Goal: Task Accomplishment & Management: Manage account settings

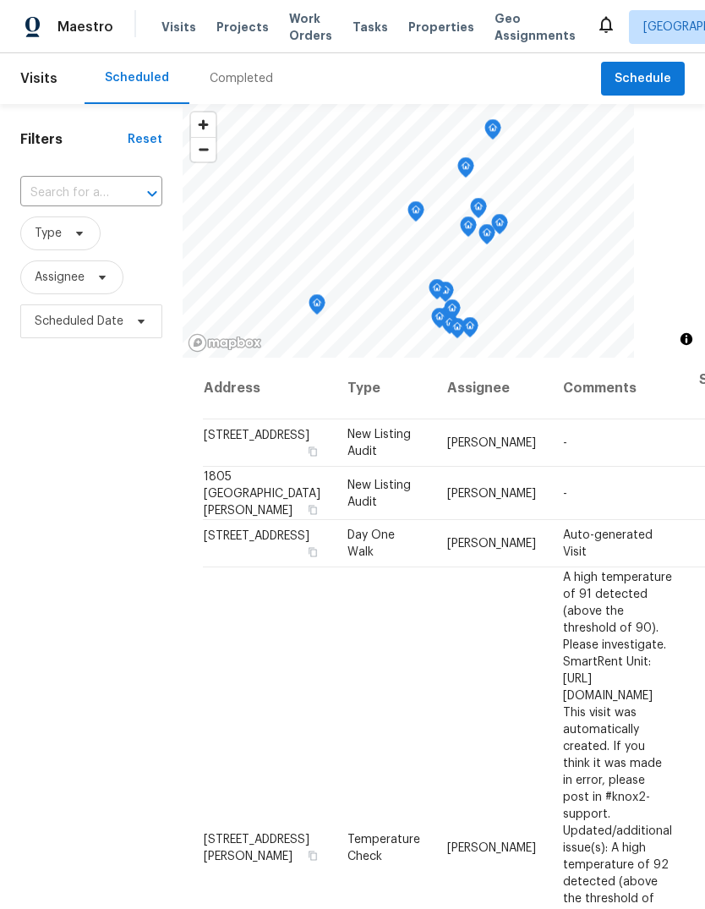
click at [91, 194] on input "text" at bounding box center [67, 193] width 95 height 26
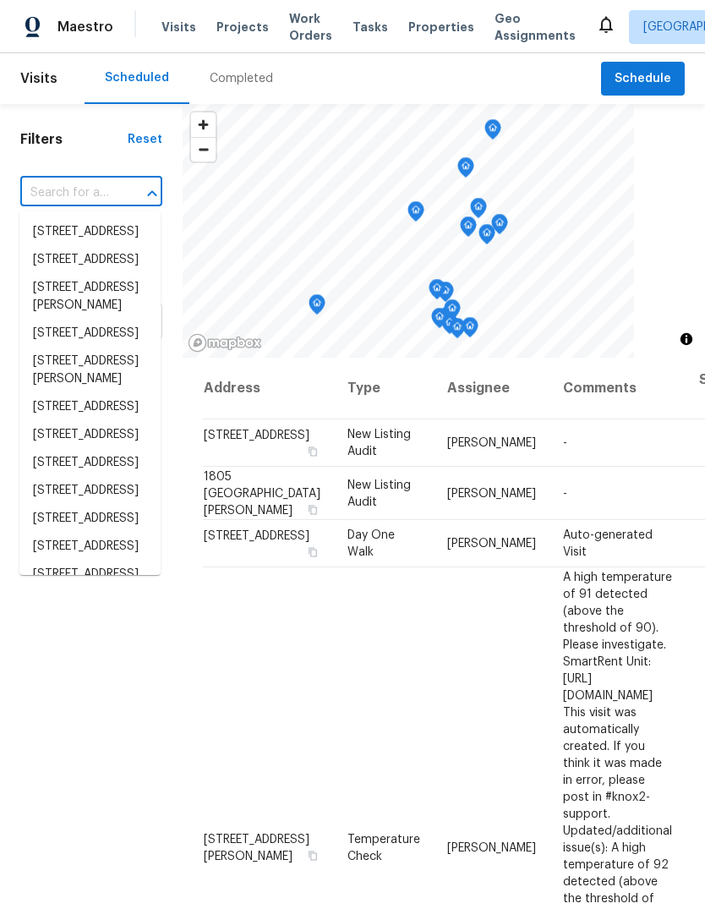
click at [88, 182] on input "text" at bounding box center [67, 193] width 95 height 26
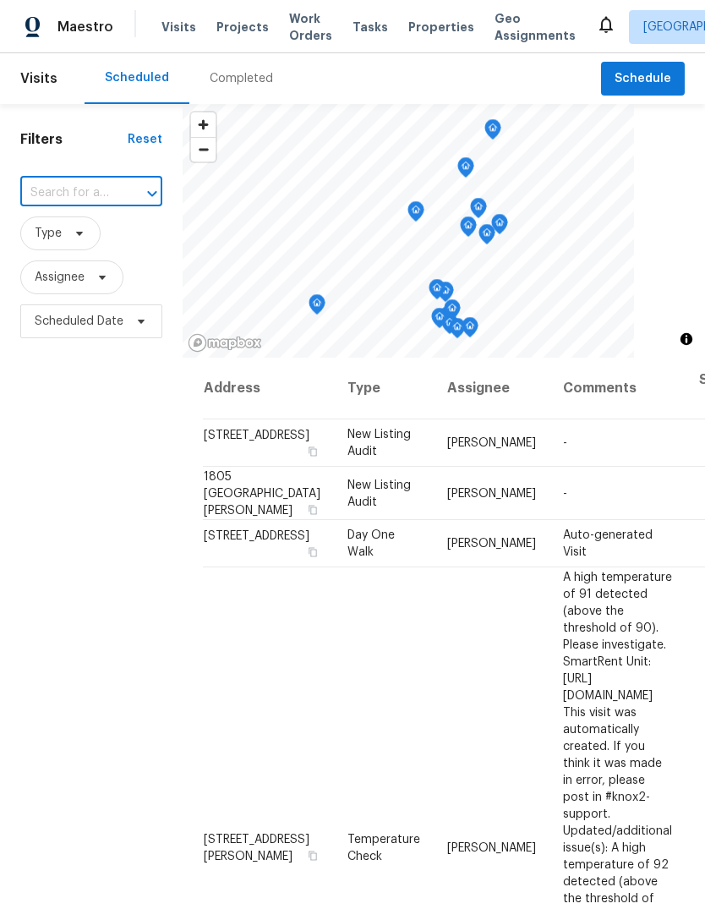
paste input "[STREET_ADDRESS]"
type input "[STREET_ADDRESS]"
click at [109, 230] on li "1678 Lombard Ln, Lincoln, CA 95648" at bounding box center [89, 232] width 141 height 28
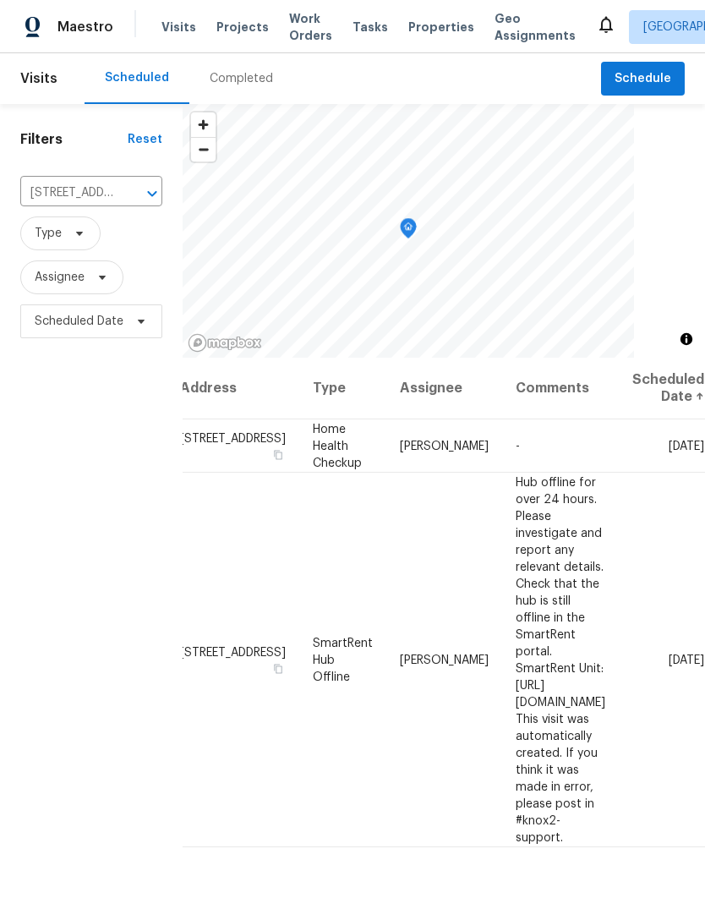
scroll to position [0, 118]
click at [0, 0] on span at bounding box center [0, 0] width 0 height 0
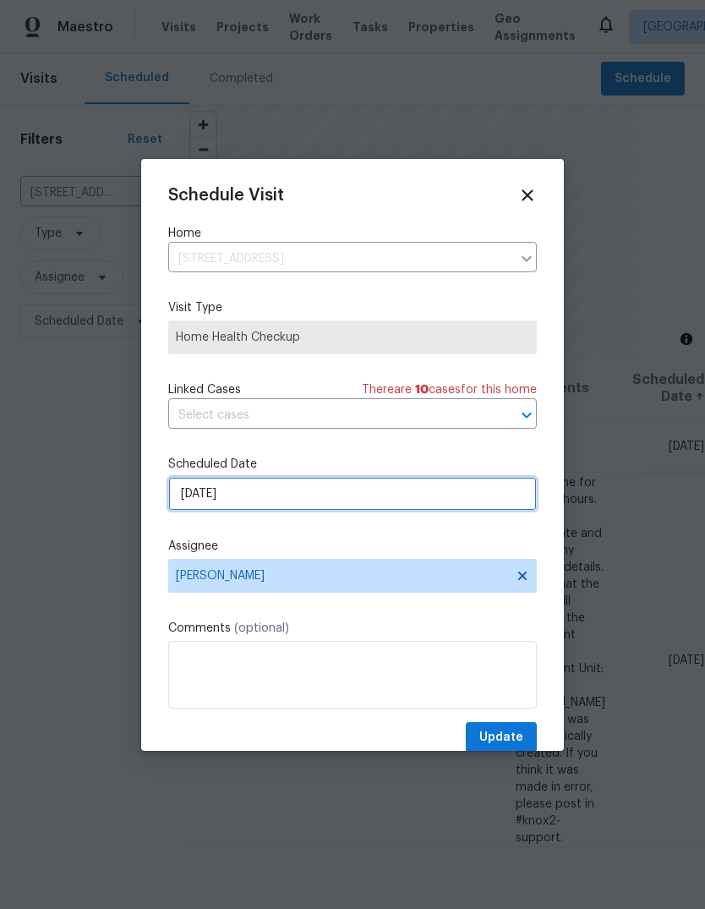
click at [369, 496] on input "[DATE]" at bounding box center [352, 494] width 369 height 34
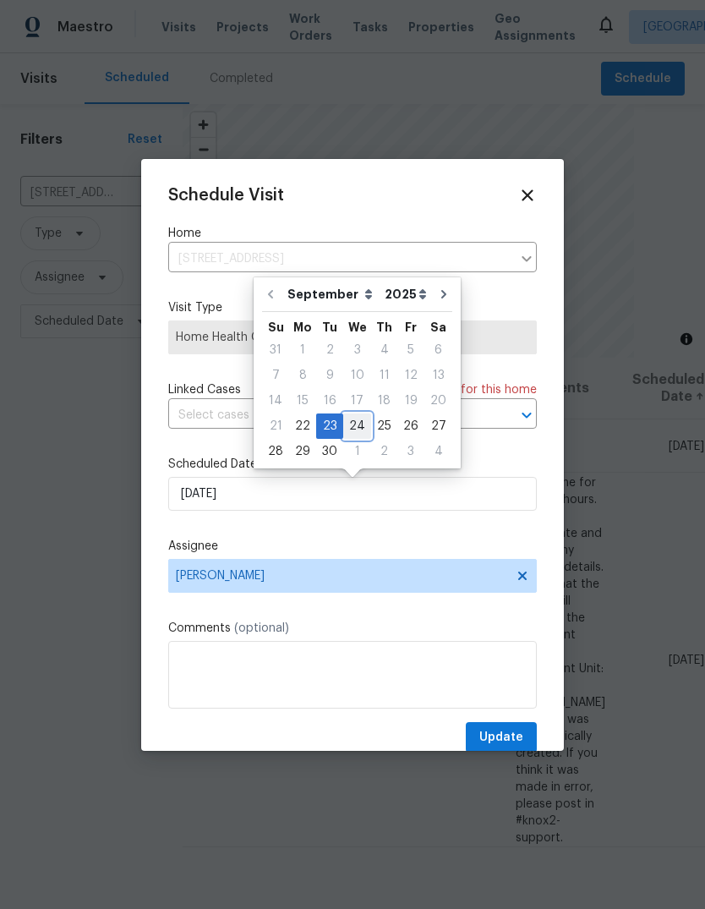
click at [356, 431] on div "24" at bounding box center [357, 426] width 28 height 24
type input "9/24/2025"
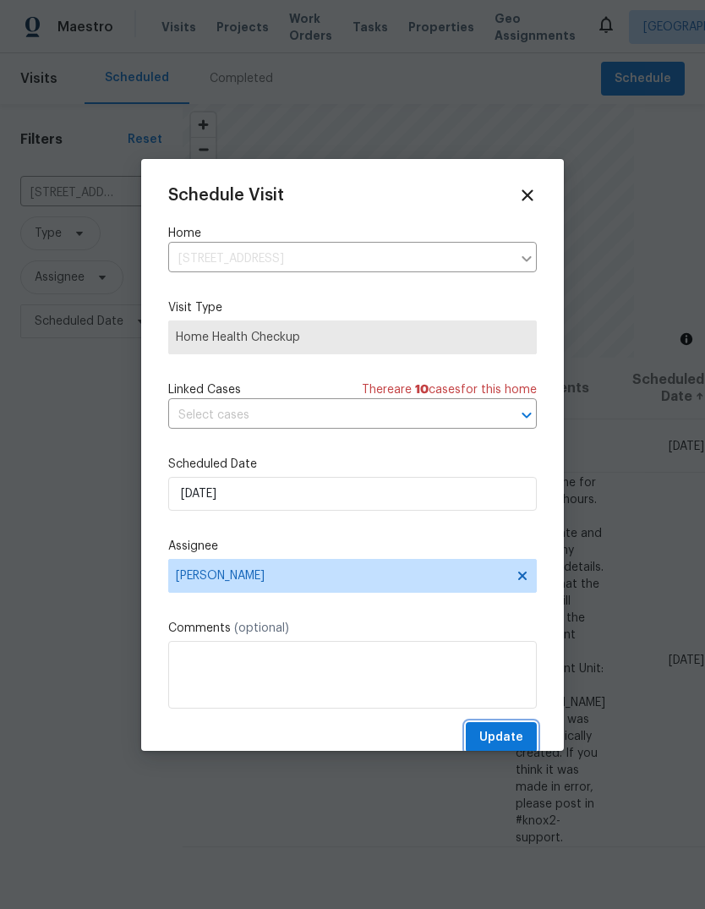
click at [512, 731] on span "Update" at bounding box center [501, 737] width 44 height 21
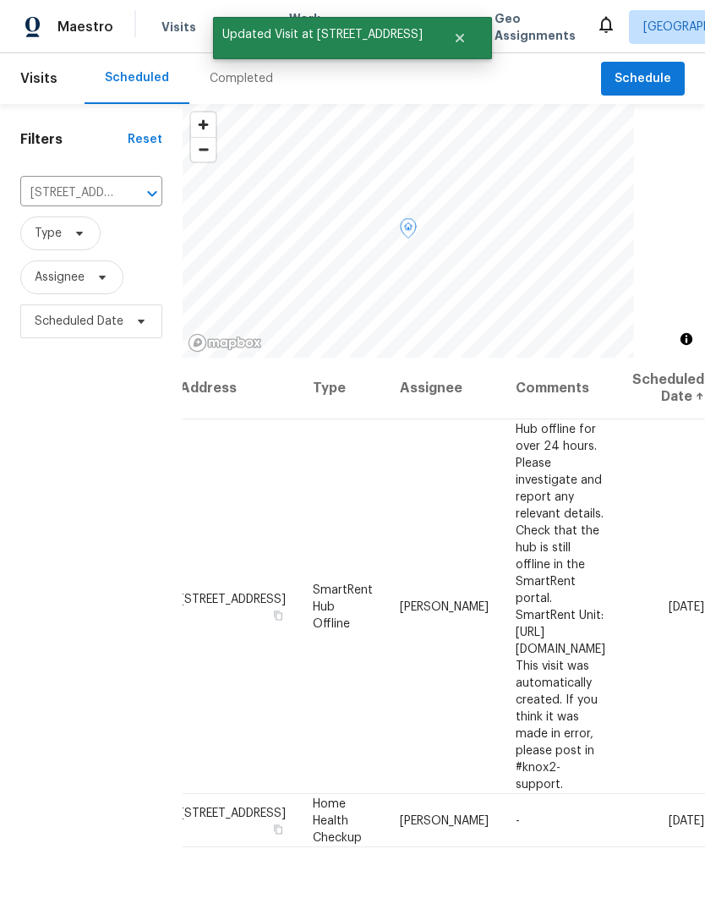
click at [0, 0] on icon at bounding box center [0, 0] width 0 height 0
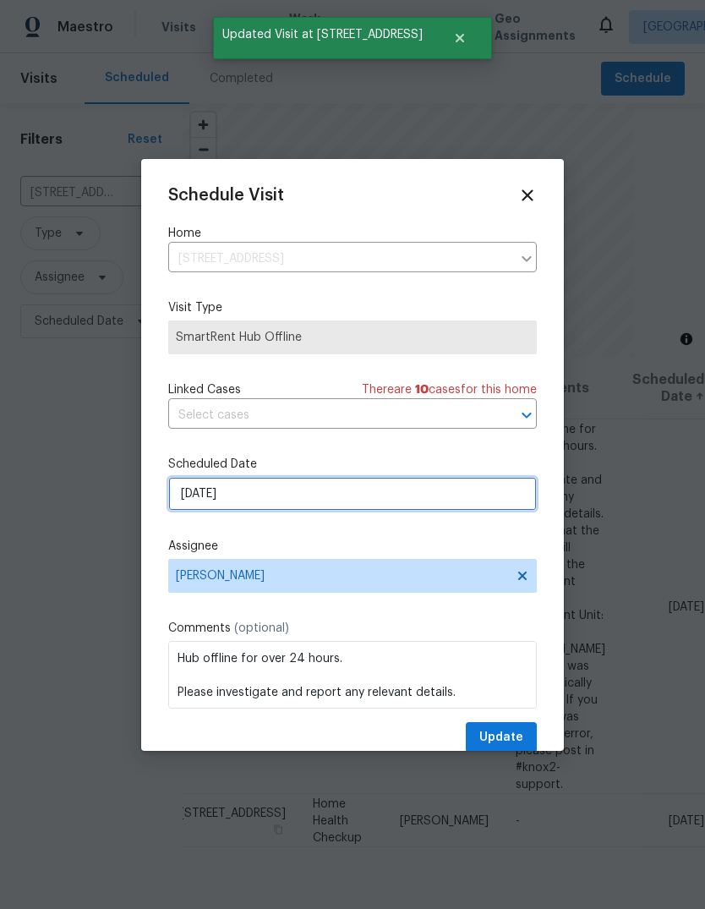
click at [384, 502] on input "[DATE]" at bounding box center [352, 494] width 369 height 34
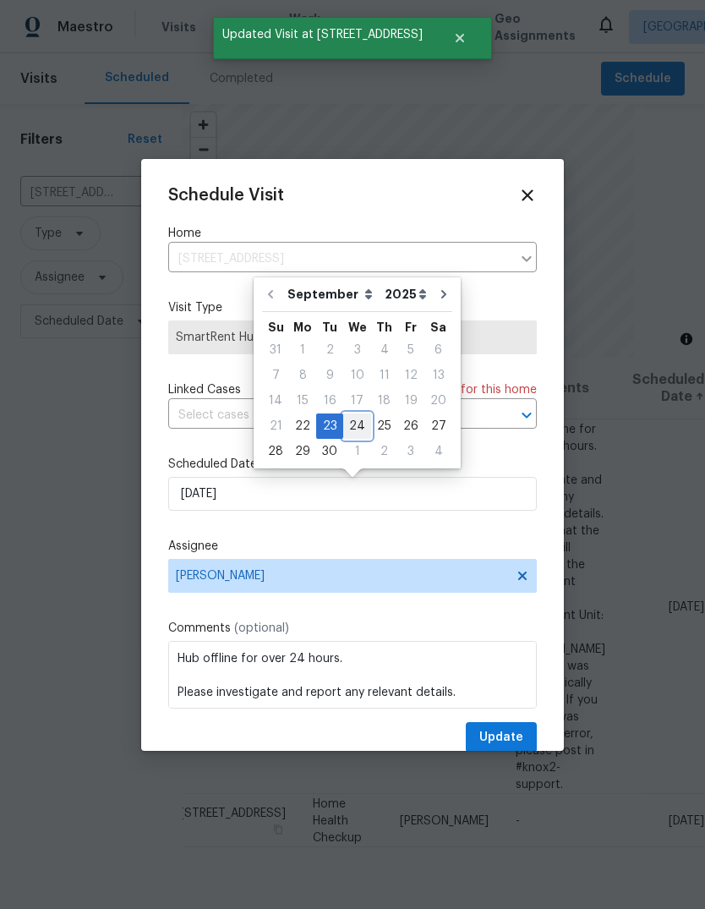
click at [353, 425] on div "24" at bounding box center [357, 426] width 28 height 24
type input "9/24/2025"
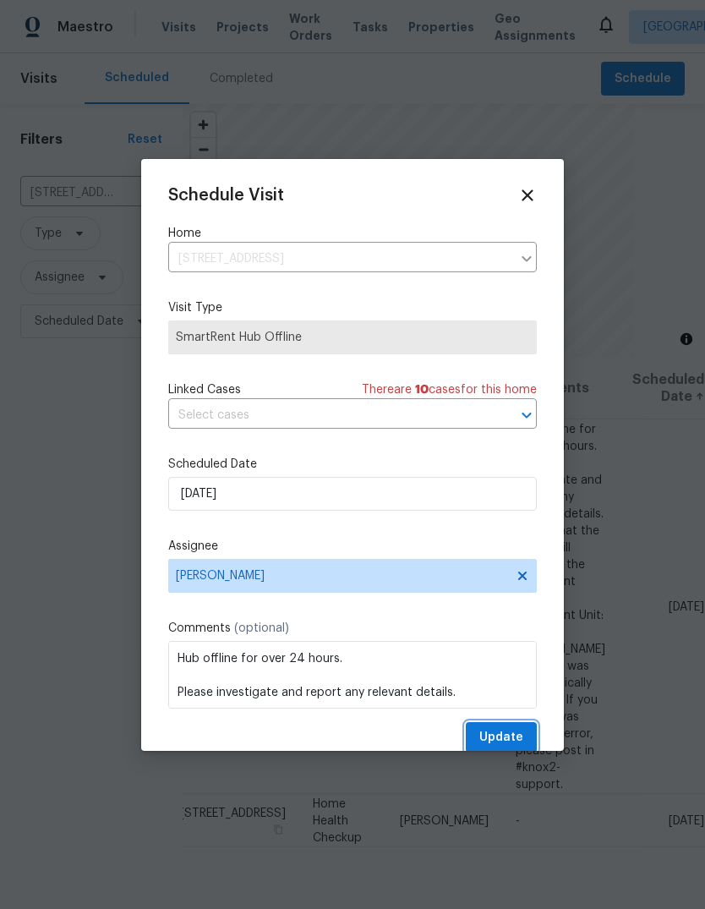
click at [517, 737] on span "Update" at bounding box center [501, 737] width 44 height 21
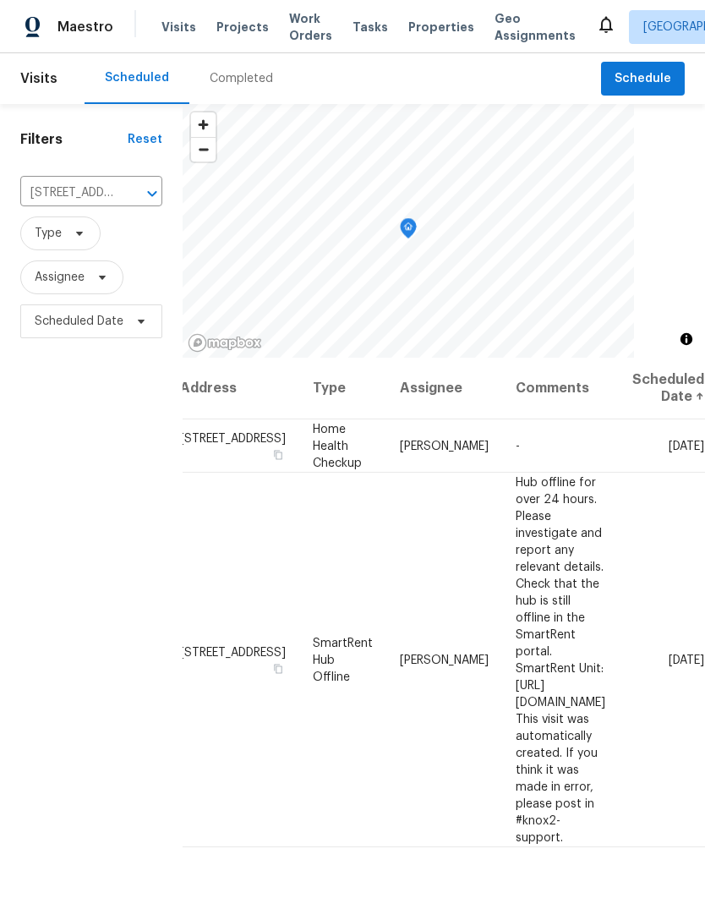
click at [134, 190] on icon "Clear" at bounding box center [130, 194] width 10 height 10
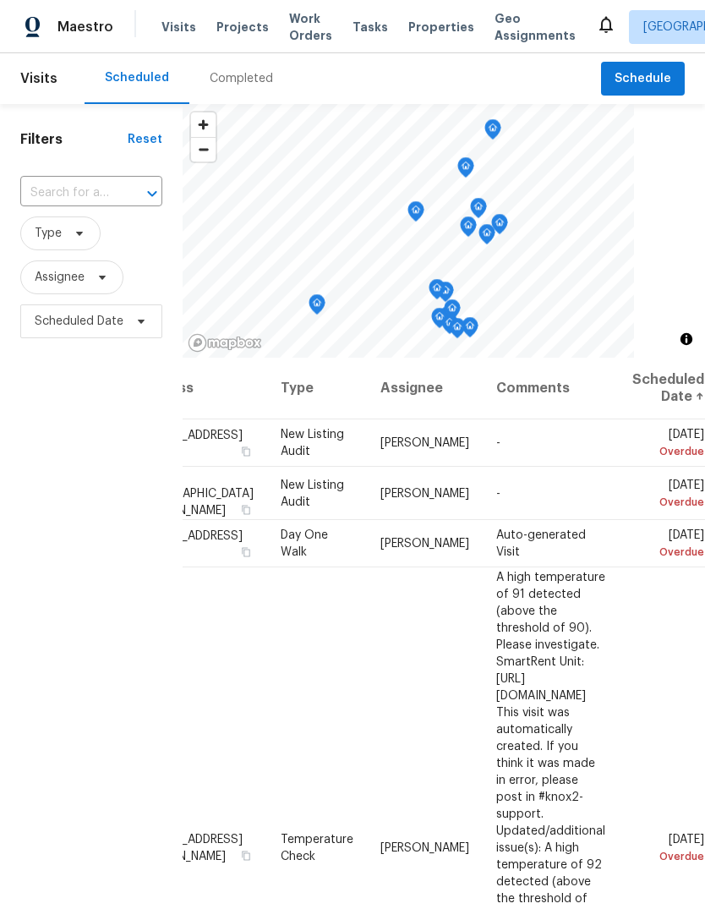
click at [97, 192] on input "text" at bounding box center [67, 193] width 95 height 26
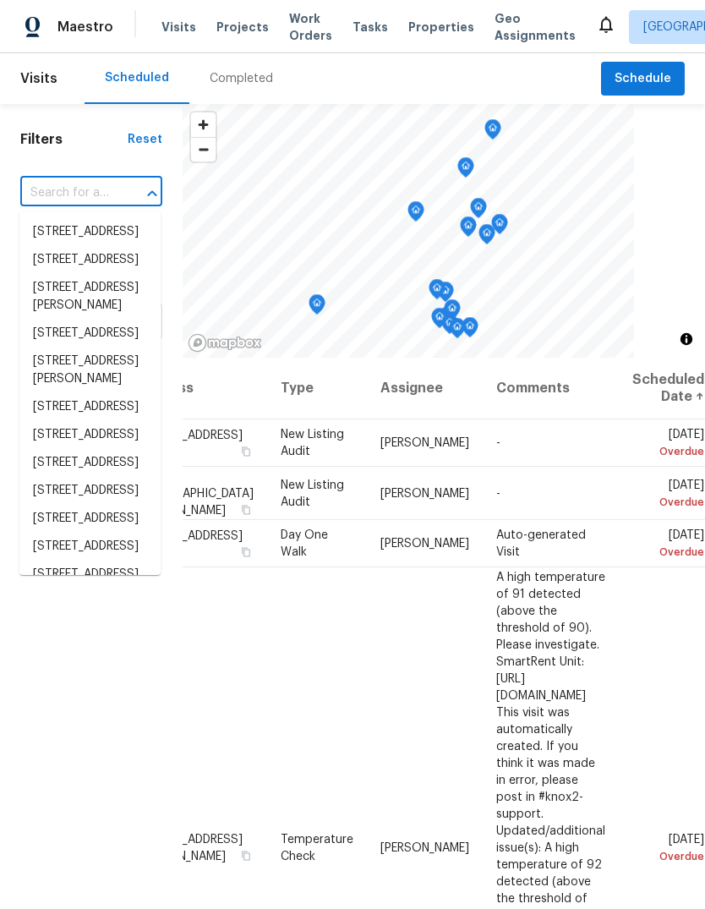
click at [90, 187] on input "text" at bounding box center [67, 193] width 95 height 26
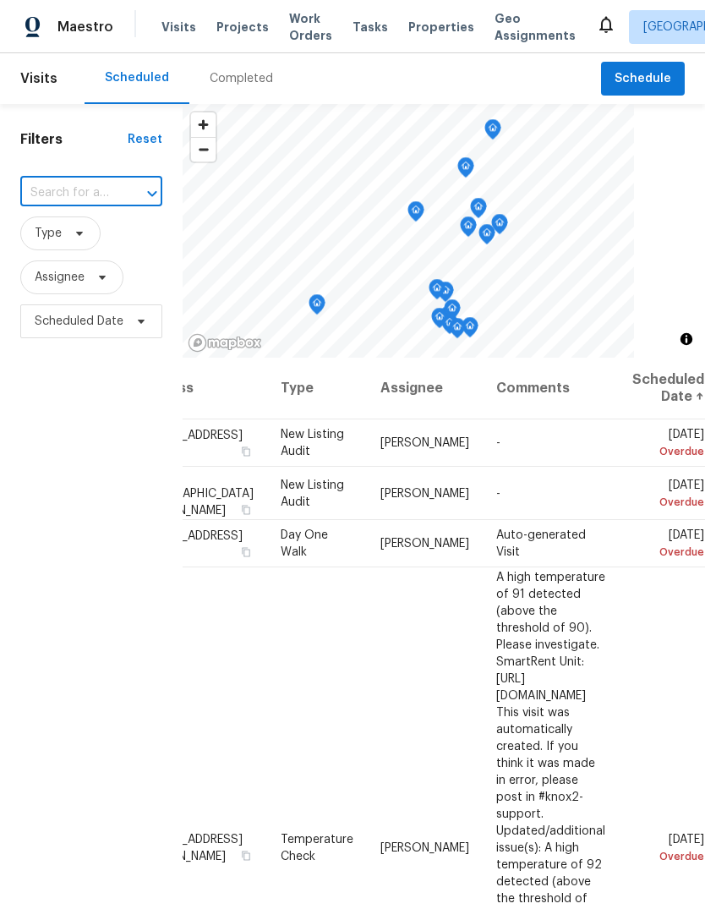
paste input "6025 Brett Dr, Sacramento, CA 95842"
type input "6025 Brett Dr, Sacramento, CA 95842"
click at [57, 243] on li "6025 Brett Dr, Sacramento, CA 95842" at bounding box center [89, 241] width 141 height 46
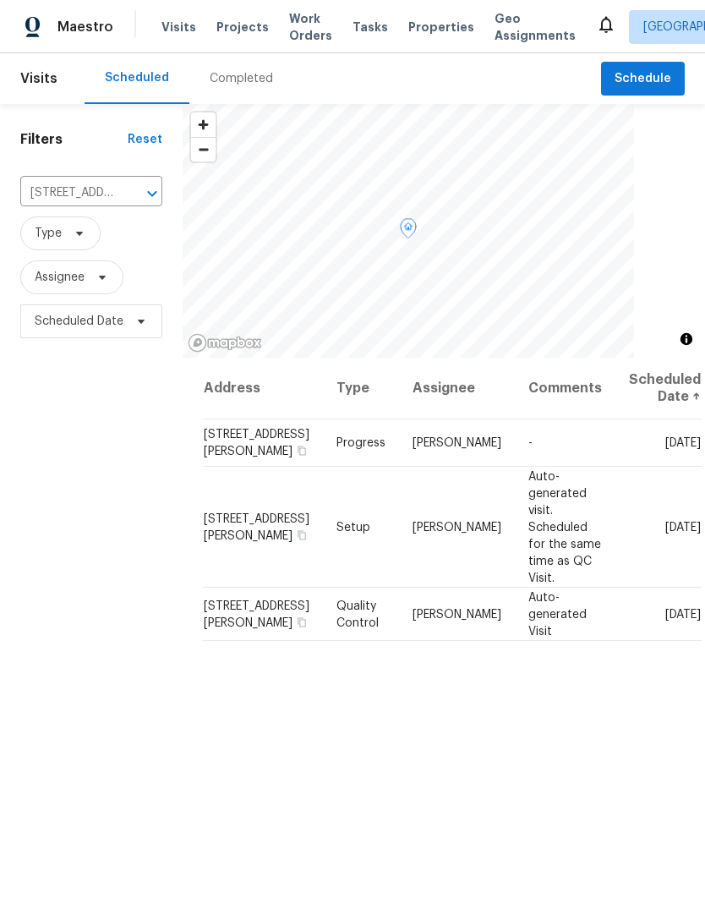
click at [0, 0] on icon at bounding box center [0, 0] width 0 height 0
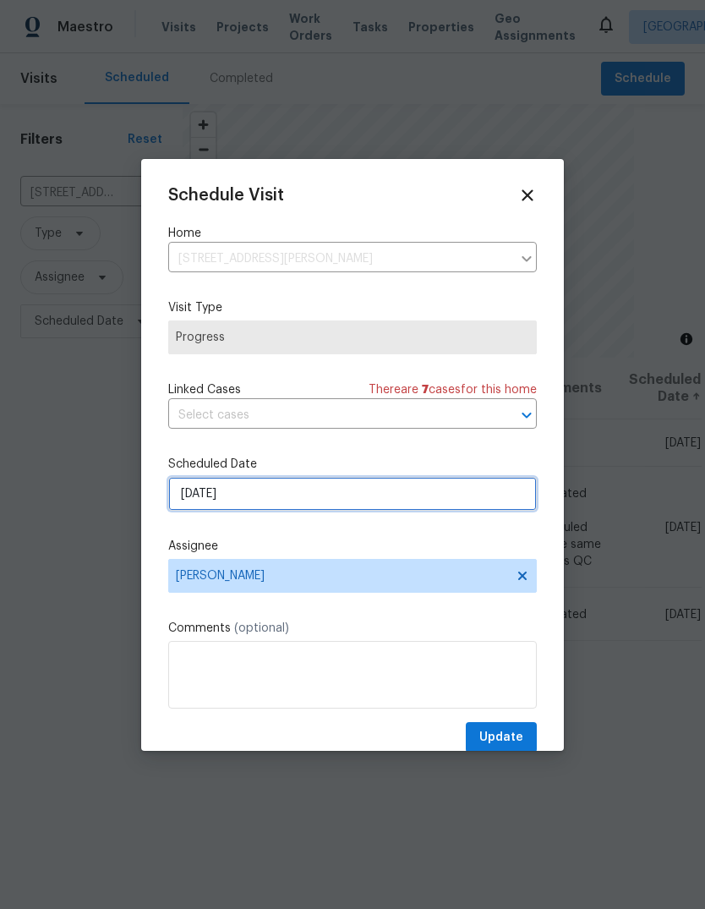
click at [351, 503] on input "[DATE]" at bounding box center [352, 494] width 369 height 34
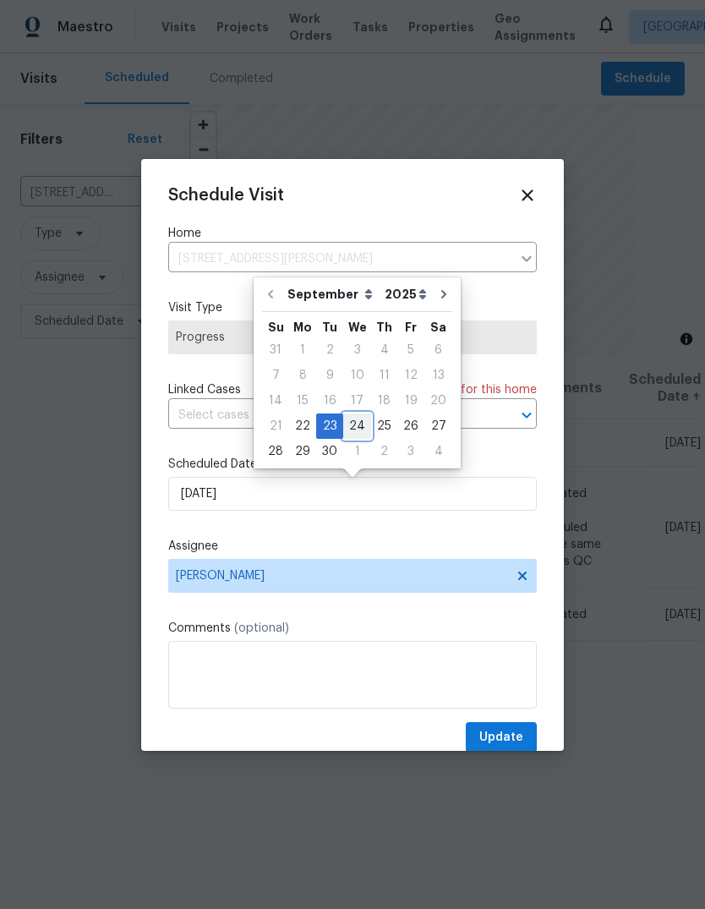
click at [353, 430] on div "24" at bounding box center [357, 426] width 28 height 24
type input "9/24/2025"
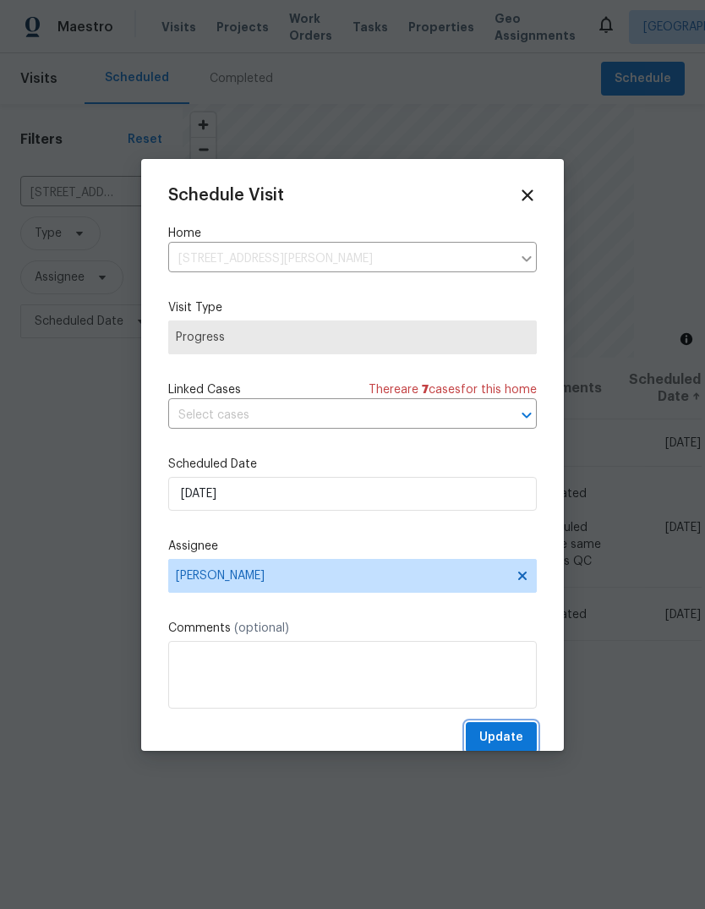
click at [510, 741] on span "Update" at bounding box center [501, 737] width 44 height 21
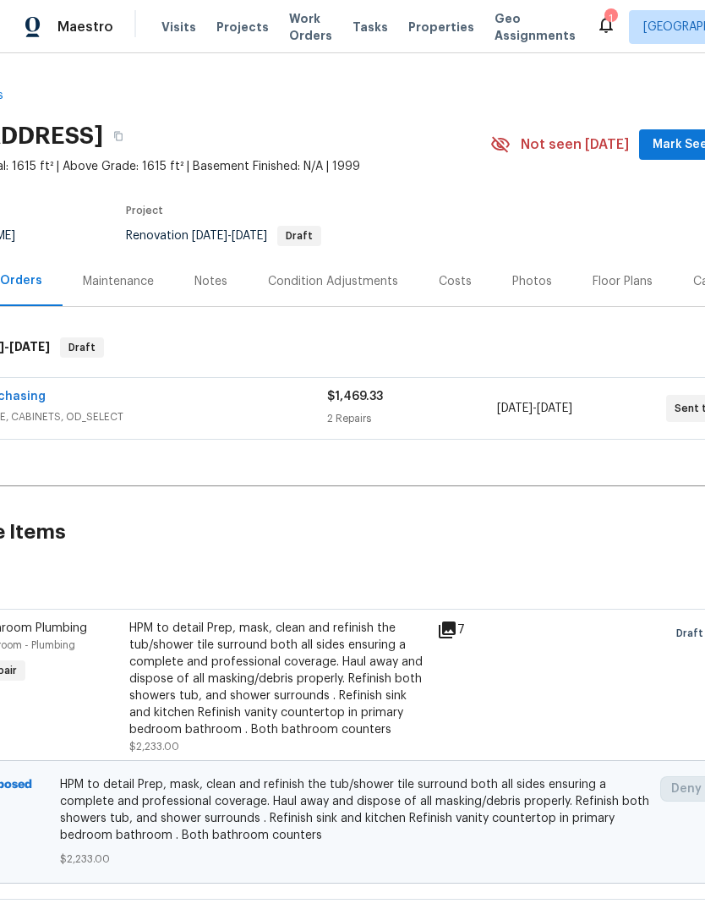
scroll to position [0, 123]
click at [377, 282] on div "Condition Adjustments" at bounding box center [333, 281] width 130 height 17
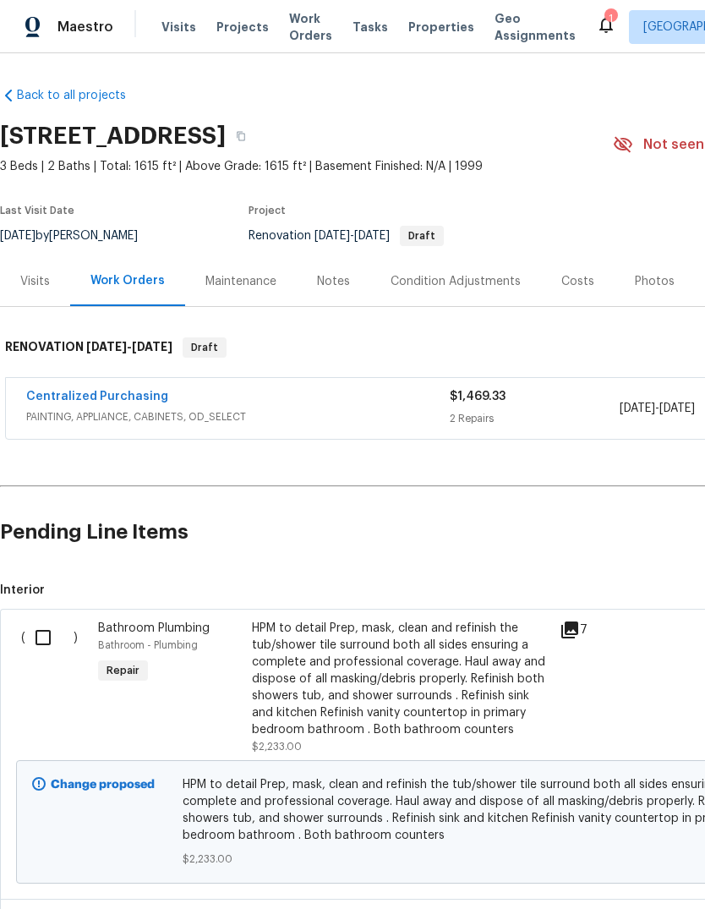
click at [342, 282] on div "Notes" at bounding box center [333, 281] width 33 height 17
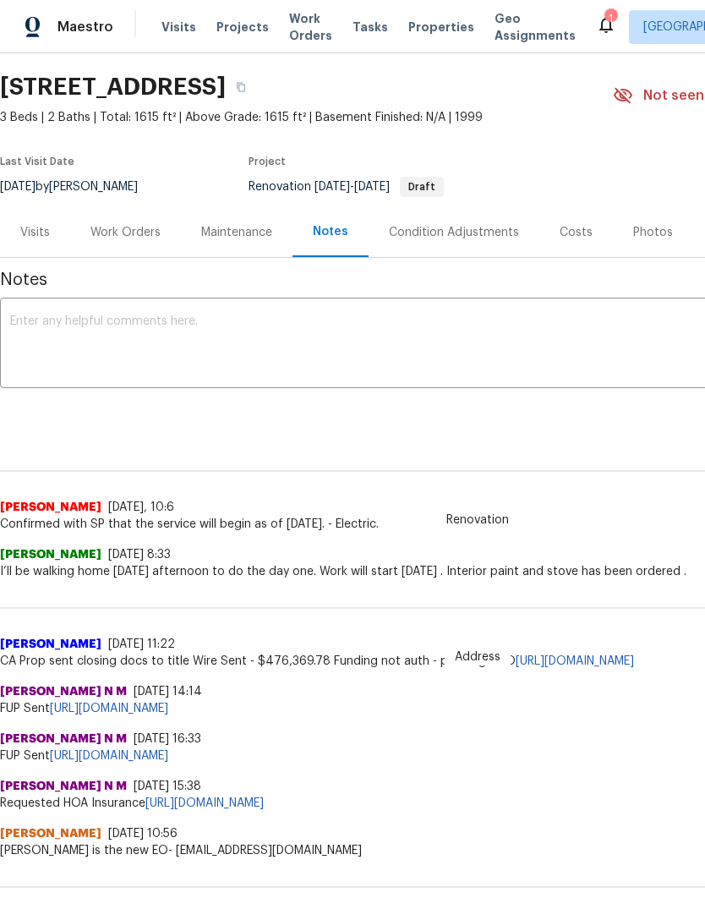
scroll to position [51, 0]
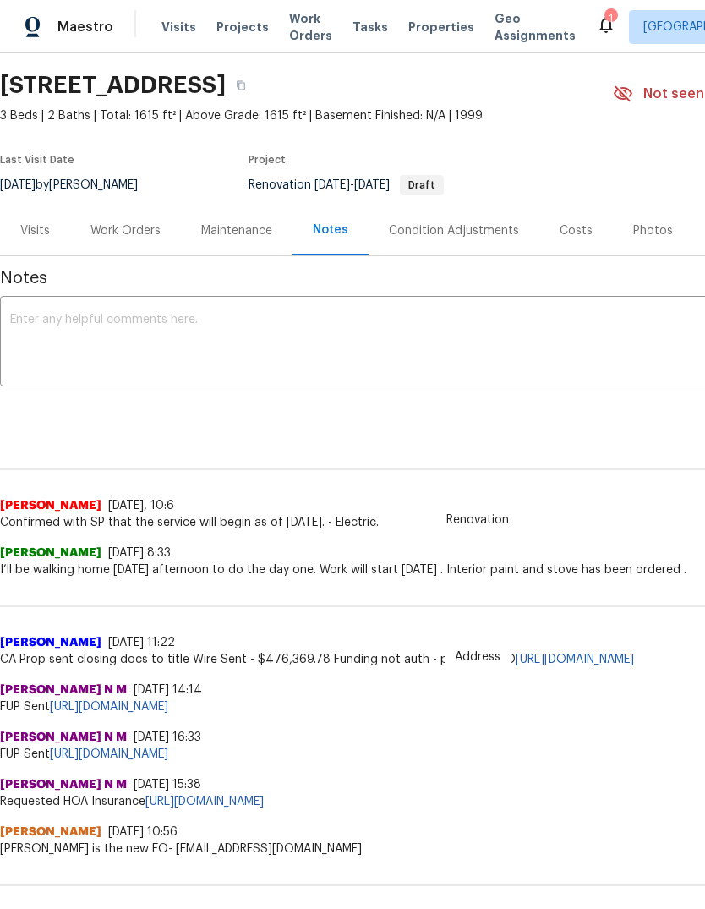
click at [66, 345] on textarea at bounding box center [477, 343] width 935 height 59
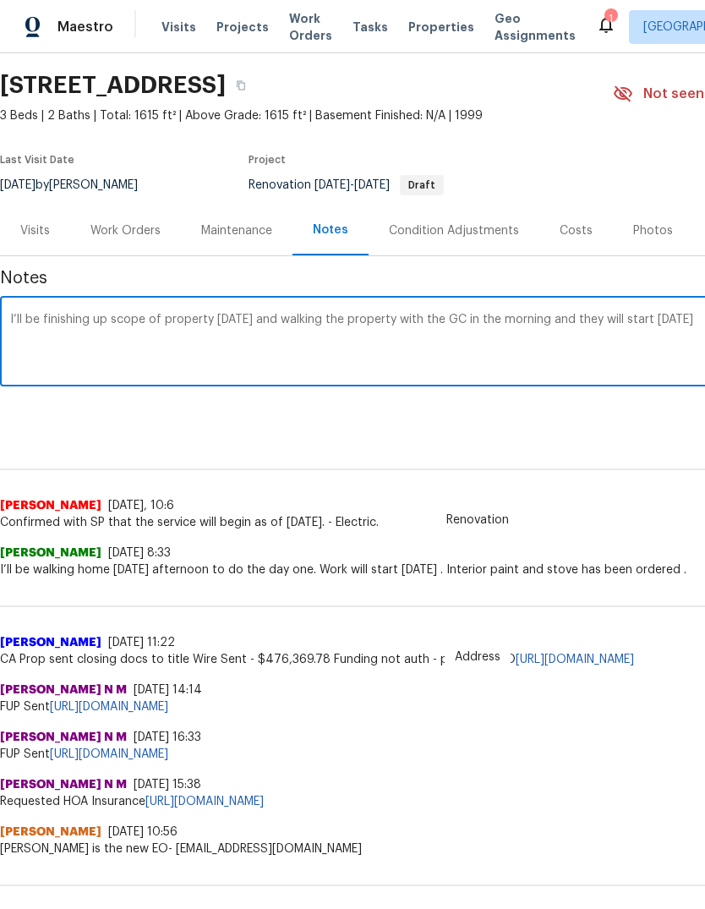
scroll to position [51, 250]
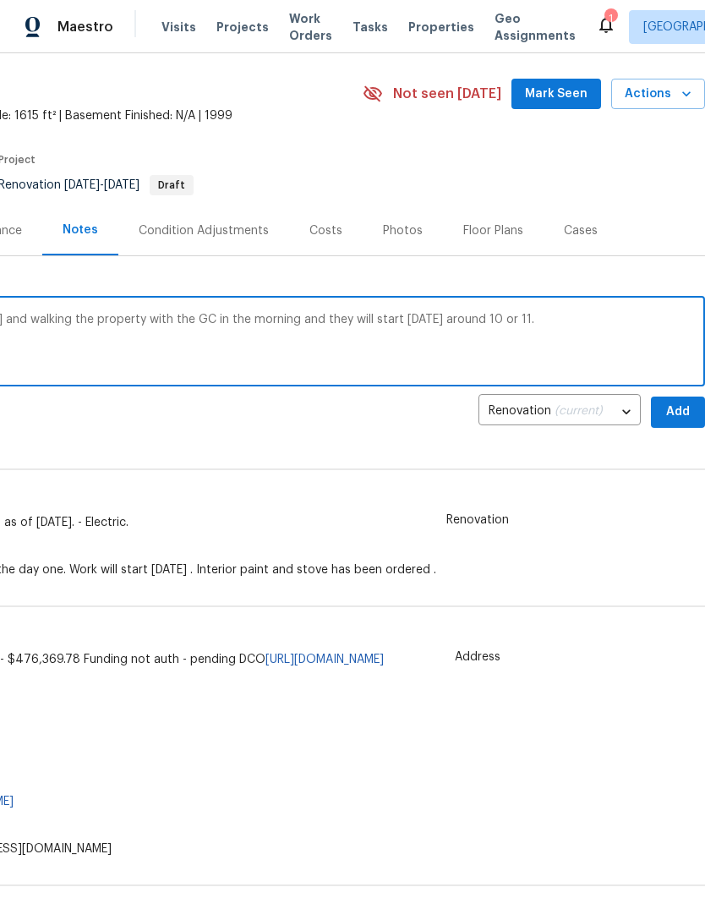
type textarea "I’ll be finishing up scope of property tomorrow and walking the property with t…"
click at [681, 413] on span "Add" at bounding box center [678, 412] width 27 height 21
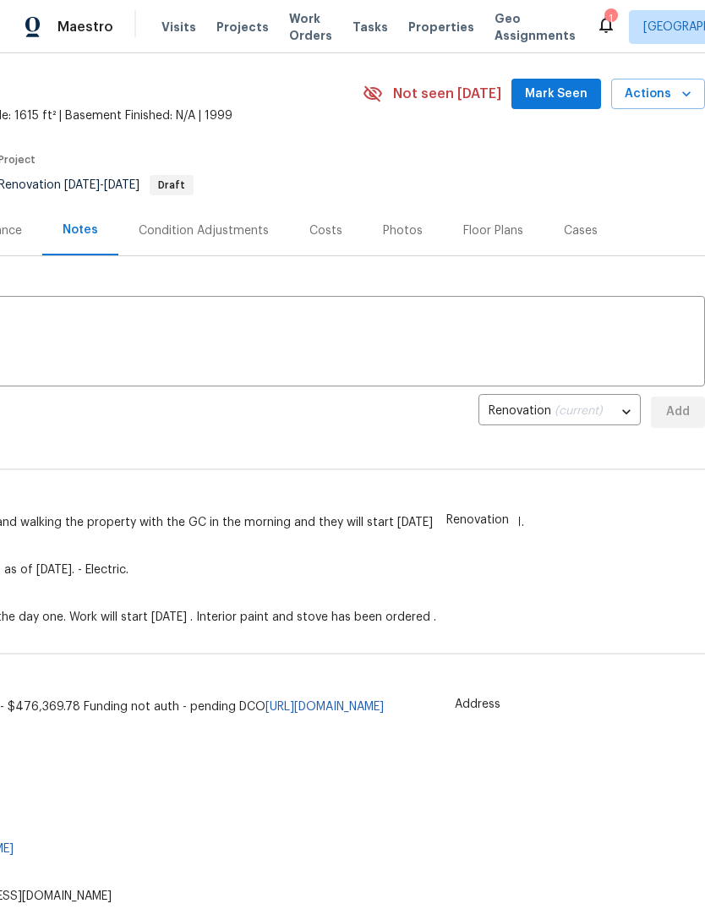
click at [171, 25] on span "Visits" at bounding box center [179, 27] width 35 height 17
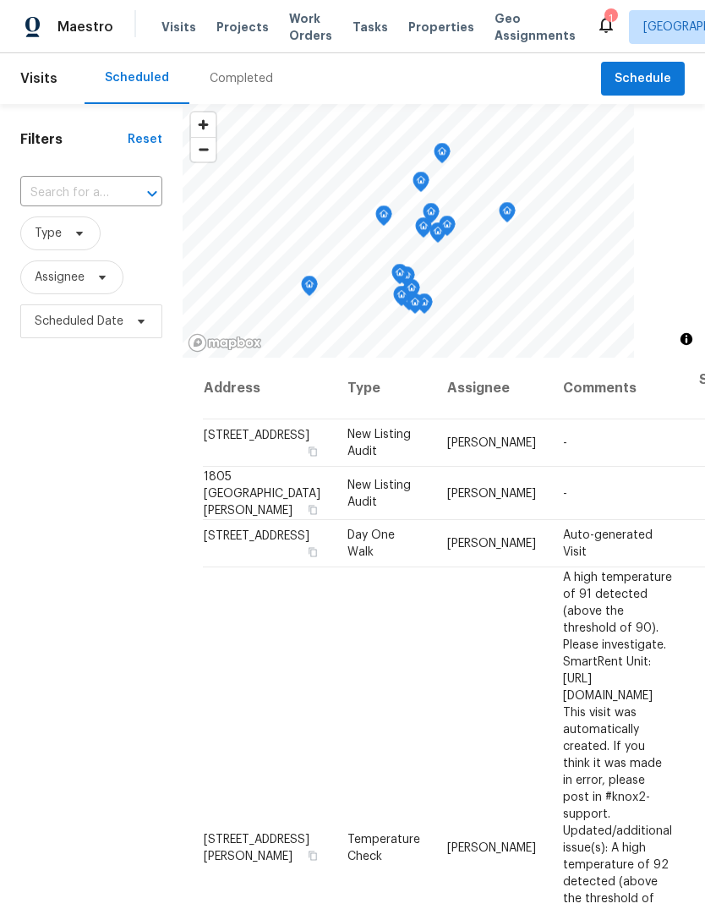
click at [101, 183] on input "text" at bounding box center [67, 193] width 95 height 26
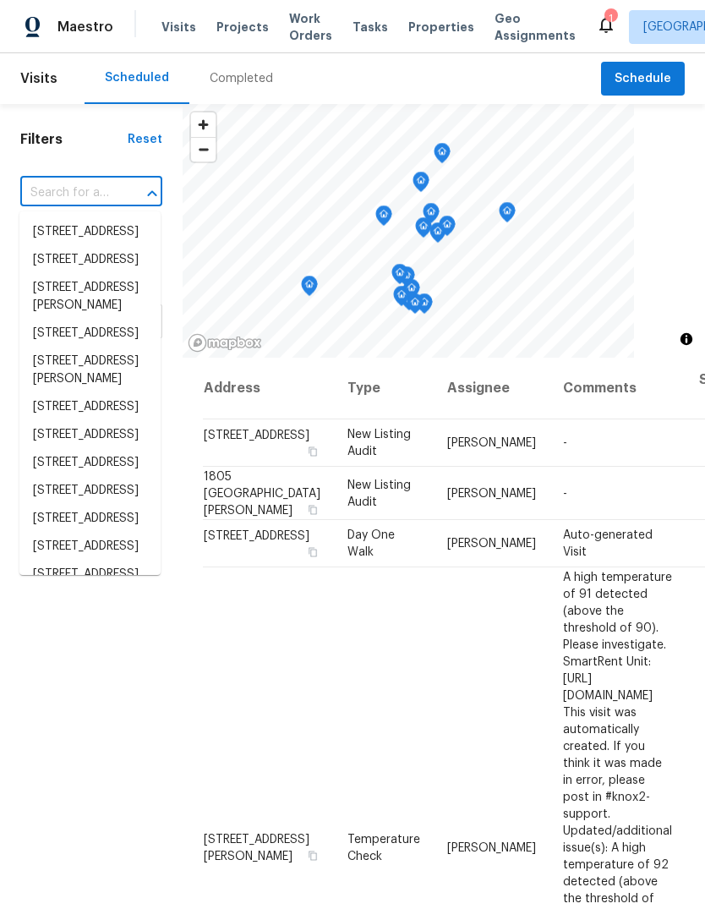
click at [100, 183] on input "text" at bounding box center [67, 193] width 95 height 26
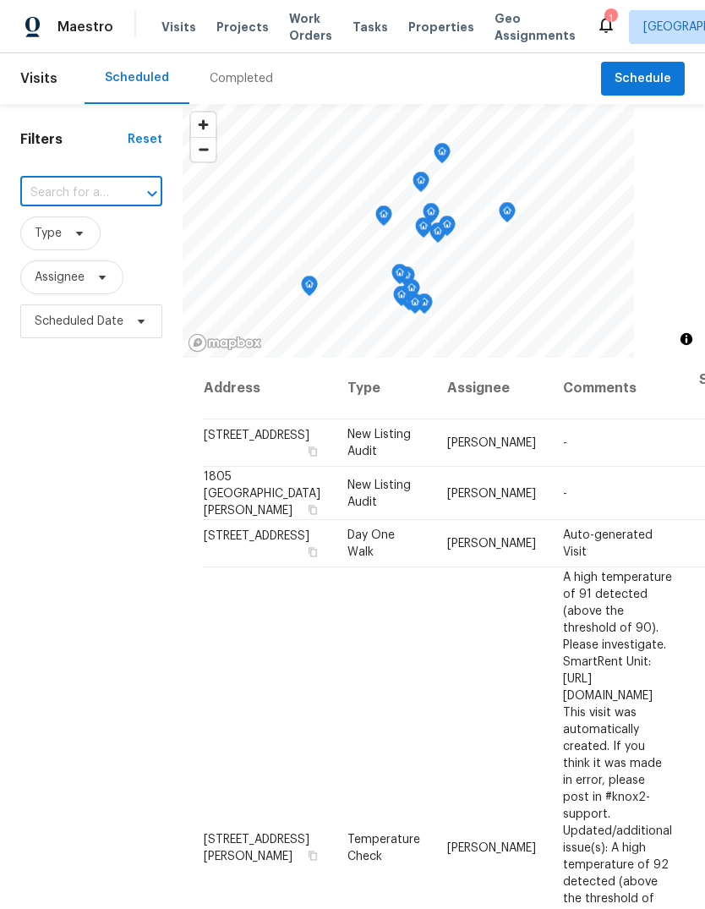
click at [101, 187] on input "text" at bounding box center [67, 193] width 95 height 26
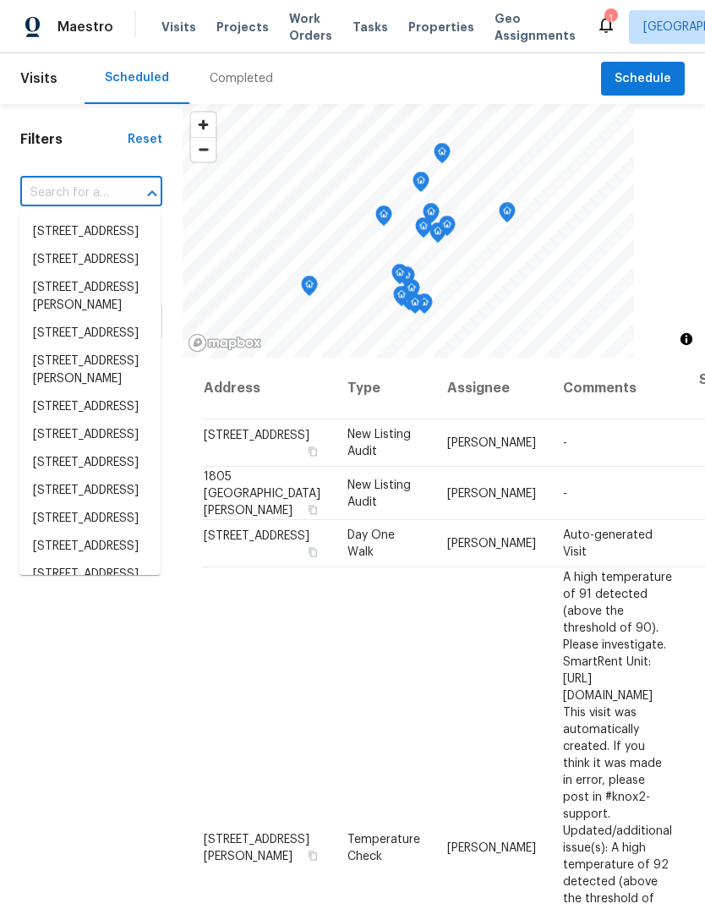
paste input "6025 Brett Dr, Sacramento, CA 95842"
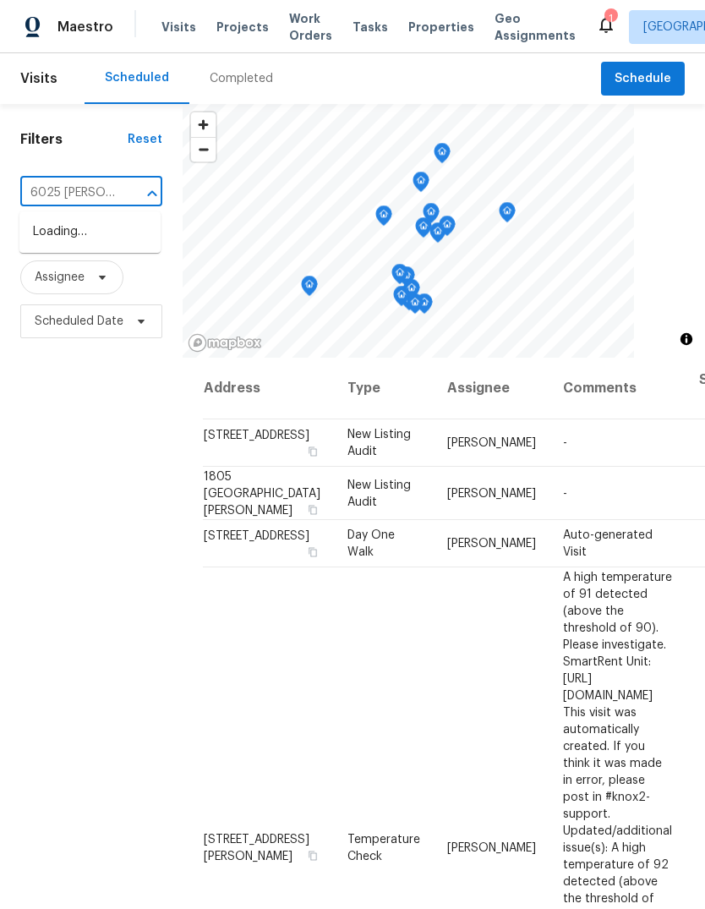
type input "6025"
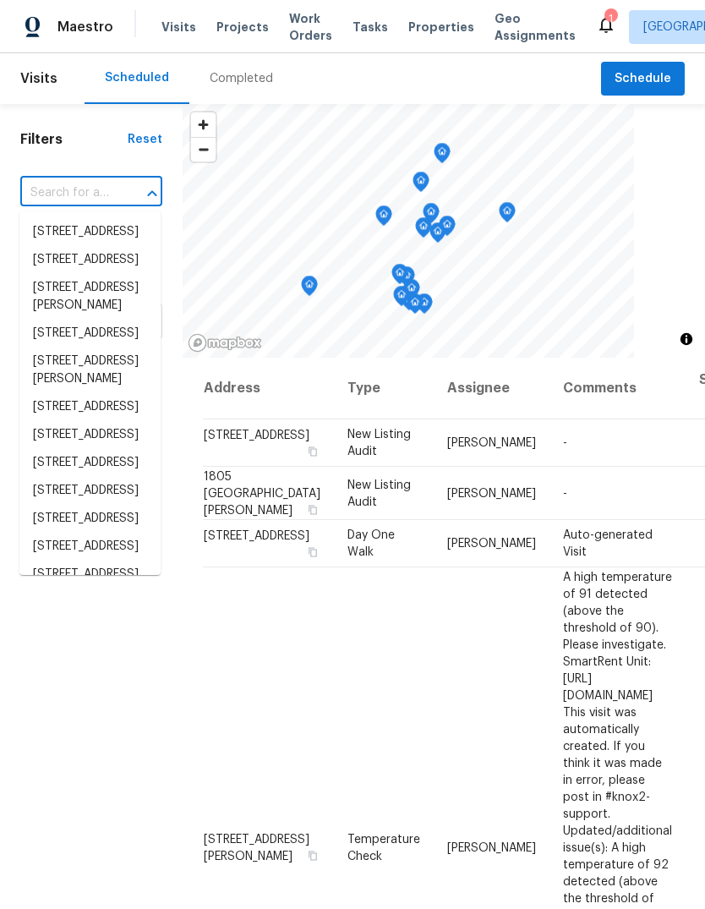
click at [105, 181] on input "text" at bounding box center [67, 193] width 95 height 26
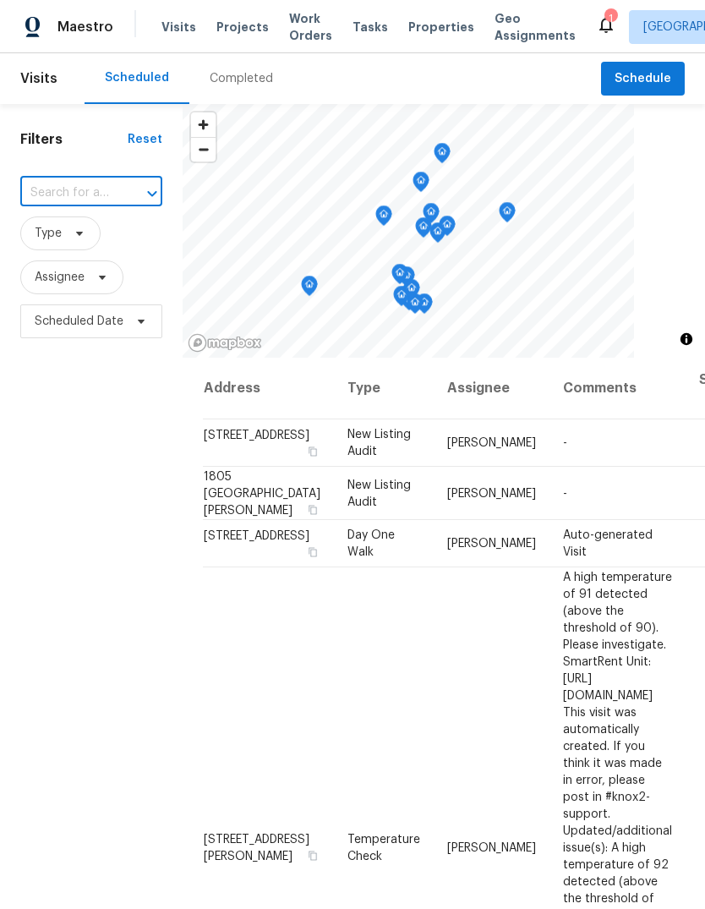
click at [109, 185] on input "text" at bounding box center [67, 193] width 95 height 26
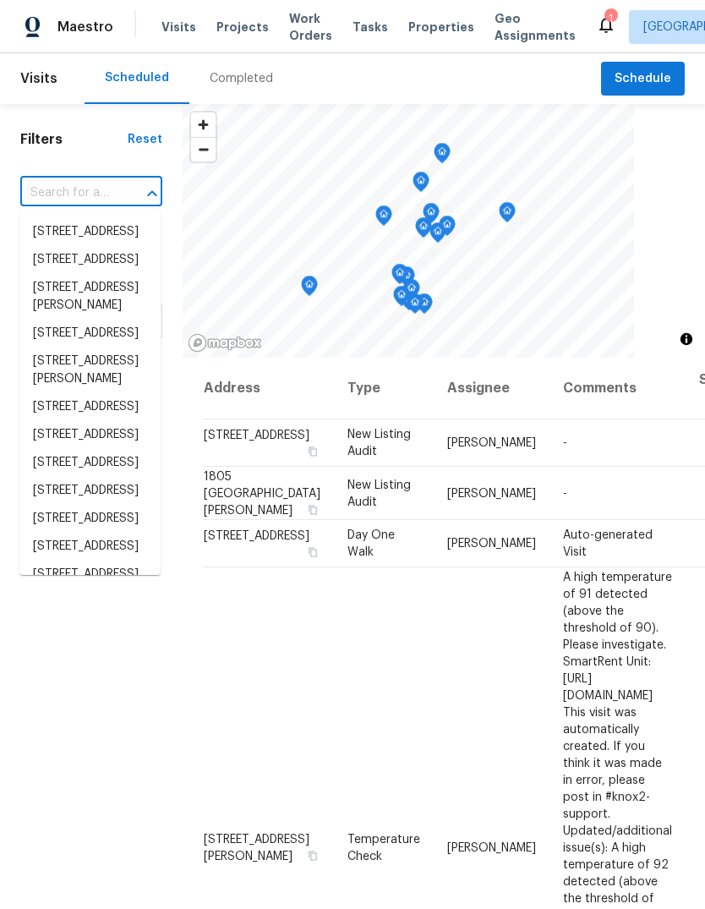
click at [96, 192] on input "text" at bounding box center [67, 193] width 95 height 26
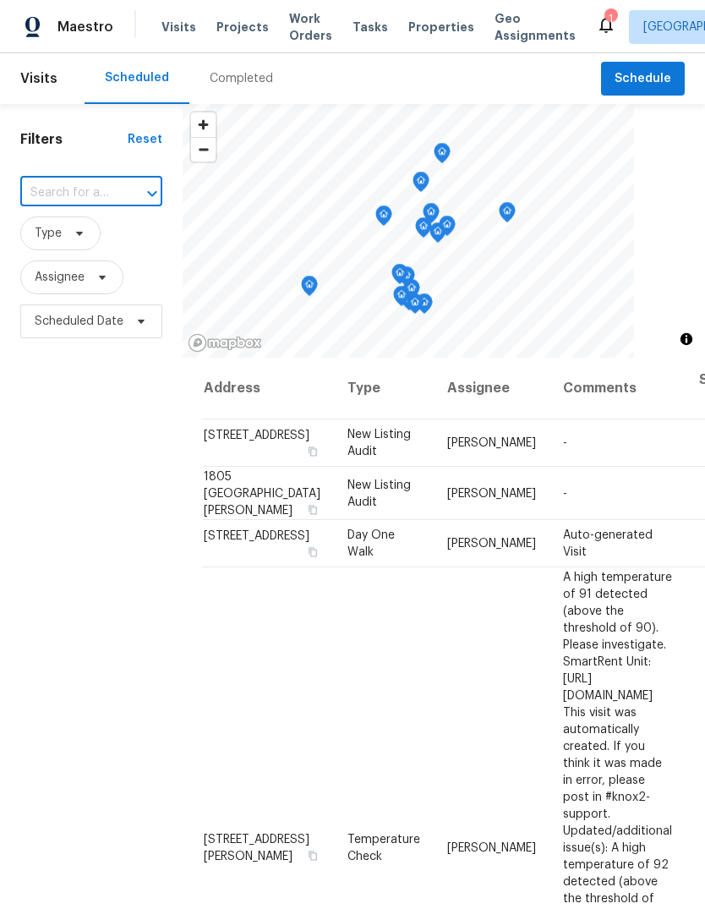
paste input "[STREET_ADDRESS]"
type input "[STREET_ADDRESS]"
click at [111, 232] on li "[STREET_ADDRESS]" at bounding box center [89, 232] width 141 height 28
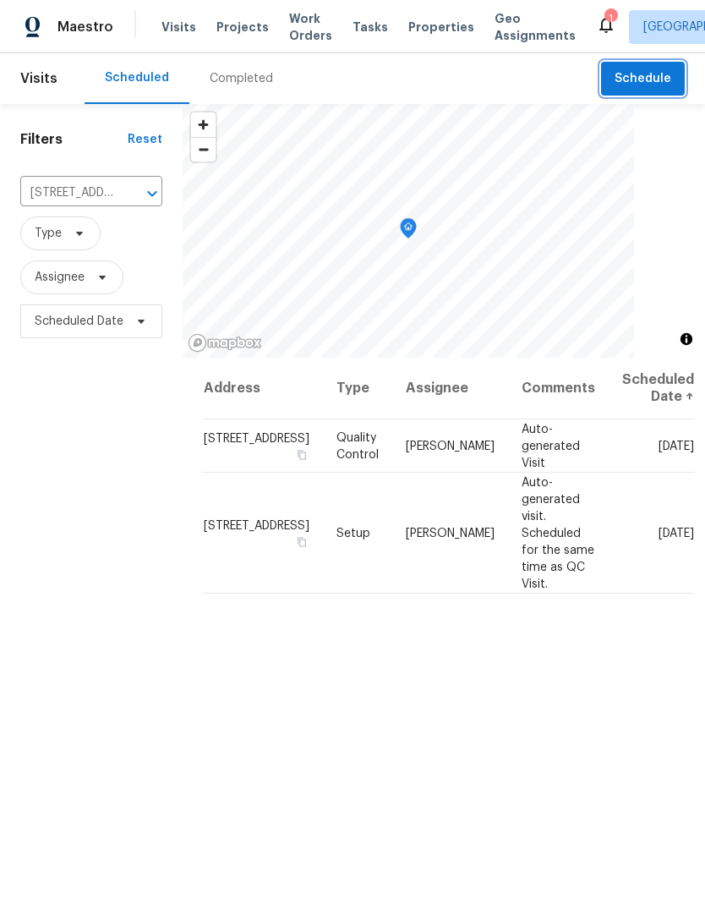
click at [649, 78] on span "Schedule" at bounding box center [643, 78] width 57 height 21
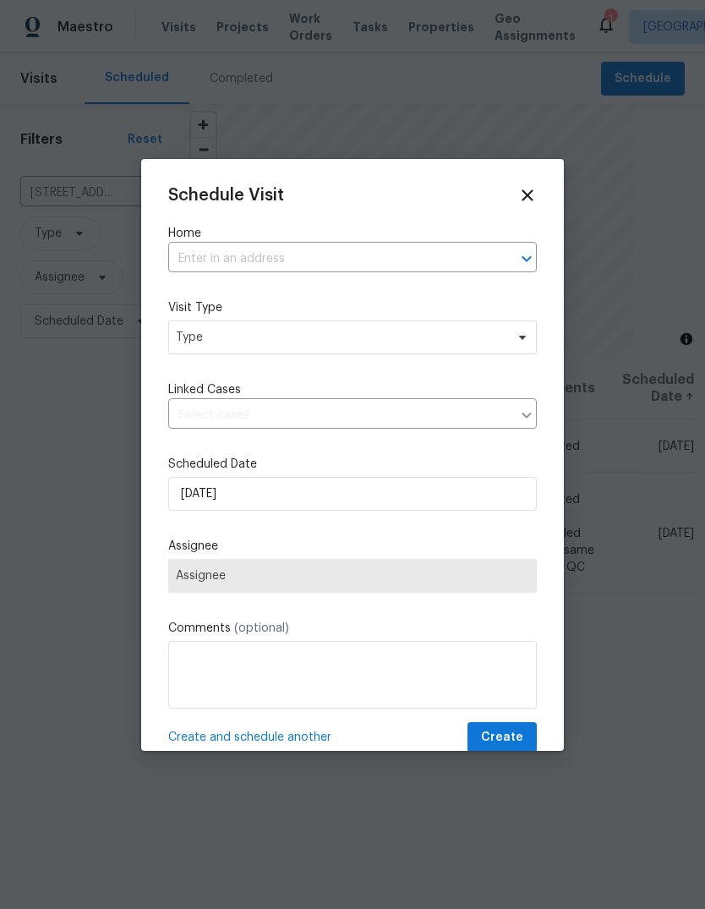
click at [403, 260] on input "text" at bounding box center [328, 259] width 321 height 26
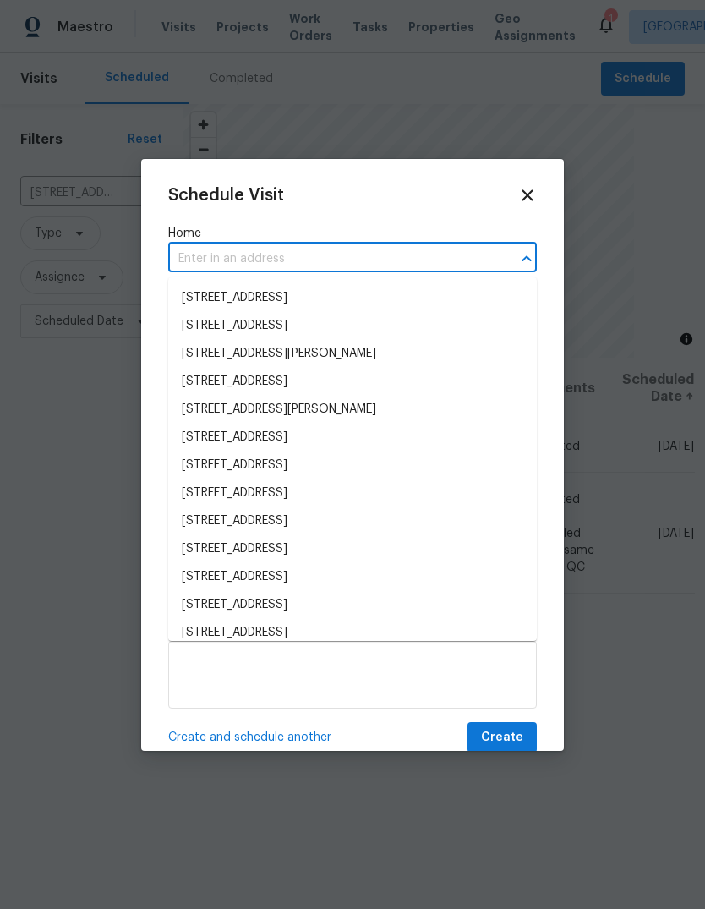
click at [388, 257] on input "text" at bounding box center [328, 259] width 321 height 26
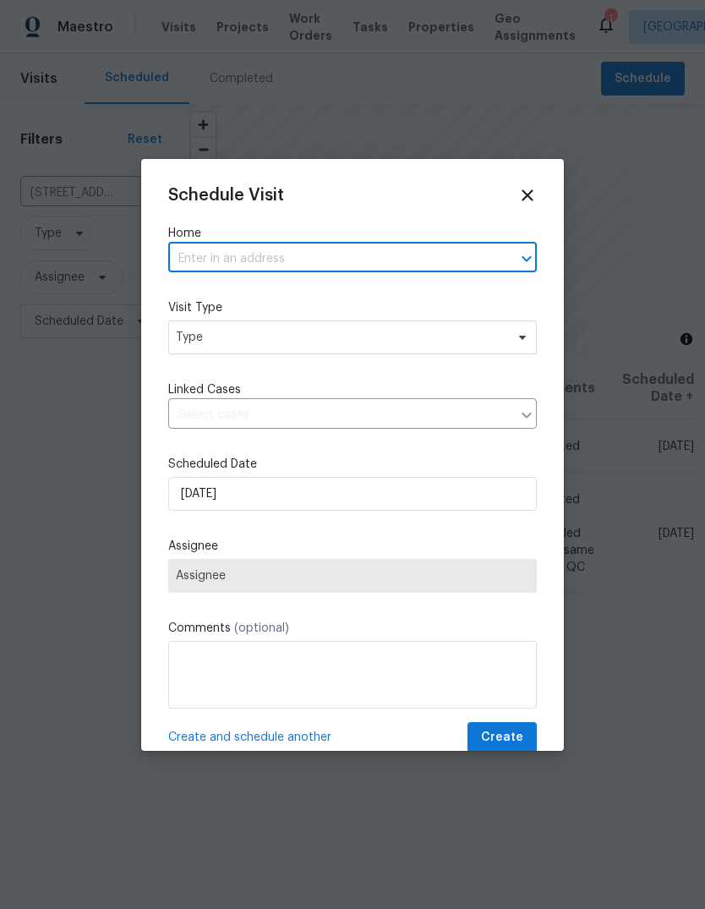
paste input "[STREET_ADDRESS]"
type input "[STREET_ADDRESS]"
click at [431, 302] on li "[STREET_ADDRESS]" at bounding box center [352, 298] width 369 height 28
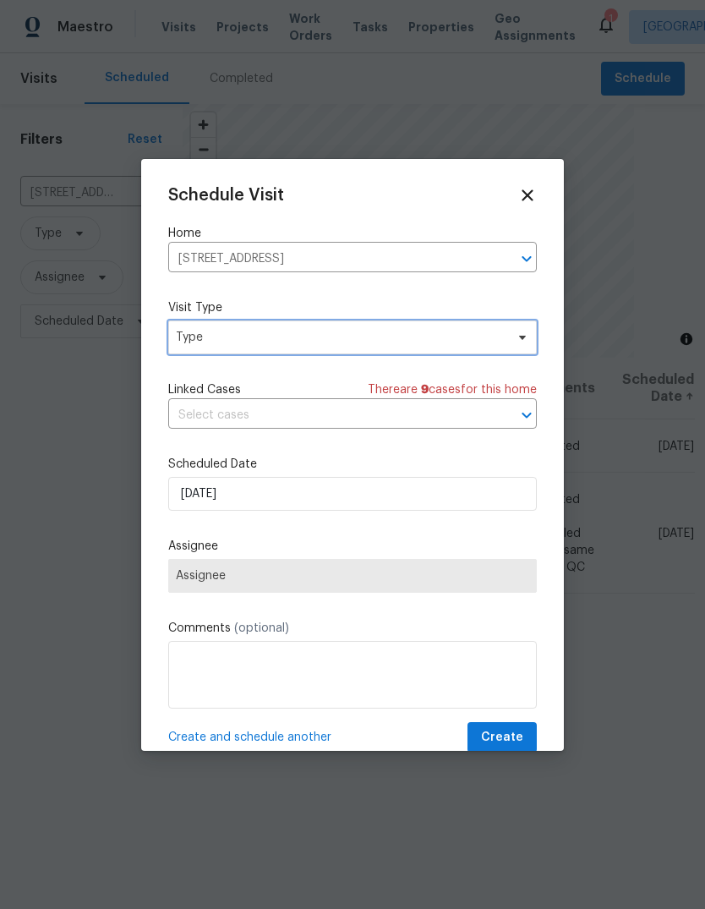
click at [514, 340] on span at bounding box center [520, 338] width 19 height 14
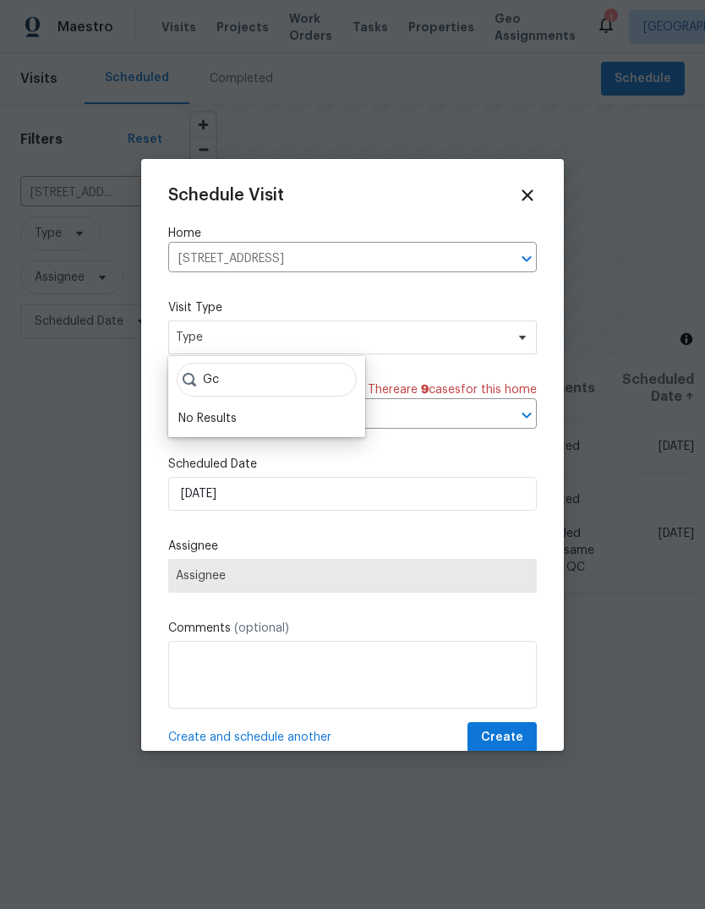
type input "G"
type input "J"
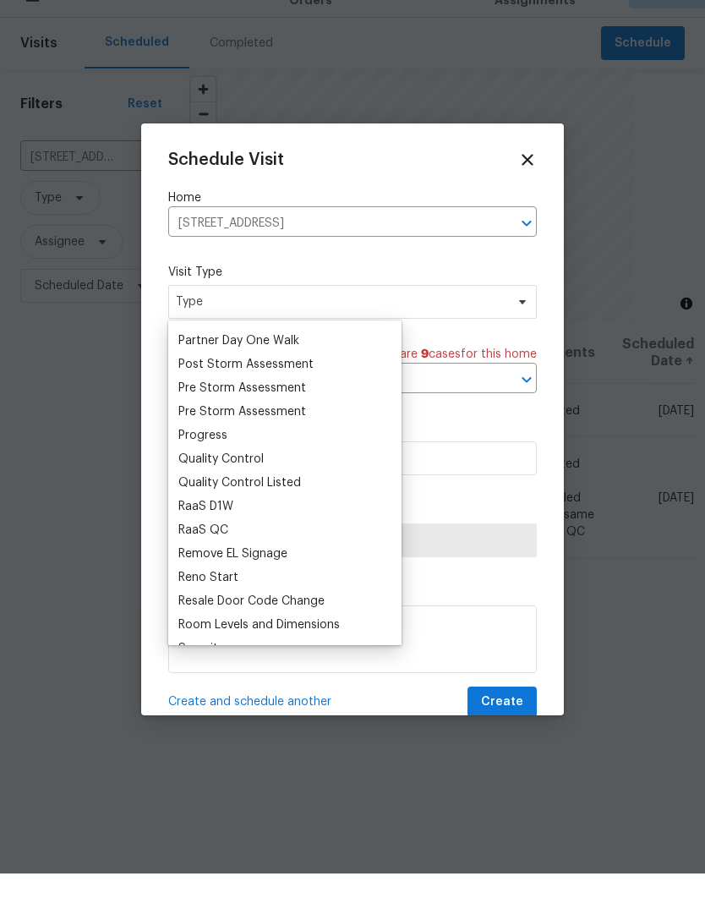
scroll to position [1020, 0]
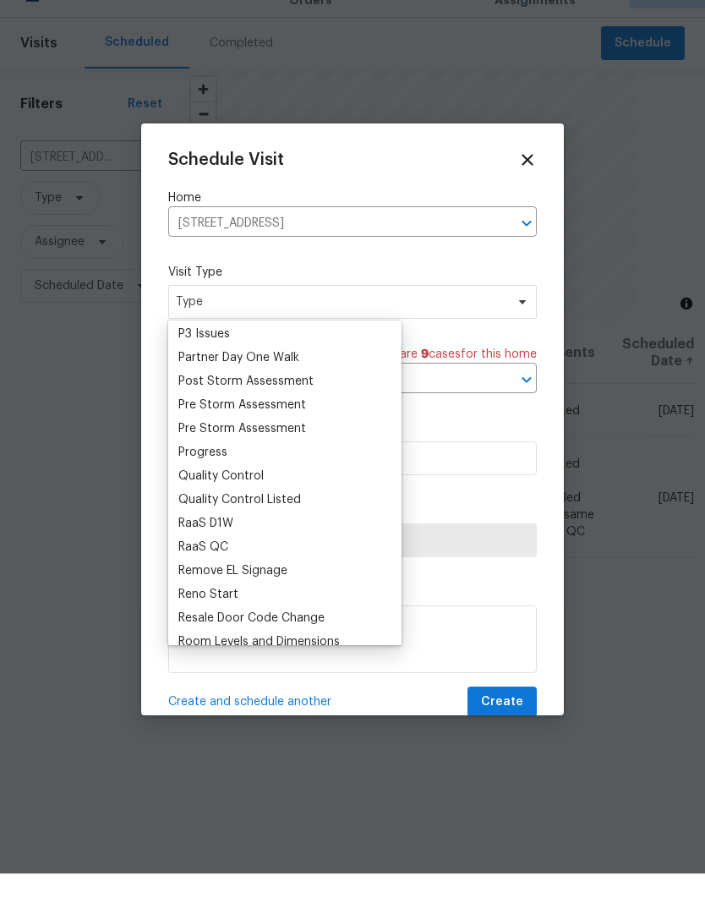
click at [278, 476] on div "Progress" at bounding box center [284, 488] width 223 height 24
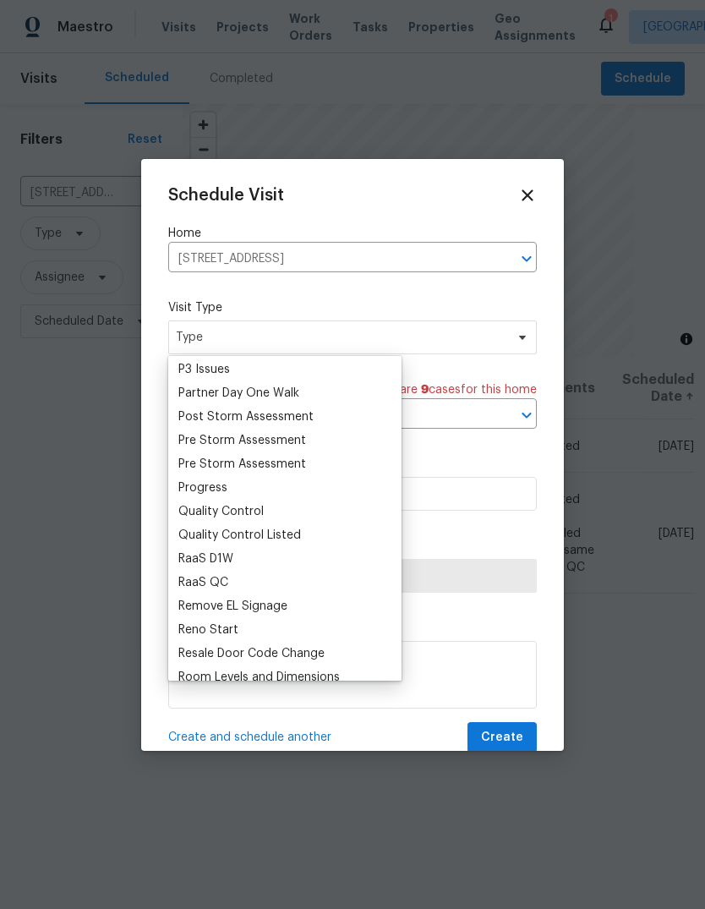
click at [182, 479] on div "Progress" at bounding box center [202, 487] width 49 height 17
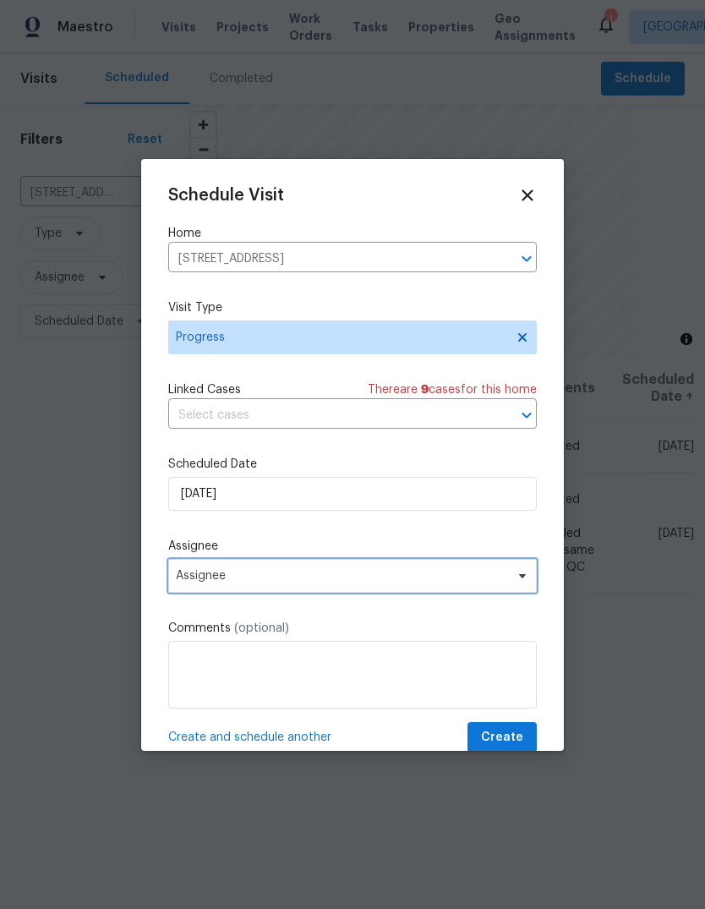
click at [501, 583] on span "Assignee" at bounding box center [341, 576] width 331 height 14
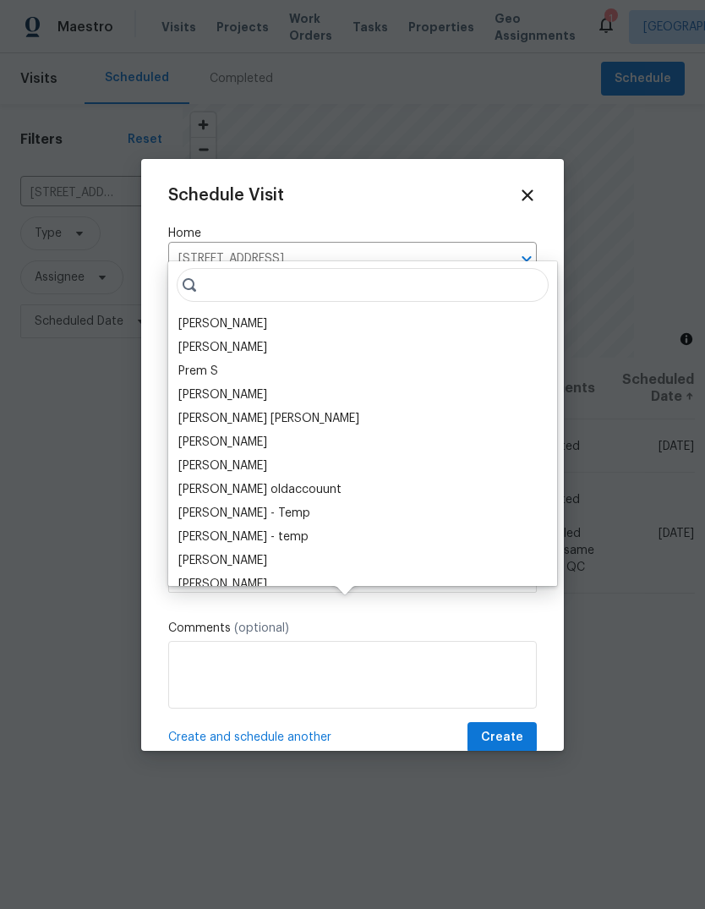
click at [287, 312] on div "[PERSON_NAME]" at bounding box center [362, 324] width 379 height 24
click at [198, 315] on div "[PERSON_NAME]" at bounding box center [222, 323] width 89 height 17
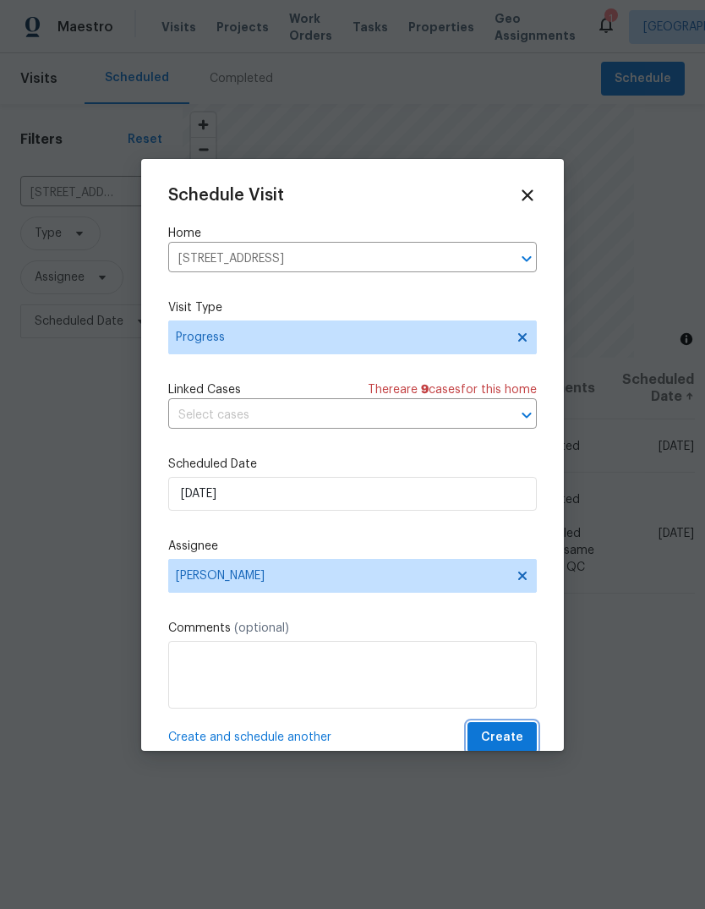
click at [518, 738] on span "Create" at bounding box center [502, 737] width 42 height 21
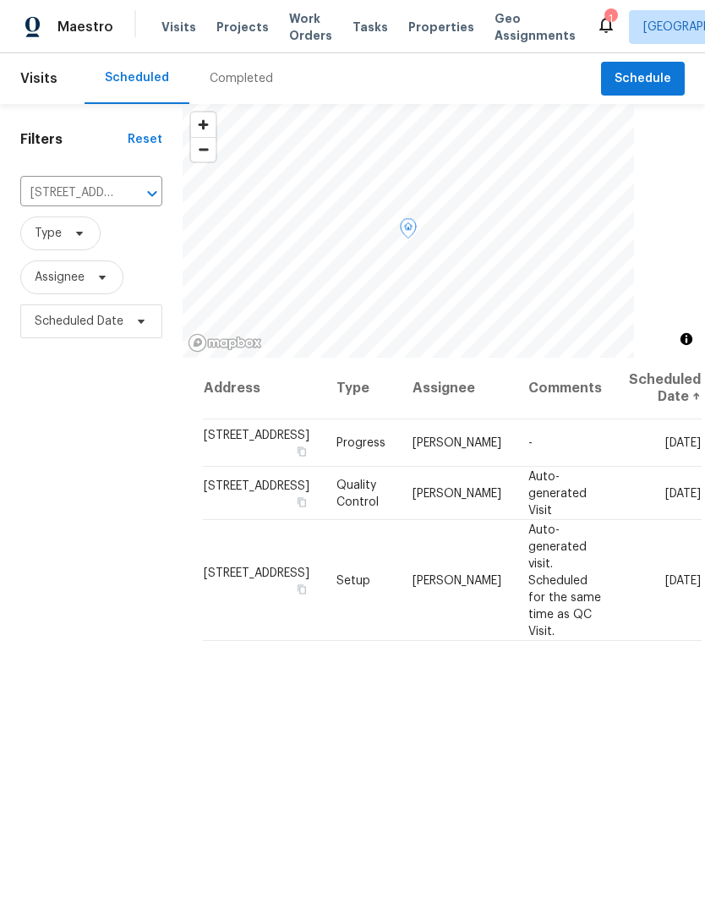
click at [0, 0] on icon at bounding box center [0, 0] width 0 height 0
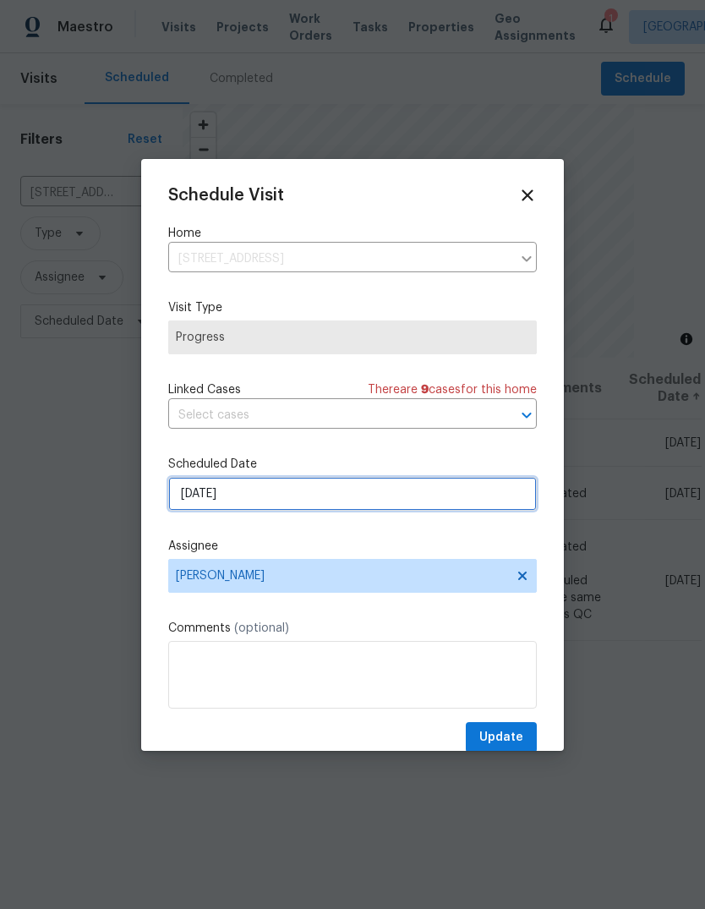
click at [403, 507] on input "[DATE]" at bounding box center [352, 494] width 369 height 34
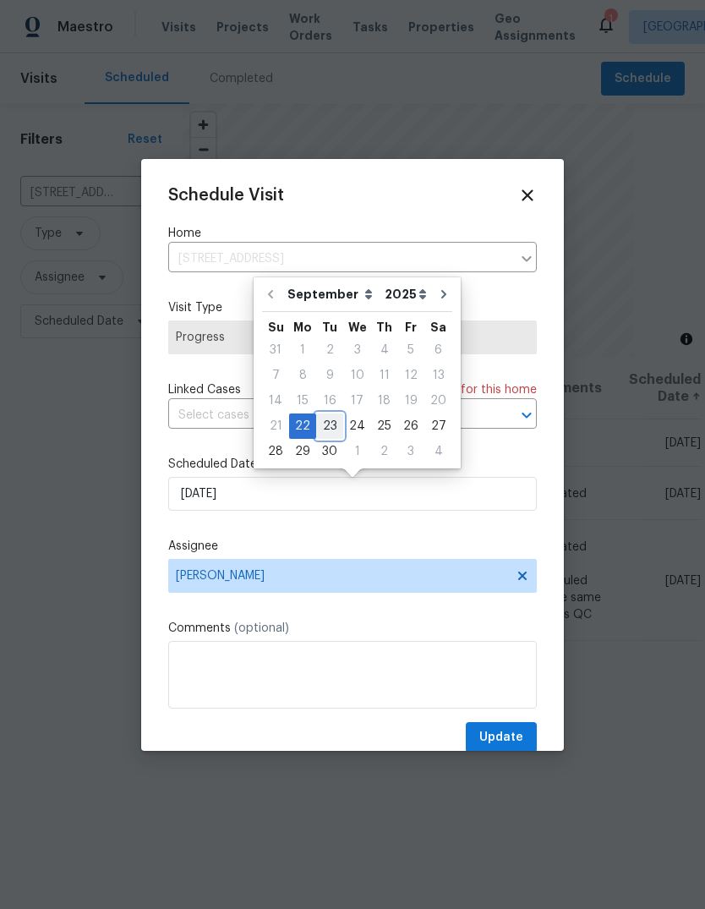
click at [336, 419] on div "23" at bounding box center [329, 426] width 27 height 24
type input "[DATE]"
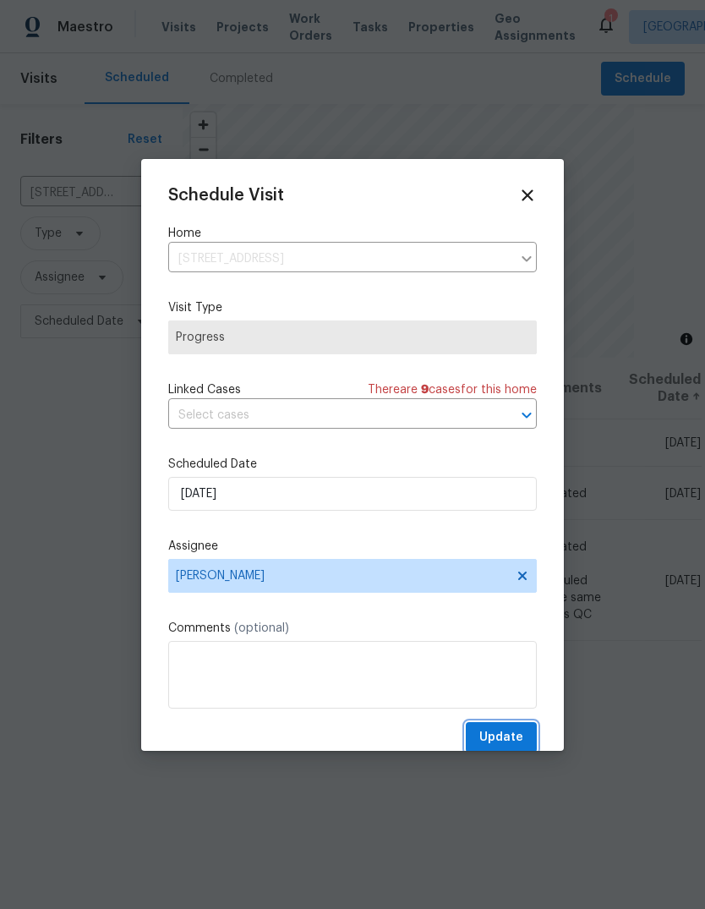
click at [518, 747] on span "Update" at bounding box center [501, 737] width 44 height 21
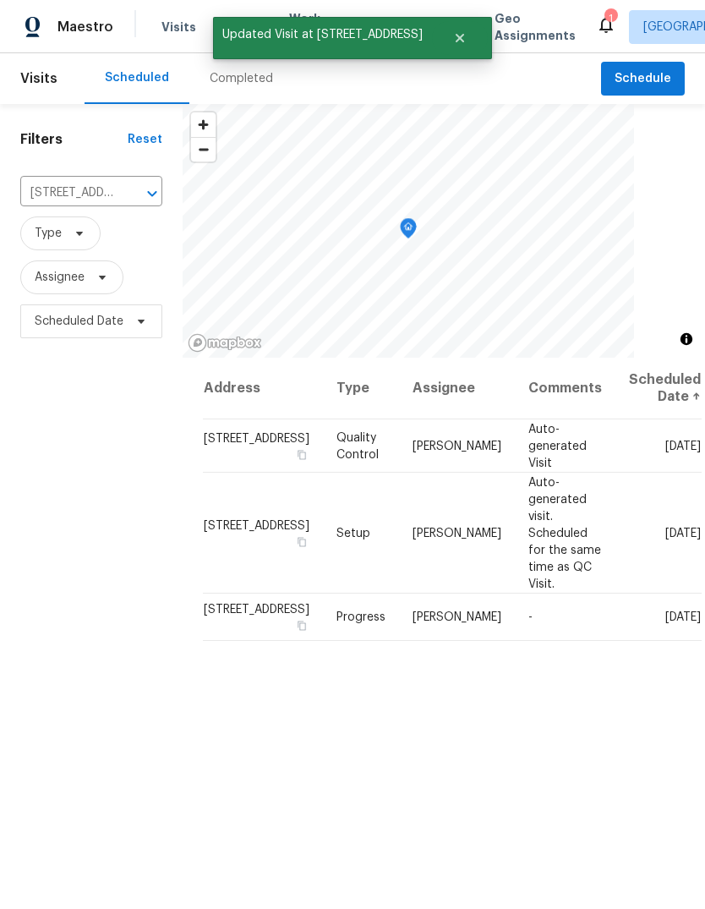
click at [605, 13] on div "1" at bounding box center [611, 18] width 12 height 17
click at [605, 19] on div "1" at bounding box center [611, 18] width 12 height 17
click at [457, 43] on icon "Close" at bounding box center [460, 38] width 14 height 14
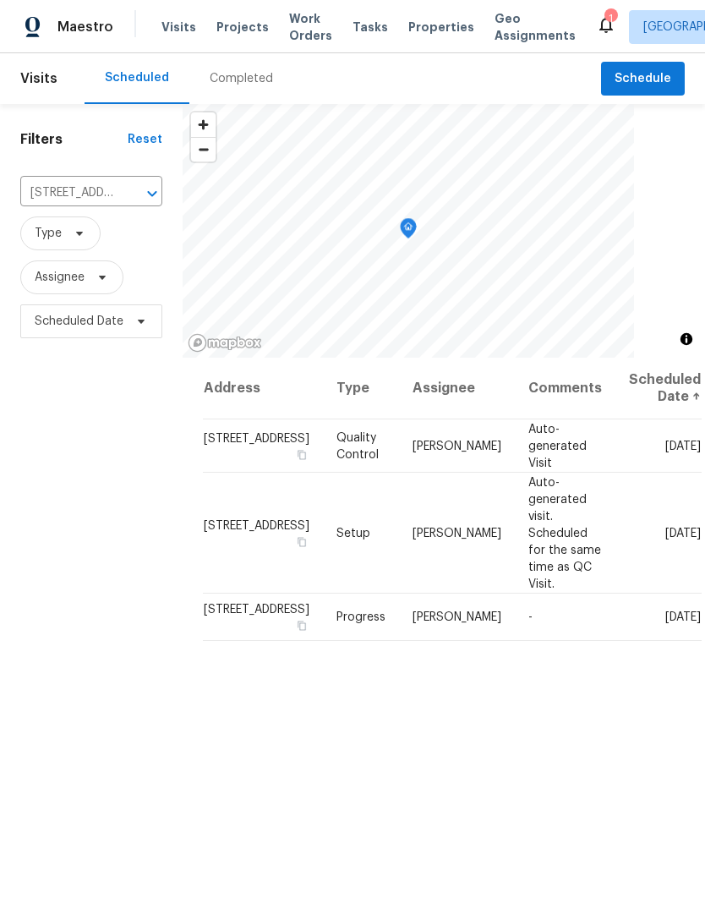
click at [605, 18] on div "1" at bounding box center [611, 18] width 12 height 17
click at [596, 17] on icon at bounding box center [606, 24] width 20 height 20
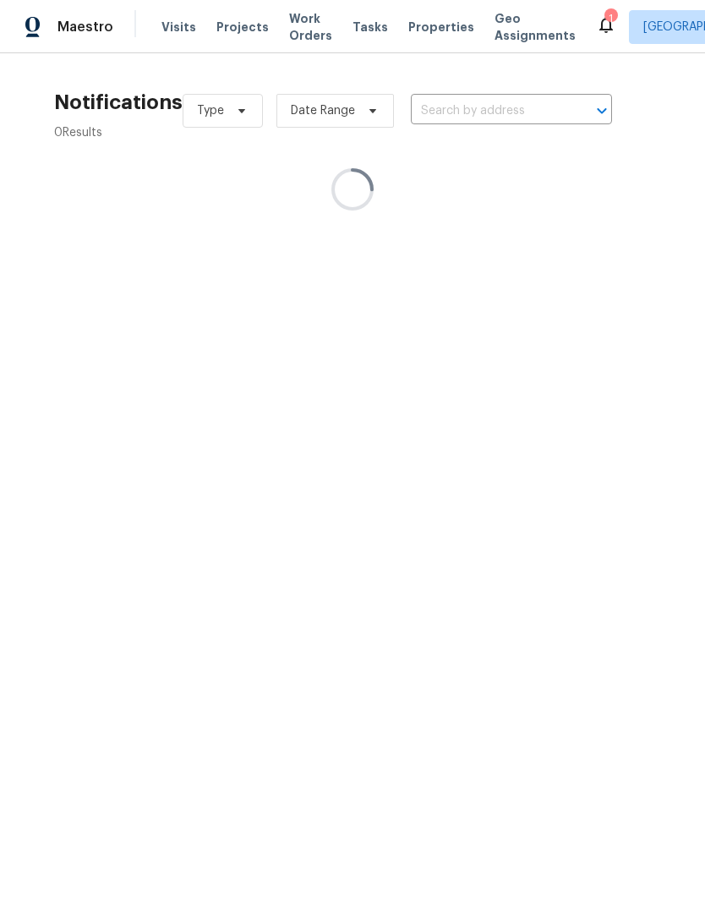
click at [605, 19] on div "1" at bounding box center [611, 18] width 12 height 17
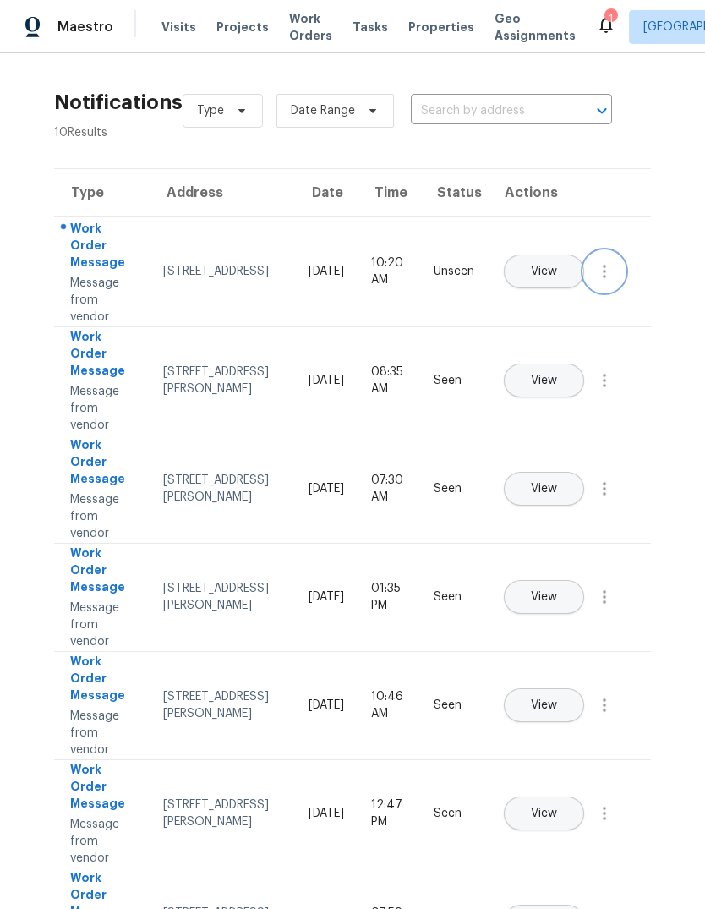
click at [603, 282] on icon "button" at bounding box center [604, 271] width 20 height 20
click at [565, 295] on div "Mark Seen" at bounding box center [508, 291] width 132 height 17
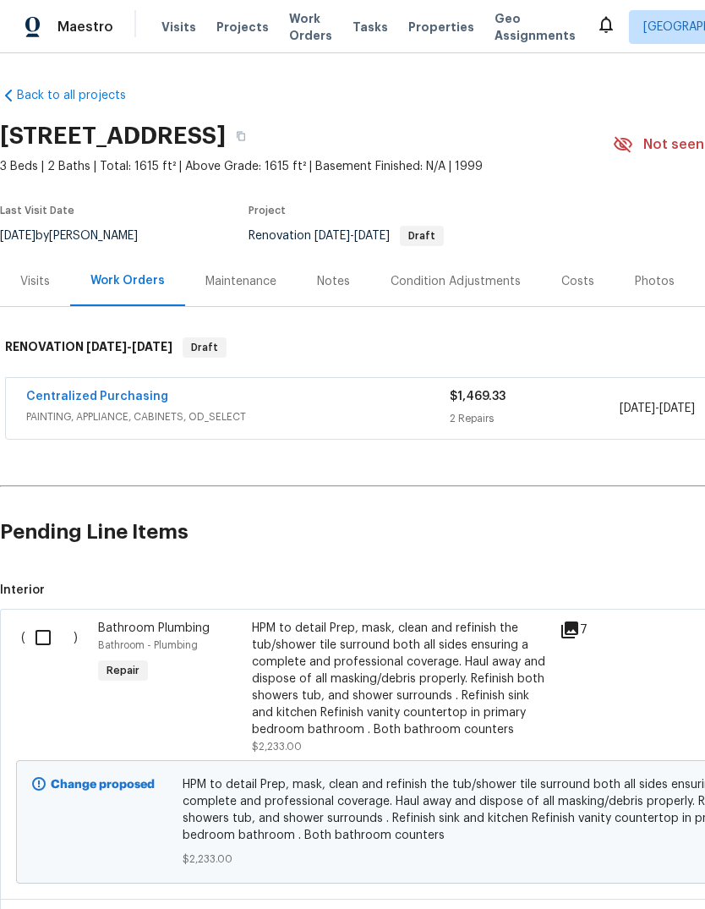
click at [42, 633] on input "checkbox" at bounding box center [49, 638] width 48 height 36
checkbox input "true"
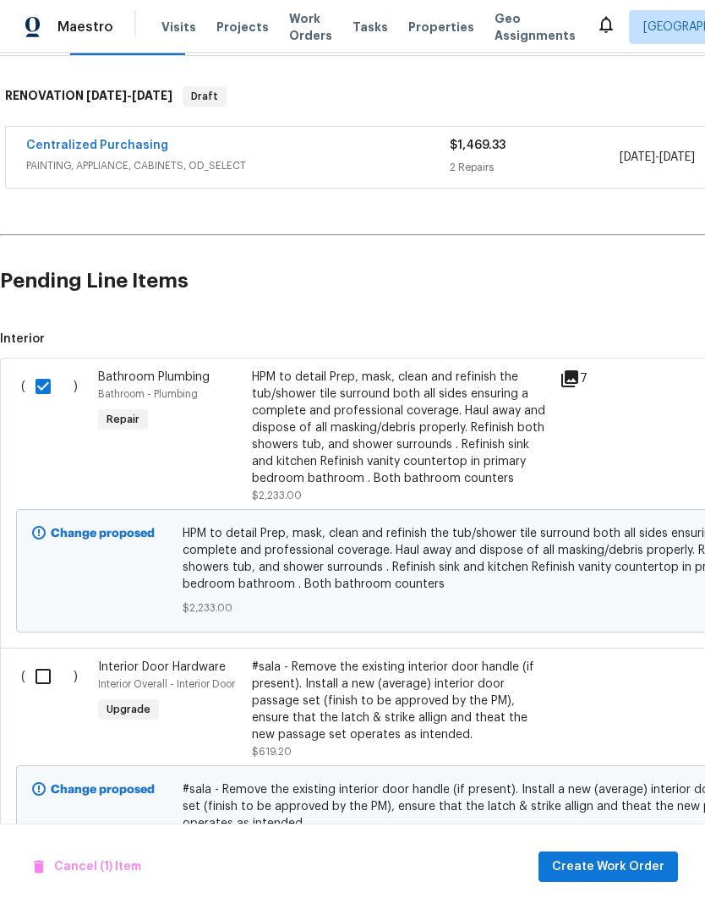
scroll to position [252, 0]
click at [433, 687] on div "#sala - Remove the existing interior door handle (if present). Install a new (a…" at bounding box center [401, 700] width 298 height 85
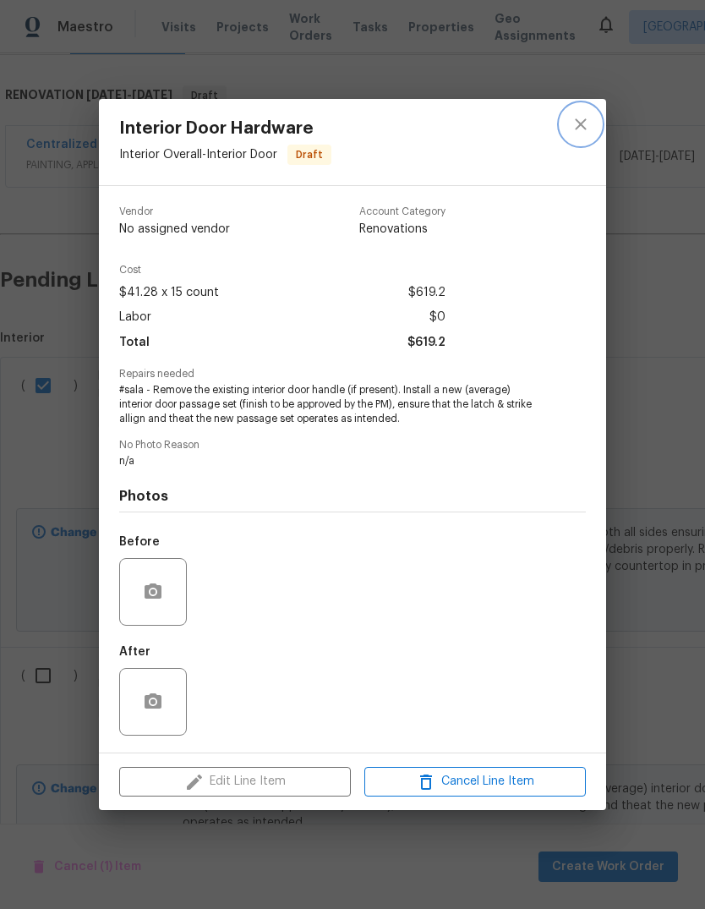
click at [585, 115] on icon "close" at bounding box center [581, 124] width 20 height 20
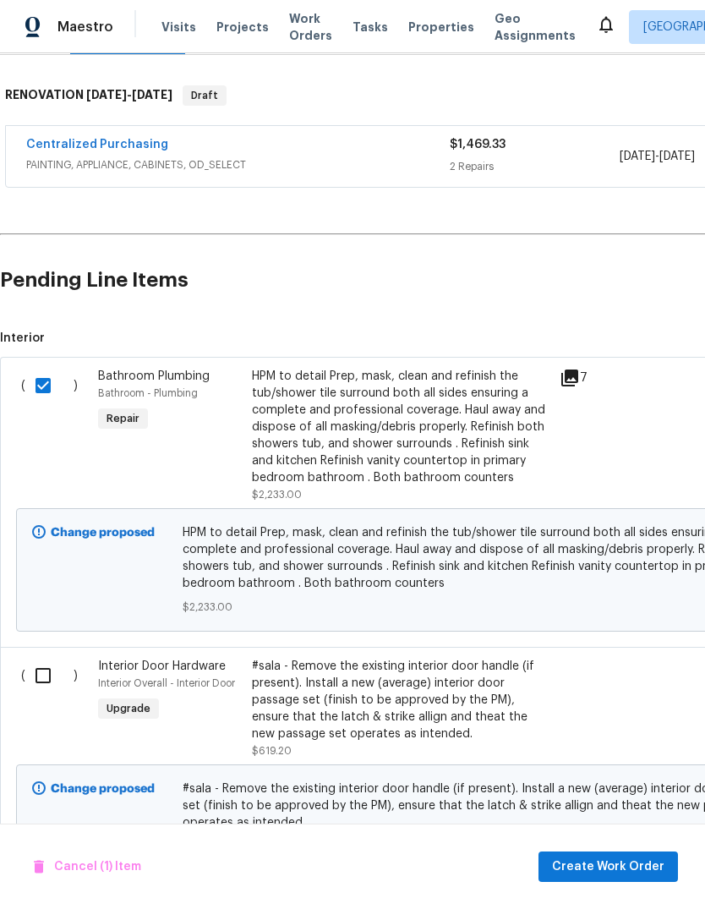
click at [29, 667] on input "checkbox" at bounding box center [49, 676] width 48 height 36
checkbox input "true"
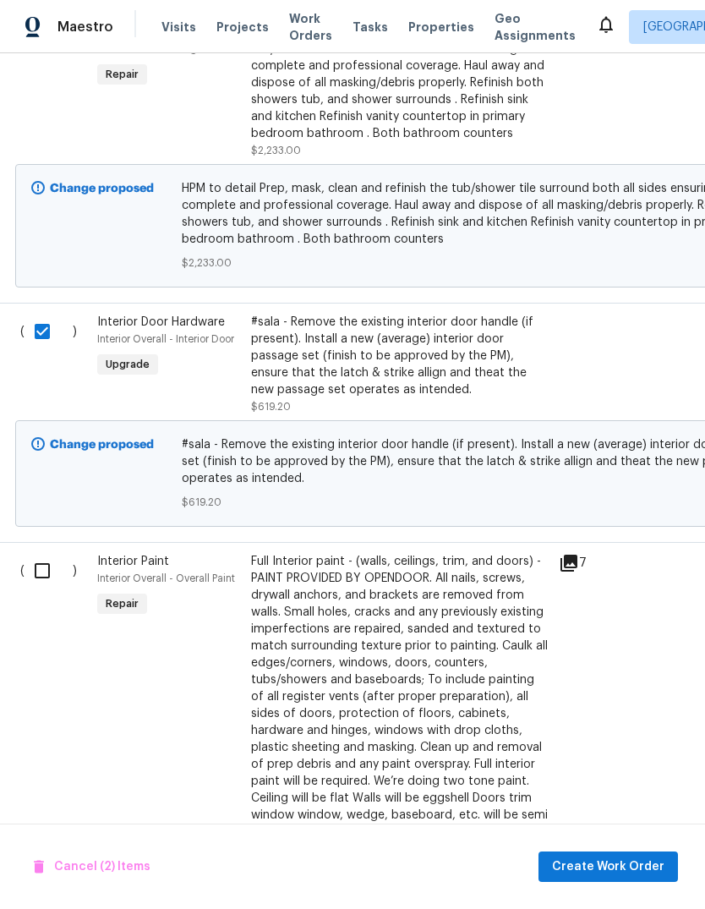
scroll to position [693, 1]
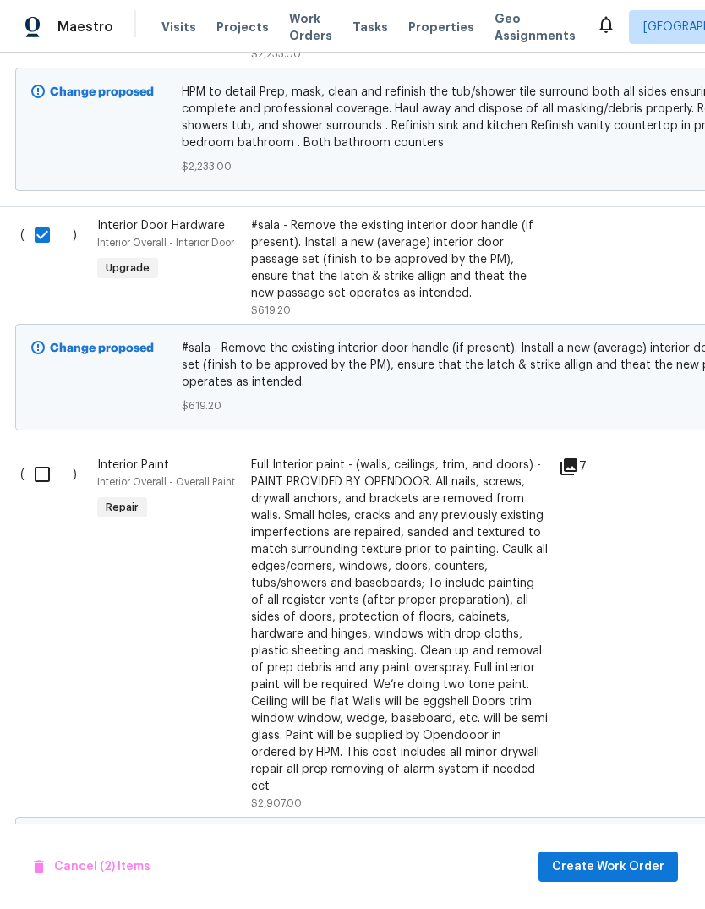
click at [25, 473] on input "checkbox" at bounding box center [49, 475] width 48 height 36
checkbox input "true"
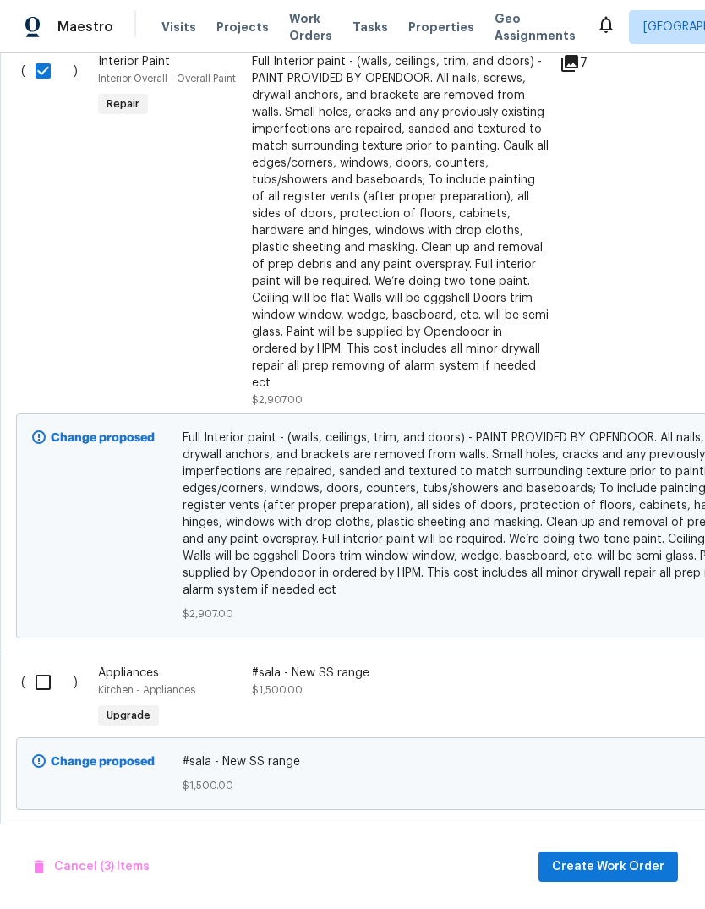
scroll to position [1097, 0]
click at [34, 664] on input "checkbox" at bounding box center [49, 682] width 48 height 36
checkbox input "true"
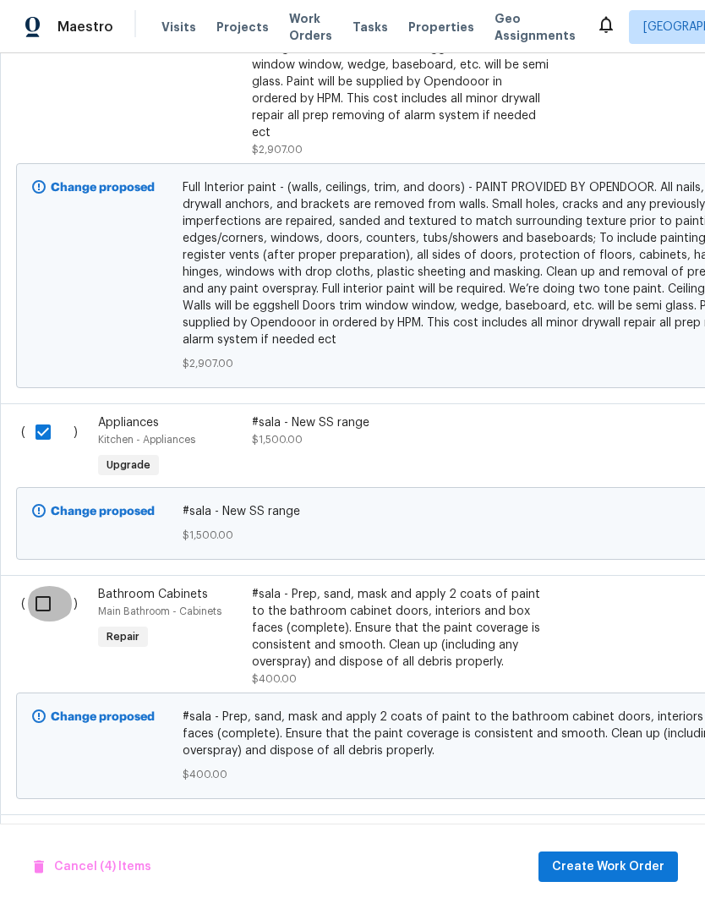
scroll to position [1346, 0]
click at [30, 589] on input "checkbox" at bounding box center [49, 604] width 48 height 36
checkbox input "true"
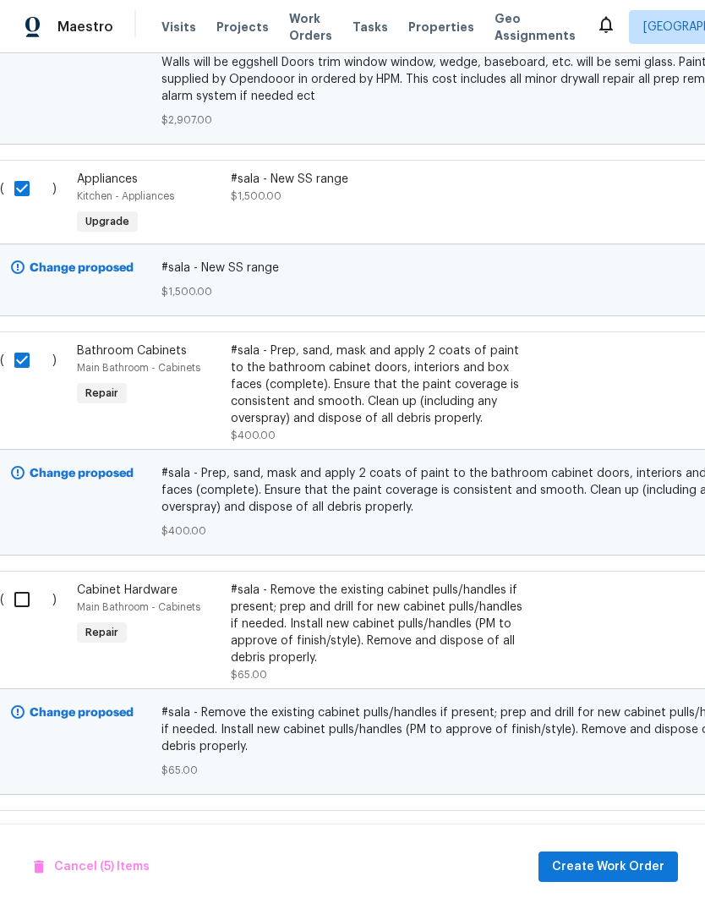
scroll to position [1607, 18]
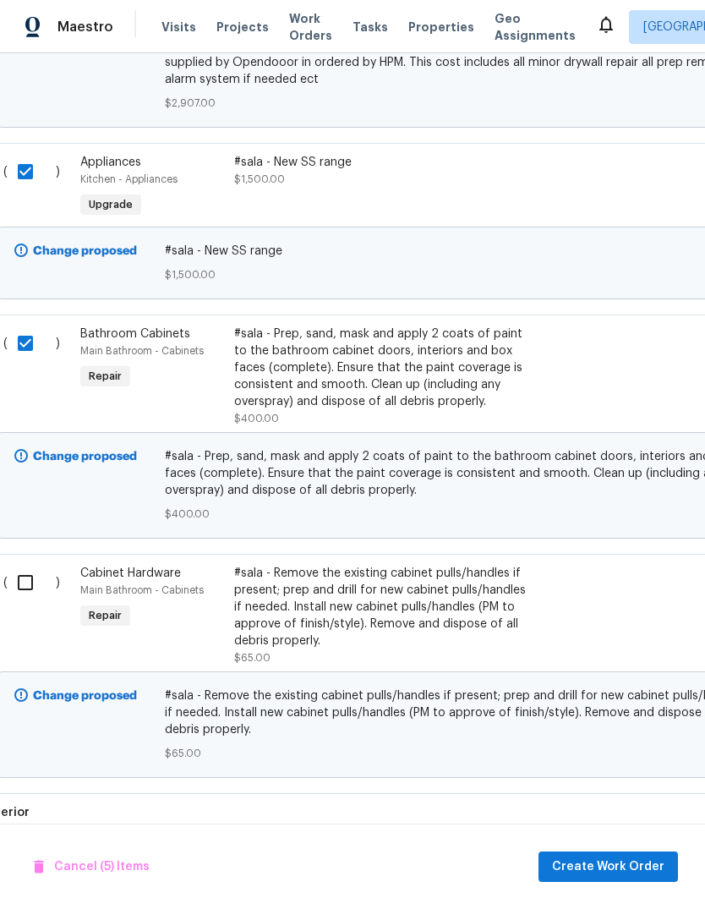
click at [23, 570] on input "checkbox" at bounding box center [32, 583] width 48 height 36
checkbox input "true"
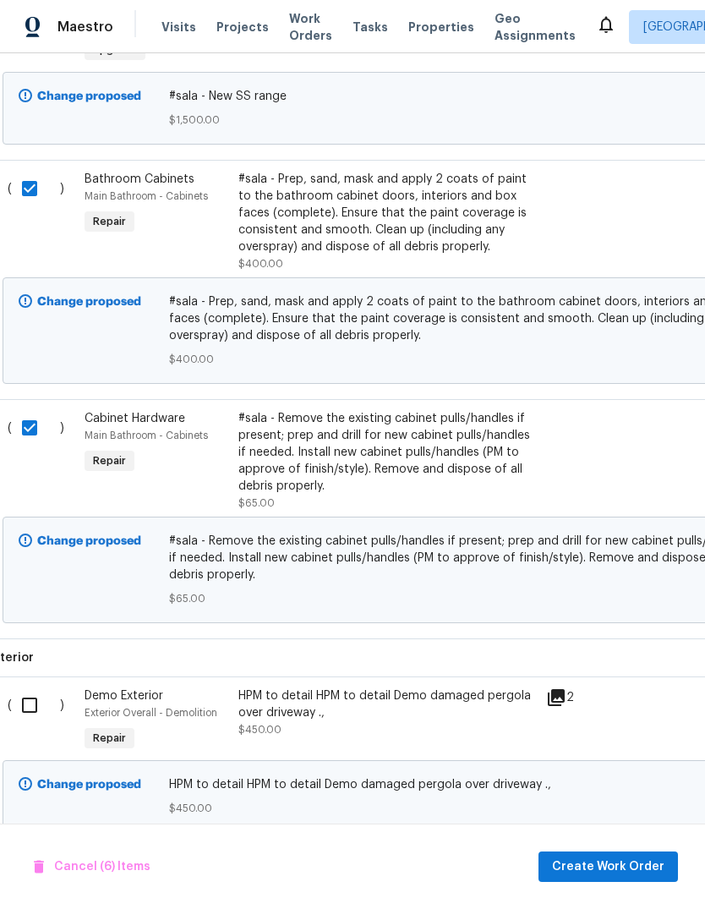
scroll to position [1780, 10]
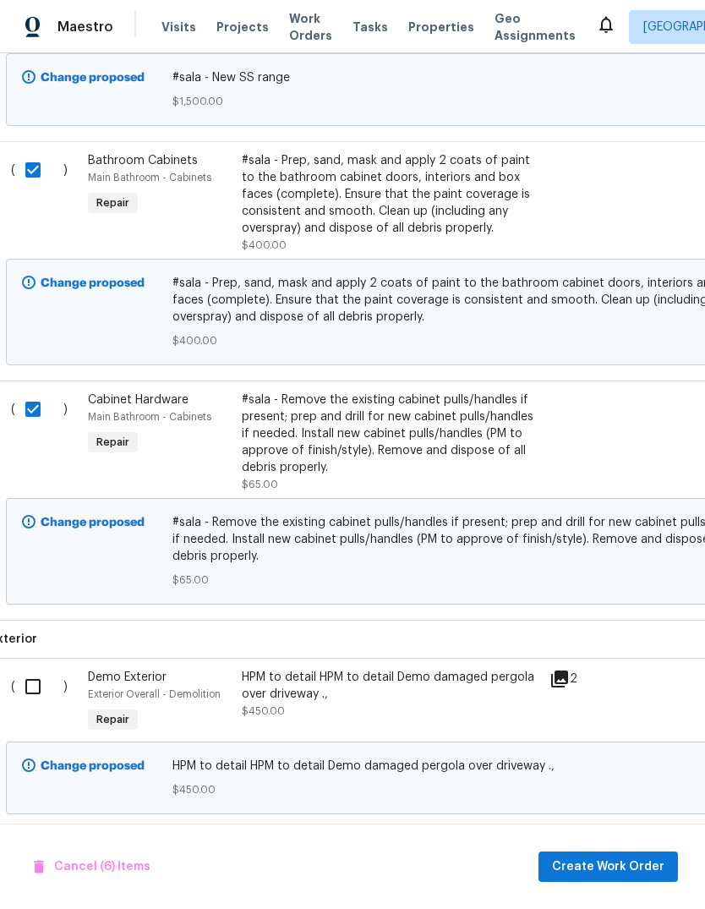
click at [25, 669] on input "checkbox" at bounding box center [39, 687] width 48 height 36
checkbox input "true"
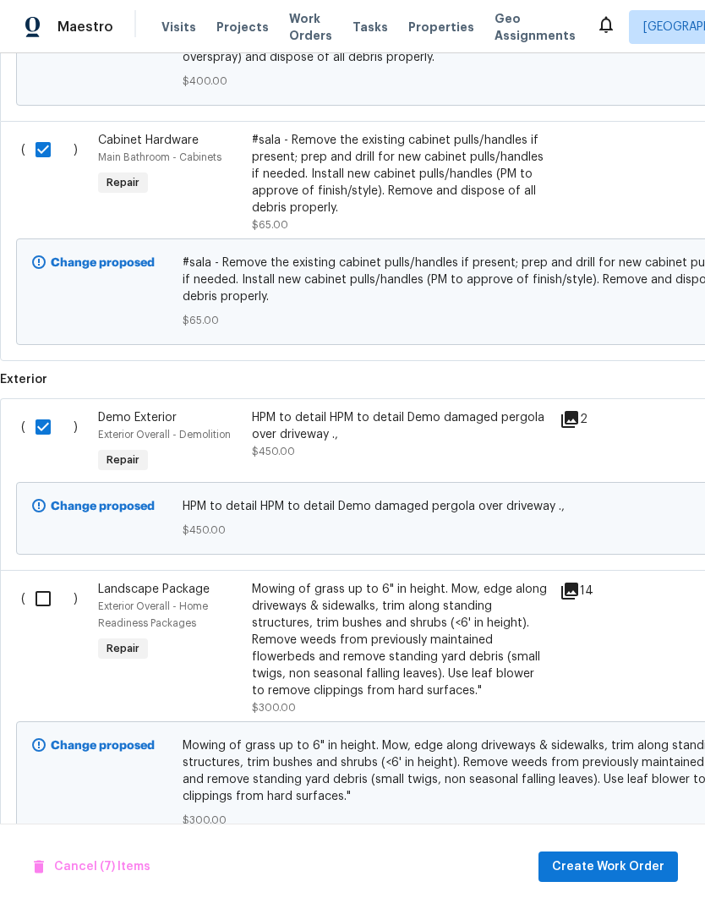
scroll to position [2040, 0]
click at [25, 588] on input "checkbox" at bounding box center [49, 598] width 48 height 36
checkbox input "true"
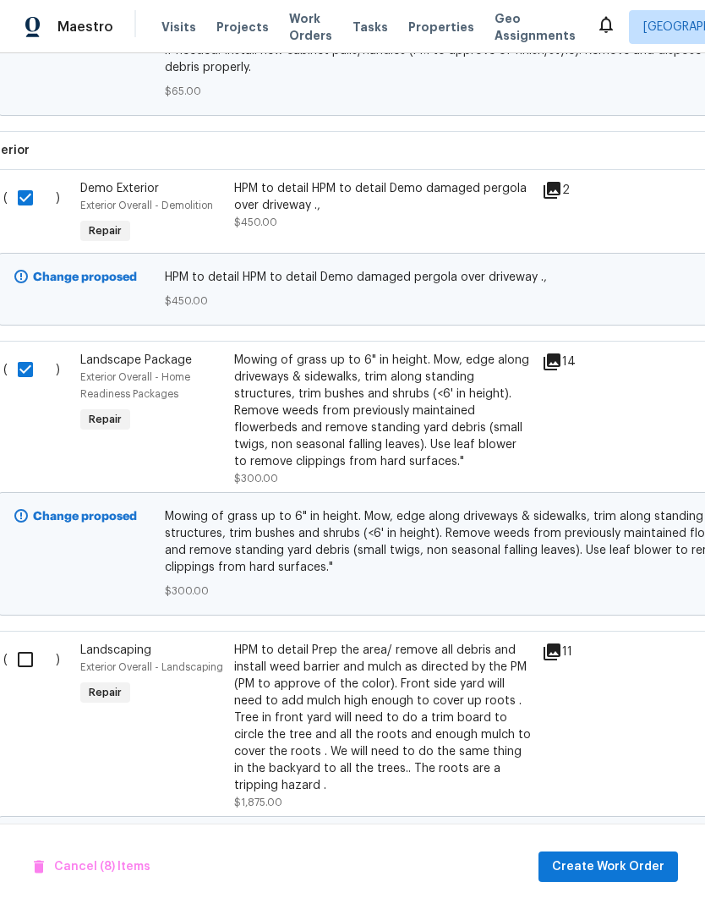
scroll to position [2269, 17]
click at [23, 643] on input "checkbox" at bounding box center [32, 660] width 48 height 36
checkbox input "true"
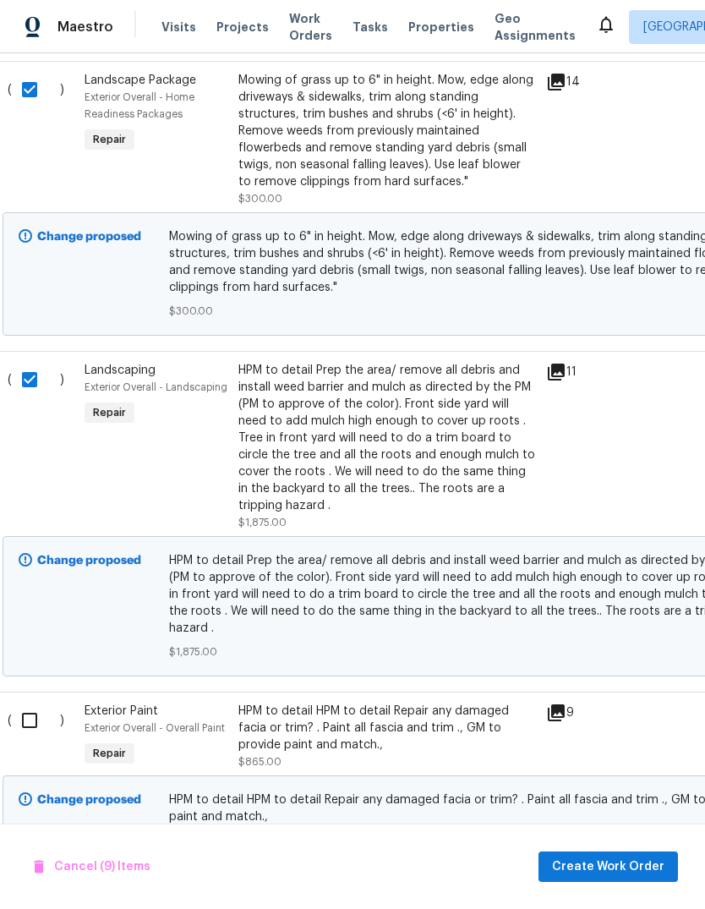
click at [24, 703] on input "checkbox" at bounding box center [36, 721] width 48 height 36
checkbox input "true"
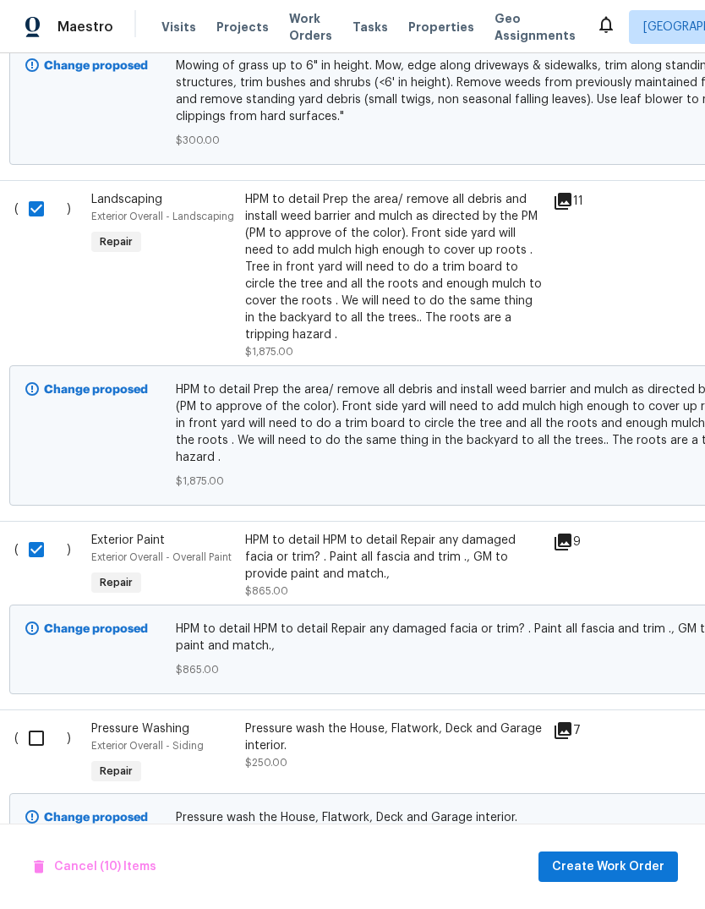
scroll to position [2719, 7]
click at [36, 721] on input "checkbox" at bounding box center [43, 739] width 48 height 36
checkbox input "true"
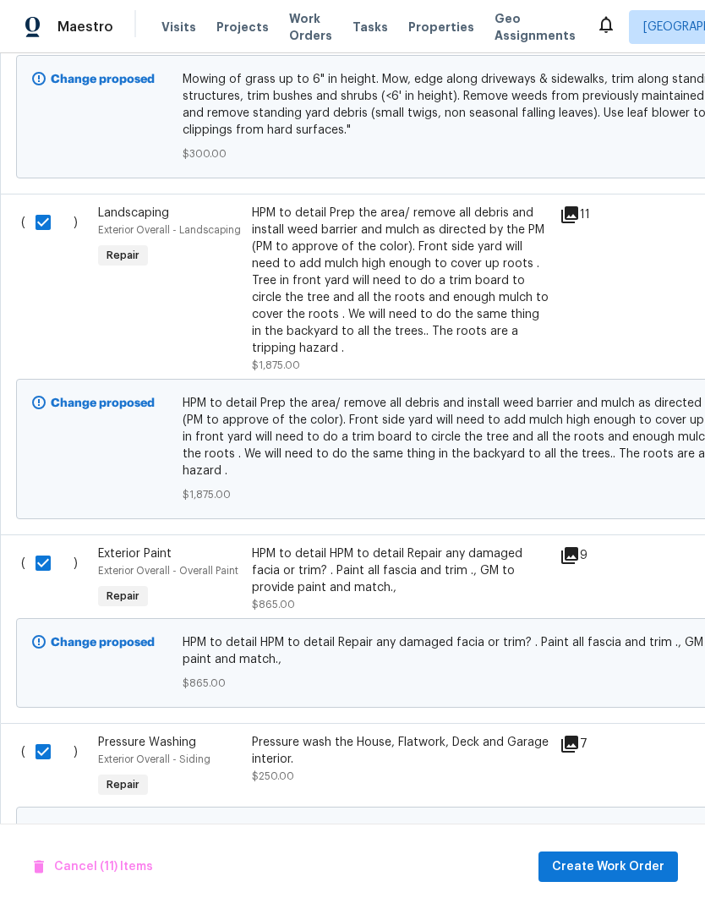
scroll to position [0, 0]
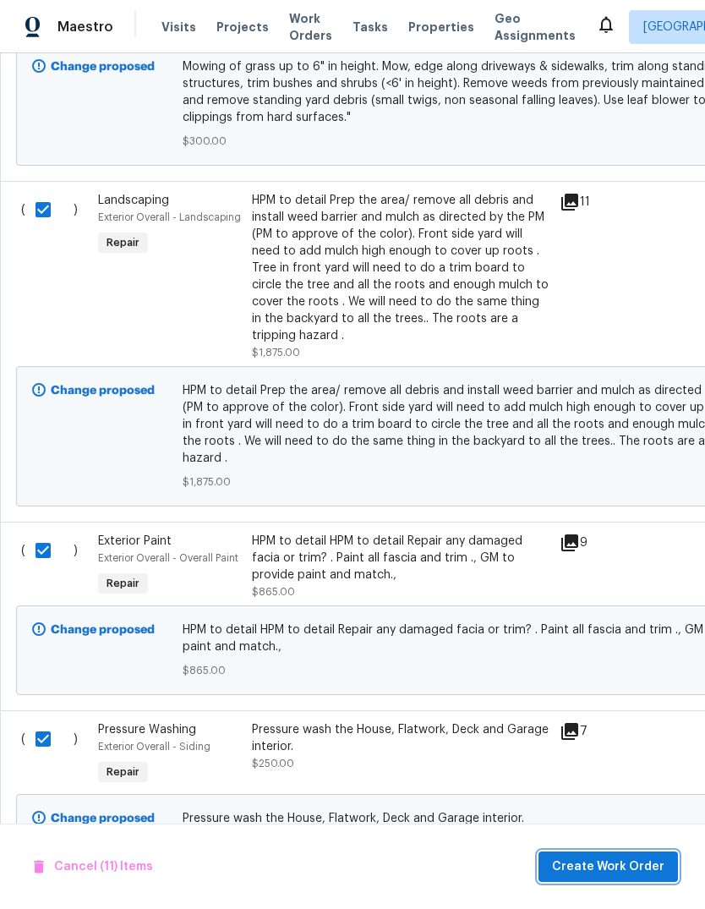
click at [618, 867] on span "Create Work Order" at bounding box center [608, 867] width 112 height 21
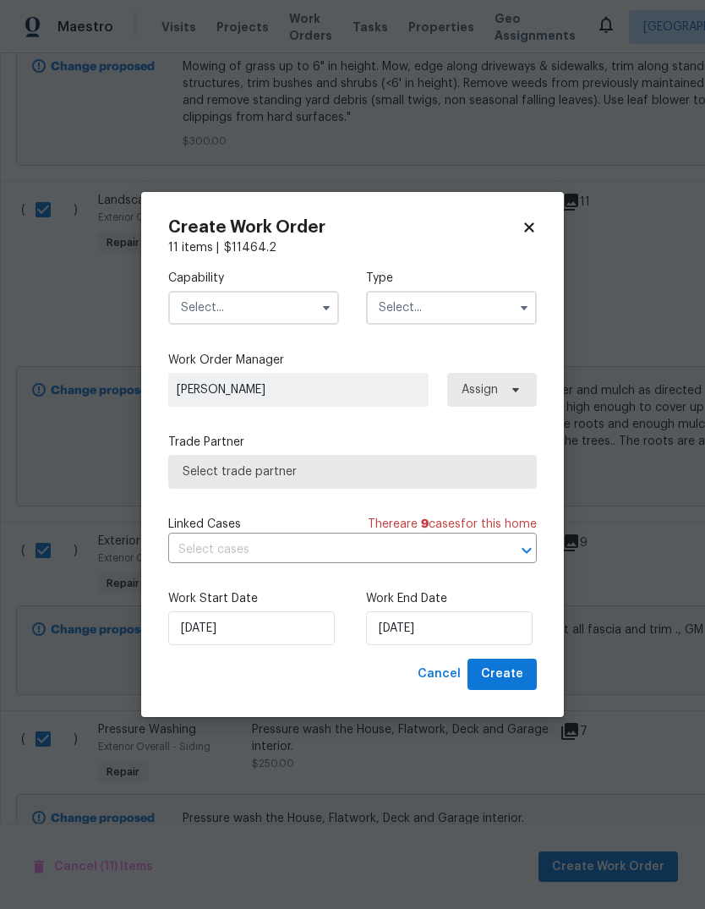
click at [326, 293] on input "text" at bounding box center [253, 308] width 171 height 34
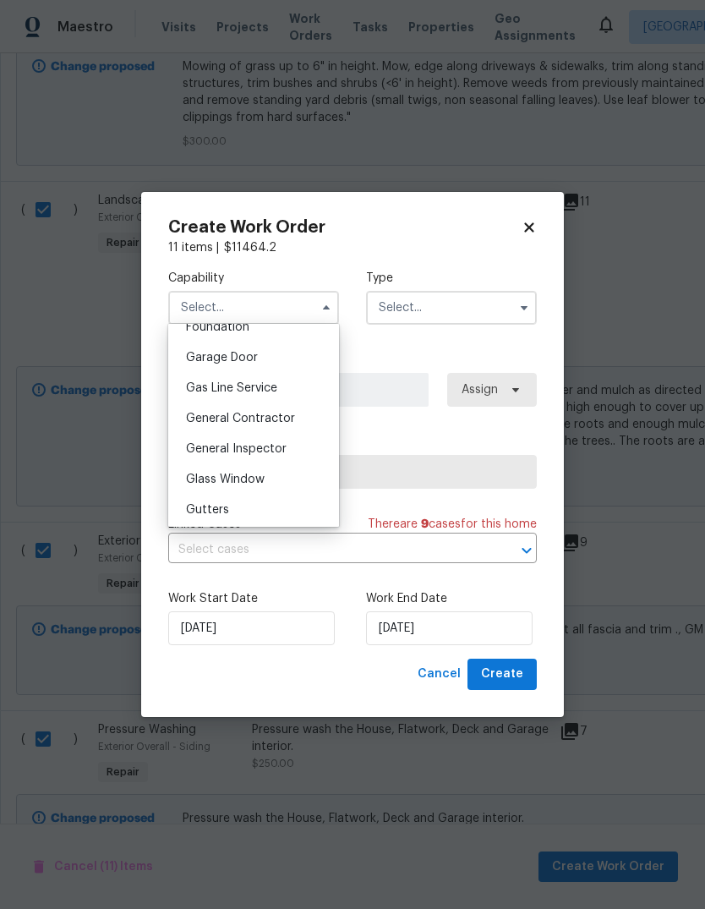
scroll to position [734, 0]
click at [280, 421] on span "General Contractor" at bounding box center [240, 418] width 109 height 12
type input "General Contractor"
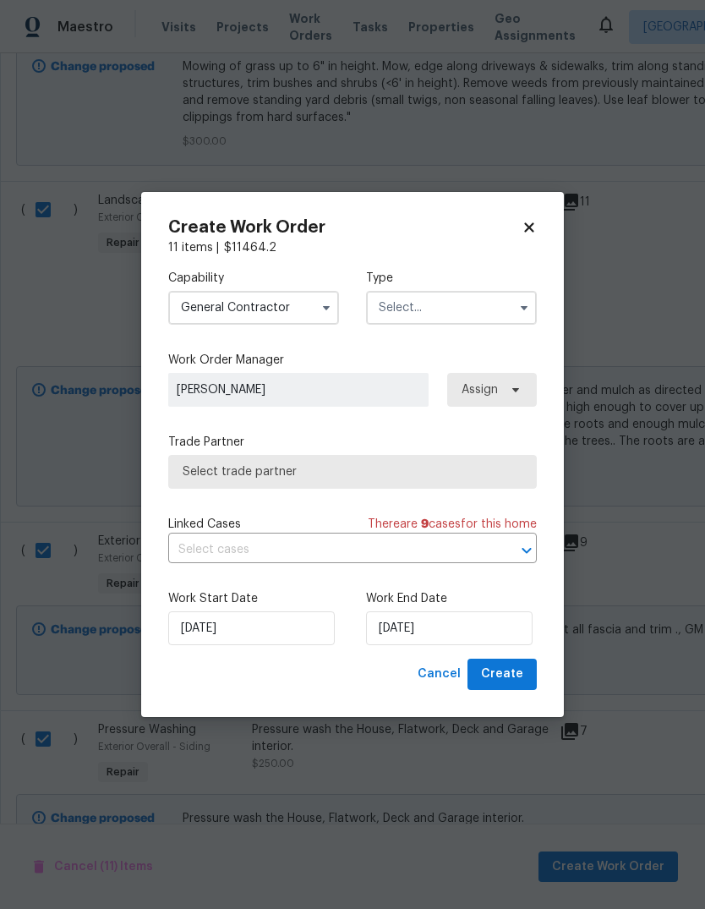
click at [501, 318] on input "text" at bounding box center [451, 308] width 171 height 34
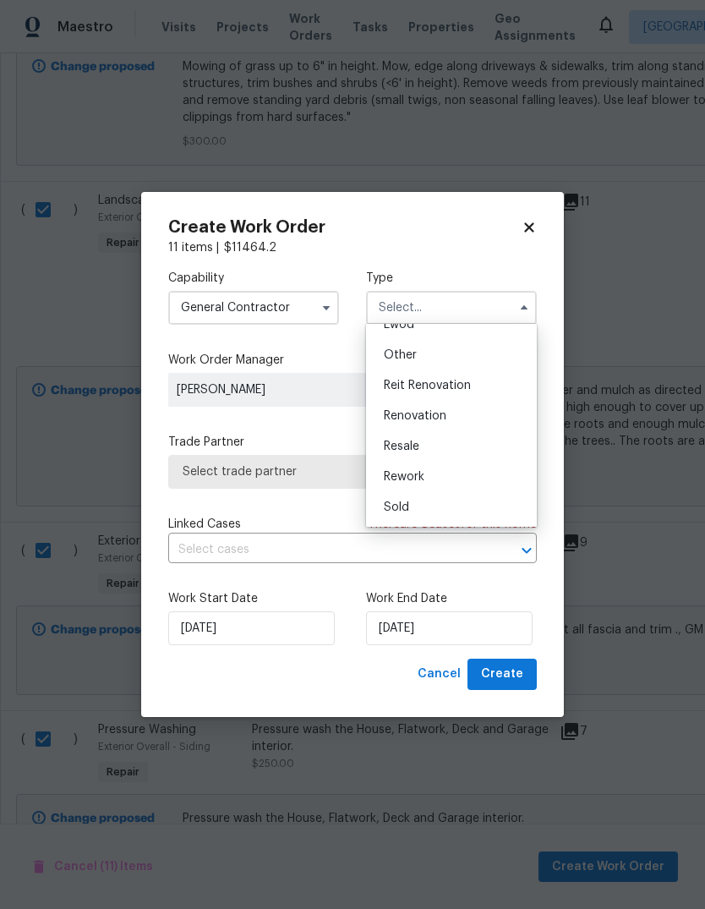
scroll to position [201, 0]
click at [468, 424] on div "Renovation" at bounding box center [451, 416] width 162 height 30
type input "Renovation"
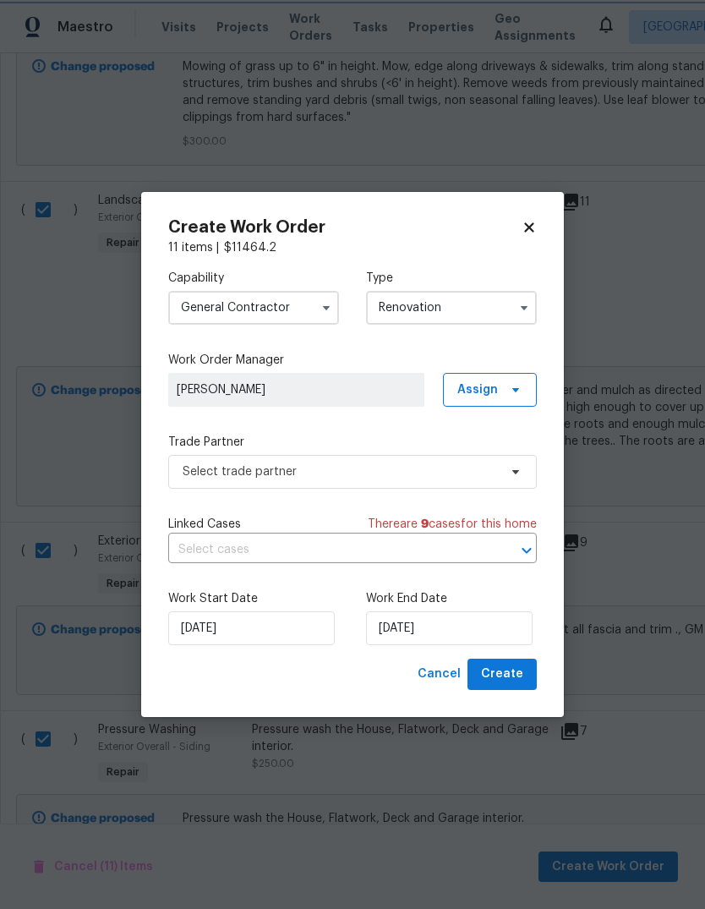
scroll to position [0, 0]
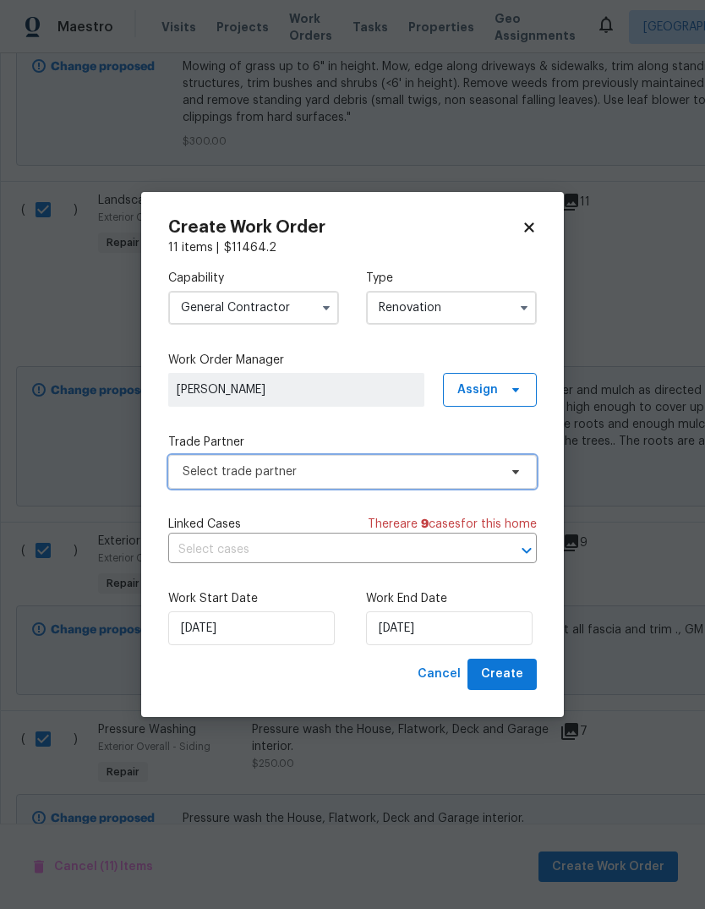
click at [462, 483] on span "Select trade partner" at bounding box center [352, 472] width 369 height 34
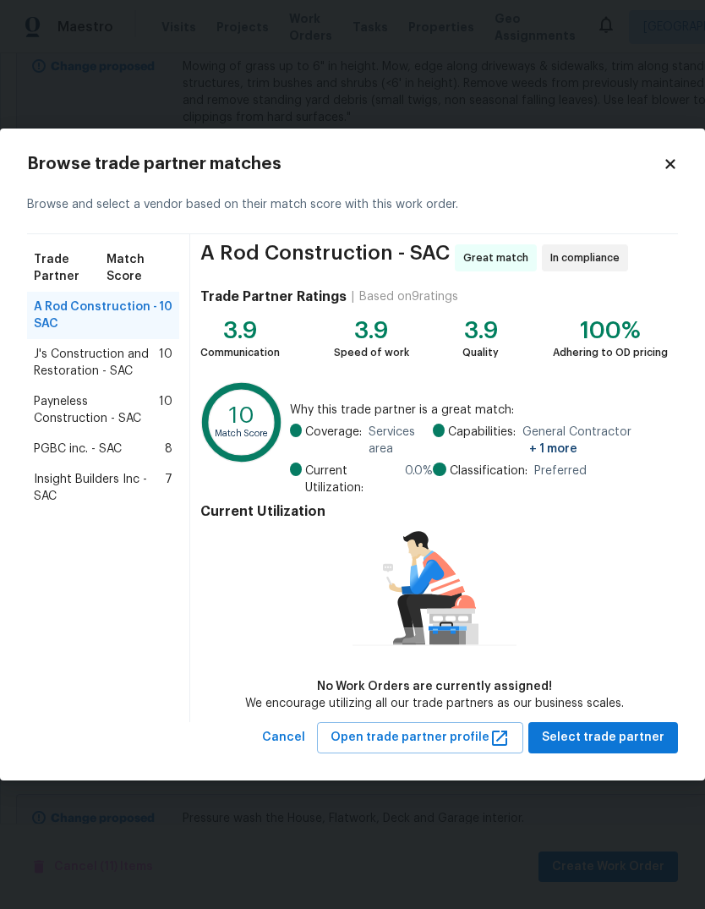
click at [75, 320] on span "A Rod Construction - SAC" at bounding box center [96, 316] width 125 height 34
click at [621, 744] on span "Select trade partner" at bounding box center [603, 737] width 123 height 21
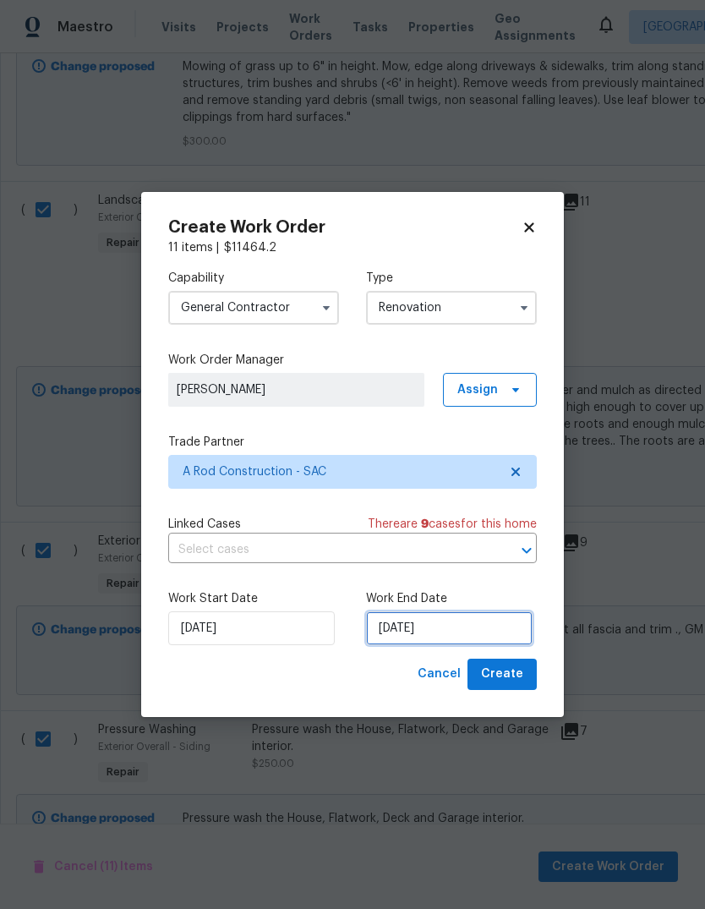
click at [479, 636] on input "[DATE]" at bounding box center [449, 628] width 167 height 34
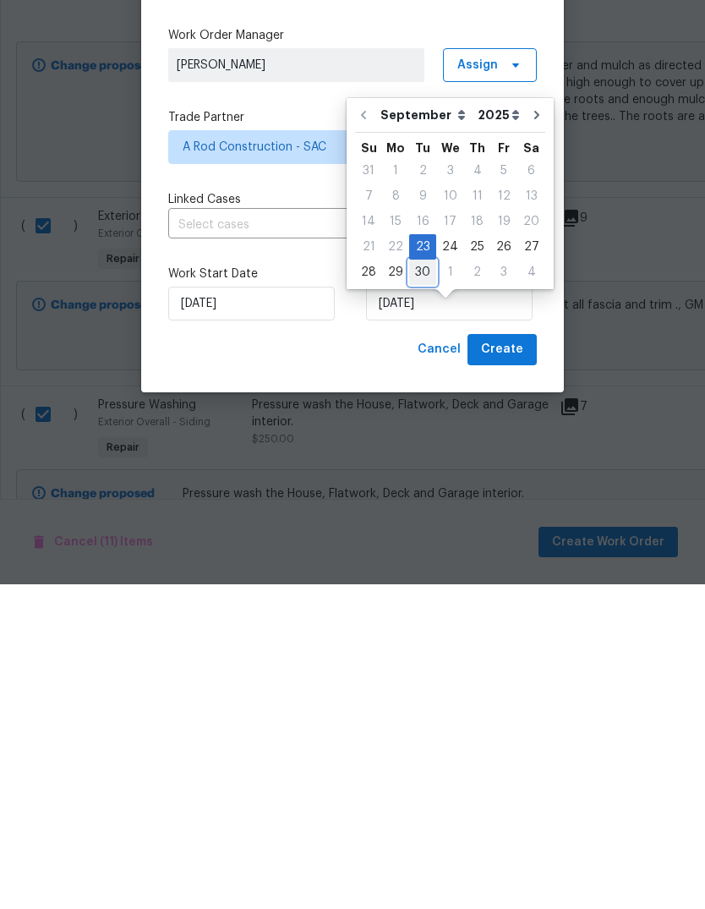
click at [421, 585] on div "30" at bounding box center [422, 597] width 27 height 24
type input "9/30/2025"
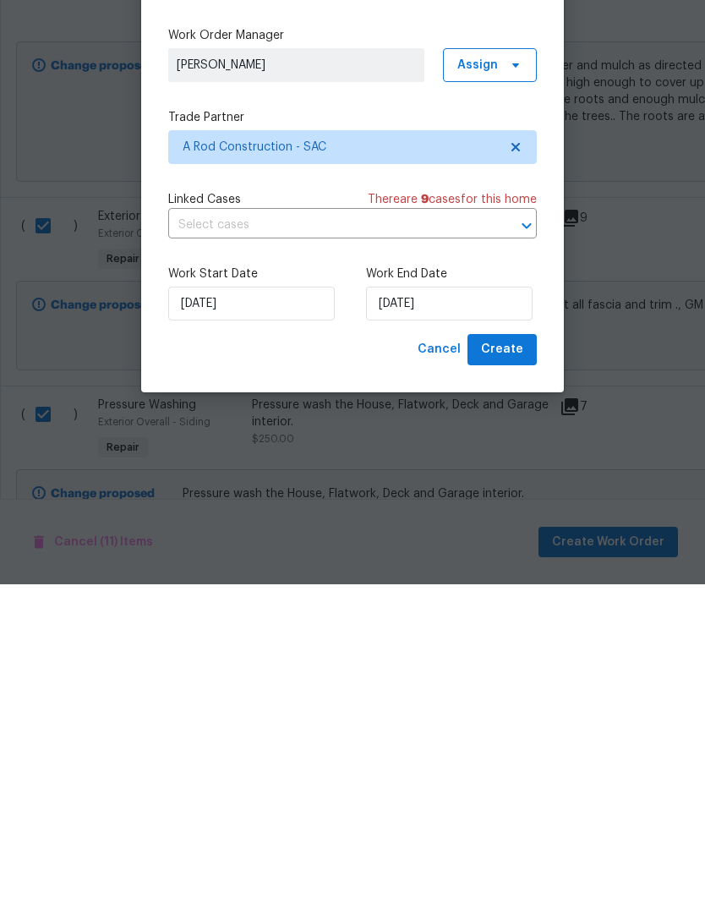
scroll to position [63, 0]
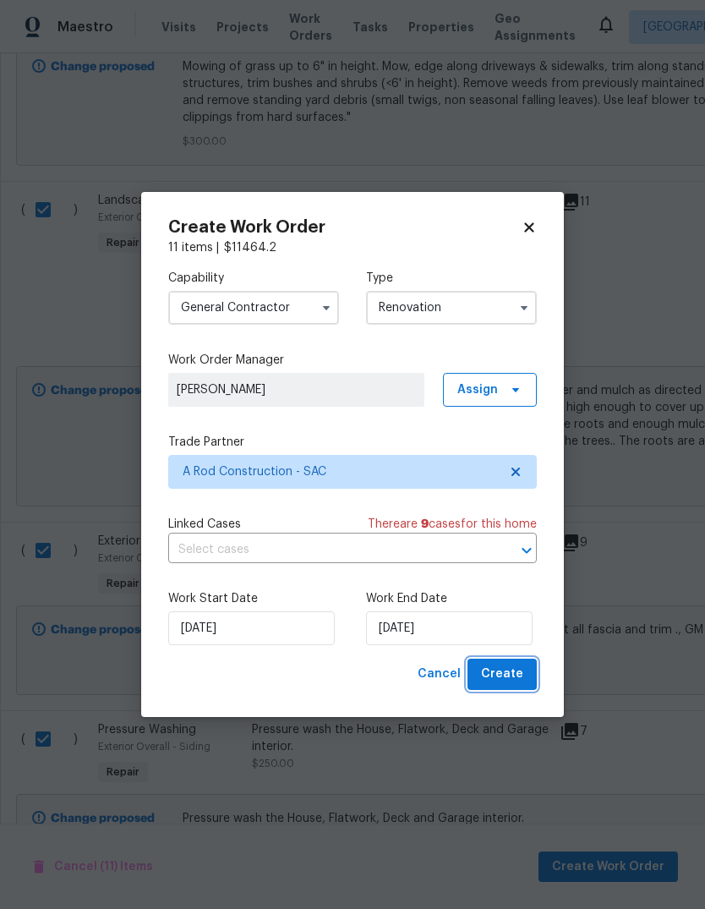
click at [517, 678] on span "Create" at bounding box center [502, 674] width 42 height 21
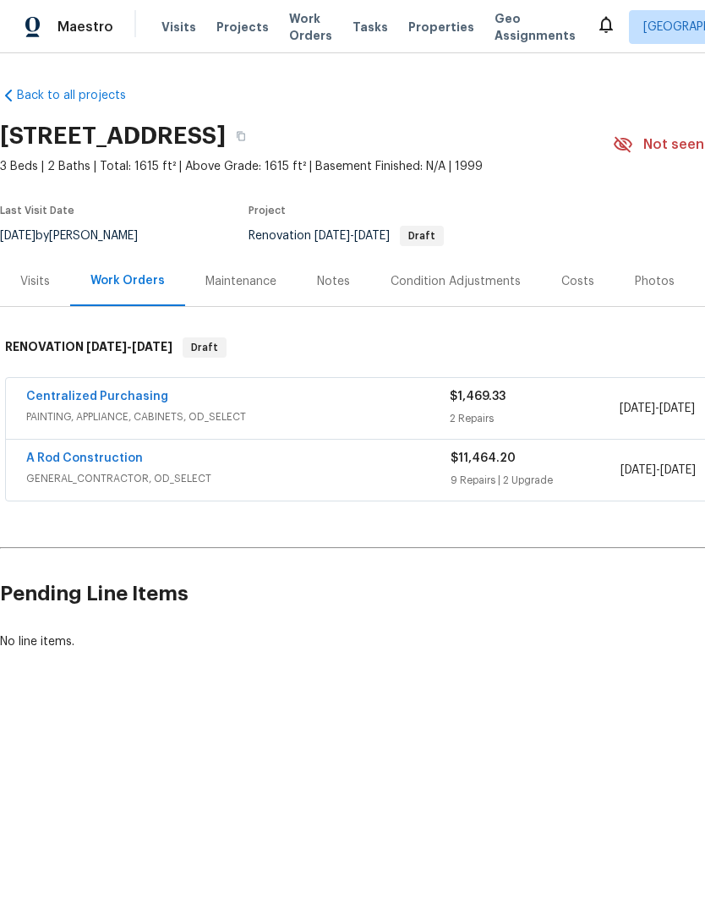
scroll to position [0, 0]
click at [63, 463] on link "A Rod Construction" at bounding box center [84, 458] width 117 height 12
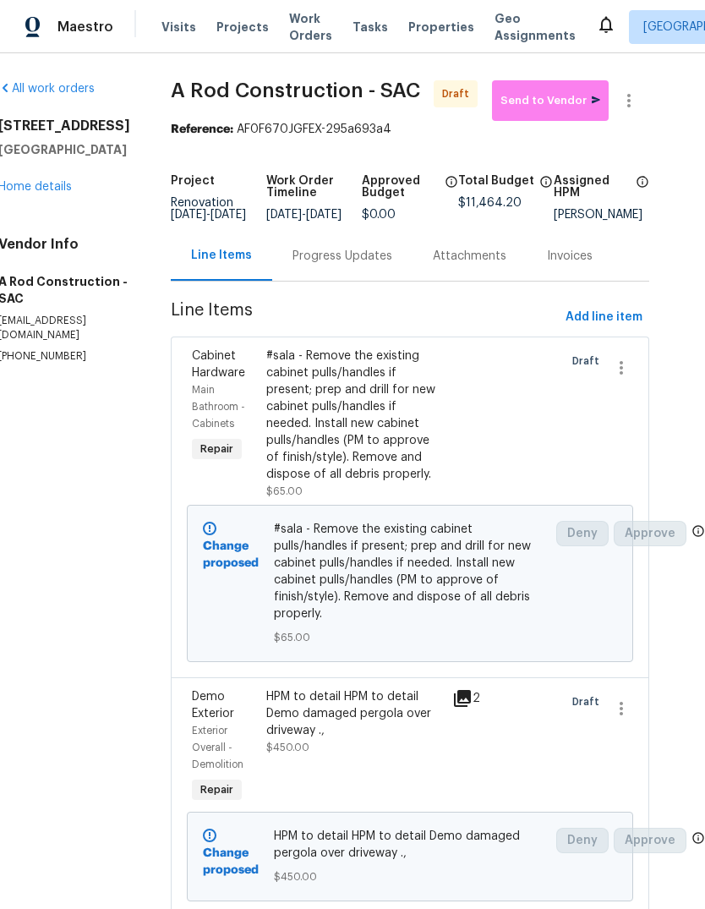
scroll to position [0, 29]
click at [63, 191] on link "Home details" at bounding box center [35, 187] width 74 height 12
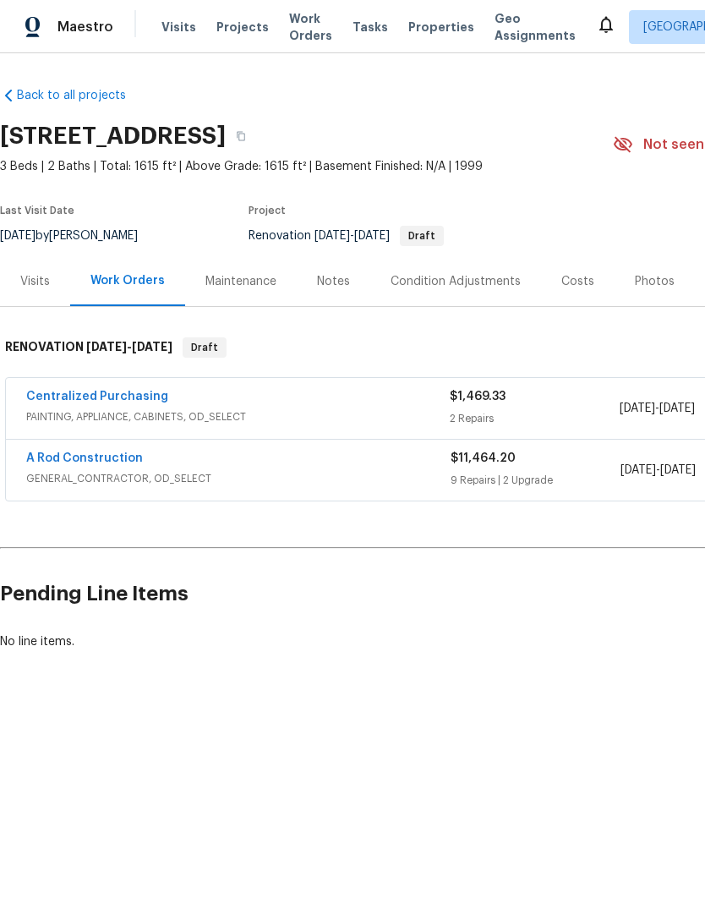
click at [75, 463] on link "A Rod Construction" at bounding box center [84, 458] width 117 height 12
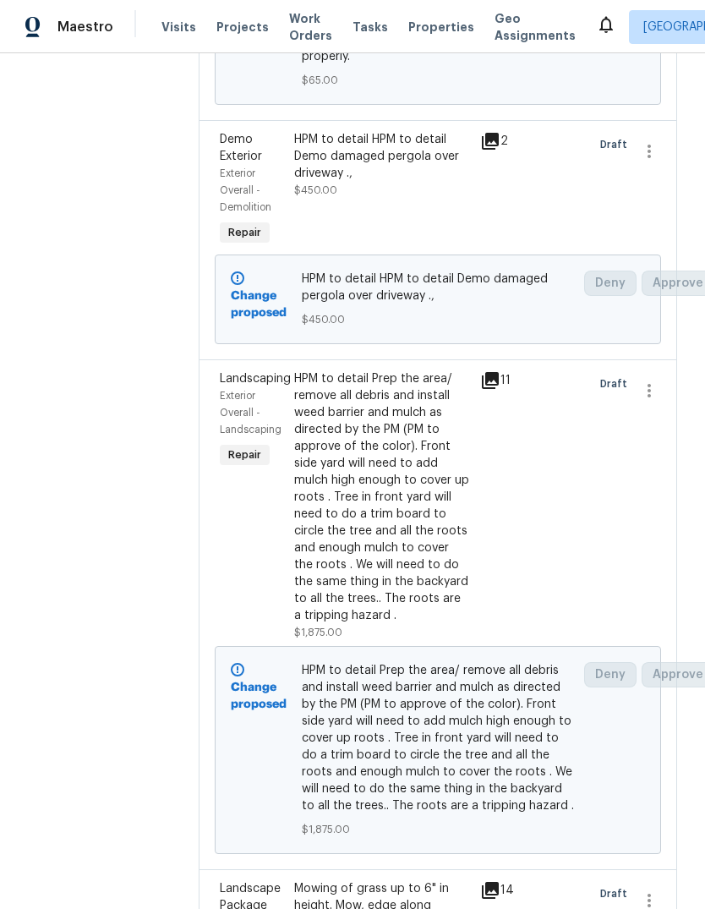
scroll to position [592, 1]
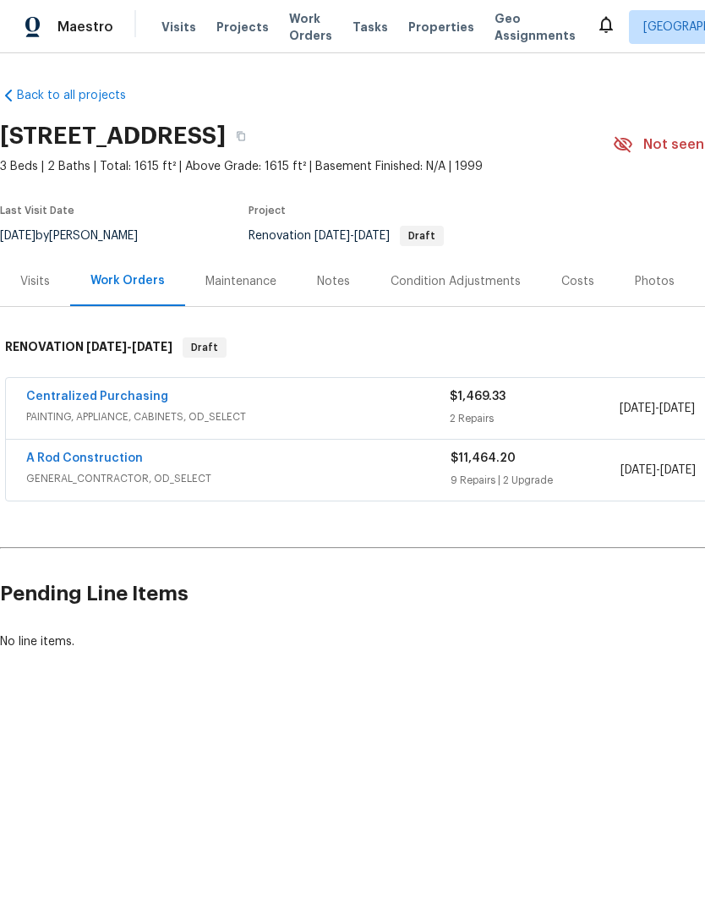
click at [60, 463] on link "A Rod Construction" at bounding box center [84, 458] width 117 height 12
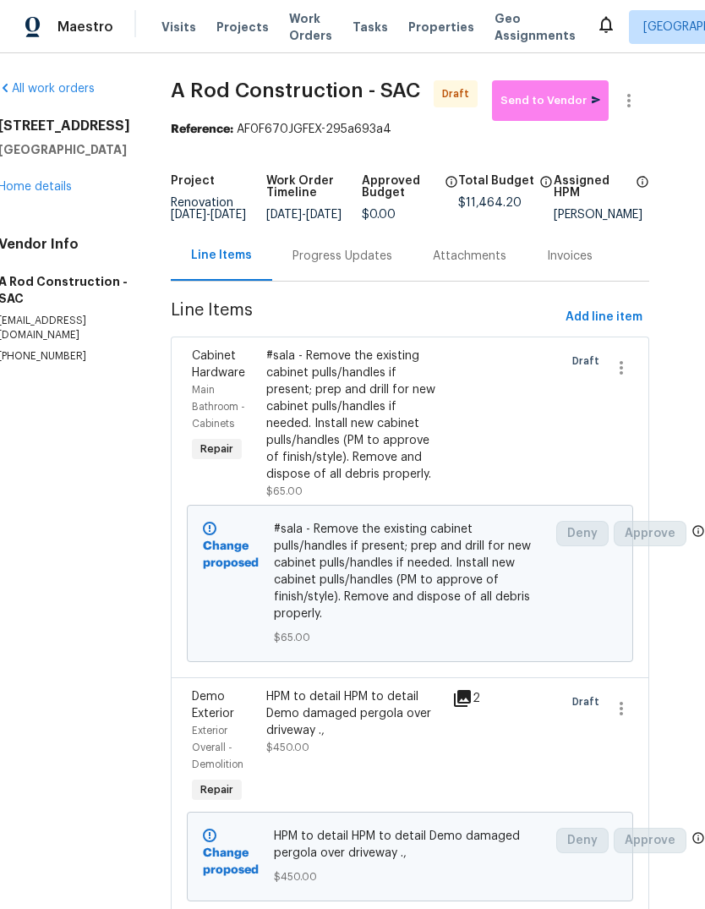
scroll to position [0, 29]
click at [53, 191] on link "Home details" at bounding box center [35, 187] width 74 height 12
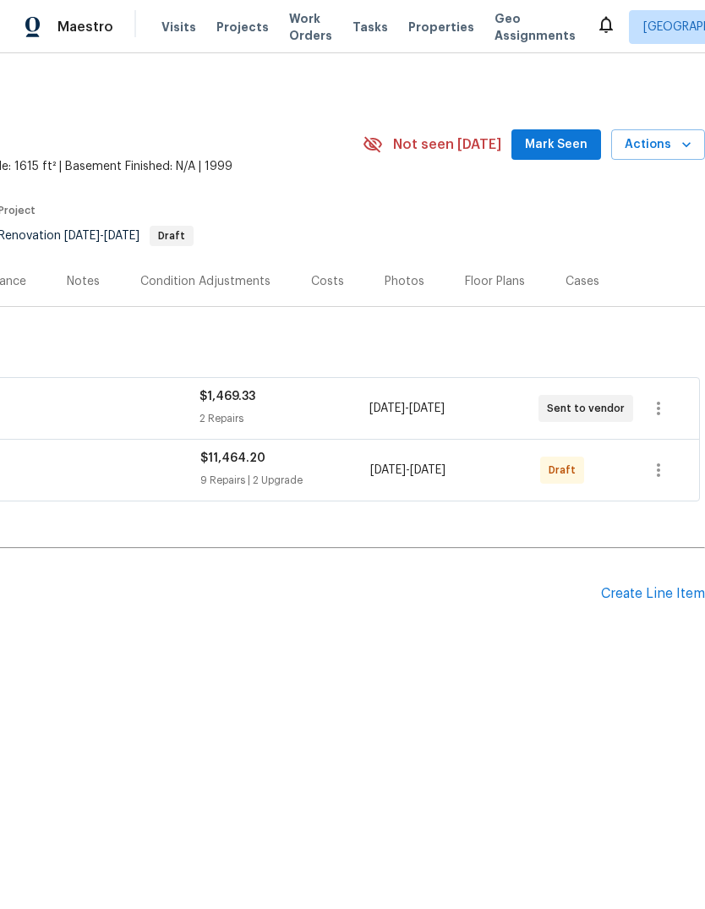
scroll to position [0, 250]
click at [650, 405] on icon "button" at bounding box center [659, 408] width 20 height 20
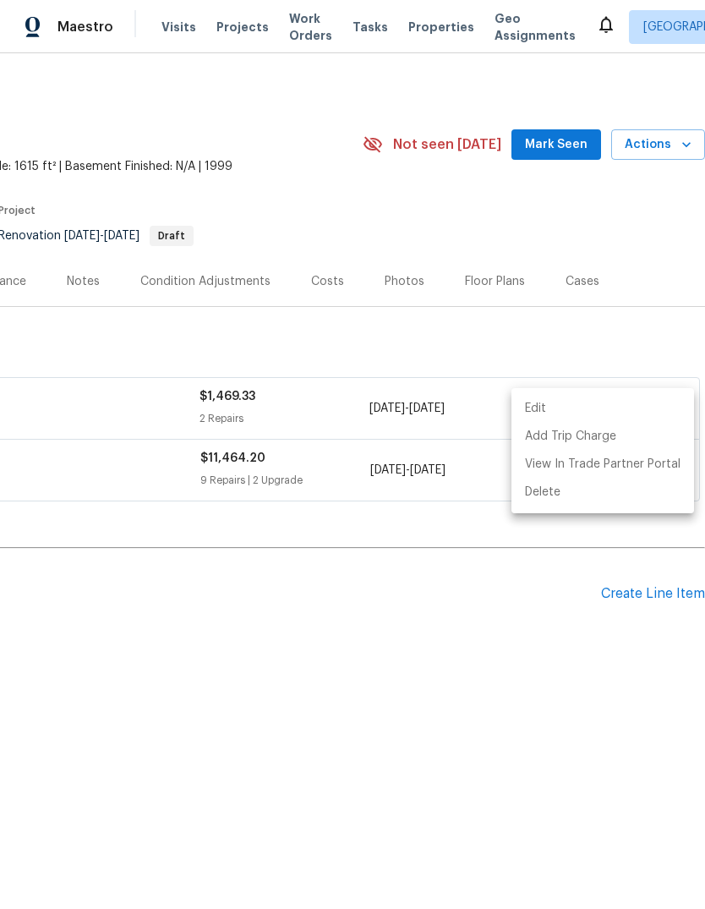
click at [565, 648] on div at bounding box center [352, 454] width 705 height 909
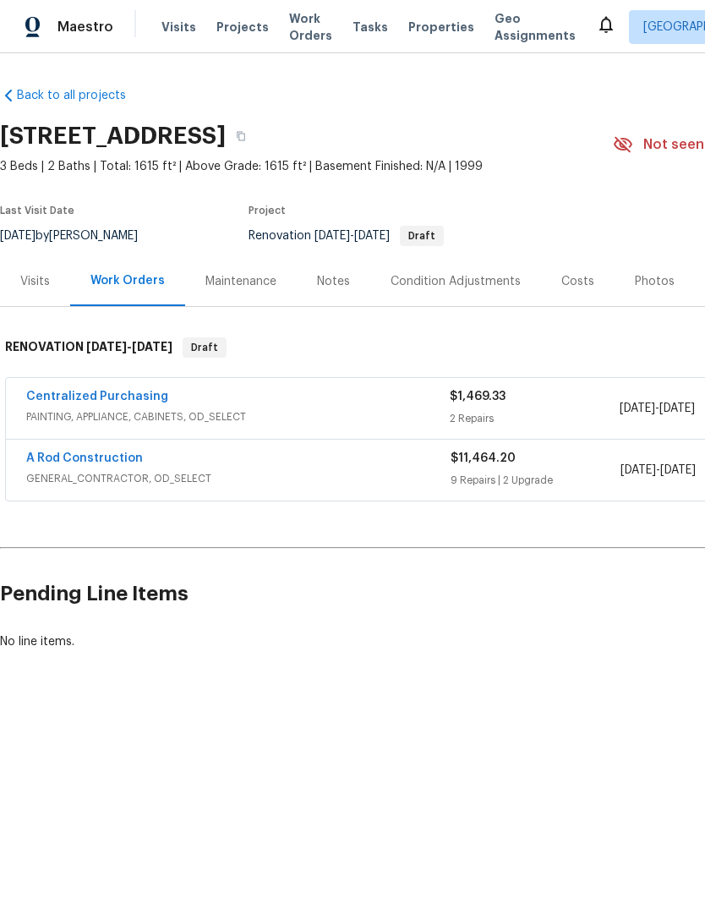
scroll to position [0, 0]
click at [79, 398] on link "Centralized Purchasing" at bounding box center [97, 397] width 142 height 12
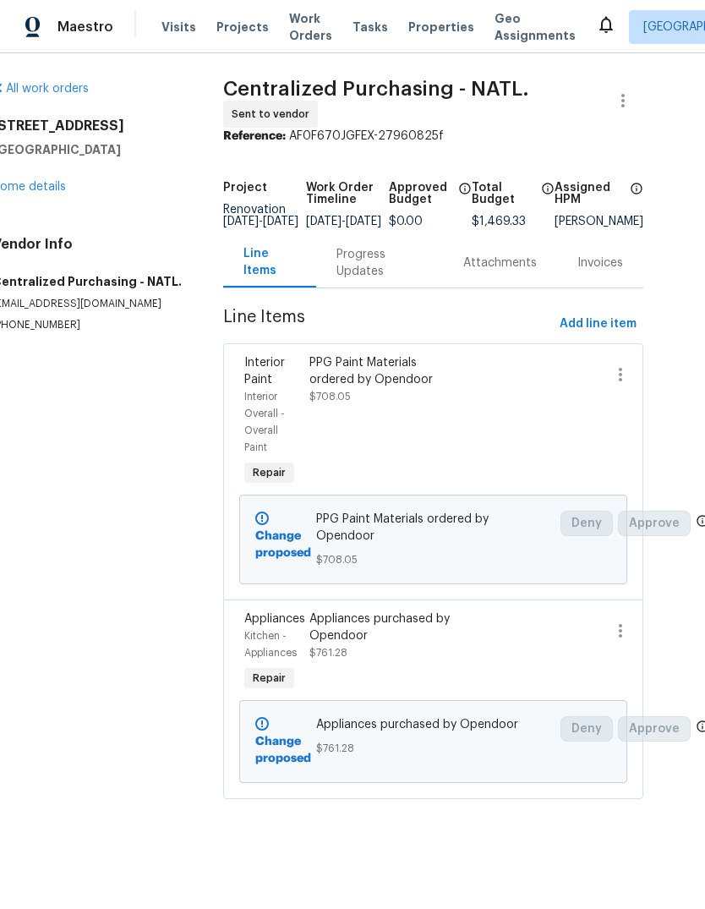
scroll to position [0, 34]
click at [630, 101] on icon "button" at bounding box center [624, 100] width 20 height 20
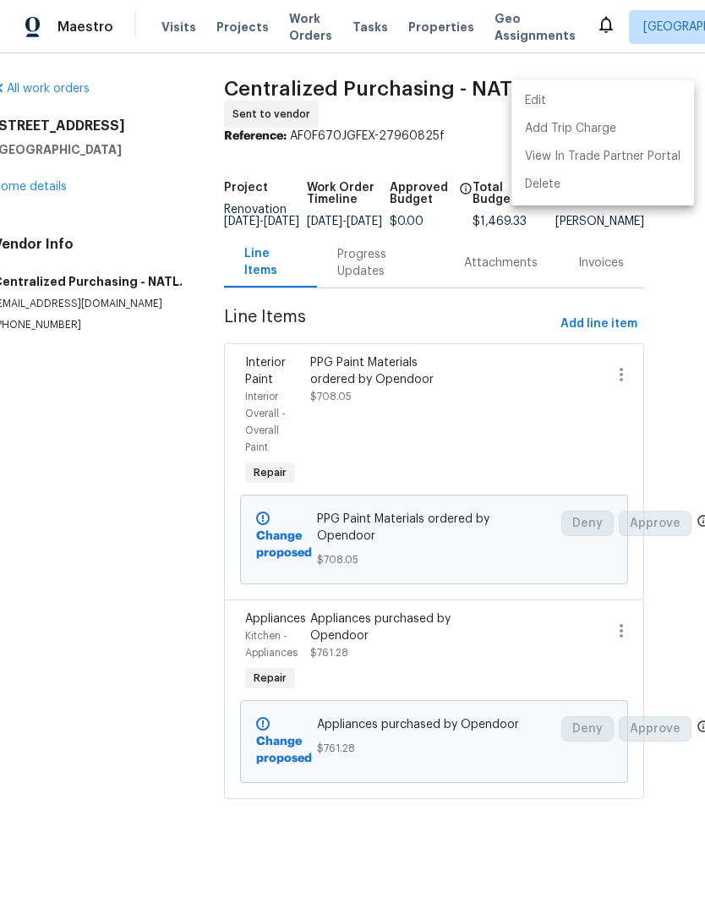
click at [680, 387] on div at bounding box center [352, 454] width 705 height 909
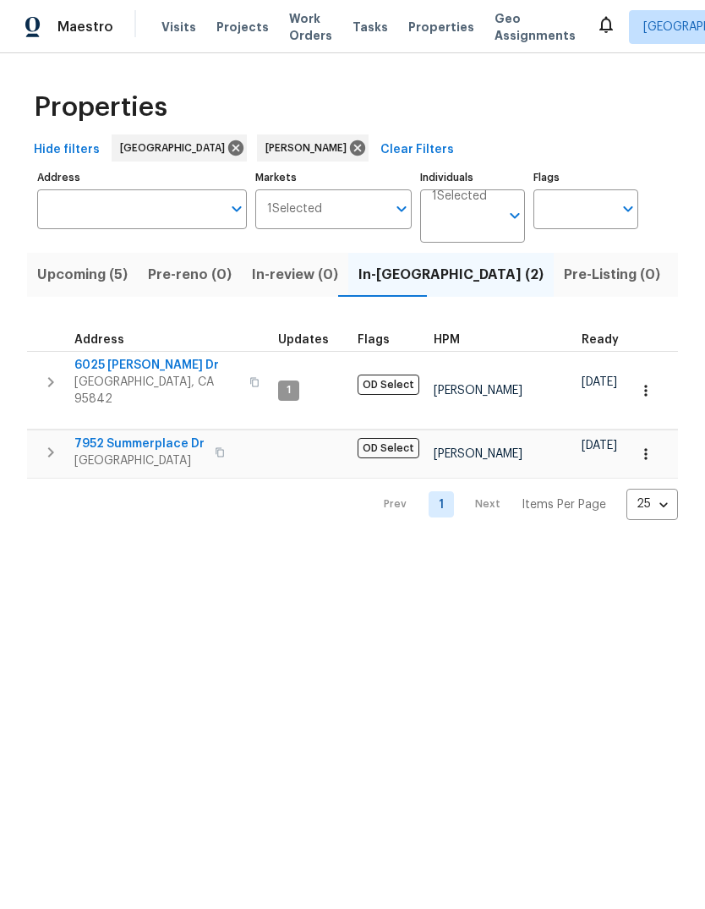
click at [101, 452] on span "[GEOGRAPHIC_DATA]" at bounding box center [139, 460] width 130 height 17
click at [101, 277] on span "Upcoming (5)" at bounding box center [82, 275] width 90 height 24
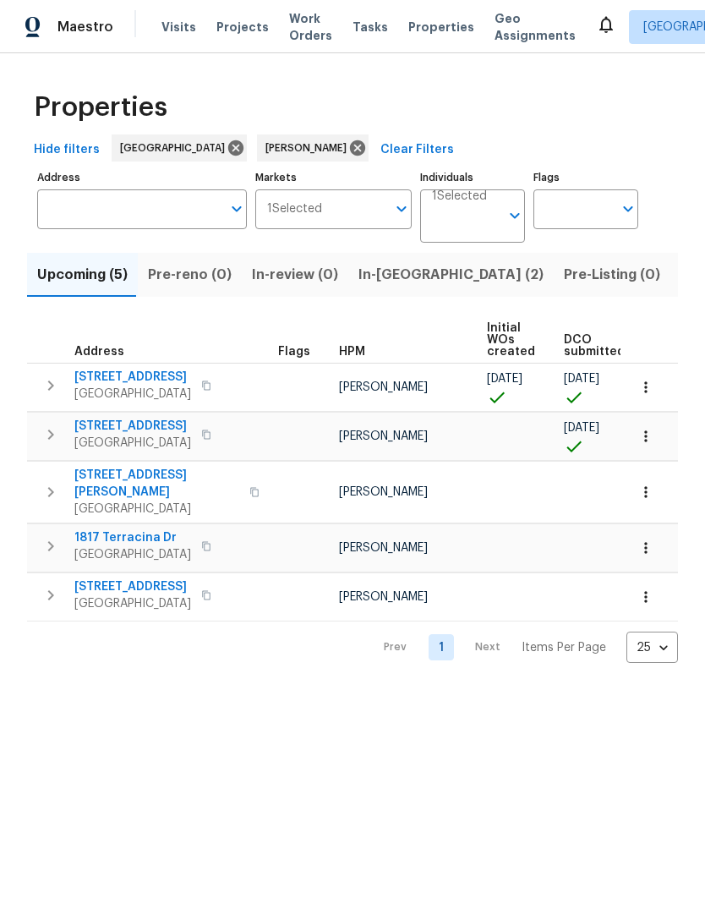
click at [394, 277] on span "In-[GEOGRAPHIC_DATA] (2)" at bounding box center [451, 275] width 185 height 24
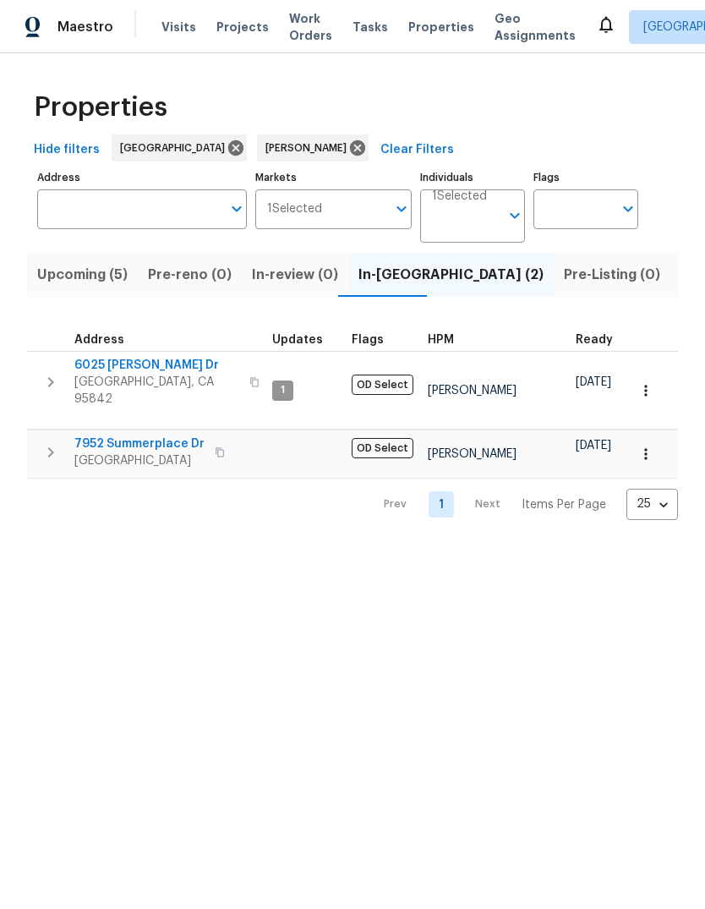
scroll to position [0, 4]
click at [97, 452] on span "[GEOGRAPHIC_DATA]" at bounding box center [139, 460] width 130 height 17
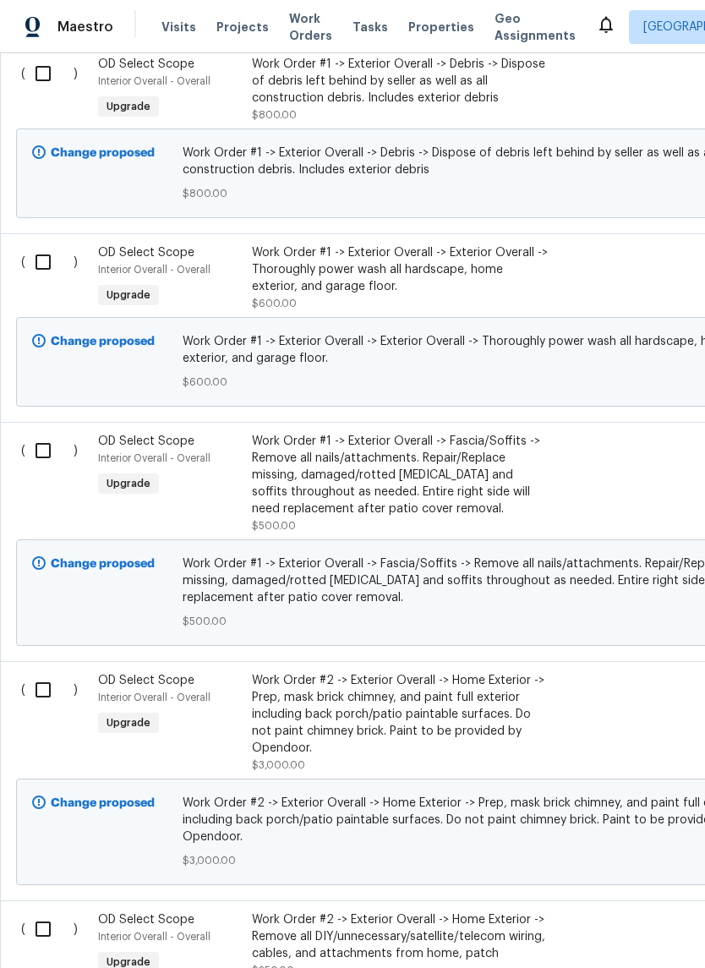
scroll to position [5782, 0]
click at [42, 469] on input "checkbox" at bounding box center [49, 452] width 48 height 36
checkbox input "true"
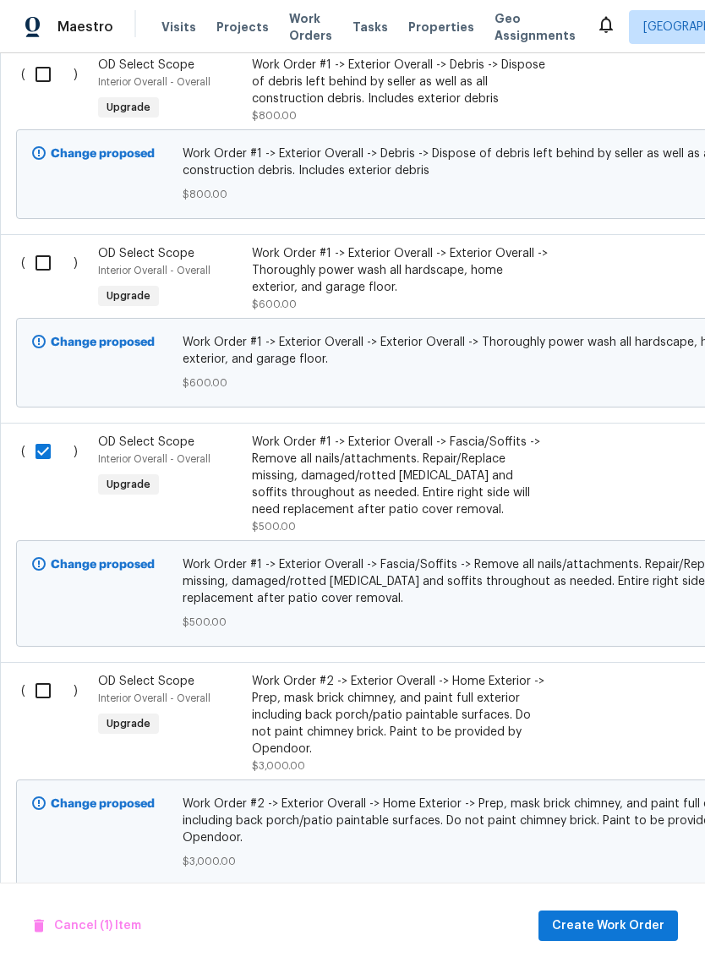
click at [32, 281] on input "checkbox" at bounding box center [49, 263] width 48 height 36
checkbox input "true"
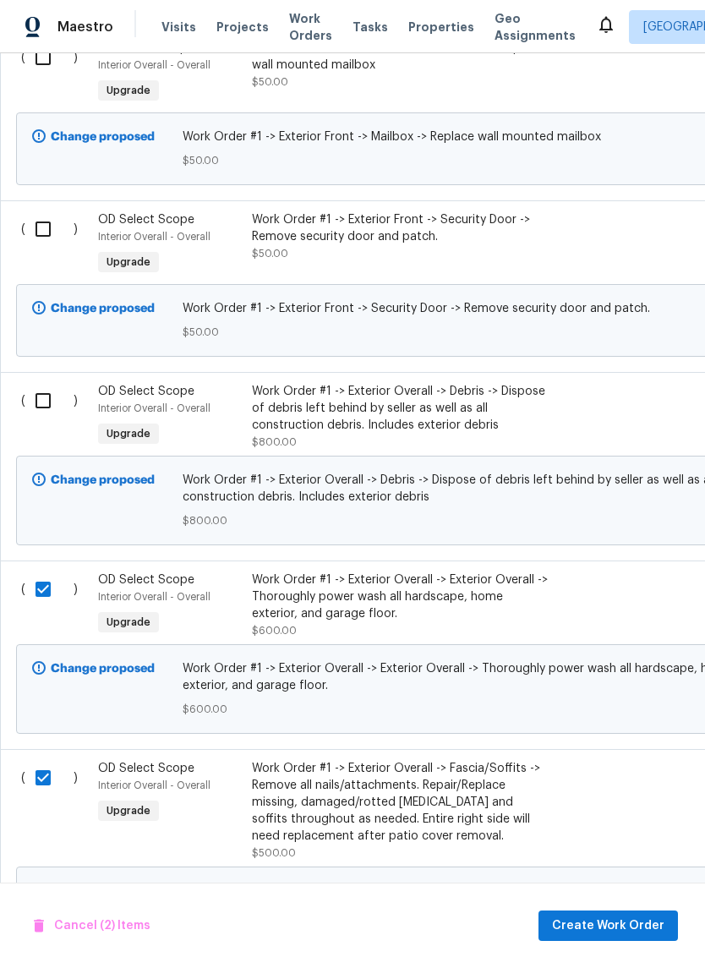
scroll to position [5455, 0]
click at [31, 419] on input "checkbox" at bounding box center [49, 402] width 48 height 36
checkbox input "true"
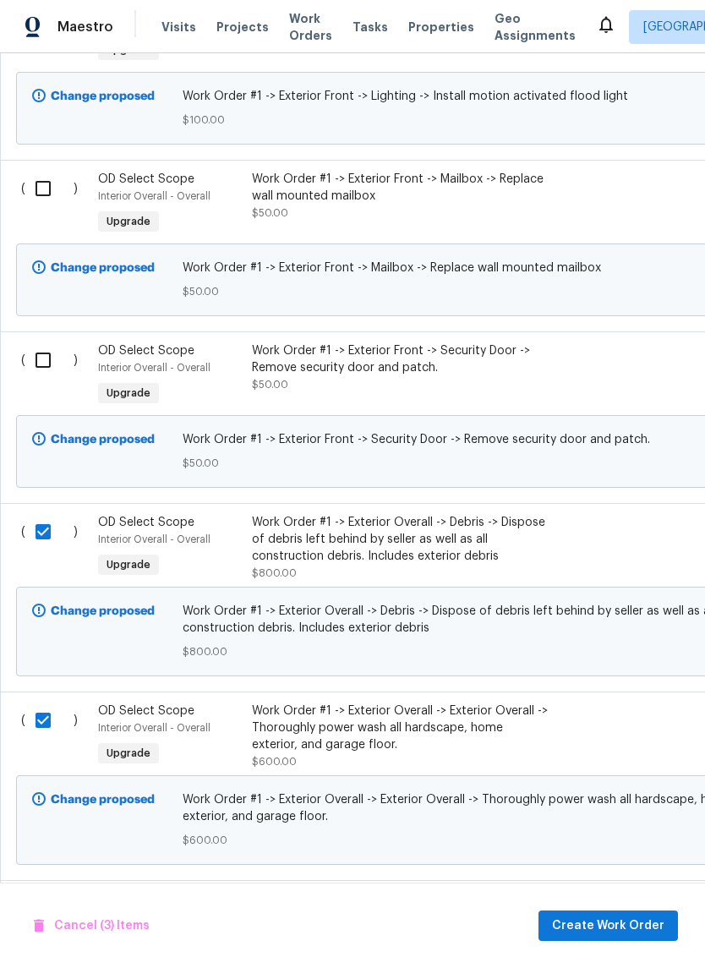
scroll to position [5321, 0]
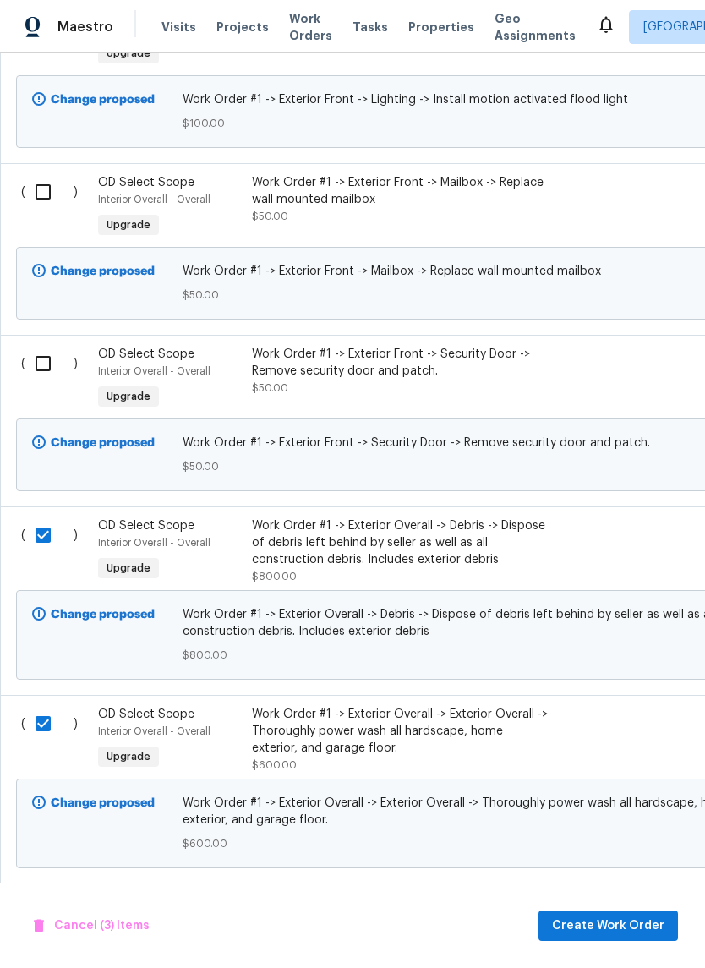
click at [36, 381] on input "checkbox" at bounding box center [49, 364] width 48 height 36
checkbox input "true"
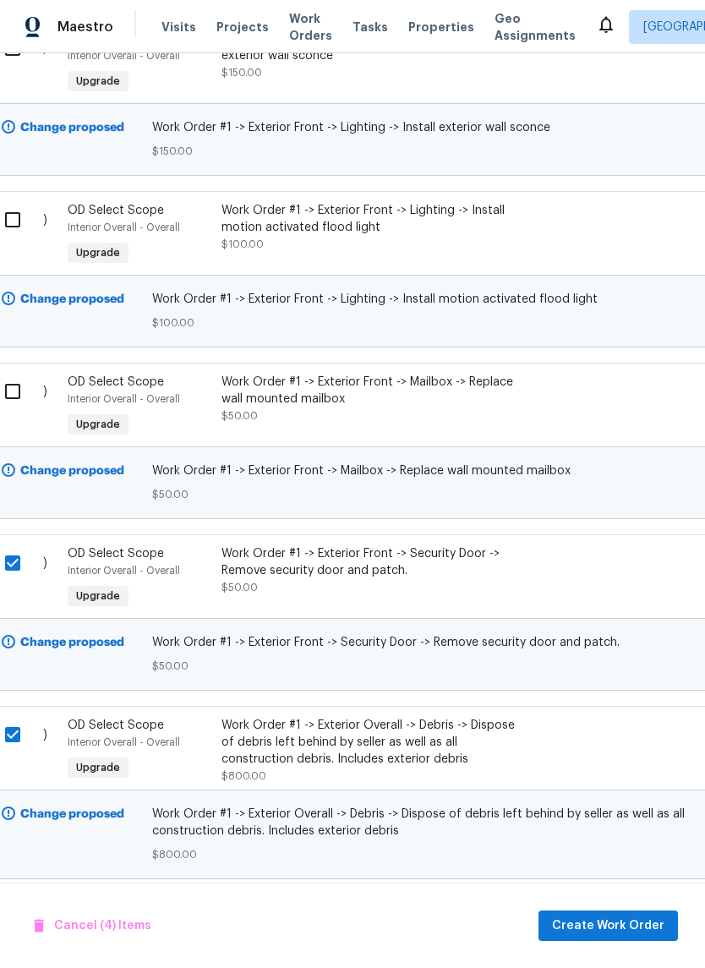
scroll to position [5100, 0]
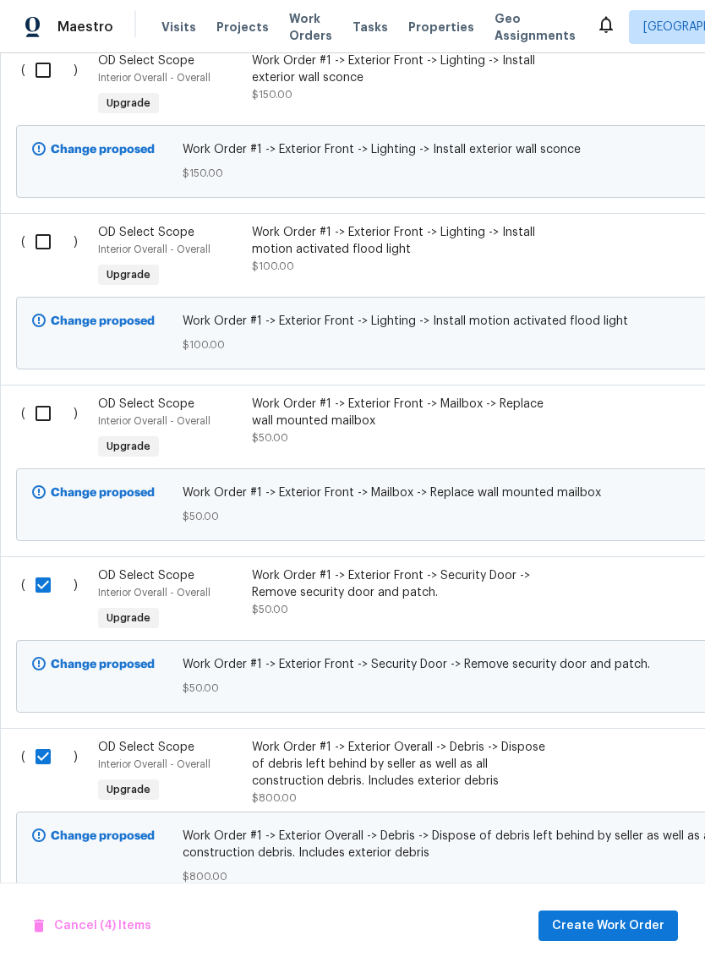
click at [33, 431] on input "checkbox" at bounding box center [49, 414] width 48 height 36
checkbox input "true"
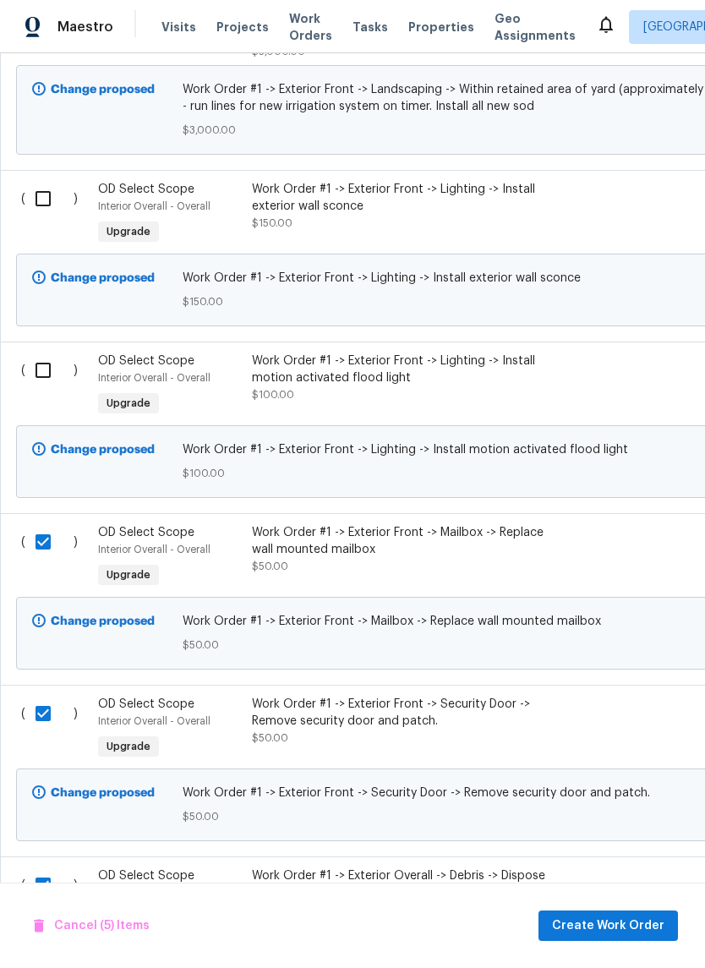
scroll to position [4965, 0]
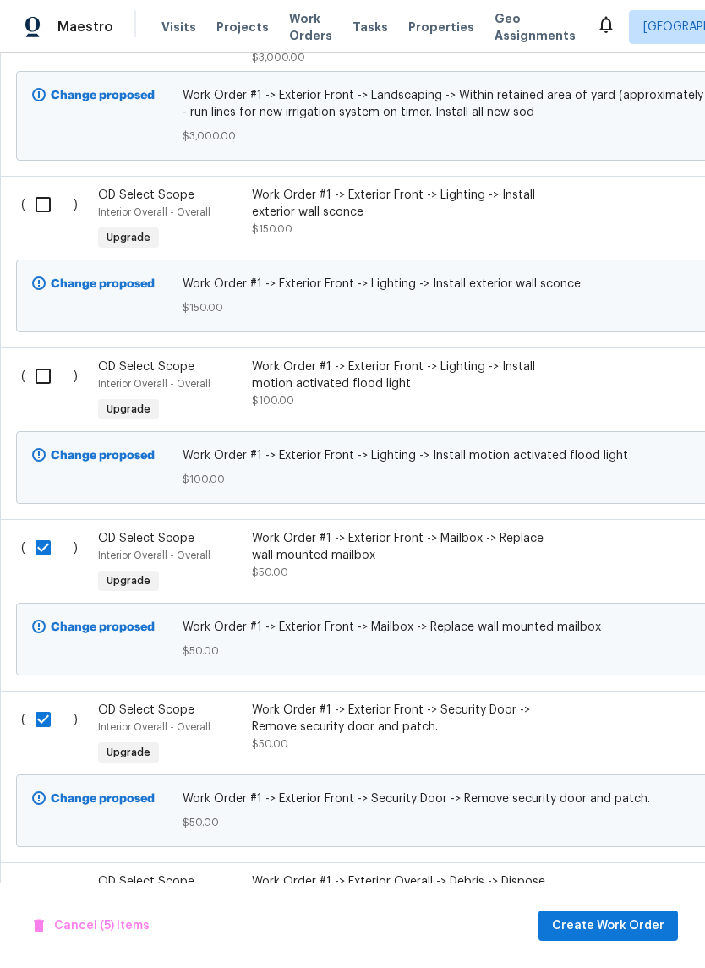
click at [31, 394] on input "checkbox" at bounding box center [49, 377] width 48 height 36
checkbox input "true"
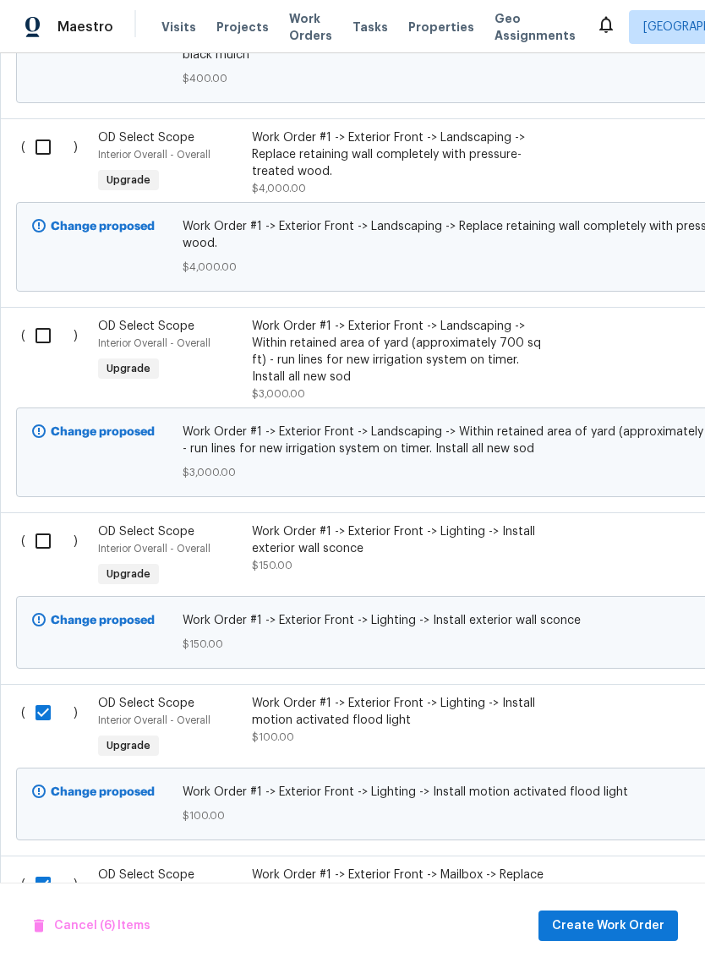
scroll to position [0, 0]
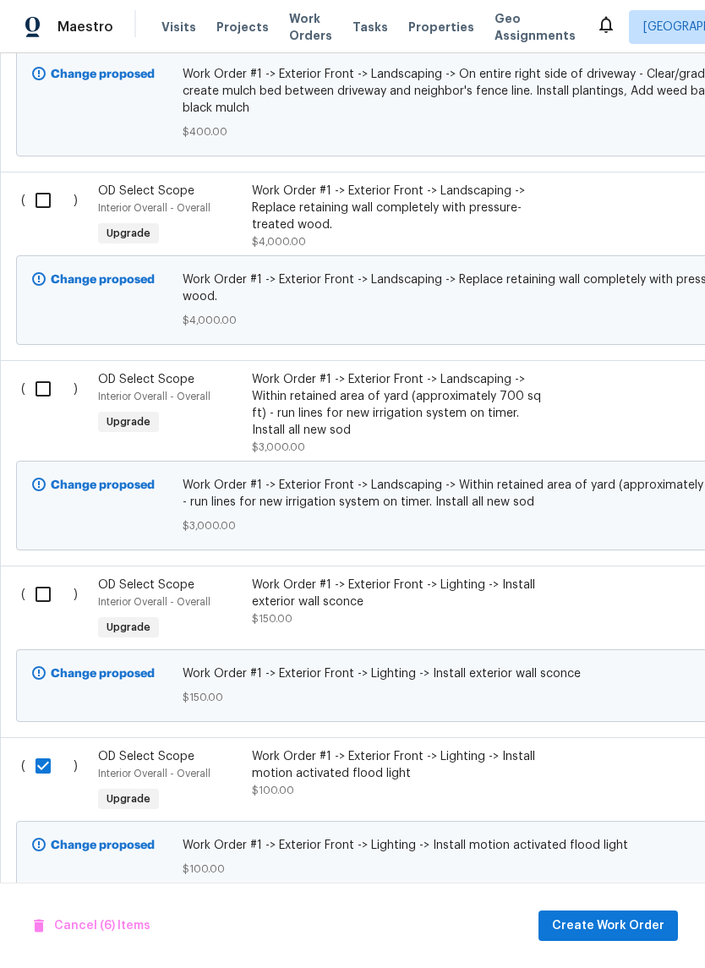
click at [35, 612] on input "checkbox" at bounding box center [49, 595] width 48 height 36
checkbox input "true"
click at [32, 407] on input "checkbox" at bounding box center [49, 389] width 48 height 36
checkbox input "true"
click at [37, 218] on input "checkbox" at bounding box center [49, 201] width 48 height 36
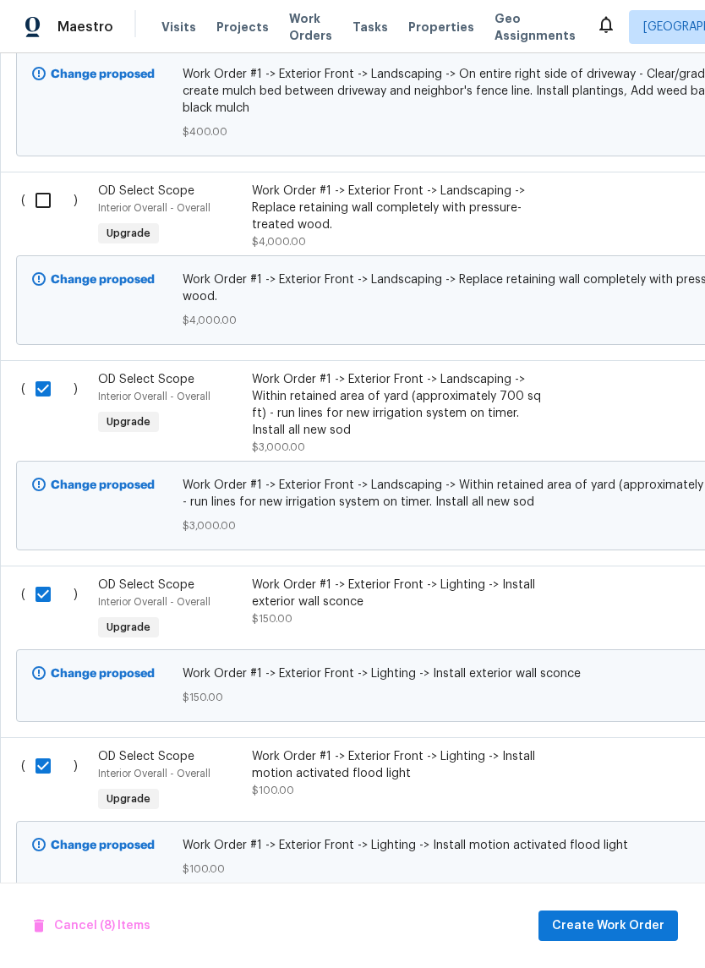
checkbox input "true"
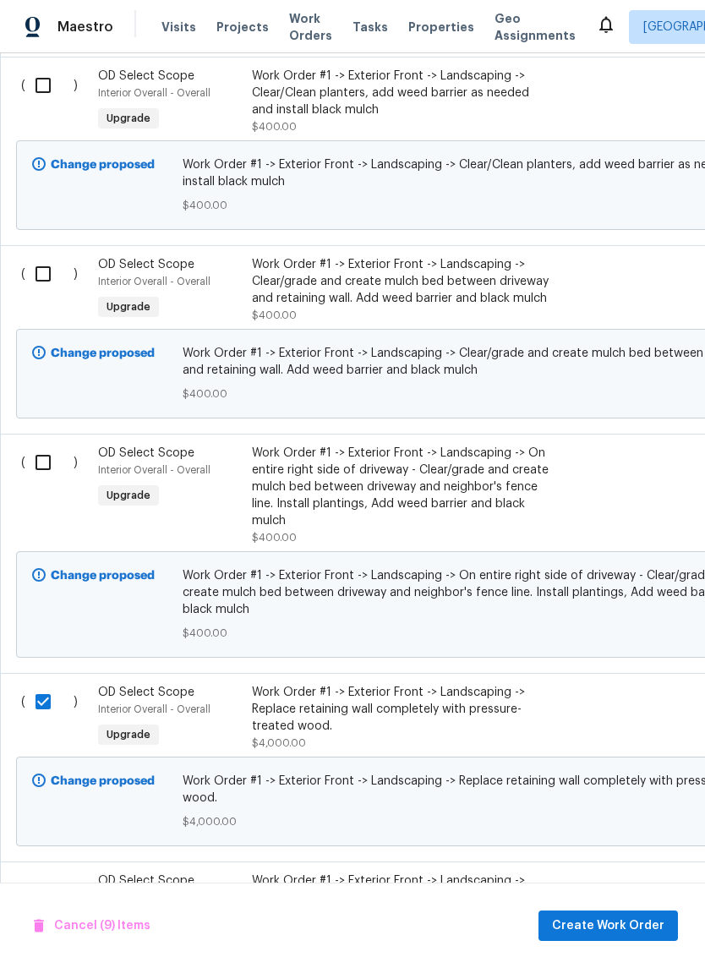
click at [33, 480] on input "checkbox" at bounding box center [49, 463] width 48 height 36
checkbox input "true"
click at [34, 286] on input "checkbox" at bounding box center [49, 274] width 48 height 36
checkbox input "true"
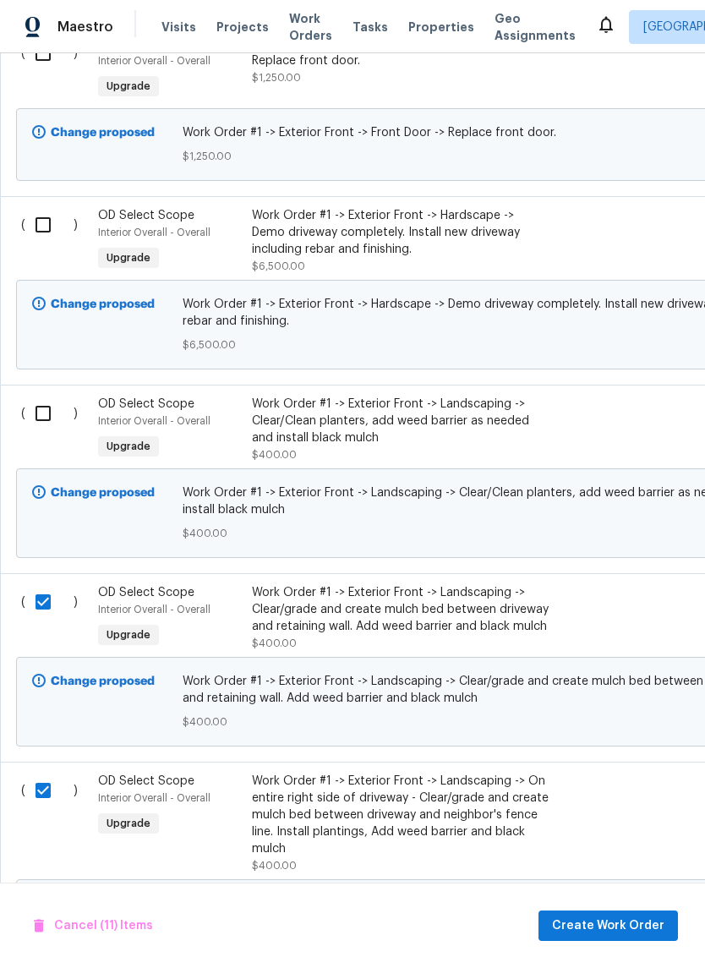
click at [34, 430] on input "checkbox" at bounding box center [49, 414] width 48 height 36
checkbox input "true"
click at [36, 243] on input "checkbox" at bounding box center [49, 225] width 48 height 36
checkbox input "true"
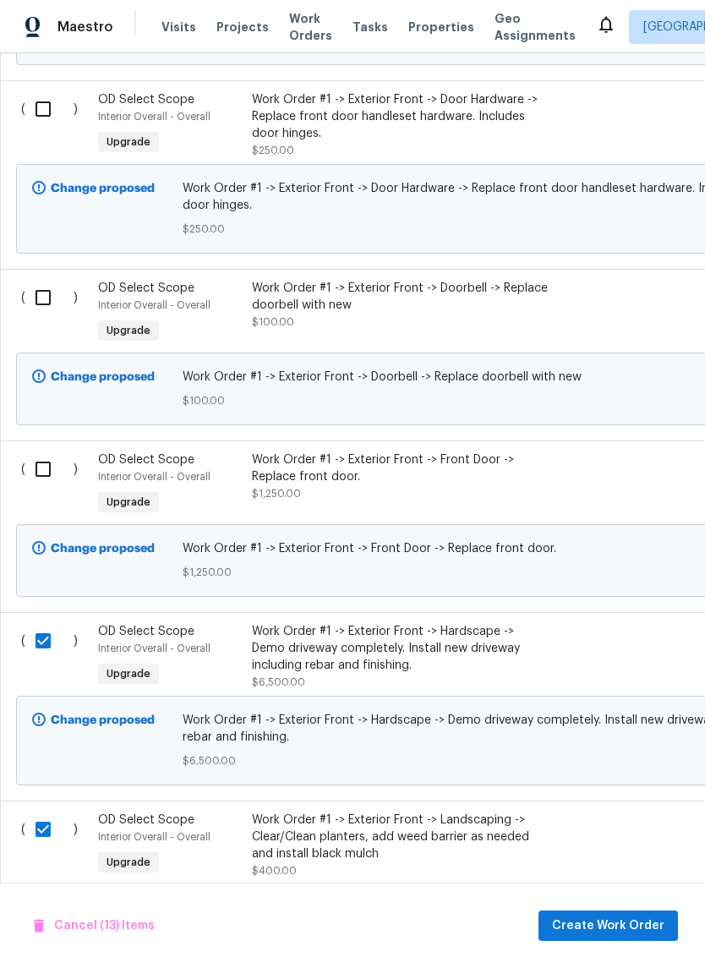
click at [30, 487] on input "checkbox" at bounding box center [49, 470] width 48 height 36
checkbox input "true"
click at [29, 309] on input "checkbox" at bounding box center [49, 298] width 48 height 36
checkbox input "true"
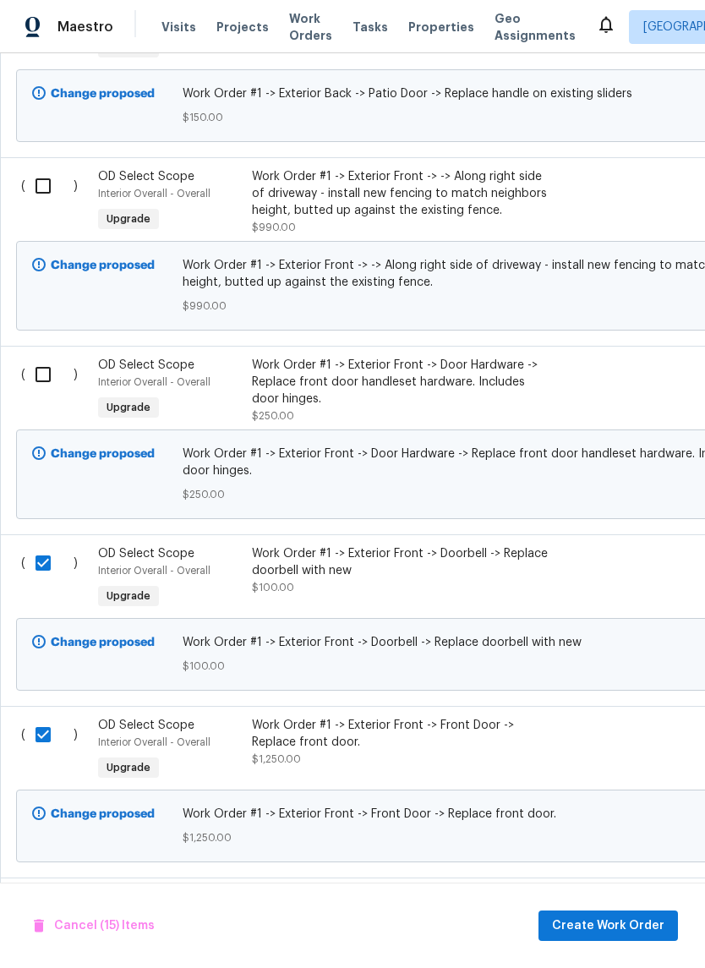
click at [35, 392] on input "checkbox" at bounding box center [49, 375] width 48 height 36
checkbox input "true"
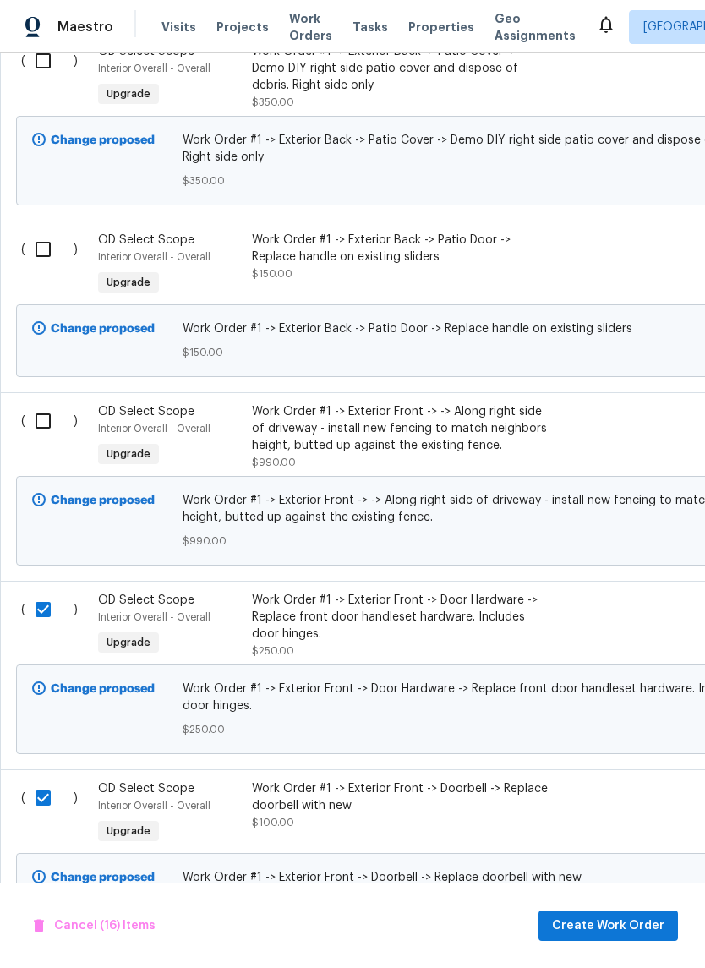
click at [34, 435] on input "checkbox" at bounding box center [49, 421] width 48 height 36
checkbox input "true"
click at [28, 265] on input "checkbox" at bounding box center [49, 250] width 48 height 36
checkbox input "true"
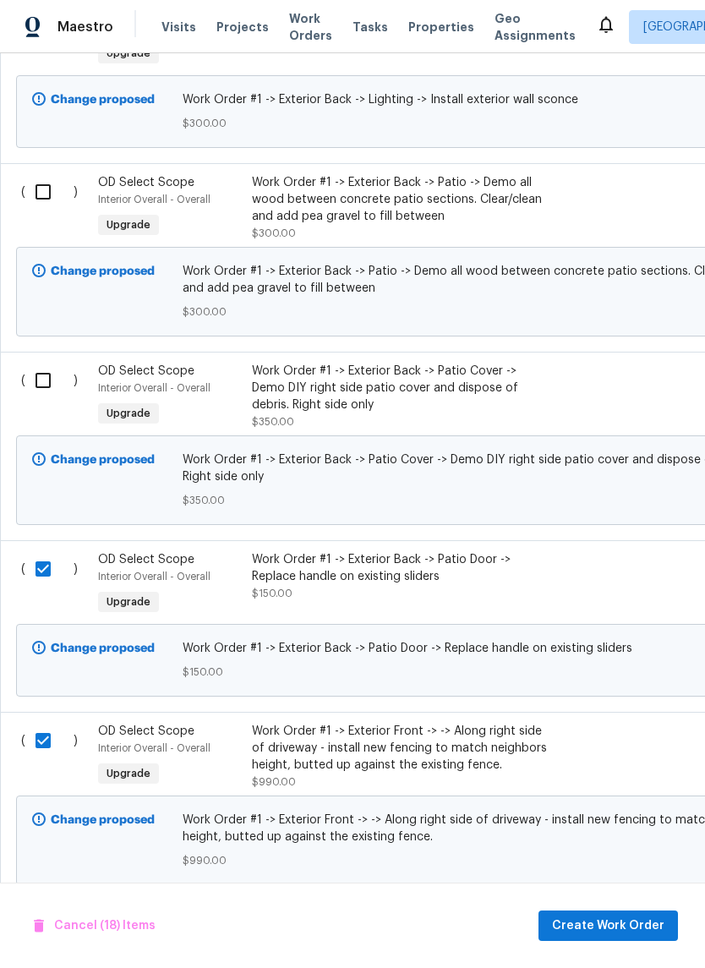
click at [26, 397] on input "checkbox" at bounding box center [49, 381] width 48 height 36
checkbox input "true"
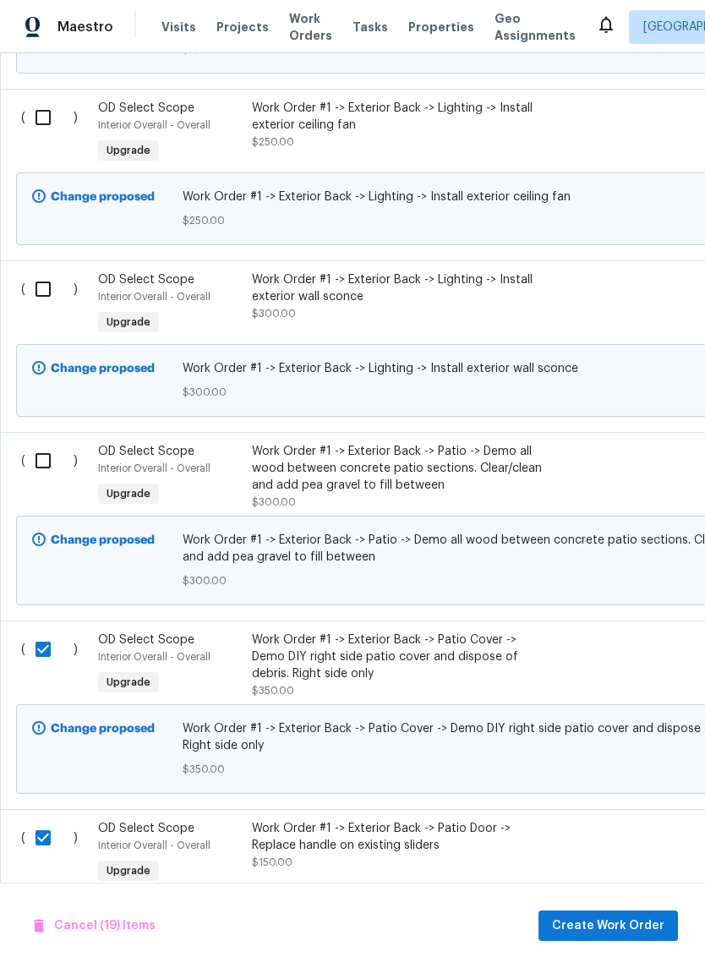
click at [30, 472] on input "checkbox" at bounding box center [49, 461] width 48 height 36
checkbox input "true"
click at [36, 302] on input "checkbox" at bounding box center [49, 289] width 48 height 36
checkbox input "true"
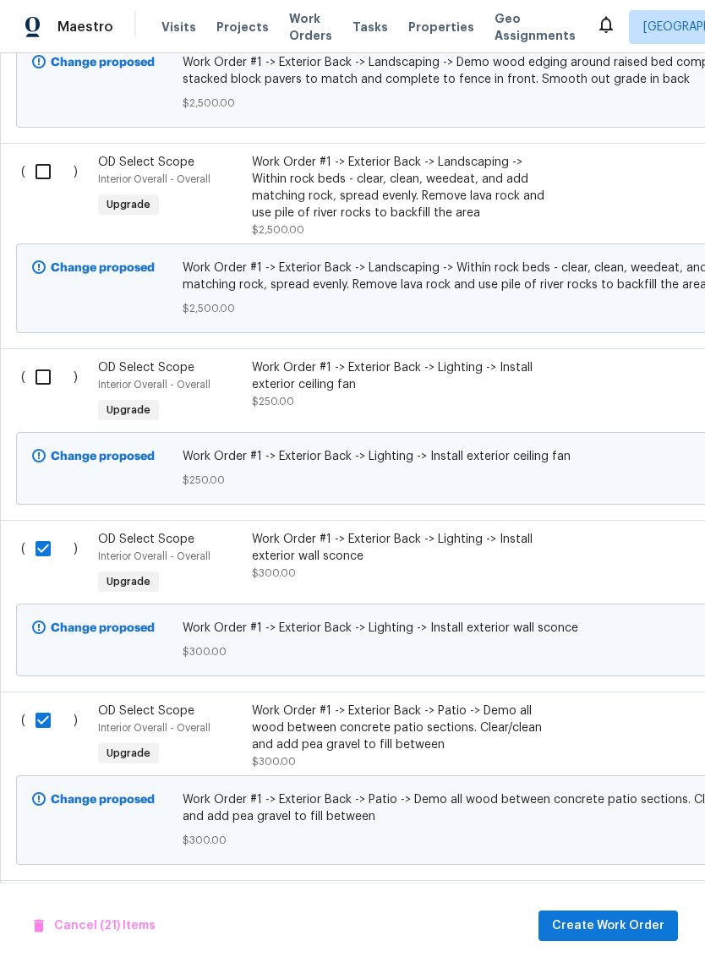
click at [33, 392] on input "checkbox" at bounding box center [49, 377] width 48 height 36
checkbox input "true"
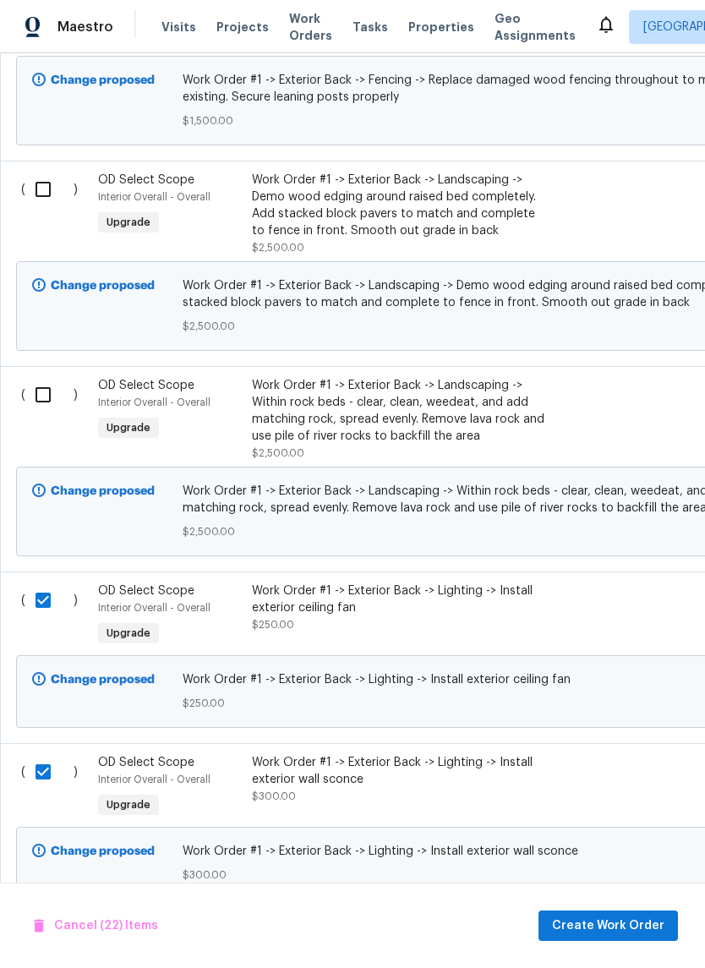
click at [30, 398] on input "checkbox" at bounding box center [49, 395] width 48 height 36
checkbox input "true"
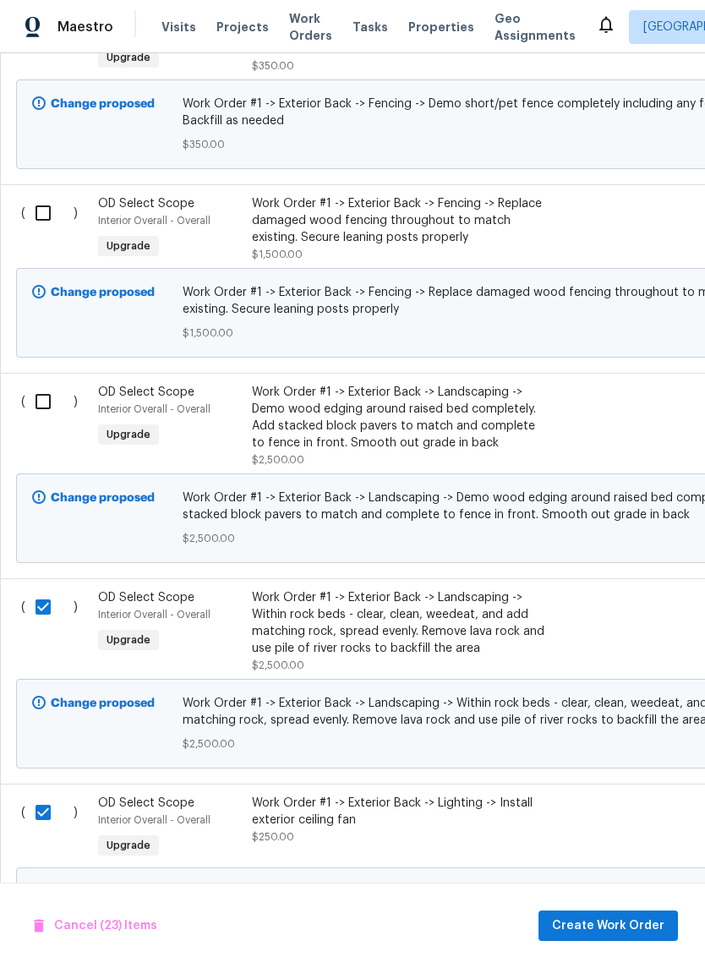
click at [31, 409] on input "checkbox" at bounding box center [49, 402] width 48 height 36
checkbox input "true"
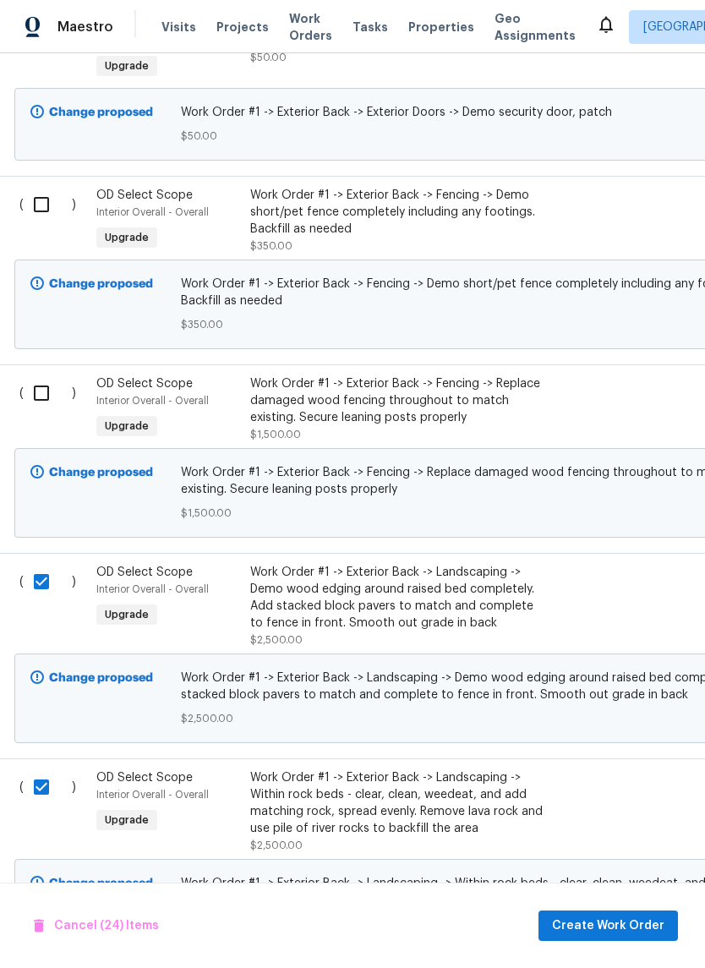
click at [30, 394] on input "checkbox" at bounding box center [48, 393] width 48 height 36
checkbox input "true"
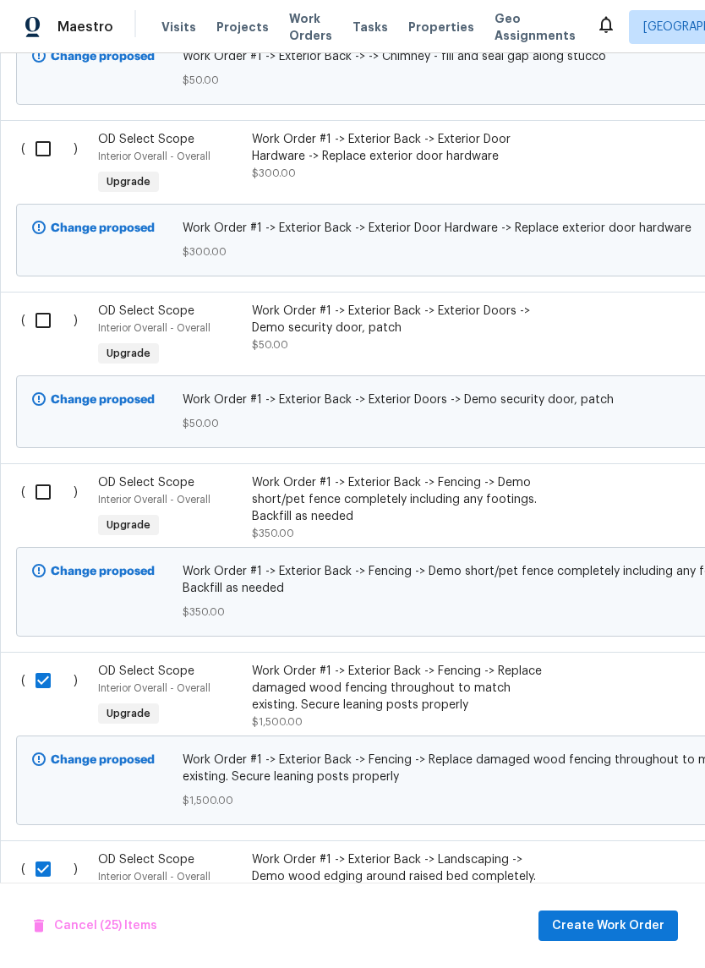
click at [34, 495] on input "checkbox" at bounding box center [49, 492] width 48 height 36
checkbox input "true"
click at [31, 329] on input "checkbox" at bounding box center [49, 321] width 48 height 36
checkbox input "true"
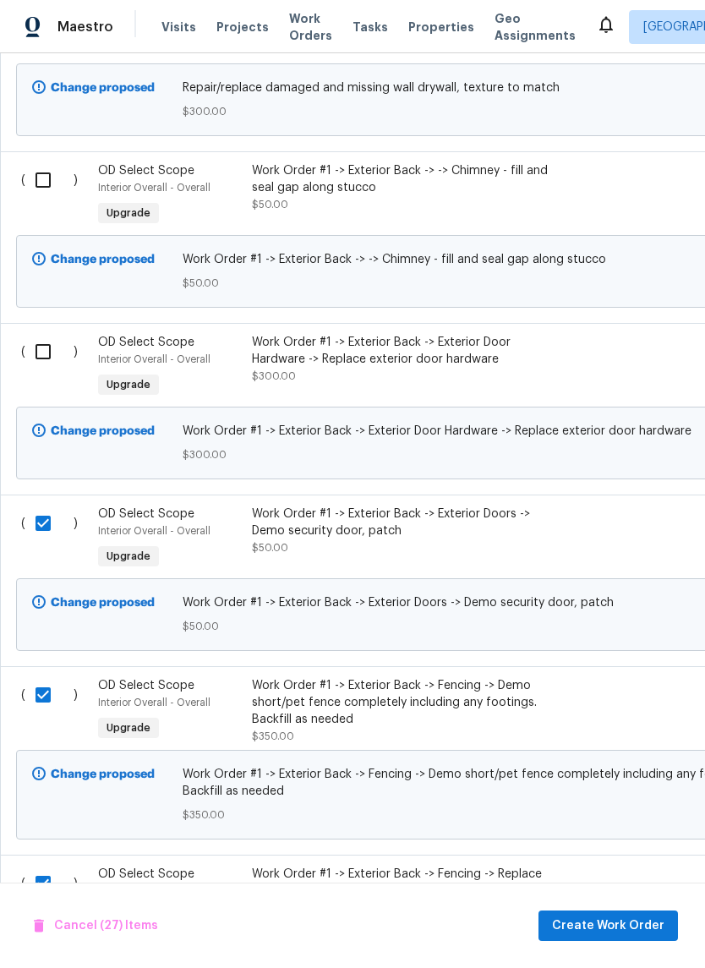
click at [30, 353] on input "checkbox" at bounding box center [49, 352] width 48 height 36
checkbox input "true"
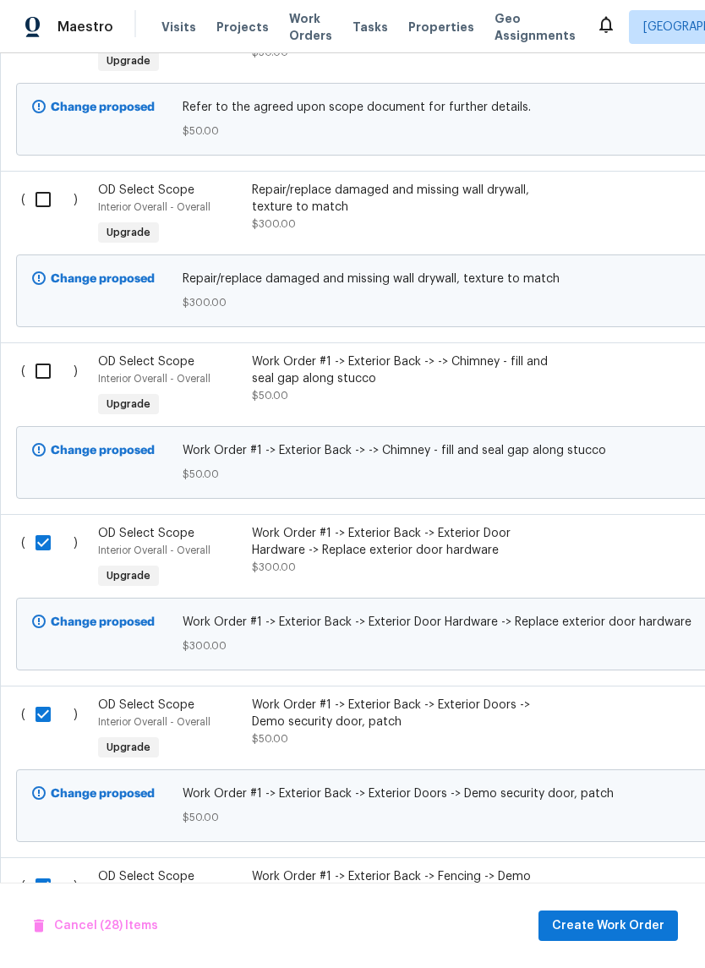
click at [25, 374] on input "checkbox" at bounding box center [49, 371] width 48 height 36
checkbox input "true"
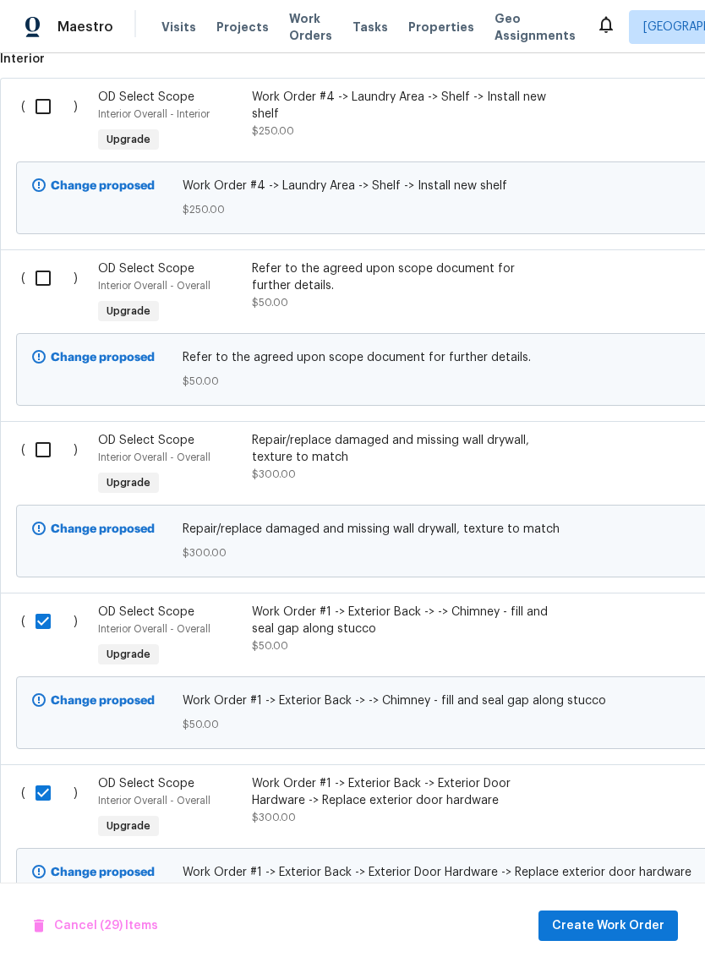
click at [36, 440] on input "checkbox" at bounding box center [49, 450] width 48 height 36
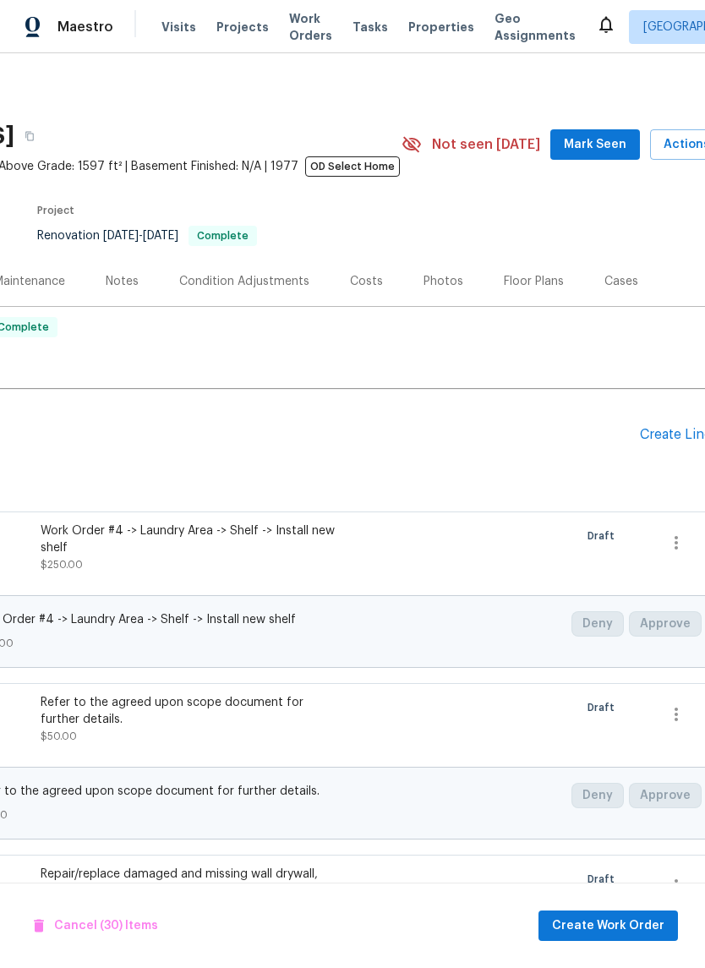
click at [668, 434] on div "Create Line Item" at bounding box center [692, 435] width 104 height 16
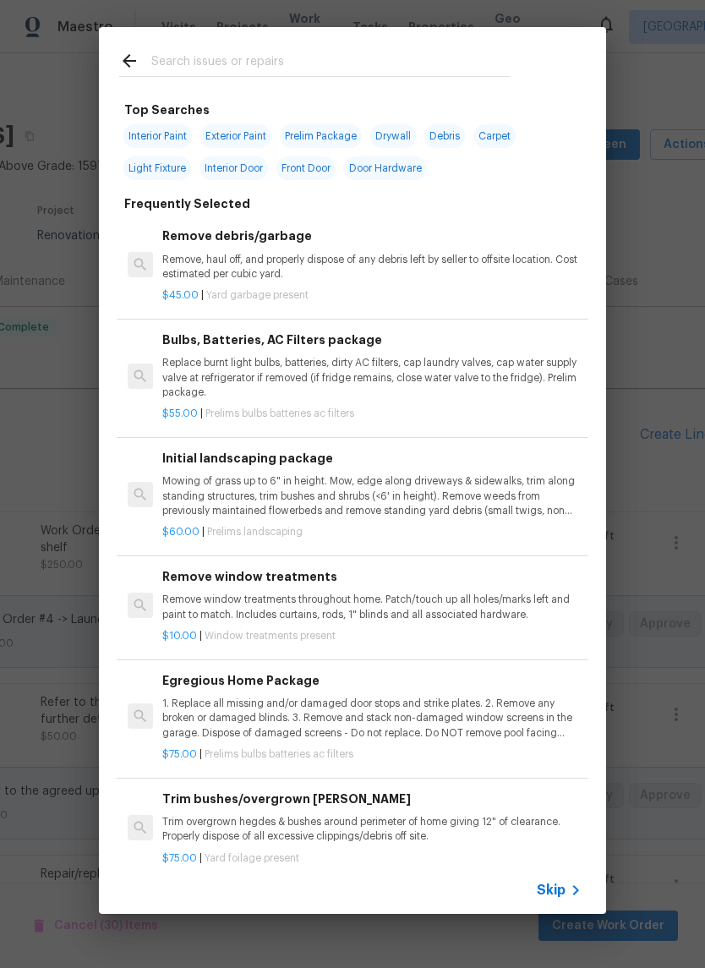
click at [651, 466] on div "Top Searches Interior Paint Exterior Paint Prelim Package Drywall Debris Carpet…" at bounding box center [352, 470] width 705 height 941
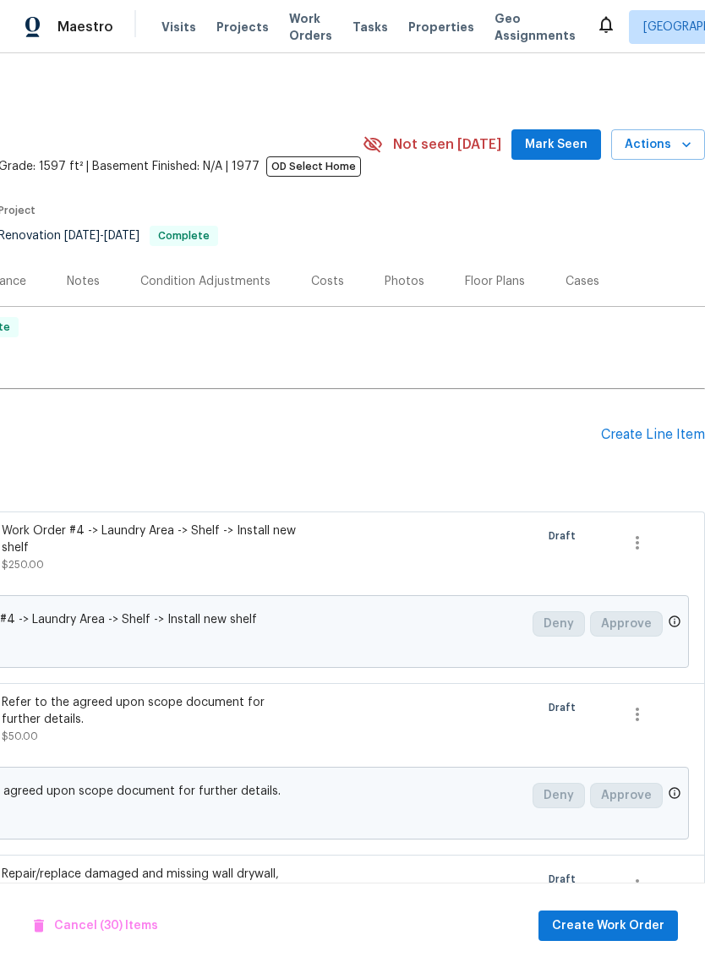
scroll to position [0, 250]
click at [649, 435] on div "Create Line Item" at bounding box center [653, 435] width 104 height 16
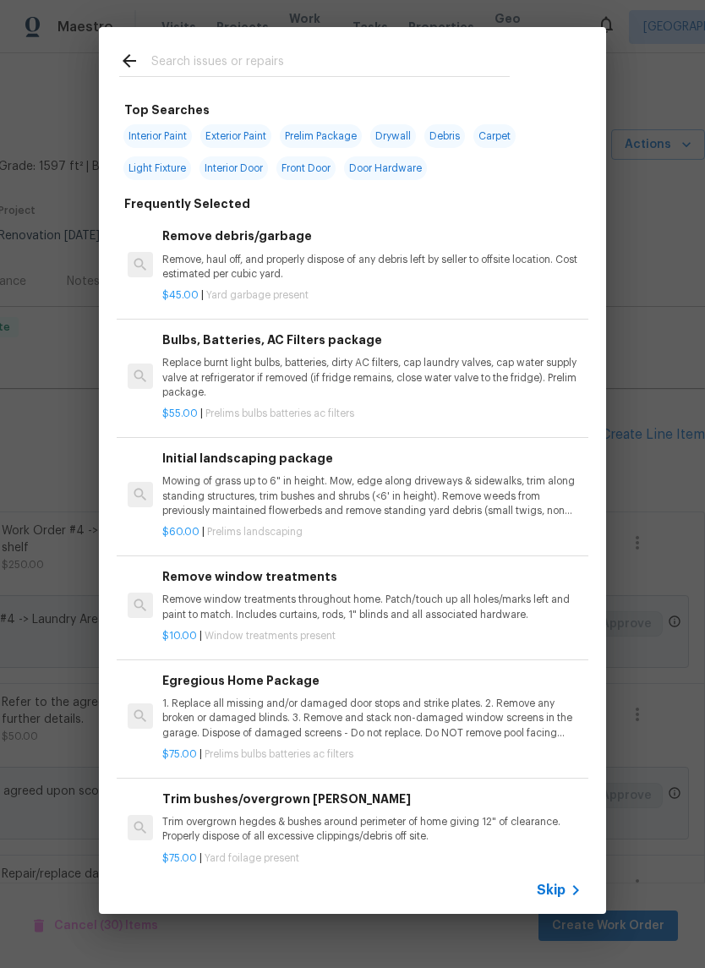
click at [563, 888] on span "Skip" at bounding box center [551, 890] width 29 height 17
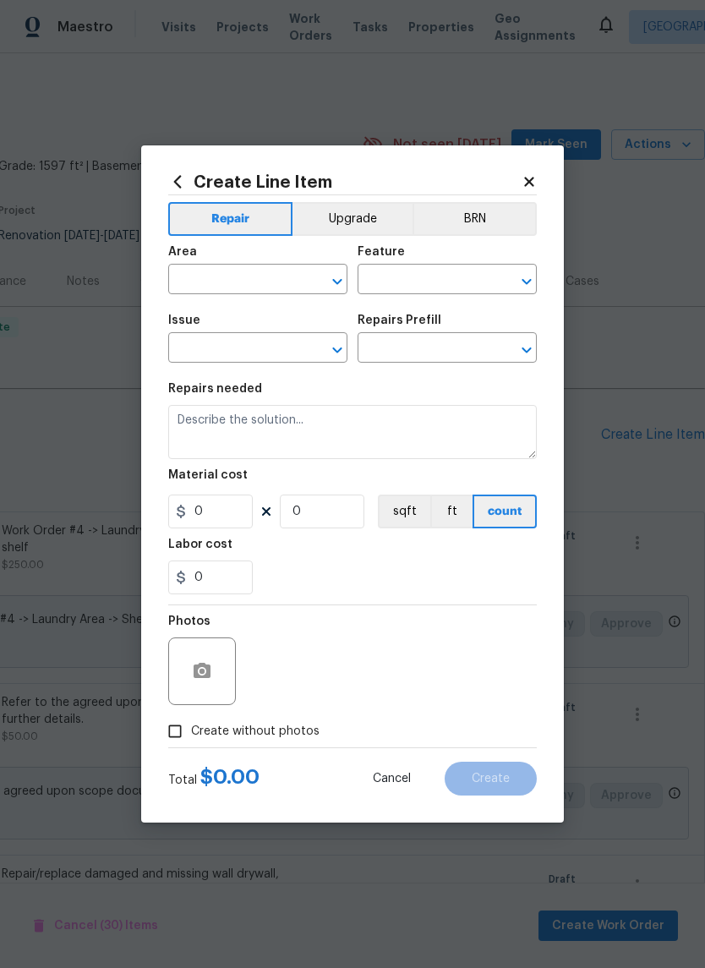
click at [525, 184] on icon at bounding box center [528, 181] width 9 height 9
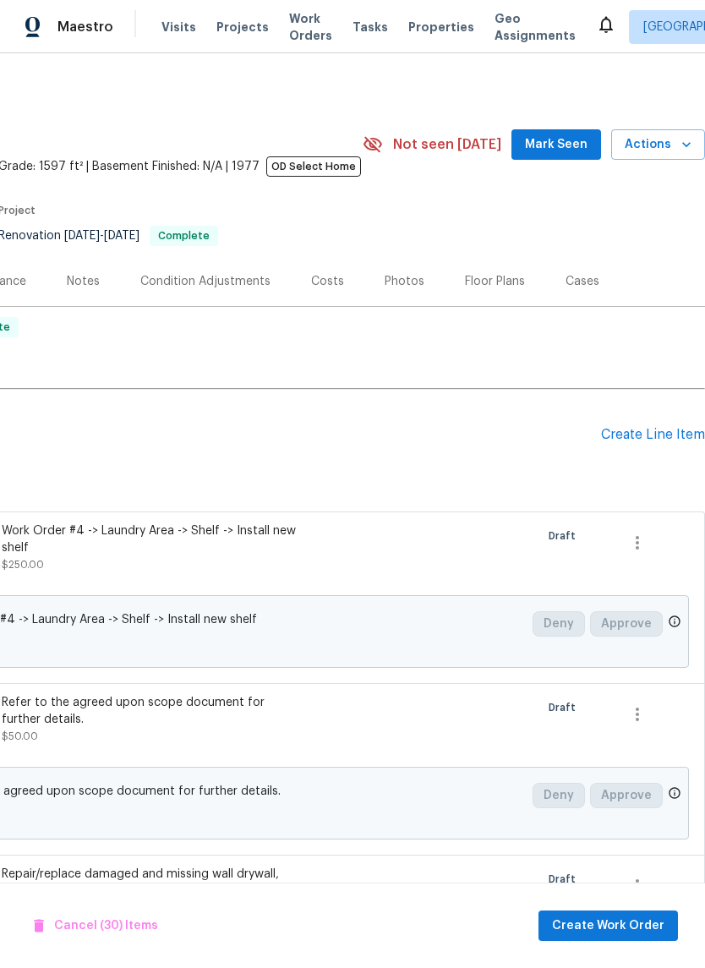
click at [537, 173] on div "7952 Summerplace Dr, Citrus Heights, CA 95621 4 Beds | 2 1/2 Baths | Total: 159…" at bounding box center [228, 144] width 956 height 61
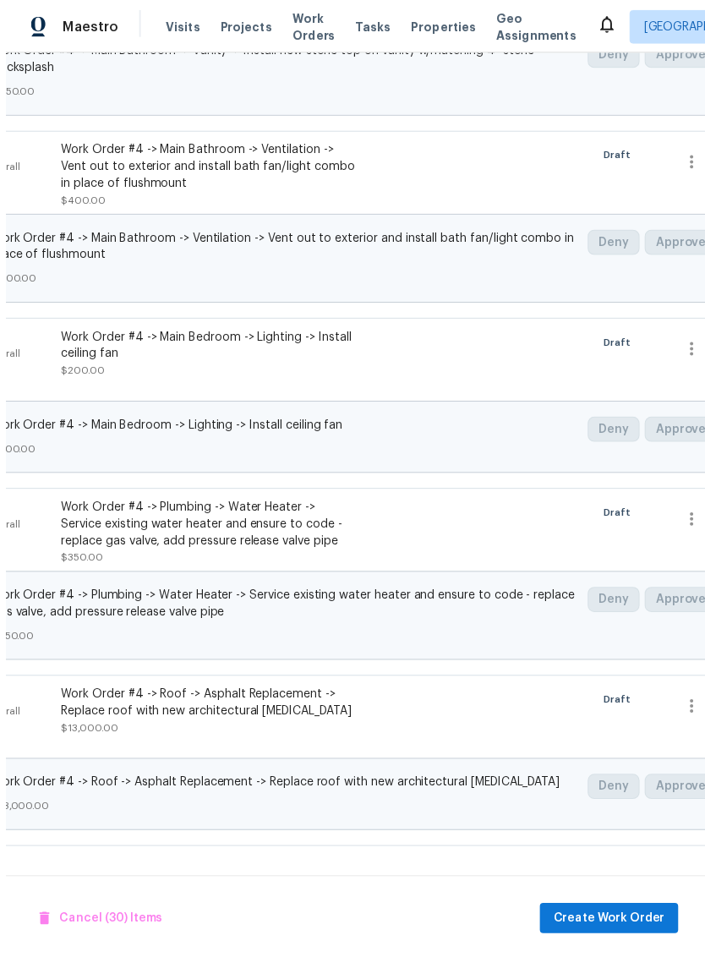
scroll to position [33, 0]
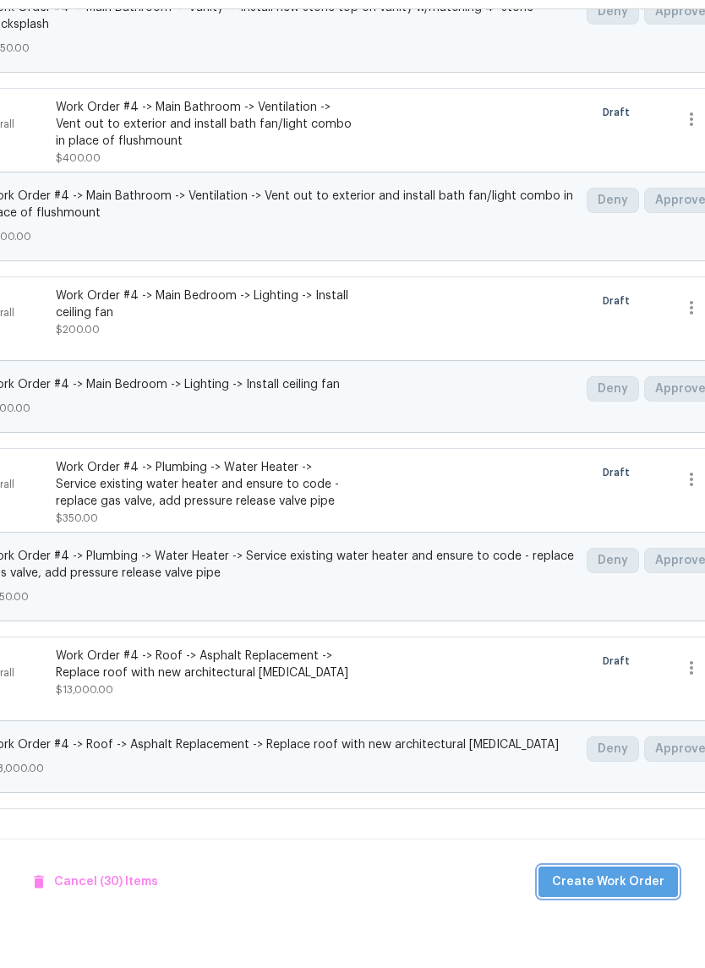
click at [616, 916] on span "Create Work Order" at bounding box center [608, 926] width 112 height 21
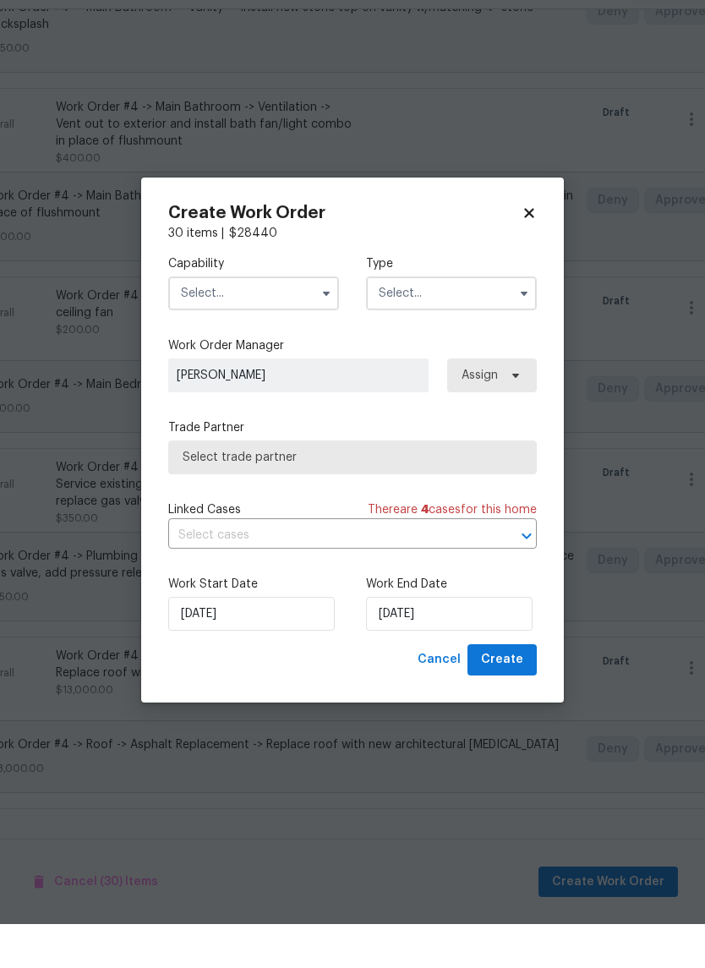
checkbox input "false"
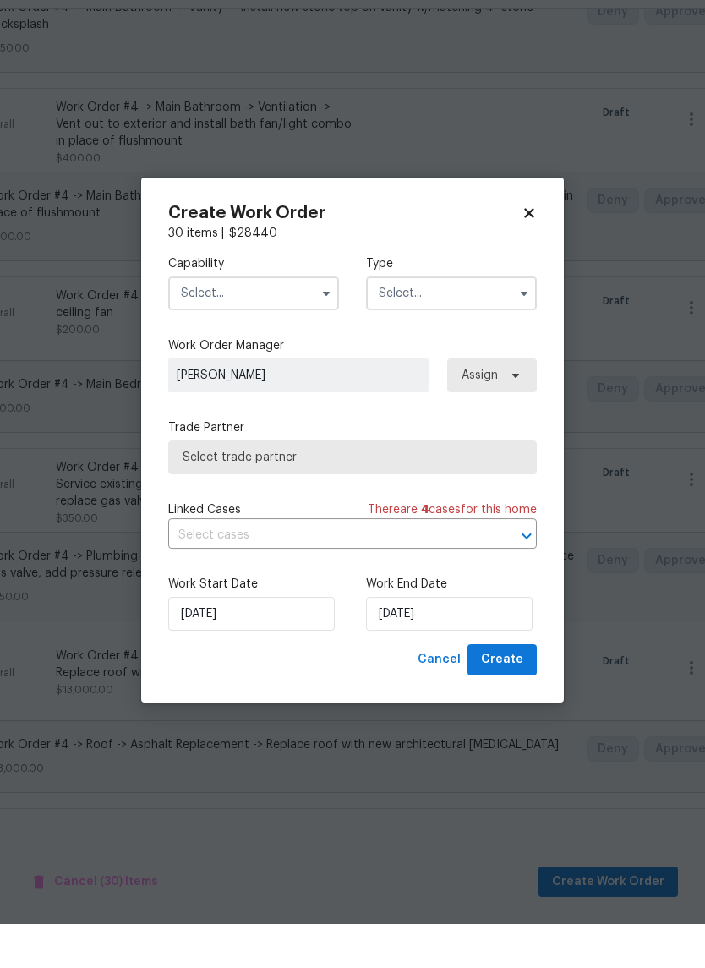
checkbox input "false"
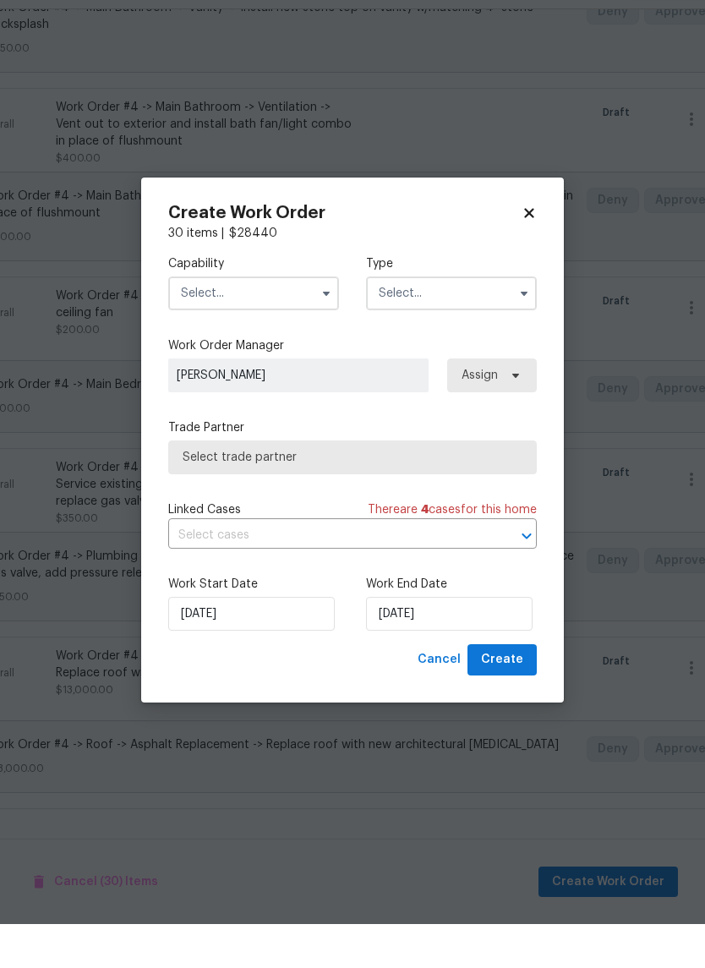
checkbox input "false"
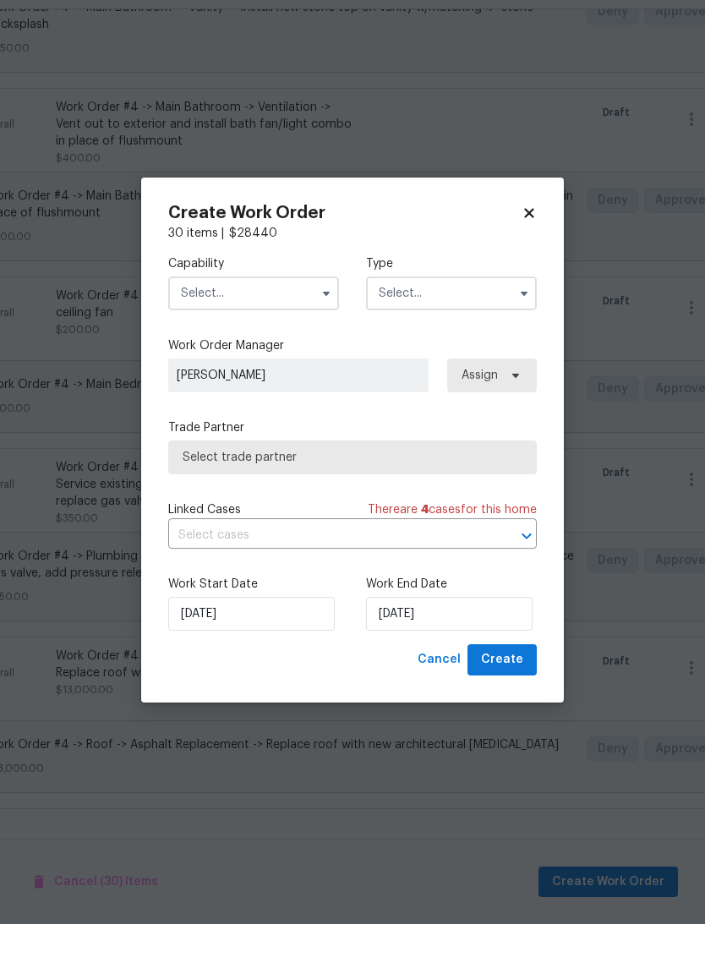
checkbox input "false"
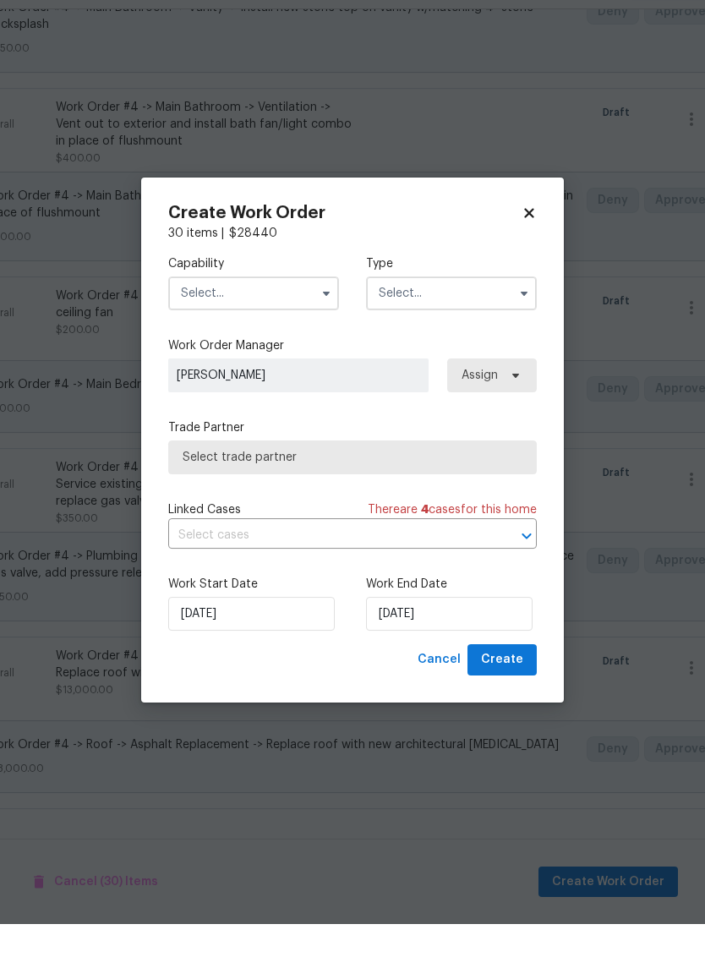
checkbox input "false"
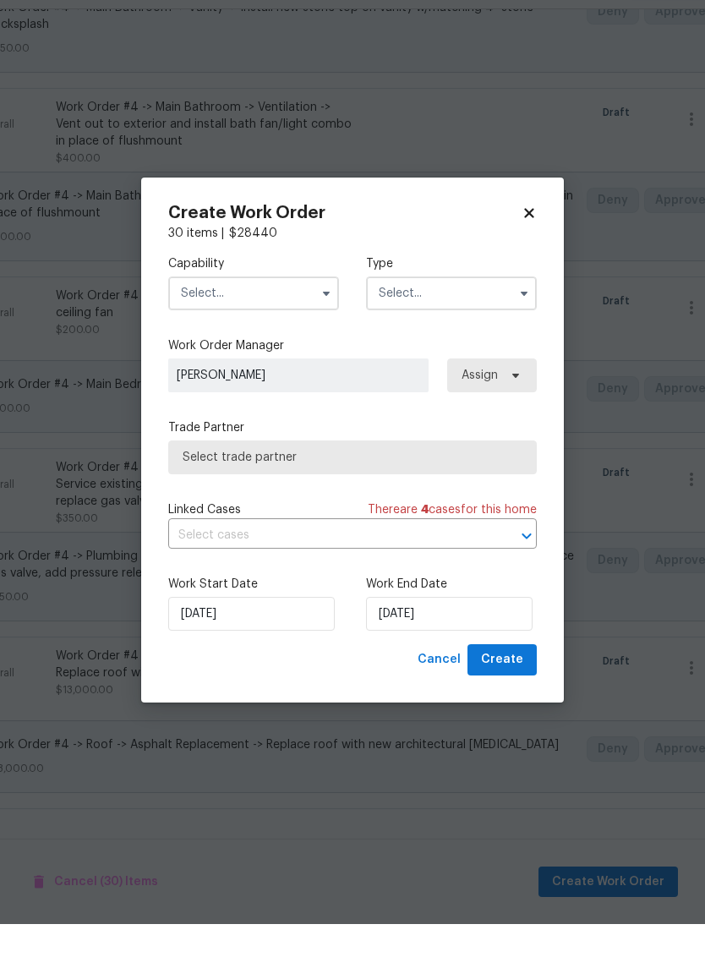
checkbox input "false"
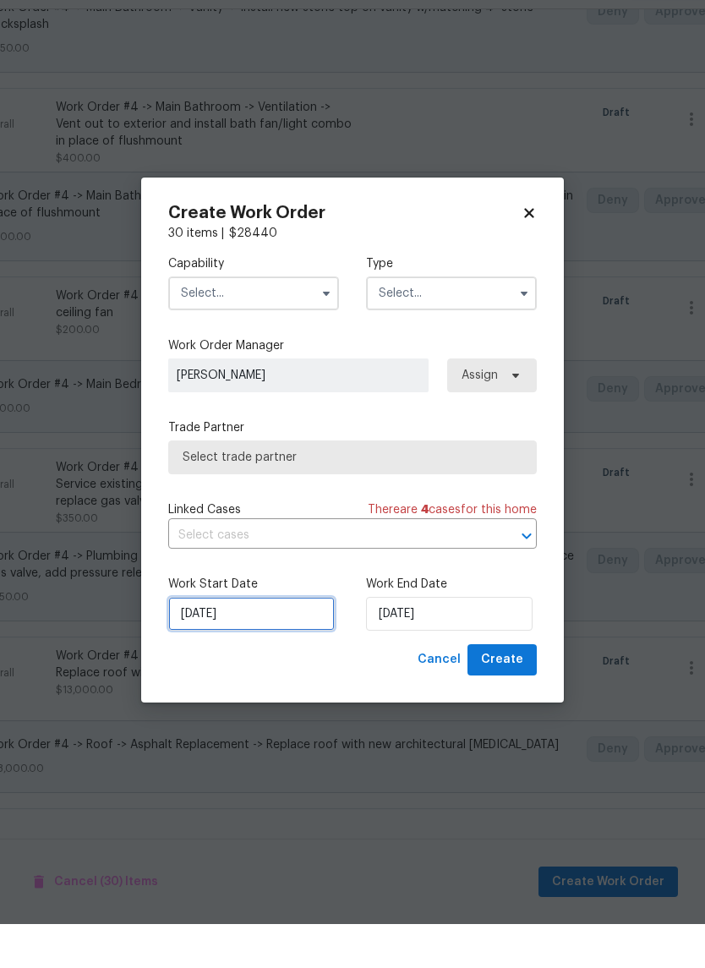
click at [296, 641] on input "9/22/2025" at bounding box center [251, 658] width 167 height 34
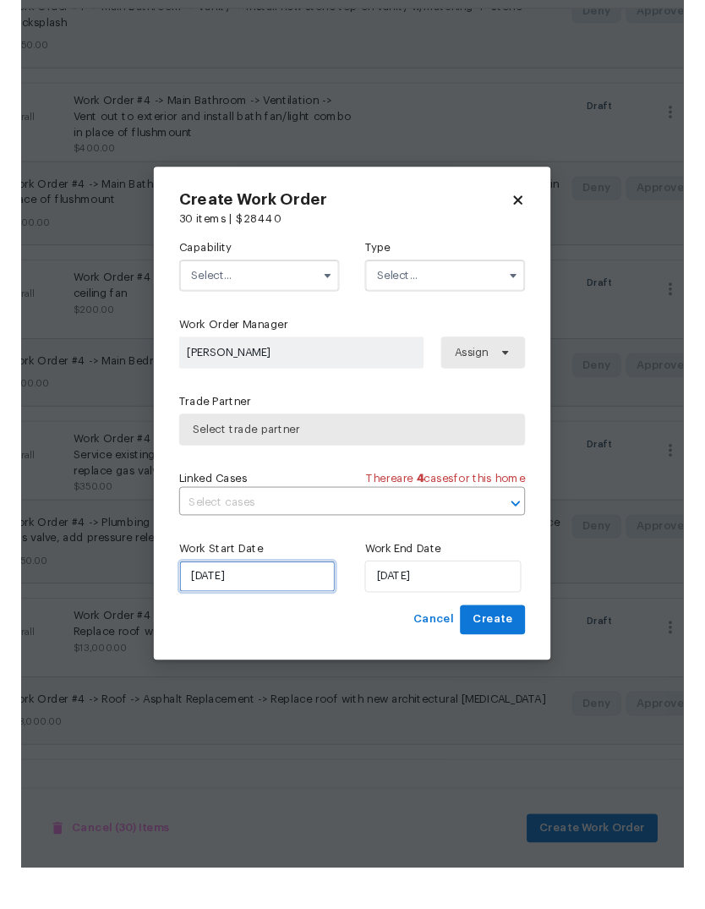
scroll to position [39, 0]
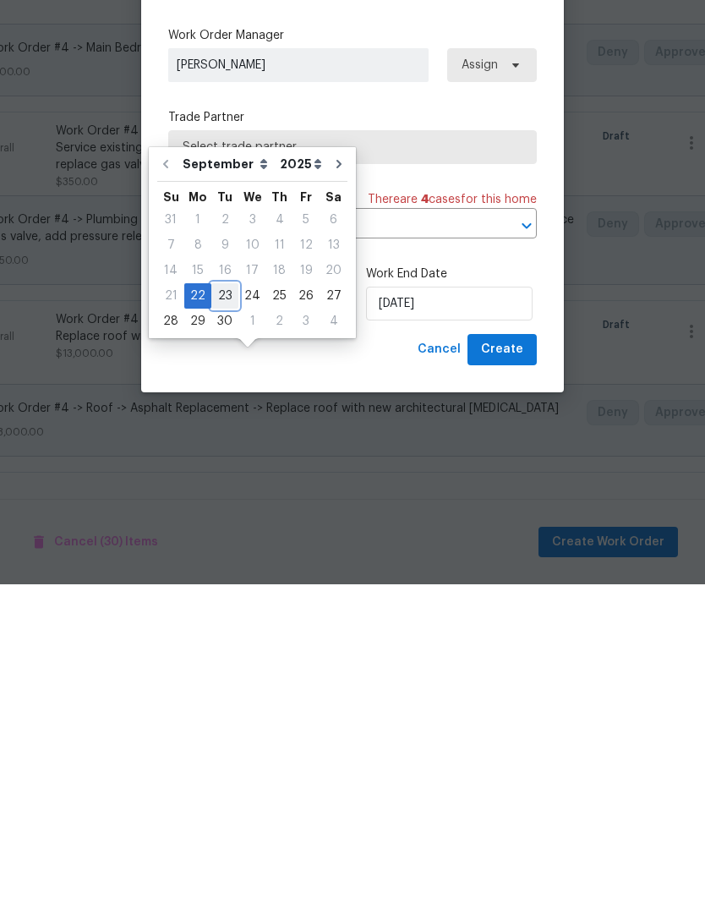
click at [222, 609] on div "23" at bounding box center [224, 621] width 27 height 24
type input "[DATE]"
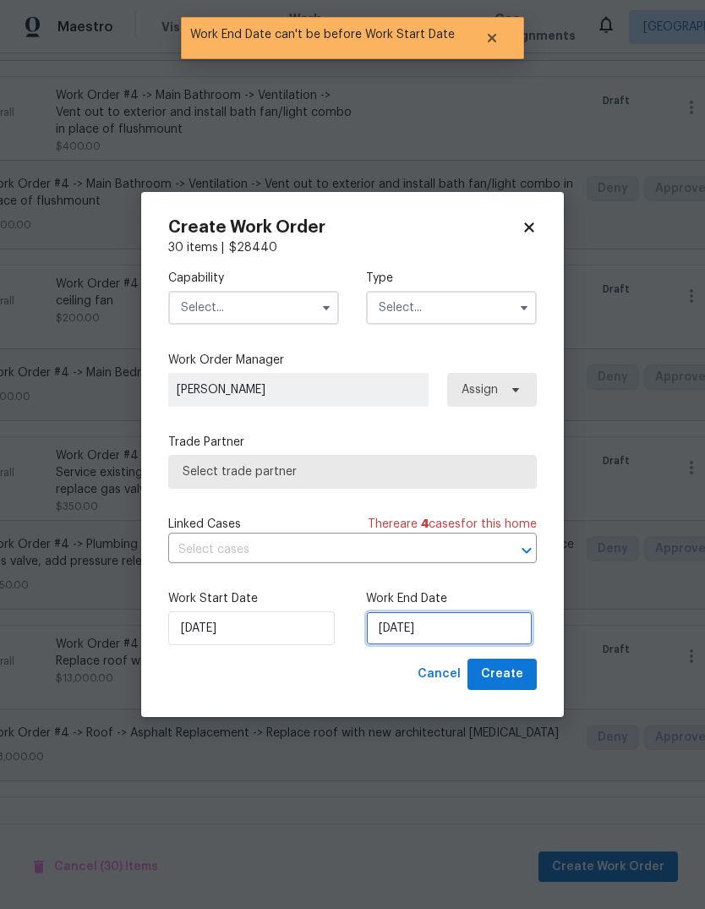
click at [468, 635] on input "[DATE]" at bounding box center [449, 628] width 167 height 34
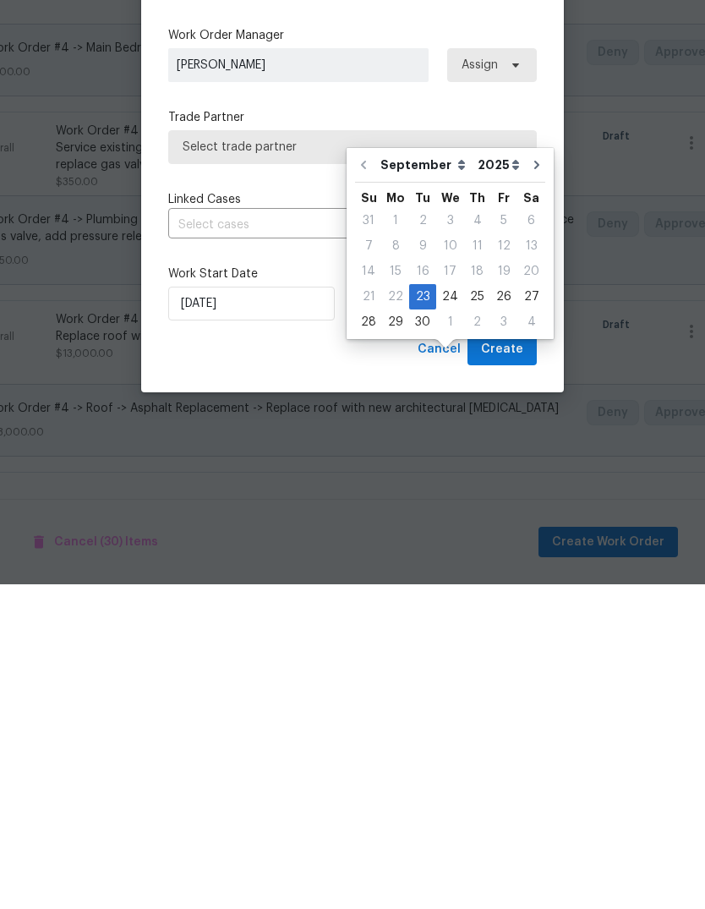
click at [530, 483] on icon "Go to next month" at bounding box center [537, 490] width 14 height 14
type input "10/23/2025"
select select "9"
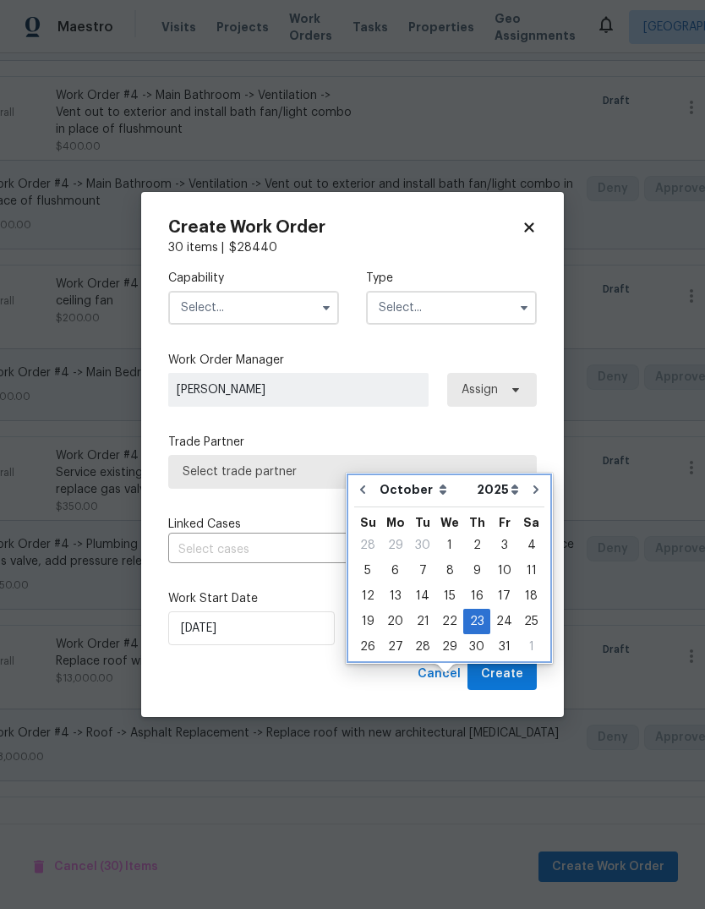
click at [529, 483] on icon "Go to next month" at bounding box center [536, 490] width 14 height 14
type input "11/23/2025"
select select "10"
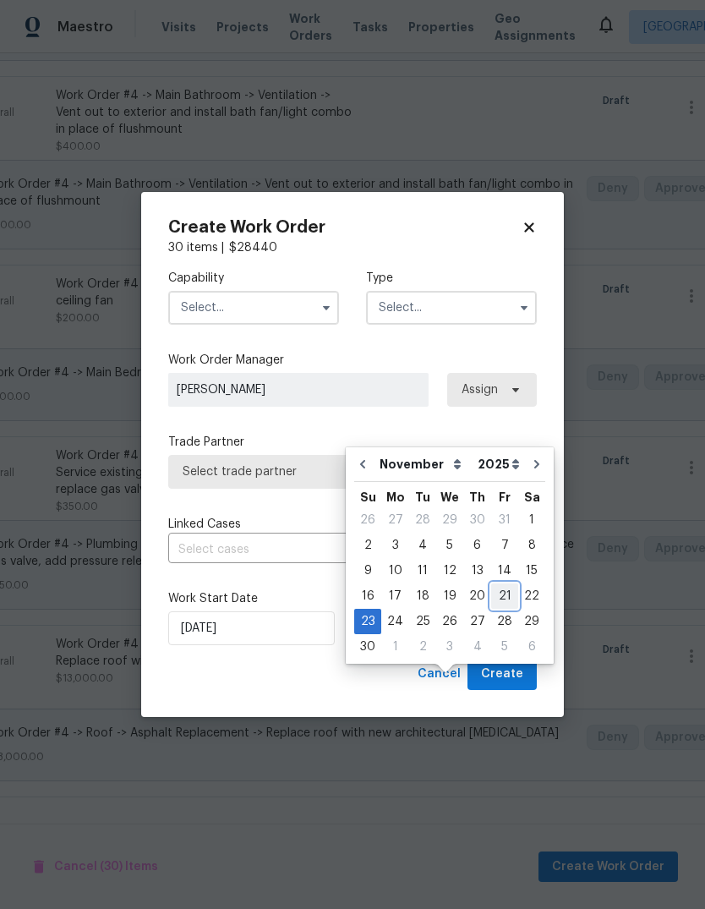
click at [497, 584] on div "21" at bounding box center [504, 596] width 27 height 24
type input "11/21/2025"
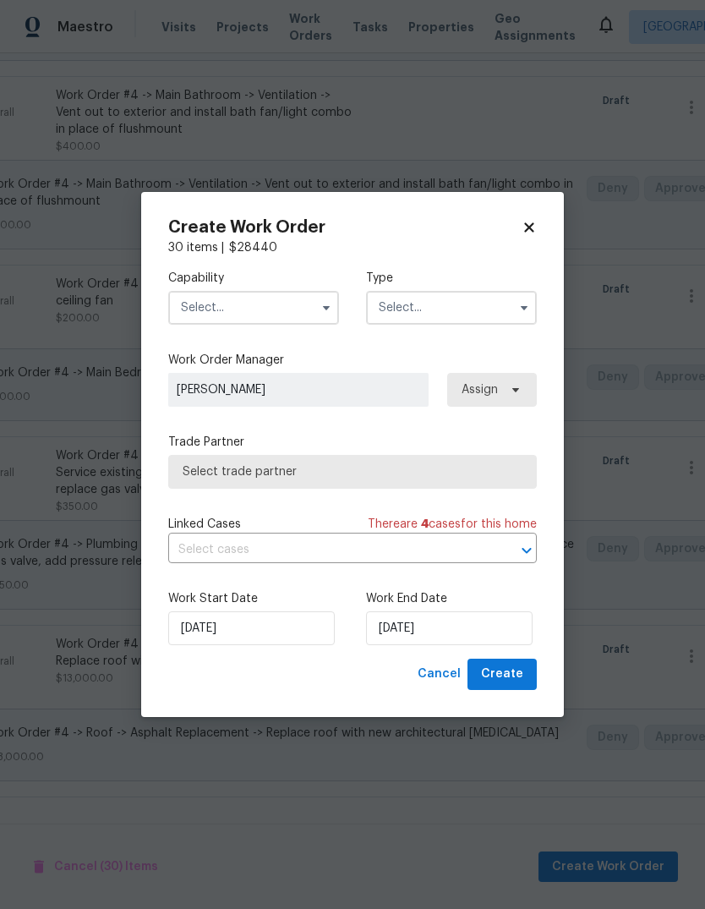
click at [313, 314] on input "text" at bounding box center [253, 308] width 171 height 34
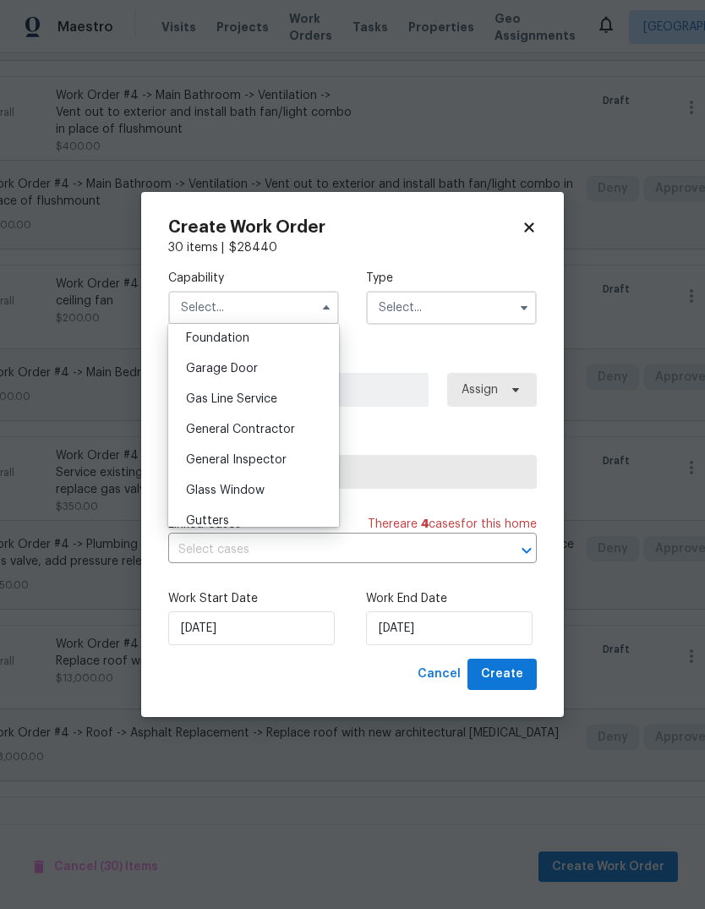
scroll to position [727, 0]
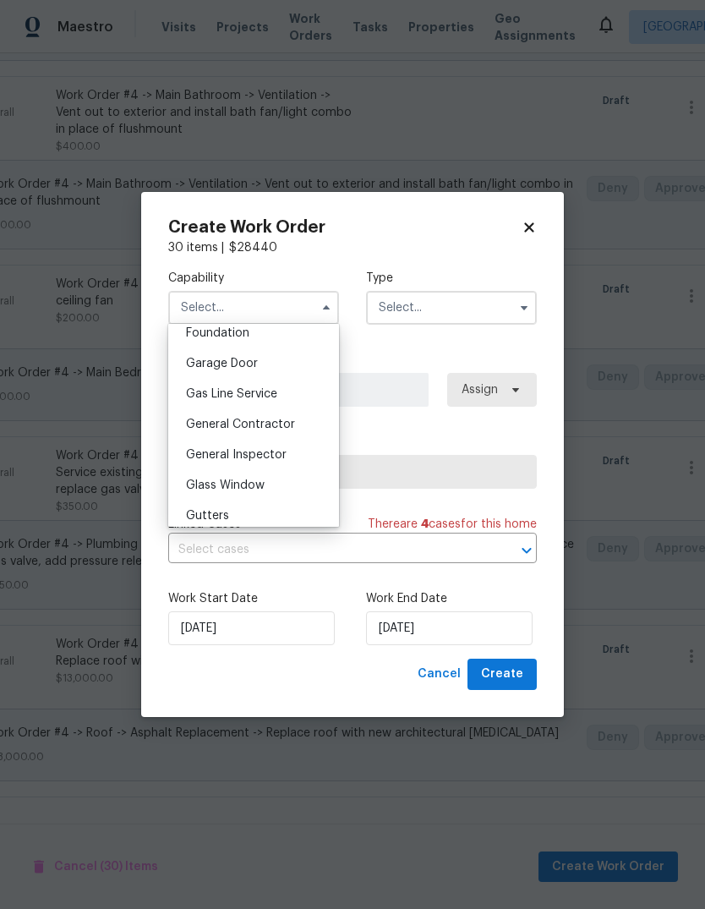
click at [294, 420] on div "General Contractor" at bounding box center [254, 424] width 162 height 30
type input "General Contractor"
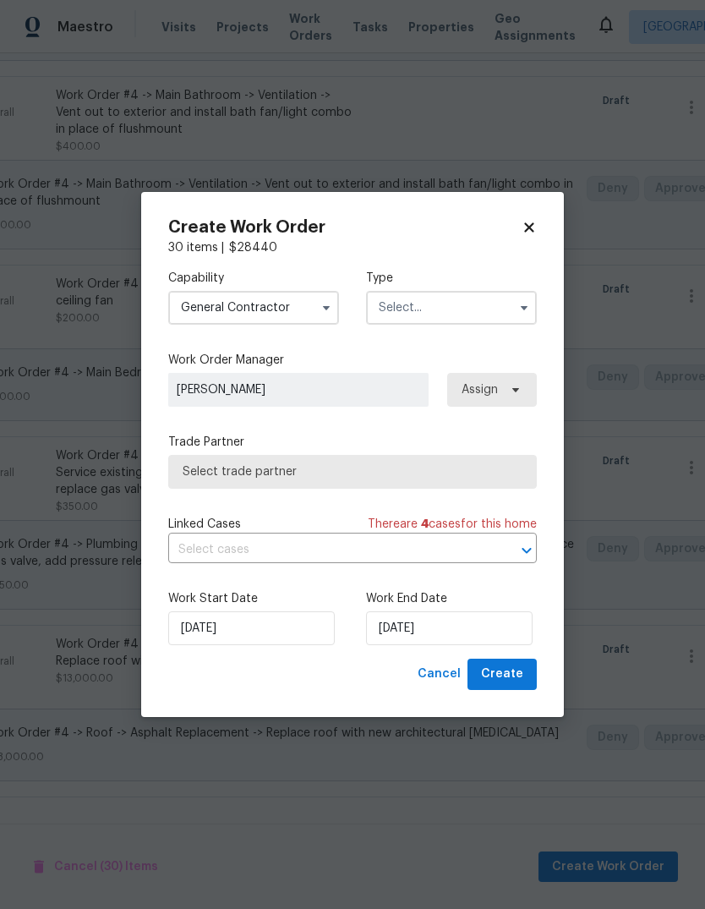
click at [488, 318] on input "text" at bounding box center [451, 308] width 171 height 34
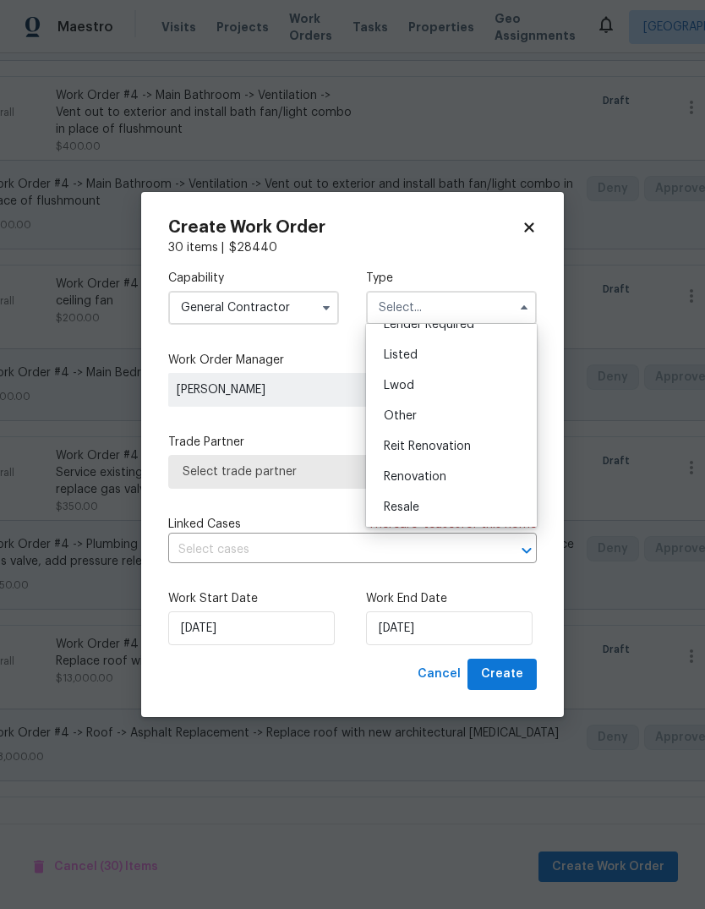
scroll to position [144, 0]
click at [458, 474] on div "Renovation" at bounding box center [451, 473] width 162 height 30
type input "Renovation"
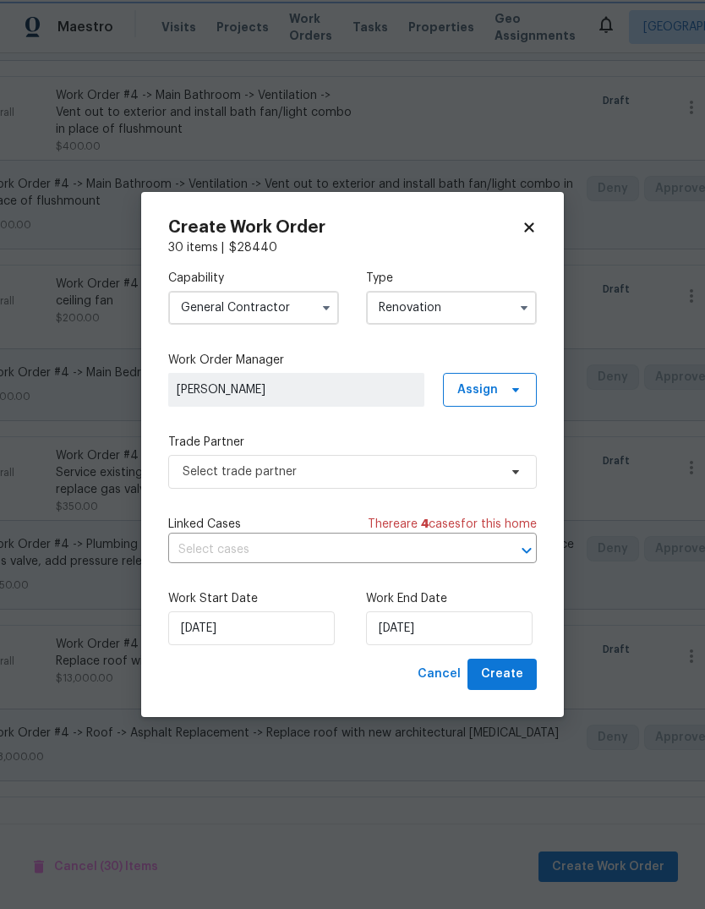
scroll to position [0, 0]
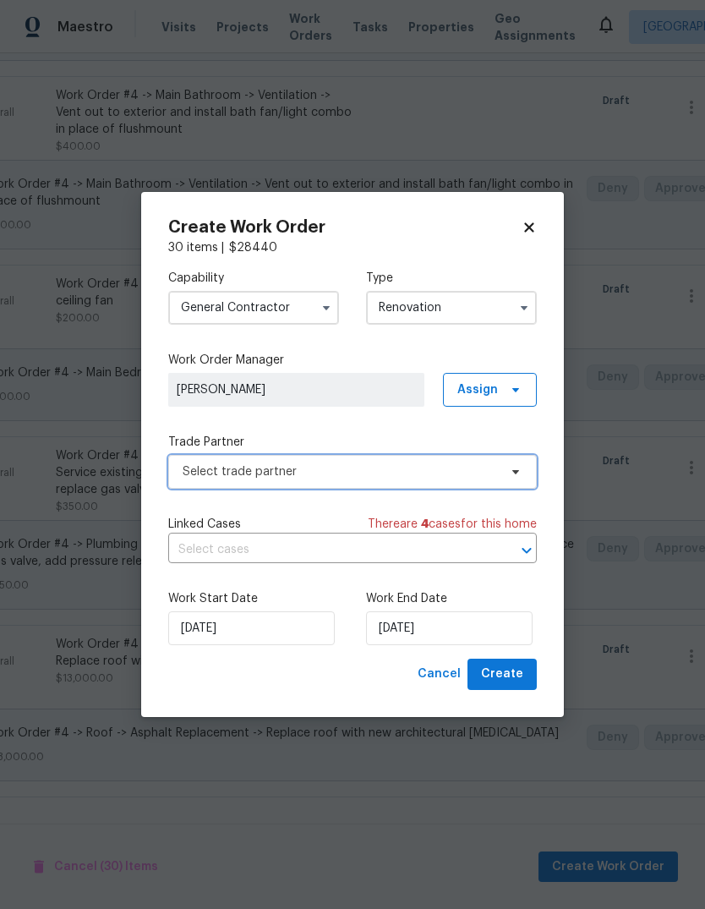
click at [516, 476] on icon at bounding box center [516, 472] width 14 height 14
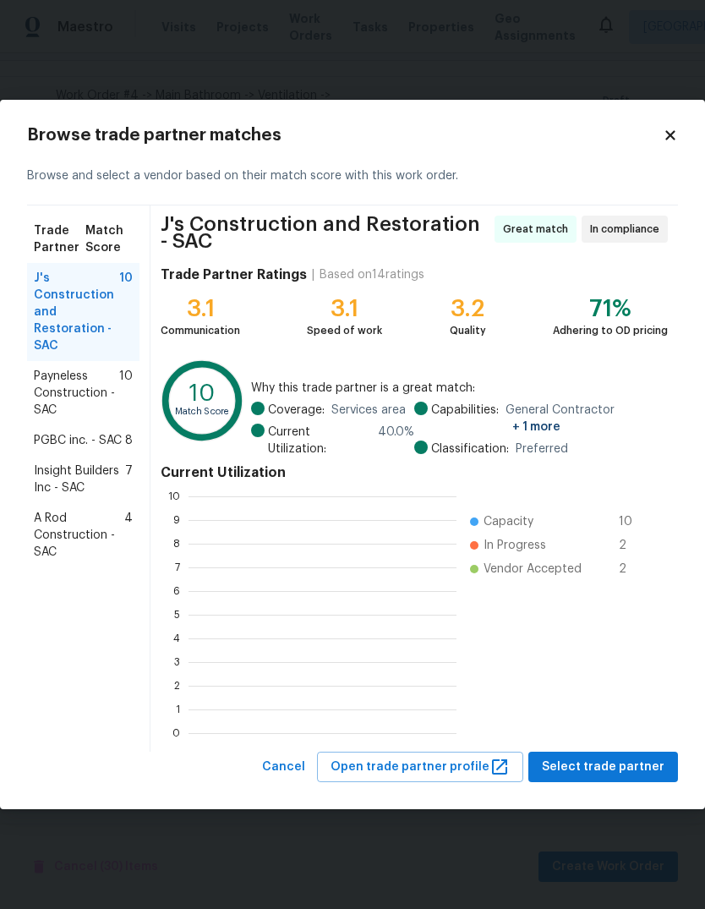
scroll to position [237, 268]
click at [49, 304] on span "J's Construction and Restoration - SAC" at bounding box center [76, 312] width 85 height 85
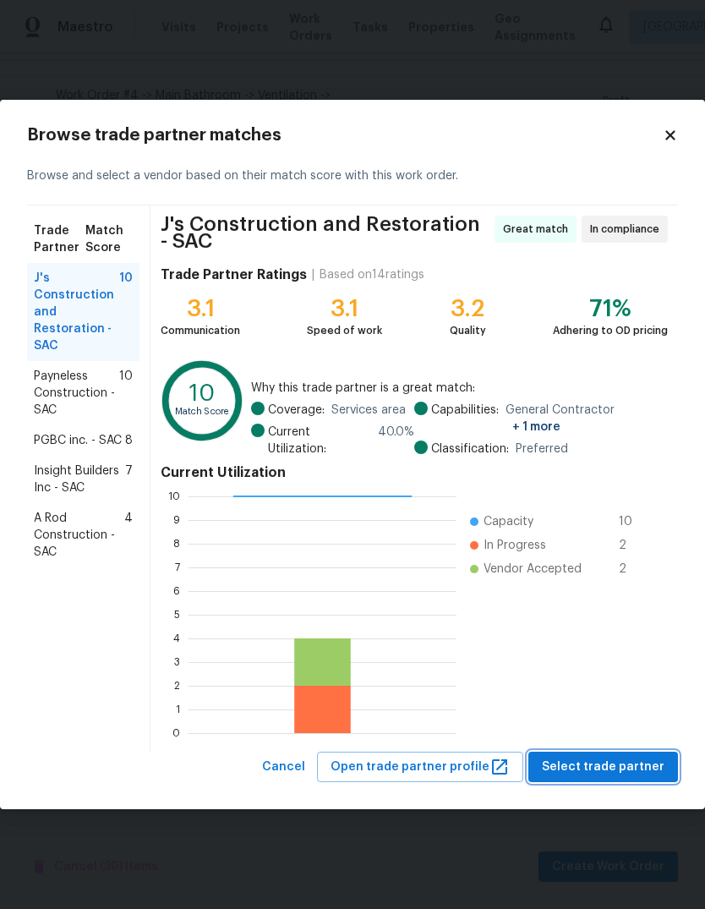
click at [610, 764] on span "Select trade partner" at bounding box center [603, 767] width 123 height 21
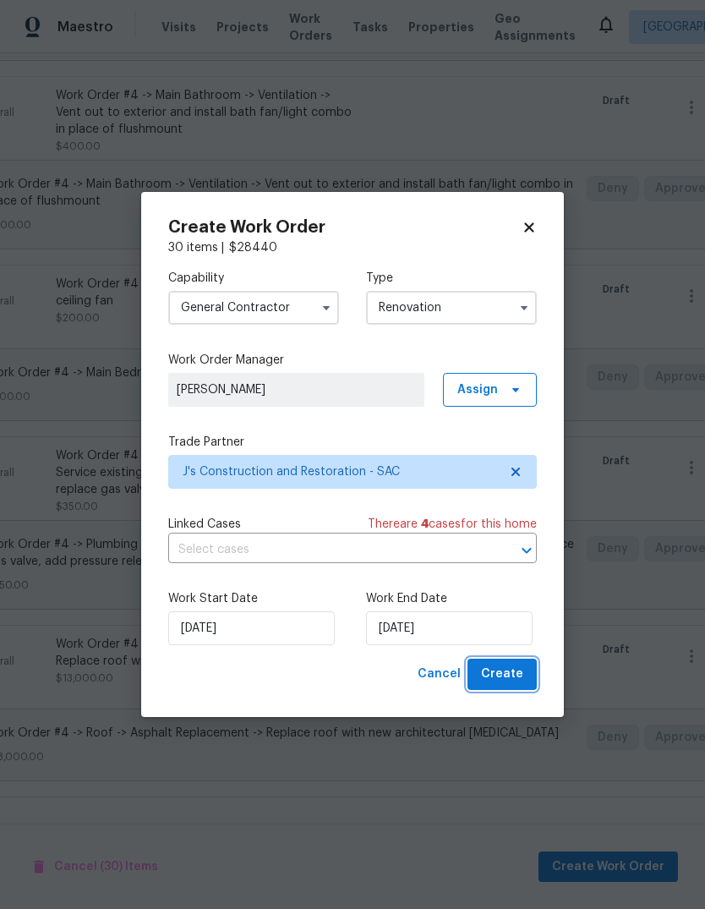
click at [515, 683] on span "Create" at bounding box center [502, 674] width 42 height 21
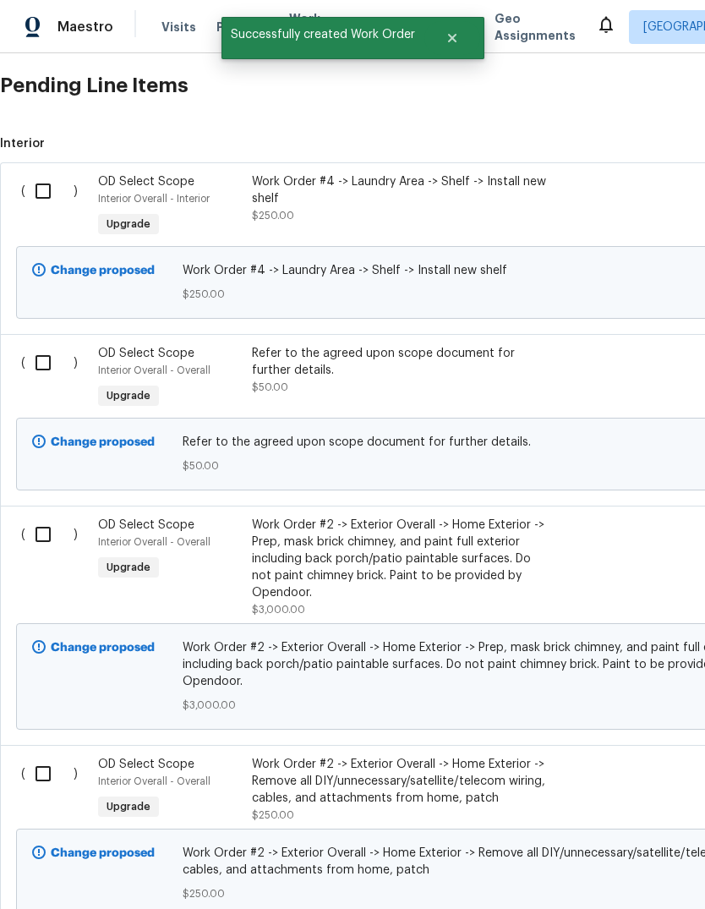
scroll to position [391, 0]
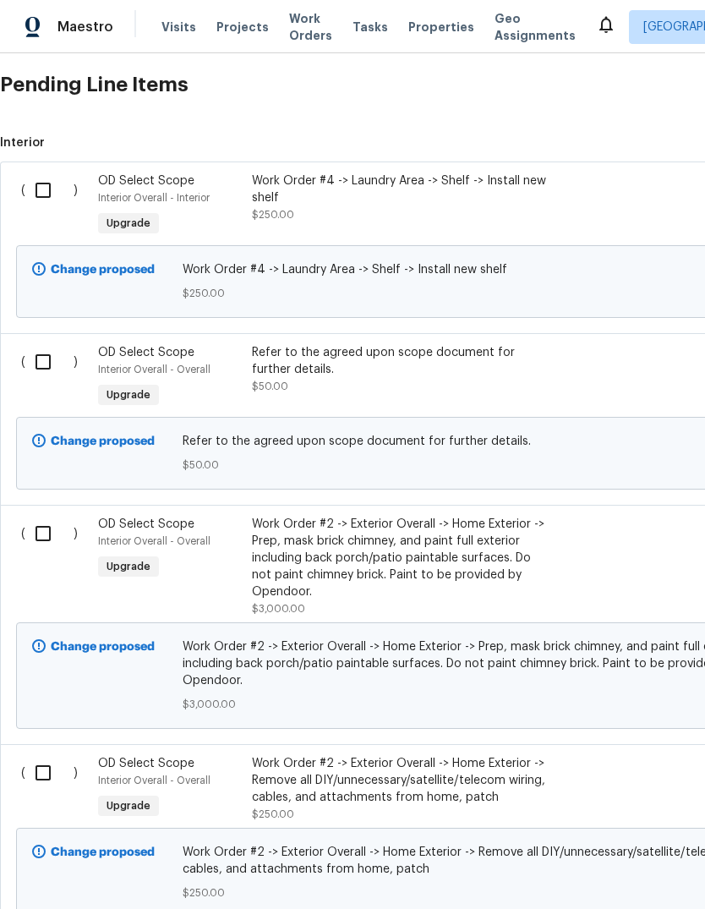
click at [30, 526] on input "checkbox" at bounding box center [49, 534] width 48 height 36
checkbox input "true"
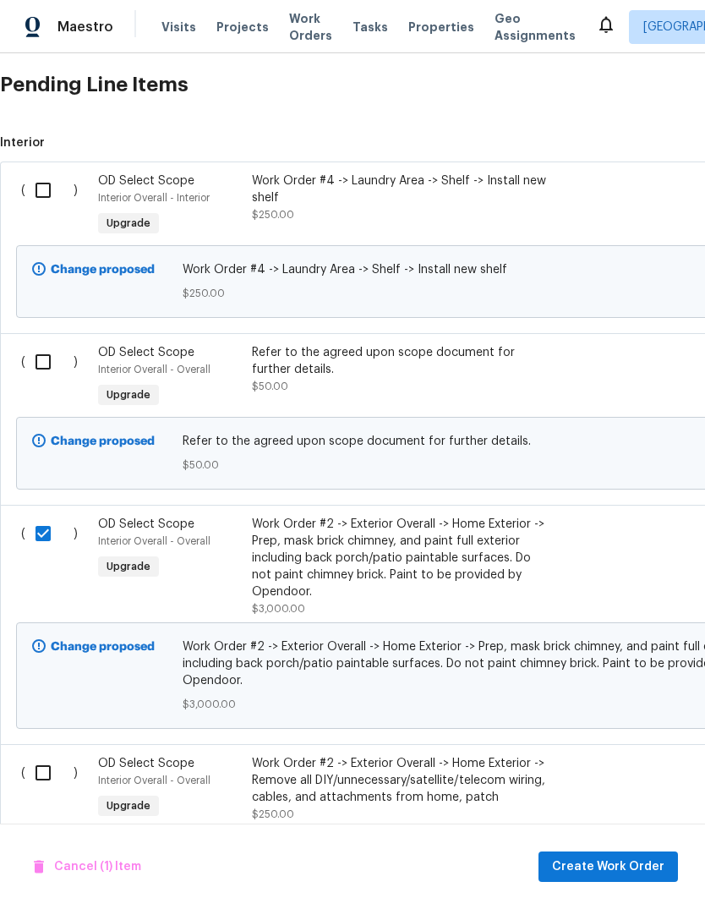
click at [37, 782] on input "checkbox" at bounding box center [49, 773] width 48 height 36
checkbox input "true"
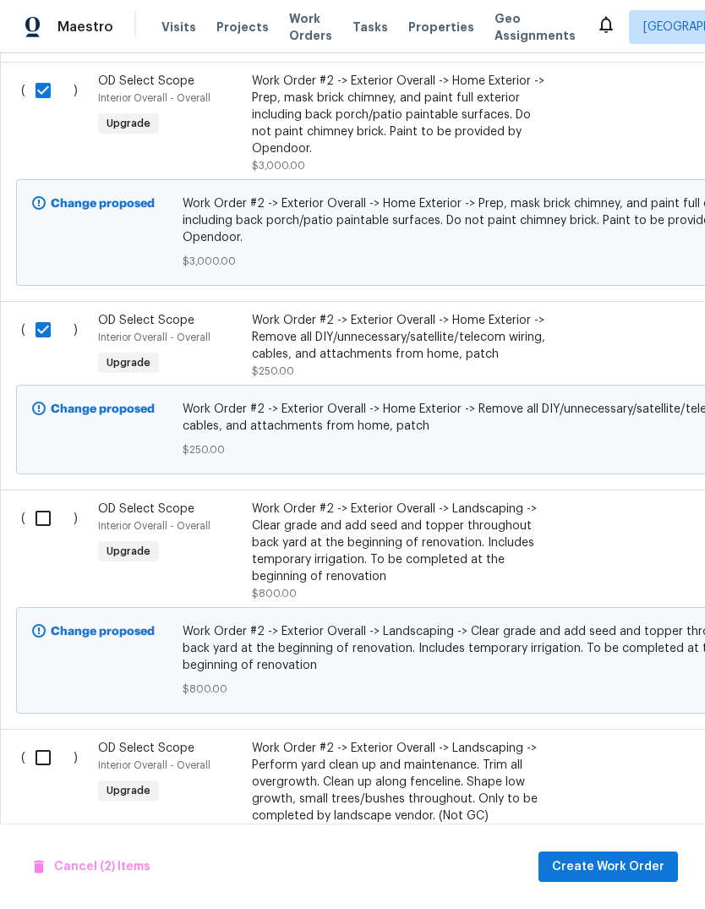
scroll to position [834, 0]
click at [39, 507] on input "checkbox" at bounding box center [49, 519] width 48 height 36
checkbox input "true"
click at [38, 761] on input "checkbox" at bounding box center [49, 758] width 48 height 36
checkbox input "true"
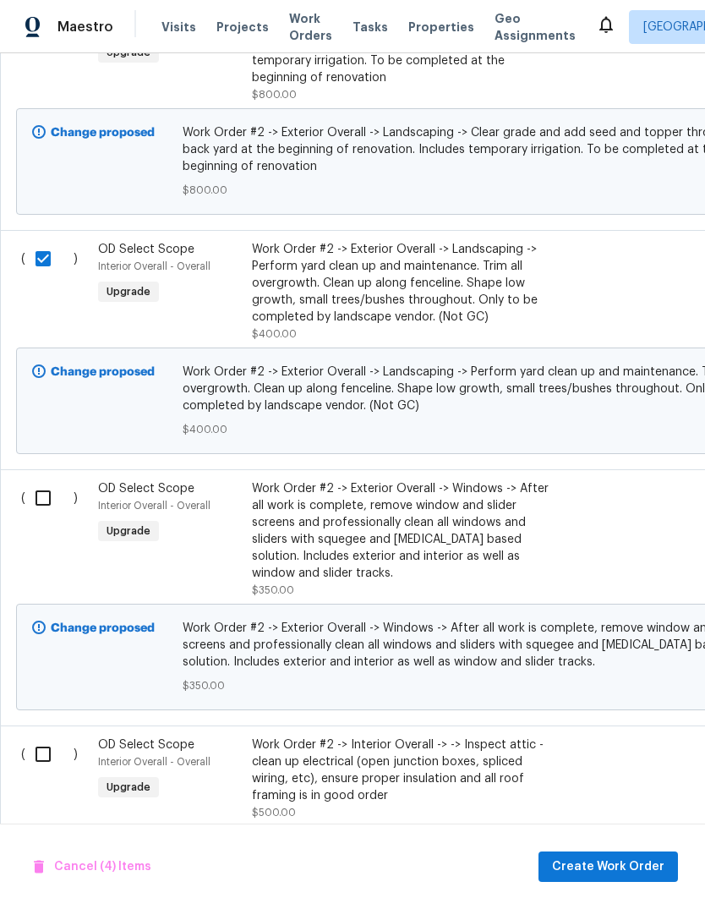
scroll to position [1335, 0]
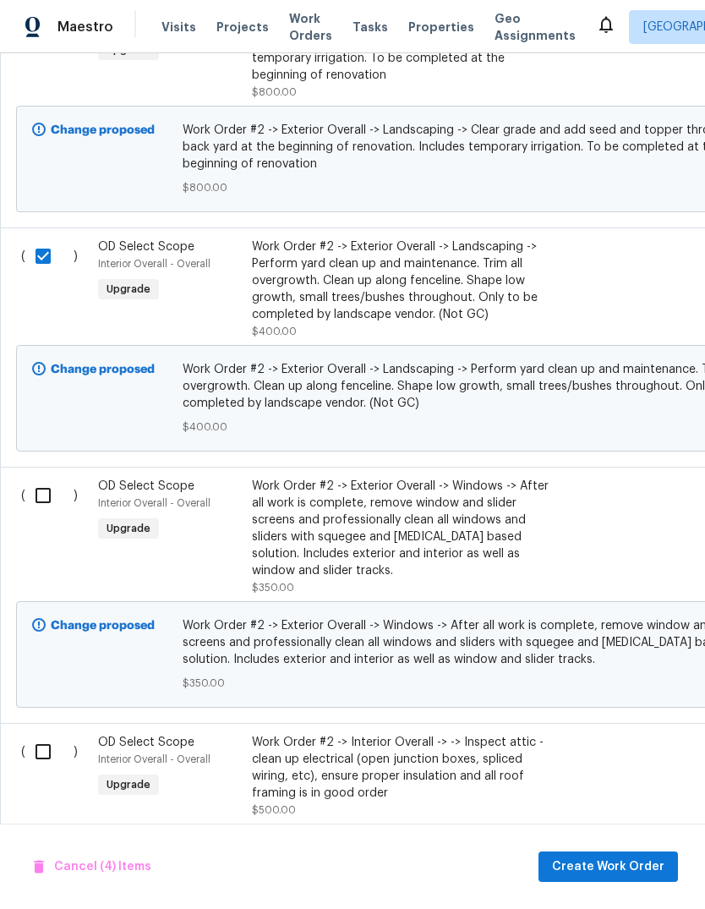
click at [34, 497] on input "checkbox" at bounding box center [49, 496] width 48 height 36
checkbox input "true"
click at [30, 754] on input "checkbox" at bounding box center [49, 752] width 48 height 36
checkbox input "true"
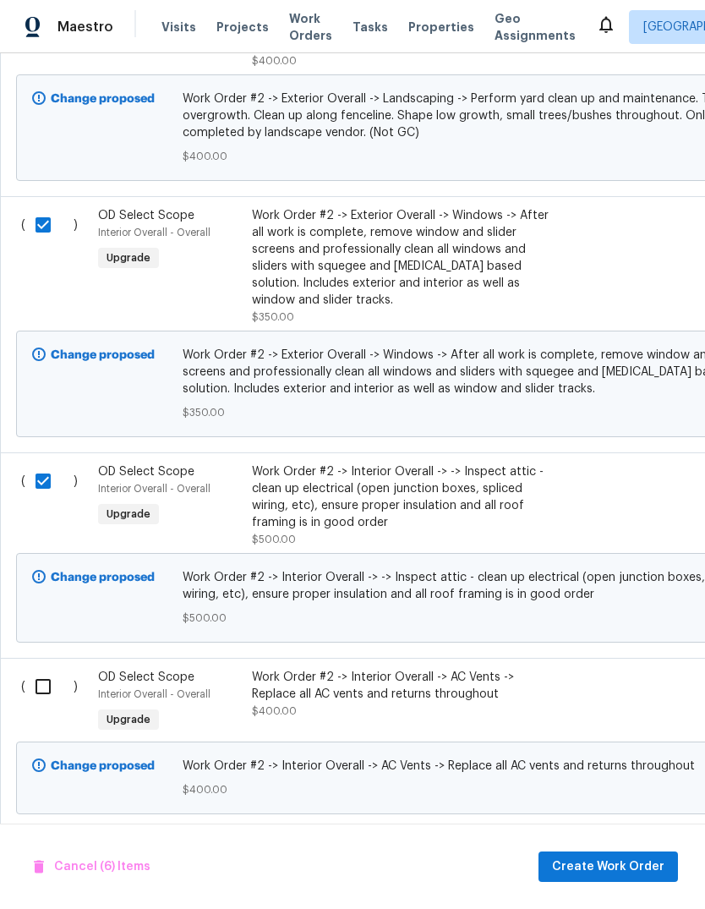
scroll to position [1619, -1]
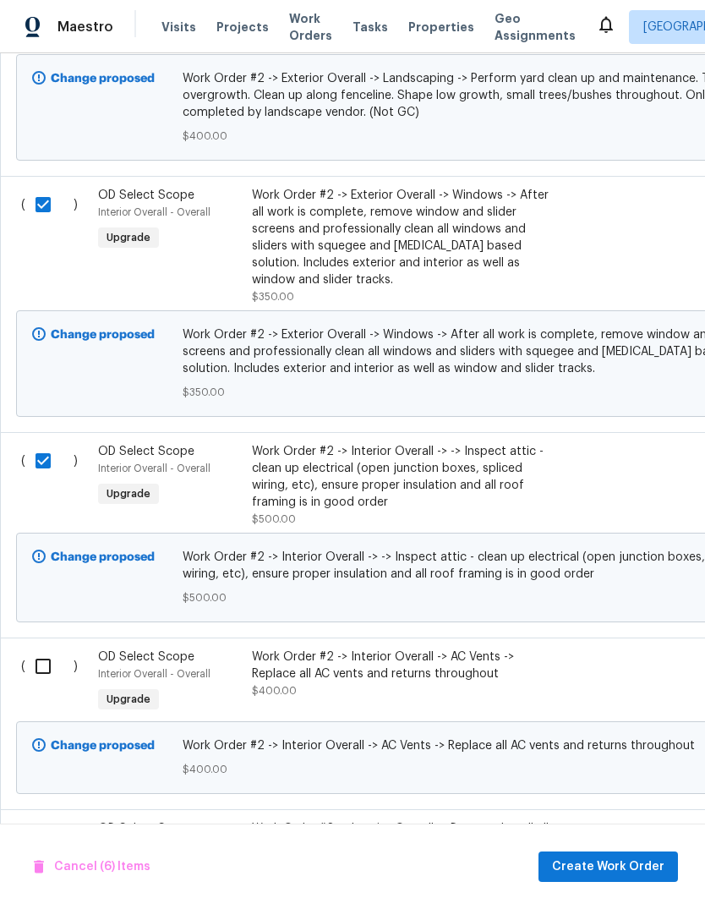
click at [31, 681] on input "checkbox" at bounding box center [49, 667] width 48 height 36
checkbox input "true"
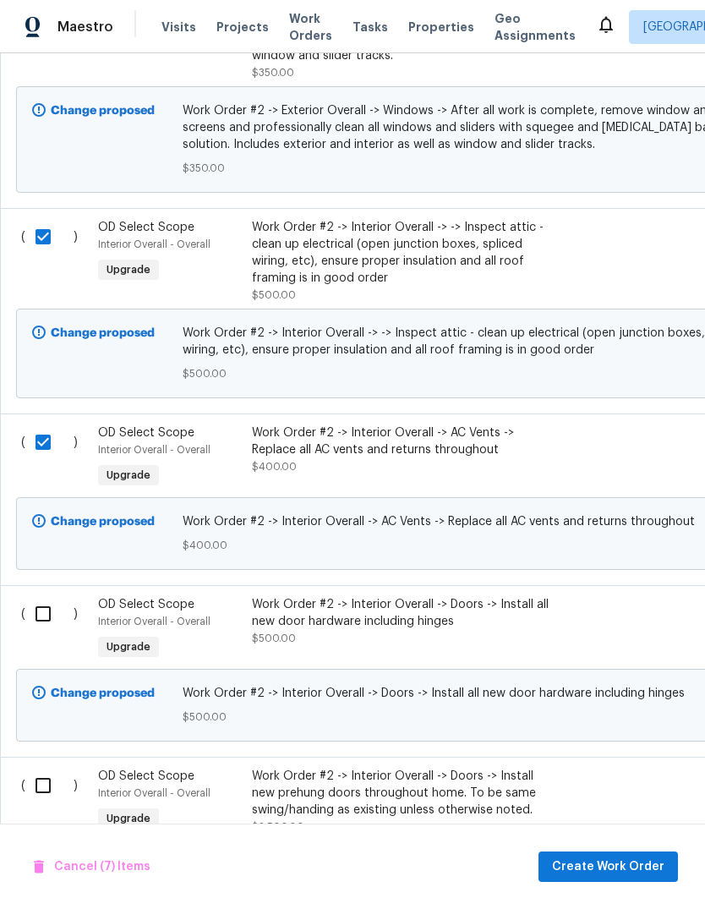
scroll to position [1856, 0]
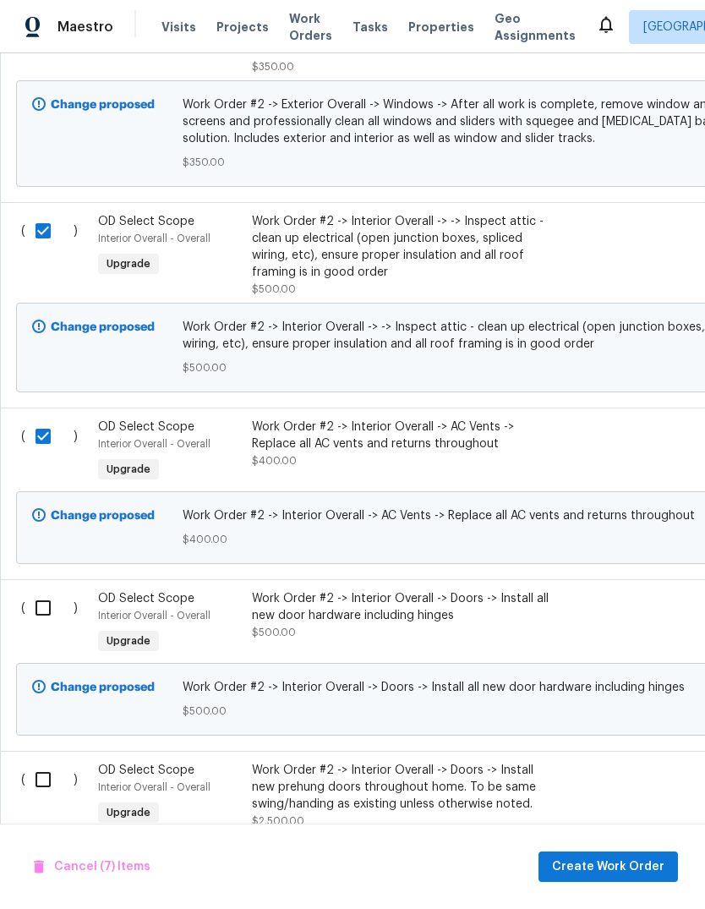
click at [38, 619] on input "checkbox" at bounding box center [49, 608] width 48 height 36
checkbox input "true"
click at [31, 783] on input "checkbox" at bounding box center [49, 780] width 48 height 36
checkbox input "true"
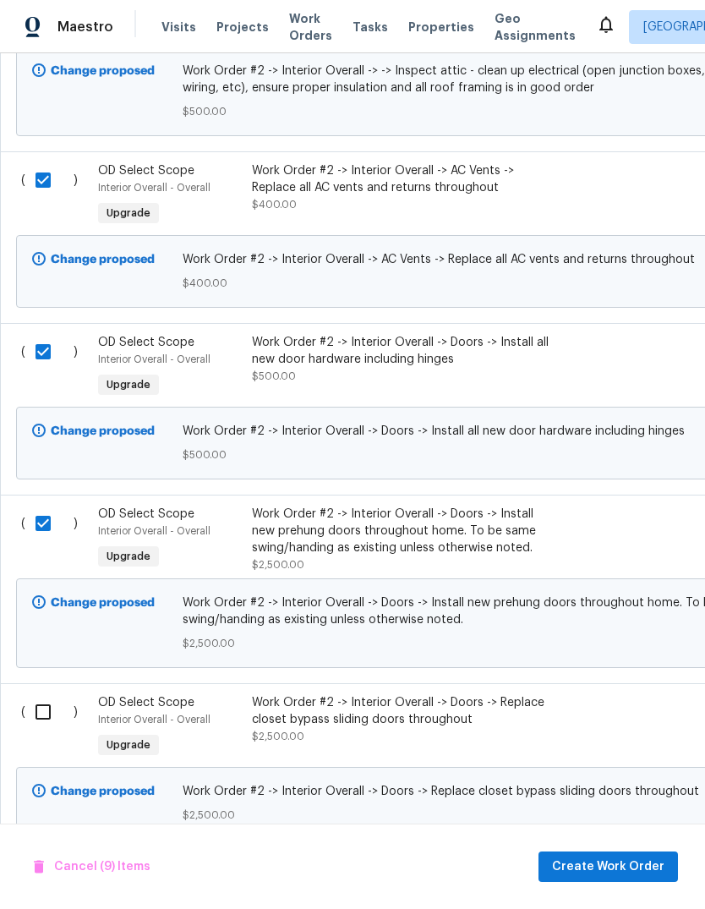
scroll to position [2112, 0]
click at [36, 718] on input "checkbox" at bounding box center [49, 712] width 48 height 36
checkbox input "true"
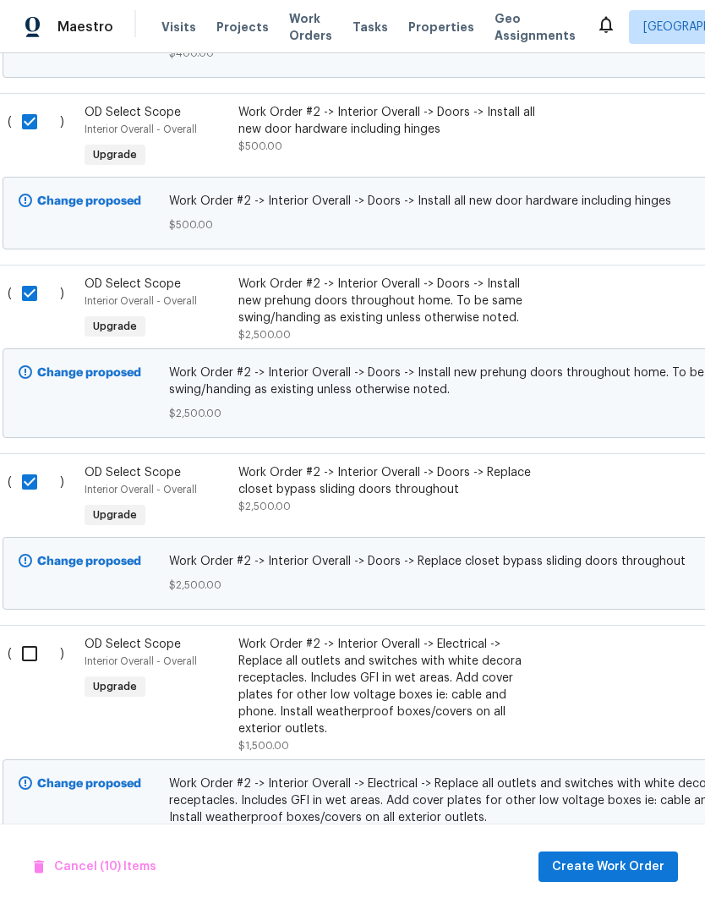
scroll to position [2346, 11]
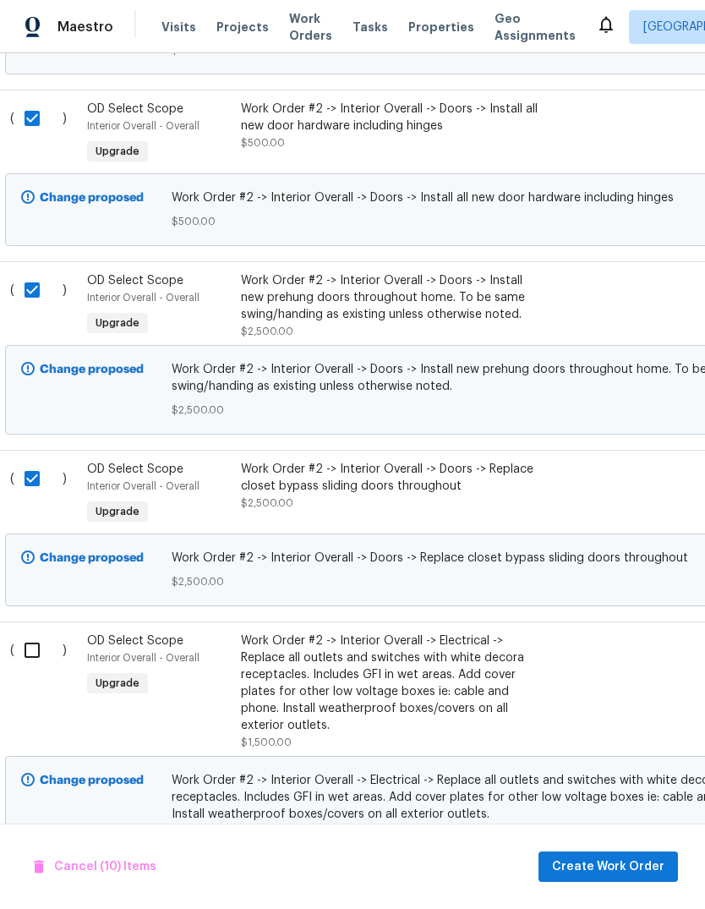
click at [31, 664] on input "checkbox" at bounding box center [38, 651] width 48 height 36
checkbox input "true"
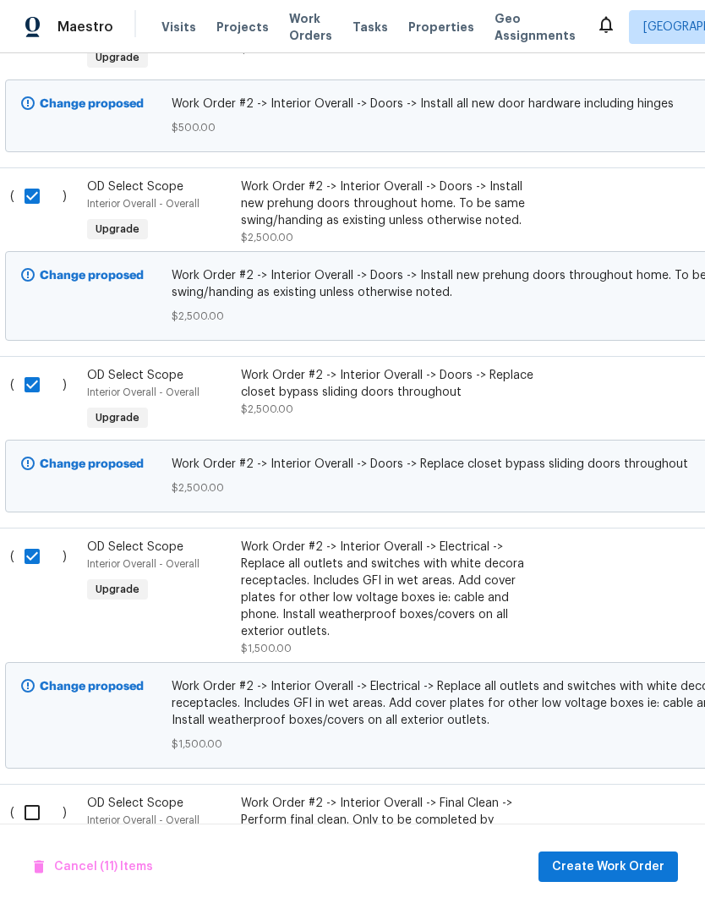
scroll to position [2592, 11]
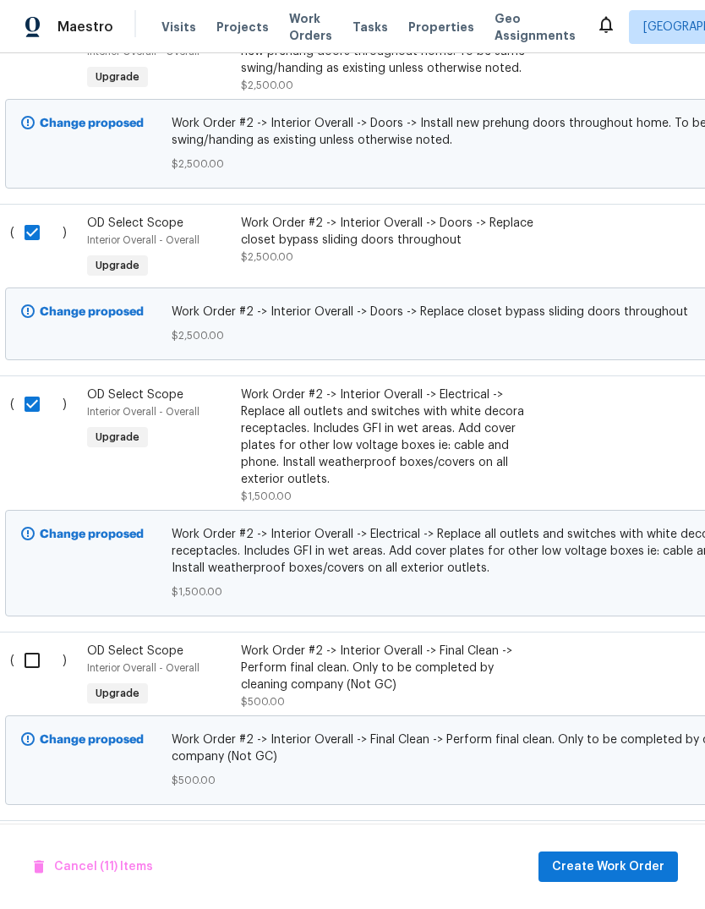
click at [27, 676] on input "checkbox" at bounding box center [38, 661] width 48 height 36
checkbox input "true"
click at [646, 577] on span "Work Order #2 -> Interior Overall -> Electrical -> Replace all outlets and swit…" at bounding box center [467, 551] width 591 height 51
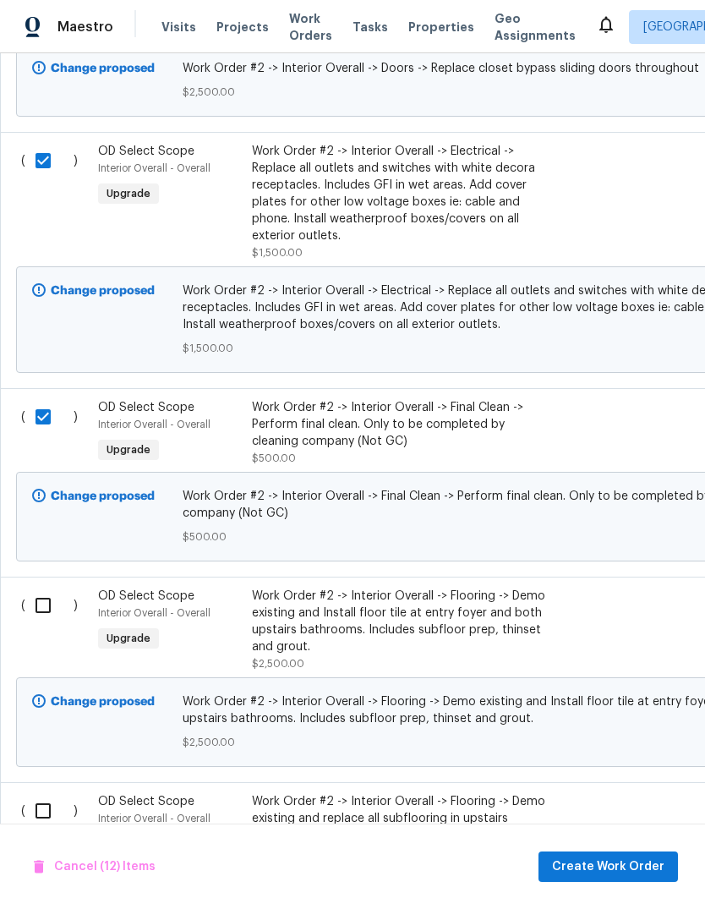
scroll to position [2835, 0]
click at [26, 606] on input "checkbox" at bounding box center [49, 606] width 48 height 36
checkbox input "true"
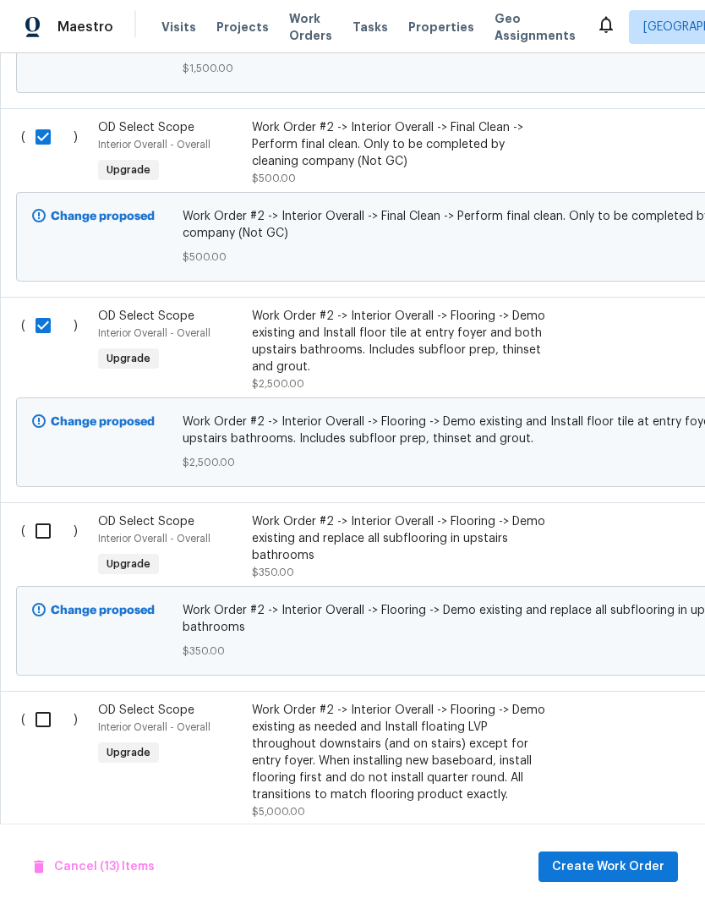
scroll to position [3116, 0]
click at [36, 547] on input "checkbox" at bounding box center [49, 530] width 48 height 36
checkbox input "true"
click at [33, 722] on input "checkbox" at bounding box center [49, 719] width 48 height 36
checkbox input "true"
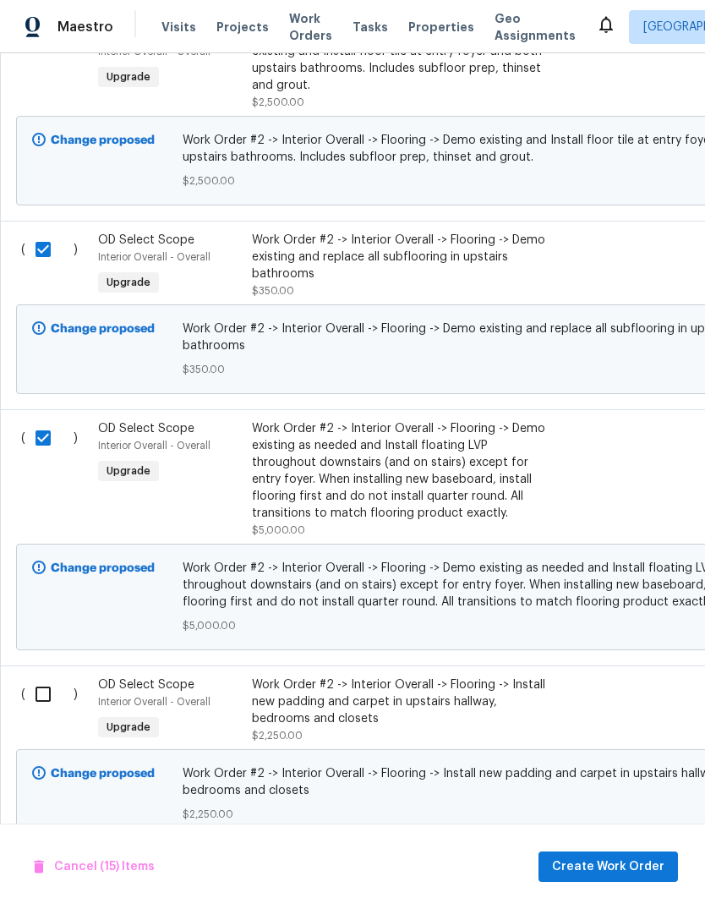
scroll to position [3399, 0]
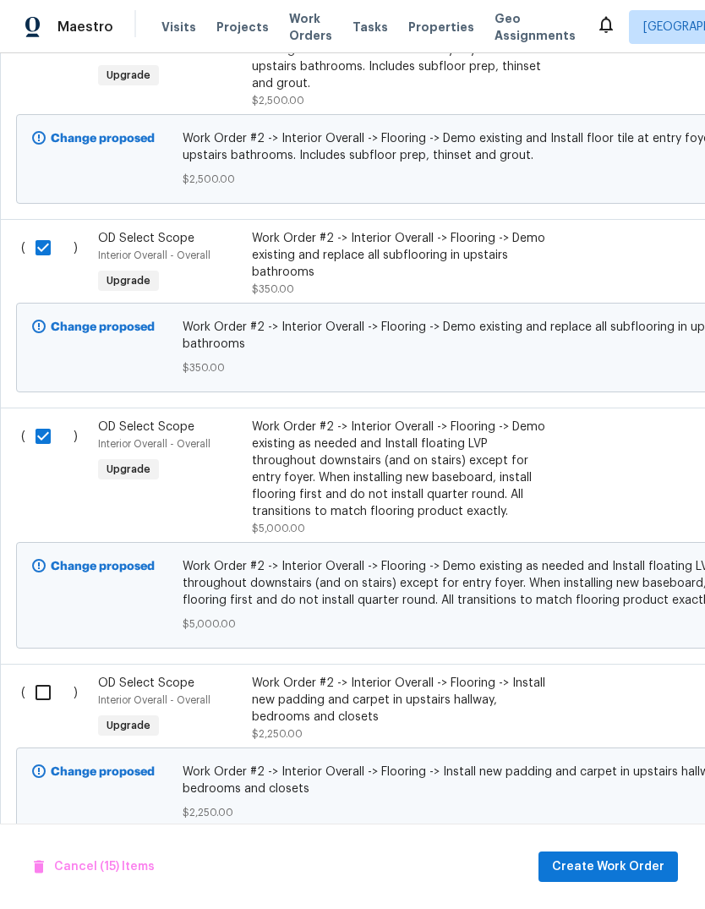
click at [32, 705] on input "checkbox" at bounding box center [49, 693] width 48 height 36
checkbox input "true"
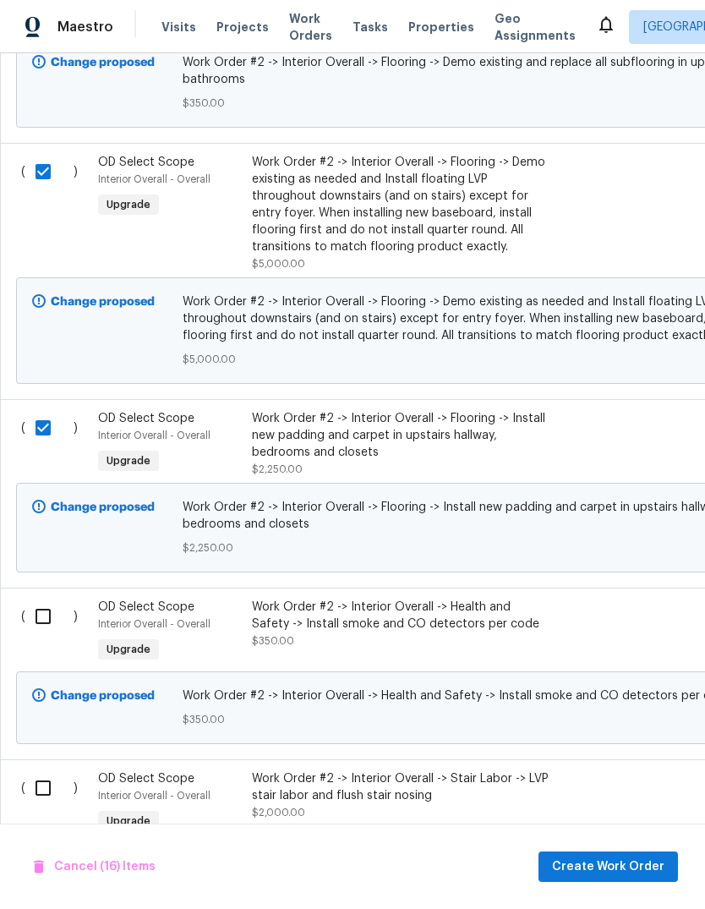
scroll to position [3669, 0]
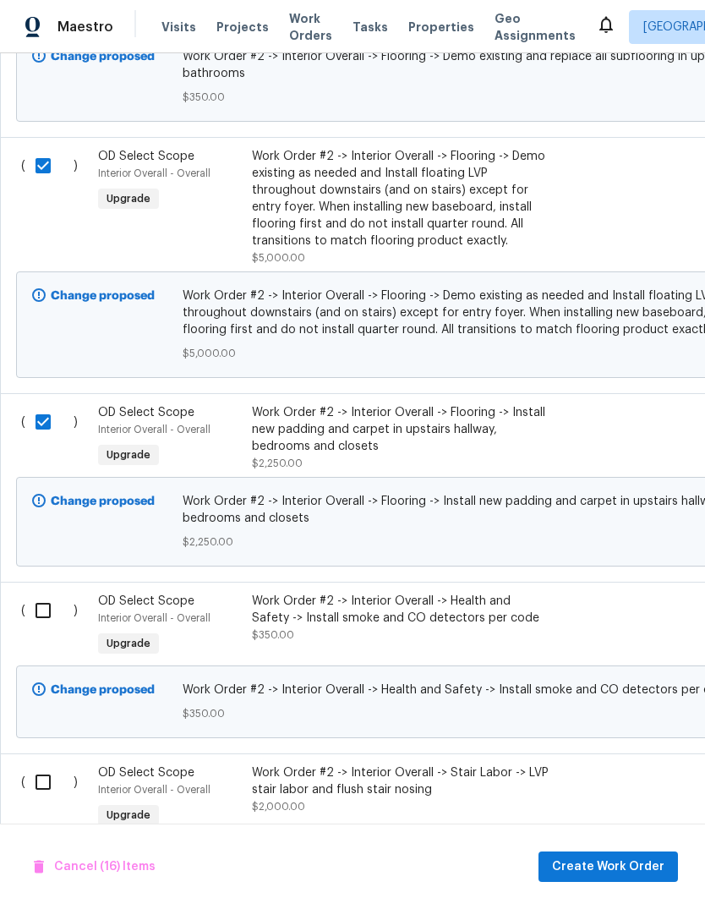
click at [34, 628] on input "checkbox" at bounding box center [49, 611] width 48 height 36
checkbox input "true"
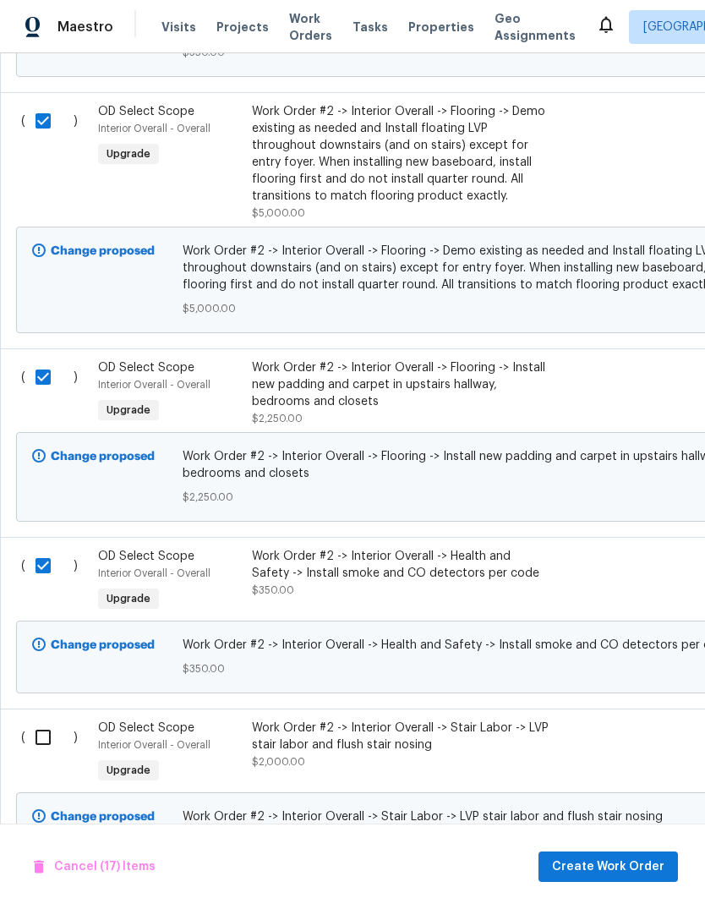
scroll to position [3716, 0]
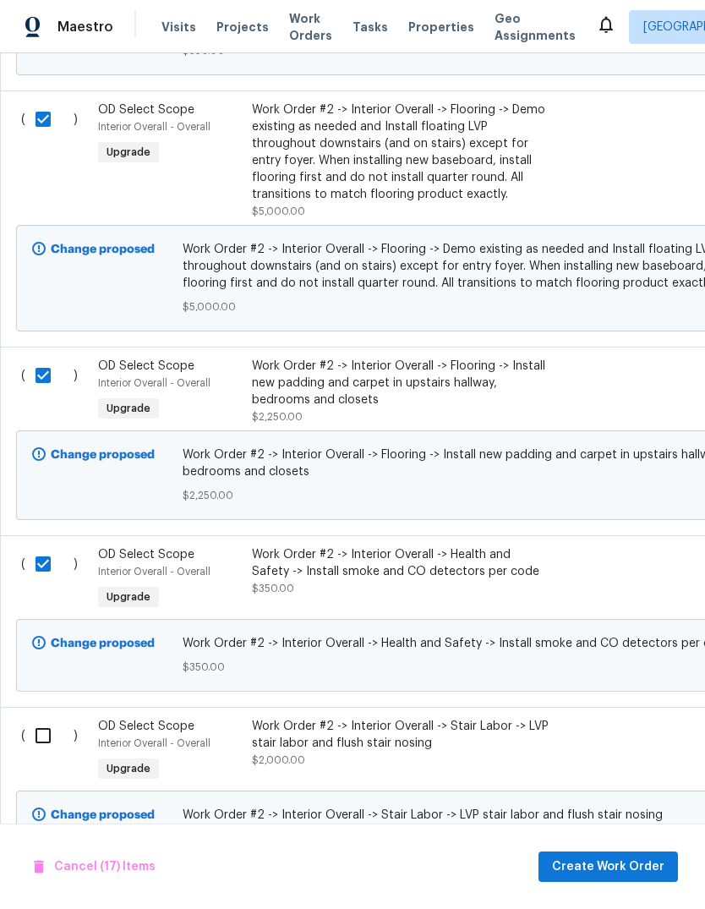
click at [30, 742] on input "checkbox" at bounding box center [49, 736] width 48 height 36
checkbox input "true"
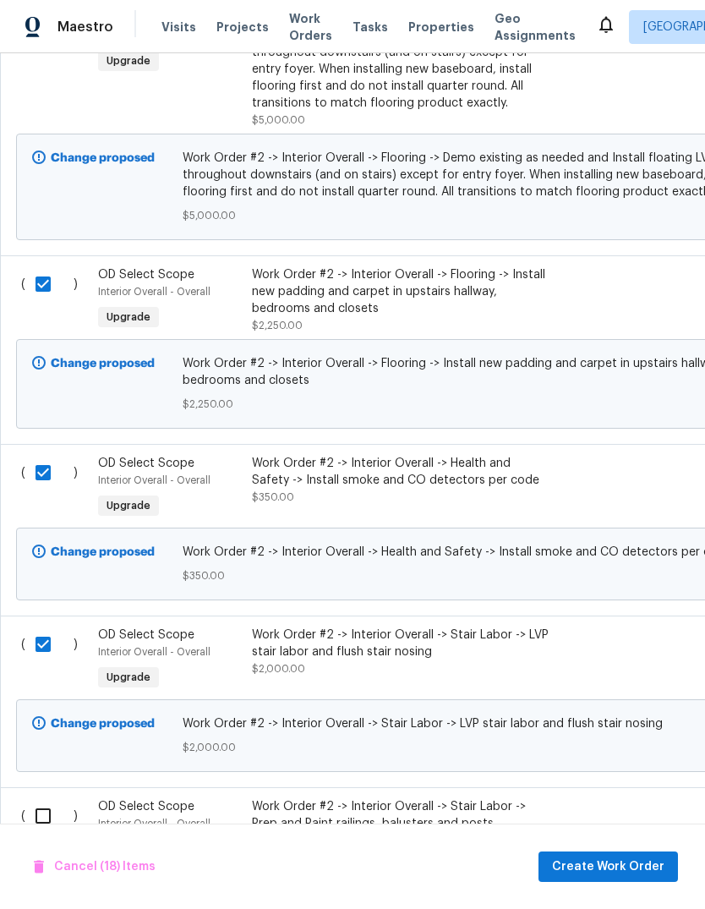
scroll to position [3933, 0]
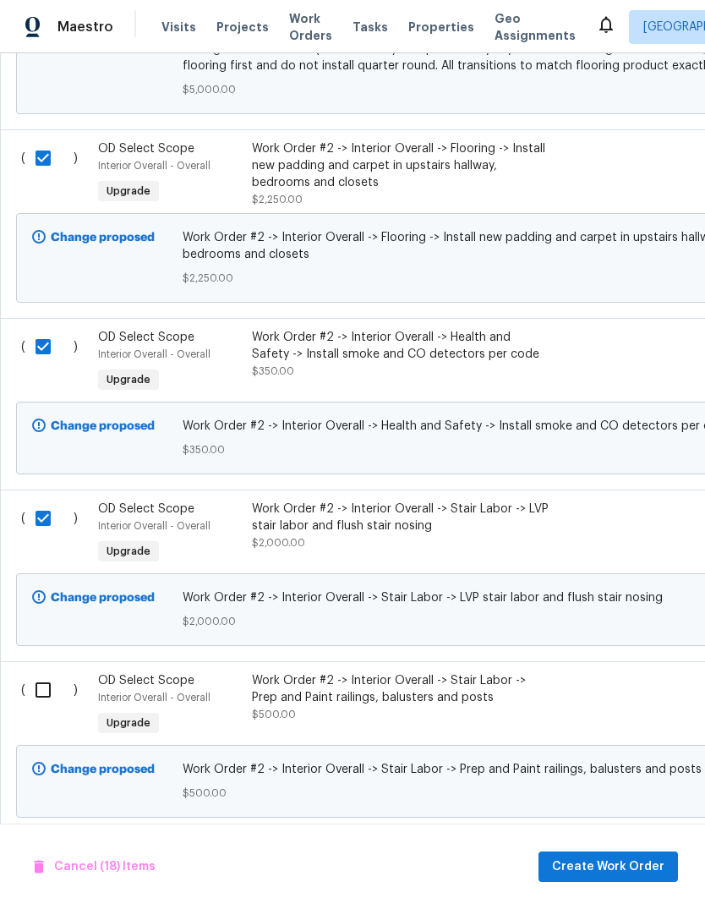
click at [31, 708] on input "checkbox" at bounding box center [49, 690] width 48 height 36
checkbox input "true"
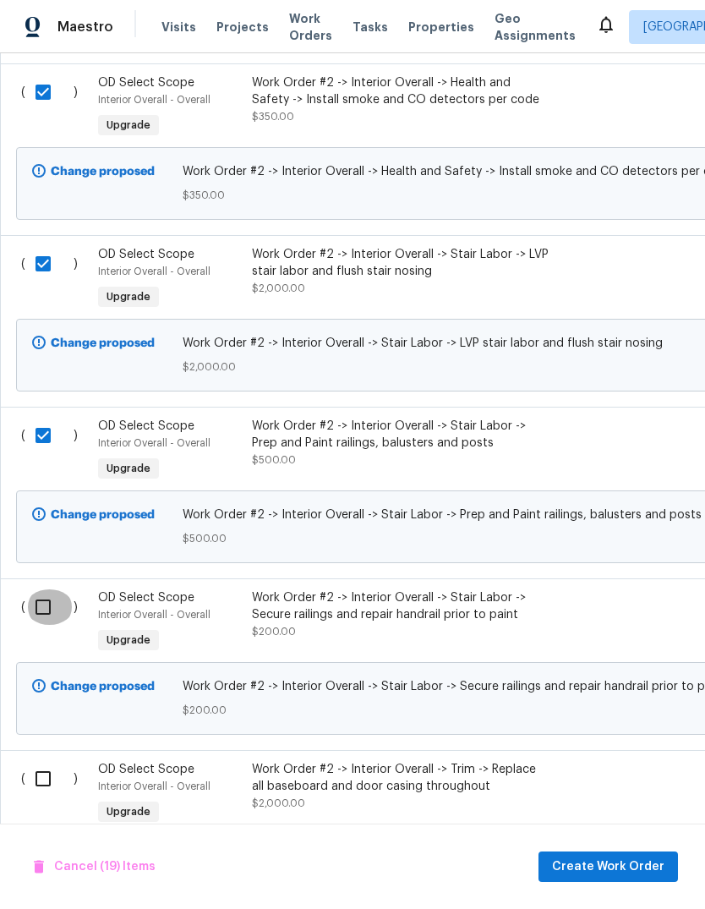
click at [36, 624] on input "checkbox" at bounding box center [49, 607] width 48 height 36
click at [36, 623] on input "checkbox" at bounding box center [49, 607] width 48 height 36
click at [39, 625] on input "checkbox" at bounding box center [49, 607] width 48 height 36
checkbox input "true"
click at [30, 795] on input "checkbox" at bounding box center [49, 779] width 48 height 36
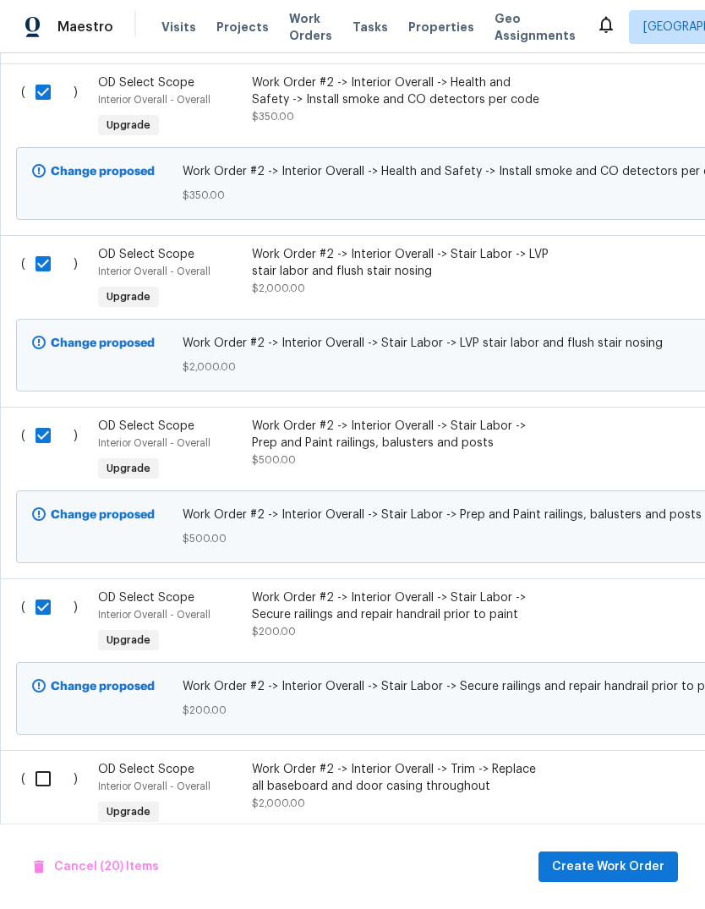
checkbox input "true"
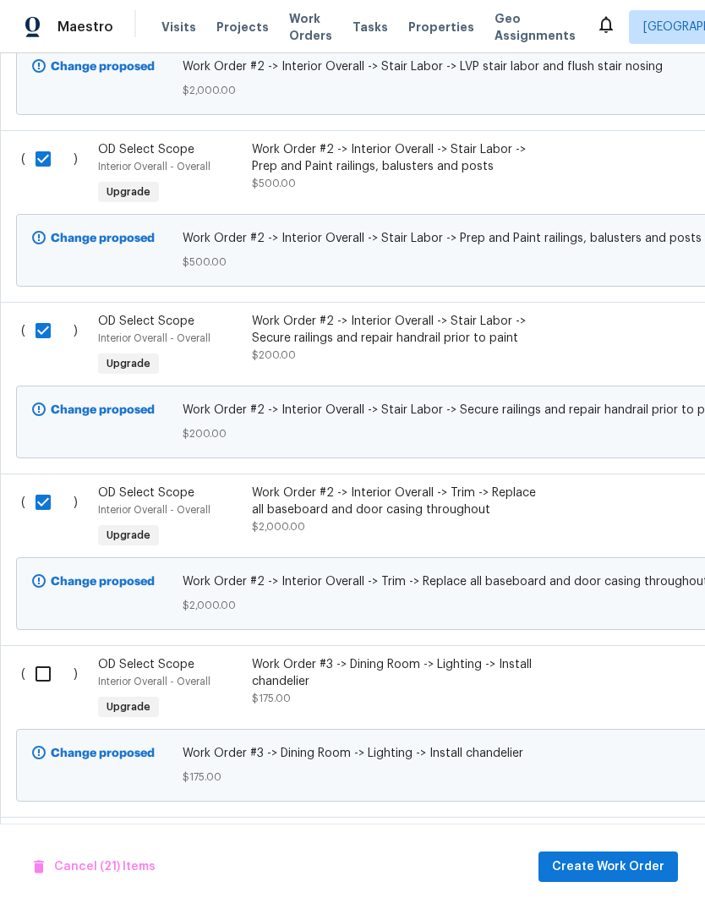
click at [33, 692] on input "checkbox" at bounding box center [49, 674] width 48 height 36
click at [31, 692] on input "checkbox" at bounding box center [49, 674] width 48 height 36
checkbox input "false"
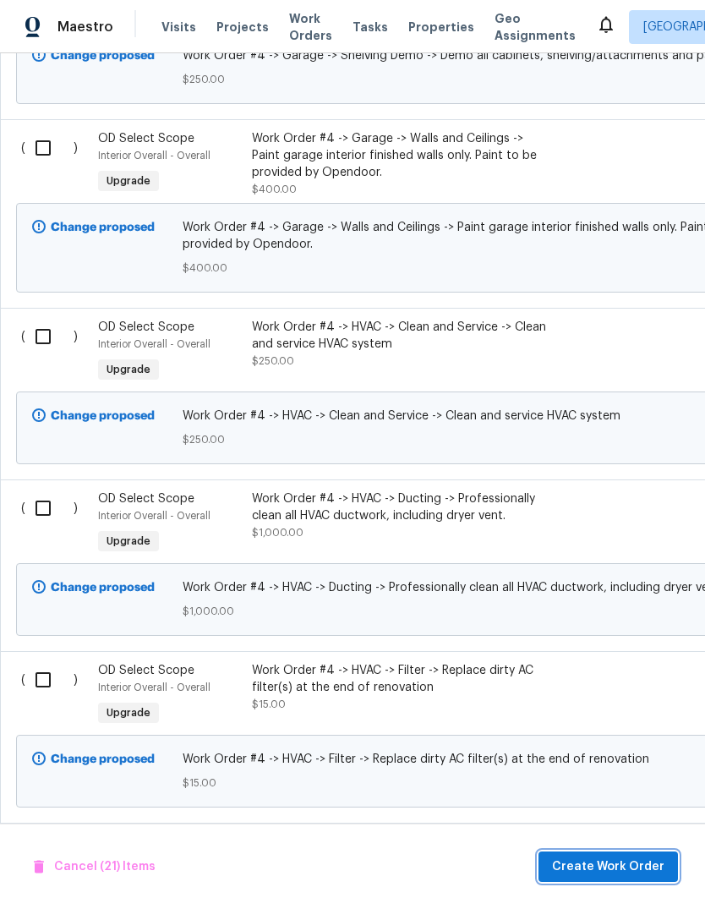
click at [615, 861] on span "Create Work Order" at bounding box center [608, 867] width 112 height 21
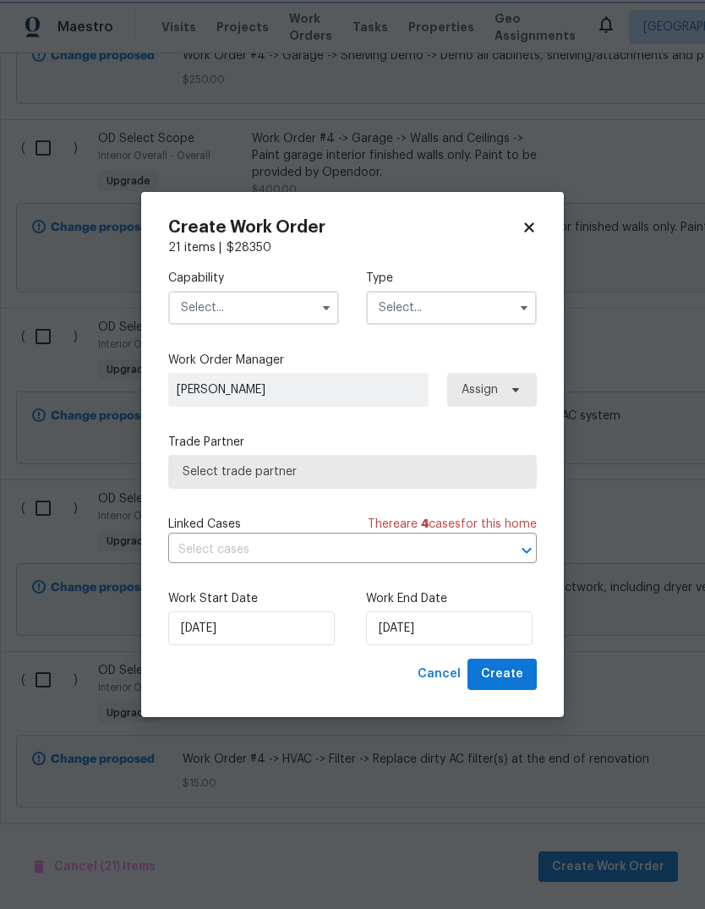
checkbox input "false"
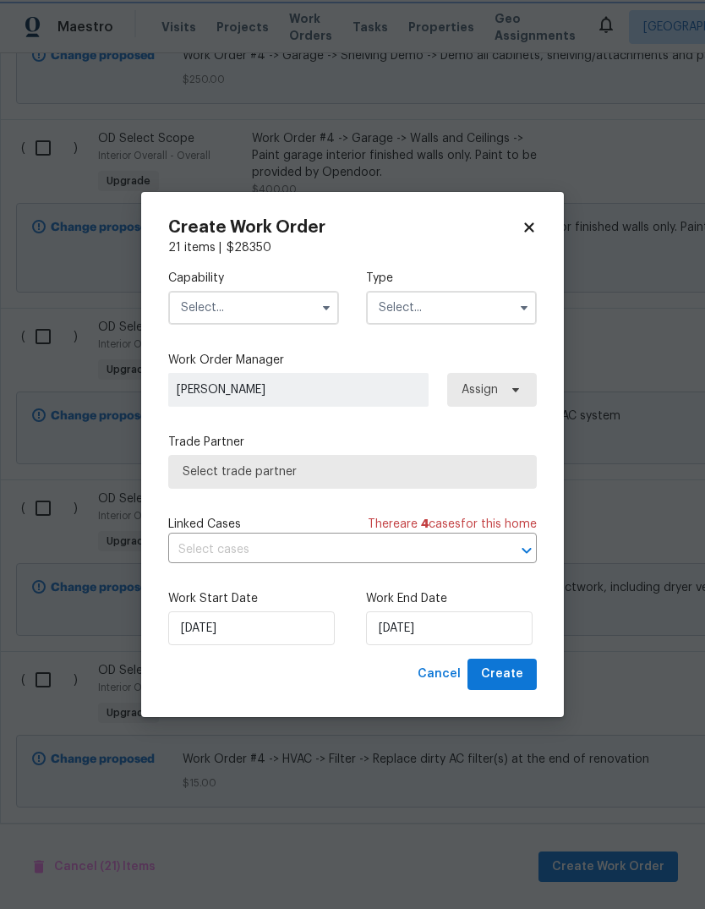
checkbox input "false"
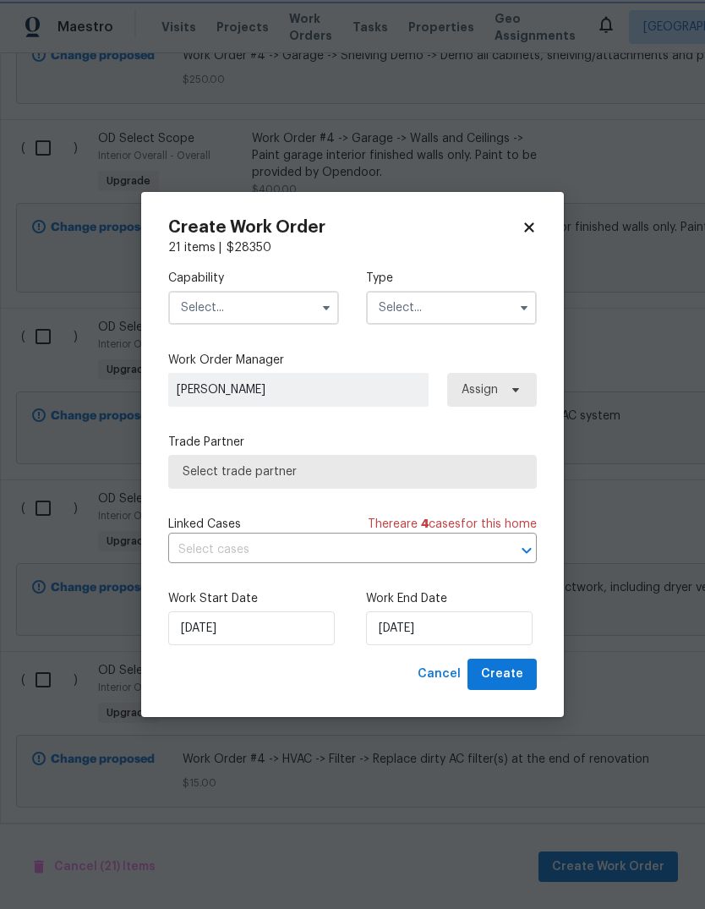
checkbox input "false"
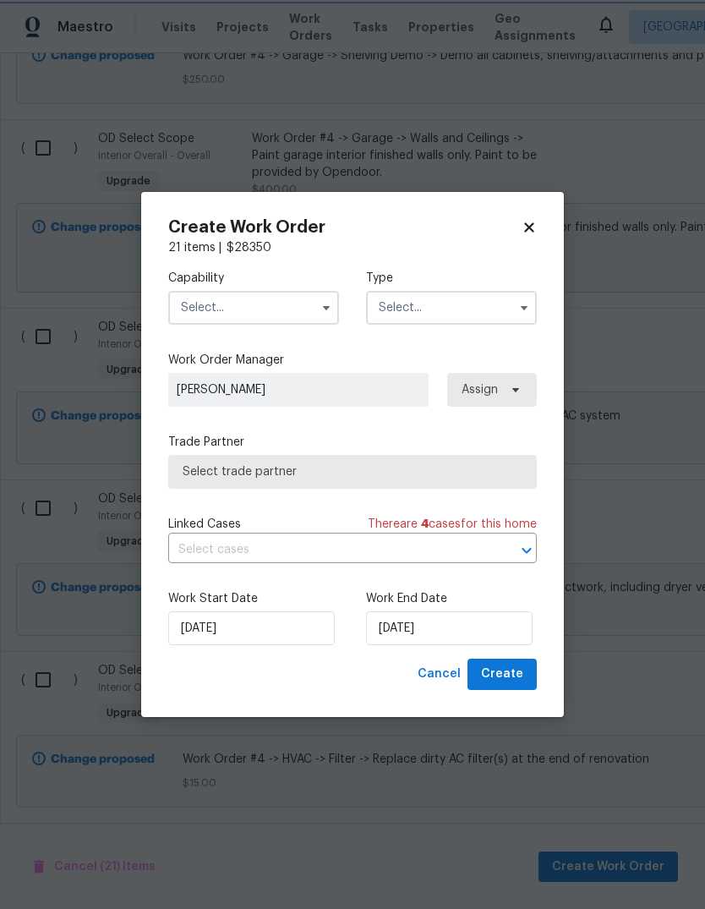
checkbox input "false"
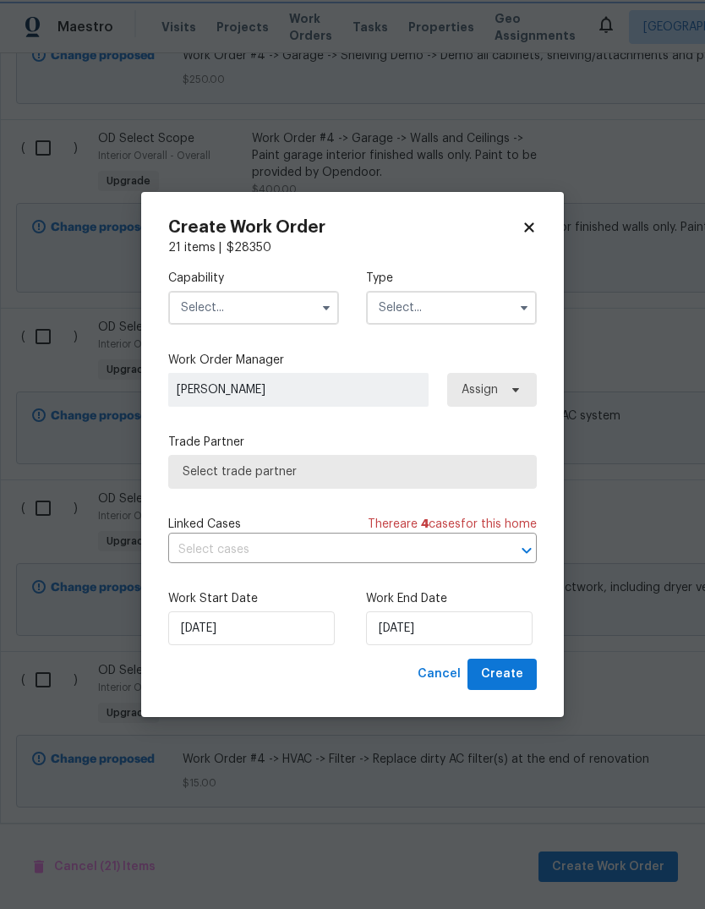
checkbox input "false"
click at [306, 633] on input "9/23/2025" at bounding box center [251, 628] width 167 height 34
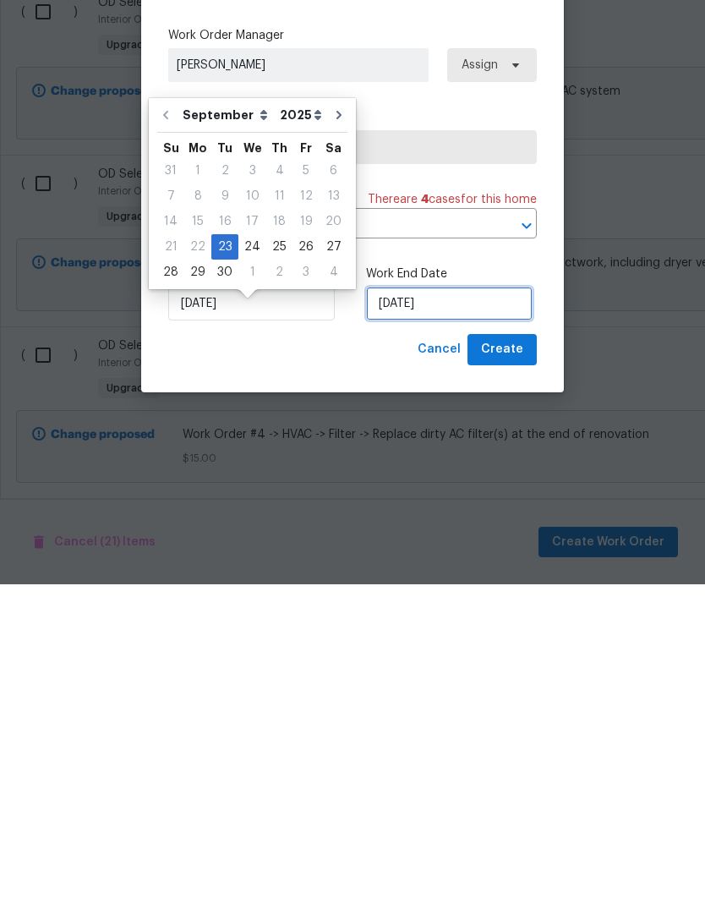
click at [458, 611] on input "9/23/2025" at bounding box center [449, 628] width 167 height 34
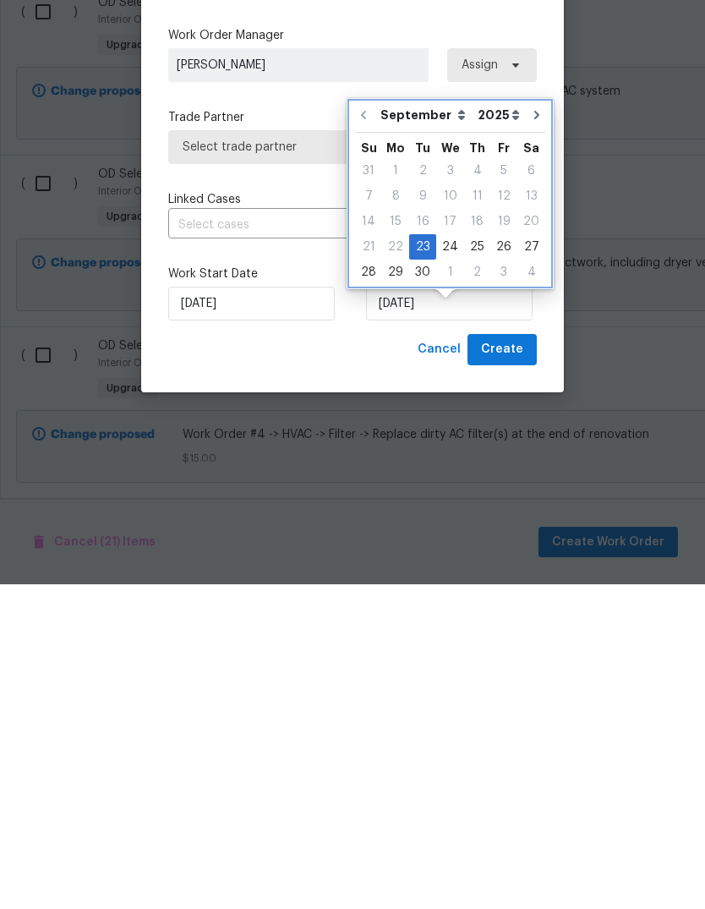
click at [534, 433] on icon "Go to next month" at bounding box center [537, 440] width 14 height 14
type input "10/23/2025"
select select "9"
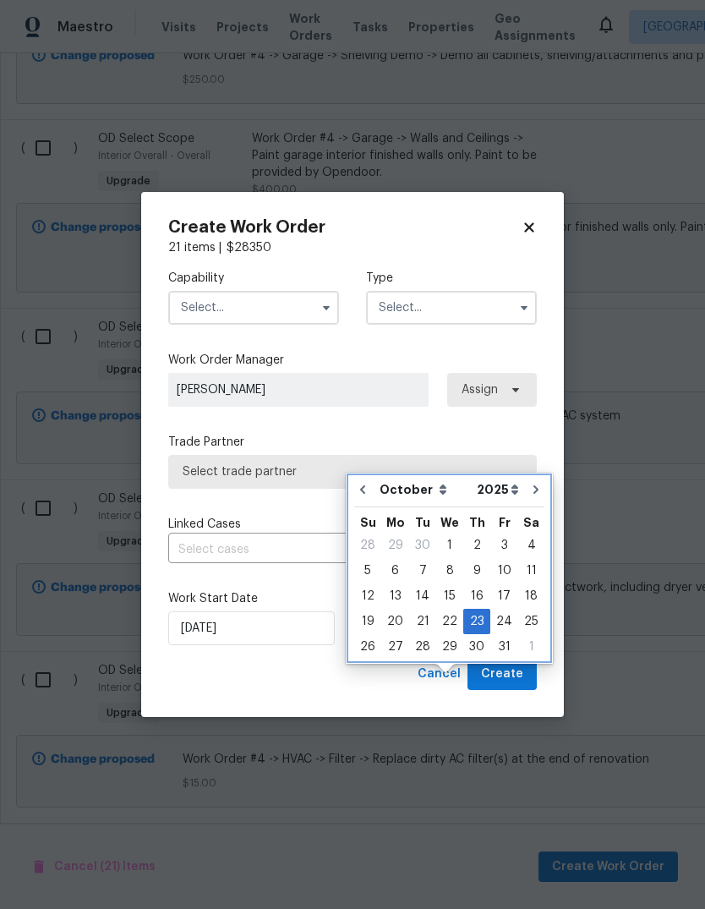
click at [530, 483] on icon "Go to next month" at bounding box center [536, 490] width 14 height 14
type input "11/23/2025"
select select "10"
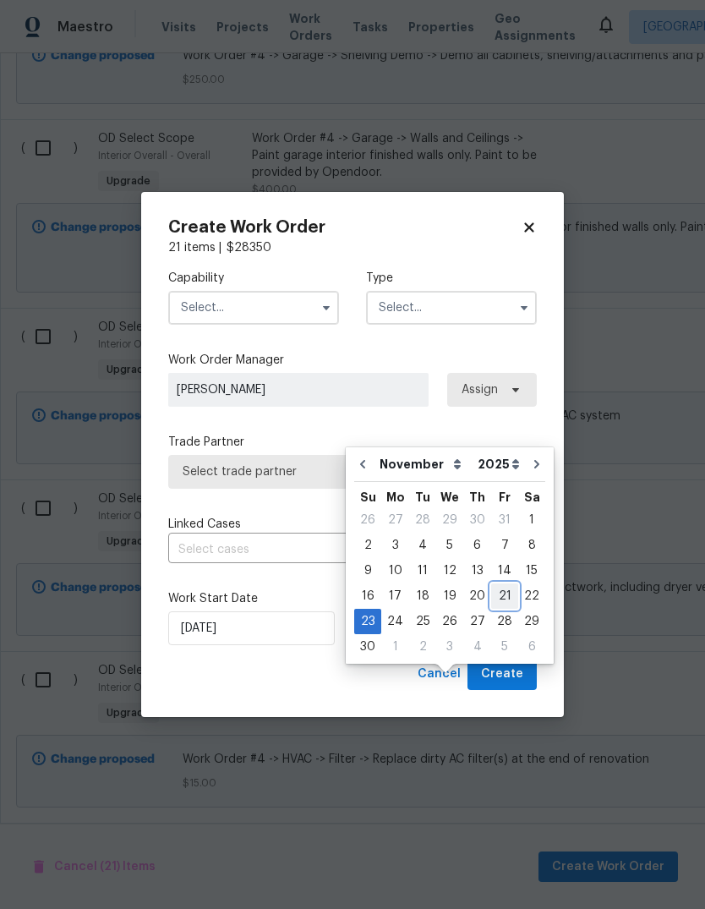
click at [501, 584] on div "21" at bounding box center [504, 596] width 27 height 24
type input "11/21/2025"
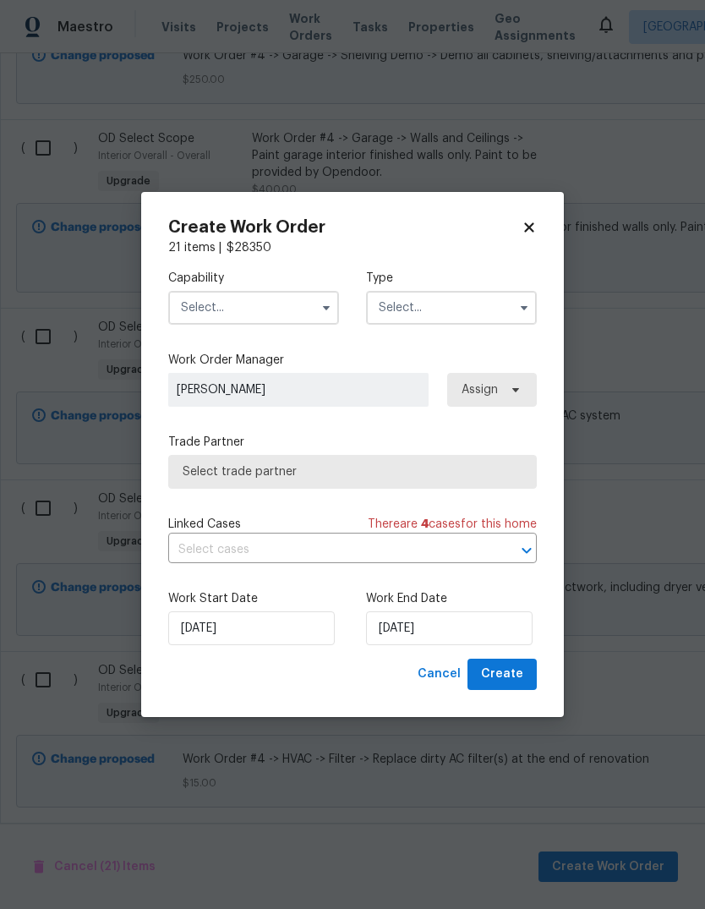
click at [307, 315] on input "text" at bounding box center [253, 308] width 171 height 34
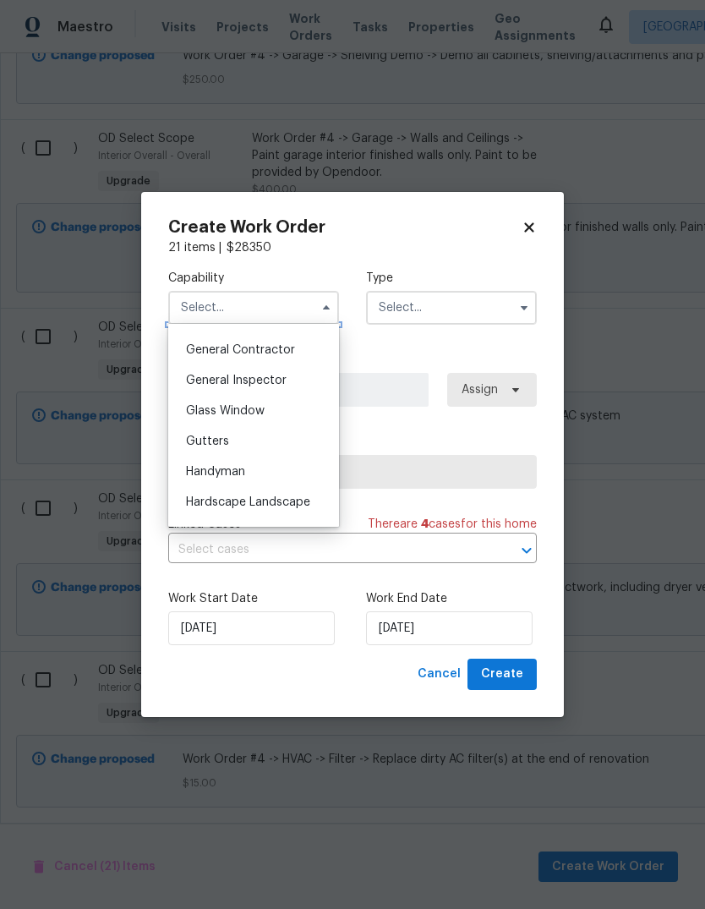
scroll to position [791, 0]
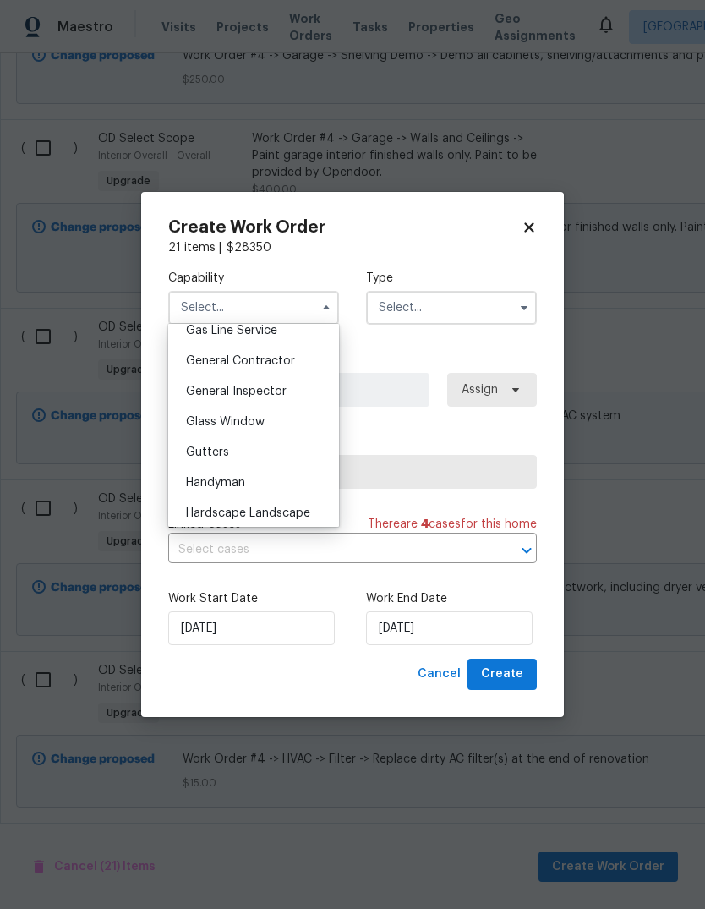
click at [290, 370] on div "General Contractor" at bounding box center [254, 361] width 162 height 30
type input "General Contractor"
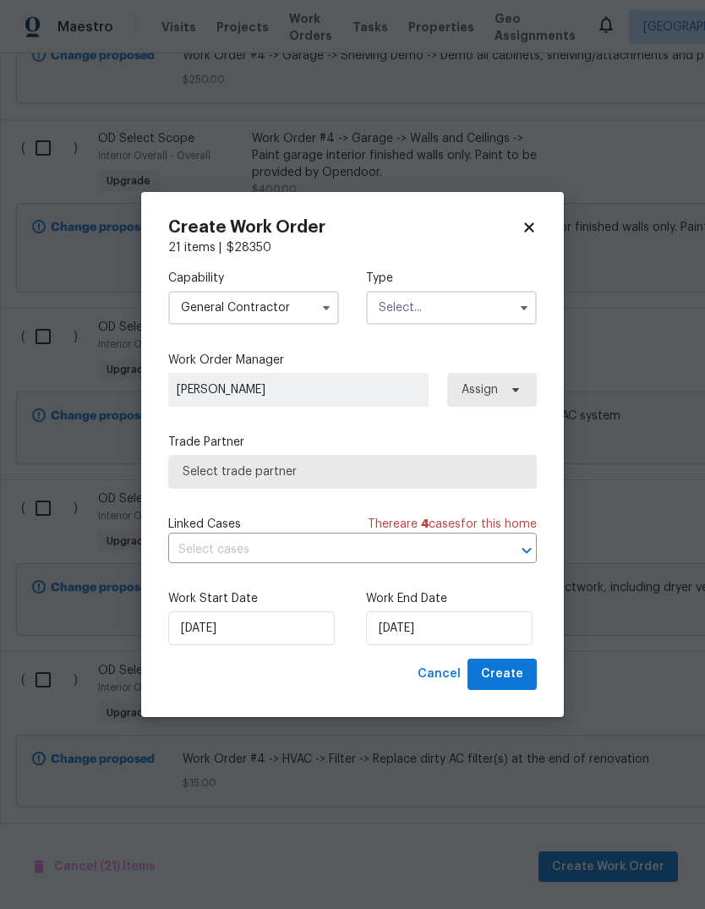
click at [488, 305] on input "text" at bounding box center [451, 308] width 171 height 34
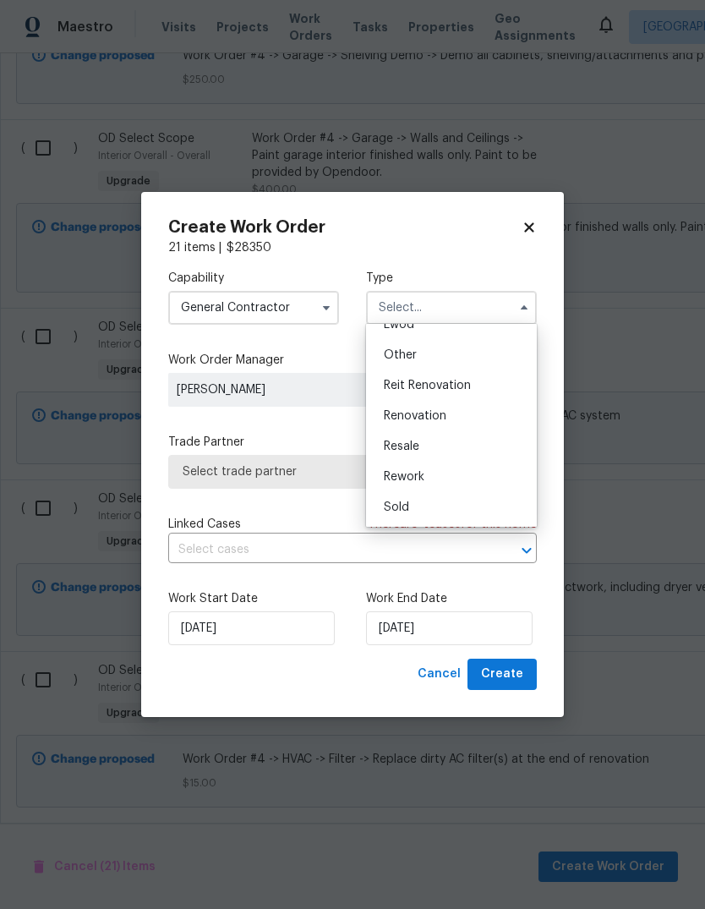
scroll to position [201, 0]
click at [479, 415] on div "Renovation" at bounding box center [451, 416] width 162 height 30
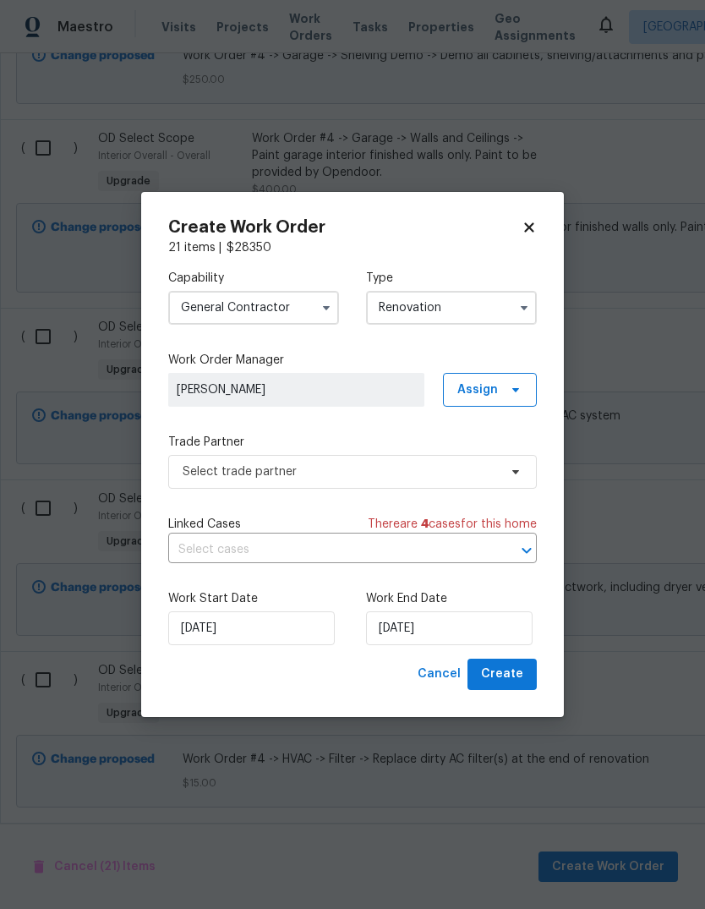
type input "Renovation"
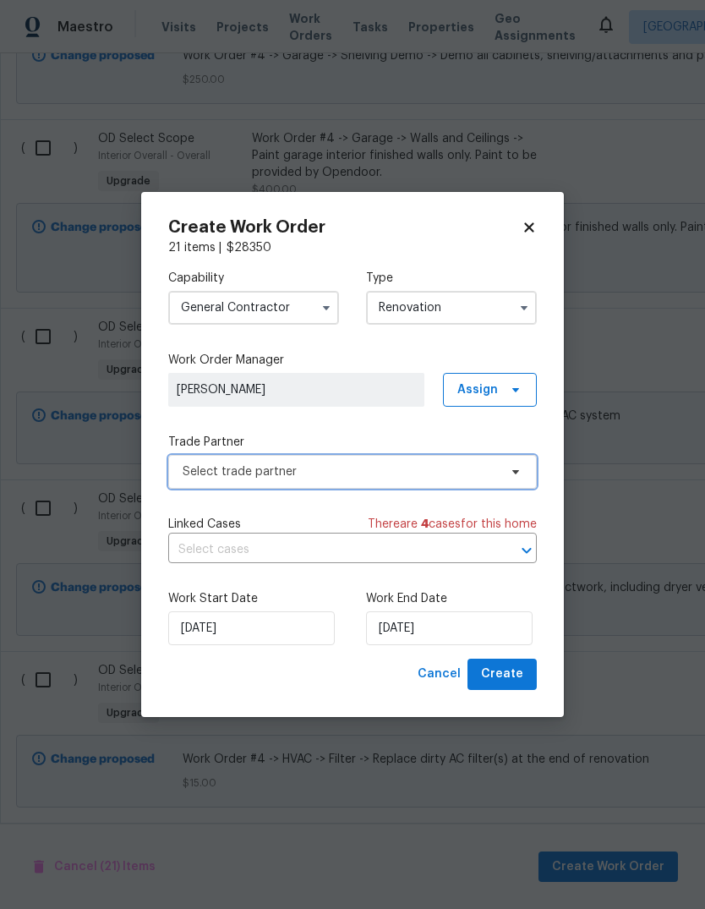
click at [517, 474] on icon at bounding box center [516, 472] width 14 height 14
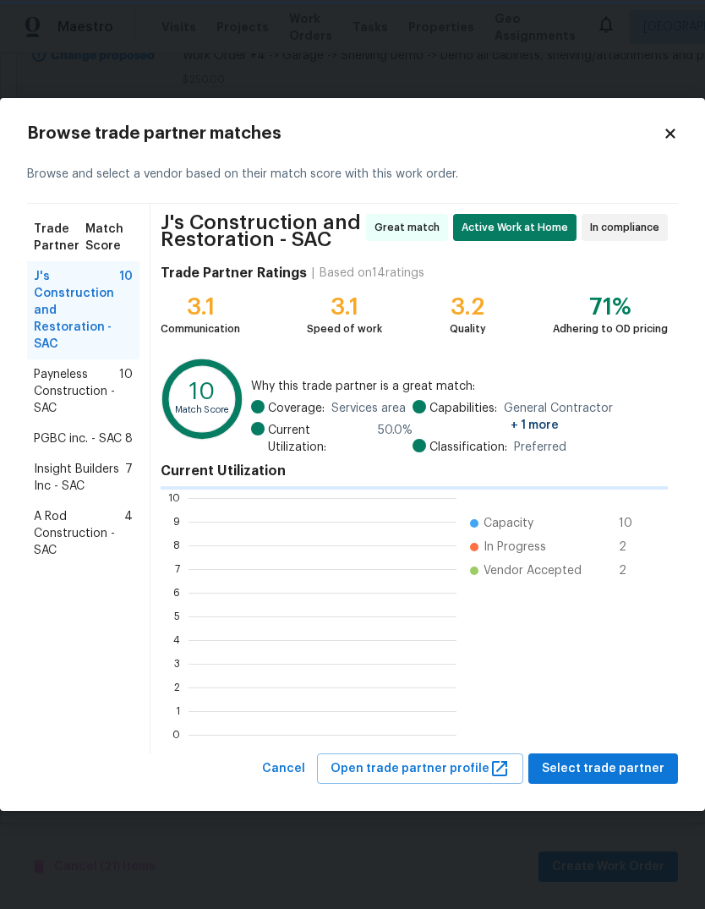
scroll to position [2, 2]
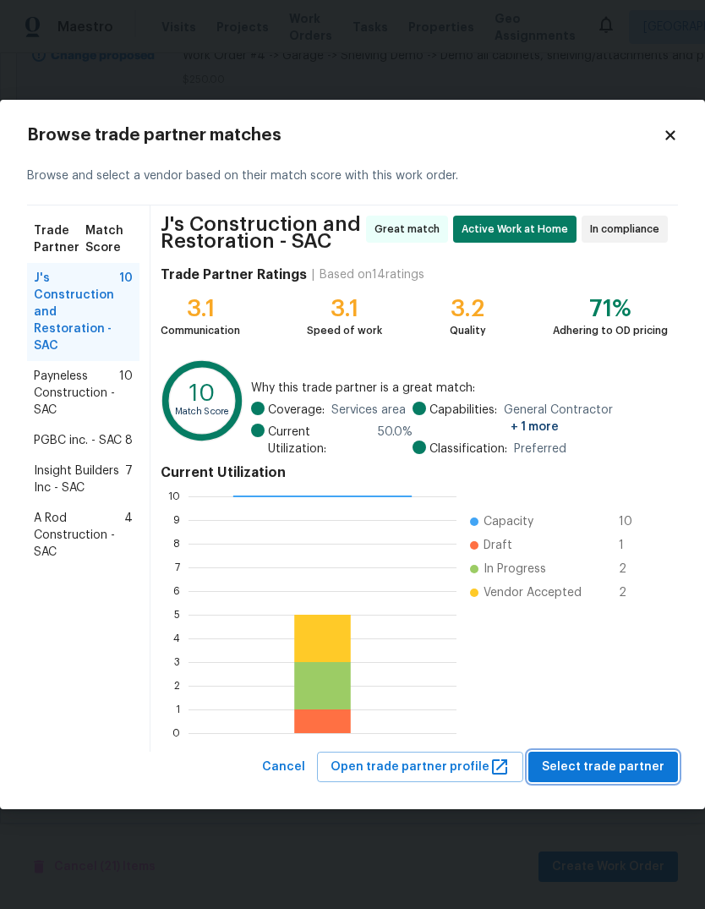
click at [618, 757] on span "Select trade partner" at bounding box center [603, 767] width 123 height 21
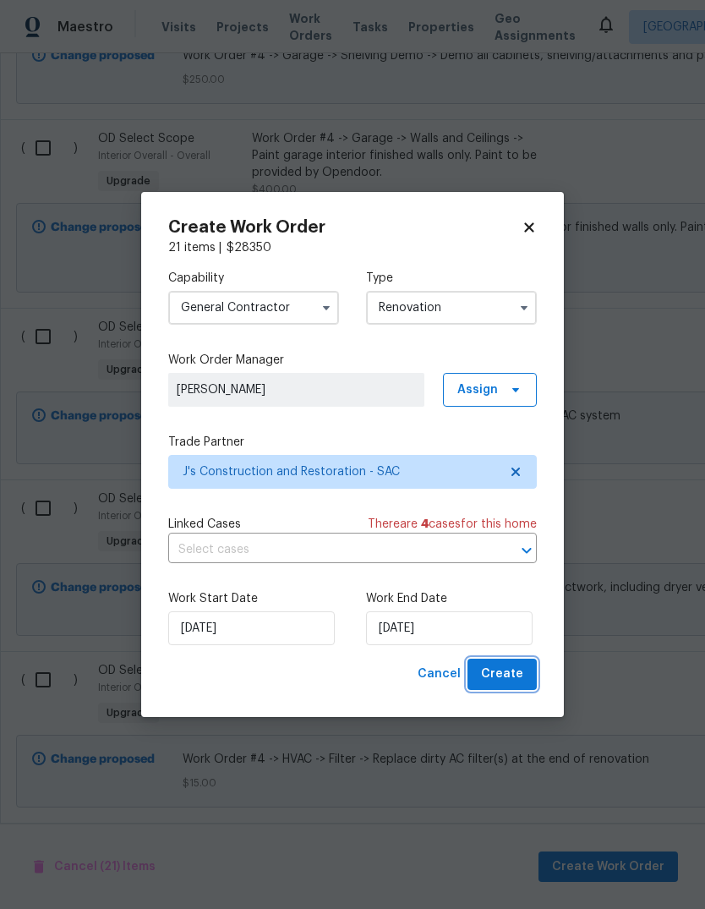
click at [526, 675] on button "Create" at bounding box center [502, 674] width 69 height 31
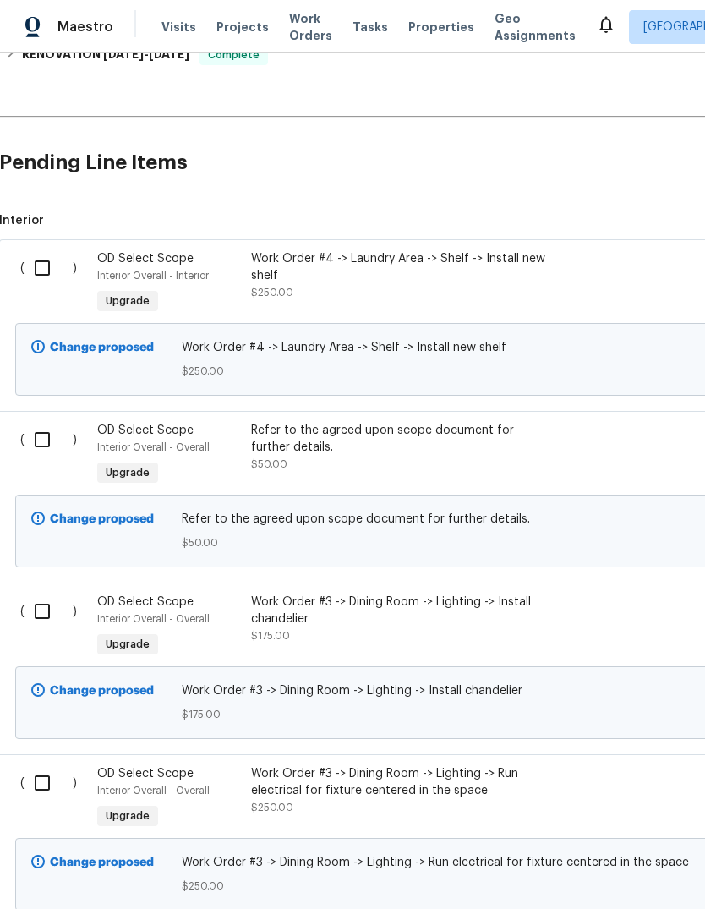
scroll to position [355, 1]
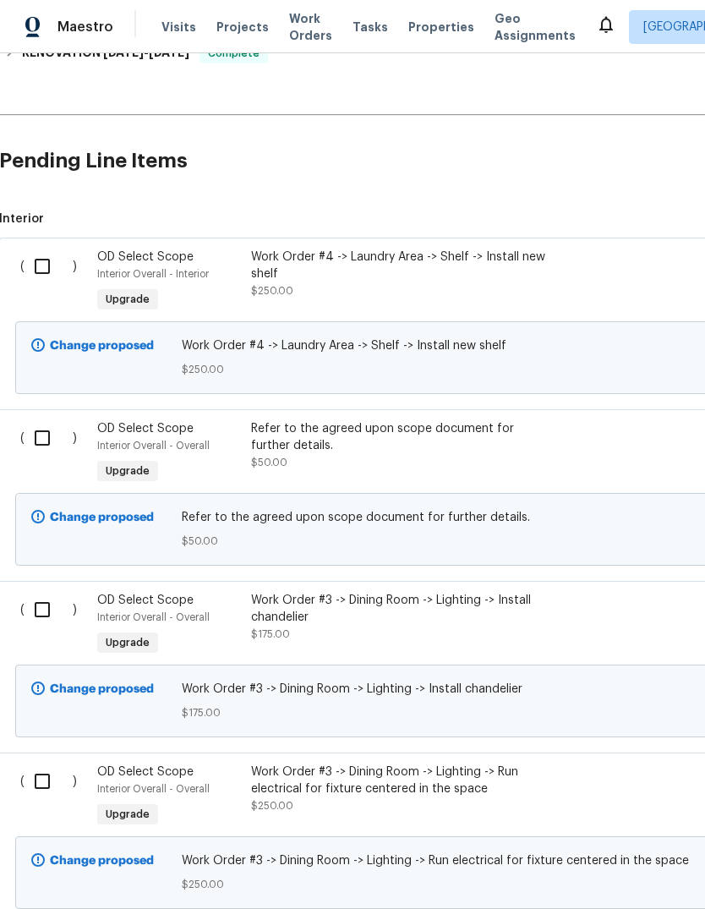
click at [36, 616] on input "checkbox" at bounding box center [49, 610] width 48 height 36
checkbox input "true"
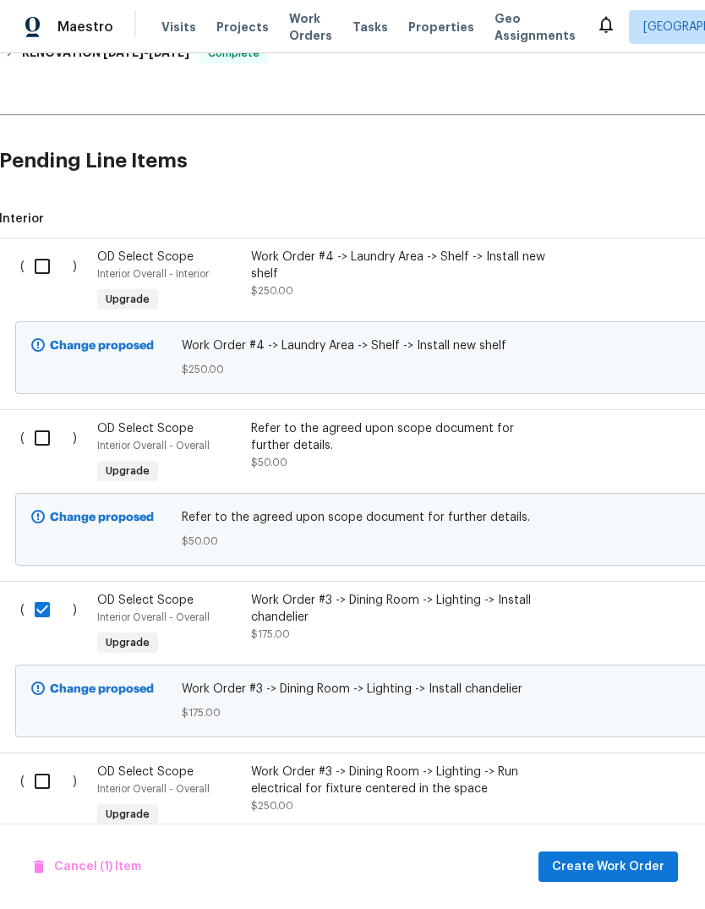
click at [28, 781] on input "checkbox" at bounding box center [49, 782] width 48 height 36
checkbox input "true"
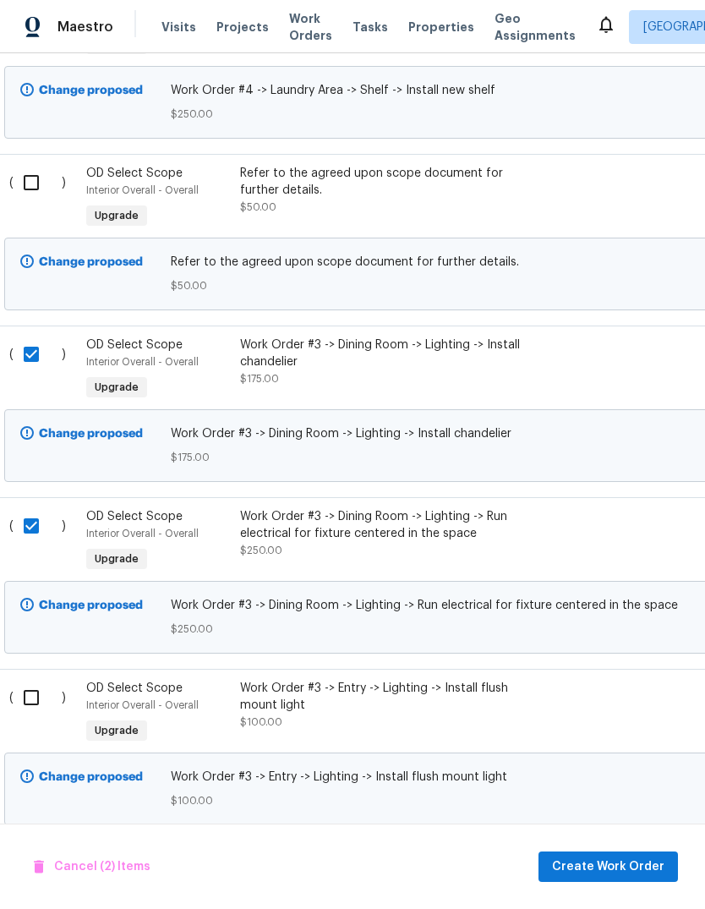
scroll to position [627, 11]
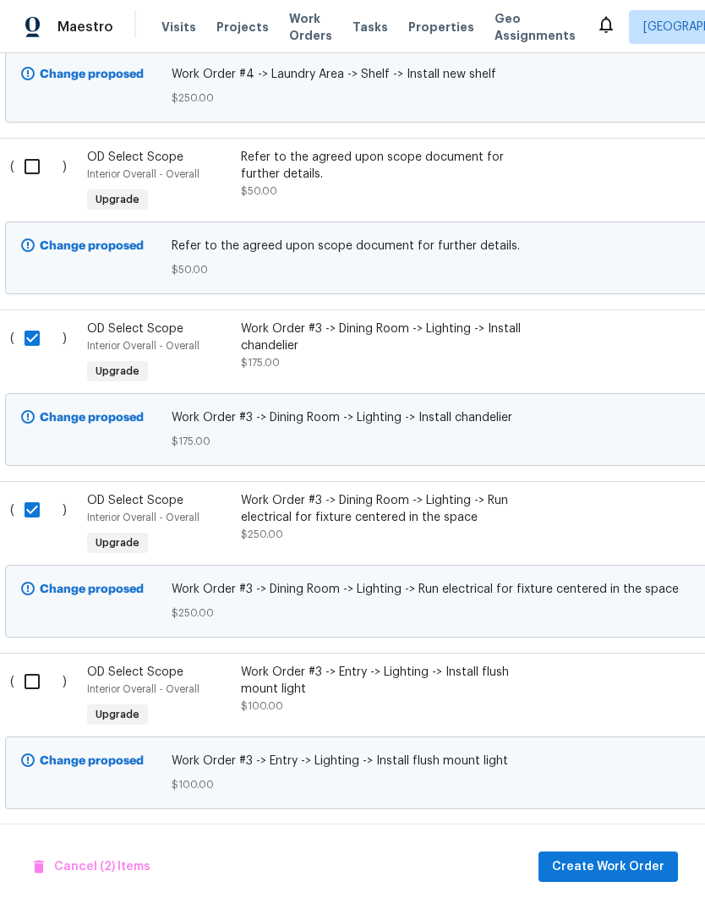
click at [30, 684] on input "checkbox" at bounding box center [38, 682] width 48 height 36
checkbox input "true"
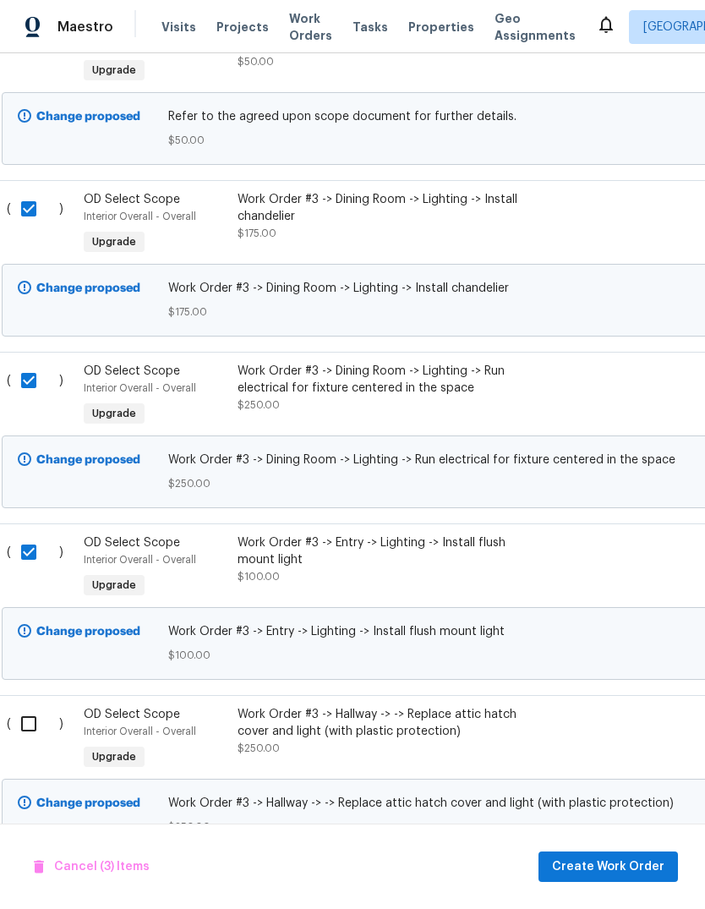
click at [29, 735] on input "checkbox" at bounding box center [35, 724] width 48 height 36
checkbox input "true"
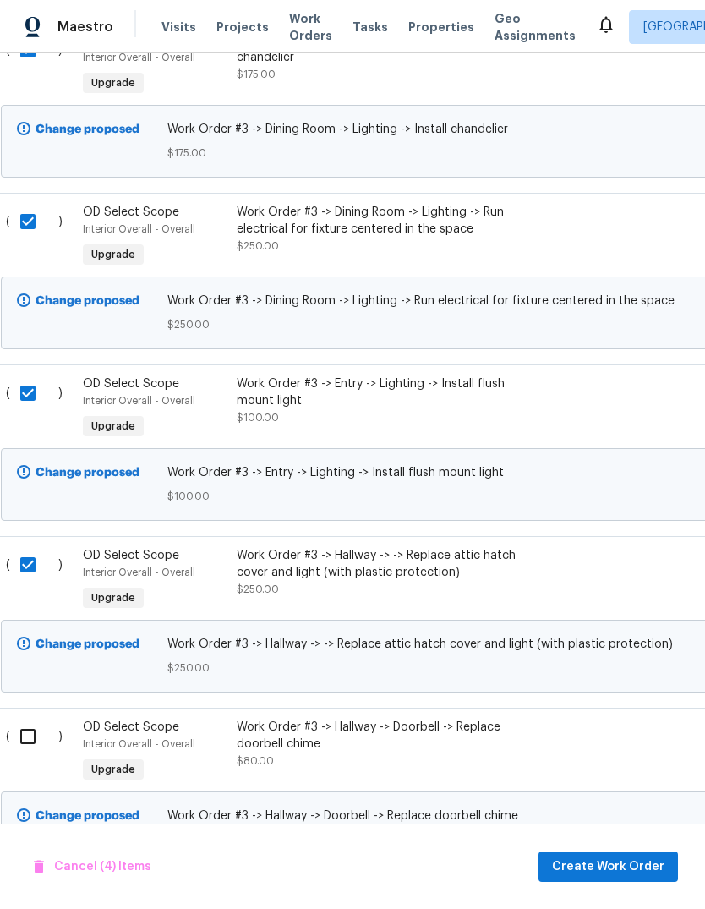
click at [28, 733] on input "checkbox" at bounding box center [34, 737] width 48 height 36
checkbox input "true"
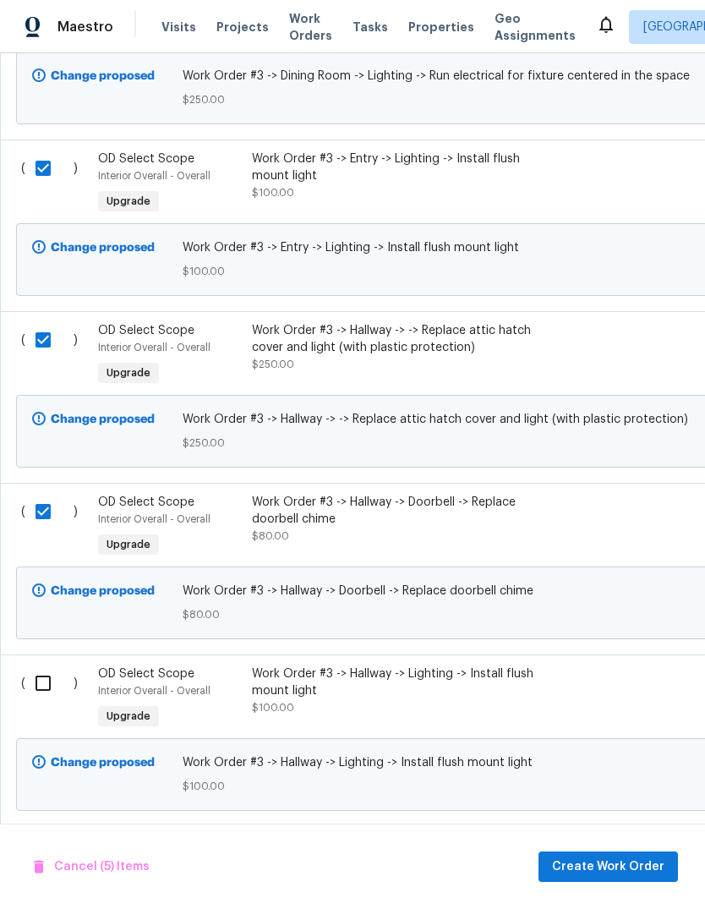
scroll to position [1142, 0]
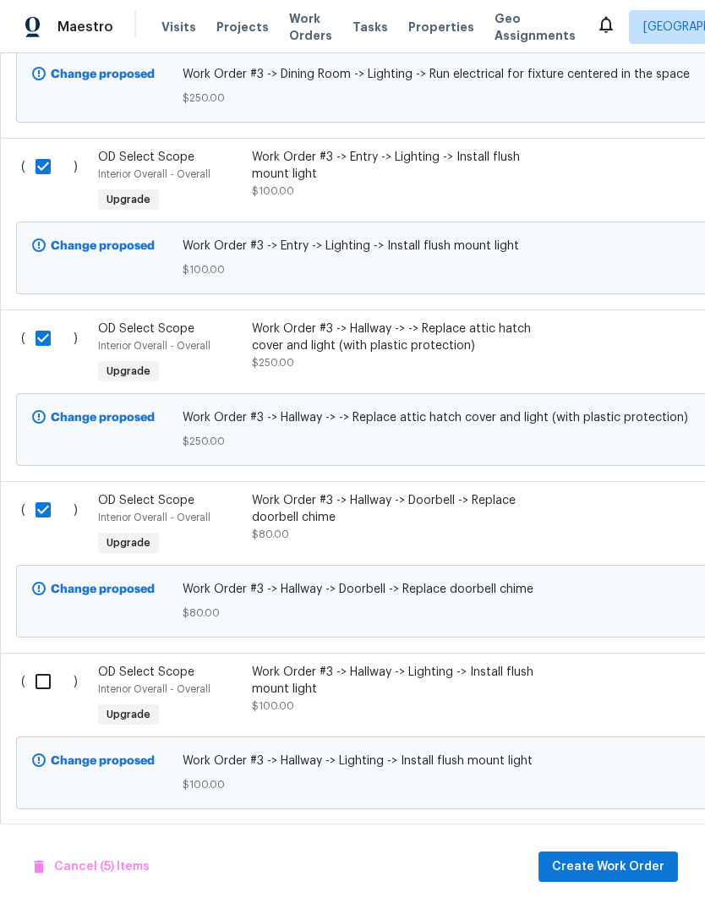
click at [47, 680] on input "checkbox" at bounding box center [49, 682] width 48 height 36
checkbox input "true"
click at [32, 858] on input "checkbox" at bounding box center [49, 853] width 48 height 36
checkbox input "true"
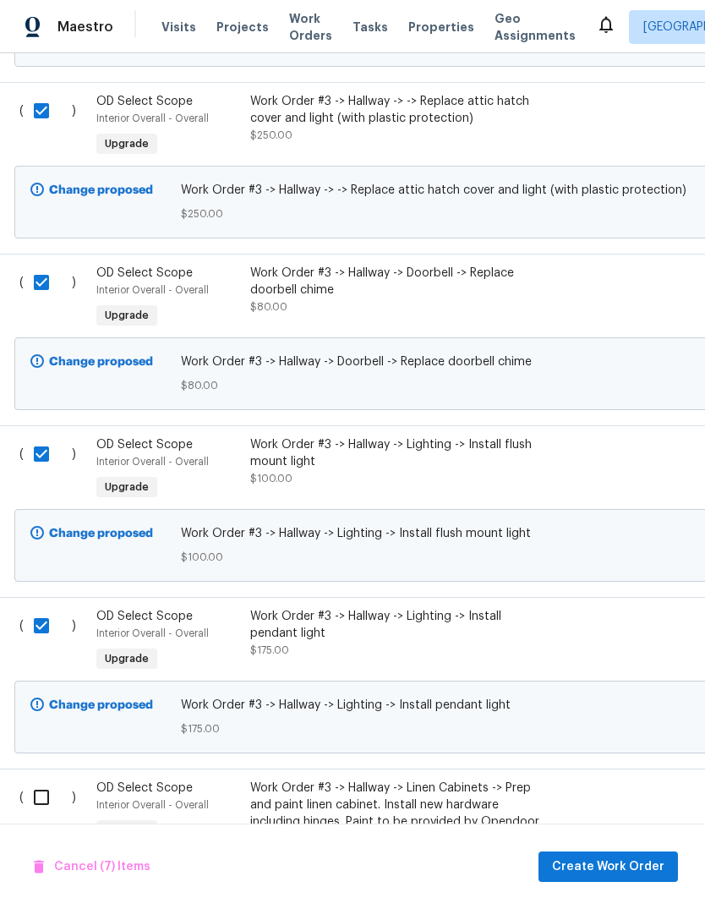
scroll to position [1371, 1]
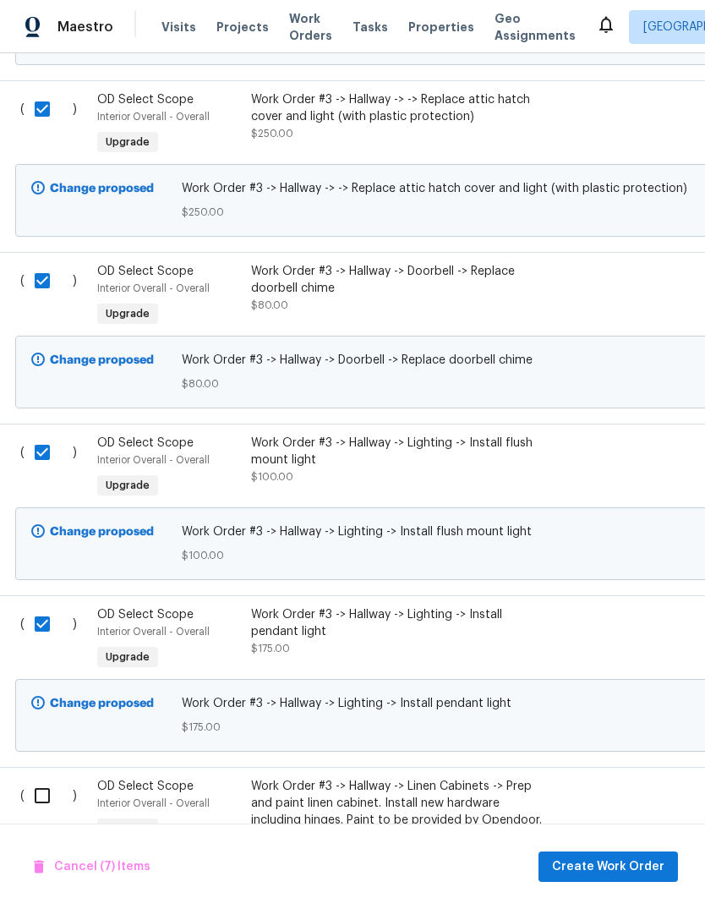
click at [30, 791] on input "checkbox" at bounding box center [49, 796] width 48 height 36
checkbox input "true"
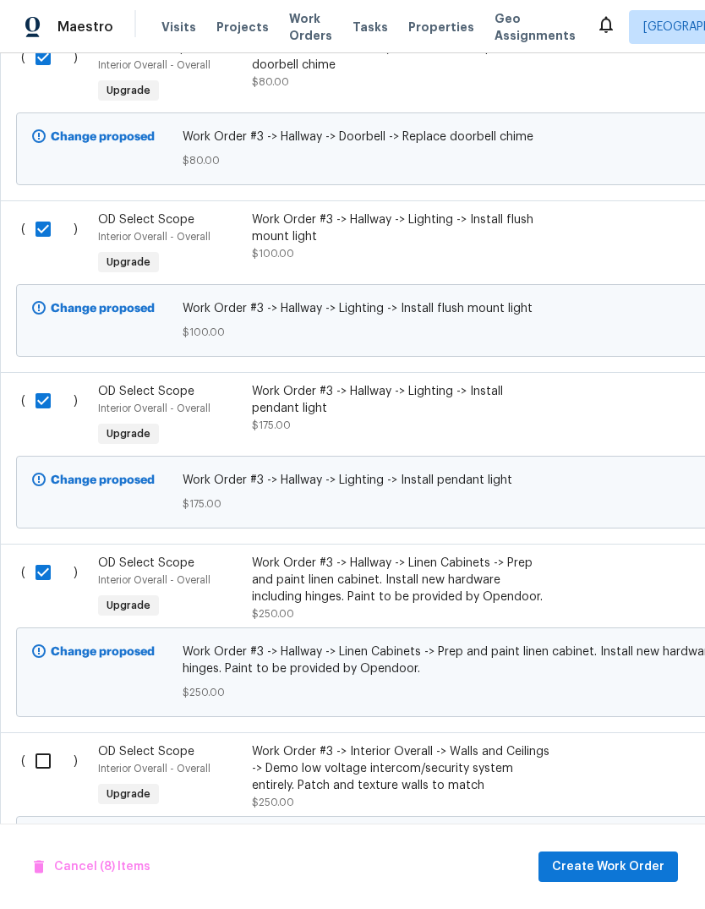
scroll to position [1614, -1]
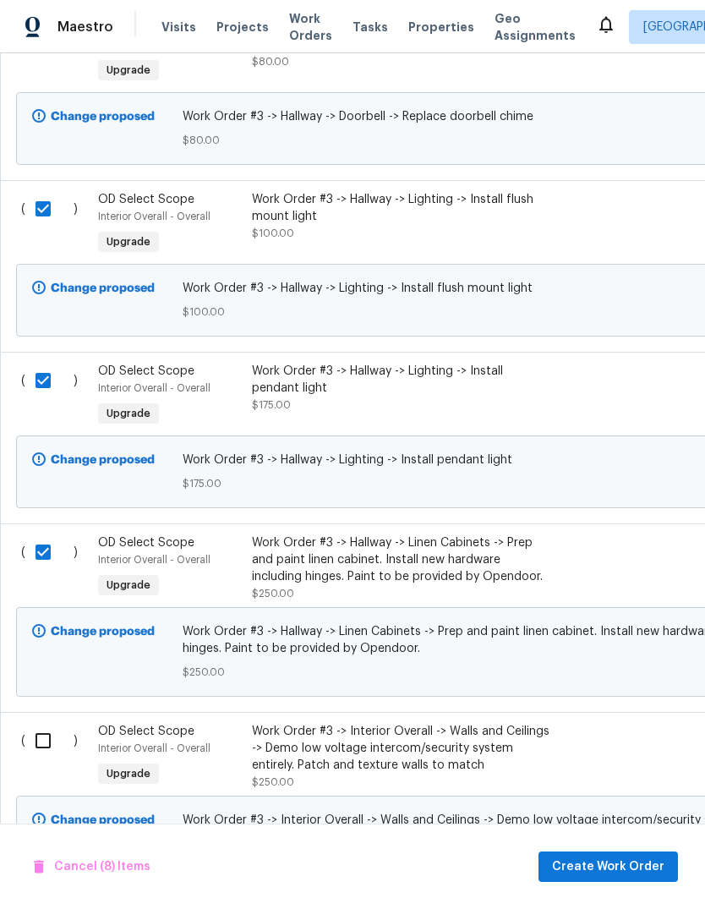
click at [31, 750] on input "checkbox" at bounding box center [49, 741] width 48 height 36
checkbox input "true"
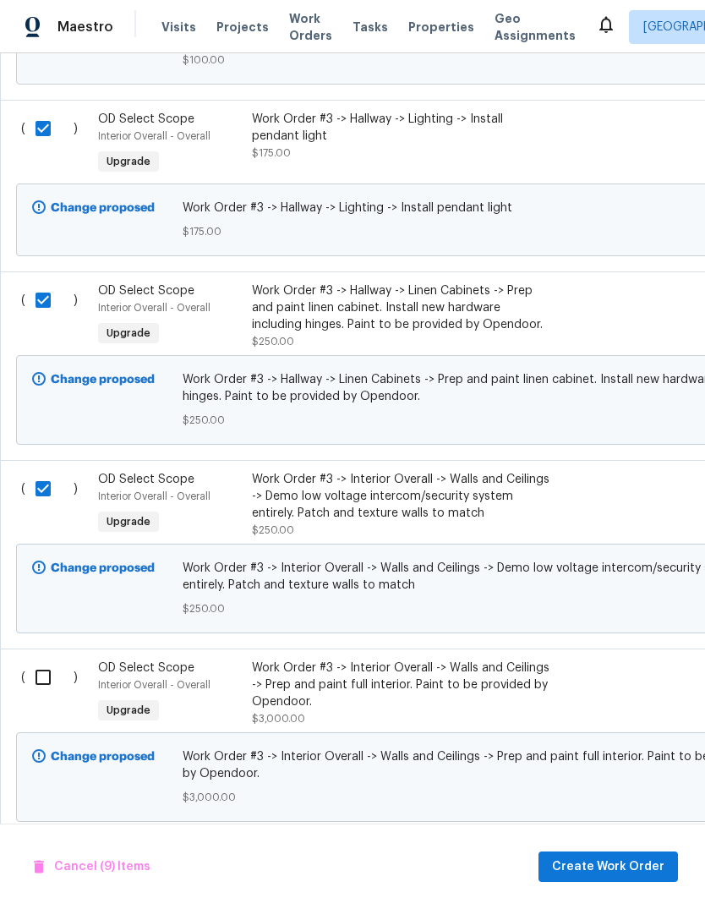
scroll to position [1866, 0]
click at [34, 682] on input "checkbox" at bounding box center [49, 678] width 48 height 36
checkbox input "true"
click at [34, 868] on input "checkbox" at bounding box center [49, 866] width 48 height 36
checkbox input "true"
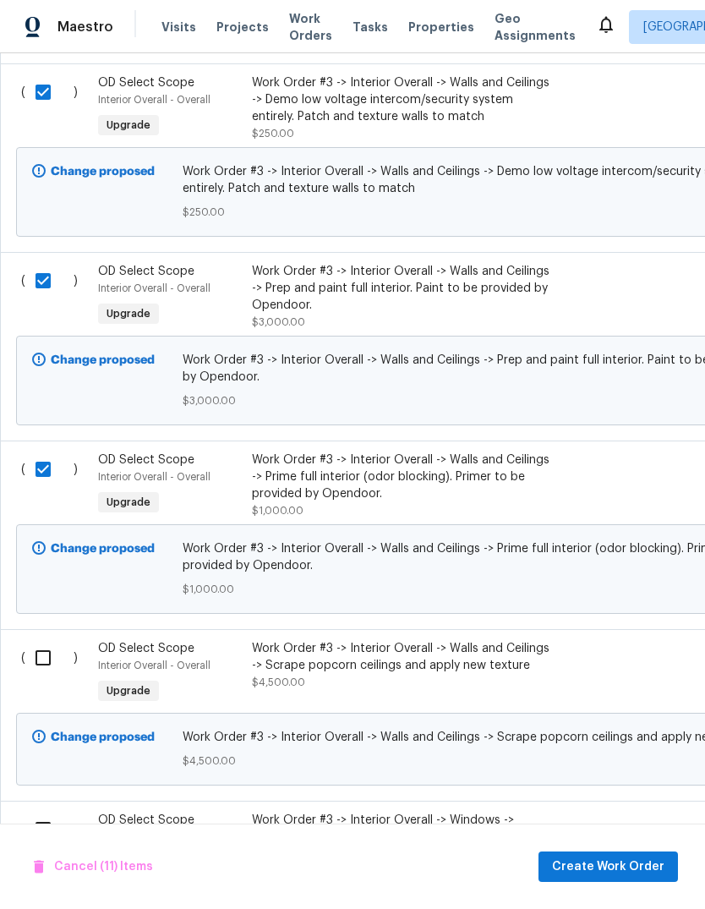
scroll to position [2265, 0]
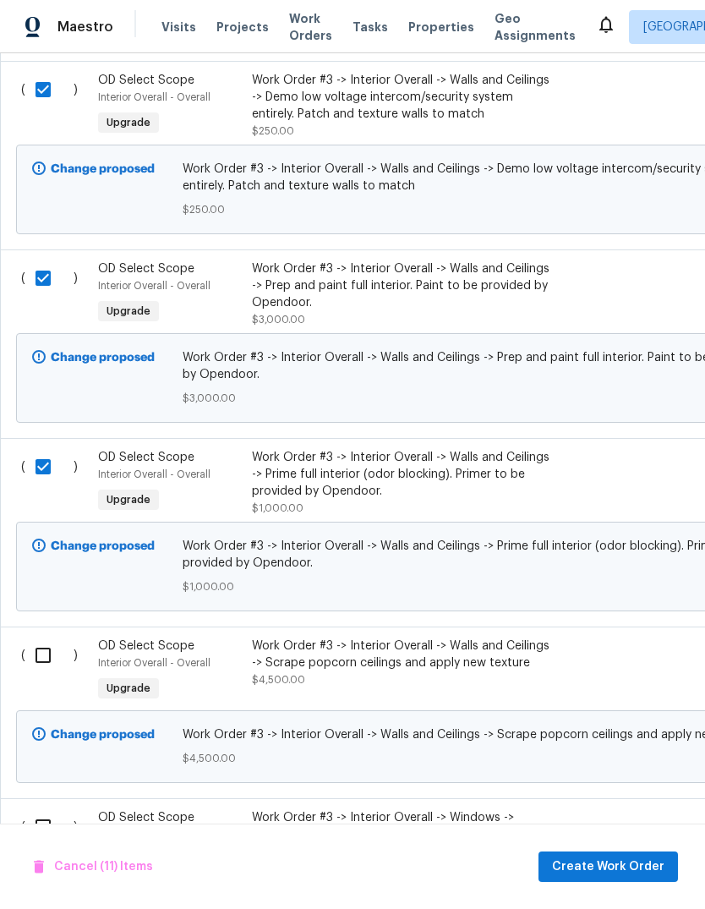
click at [38, 671] on input "checkbox" at bounding box center [49, 656] width 48 height 36
checkbox input "true"
click at [30, 836] on input "checkbox" at bounding box center [49, 827] width 48 height 36
checkbox input "true"
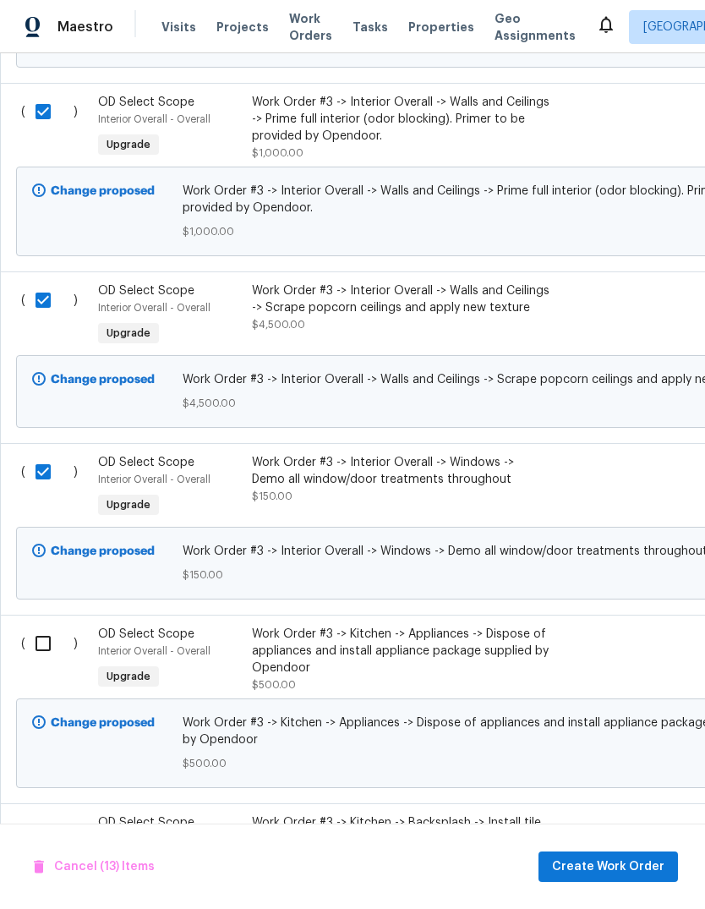
scroll to position [2622, 0]
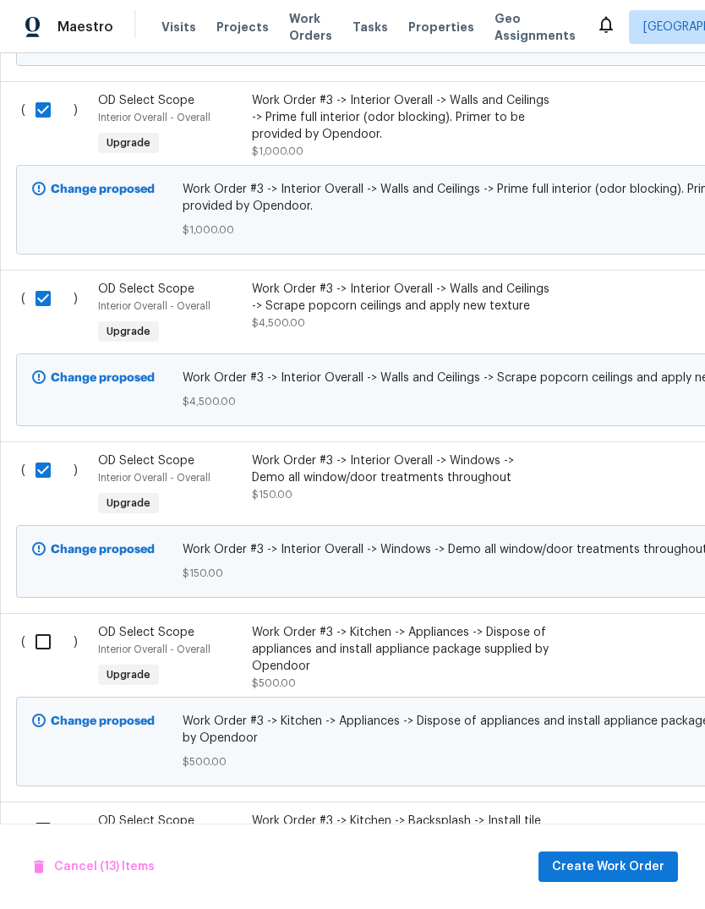
click at [30, 647] on input "checkbox" at bounding box center [49, 642] width 48 height 36
checkbox input "true"
click at [30, 846] on input "checkbox" at bounding box center [49, 831] width 48 height 36
checkbox input "true"
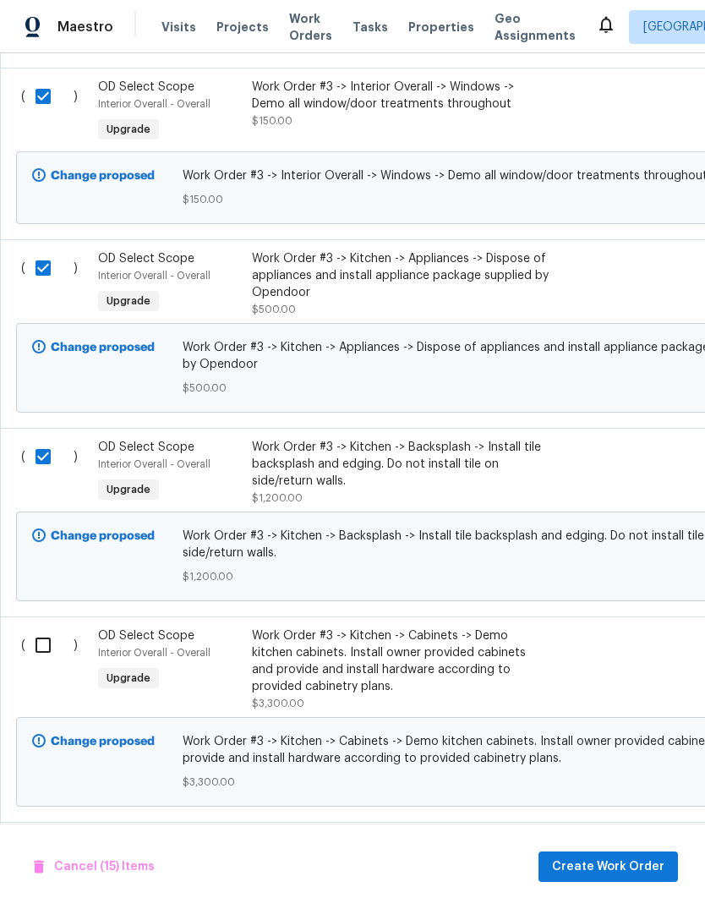
scroll to position [2998, 0]
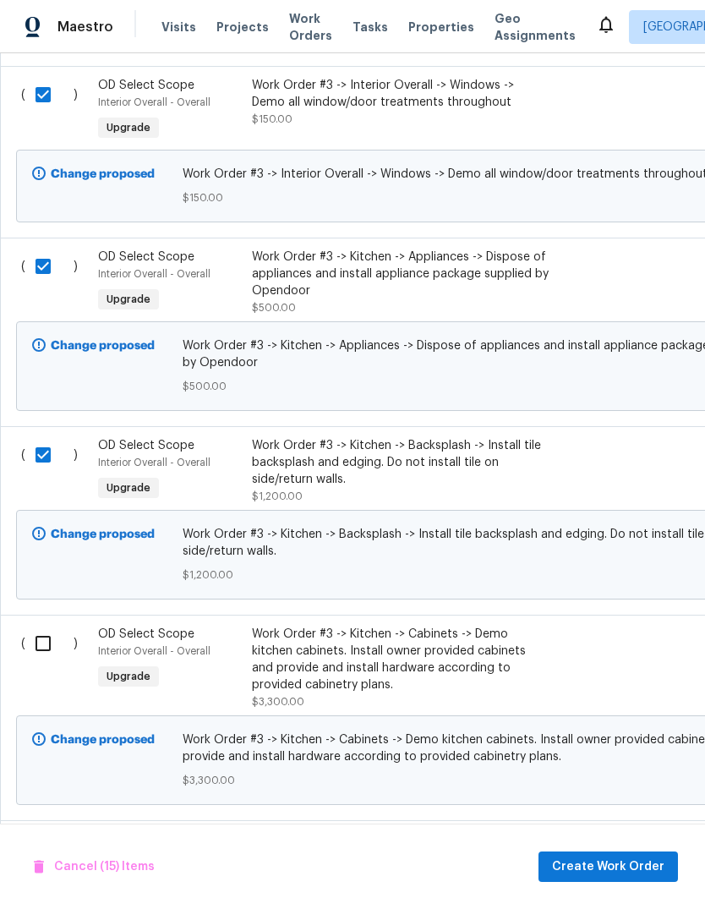
click at [29, 652] on input "checkbox" at bounding box center [49, 644] width 48 height 36
checkbox input "true"
click at [37, 853] on input "checkbox" at bounding box center [49, 849] width 48 height 36
checkbox input "true"
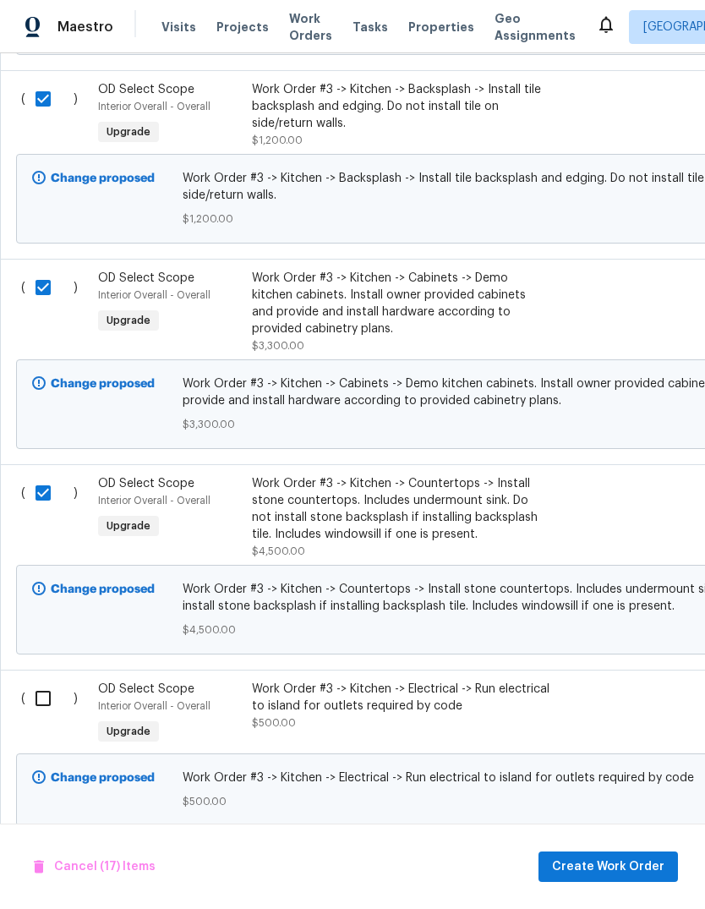
scroll to position [3361, -1]
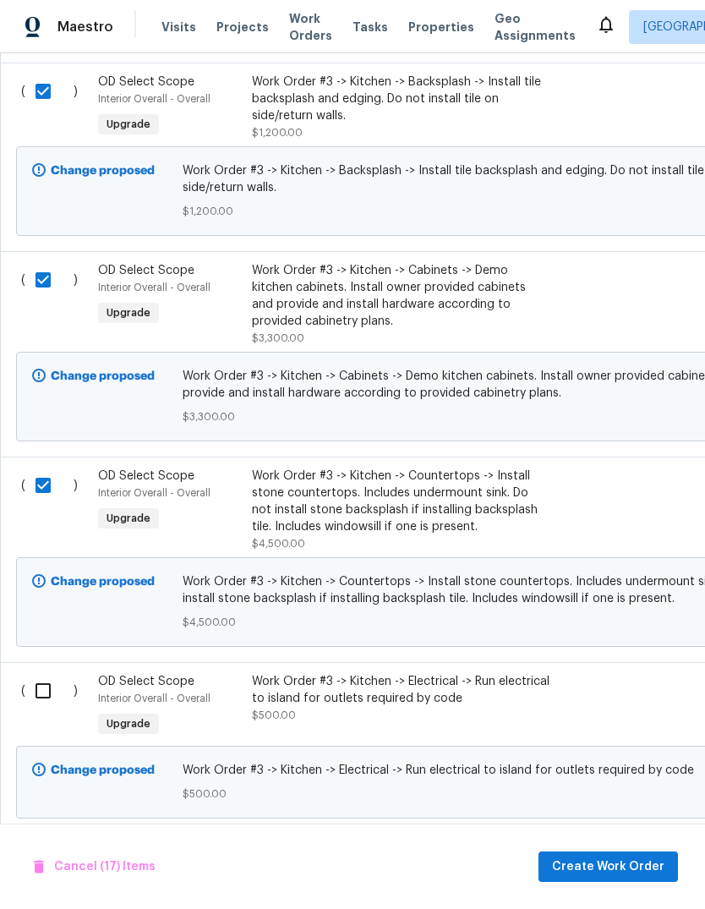
click at [35, 703] on input "checkbox" at bounding box center [49, 691] width 48 height 36
checkbox input "true"
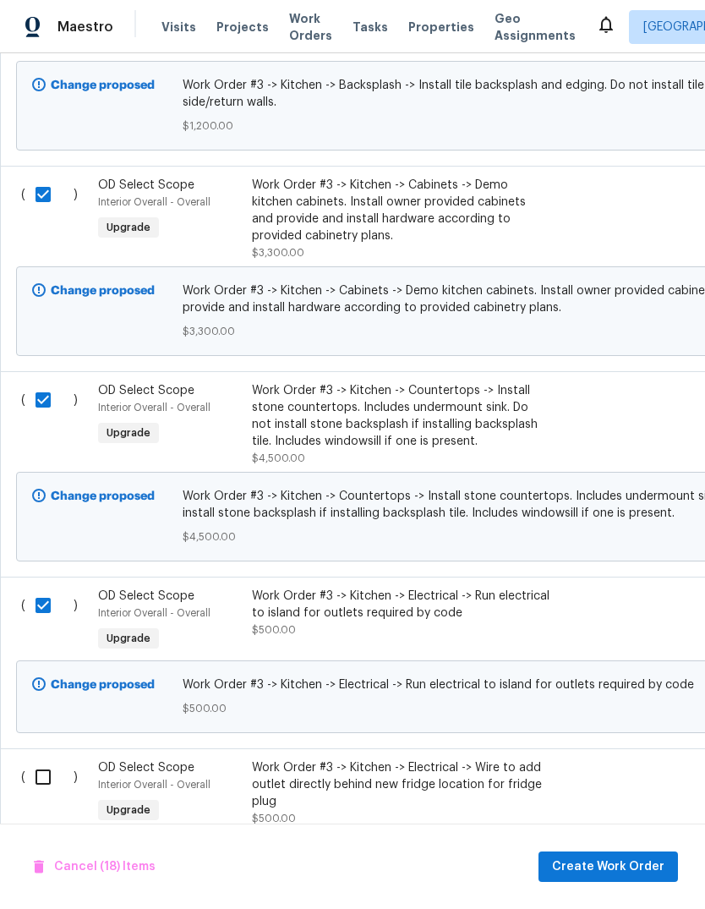
scroll to position [3545, 0]
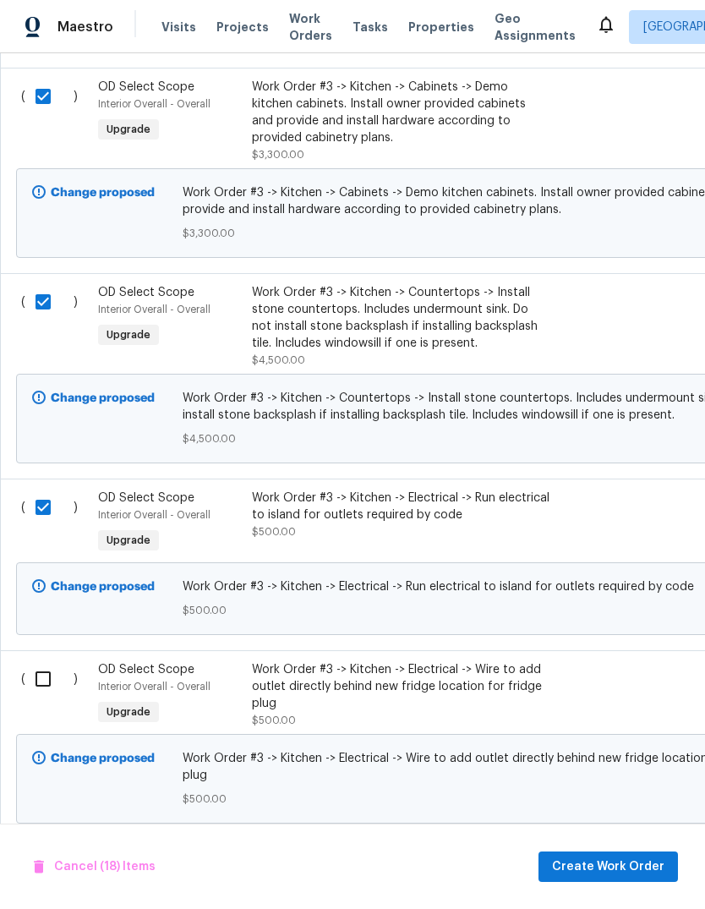
click at [31, 692] on input "checkbox" at bounding box center [49, 679] width 48 height 36
checkbox input "true"
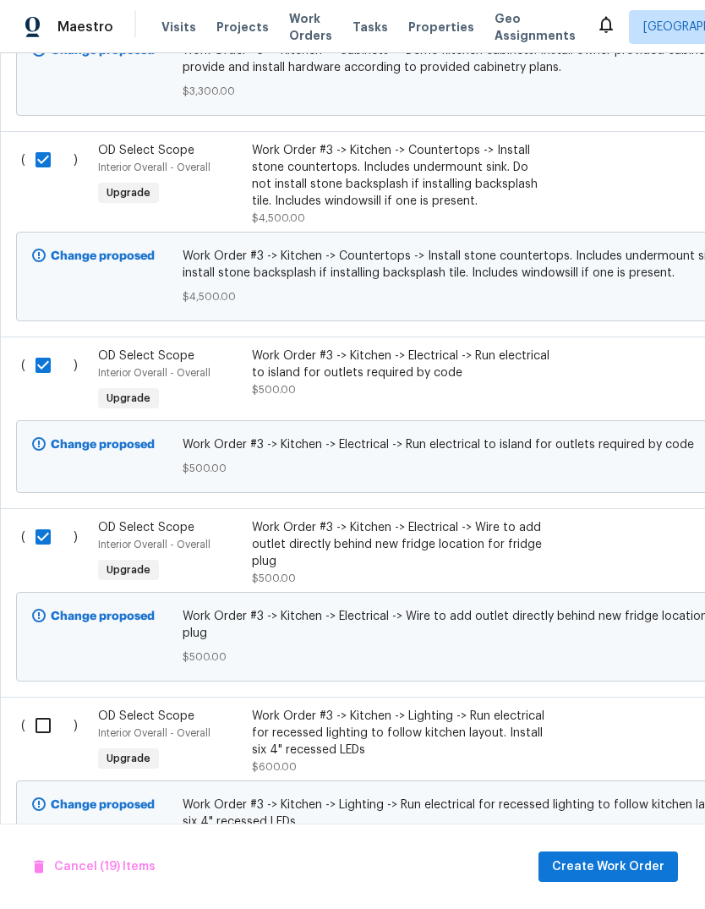
scroll to position [3705, -1]
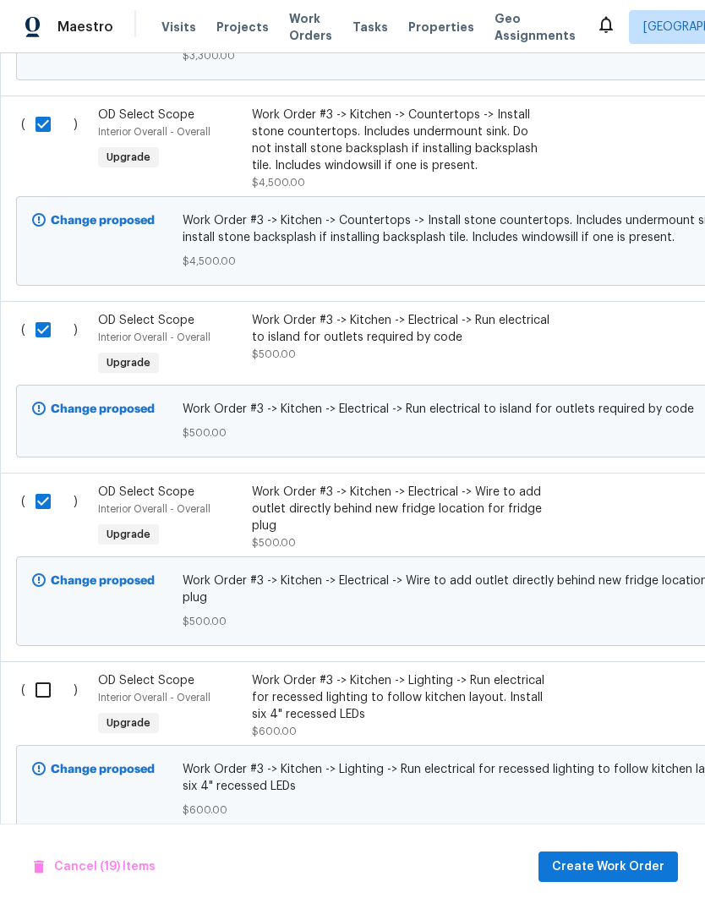
click at [31, 708] on input "checkbox" at bounding box center [49, 690] width 48 height 36
checkbox input "true"
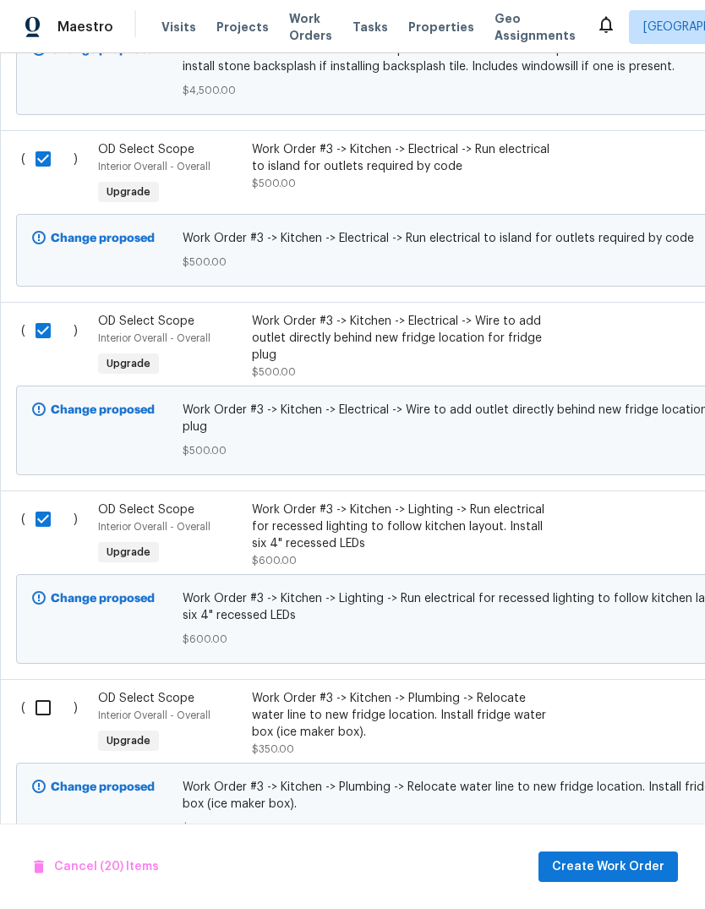
click at [30, 716] on input "checkbox" at bounding box center [49, 708] width 48 height 36
checkbox input "true"
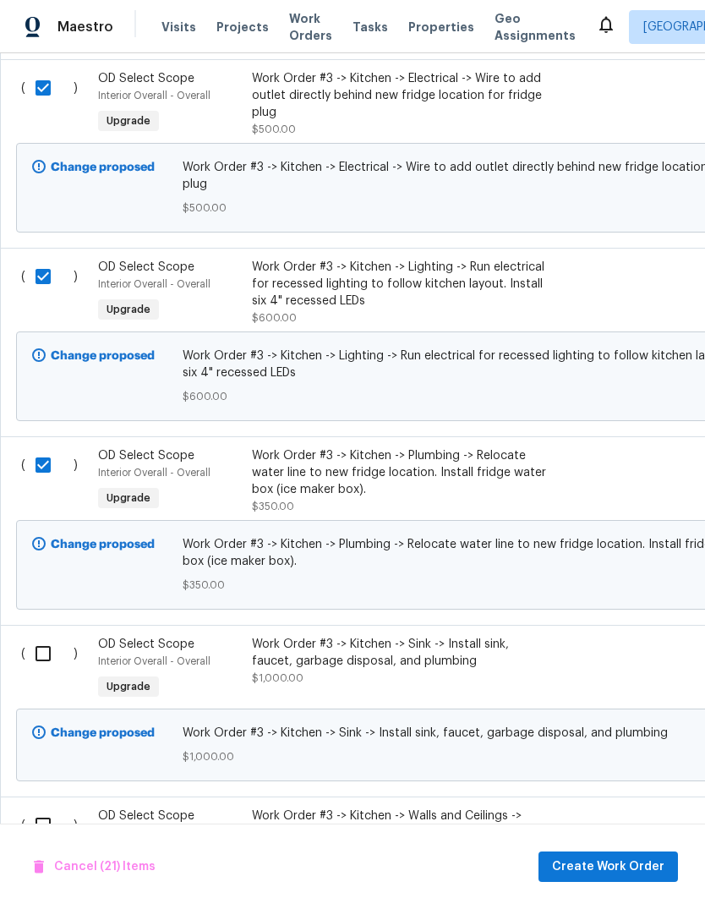
click at [34, 671] on input "checkbox" at bounding box center [49, 654] width 48 height 36
checkbox input "true"
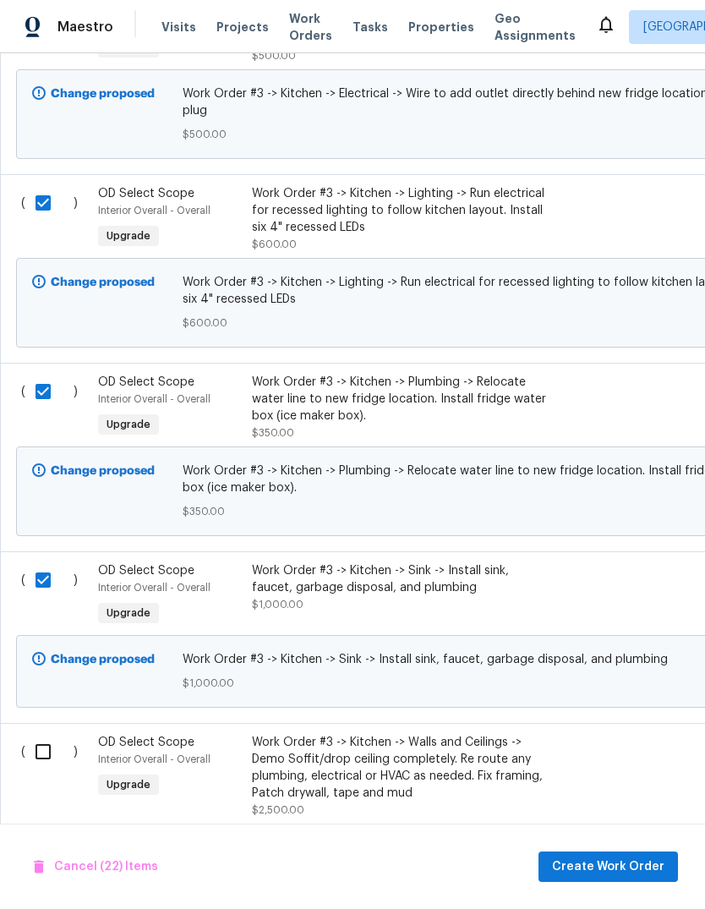
click at [32, 768] on input "checkbox" at bounding box center [49, 752] width 48 height 36
checkbox input "true"
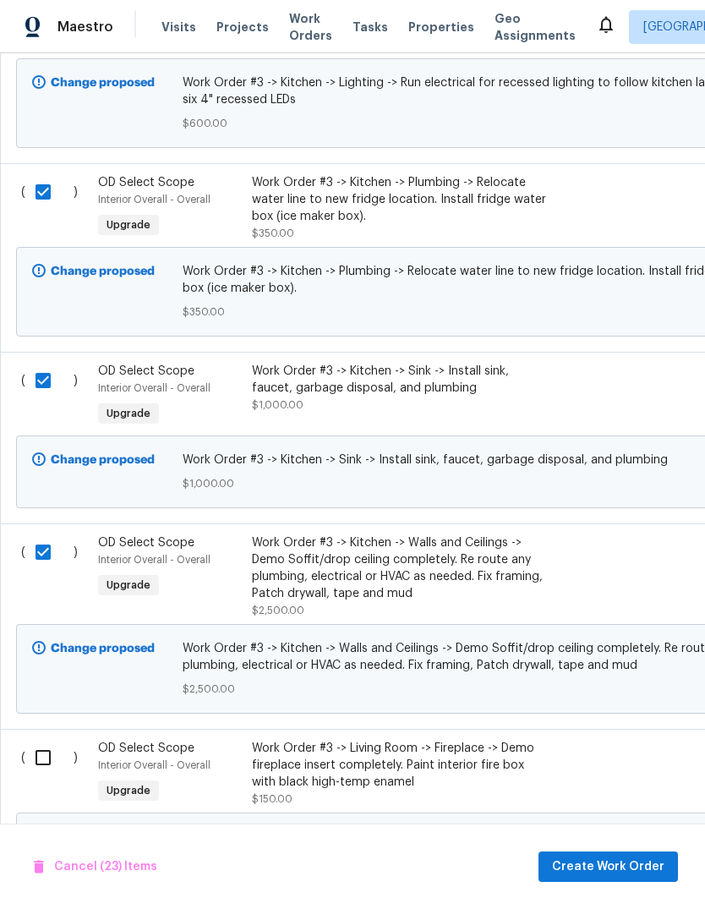
click at [30, 775] on input "checkbox" at bounding box center [49, 758] width 48 height 36
checkbox input "true"
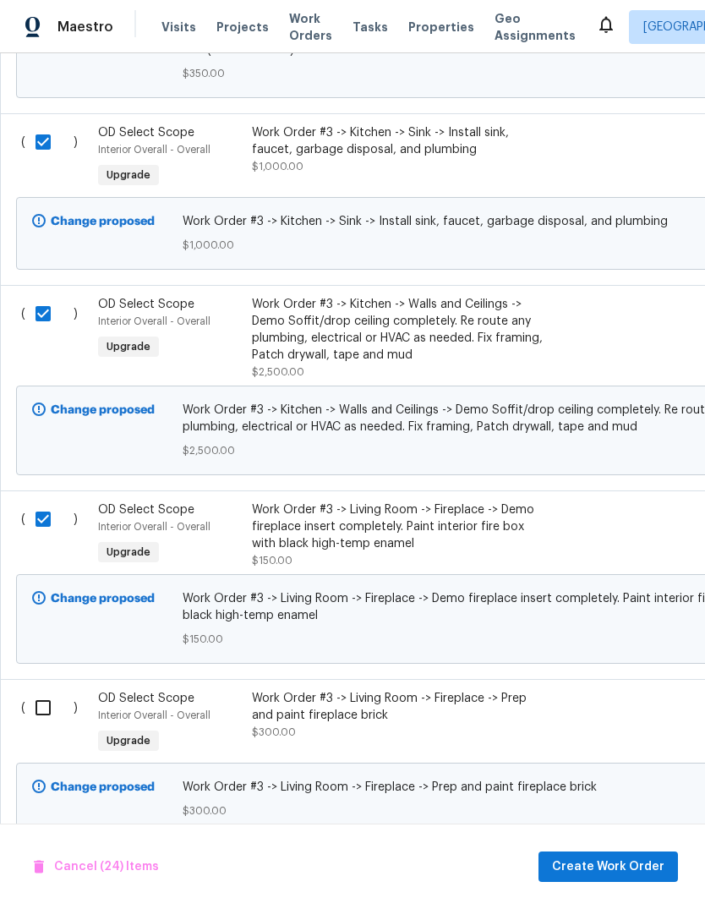
click at [28, 726] on input "checkbox" at bounding box center [49, 708] width 48 height 36
checkbox input "true"
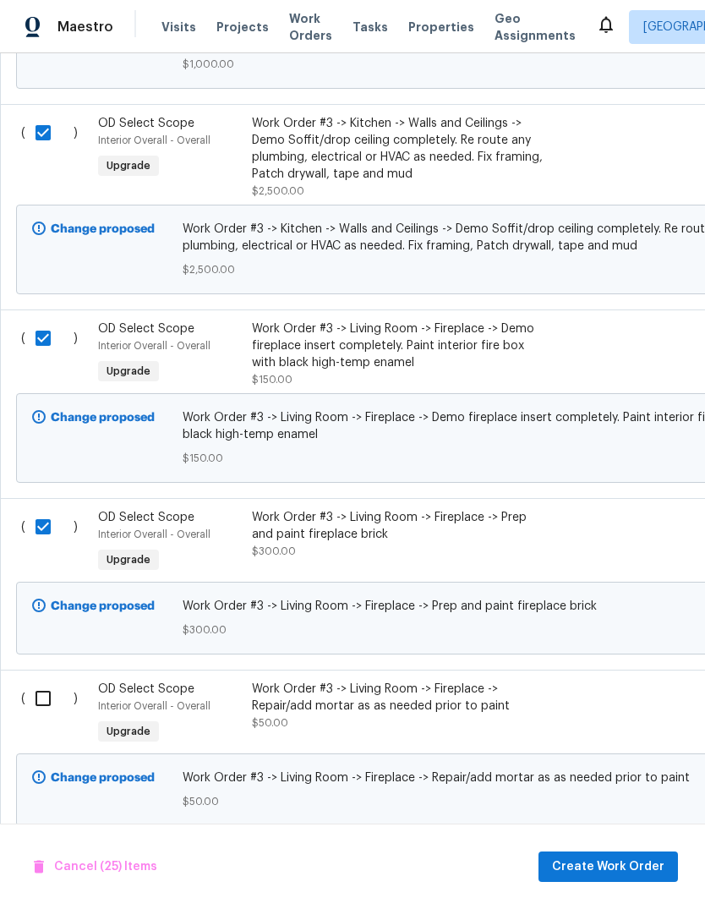
click at [28, 716] on input "checkbox" at bounding box center [49, 699] width 48 height 36
checkbox input "true"
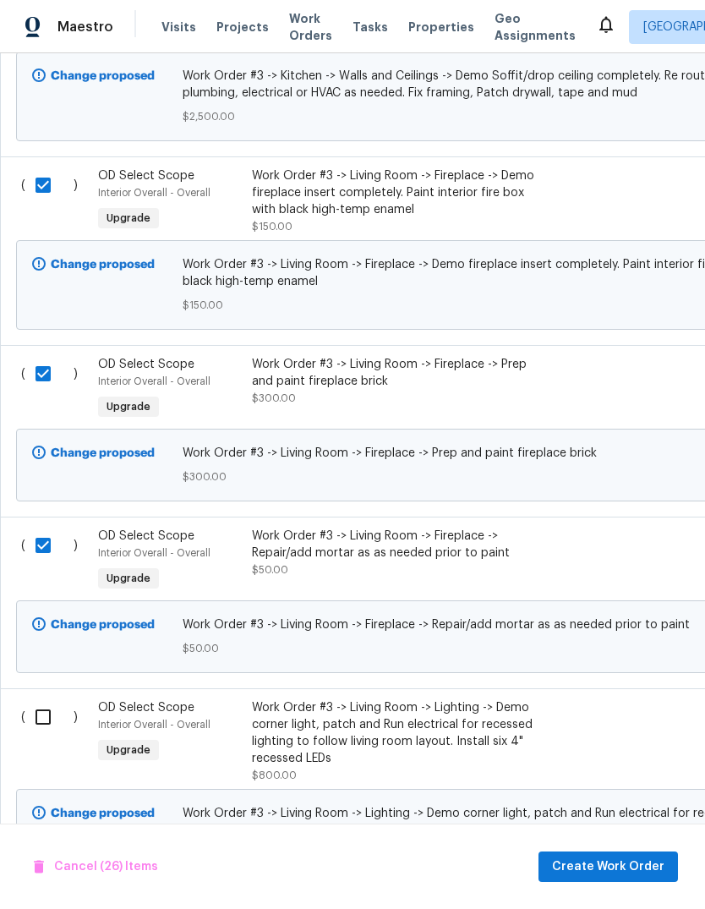
click at [34, 735] on input "checkbox" at bounding box center [49, 717] width 48 height 36
checkbox input "true"
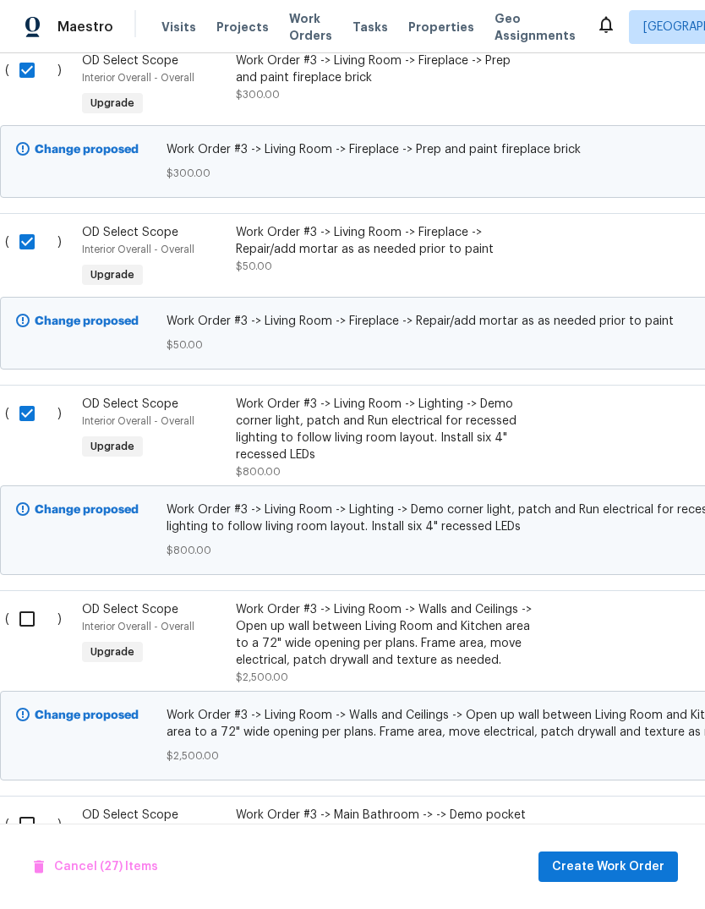
scroll to position [5299, 11]
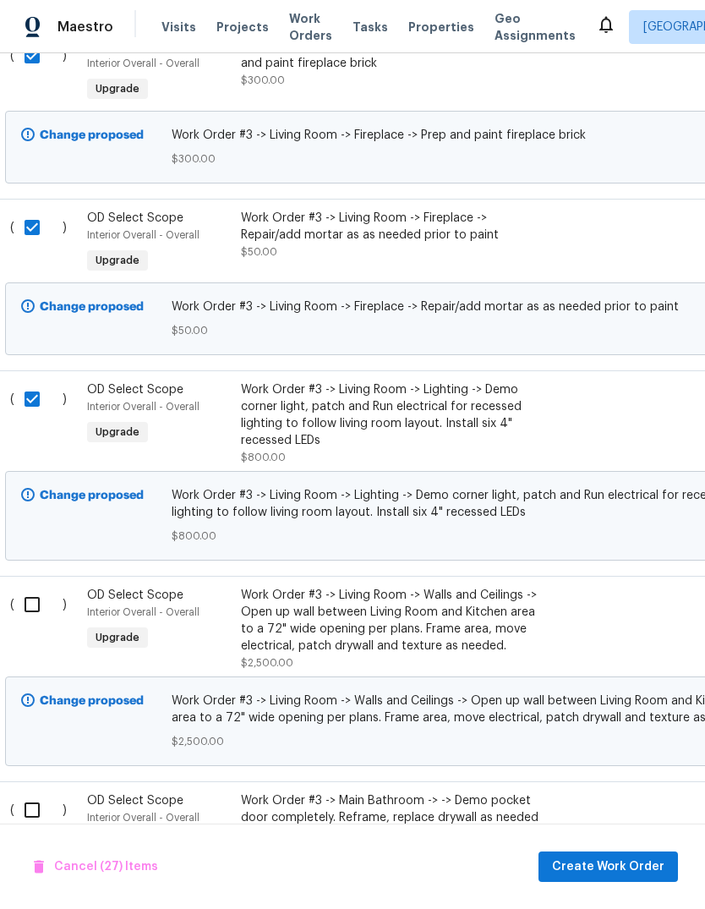
click at [31, 622] on input "checkbox" at bounding box center [38, 605] width 48 height 36
checkbox input "true"
click at [34, 828] on input "checkbox" at bounding box center [38, 810] width 48 height 36
checkbox input "true"
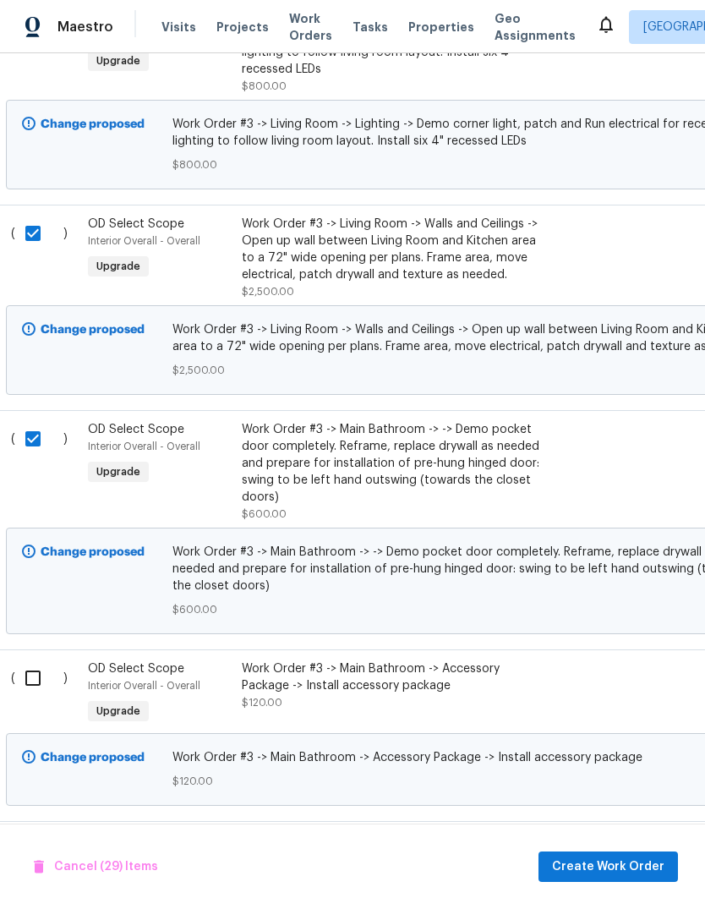
scroll to position [5672, 10]
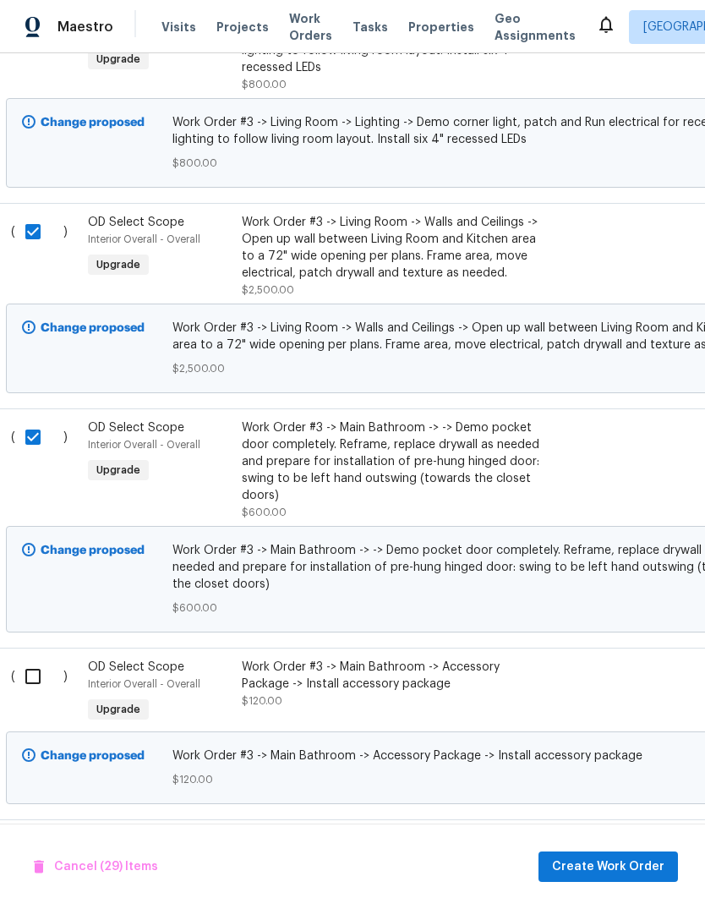
click at [24, 694] on input "checkbox" at bounding box center [39, 677] width 48 height 36
checkbox input "true"
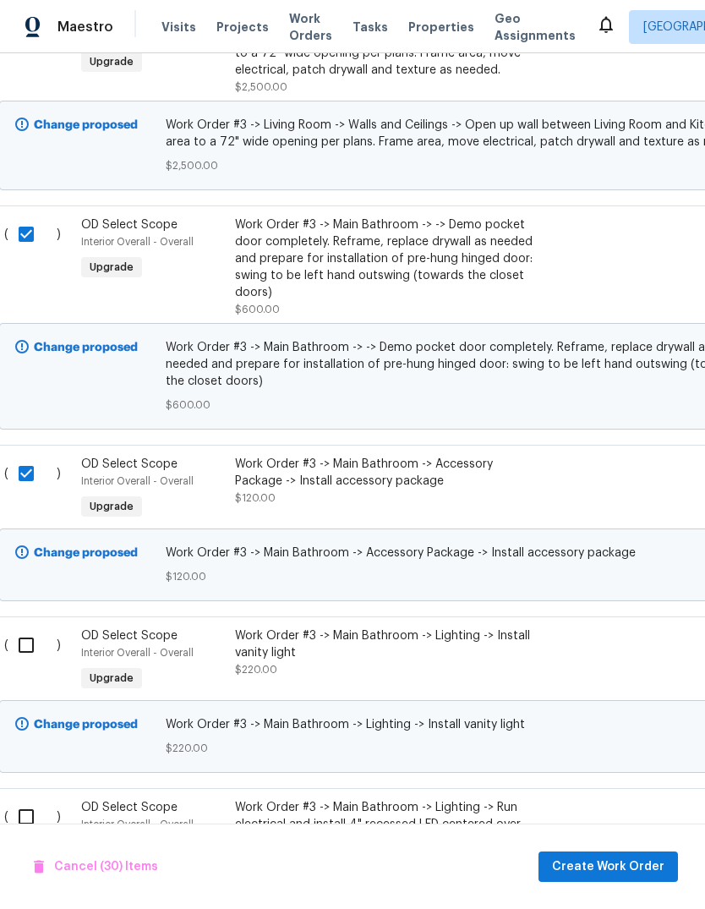
scroll to position [5883, 15]
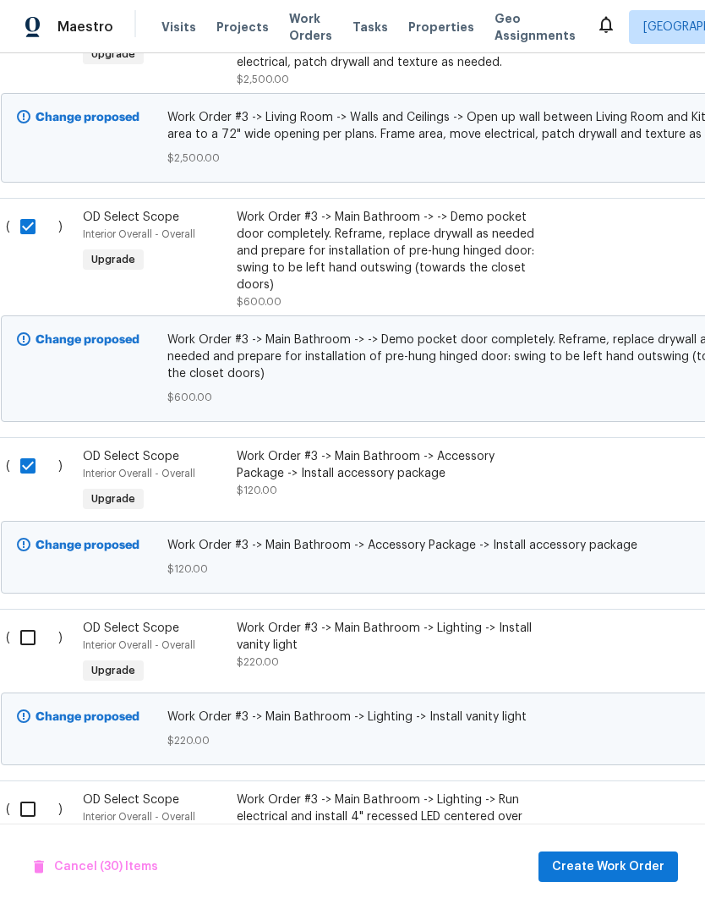
click at [30, 652] on input "checkbox" at bounding box center [34, 638] width 48 height 36
checkbox input "true"
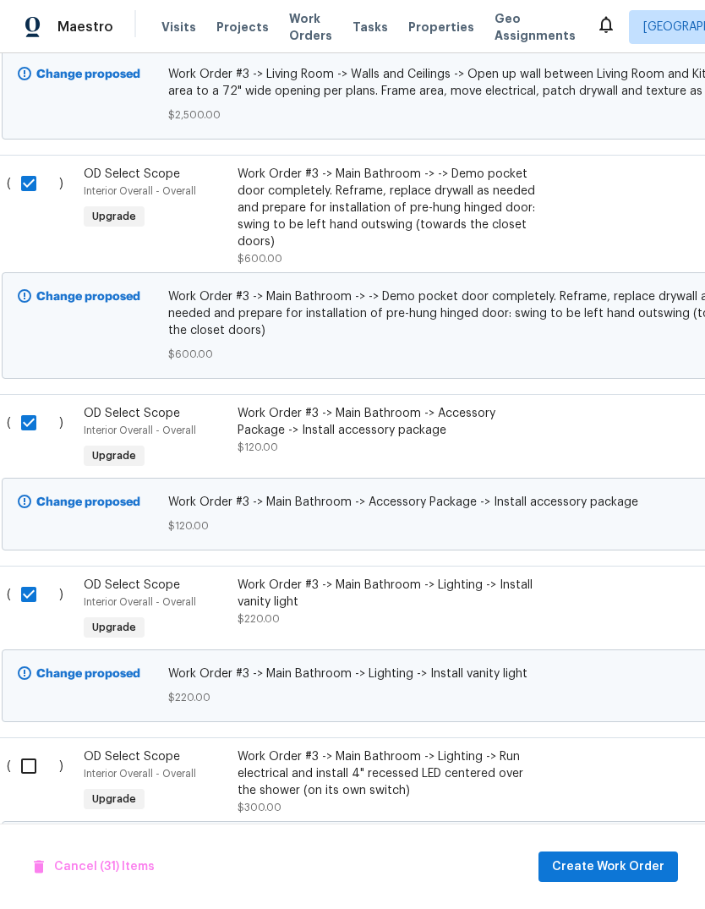
scroll to position [5946, 8]
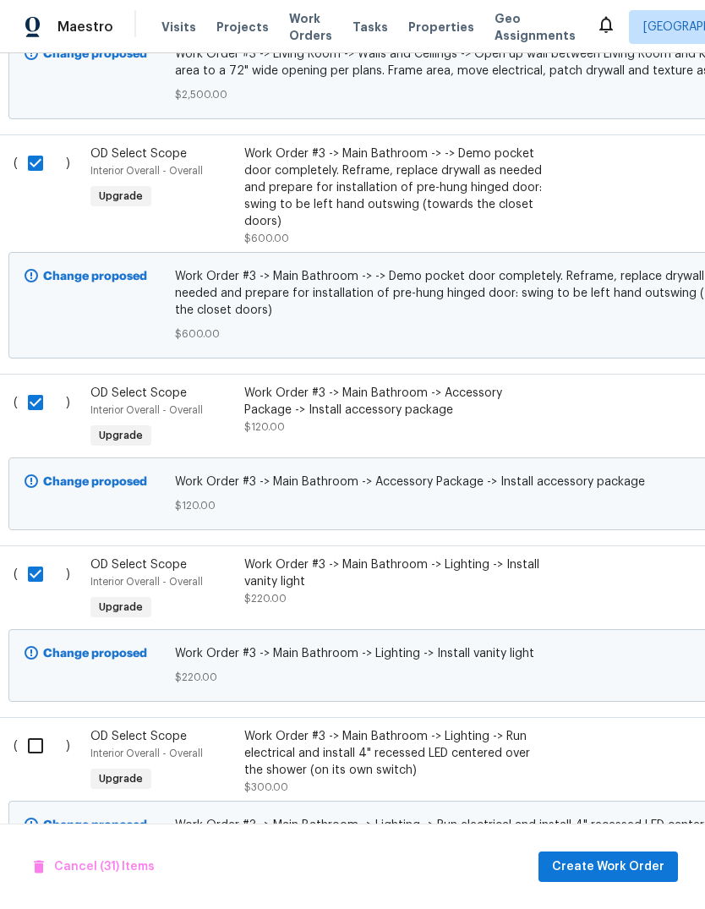
click at [25, 764] on input "checkbox" at bounding box center [42, 746] width 48 height 36
checkbox input "true"
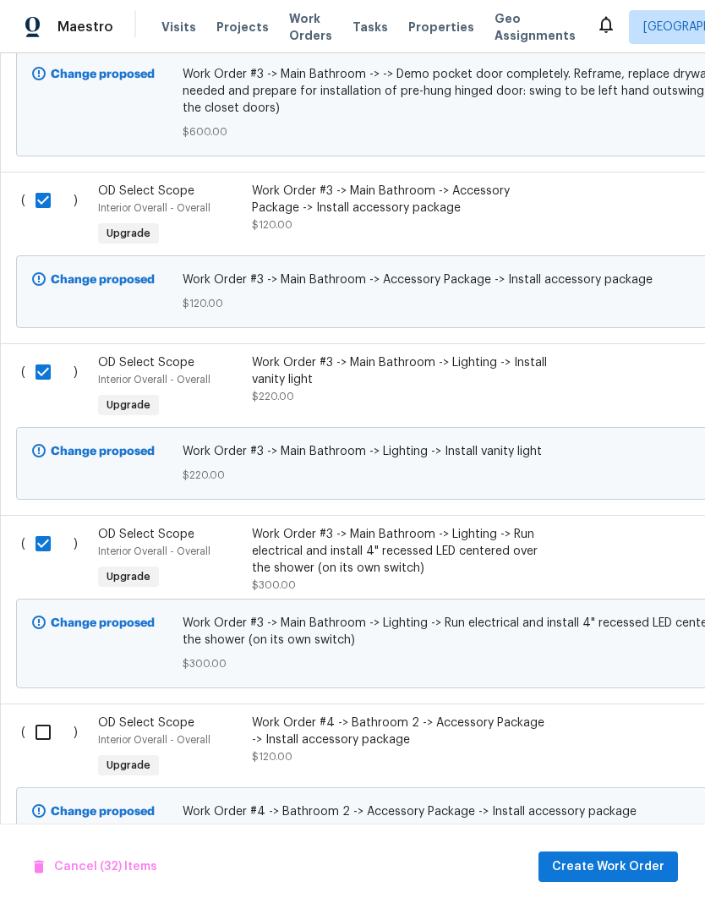
scroll to position [6148, 0]
click at [38, 750] on input "checkbox" at bounding box center [49, 733] width 48 height 36
checkbox input "true"
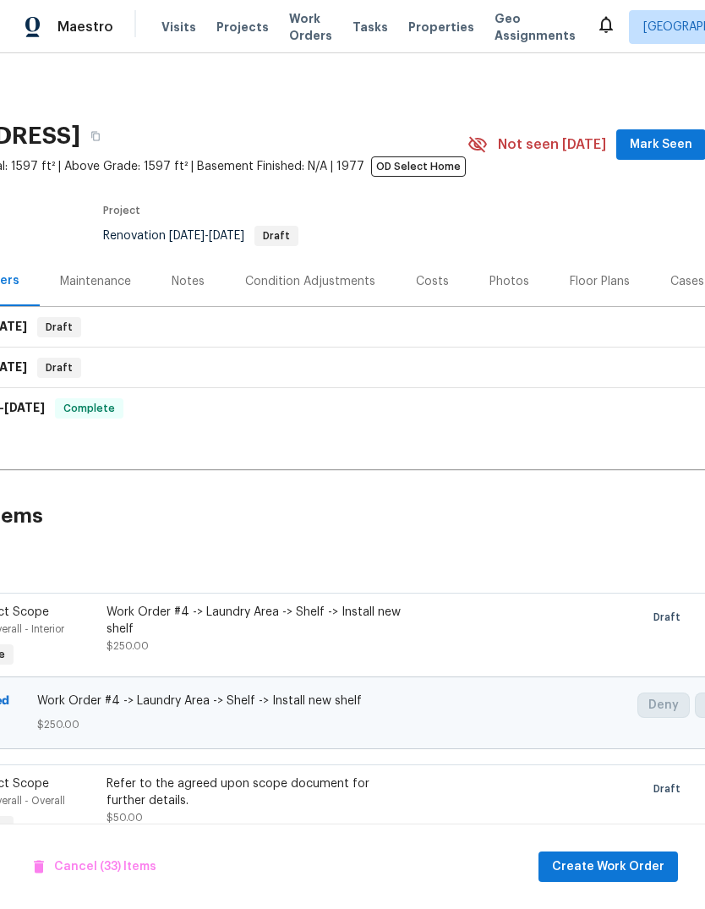
scroll to position [0, 148]
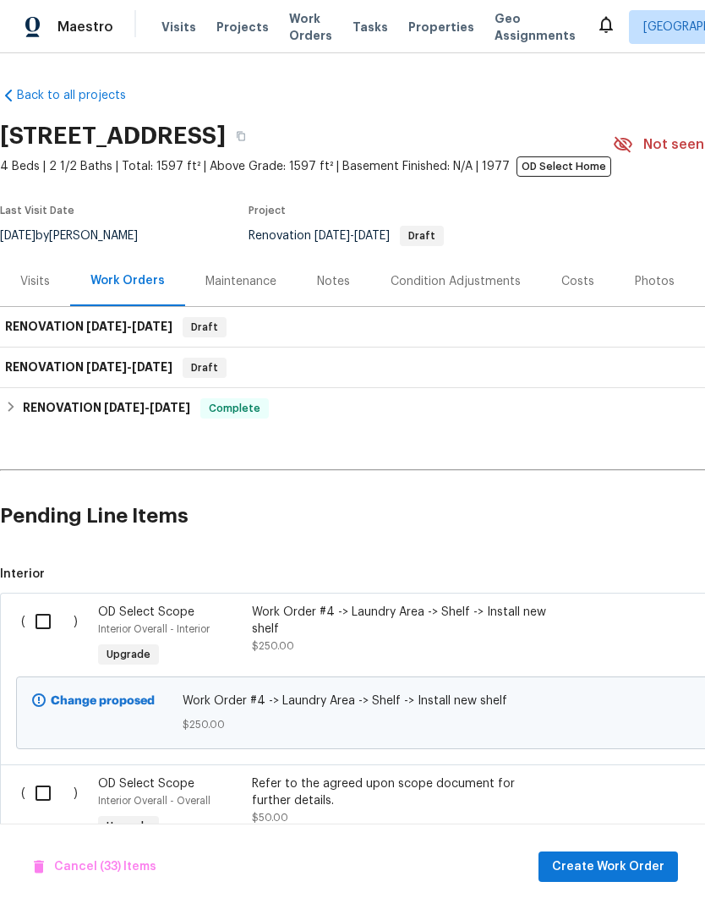
click at [618, 909] on html "Maestro Visits Projects Work Orders Tasks Properties Geo Assignments Sacramento…" at bounding box center [352, 454] width 705 height 909
click at [611, 909] on html "Maestro Visits Projects Work Orders Tasks Properties Geo Assignments Sacramento…" at bounding box center [352, 454] width 705 height 909
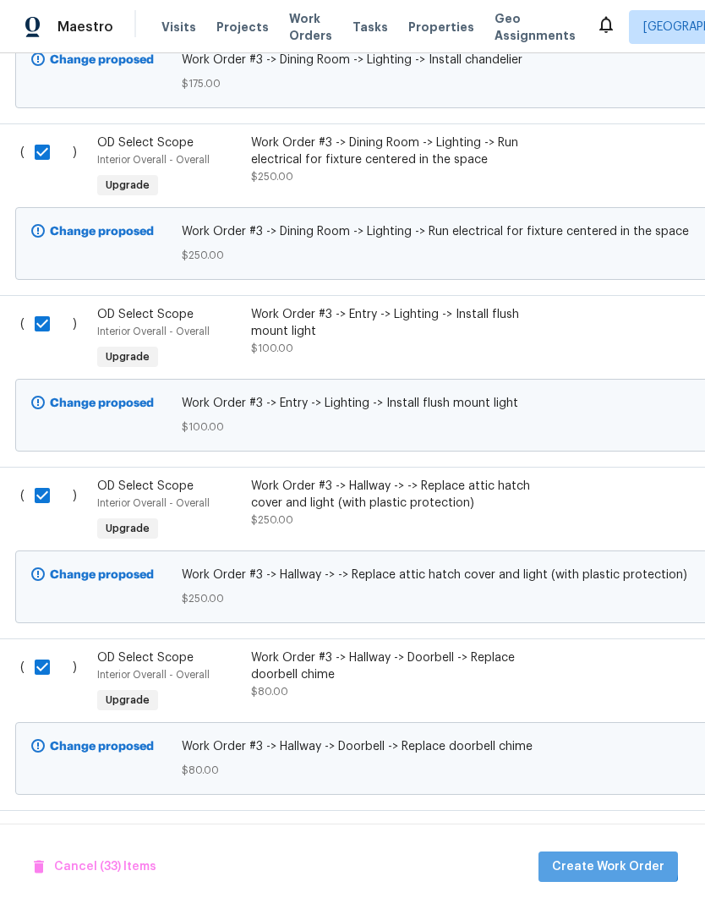
click at [615, 909] on html "Maestro Visits Projects Work Orders Tasks Properties Geo Assignments Sacramento…" at bounding box center [352, 454] width 705 height 909
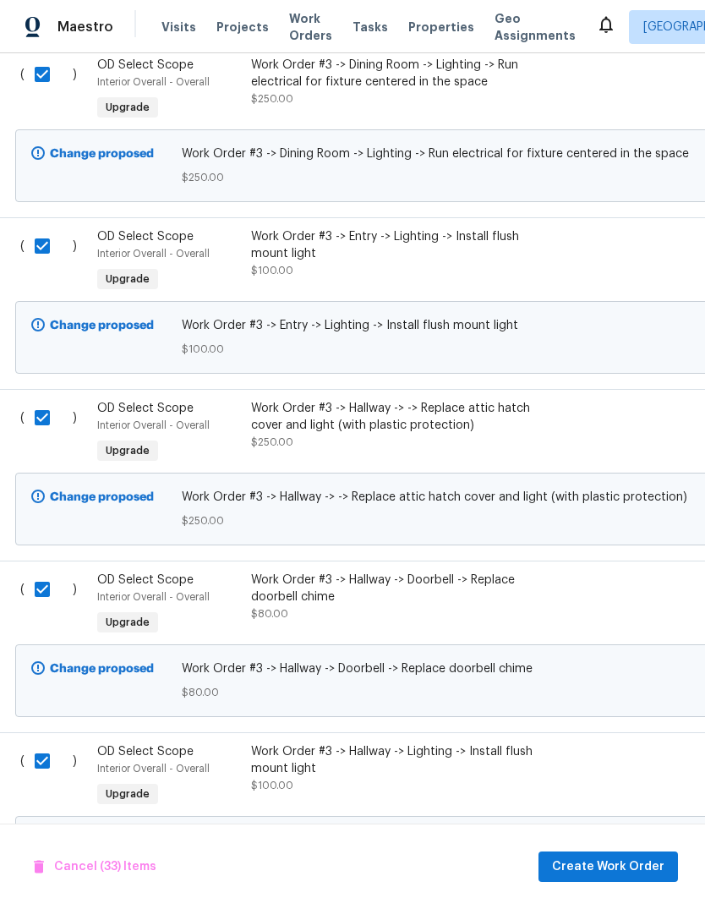
click at [614, 909] on html "Maestro Visits Projects Work Orders Tasks Properties Geo Assignments Sacramento…" at bounding box center [352, 454] width 705 height 909
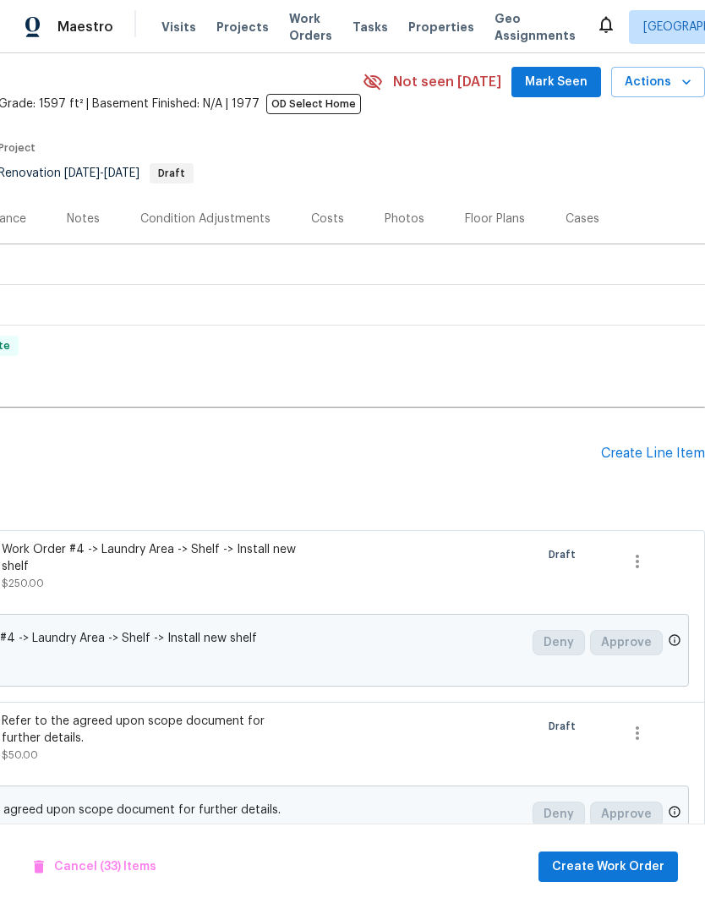
click at [612, 909] on html "Maestro Visits Projects Work Orders Tasks Properties Geo Assignments Sacramento…" at bounding box center [352, 454] width 705 height 909
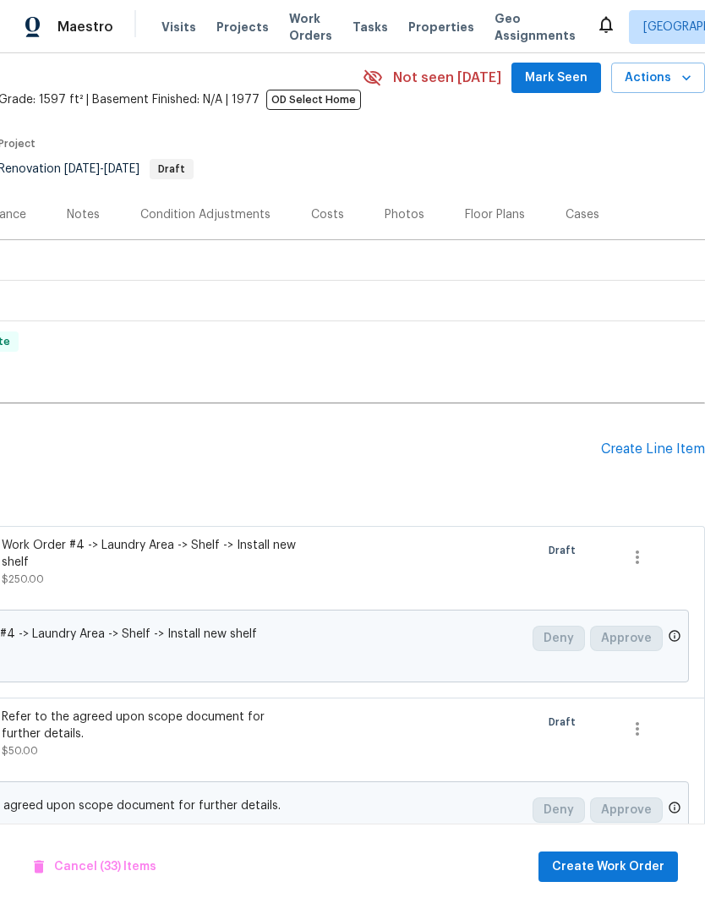
click at [599, 909] on html "Maestro Visits Projects Work Orders Tasks Properties Geo Assignments Sacramento…" at bounding box center [352, 454] width 705 height 909
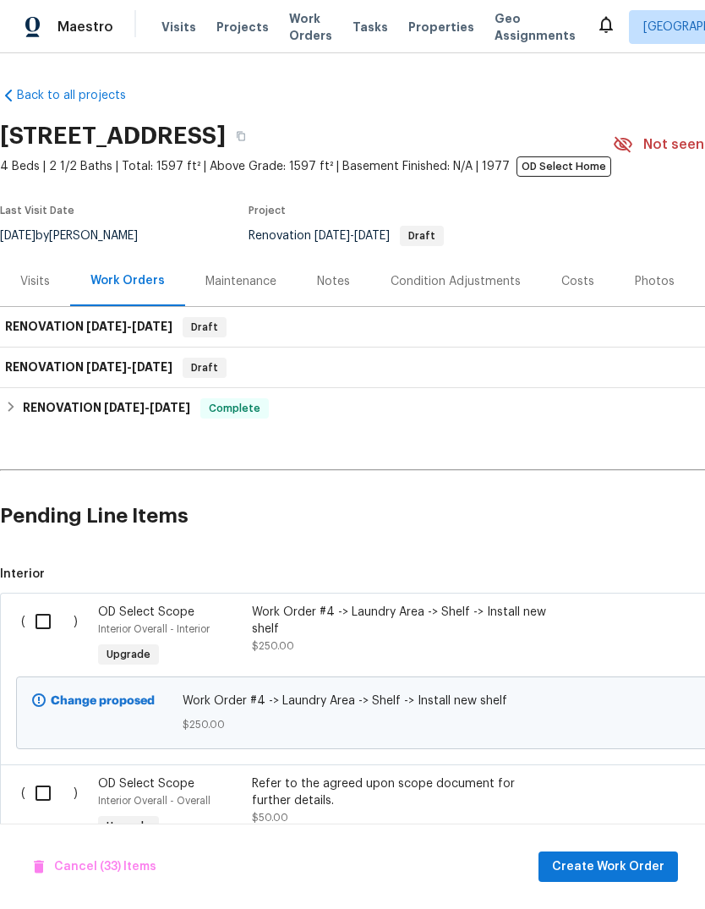
click at [605, 909] on html "Maestro Visits Projects Work Orders Tasks Properties Geo Assignments Sacramento…" at bounding box center [352, 454] width 705 height 909
click at [612, 909] on html "Maestro Visits Projects Work Orders Tasks Properties Geo Assignments Sacramento…" at bounding box center [352, 454] width 705 height 909
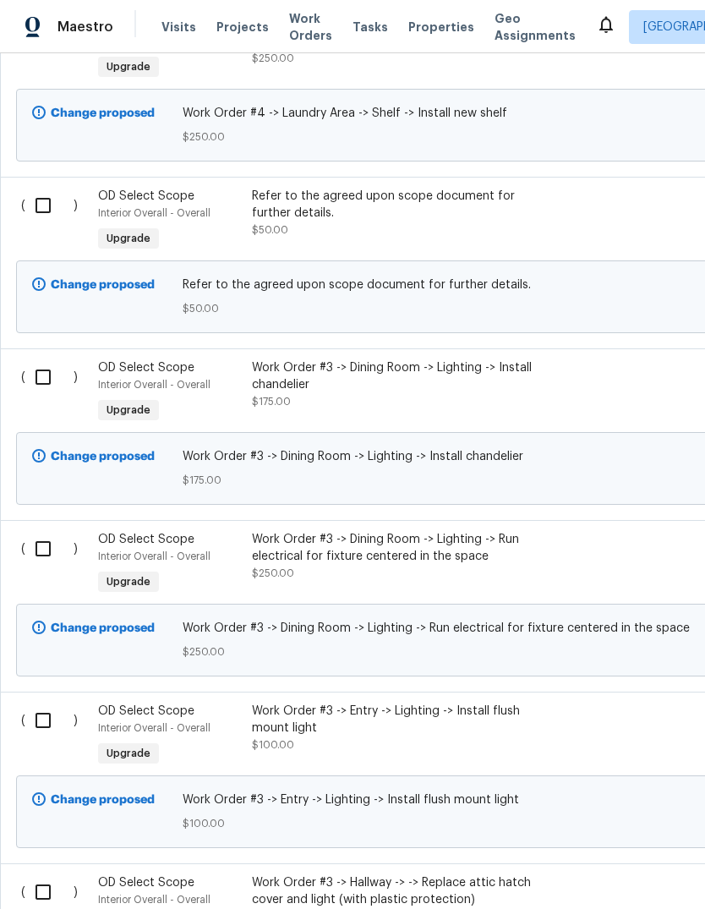
scroll to position [799, 2]
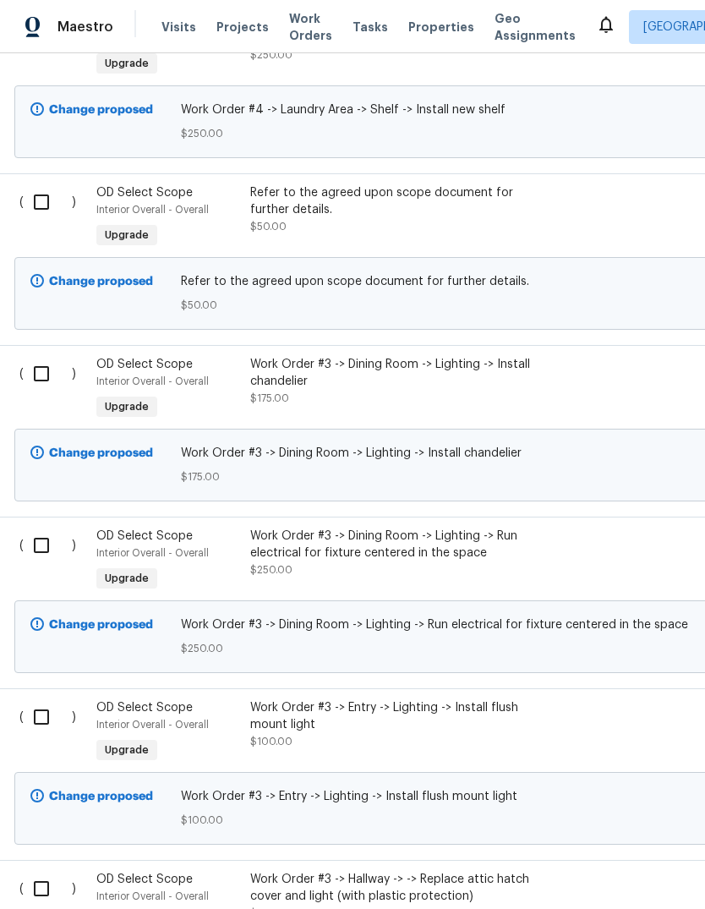
click at [30, 370] on input "checkbox" at bounding box center [48, 374] width 48 height 36
checkbox input "true"
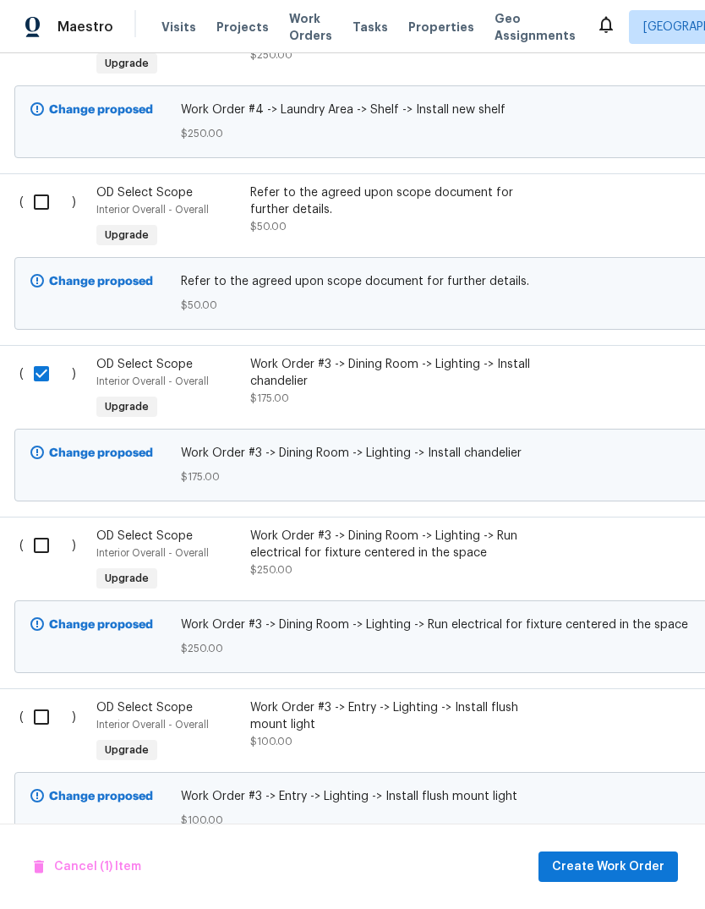
click at [33, 541] on input "checkbox" at bounding box center [48, 546] width 48 height 36
checkbox input "true"
click at [32, 735] on input "checkbox" at bounding box center [48, 717] width 48 height 36
checkbox input "true"
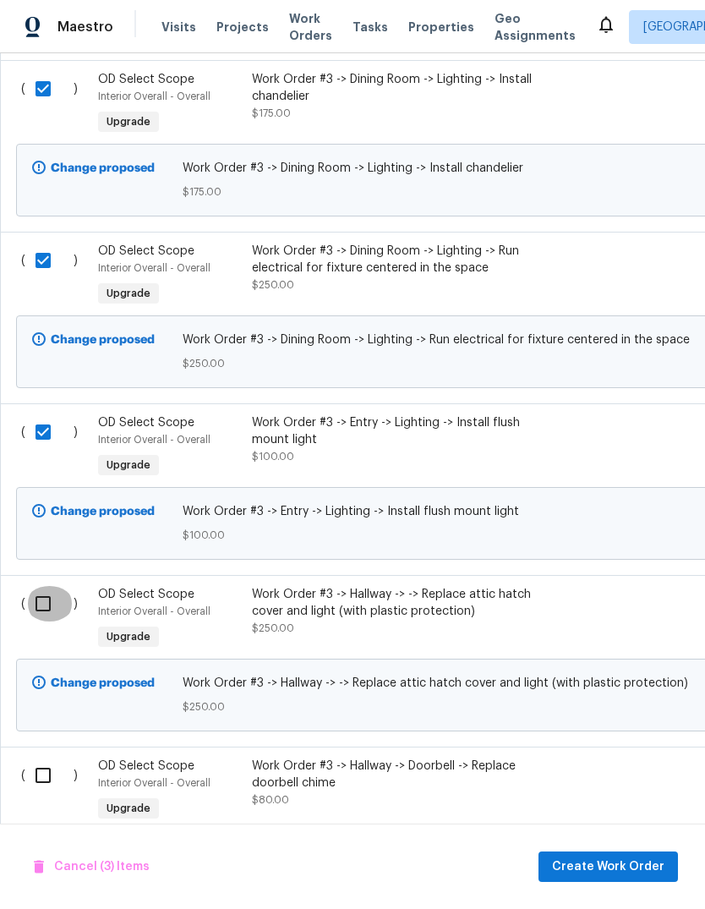
scroll to position [1084, 0]
click at [33, 613] on input "checkbox" at bounding box center [49, 604] width 48 height 36
checkbox input "true"
click at [33, 764] on input "checkbox" at bounding box center [49, 776] width 48 height 36
checkbox input "true"
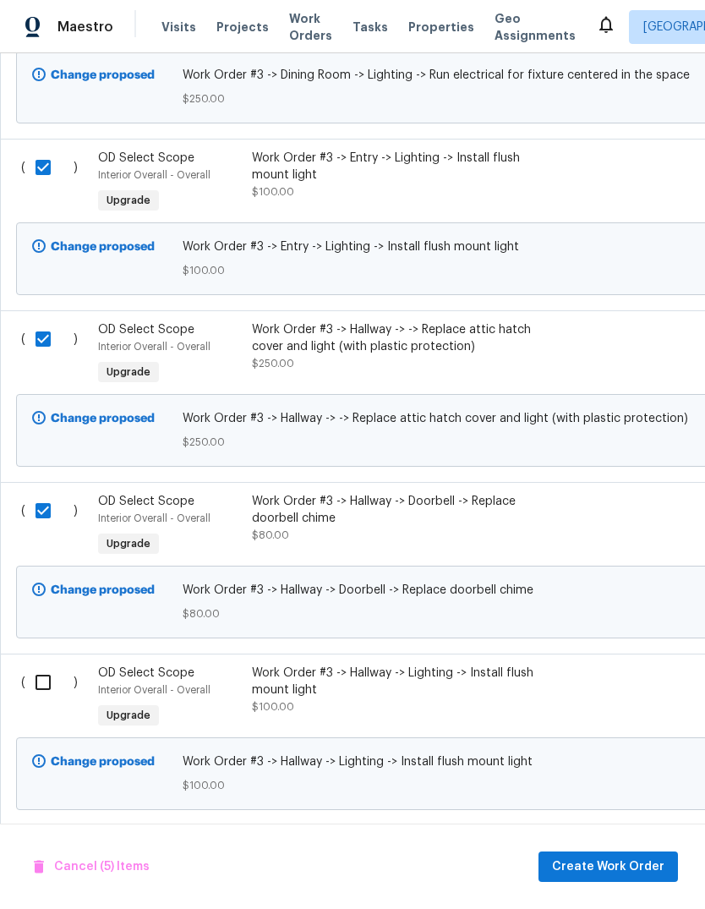
scroll to position [1349, 0]
click at [31, 683] on input "checkbox" at bounding box center [49, 683] width 48 height 36
checkbox input "true"
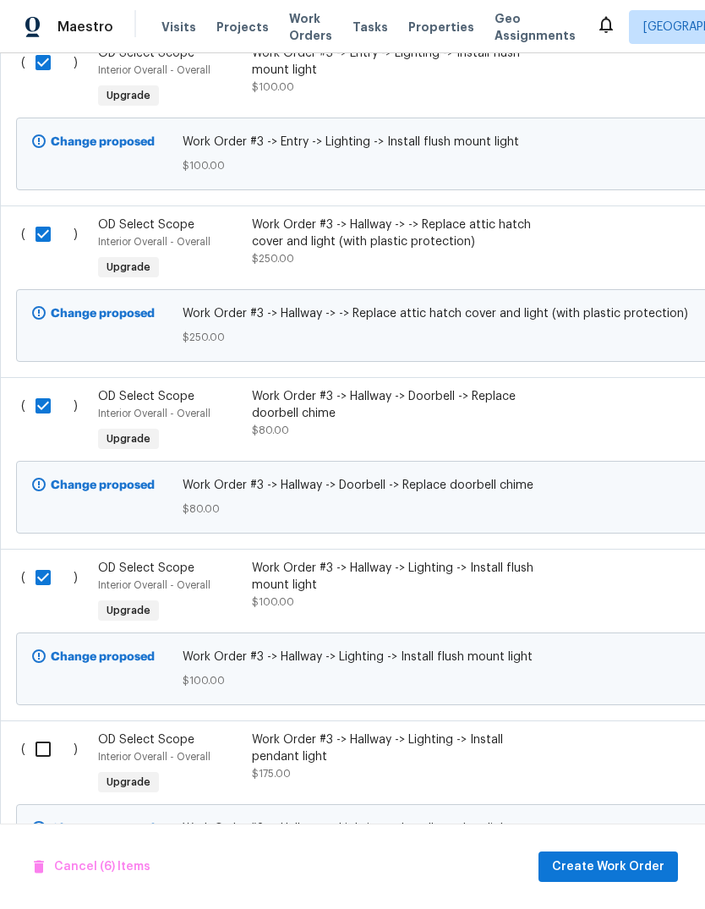
scroll to position [1557, -2]
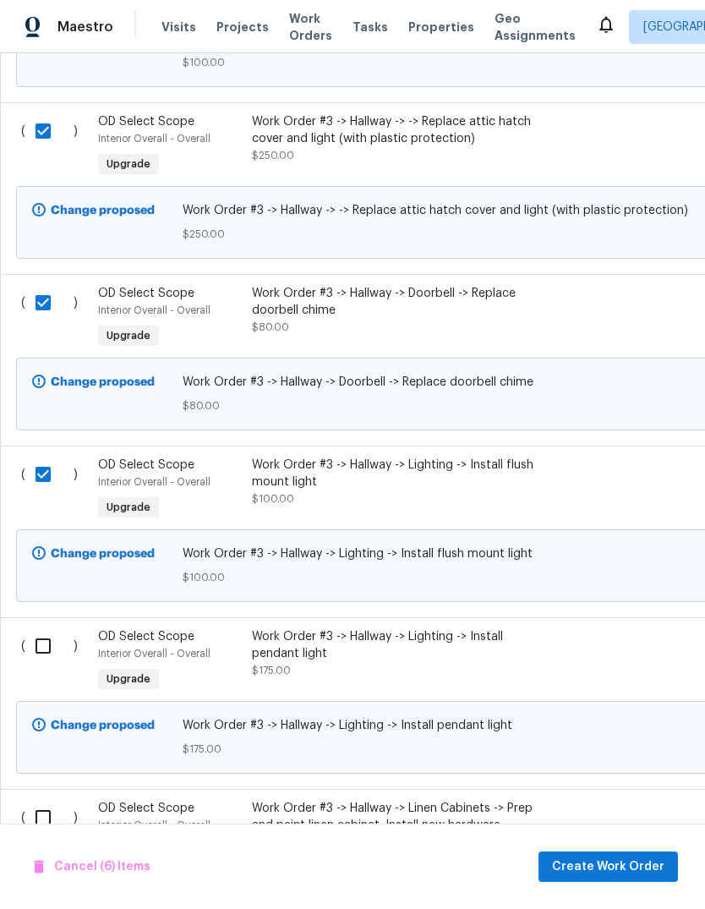
click at [31, 649] on input "checkbox" at bounding box center [49, 646] width 48 height 36
checkbox input "true"
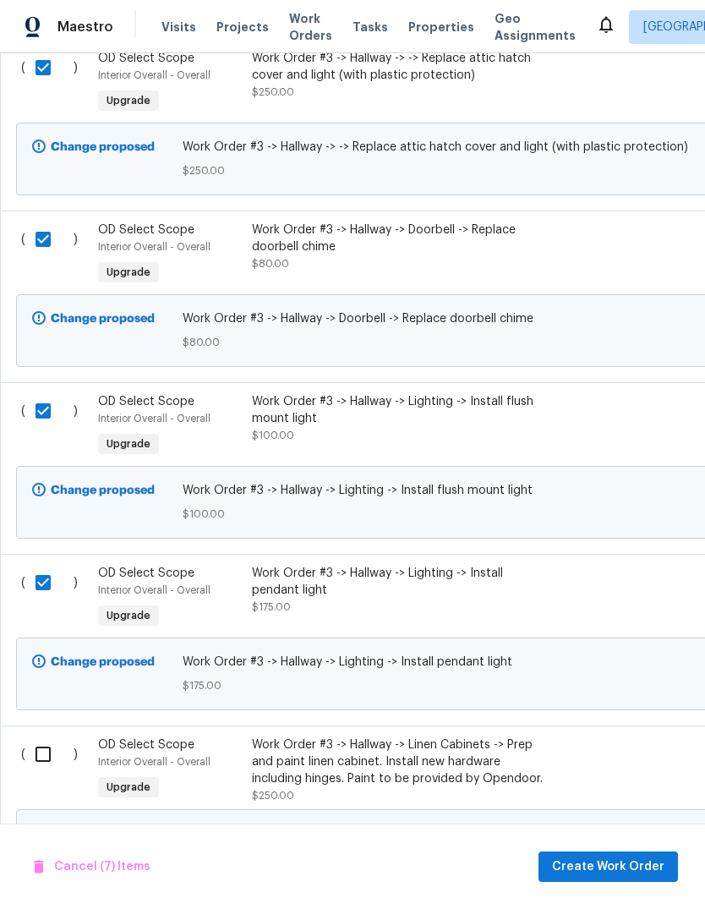
scroll to position [1690, 0]
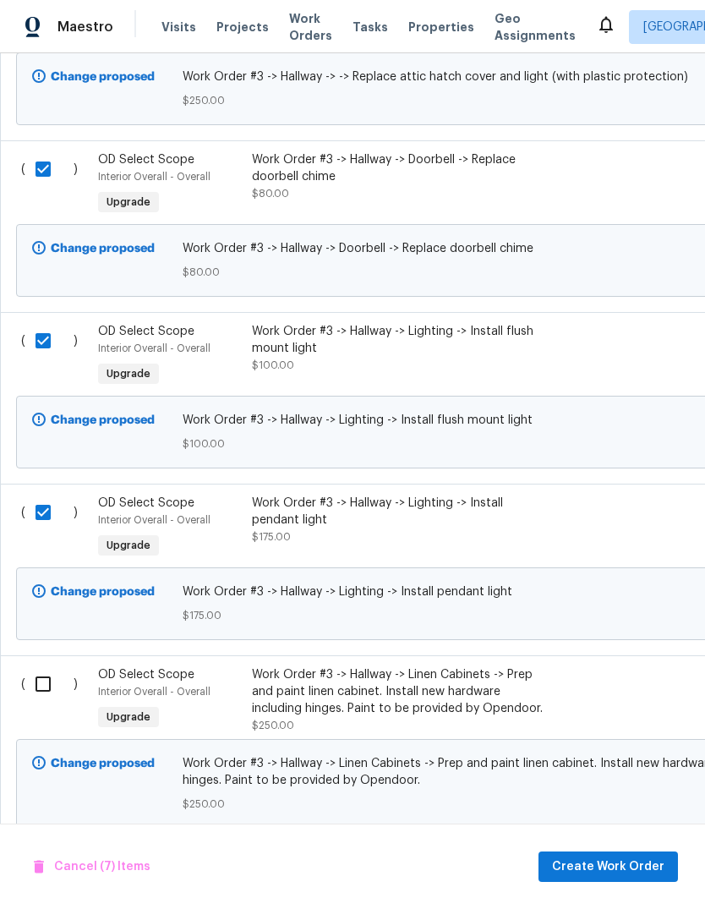
click at [37, 677] on input "checkbox" at bounding box center [49, 684] width 48 height 36
checkbox input "true"
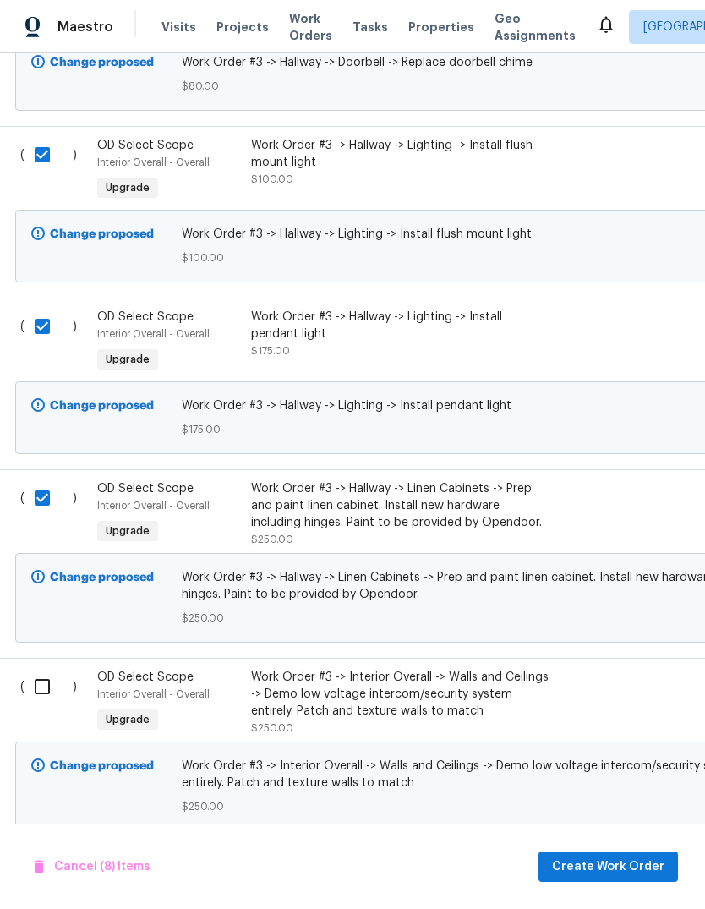
click at [30, 690] on input "checkbox" at bounding box center [49, 687] width 48 height 36
checkbox input "true"
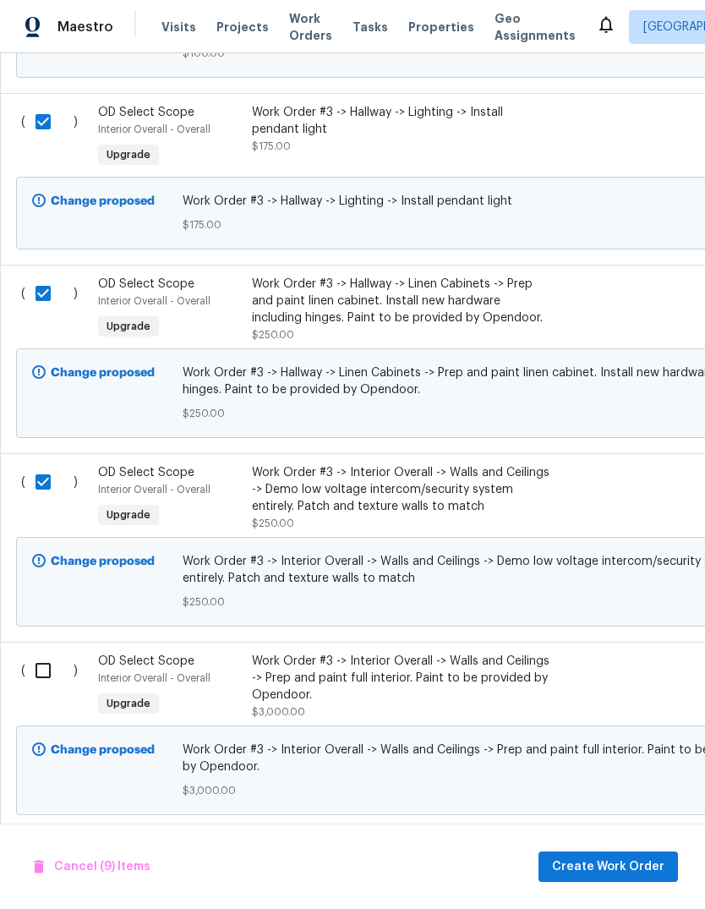
scroll to position [2087, -2]
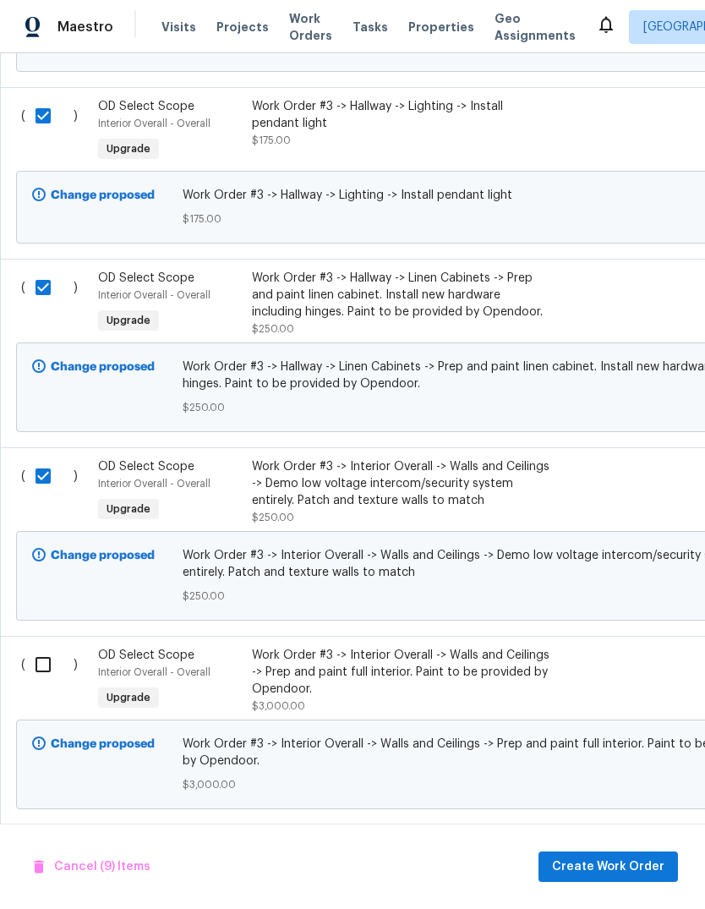
click at [31, 674] on input "checkbox" at bounding box center [49, 665] width 48 height 36
checkbox input "true"
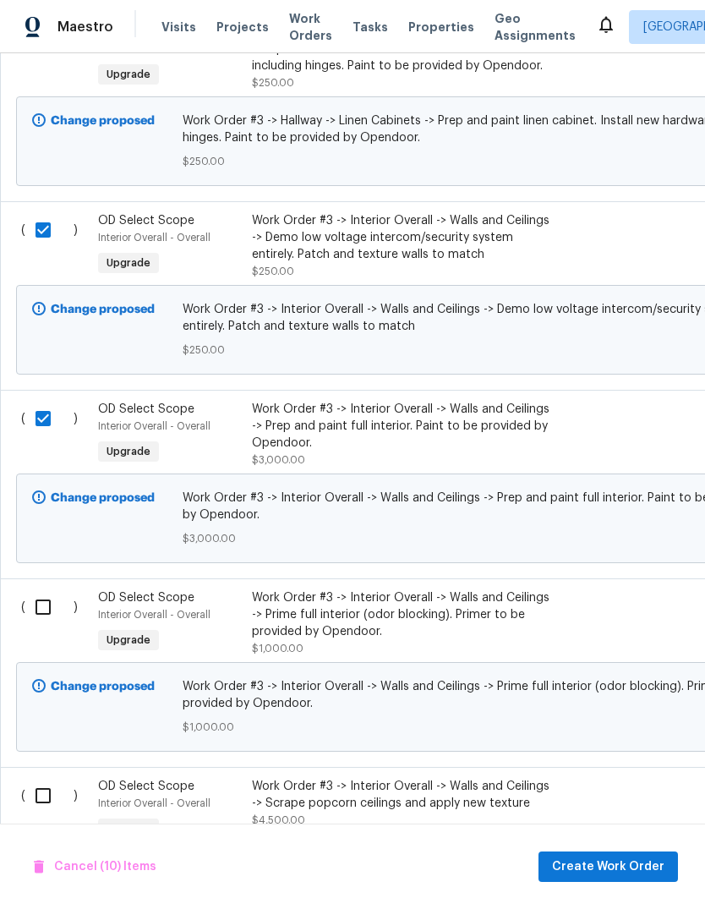
scroll to position [2333, 0]
click at [36, 611] on input "checkbox" at bounding box center [49, 607] width 48 height 36
checkbox input "true"
click at [41, 804] on input "checkbox" at bounding box center [49, 796] width 48 height 36
checkbox input "true"
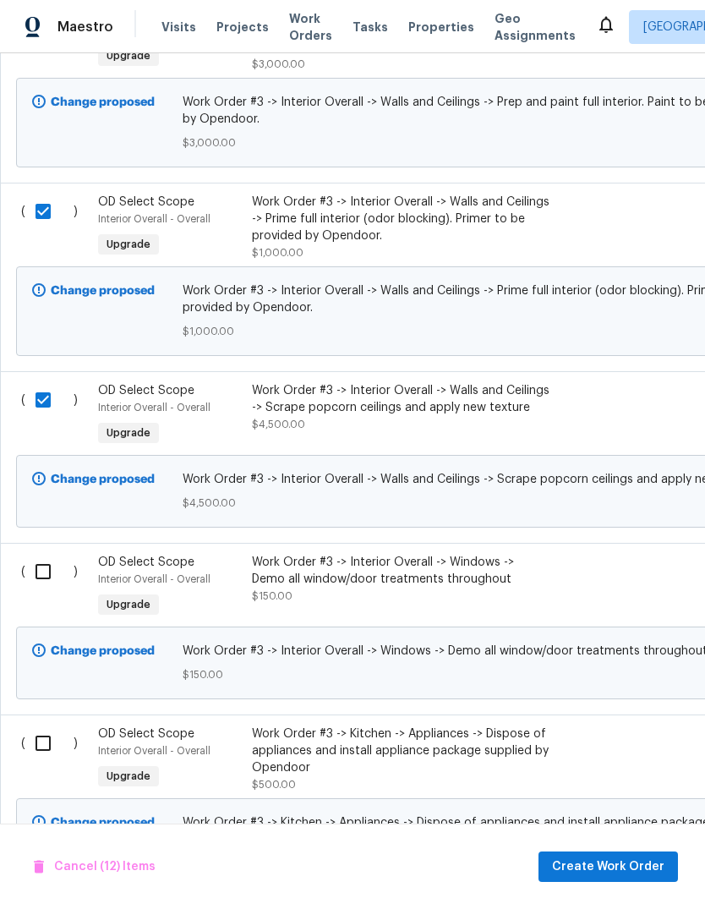
scroll to position [2730, 0]
click at [33, 589] on input "checkbox" at bounding box center [49, 571] width 48 height 36
checkbox input "true"
click at [34, 760] on input "checkbox" at bounding box center [49, 743] width 48 height 36
checkbox input "true"
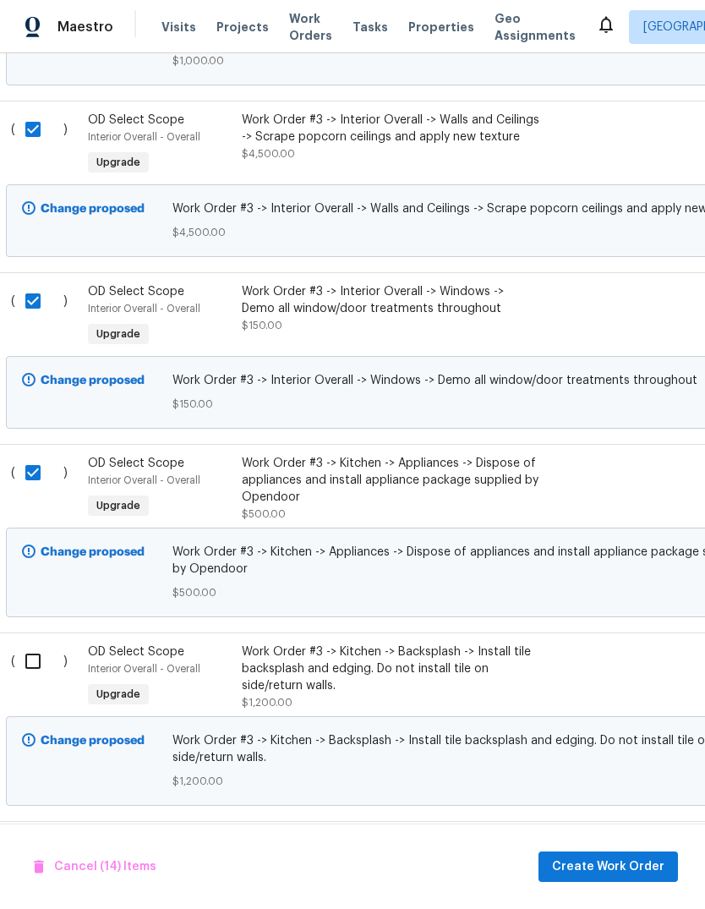
scroll to position [3003, 9]
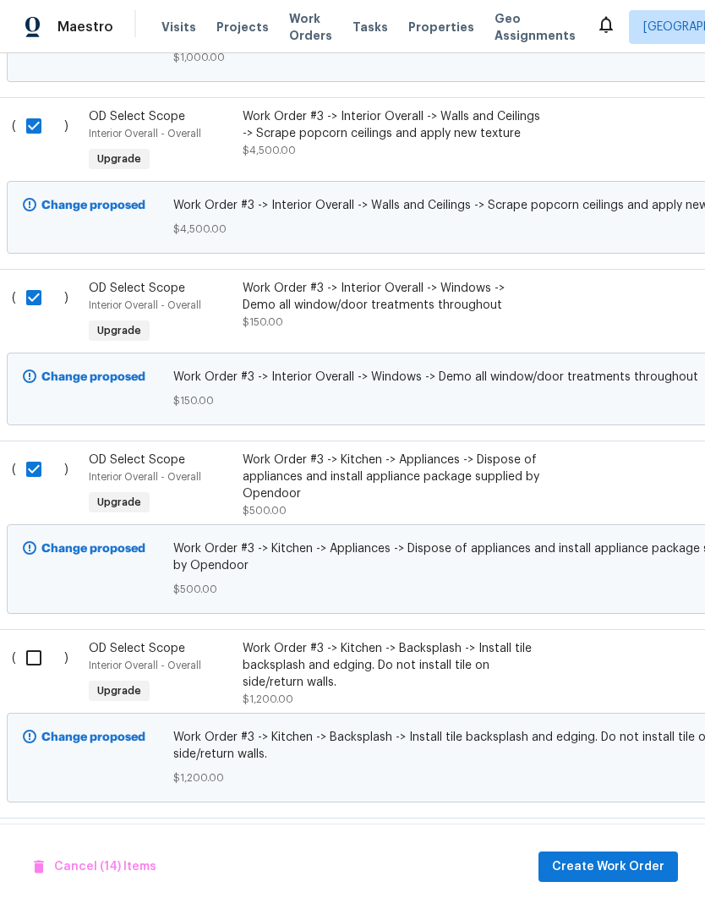
click at [23, 665] on input "checkbox" at bounding box center [40, 658] width 48 height 36
checkbox input "true"
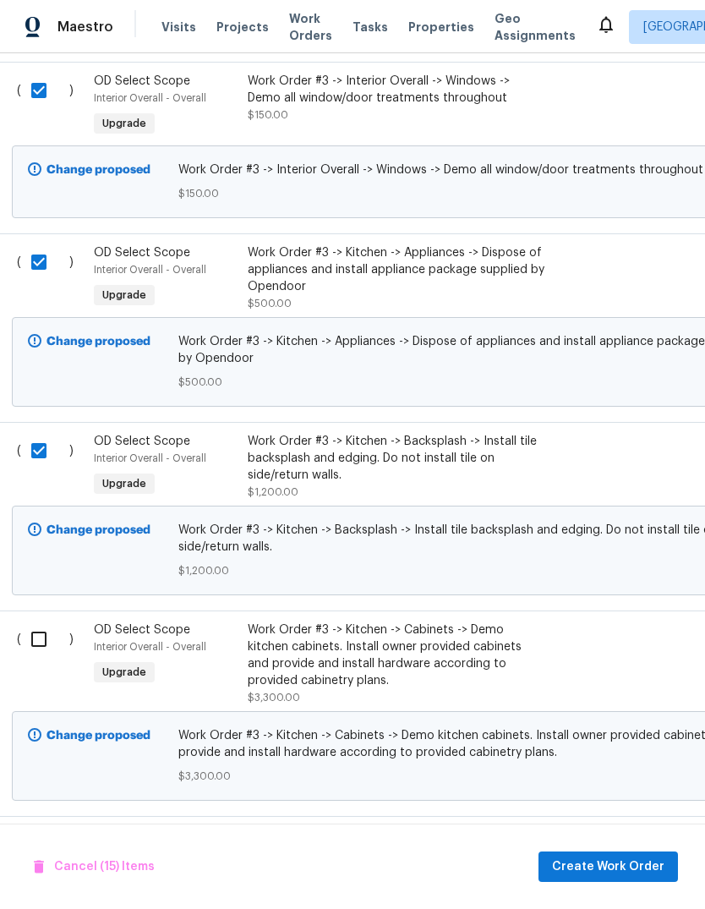
click at [28, 656] on input "checkbox" at bounding box center [45, 640] width 48 height 36
checkbox input "true"
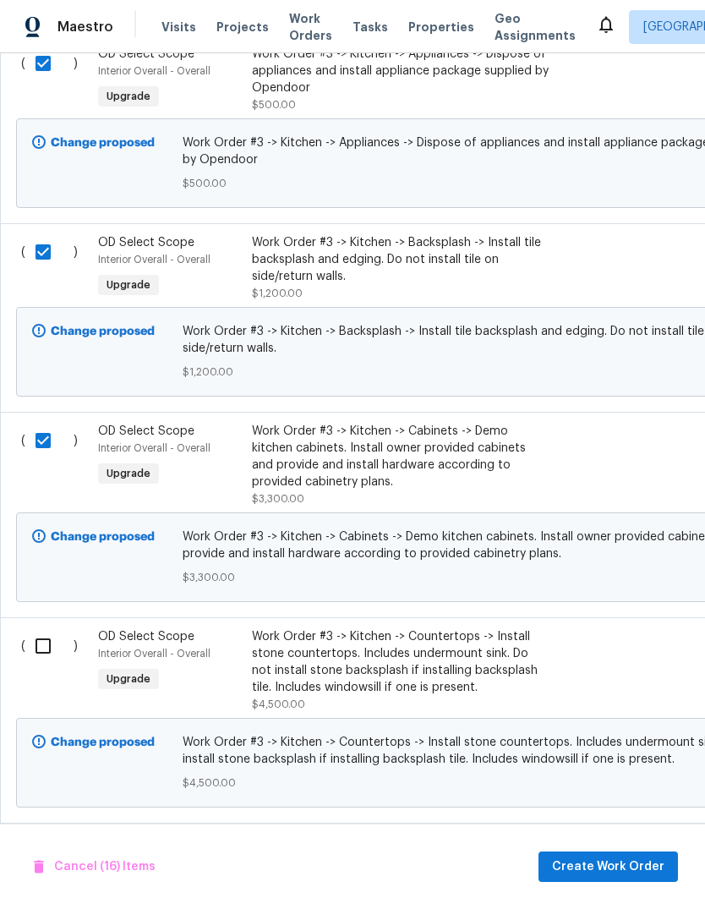
scroll to position [3409, 0]
click at [30, 660] on input "checkbox" at bounding box center [49, 646] width 48 height 36
checkbox input "true"
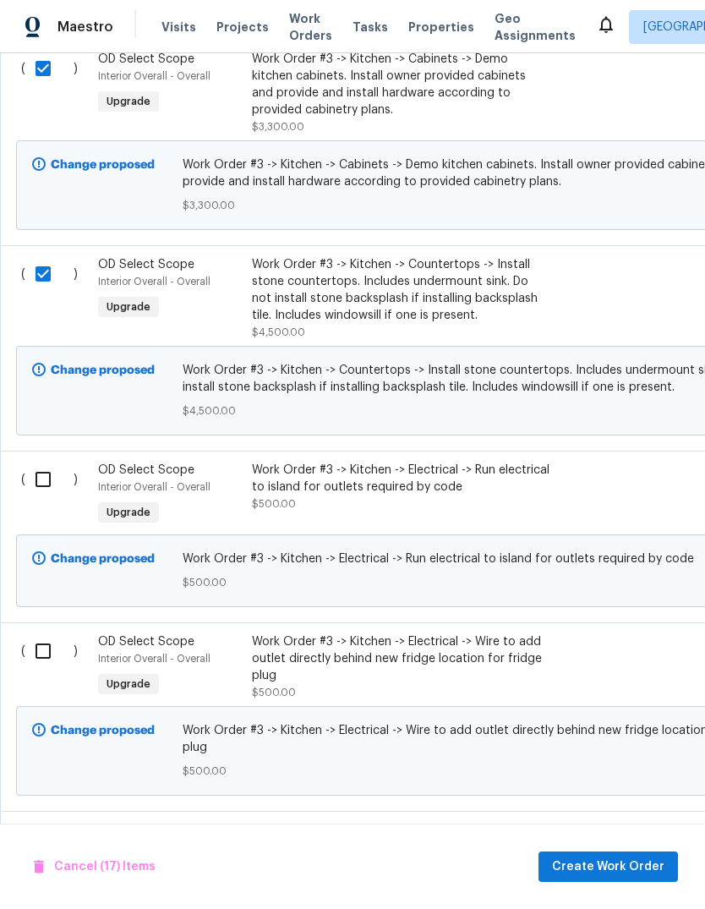
scroll to position [3783, 0]
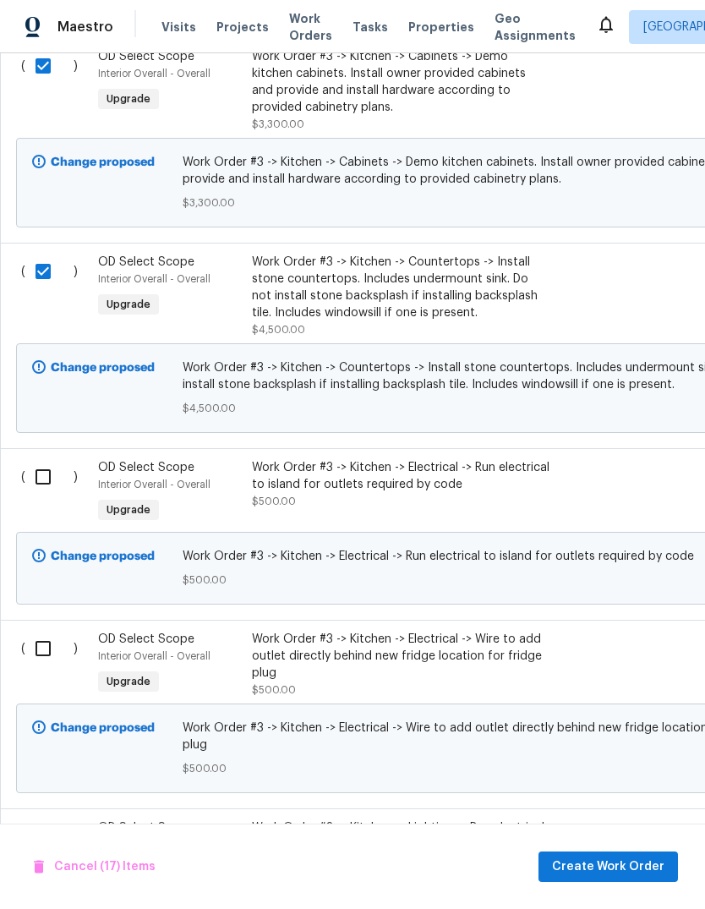
click at [32, 485] on input "checkbox" at bounding box center [49, 477] width 48 height 36
checkbox input "true"
click at [27, 663] on input "checkbox" at bounding box center [49, 649] width 48 height 36
checkbox input "true"
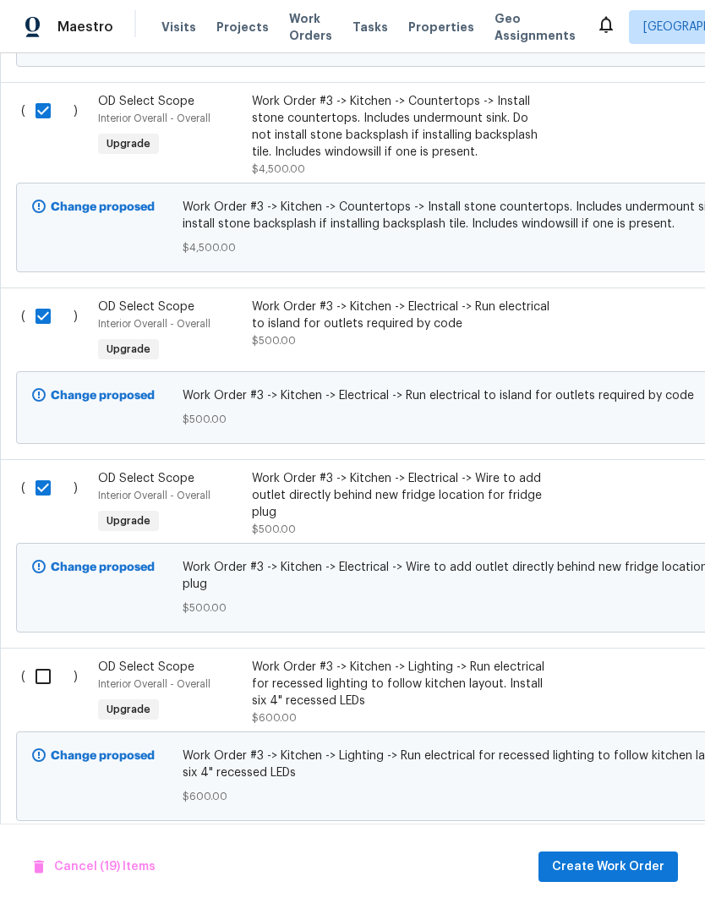
scroll to position [3966, 0]
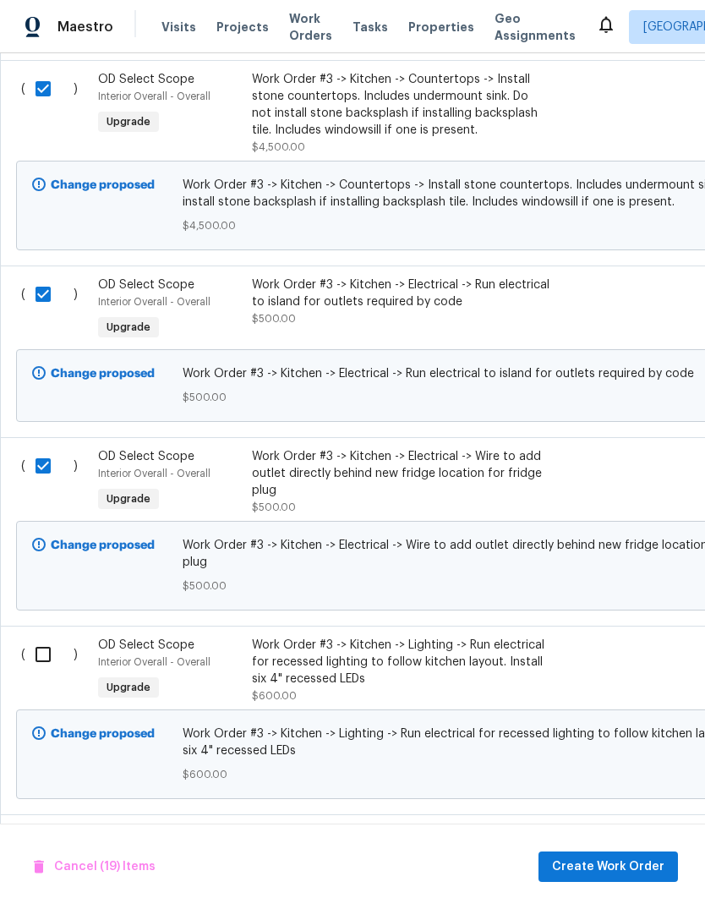
click at [33, 672] on input "checkbox" at bounding box center [49, 655] width 48 height 36
checkbox input "true"
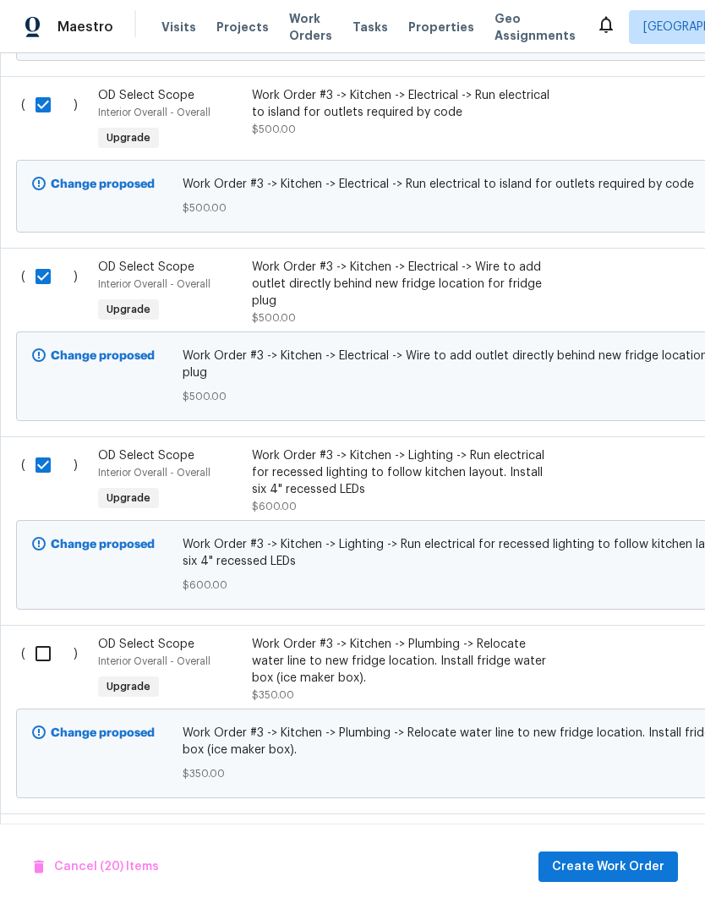
scroll to position [4155, 0]
click at [28, 661] on input "checkbox" at bounding box center [49, 654] width 48 height 36
checkbox input "true"
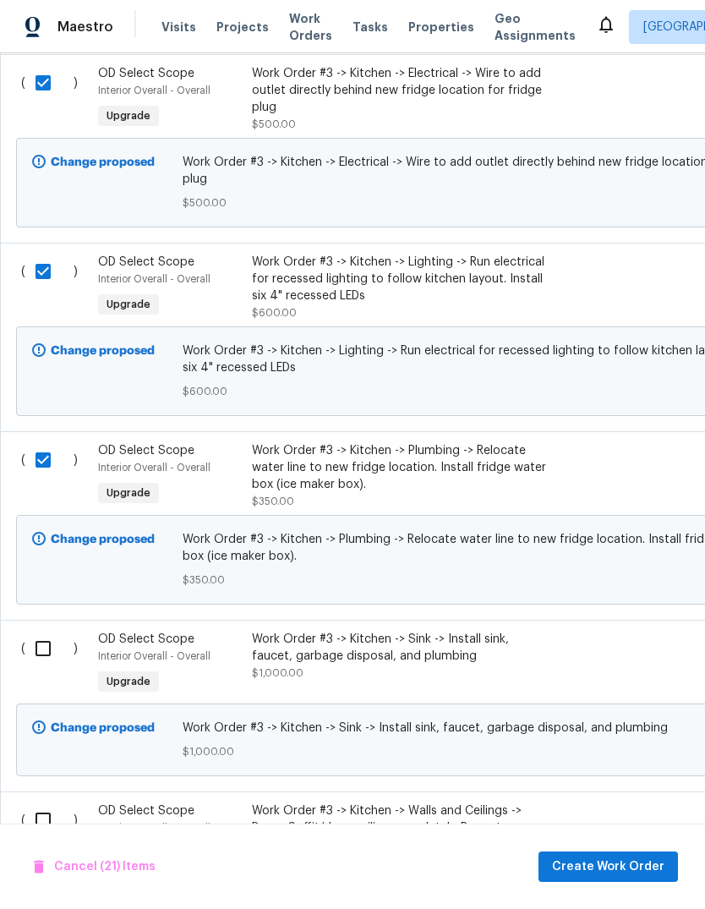
click at [37, 663] on input "checkbox" at bounding box center [49, 649] width 48 height 36
checkbox input "true"
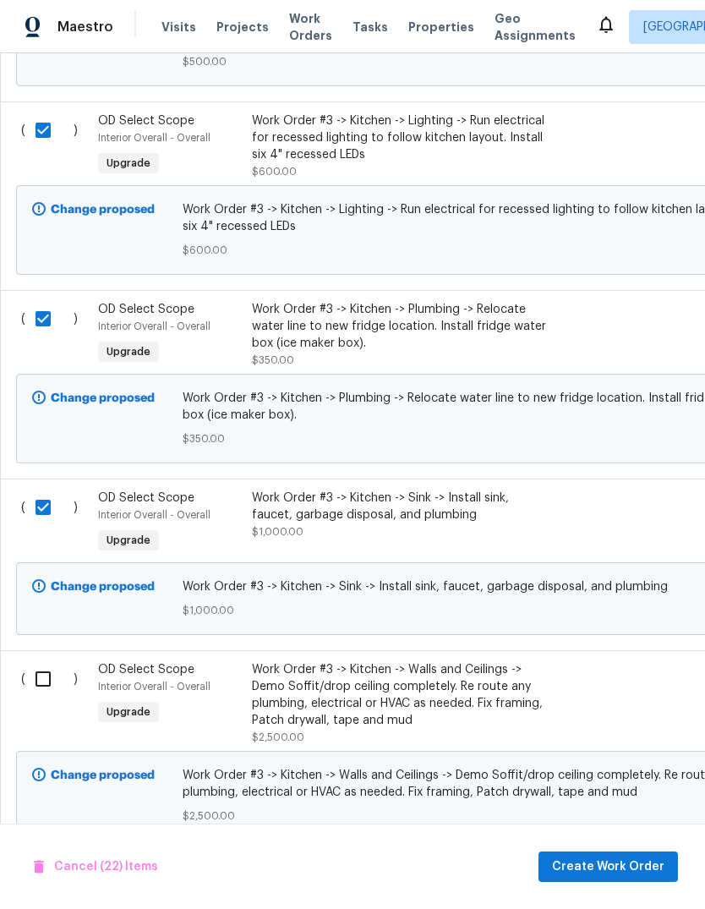
scroll to position [4491, 0]
click at [34, 682] on input "checkbox" at bounding box center [49, 678] width 48 height 36
checkbox input "true"
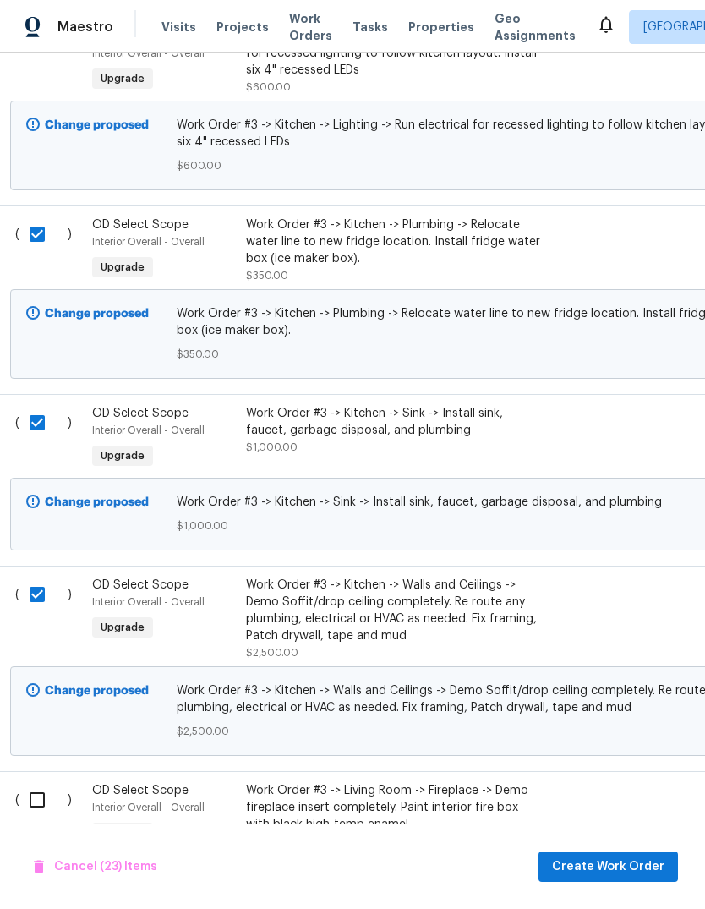
scroll to position [4676, 13]
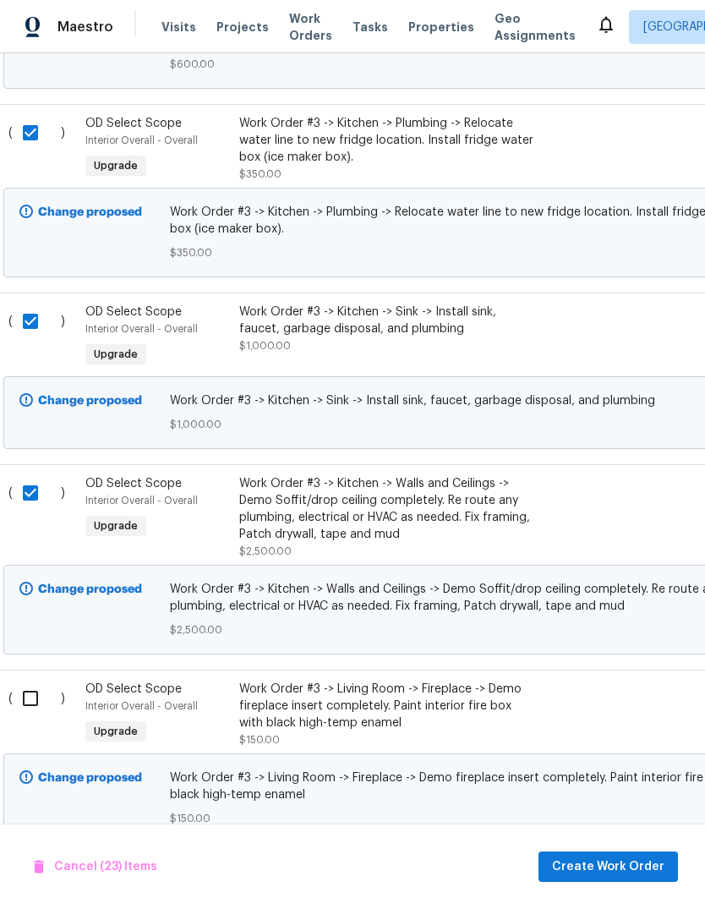
click at [21, 706] on input "checkbox" at bounding box center [37, 699] width 48 height 36
checkbox input "true"
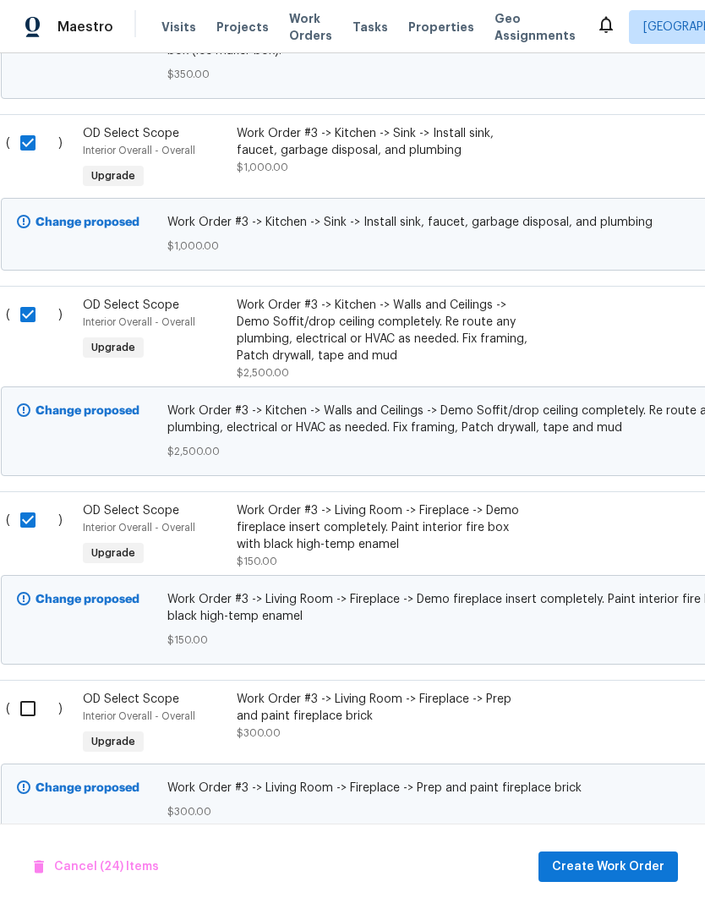
click at [21, 726] on input "checkbox" at bounding box center [34, 709] width 48 height 36
checkbox input "true"
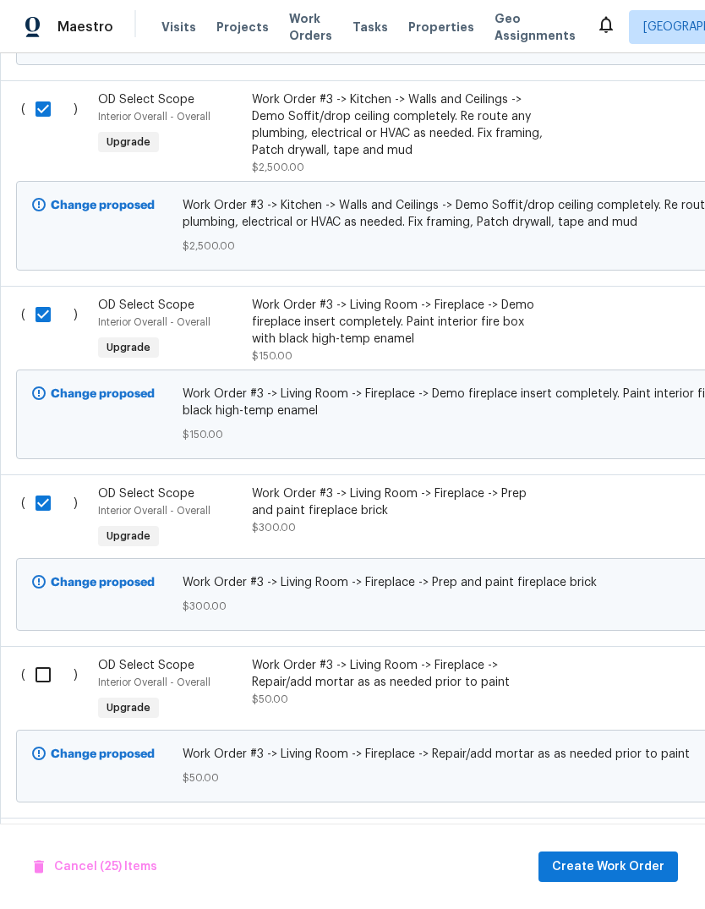
scroll to position [0, 0]
click at [36, 692] on input "checkbox" at bounding box center [49, 675] width 48 height 36
checkbox input "true"
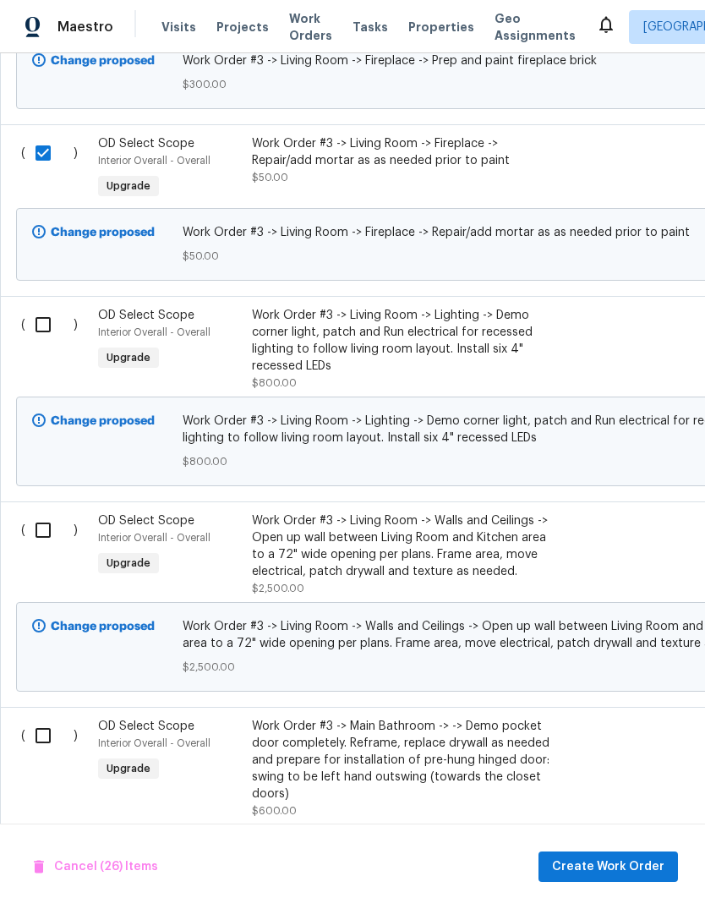
click at [30, 545] on input "checkbox" at bounding box center [49, 530] width 48 height 36
checkbox input "true"
click at [30, 753] on input "checkbox" at bounding box center [49, 736] width 48 height 36
checkbox input "true"
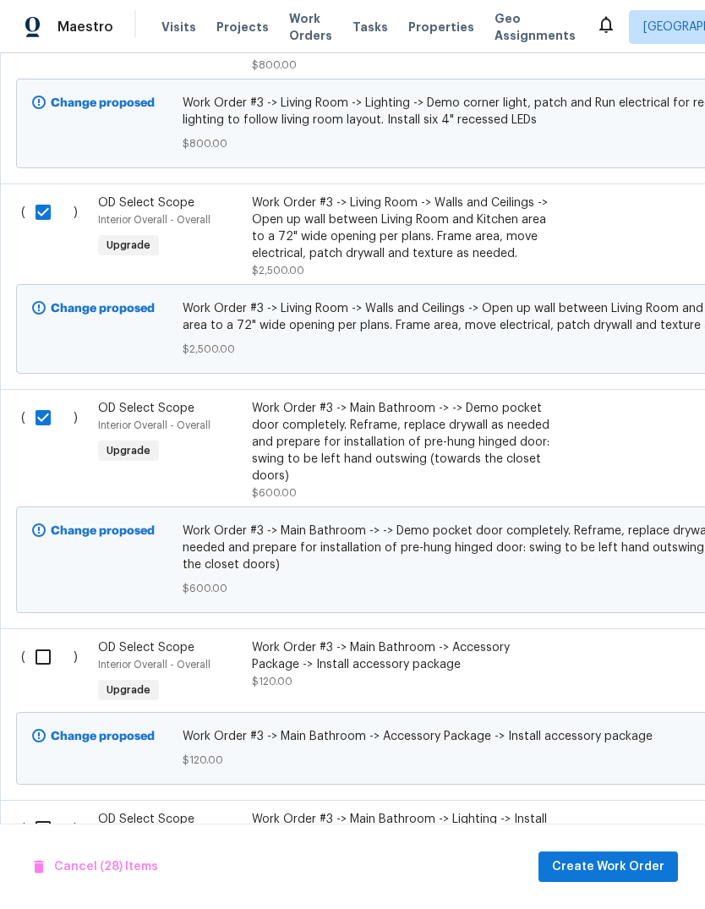
click at [32, 675] on input "checkbox" at bounding box center [49, 657] width 48 height 36
checkbox input "true"
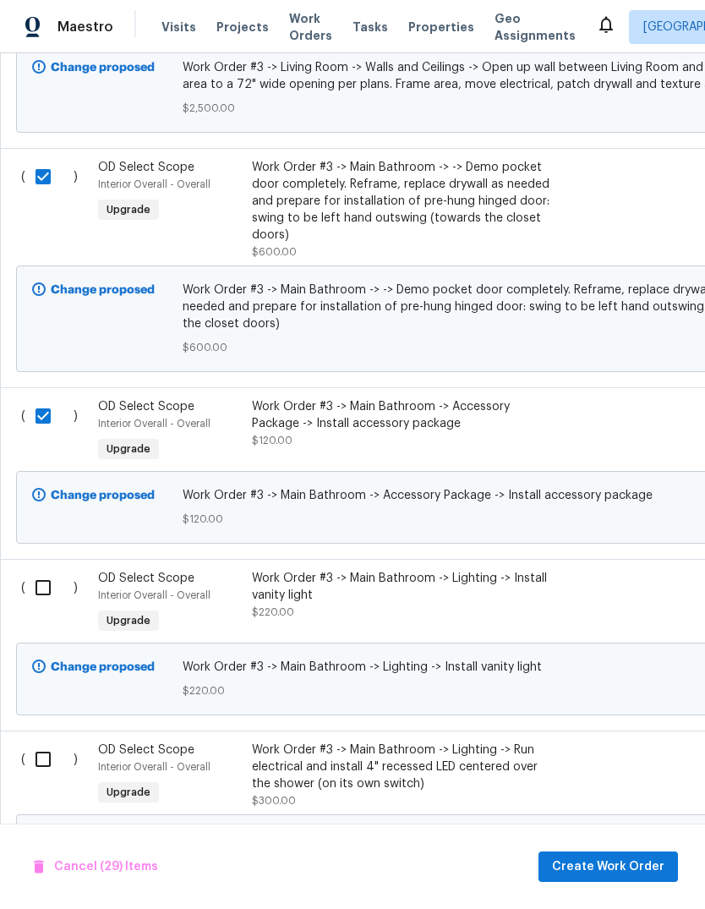
click at [31, 605] on input "checkbox" at bounding box center [49, 588] width 48 height 36
checkbox input "true"
click at [31, 775] on input "checkbox" at bounding box center [49, 760] width 48 height 36
checkbox input "true"
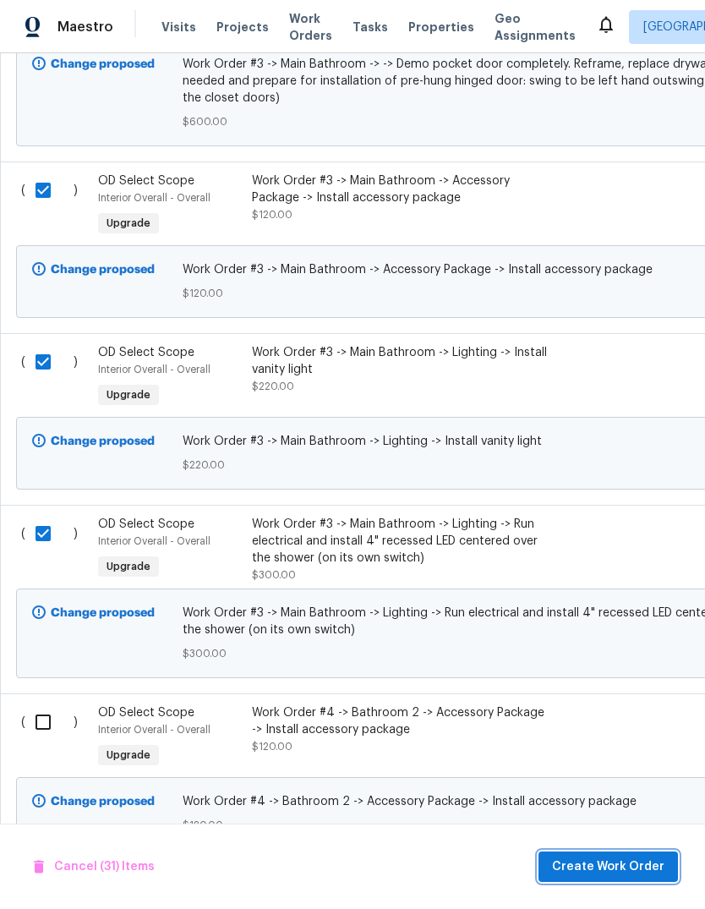
click at [631, 864] on span "Create Work Order" at bounding box center [608, 867] width 112 height 21
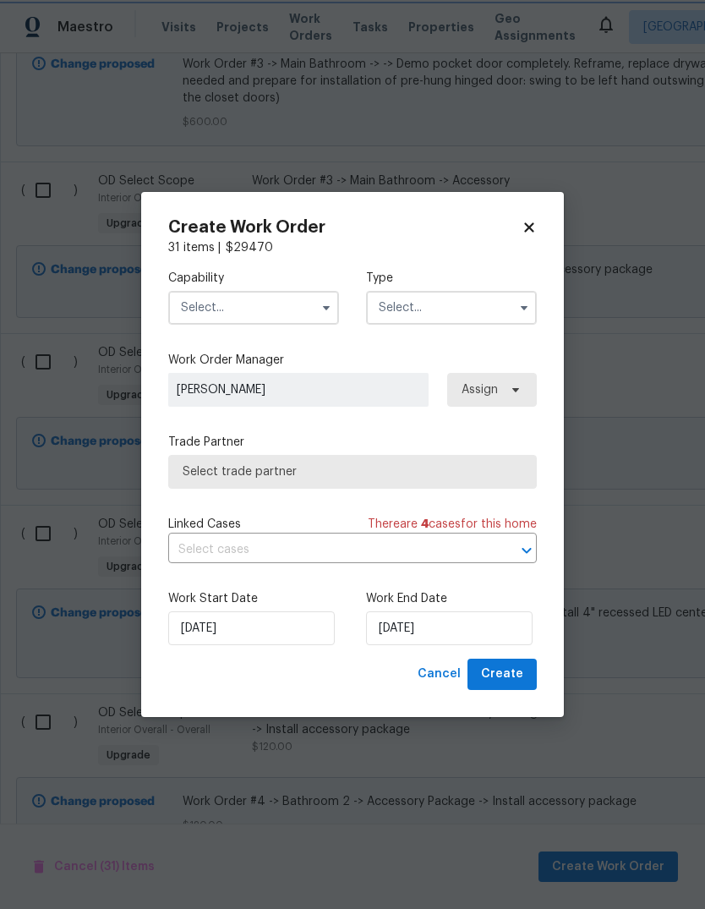
checkbox input "false"
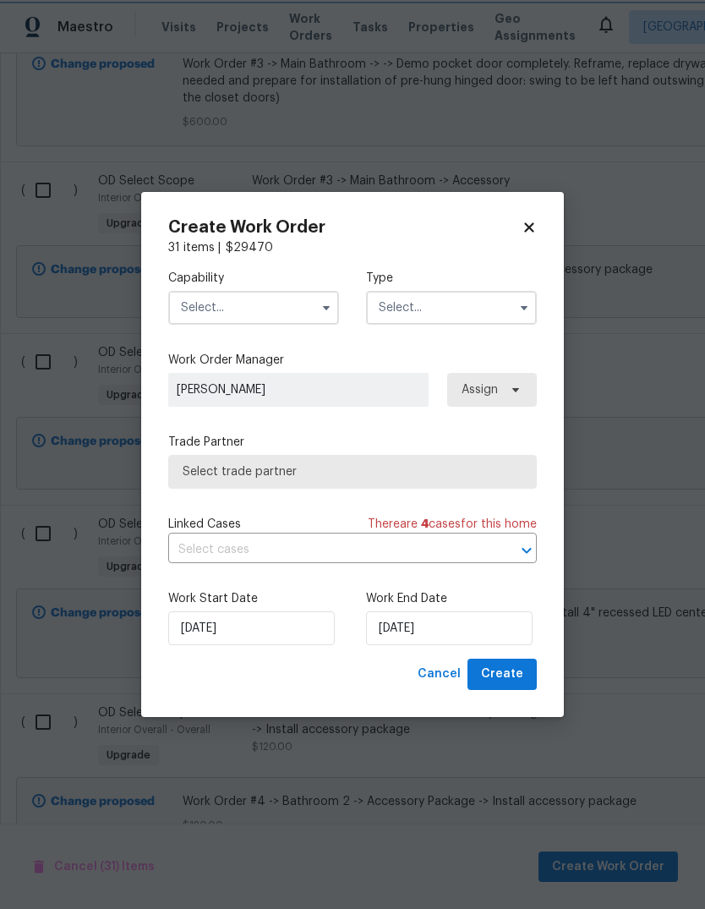
checkbox input "false"
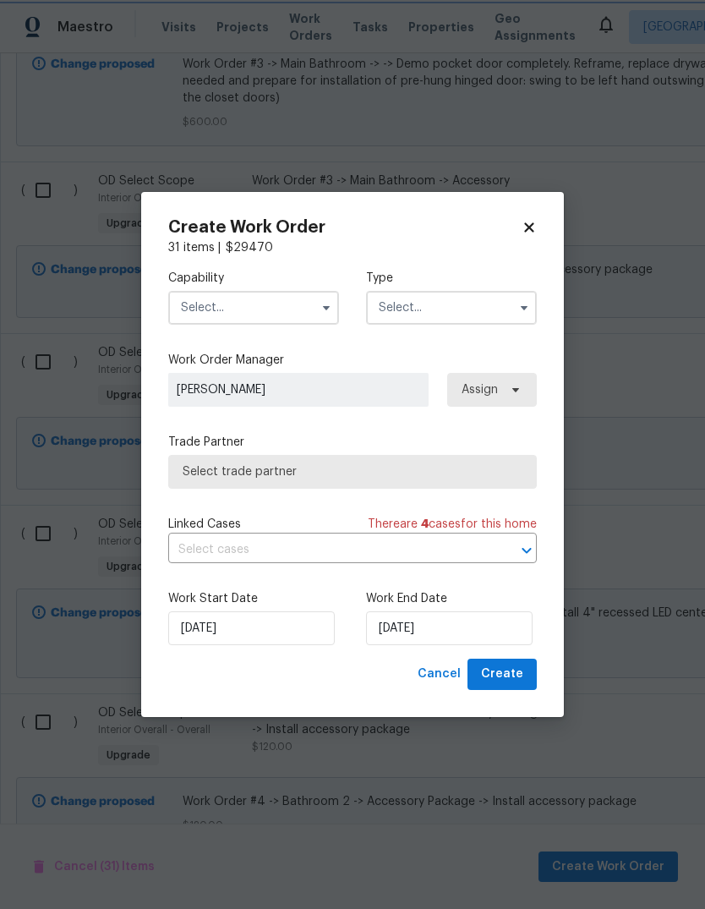
checkbox input "false"
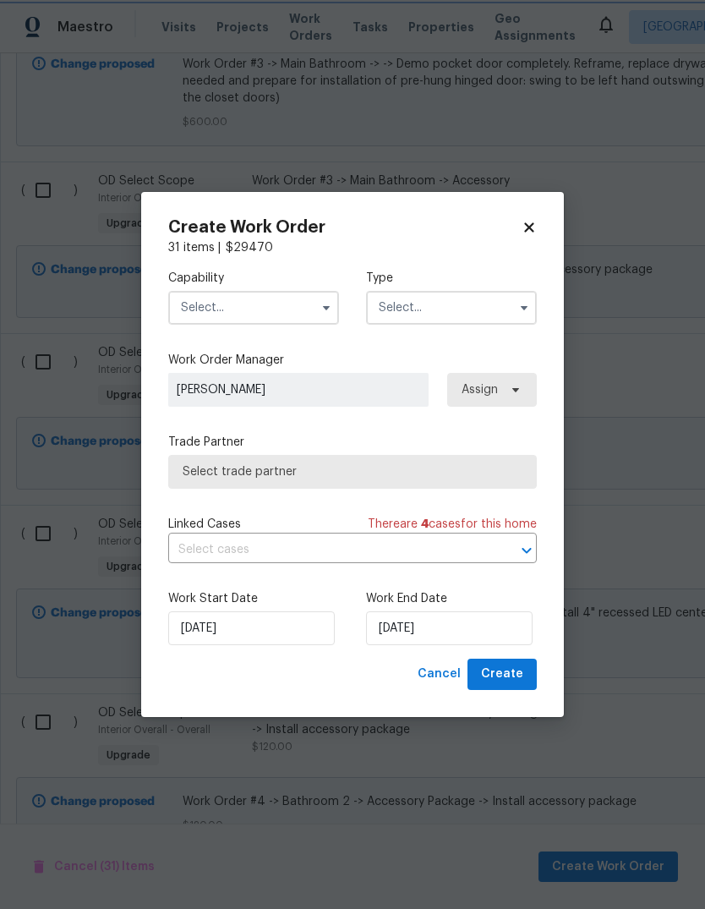
checkbox input "false"
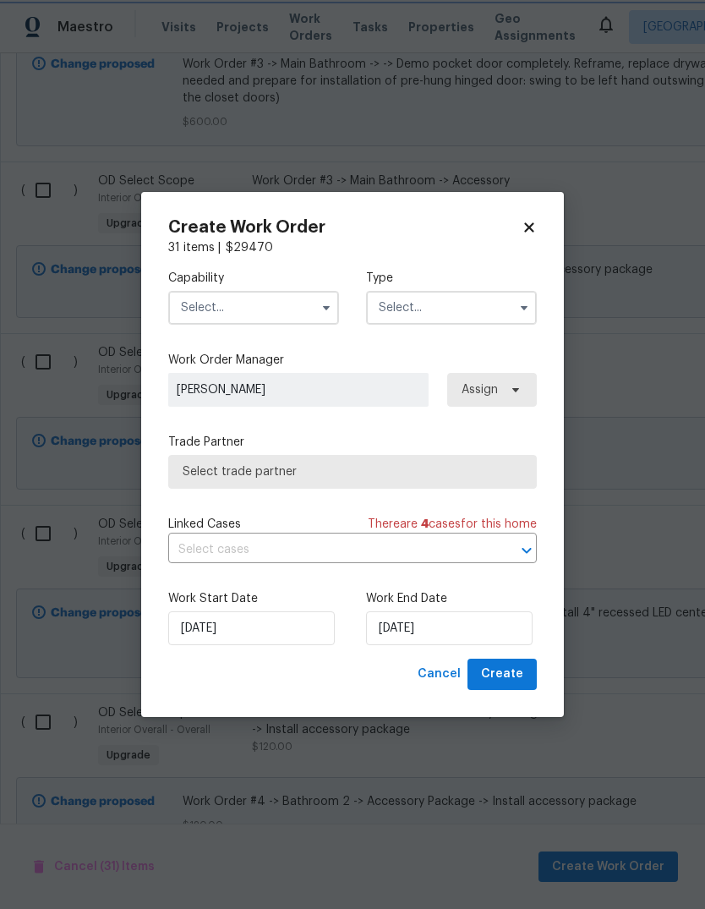
checkbox input "false"
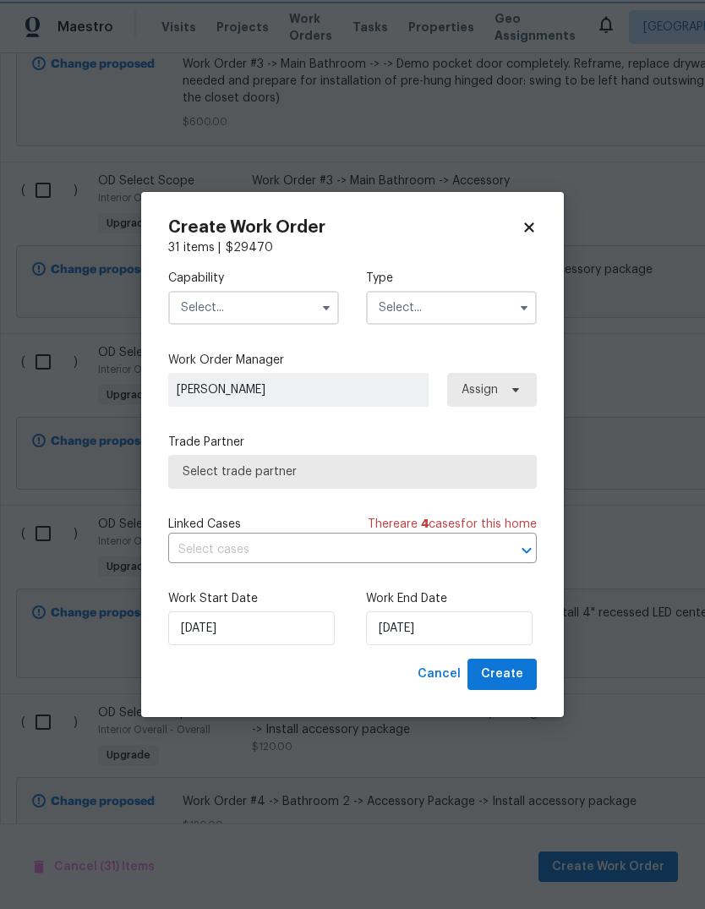
checkbox input "false"
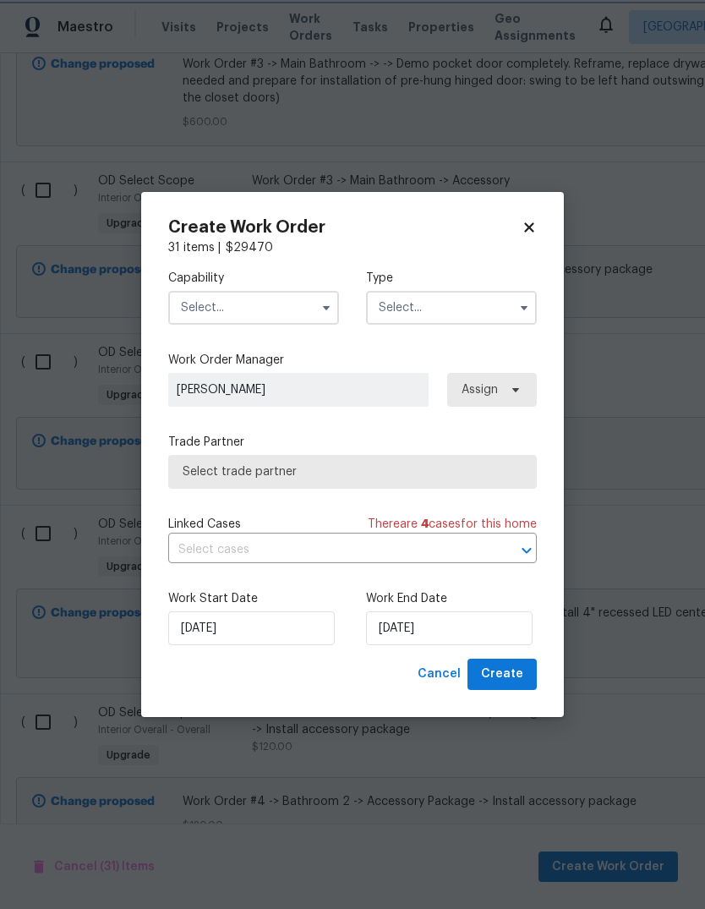
checkbox input "false"
click at [475, 633] on input "[DATE]" at bounding box center [449, 628] width 167 height 34
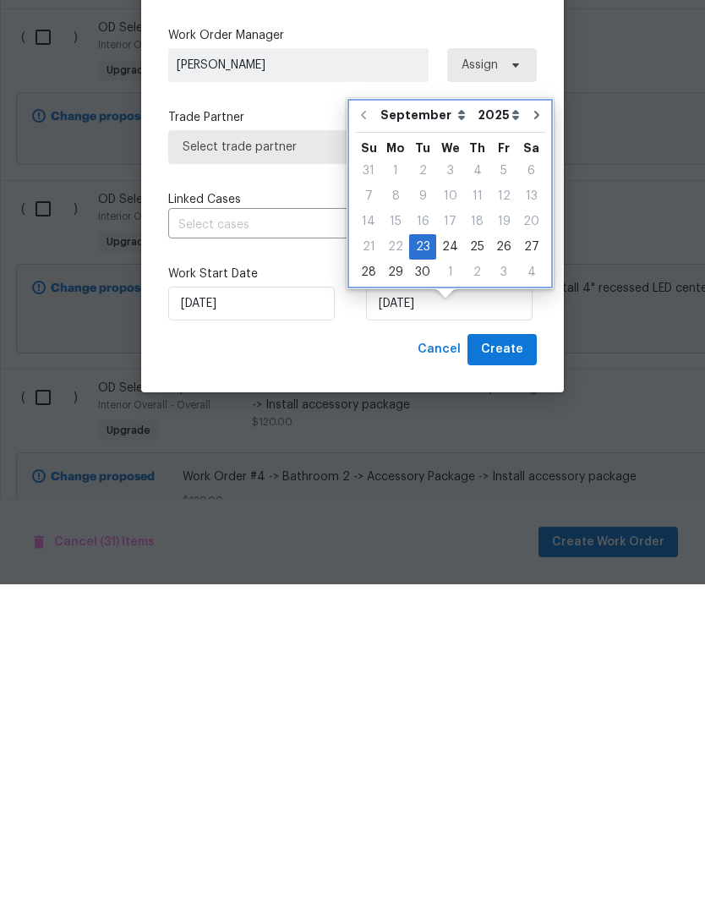
click at [533, 433] on icon "Go to next month" at bounding box center [537, 440] width 14 height 14
type input "[DATE]"
select select "9"
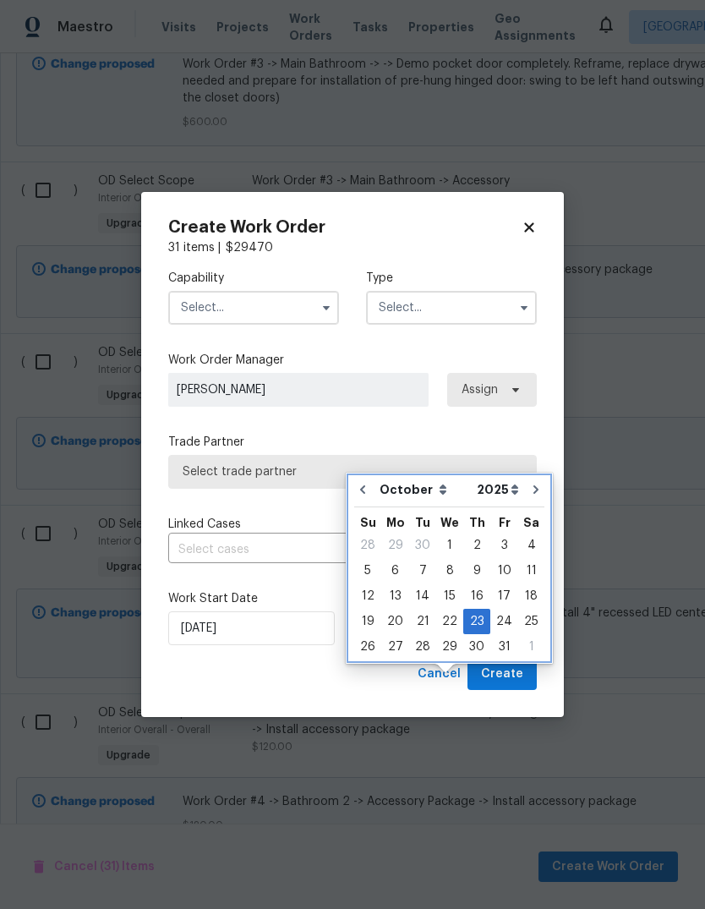
click at [530, 483] on icon "Go to next month" at bounding box center [536, 490] width 14 height 14
type input "[DATE]"
select select "10"
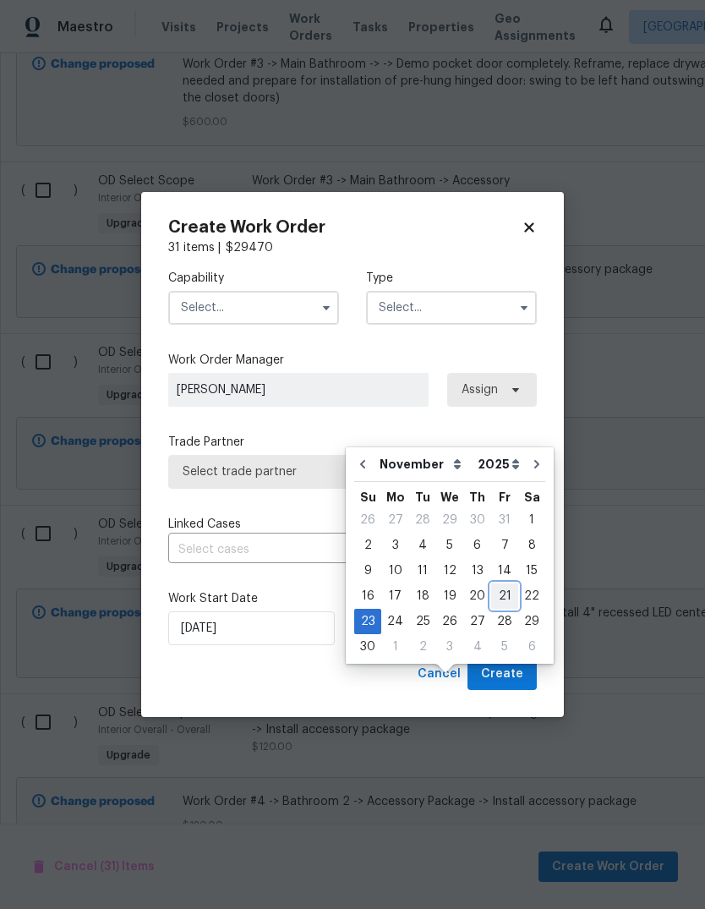
click at [504, 584] on div "21" at bounding box center [504, 596] width 27 height 24
type input "[DATE]"
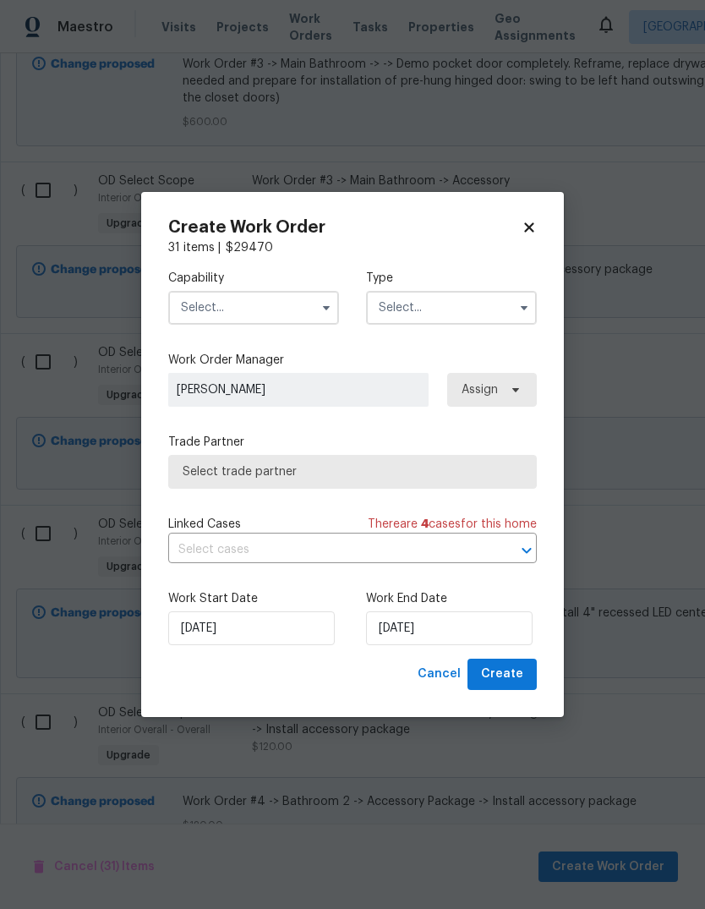
click at [306, 308] on input "text" at bounding box center [253, 308] width 171 height 34
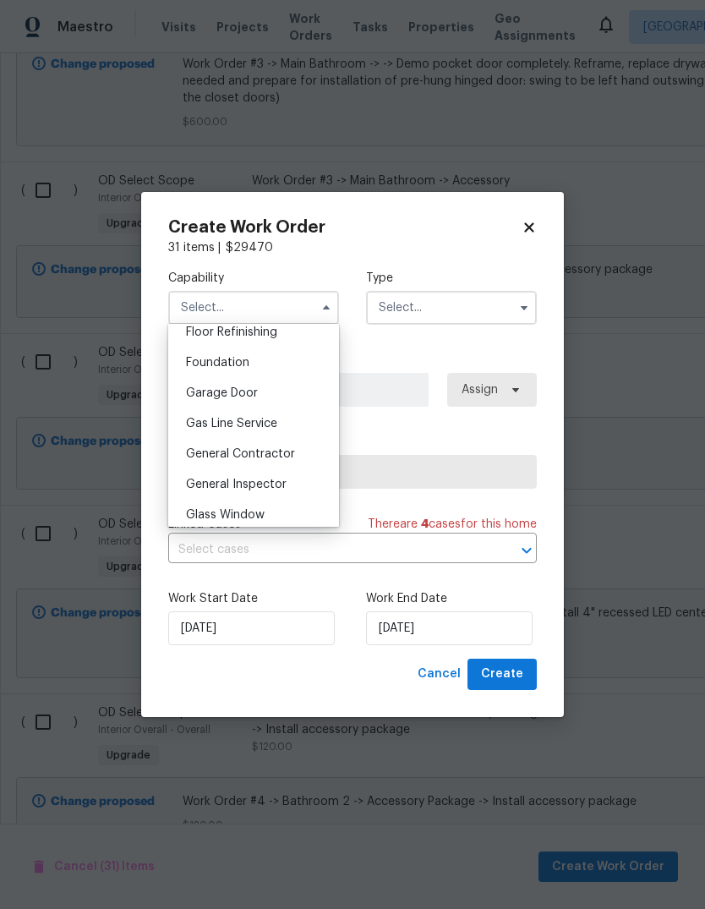
click at [292, 461] on div "General Contractor" at bounding box center [254, 454] width 162 height 30
type input "General Contractor"
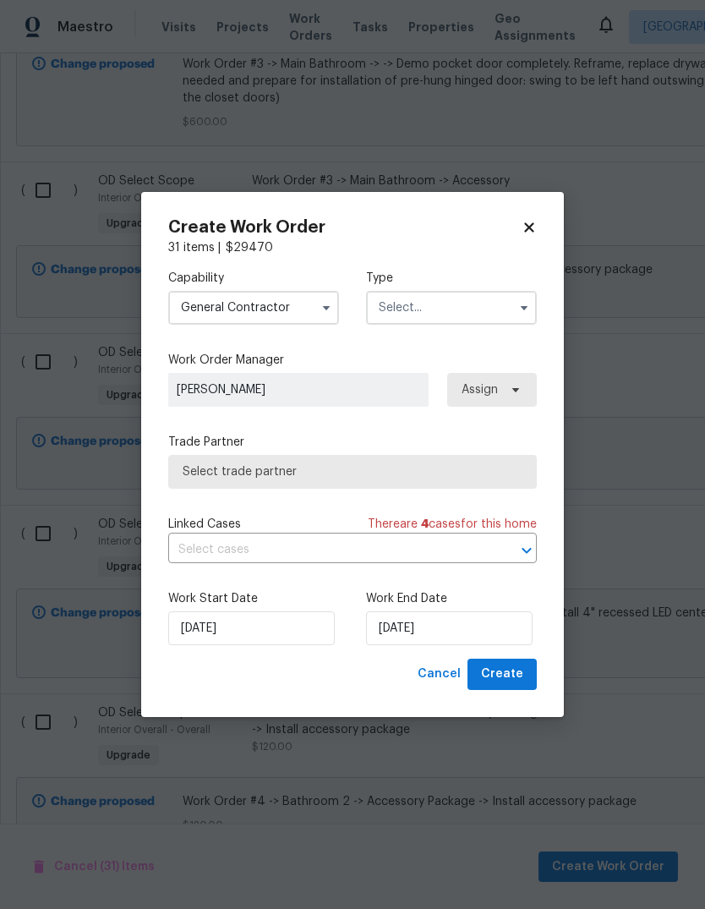
click at [506, 319] on input "text" at bounding box center [451, 308] width 171 height 34
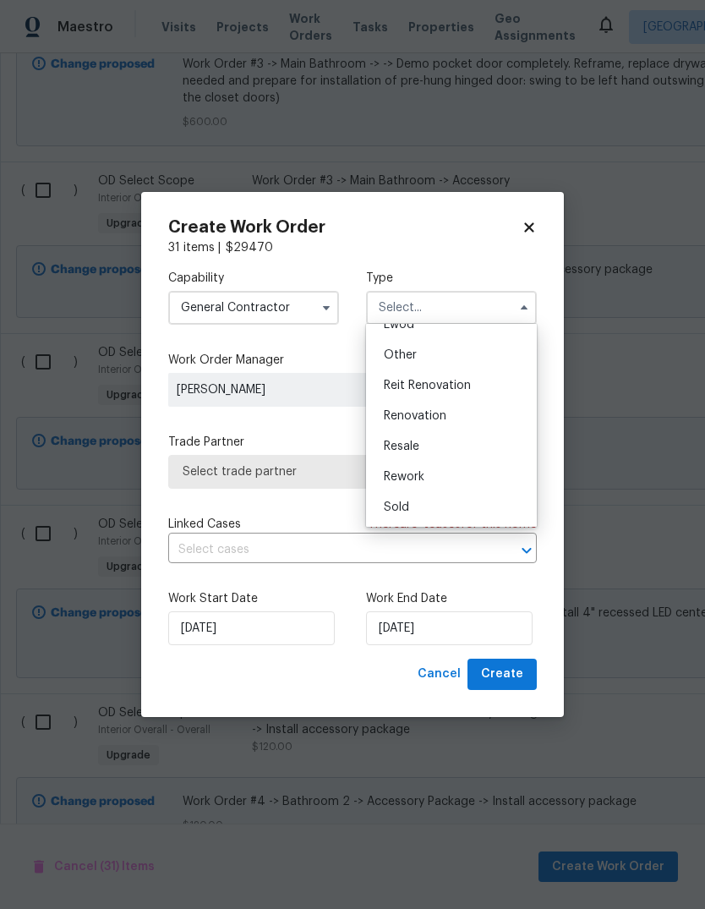
click at [463, 419] on div "Renovation" at bounding box center [451, 416] width 162 height 30
type input "Renovation"
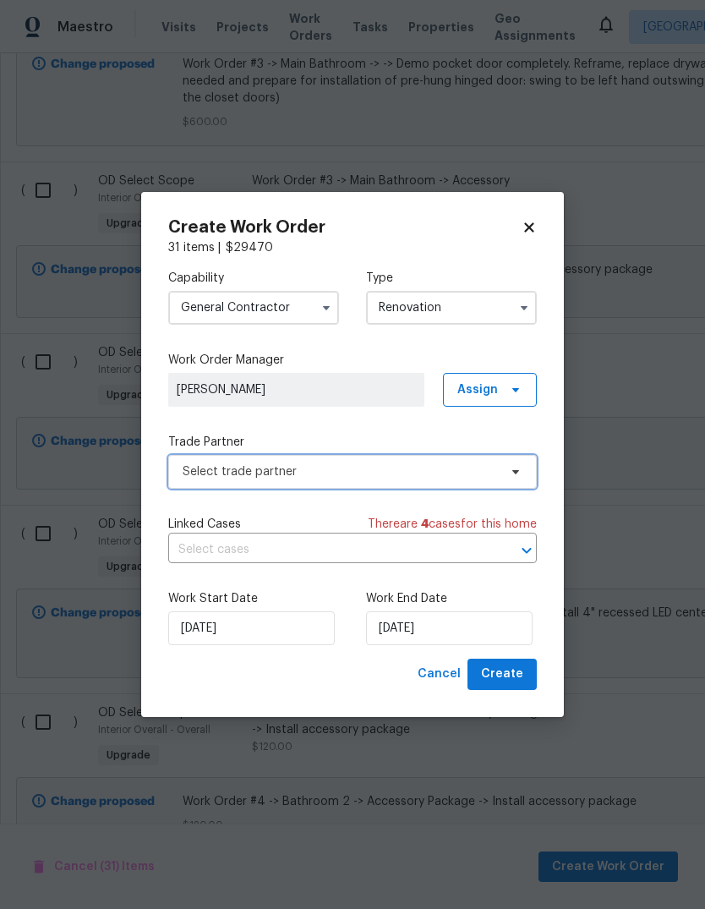
click at [429, 476] on span "Select trade partner" at bounding box center [340, 471] width 315 height 17
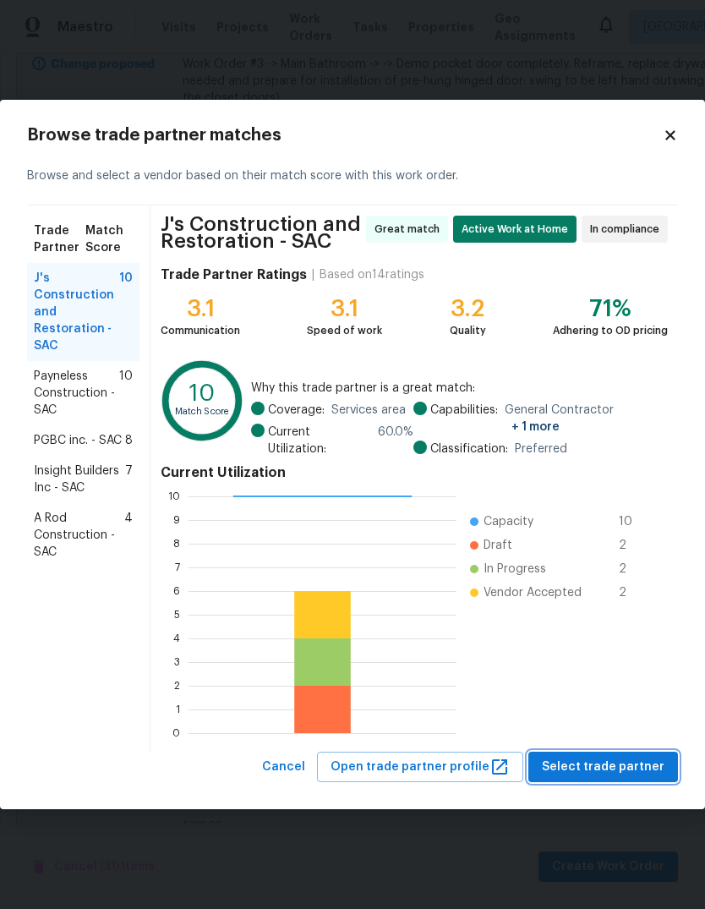
click at [633, 761] on span "Select trade partner" at bounding box center [603, 767] width 123 height 21
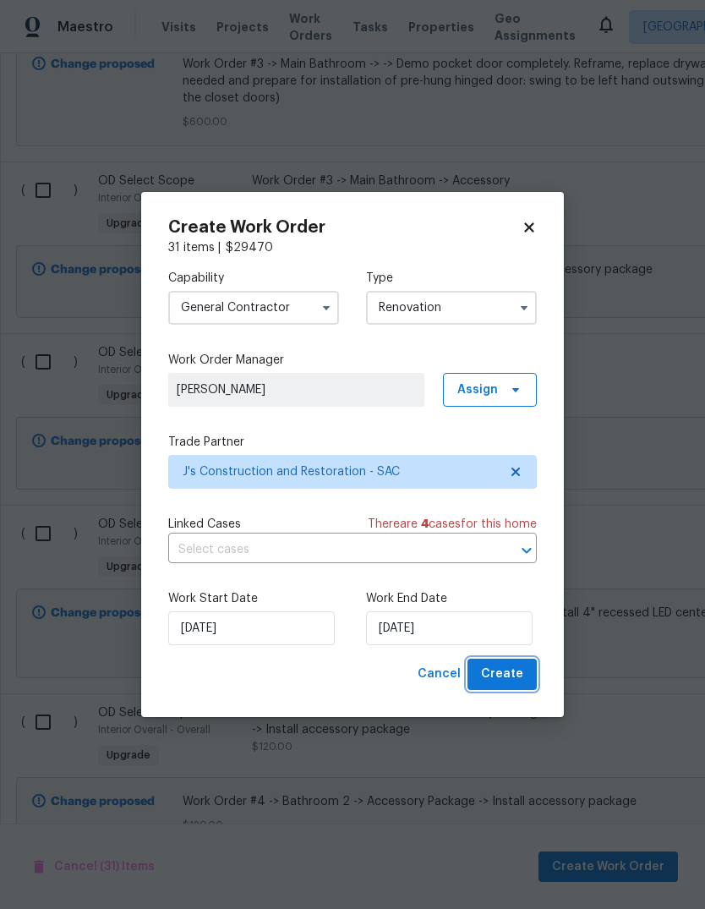
click at [509, 674] on span "Create" at bounding box center [502, 674] width 42 height 21
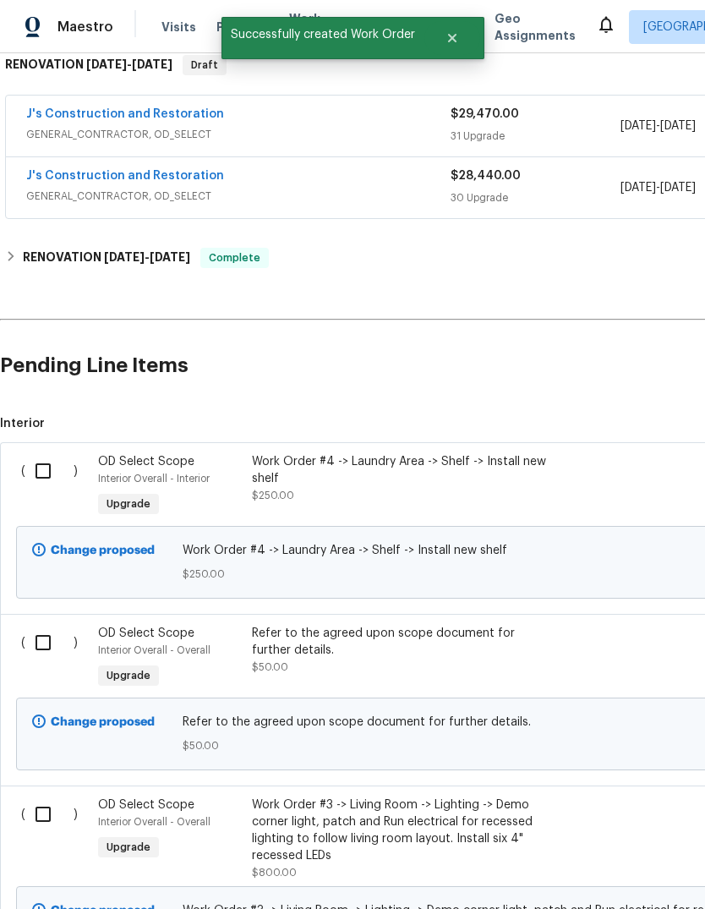
scroll to position [428, -1]
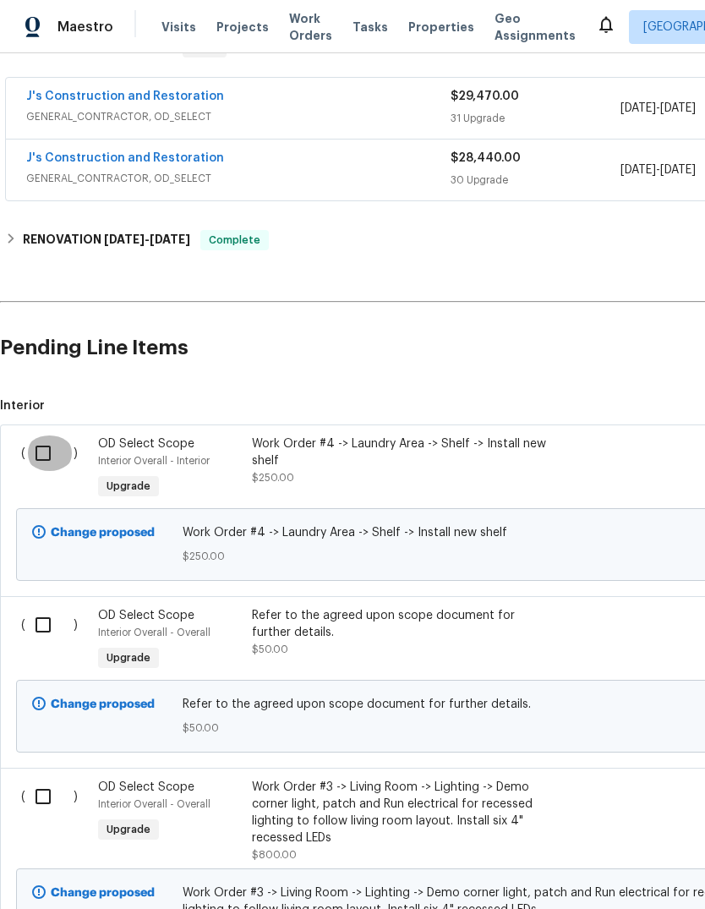
click at [45, 435] on input "checkbox" at bounding box center [49, 453] width 48 height 36
checkbox input "true"
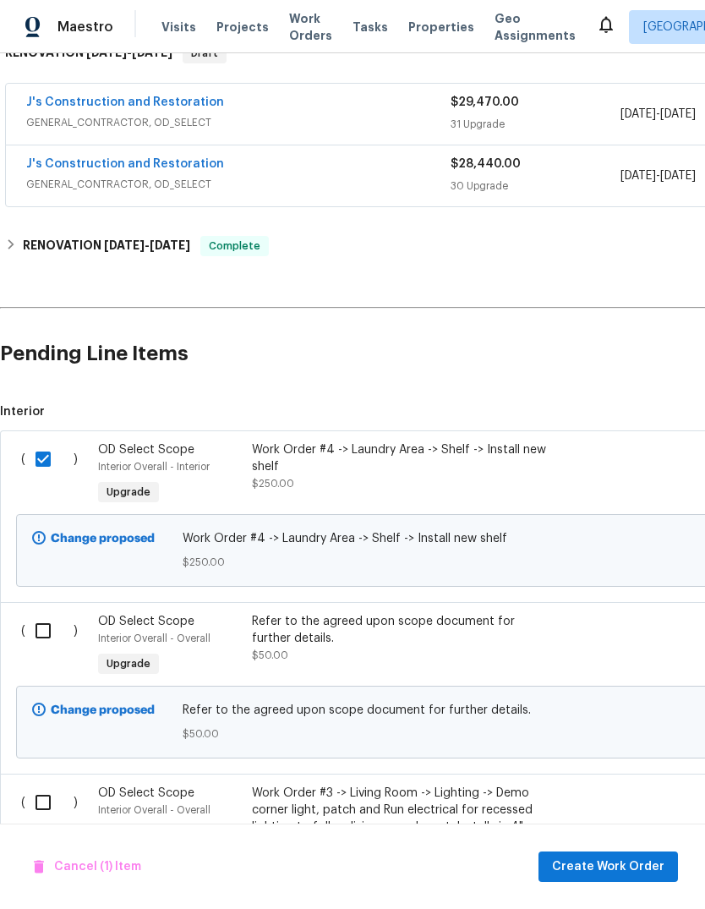
scroll to position [432, 0]
click at [32, 785] on input "checkbox" at bounding box center [49, 803] width 48 height 36
checkbox input "true"
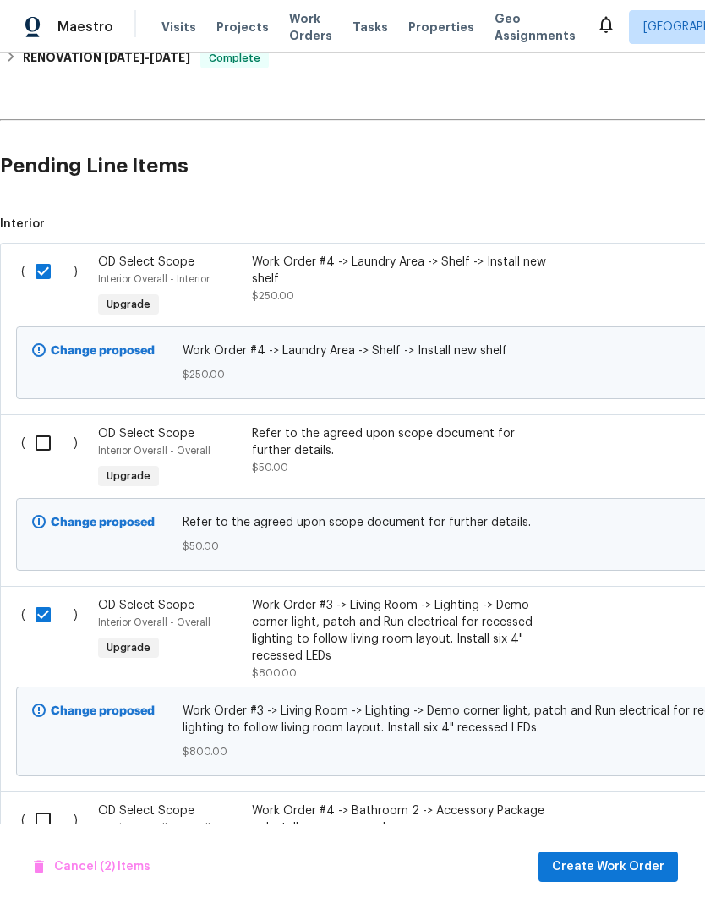
scroll to position [631, 0]
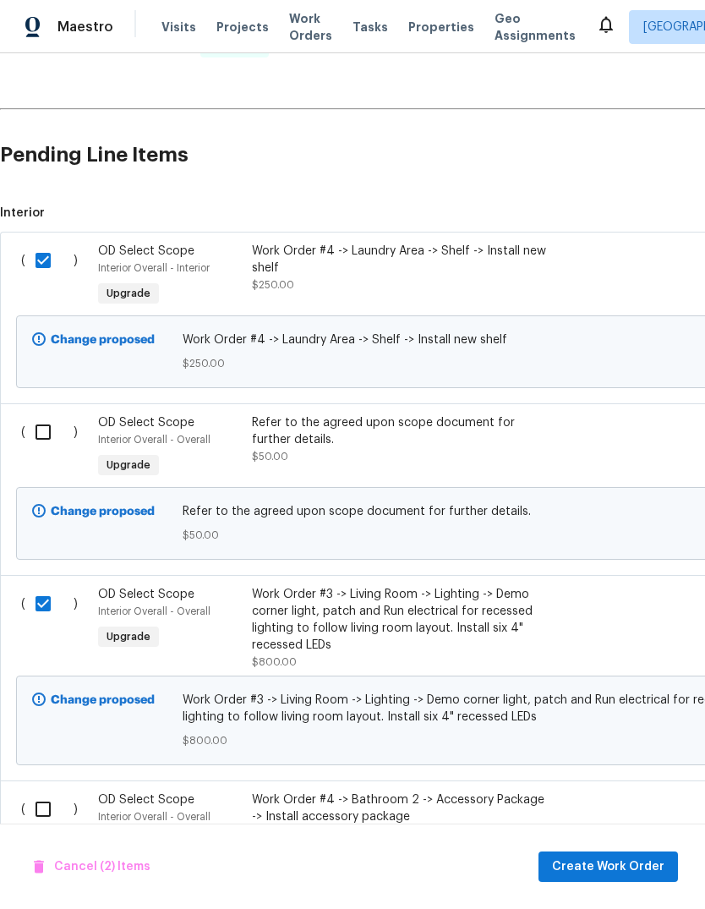
click at [33, 791] on input "checkbox" at bounding box center [49, 809] width 48 height 36
checkbox input "true"
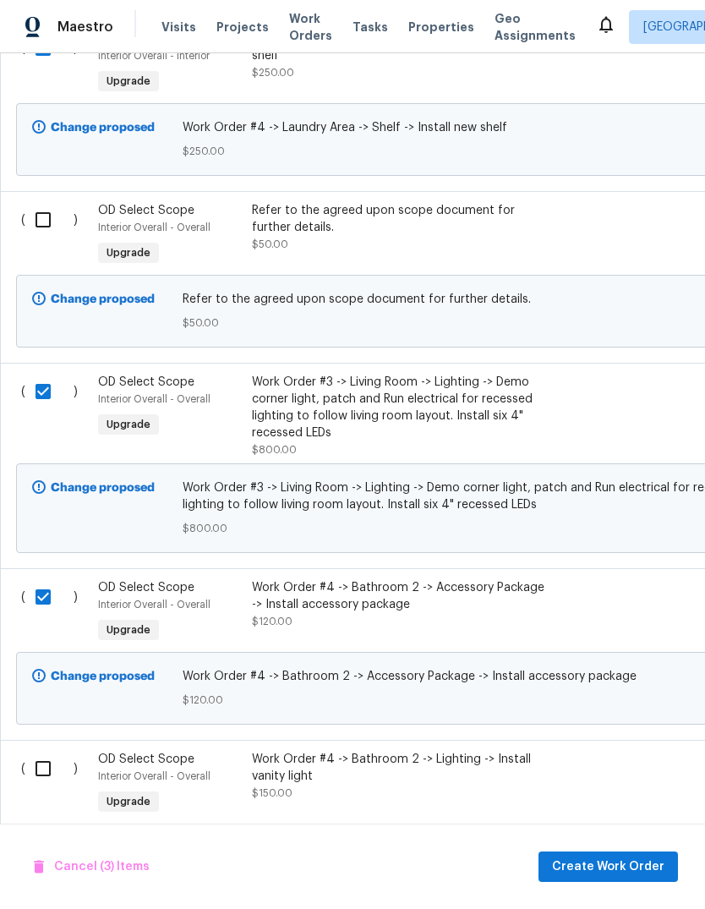
scroll to position [843, 0]
click at [33, 751] on input "checkbox" at bounding box center [49, 769] width 48 height 36
checkbox input "true"
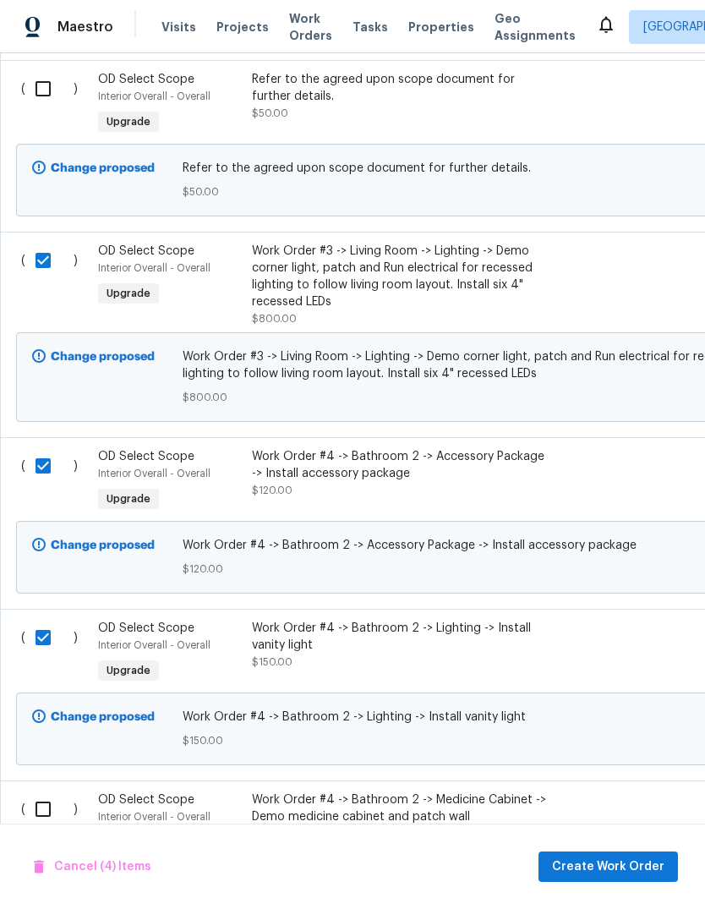
scroll to position [974, 0]
click at [30, 791] on input "checkbox" at bounding box center [49, 809] width 48 height 36
checkbox input "true"
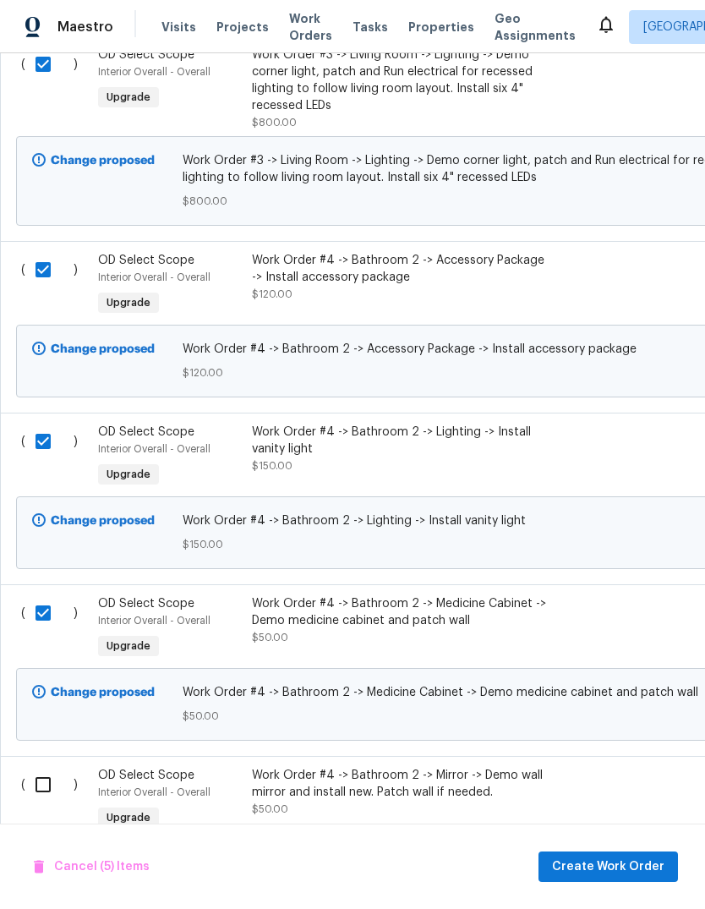
scroll to position [1170, 0]
click at [30, 767] on input "checkbox" at bounding box center [49, 785] width 48 height 36
checkbox input "true"
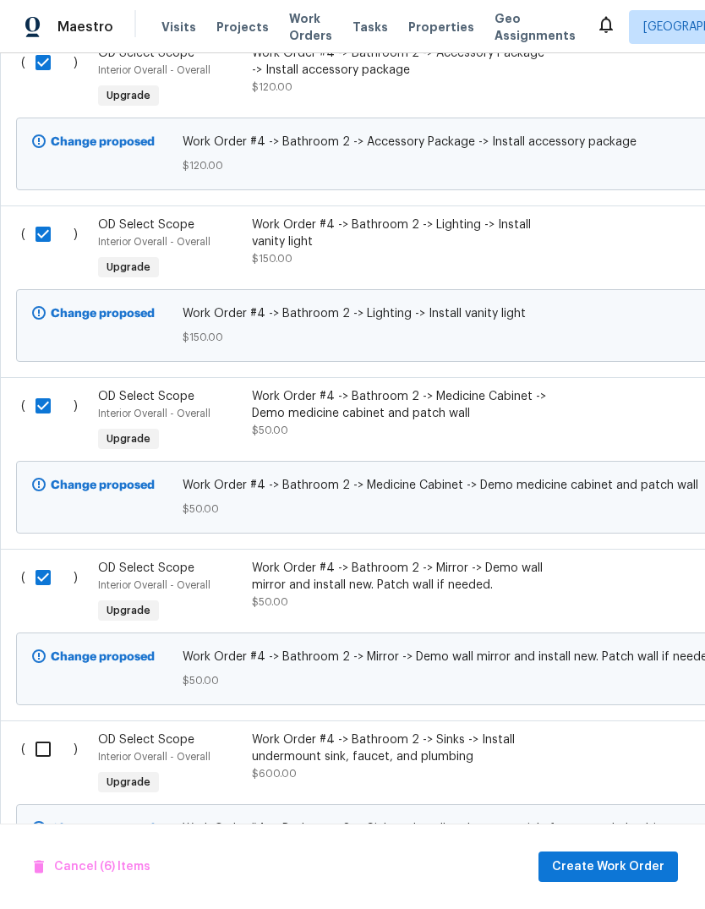
scroll to position [1379, 0]
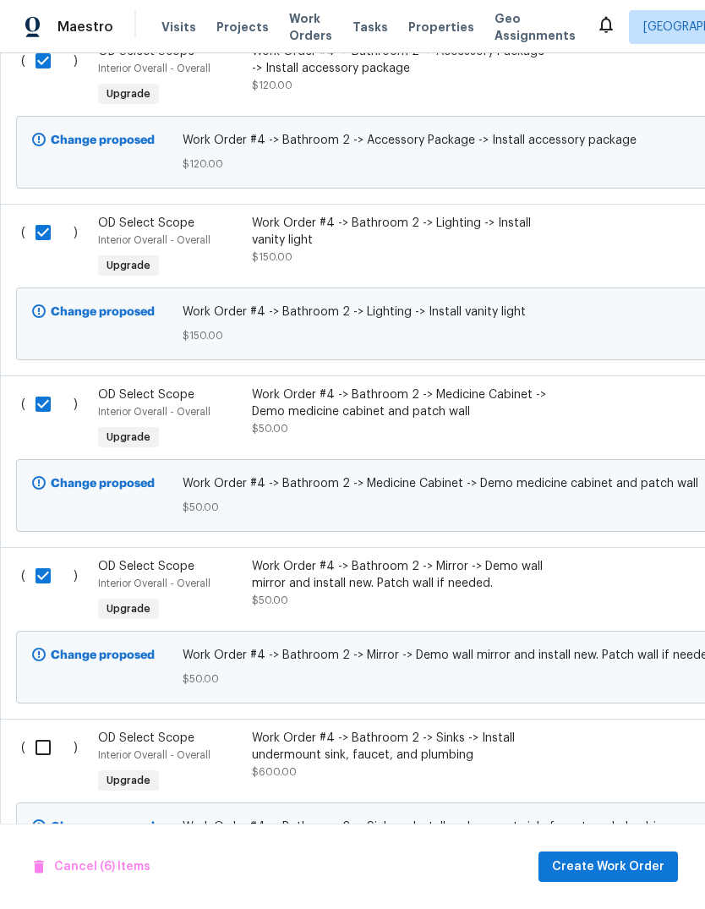
click at [33, 730] on input "checkbox" at bounding box center [49, 748] width 48 height 36
checkbox input "true"
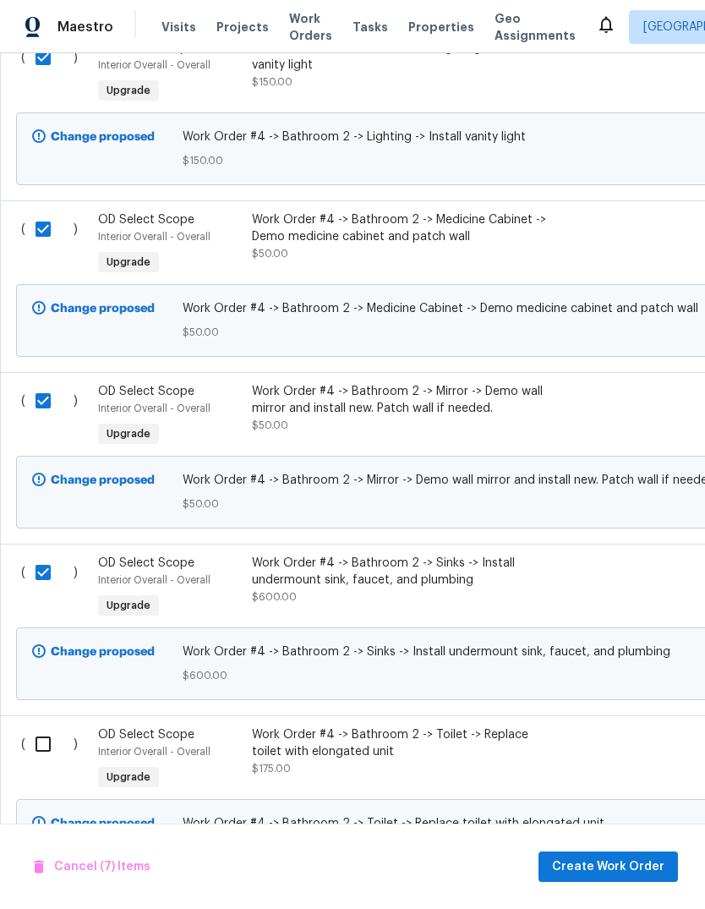
scroll to position [1558, 0]
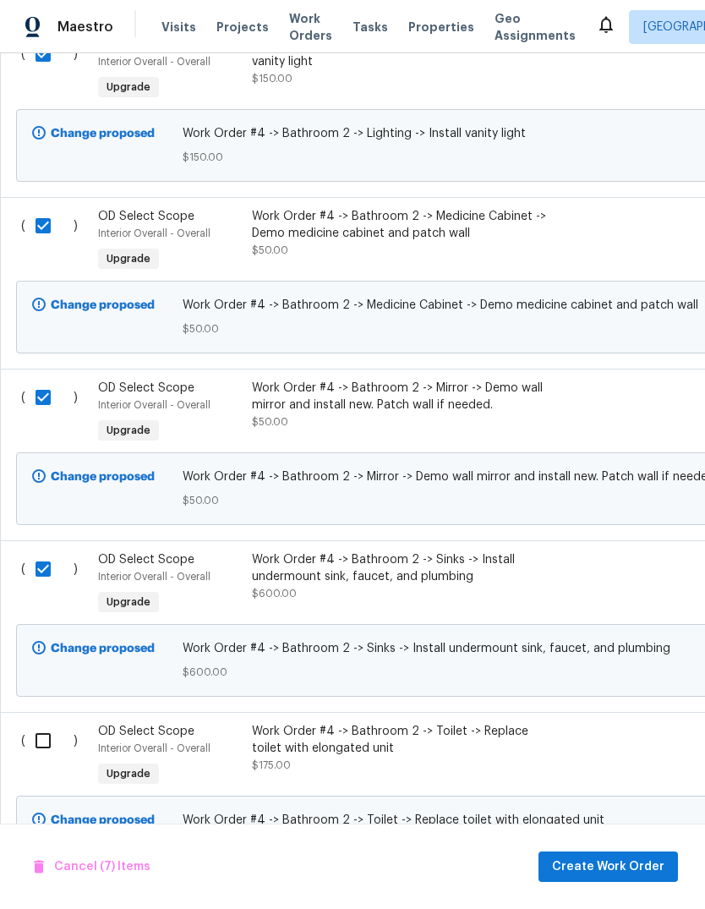
click at [35, 723] on input "checkbox" at bounding box center [49, 741] width 48 height 36
checkbox input "true"
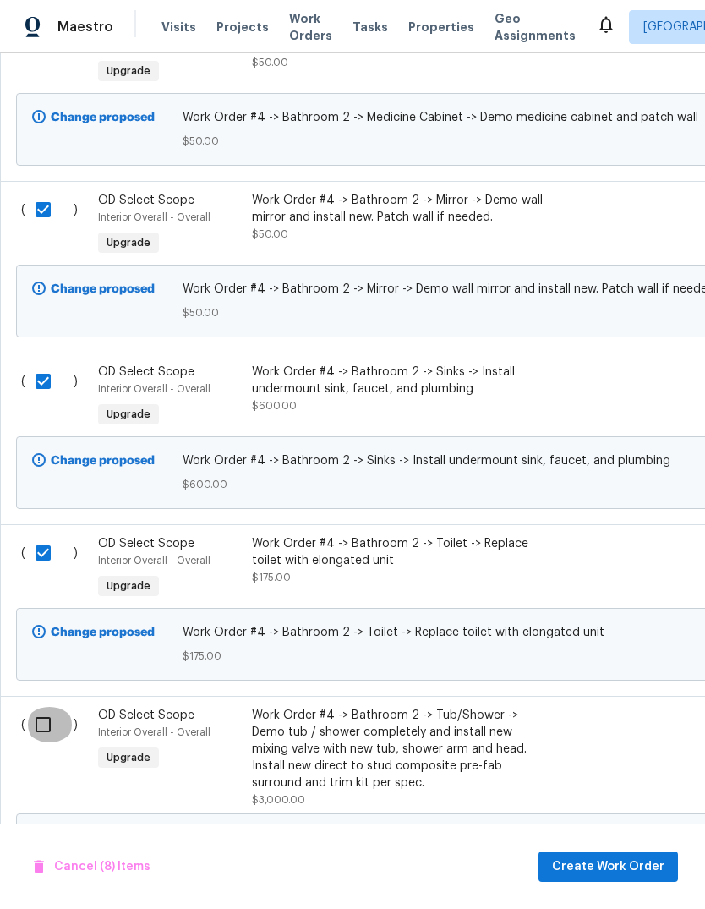
scroll to position [1745, 0]
click at [43, 707] on input "checkbox" at bounding box center [49, 725] width 48 height 36
checkbox input "true"
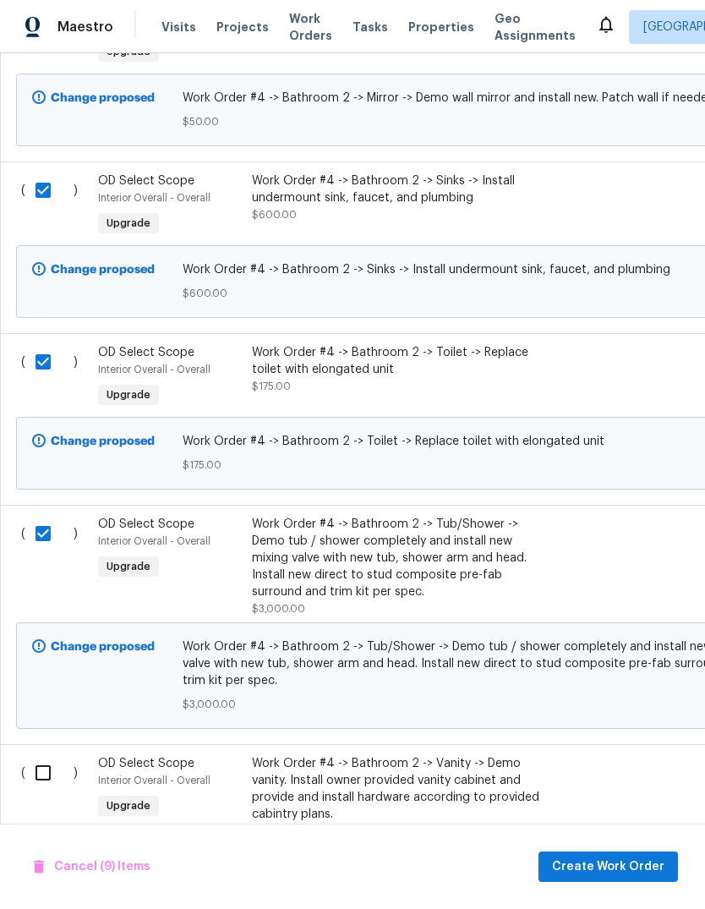
click at [32, 755] on input "checkbox" at bounding box center [49, 773] width 48 height 36
checkbox input "true"
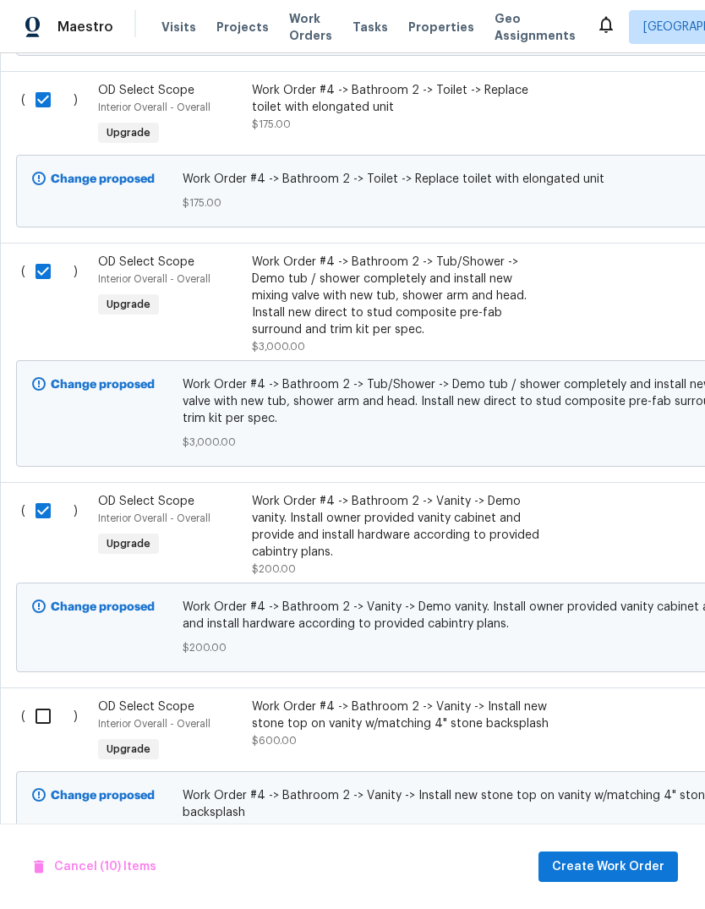
click at [30, 698] on input "checkbox" at bounding box center [49, 716] width 48 height 36
checkbox input "true"
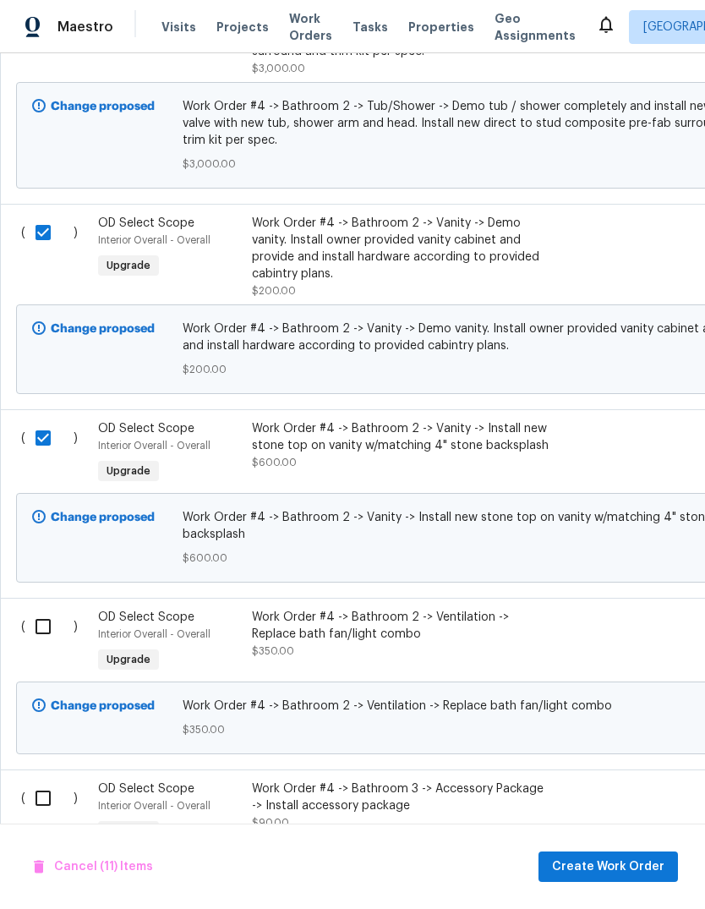
click at [25, 609] on input "checkbox" at bounding box center [49, 627] width 48 height 36
checkbox input "true"
click at [31, 781] on input "checkbox" at bounding box center [49, 799] width 48 height 36
checkbox input "true"
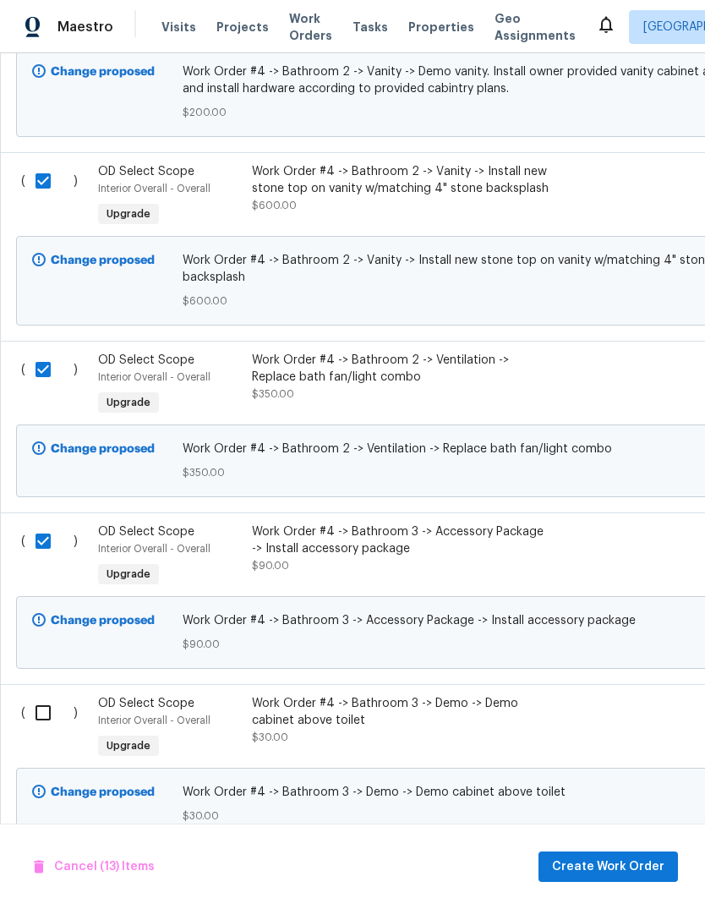
click at [30, 695] on input "checkbox" at bounding box center [49, 713] width 48 height 36
checkbox input "true"
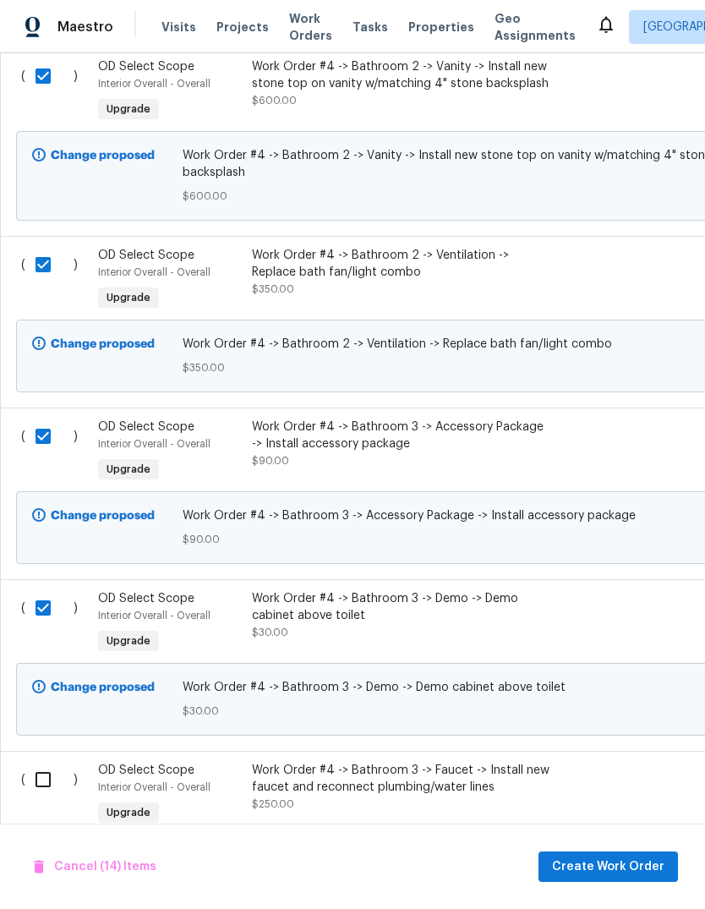
click at [25, 762] on input "checkbox" at bounding box center [49, 780] width 48 height 36
checkbox input "true"
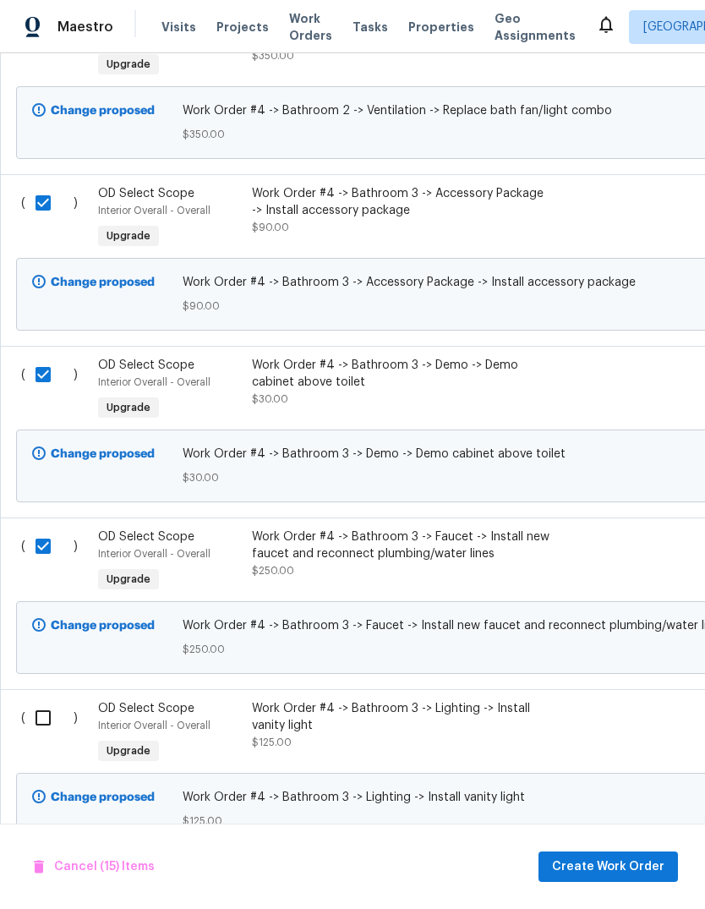
click at [28, 700] on input "checkbox" at bounding box center [49, 718] width 48 height 36
checkbox input "true"
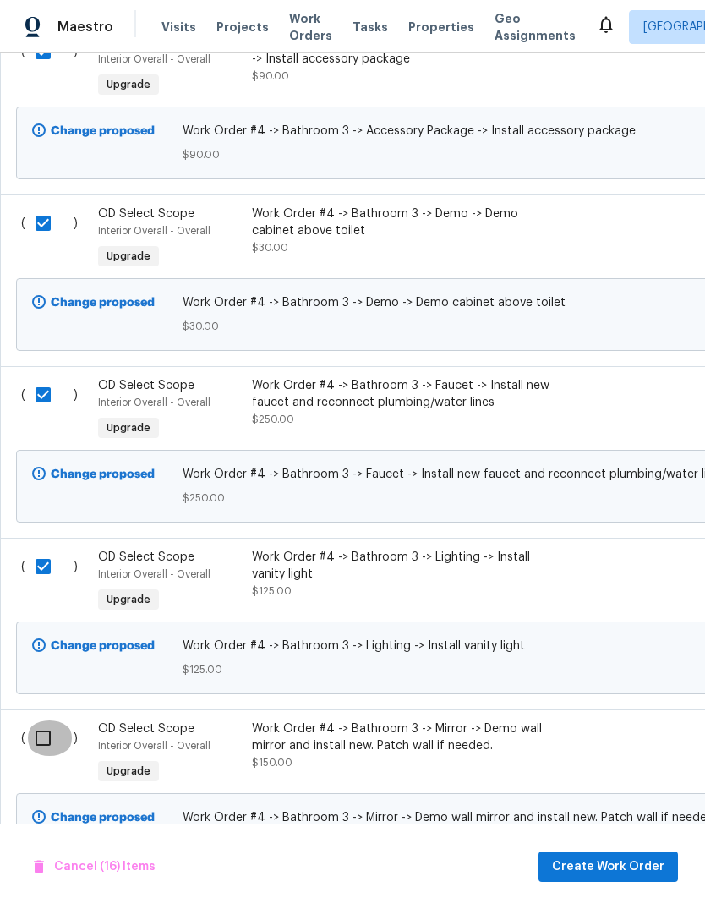
click at [31, 720] on input "checkbox" at bounding box center [49, 738] width 48 height 36
checkbox input "true"
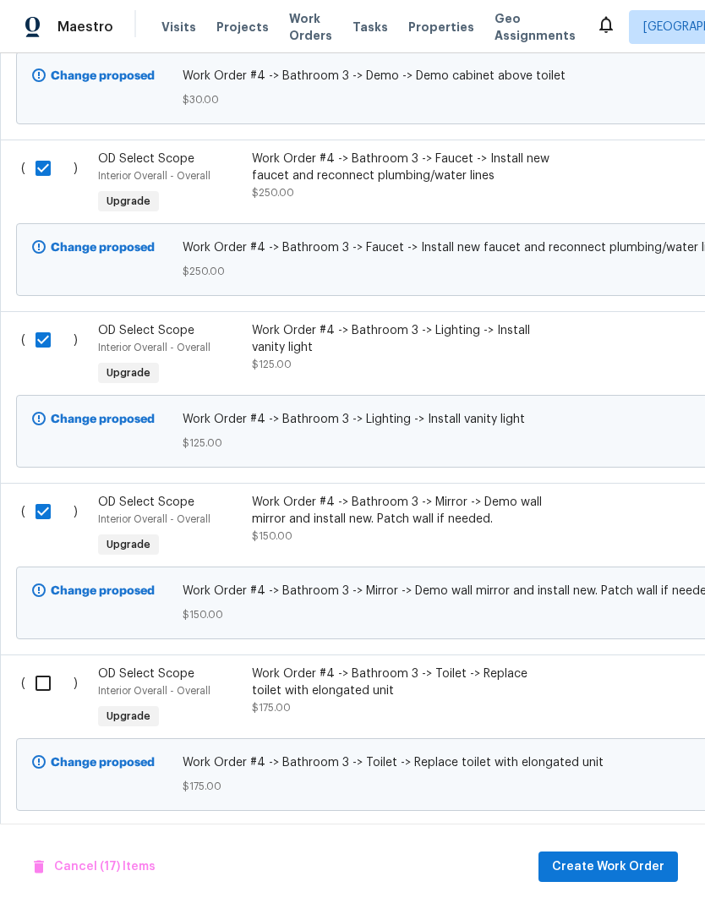
click at [30, 665] on input "checkbox" at bounding box center [49, 683] width 48 height 36
checkbox input "true"
click at [27, 837] on input "checkbox" at bounding box center [49, 855] width 48 height 36
checkbox input "true"
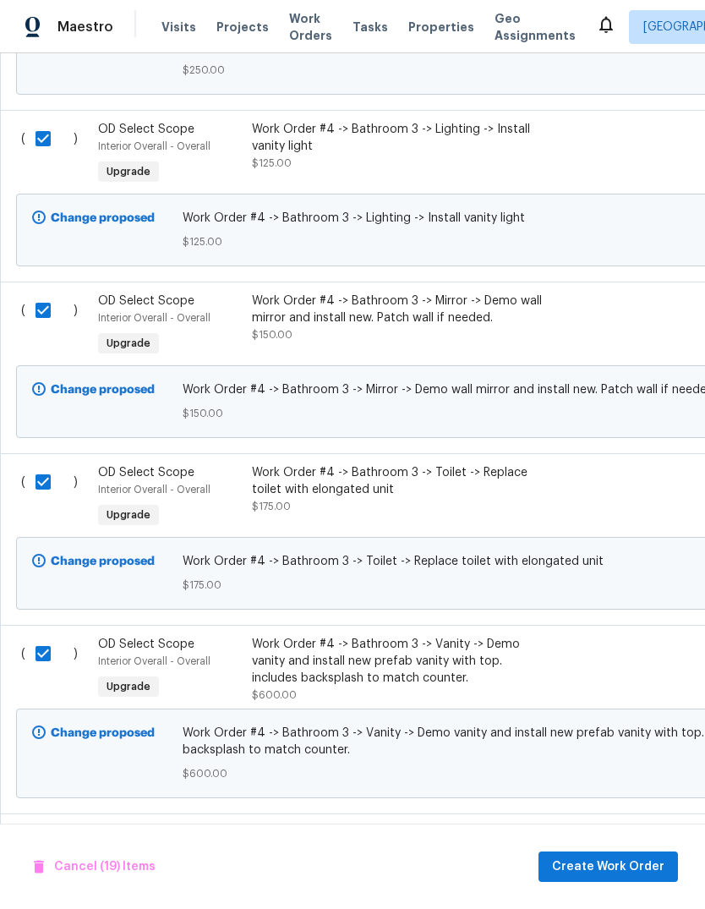
click at [28, 824] on input "checkbox" at bounding box center [49, 842] width 48 height 36
checkbox input "true"
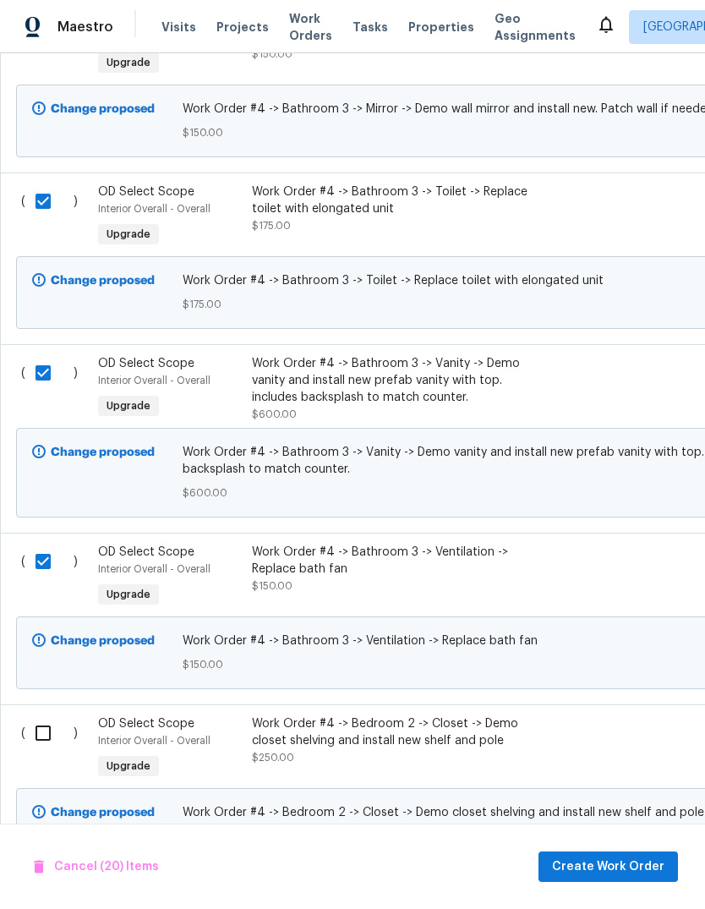
click at [25, 715] on input "checkbox" at bounding box center [49, 733] width 48 height 36
checkbox input "true"
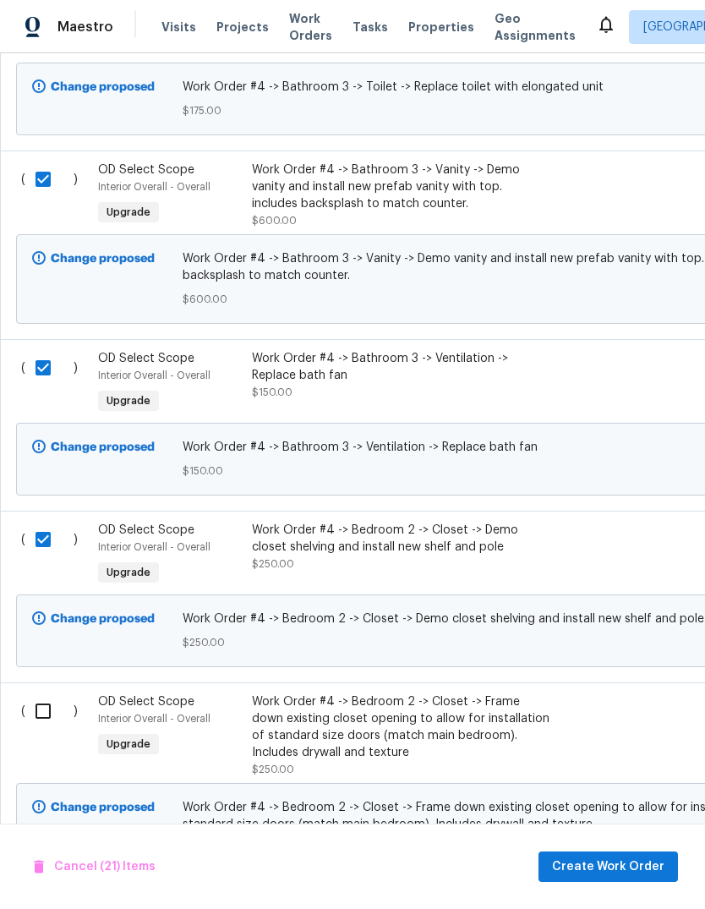
click at [30, 693] on input "checkbox" at bounding box center [49, 711] width 48 height 36
checkbox input "true"
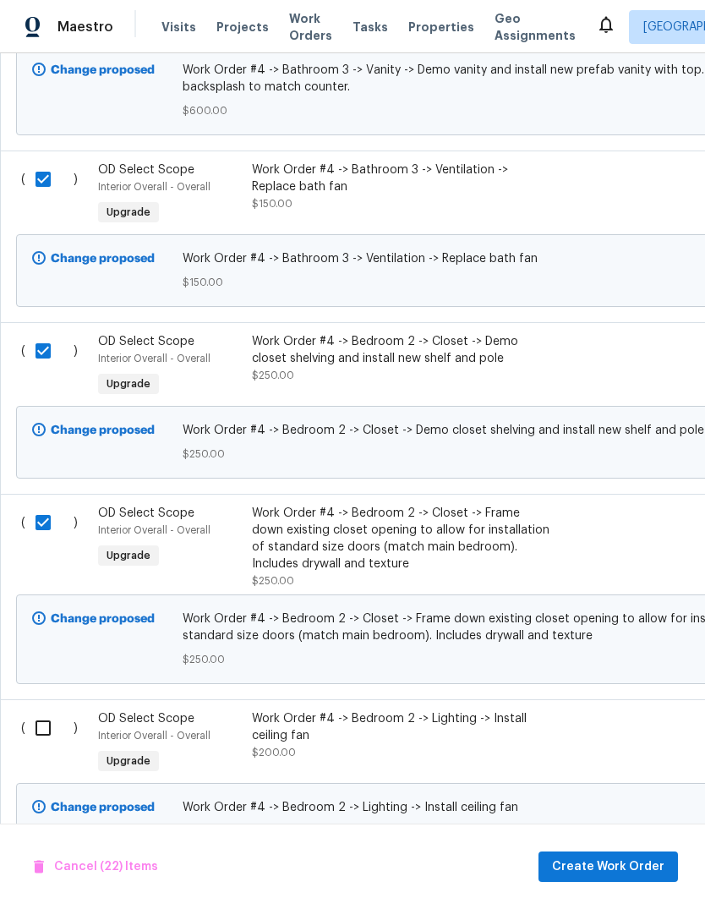
click at [28, 710] on input "checkbox" at bounding box center [49, 728] width 48 height 36
checkbox input "true"
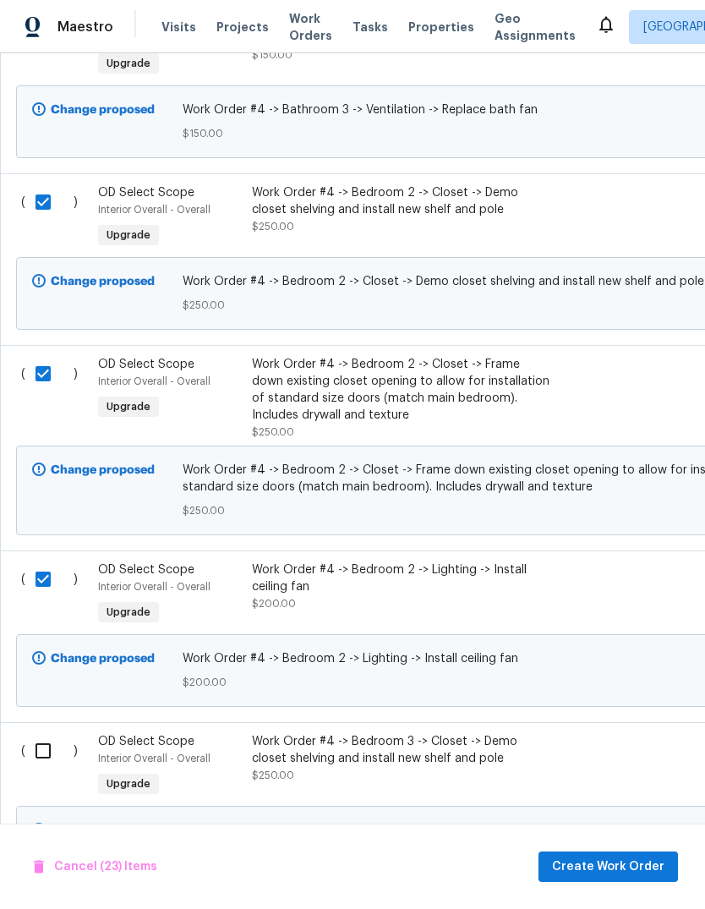
click at [31, 733] on input "checkbox" at bounding box center [49, 751] width 48 height 36
checkbox input "true"
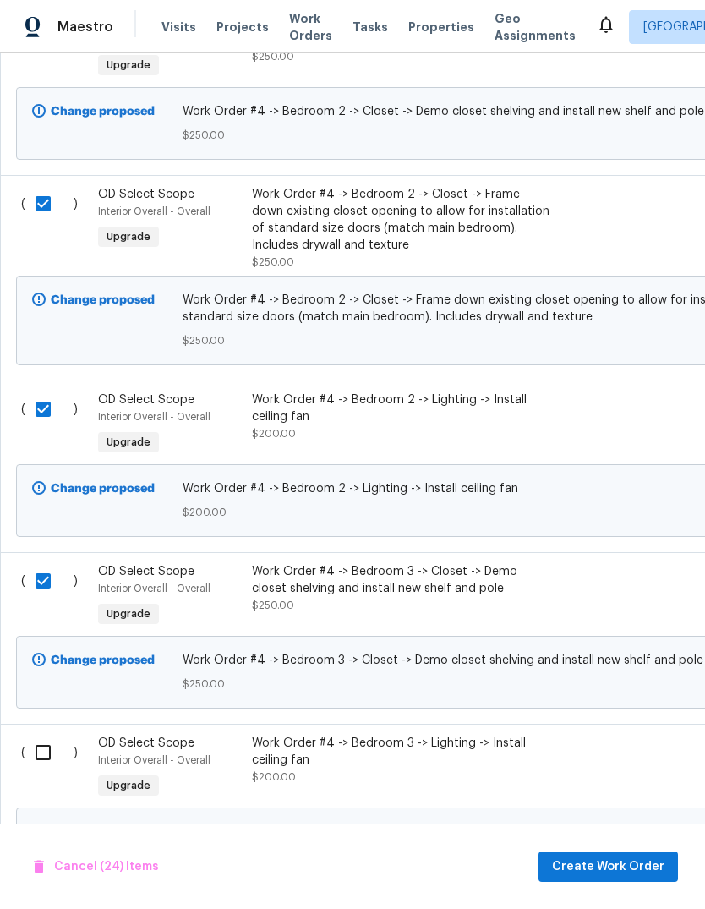
click at [26, 735] on input "checkbox" at bounding box center [49, 753] width 48 height 36
checkbox input "true"
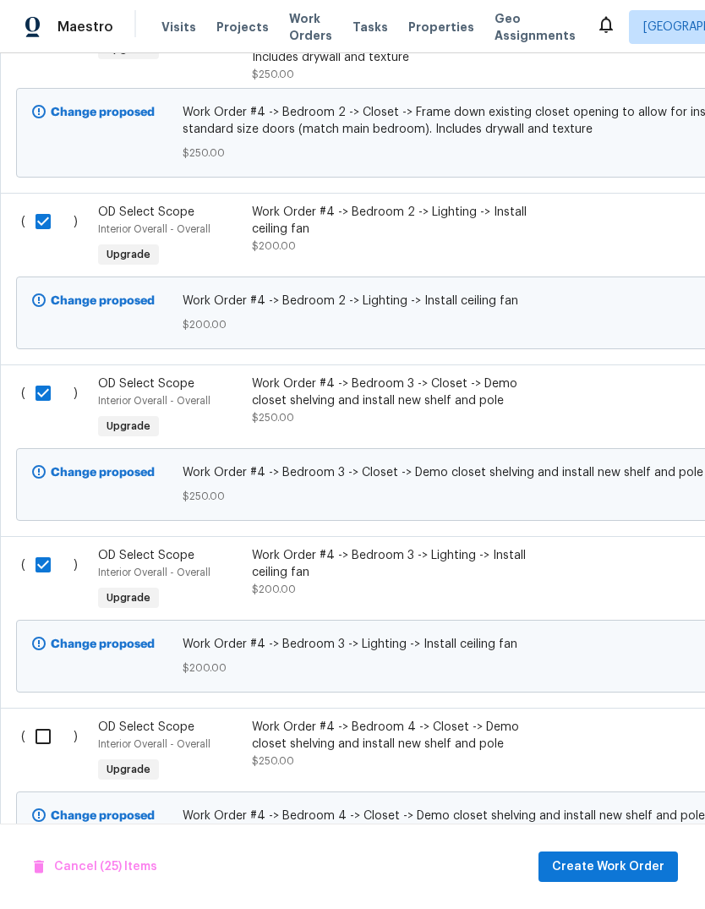
click at [29, 719] on input "checkbox" at bounding box center [49, 737] width 48 height 36
checkbox input "true"
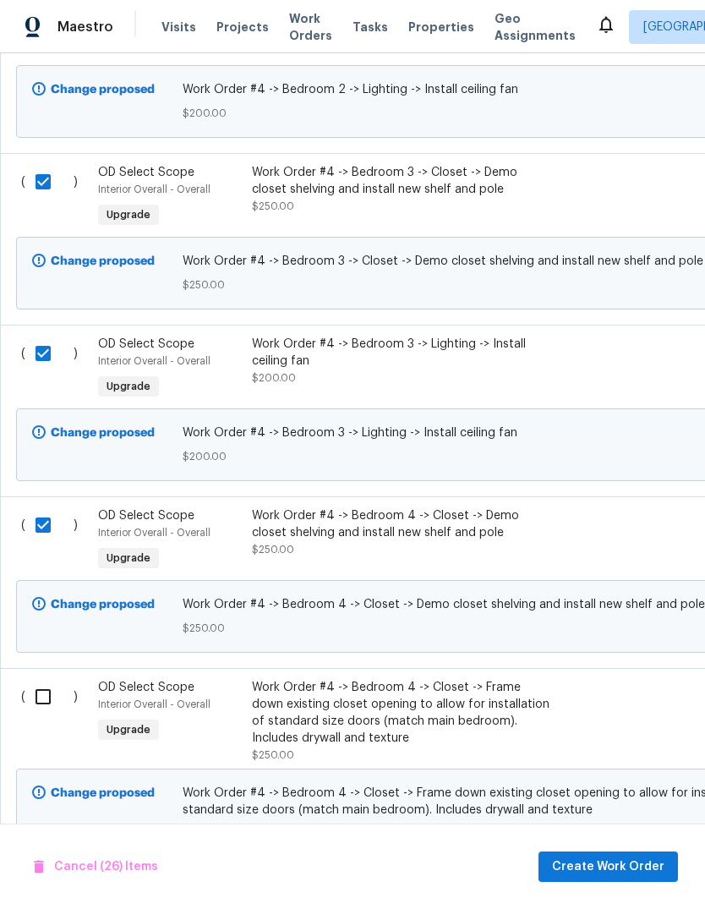
click at [36, 679] on input "checkbox" at bounding box center [49, 697] width 48 height 36
checkbox input "true"
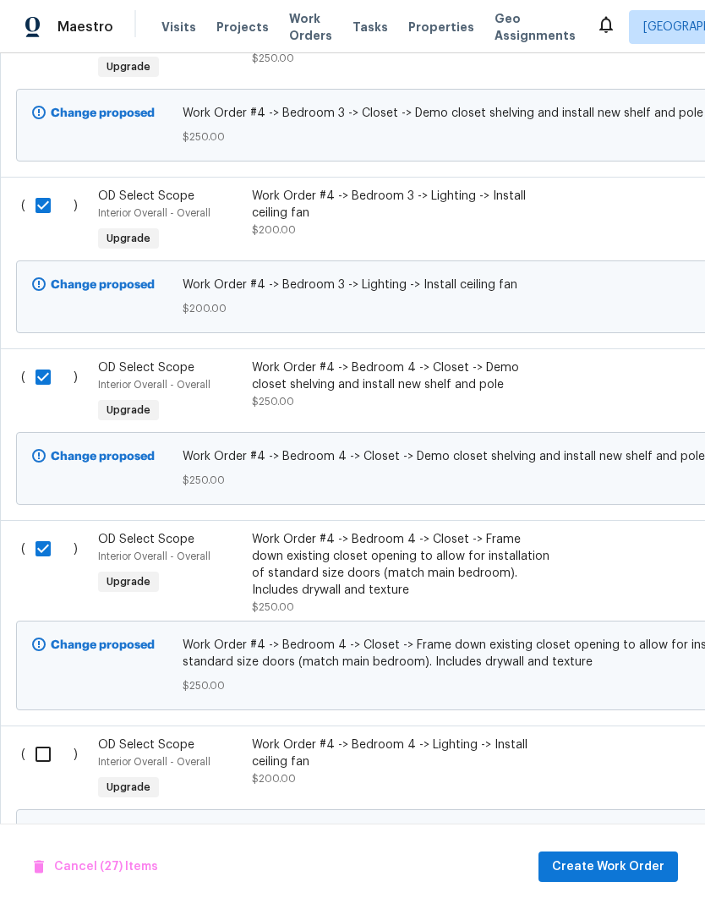
click at [28, 737] on input "checkbox" at bounding box center [49, 755] width 48 height 36
checkbox input "true"
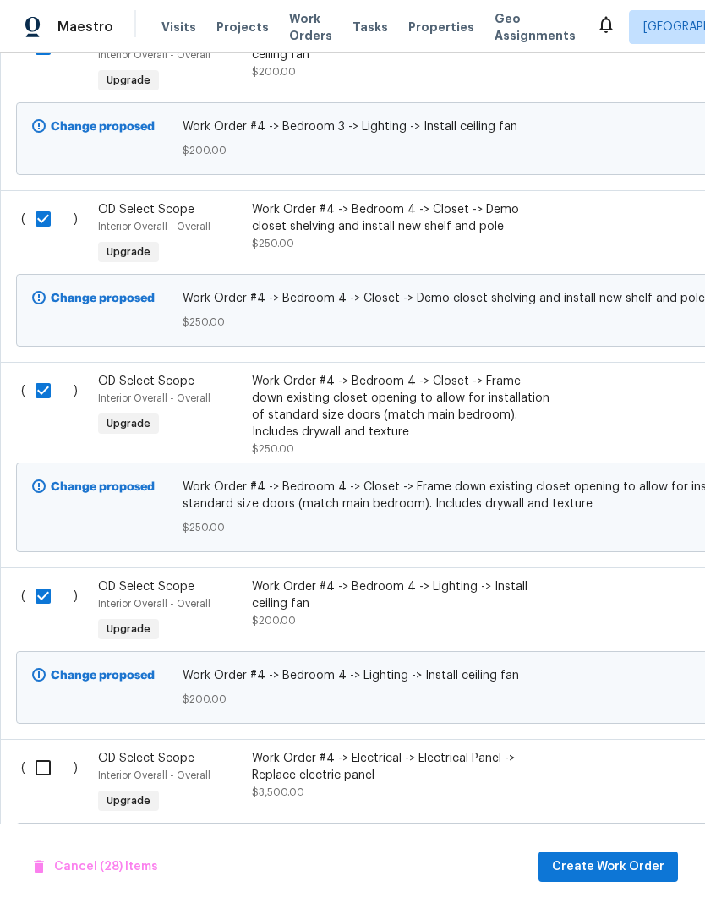
click at [25, 750] on input "checkbox" at bounding box center [49, 768] width 48 height 36
checkbox input "true"
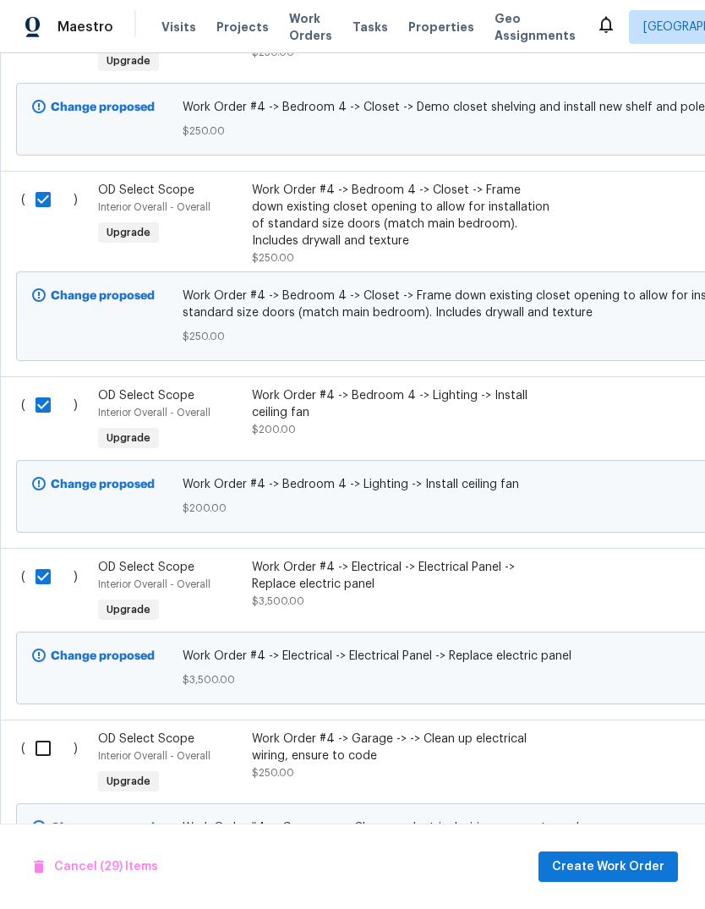
click at [34, 731] on input "checkbox" at bounding box center [49, 749] width 48 height 36
checkbox input "true"
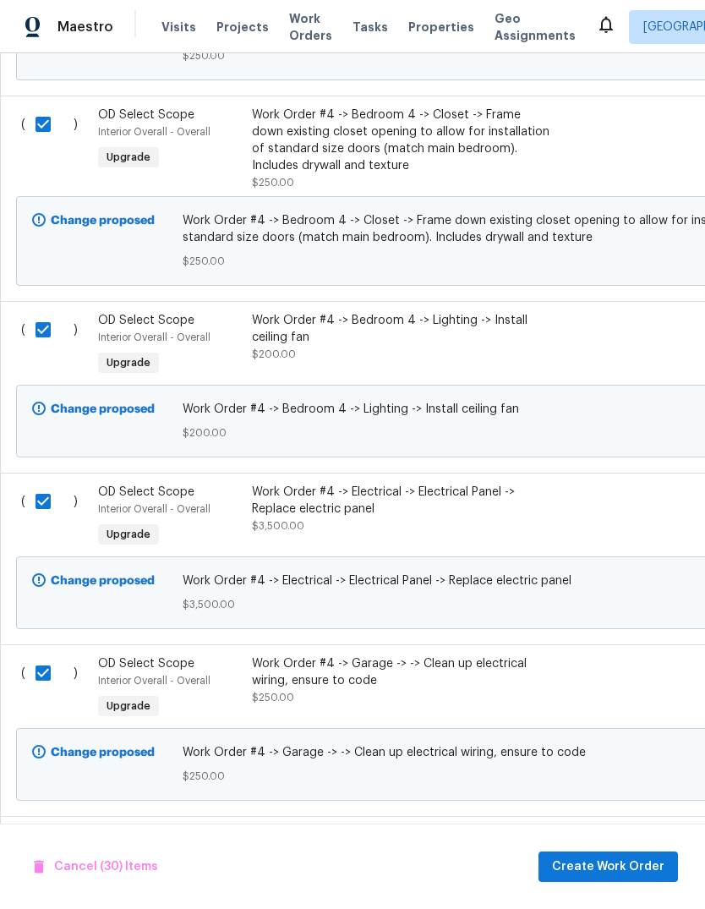
click at [36, 827] on input "checkbox" at bounding box center [49, 845] width 48 height 36
checkbox input "true"
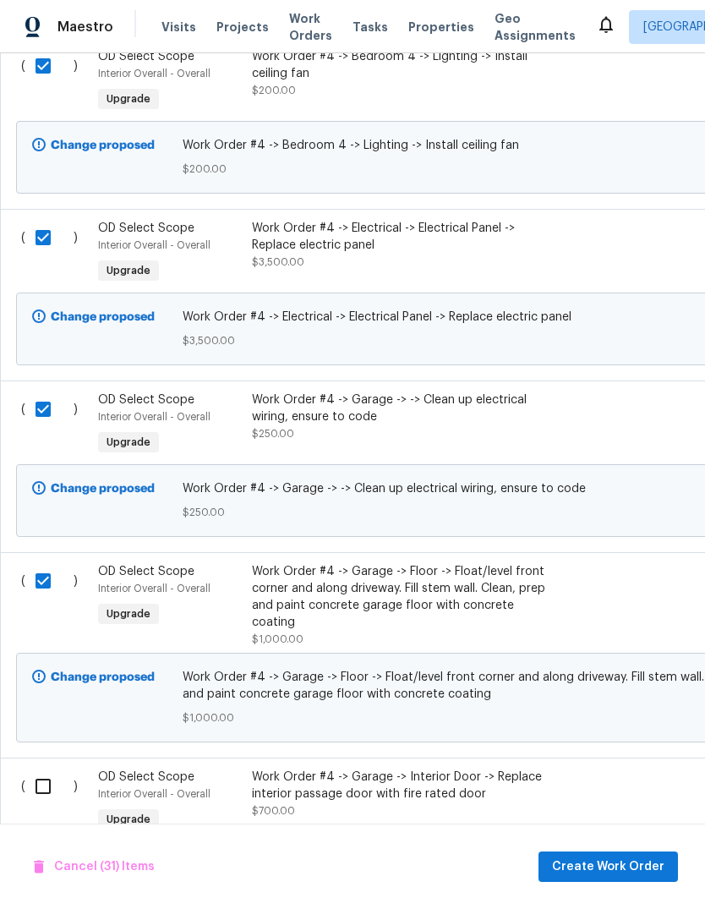
click at [34, 769] on input "checkbox" at bounding box center [49, 787] width 48 height 36
checkbox input "true"
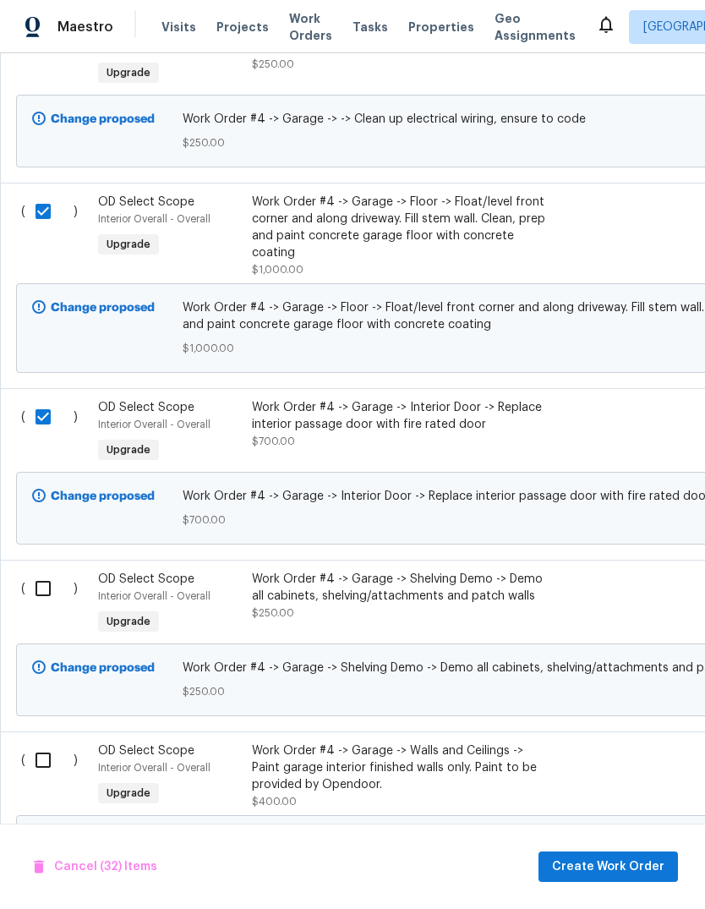
click at [34, 742] on input "checkbox" at bounding box center [49, 760] width 48 height 36
checkbox input "true"
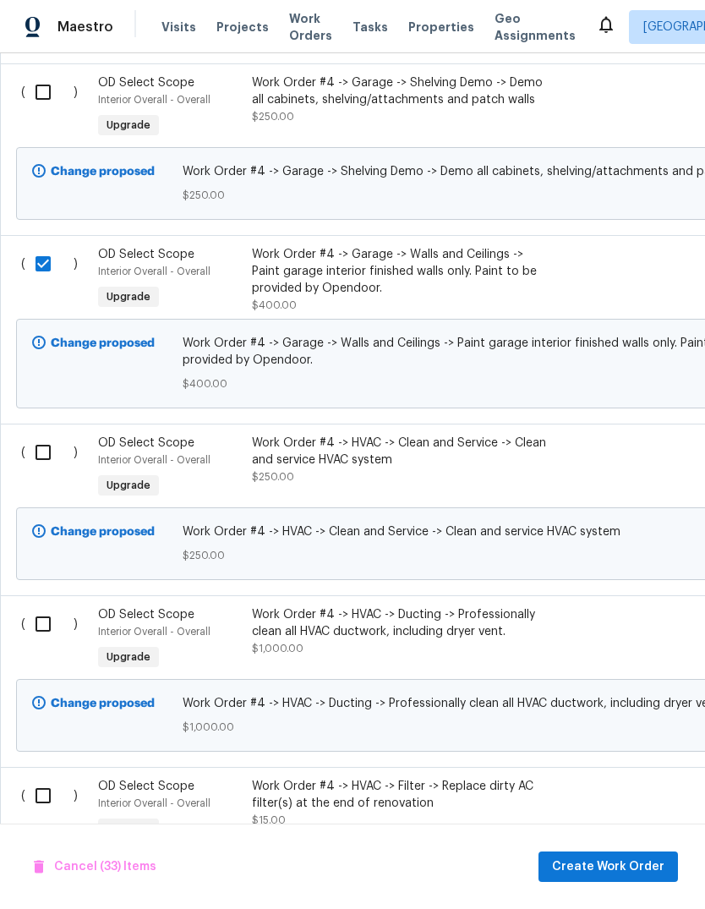
click at [38, 778] on input "checkbox" at bounding box center [49, 796] width 48 height 36
checkbox input "true"
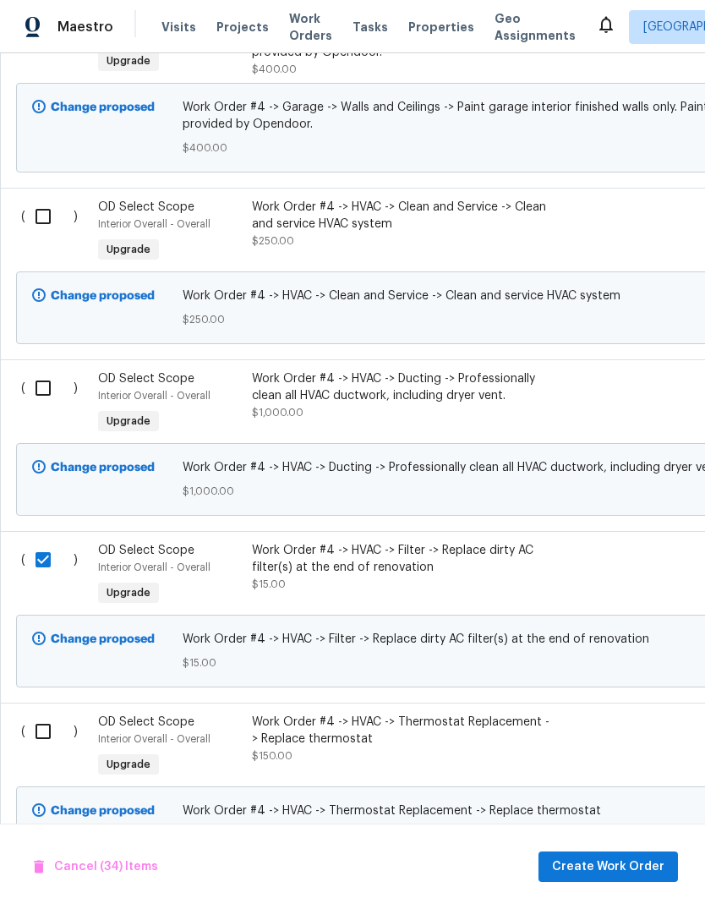
click at [30, 714] on input "checkbox" at bounding box center [49, 732] width 48 height 36
checkbox input "true"
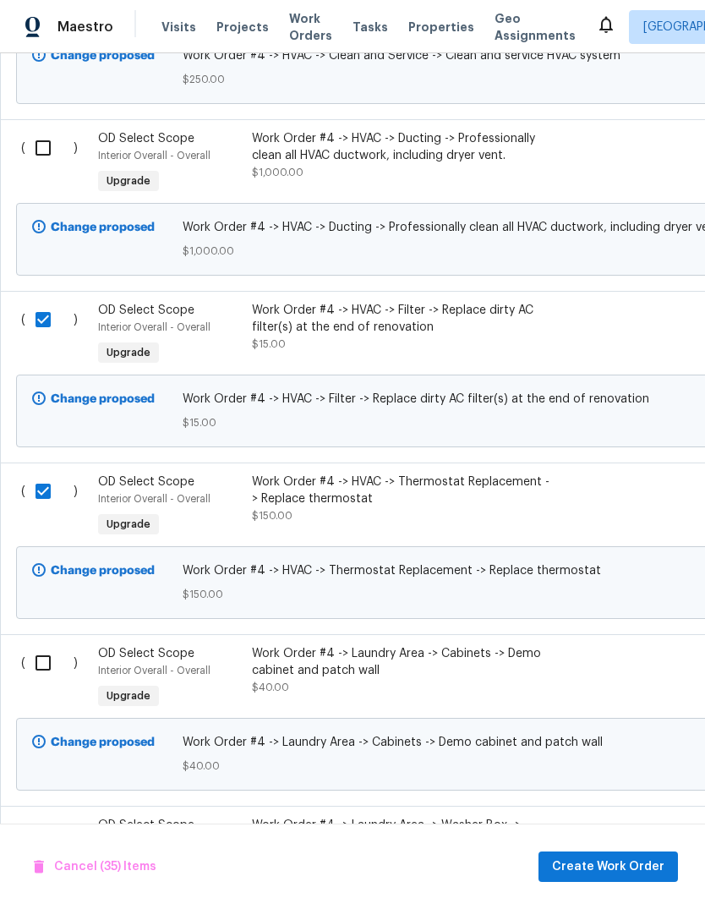
click at [36, 645] on input "checkbox" at bounding box center [49, 663] width 48 height 36
checkbox input "true"
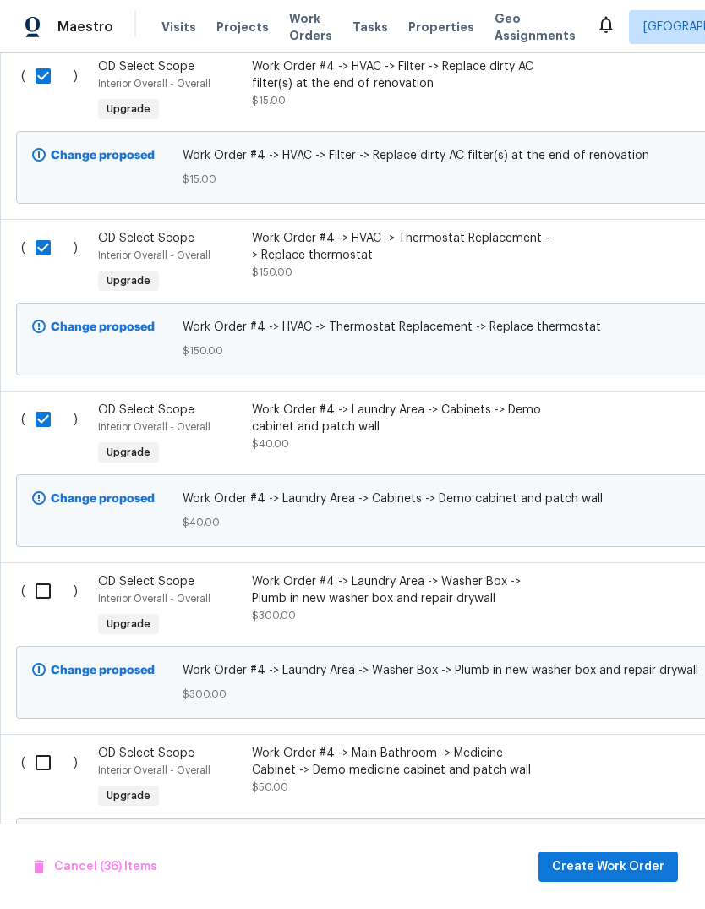
click at [36, 745] on input "checkbox" at bounding box center [49, 763] width 48 height 36
checkbox input "true"
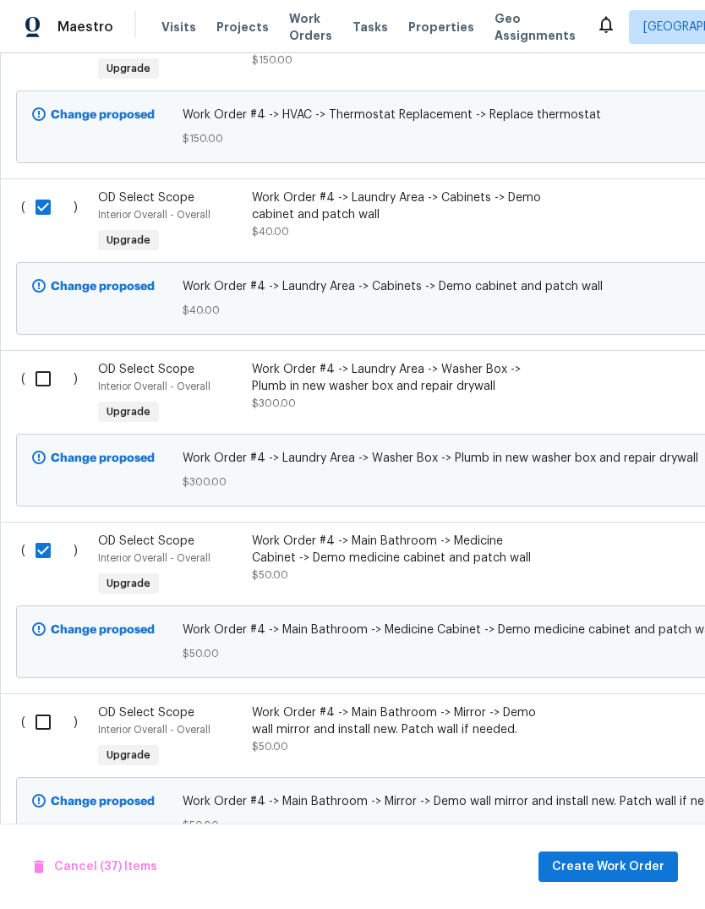
click at [36, 704] on input "checkbox" at bounding box center [49, 722] width 48 height 36
checkbox input "true"
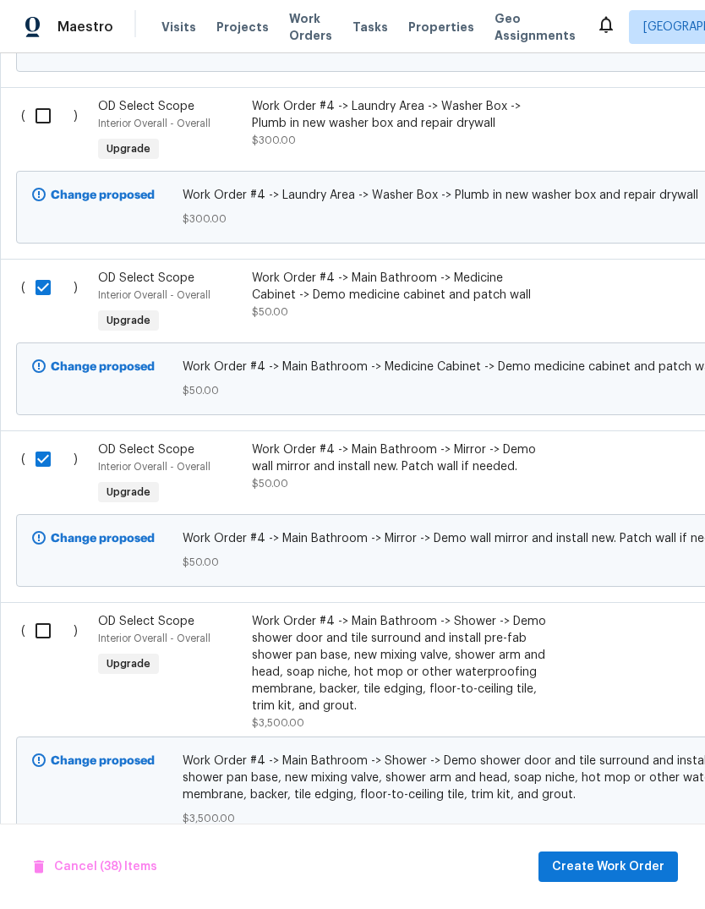
click at [30, 613] on input "checkbox" at bounding box center [49, 631] width 48 height 36
checkbox input "true"
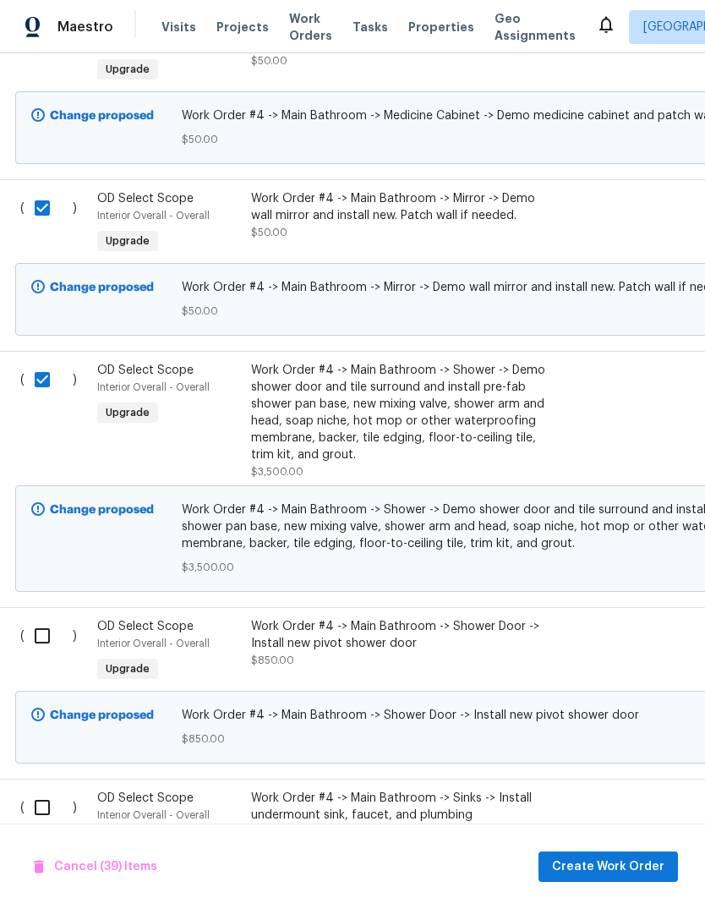
click at [30, 618] on input "checkbox" at bounding box center [49, 636] width 48 height 36
checkbox input "true"
click at [38, 790] on input "checkbox" at bounding box center [49, 808] width 48 height 36
checkbox input "true"
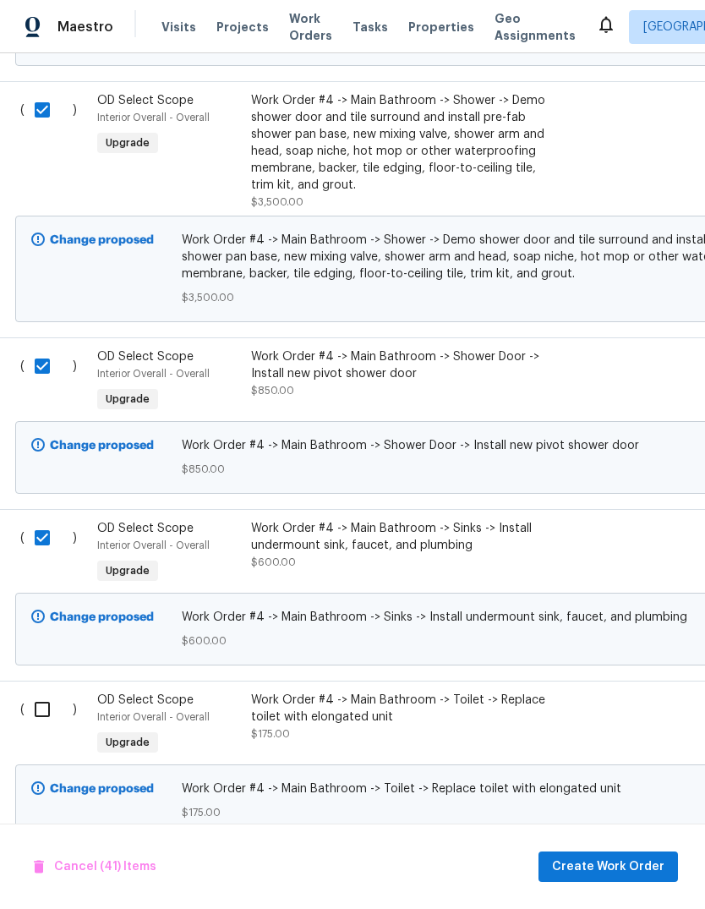
click at [33, 692] on input "checkbox" at bounding box center [49, 710] width 48 height 36
checkbox input "true"
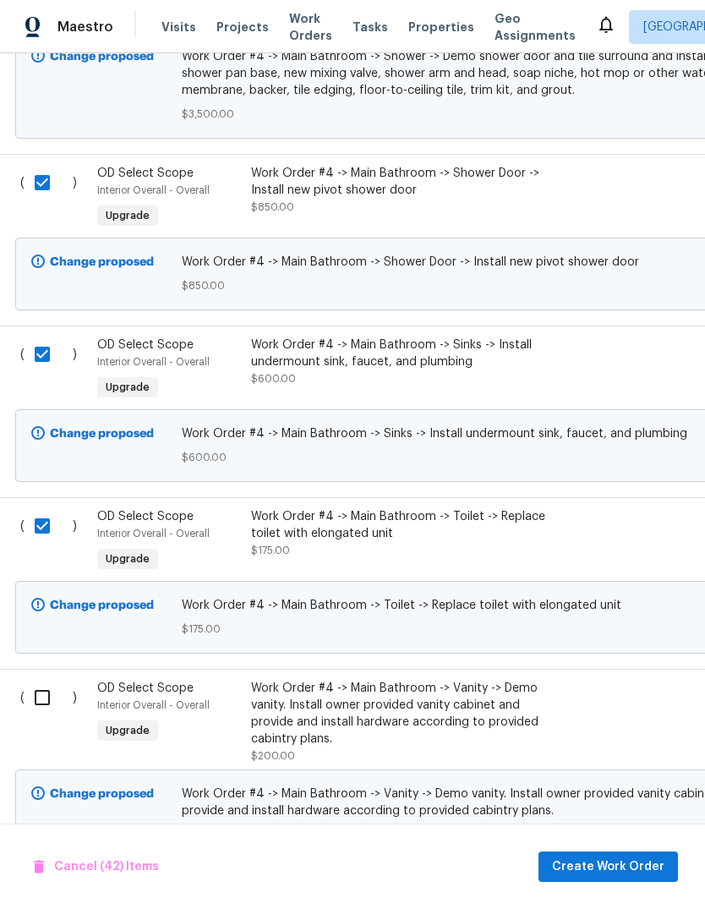
click at [36, 680] on input "checkbox" at bounding box center [49, 698] width 48 height 36
checkbox input "true"
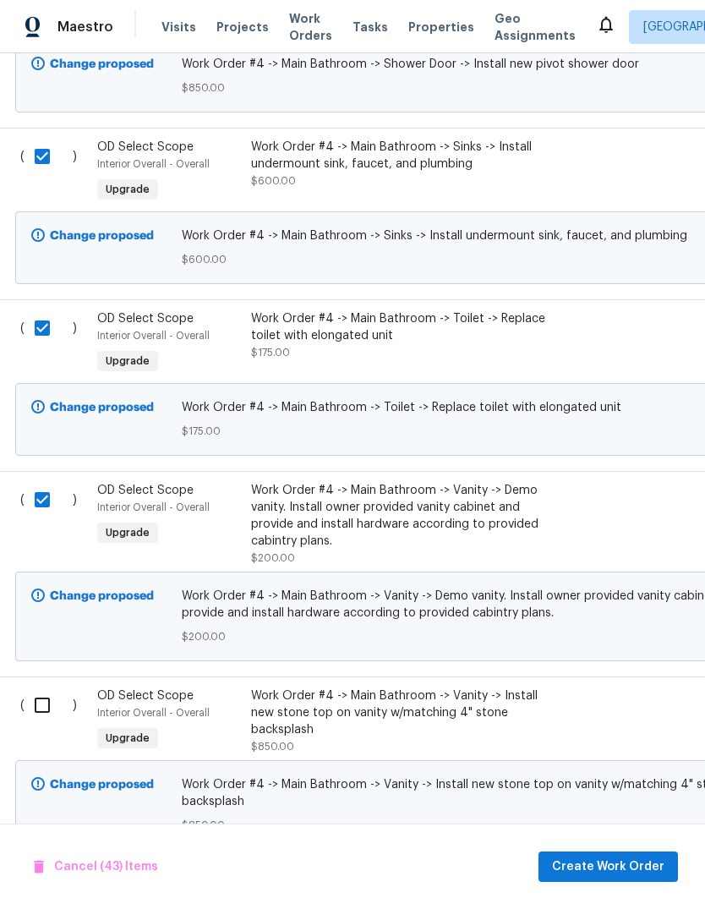
click at [36, 687] on input "checkbox" at bounding box center [49, 705] width 48 height 36
checkbox input "true"
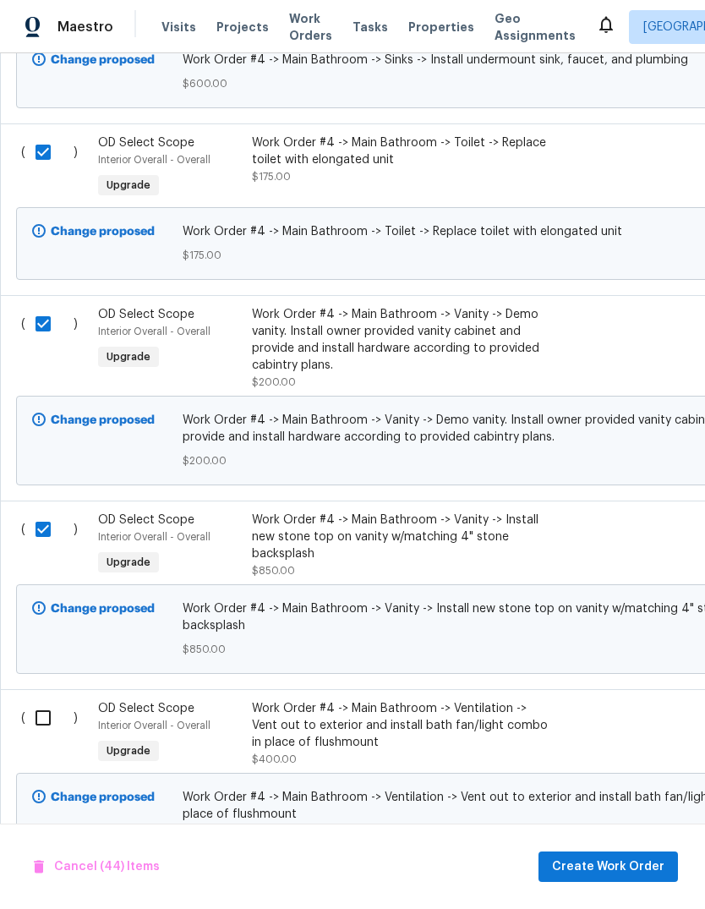
click at [31, 700] on input "checkbox" at bounding box center [49, 718] width 48 height 36
checkbox input "true"
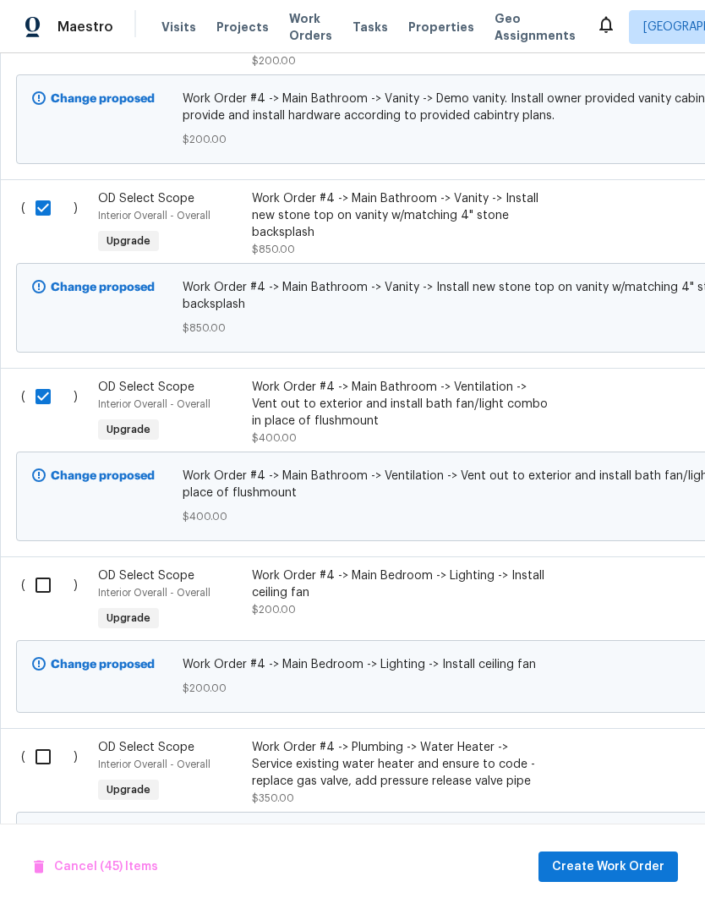
click at [25, 567] on input "checkbox" at bounding box center [49, 585] width 48 height 36
checkbox input "true"
click at [30, 739] on input "checkbox" at bounding box center [49, 757] width 48 height 36
checkbox input "true"
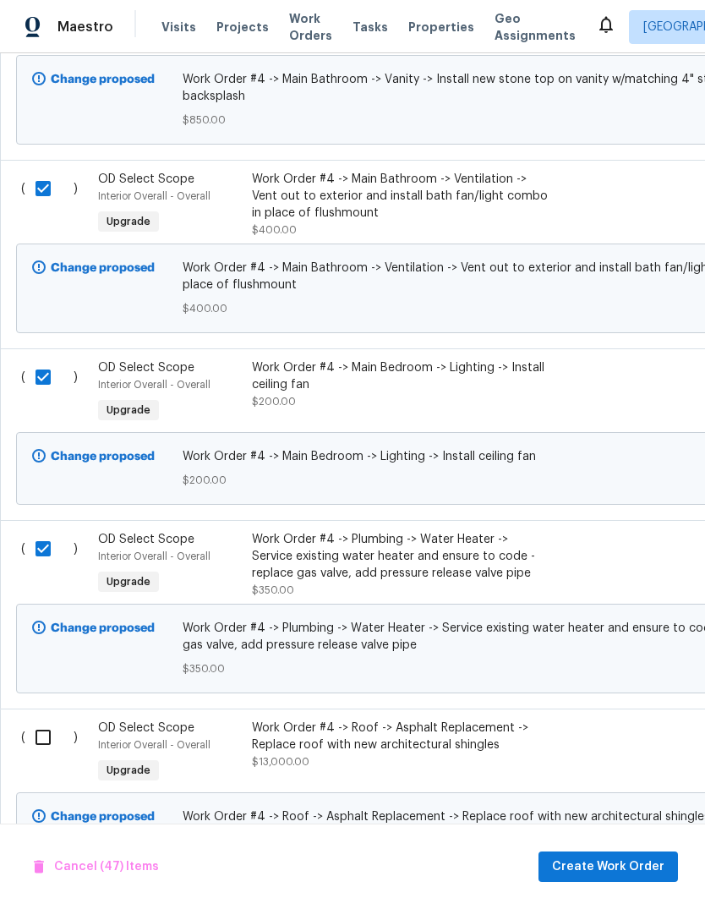
click at [27, 720] on input "checkbox" at bounding box center [49, 738] width 48 height 36
checkbox input "true"
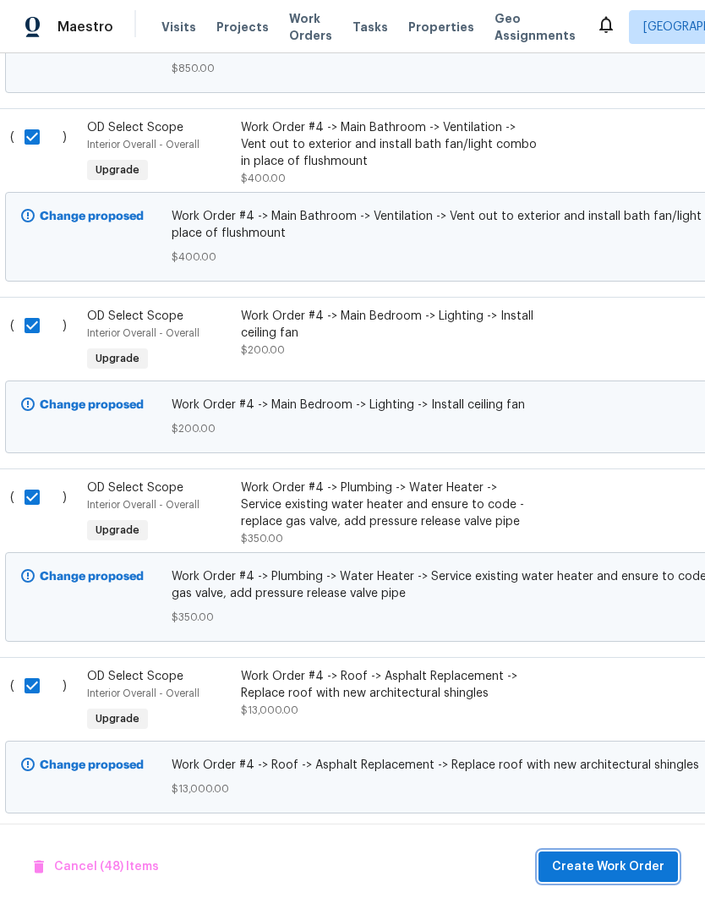
click at [624, 868] on span "Create Work Order" at bounding box center [608, 867] width 112 height 21
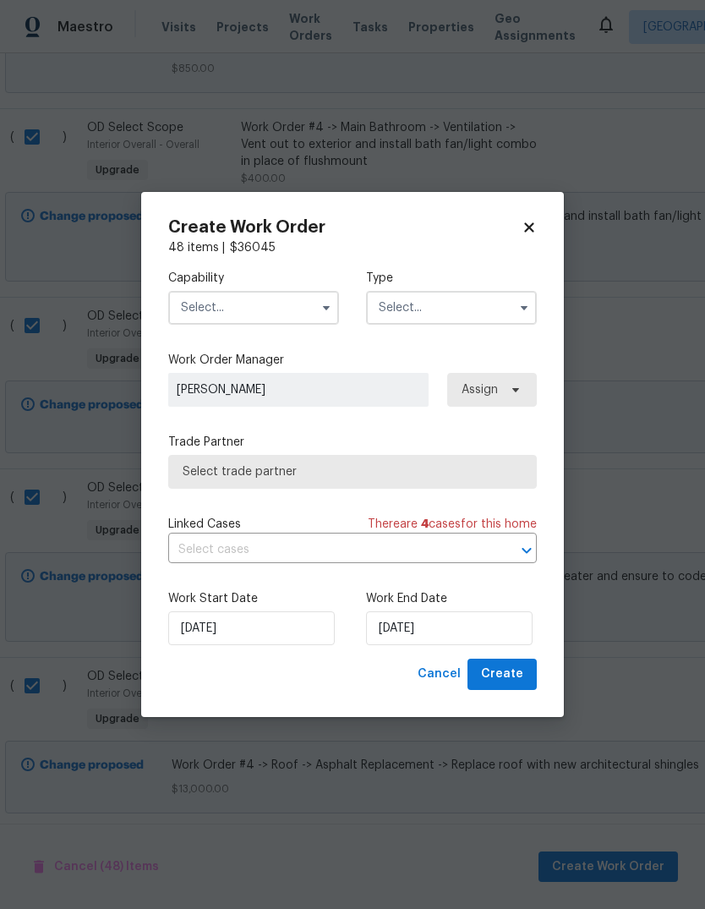
checkbox input "false"
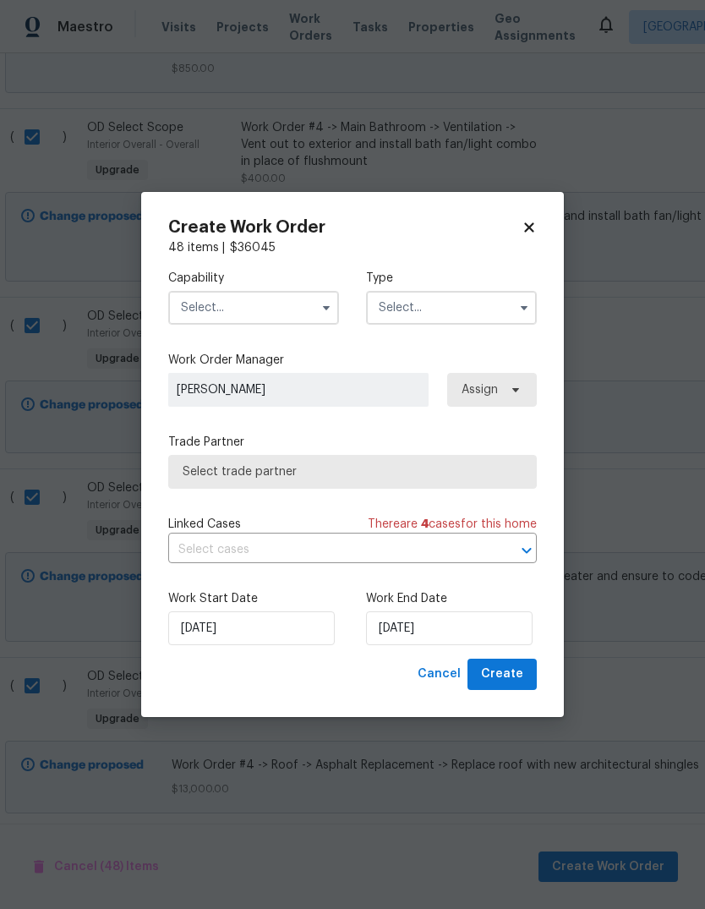
checkbox input "false"
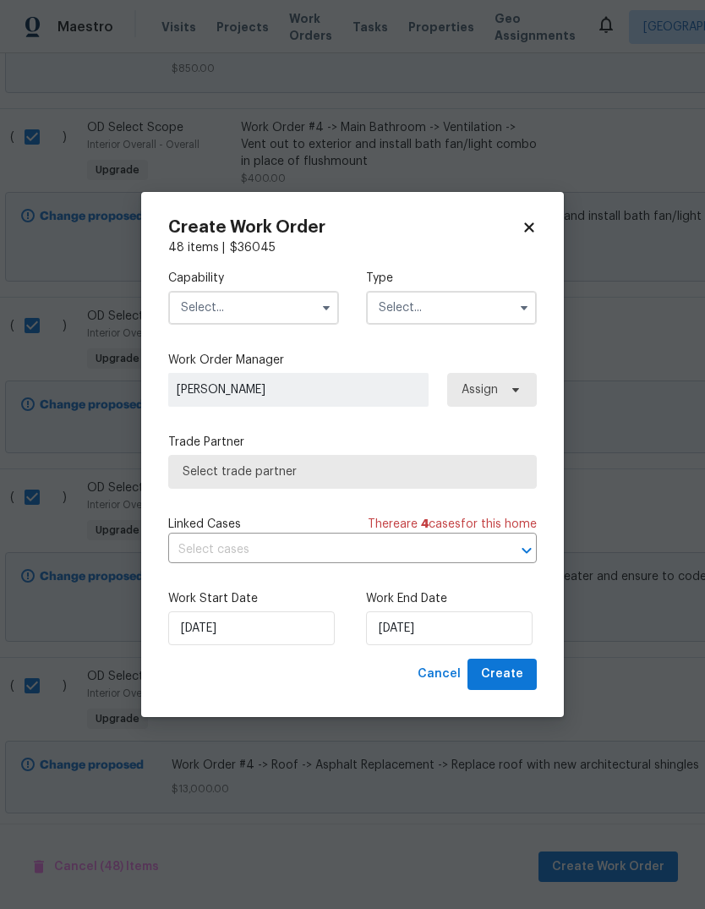
checkbox input "false"
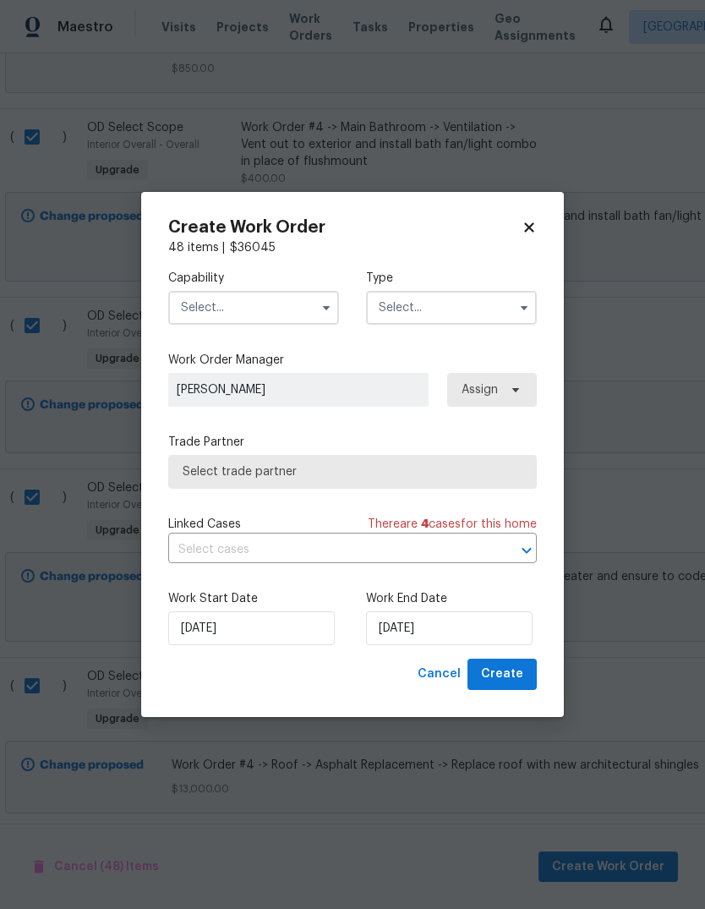
checkbox input "false"
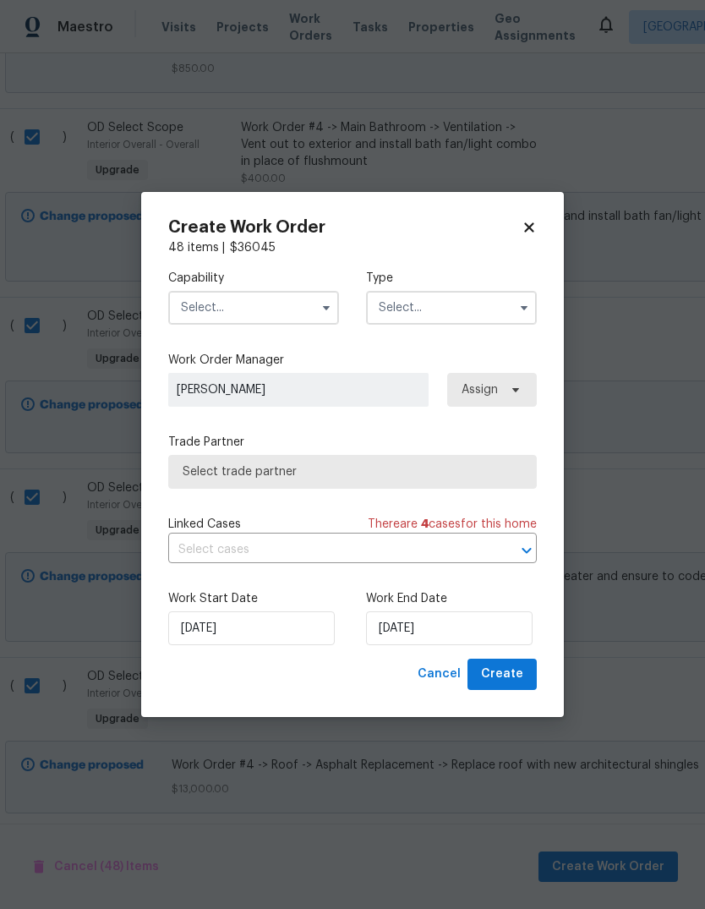
checkbox input "false"
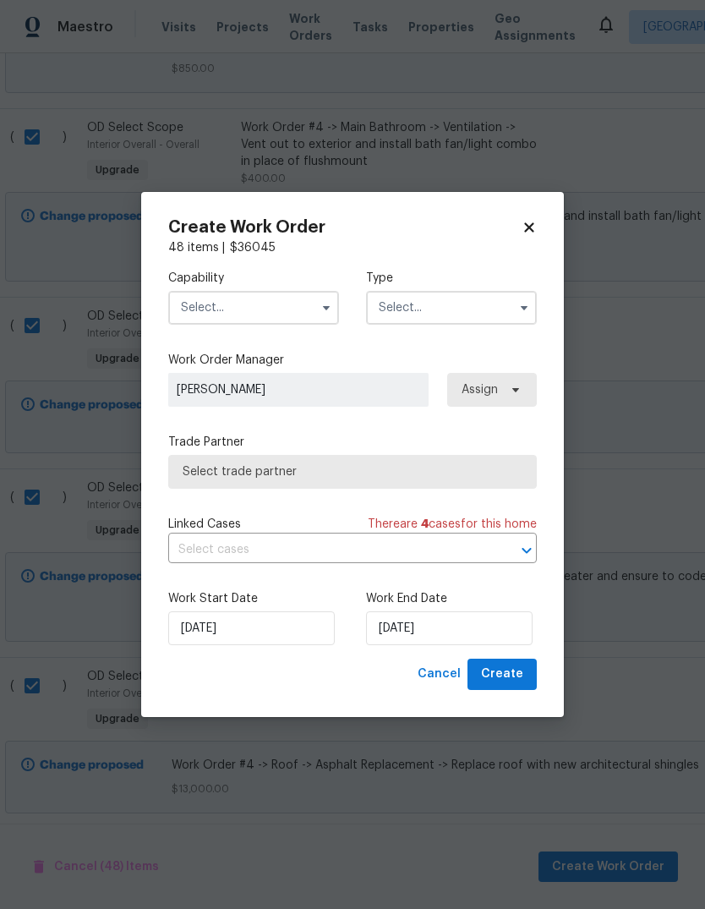
checkbox input "false"
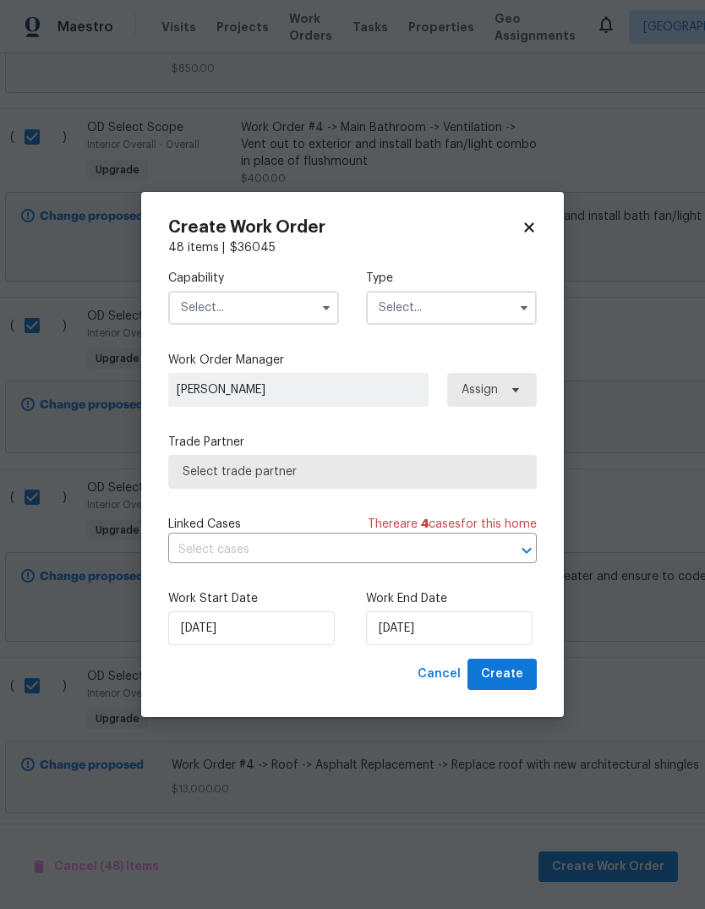
checkbox input "false"
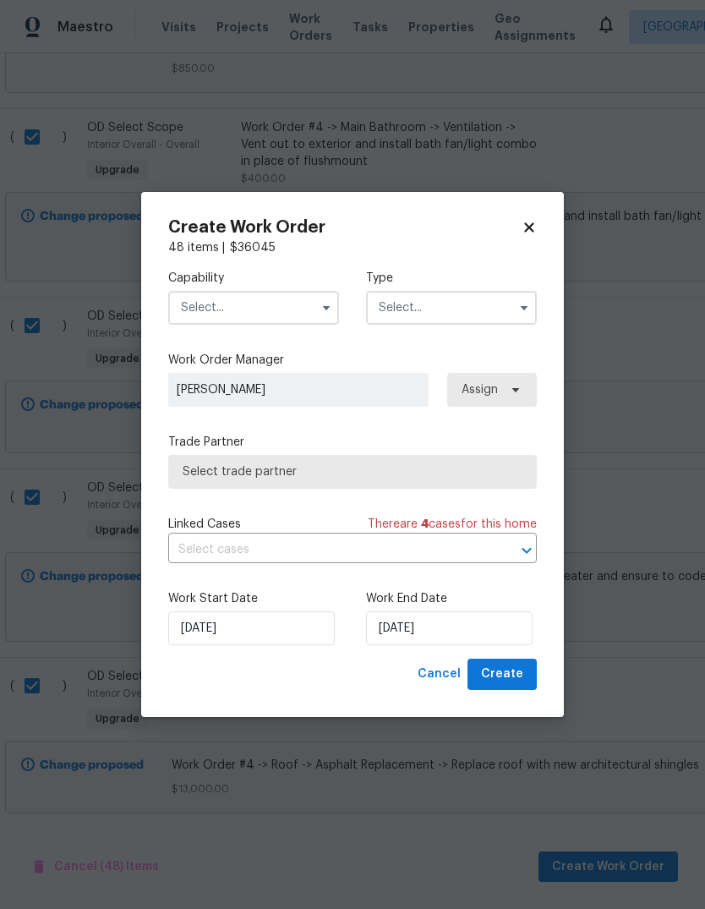
checkbox input "false"
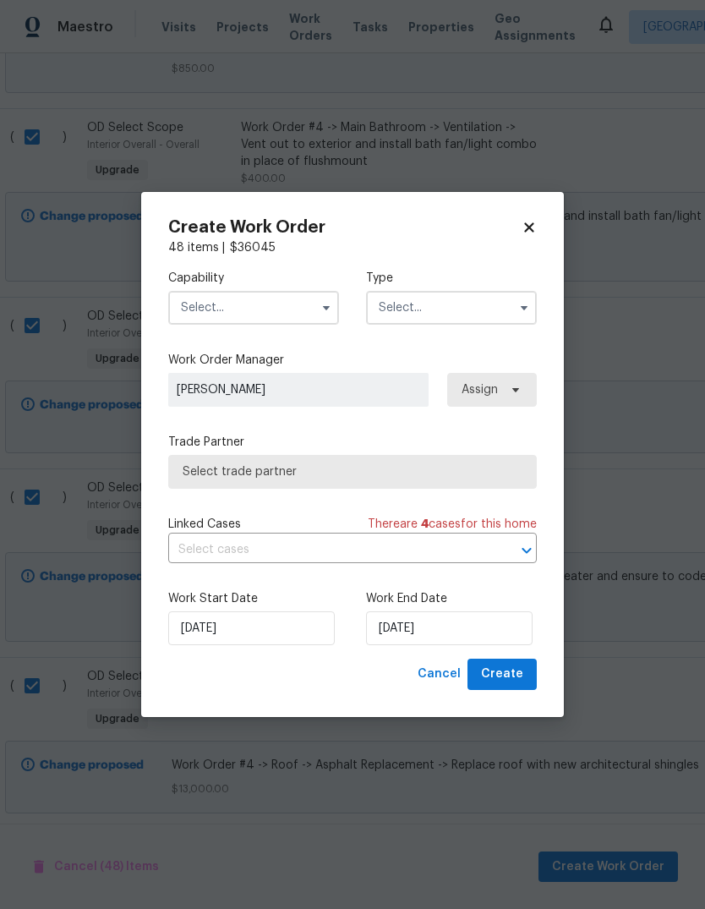
checkbox input "false"
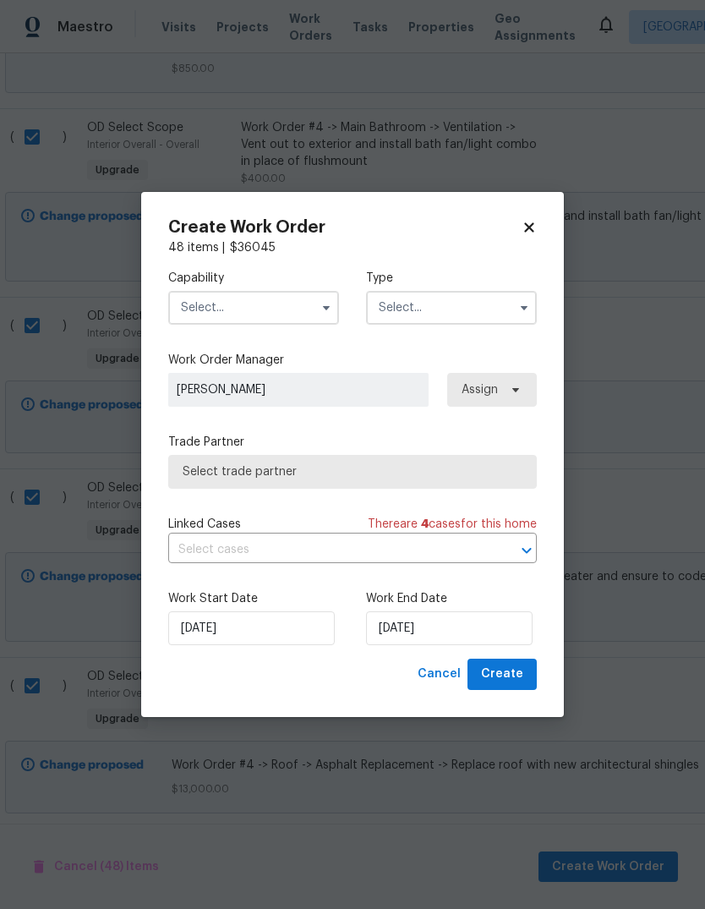
checkbox input "false"
click at [466, 637] on input "9/23/2025" at bounding box center [449, 628] width 167 height 34
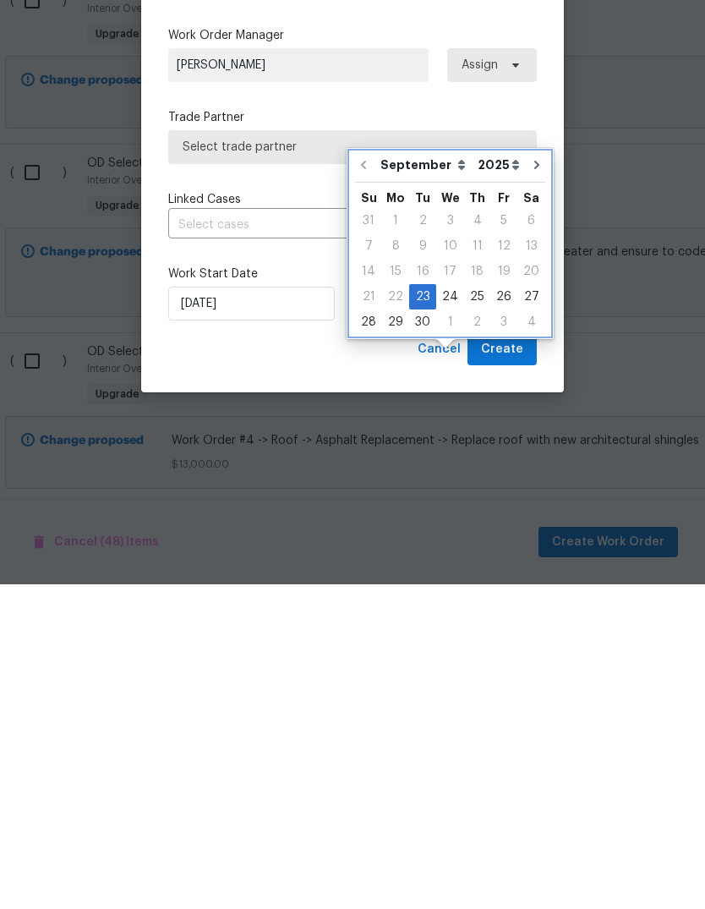
click at [530, 483] on icon "Go to next month" at bounding box center [537, 490] width 14 height 14
type input "10/23/2025"
select select "9"
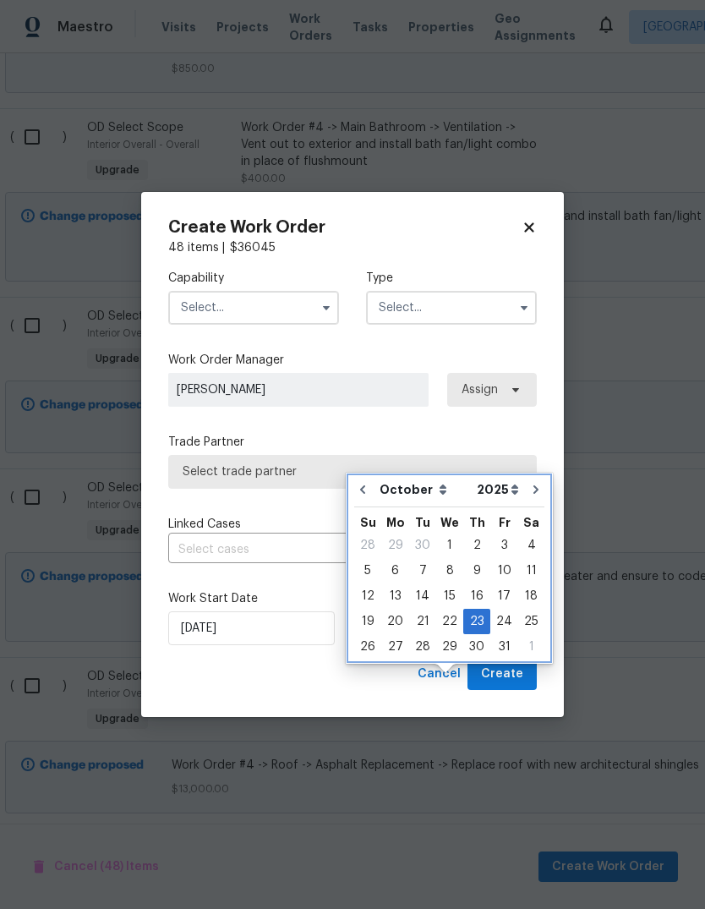
click at [532, 483] on icon "Go to next month" at bounding box center [536, 490] width 14 height 14
type input "11/23/2025"
select select "10"
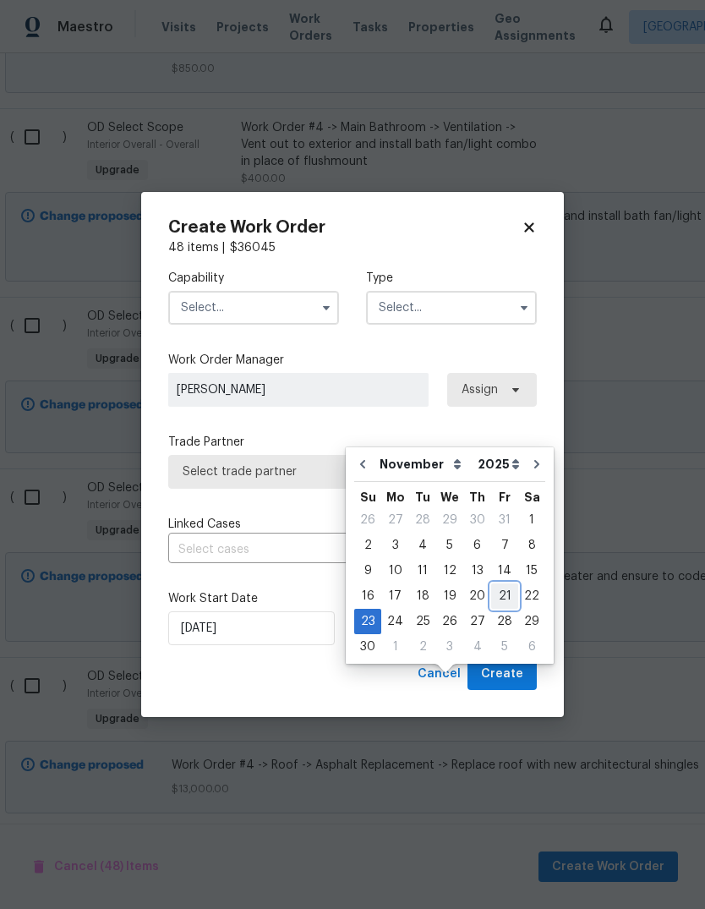
click at [501, 584] on div "21" at bounding box center [504, 596] width 27 height 24
type input "11/21/2025"
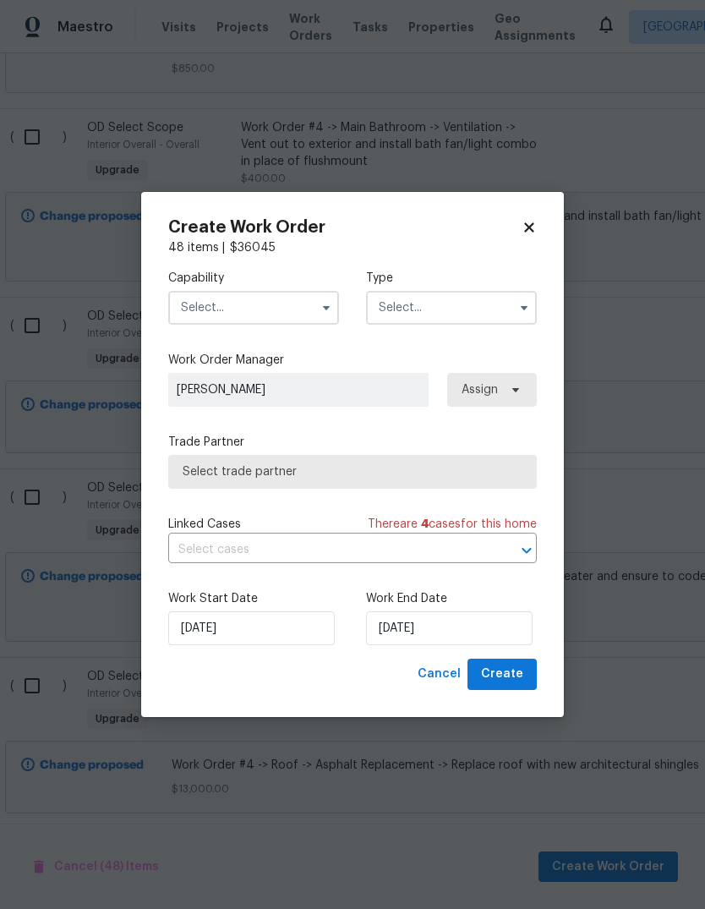
click at [317, 321] on input "text" at bounding box center [253, 308] width 171 height 34
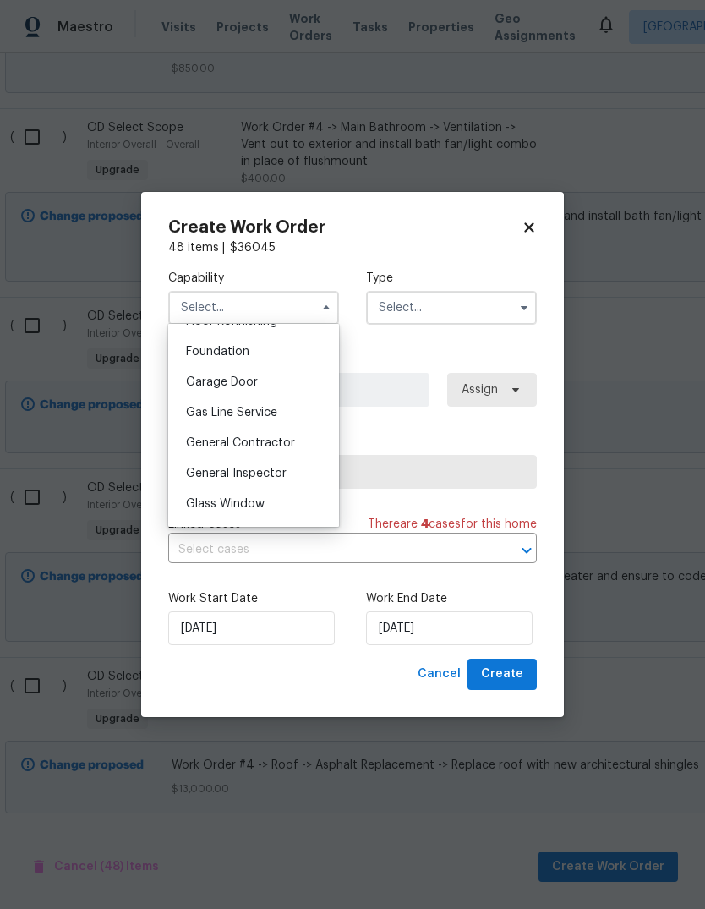
scroll to position [710, 0]
click at [288, 438] on span "General Contractor" at bounding box center [240, 441] width 109 height 12
type input "General Contractor"
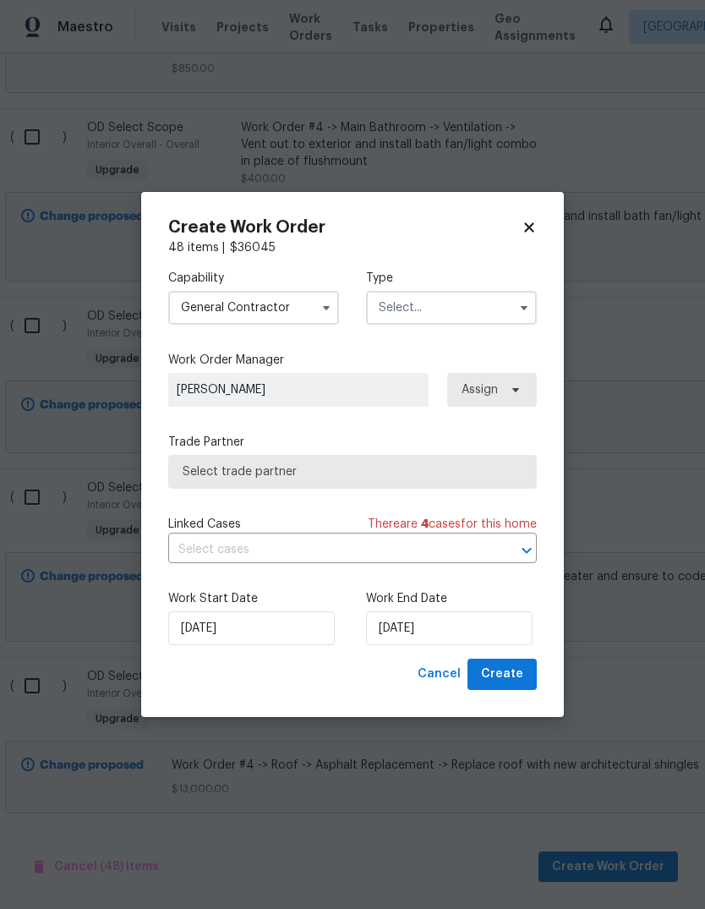
click at [507, 320] on input "text" at bounding box center [451, 308] width 171 height 34
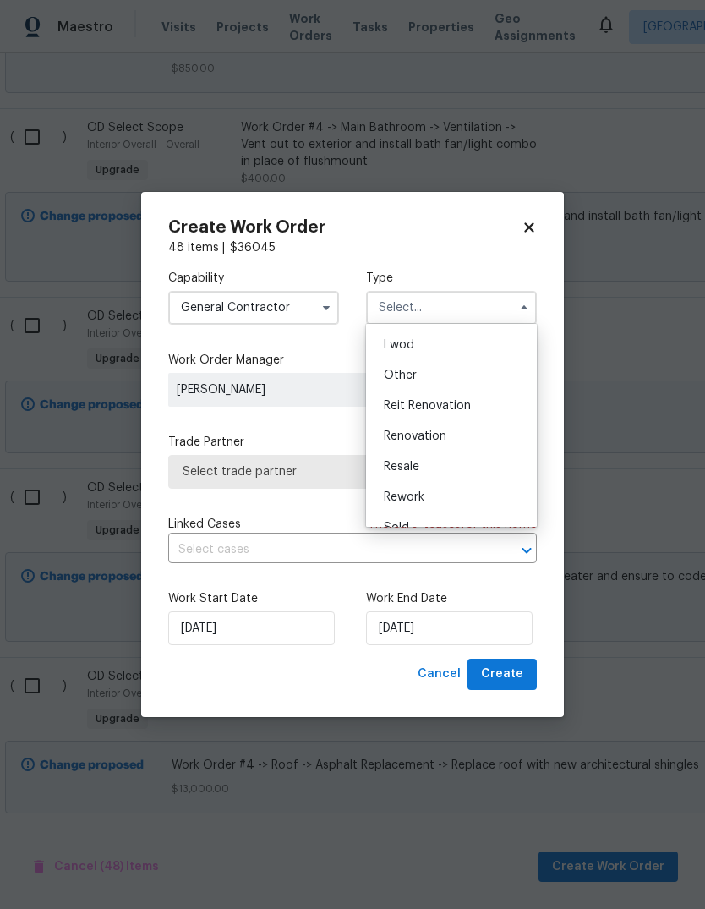
scroll to position [187, 0]
click at [475, 427] on div "Renovation" at bounding box center [451, 430] width 162 height 30
type input "Renovation"
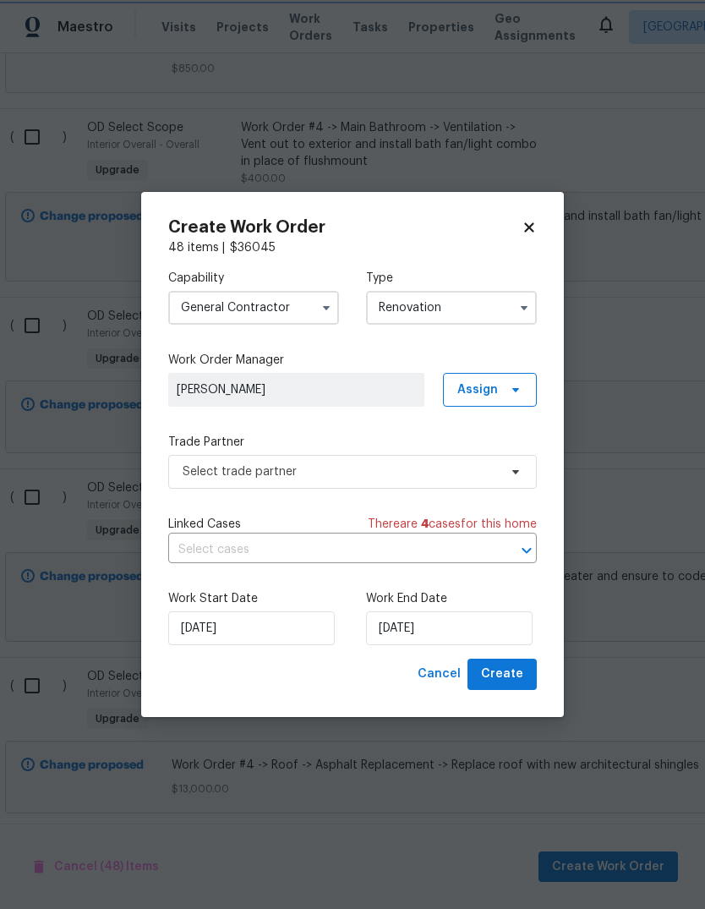
scroll to position [0, 0]
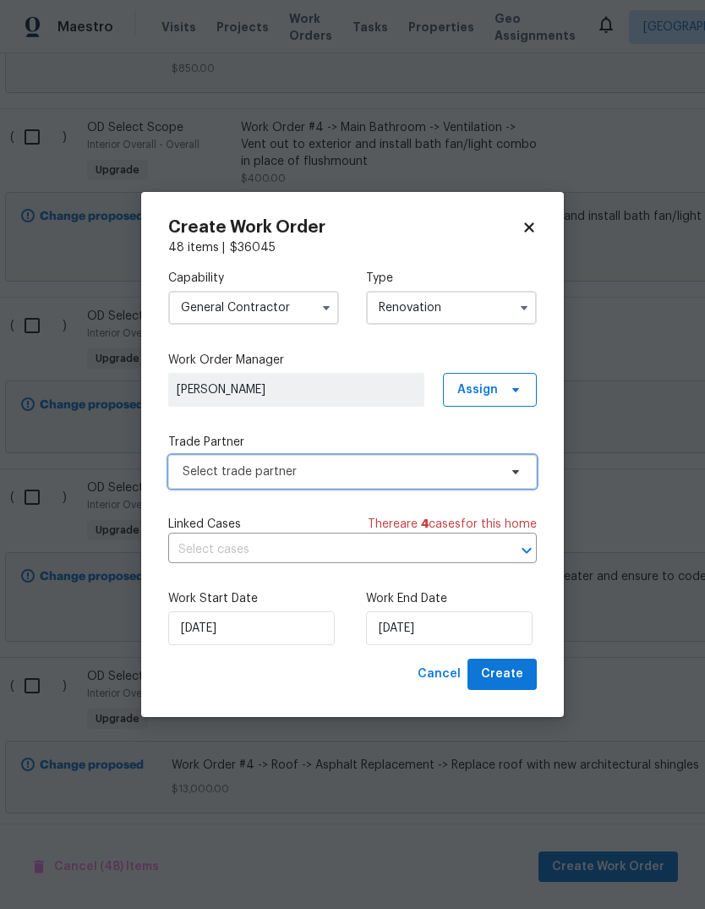
click at [419, 474] on span "Select trade partner" at bounding box center [340, 471] width 315 height 17
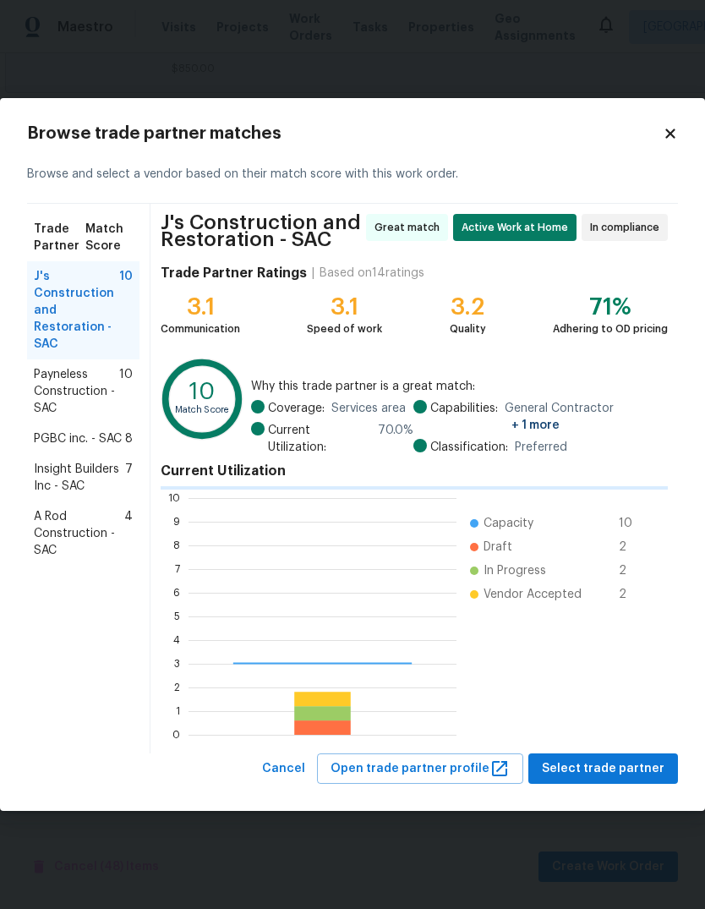
scroll to position [237, 268]
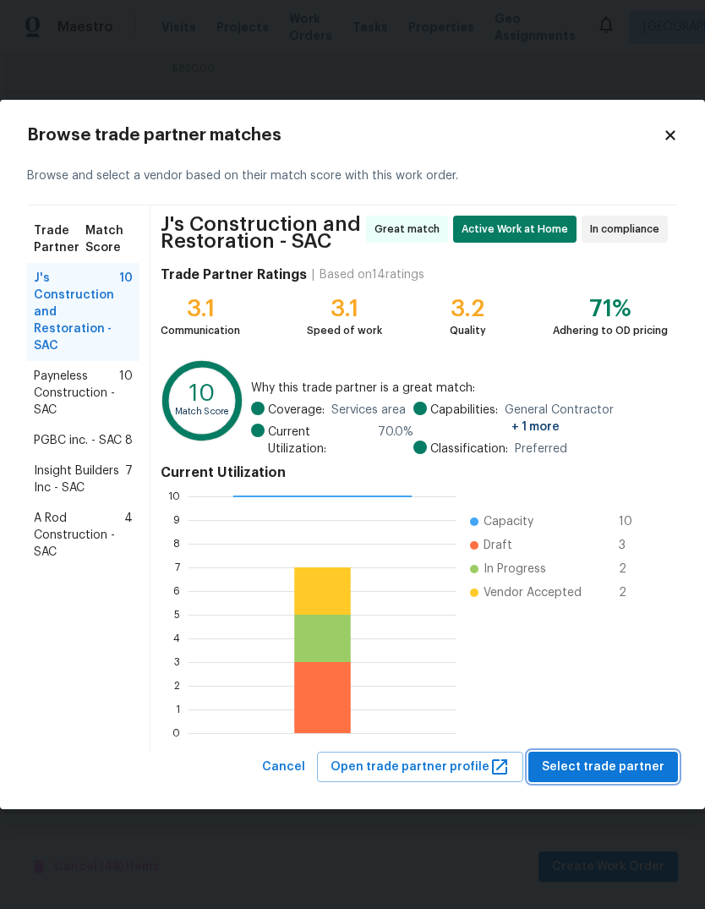
click at [625, 763] on span "Select trade partner" at bounding box center [603, 767] width 123 height 21
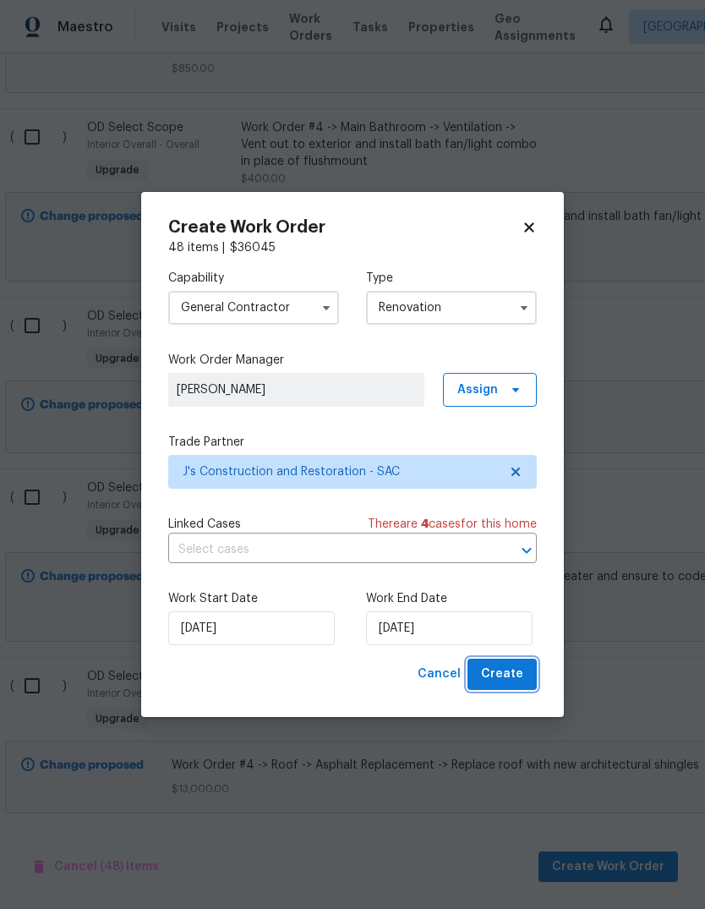
click at [503, 676] on span "Create" at bounding box center [502, 674] width 42 height 21
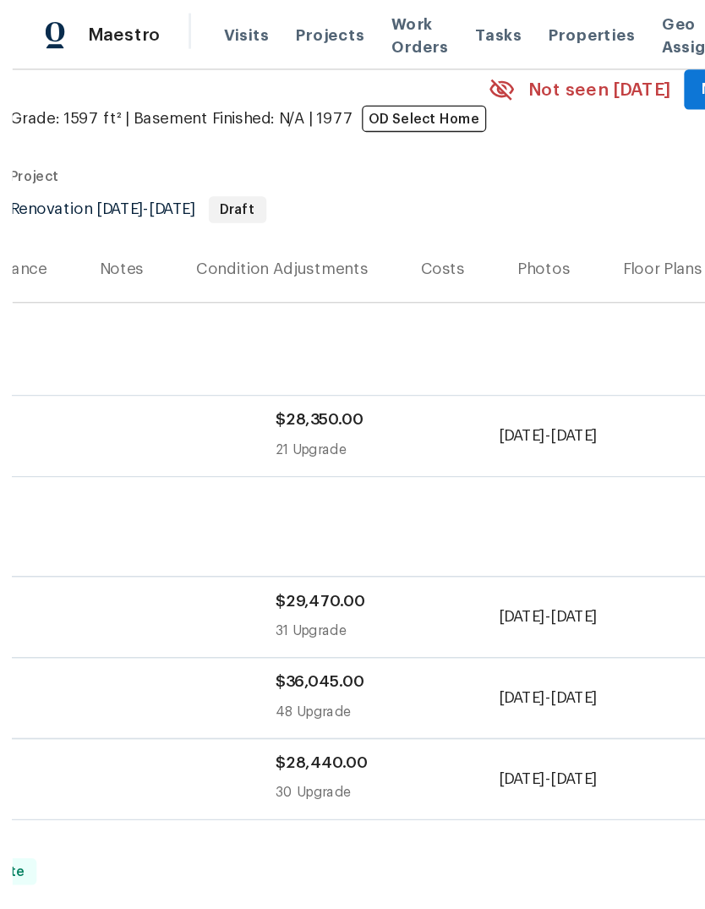
scroll to position [0, 0]
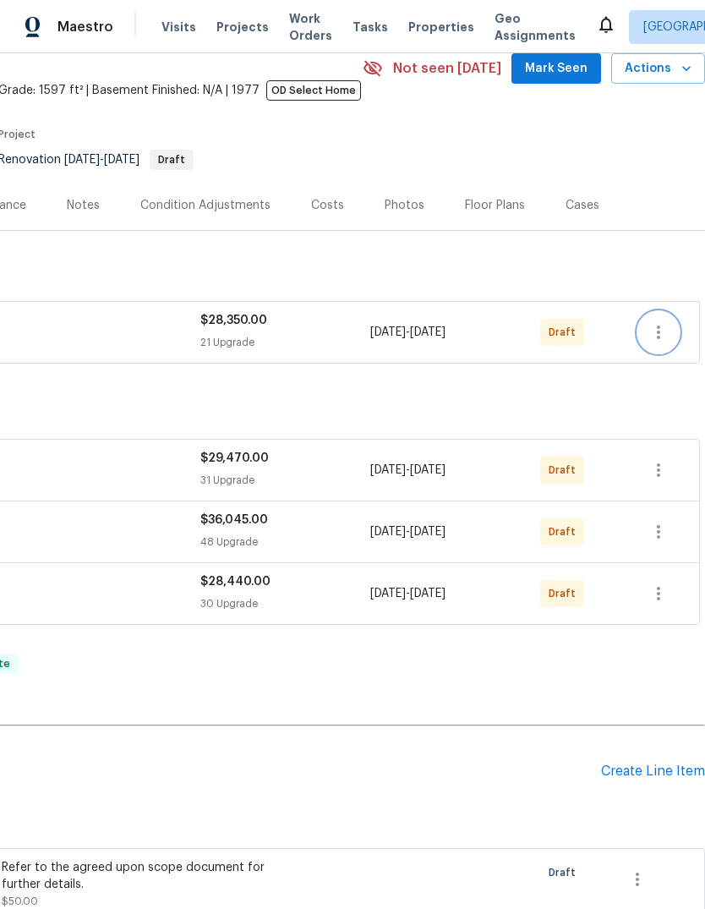
click at [666, 326] on icon "button" at bounding box center [659, 332] width 20 height 20
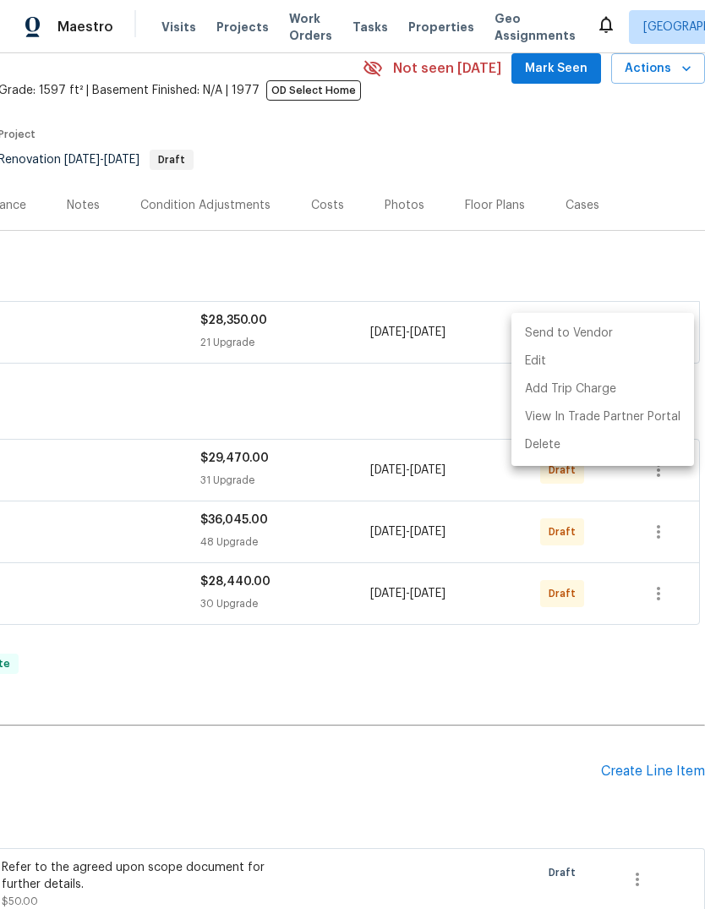
click at [654, 255] on div at bounding box center [352, 454] width 705 height 909
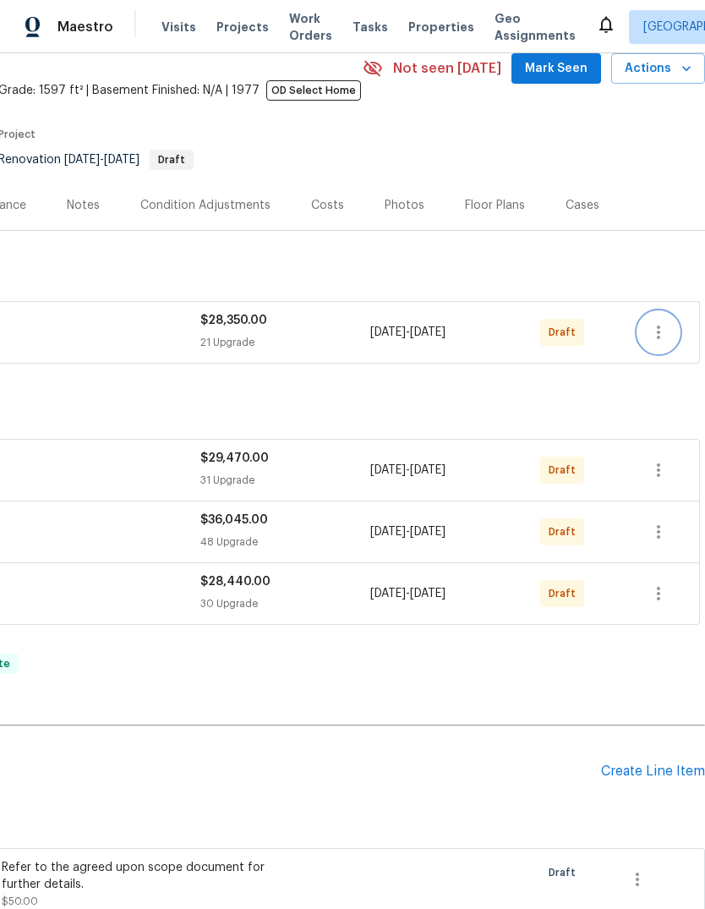
click at [656, 330] on icon "button" at bounding box center [659, 332] width 20 height 20
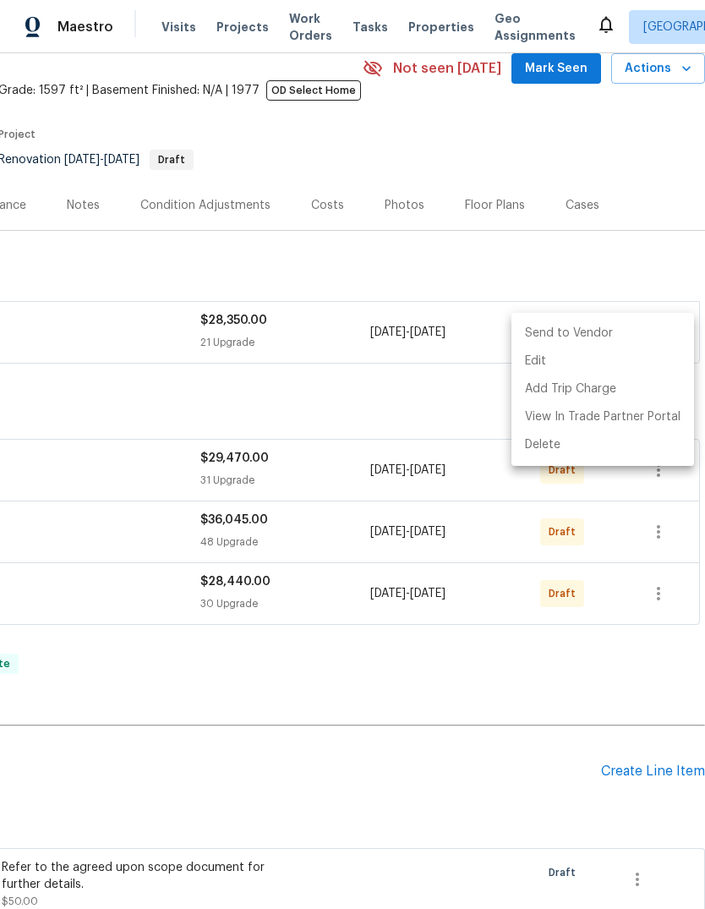
click at [629, 333] on li "Send to Vendor" at bounding box center [603, 334] width 183 height 28
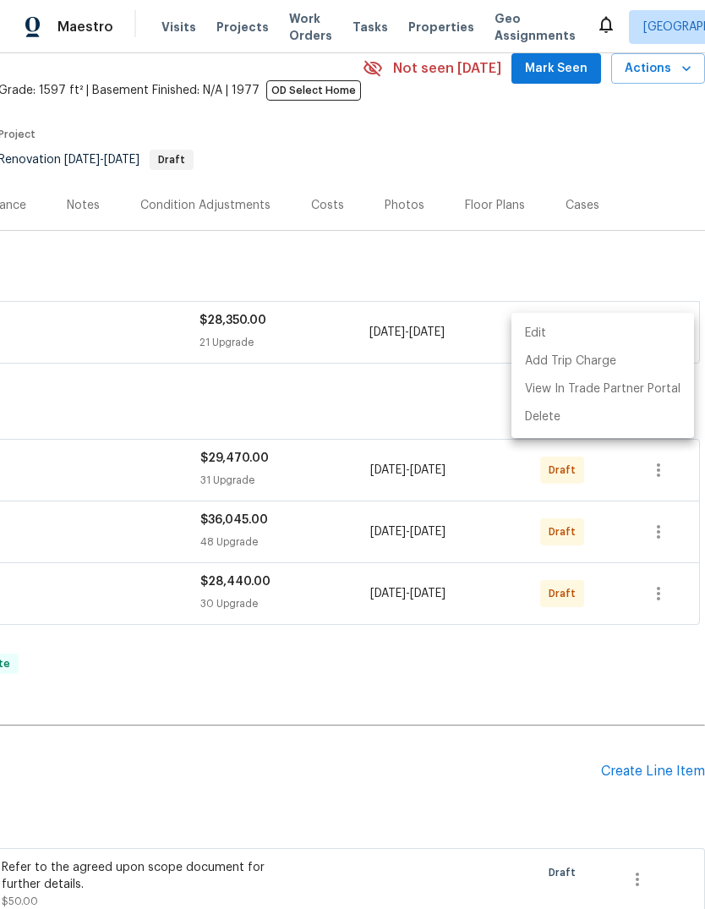
click at [667, 462] on div at bounding box center [352, 454] width 705 height 909
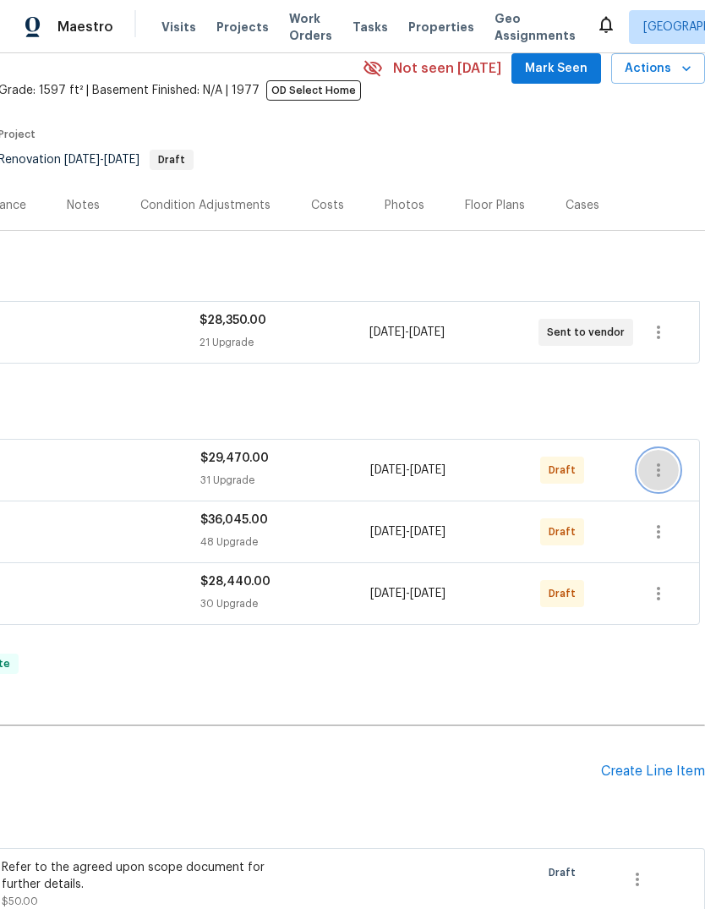
click at [665, 477] on icon "button" at bounding box center [659, 470] width 20 height 20
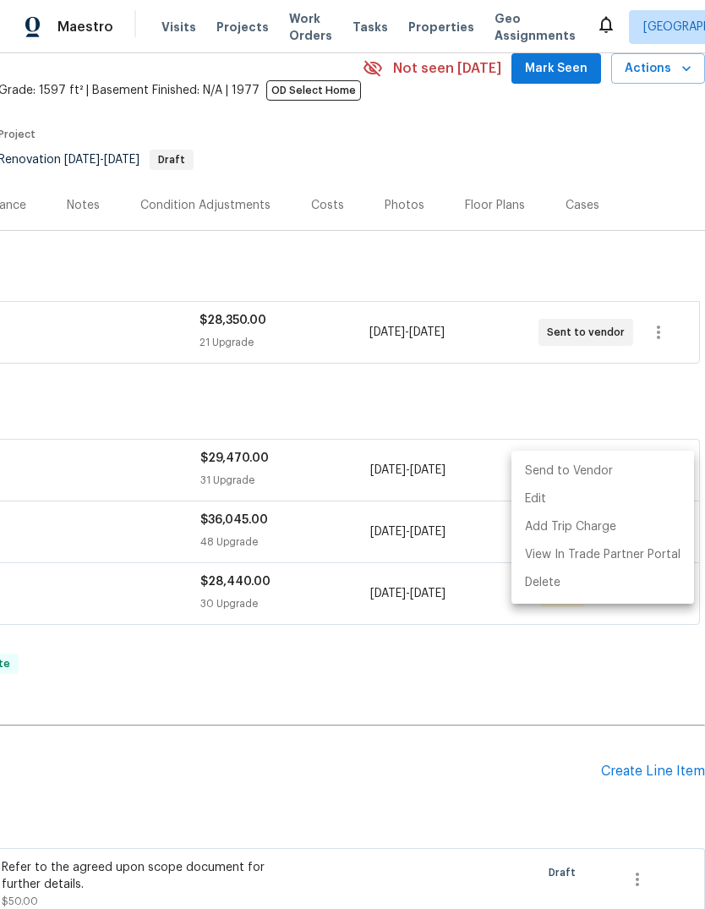
click at [644, 467] on li "Send to Vendor" at bounding box center [603, 471] width 183 height 28
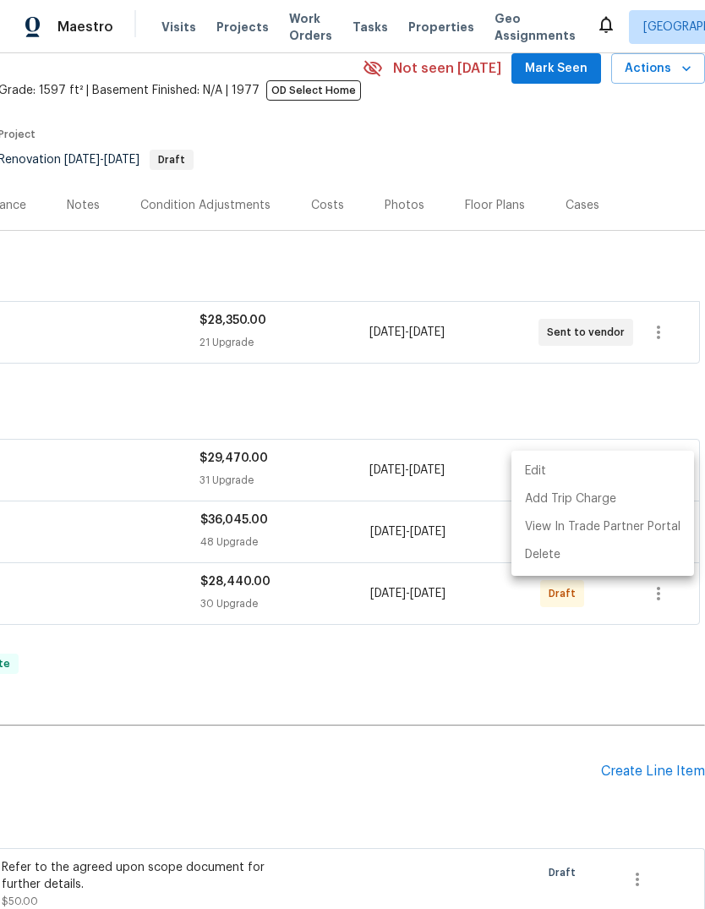
click at [603, 643] on div at bounding box center [352, 454] width 705 height 909
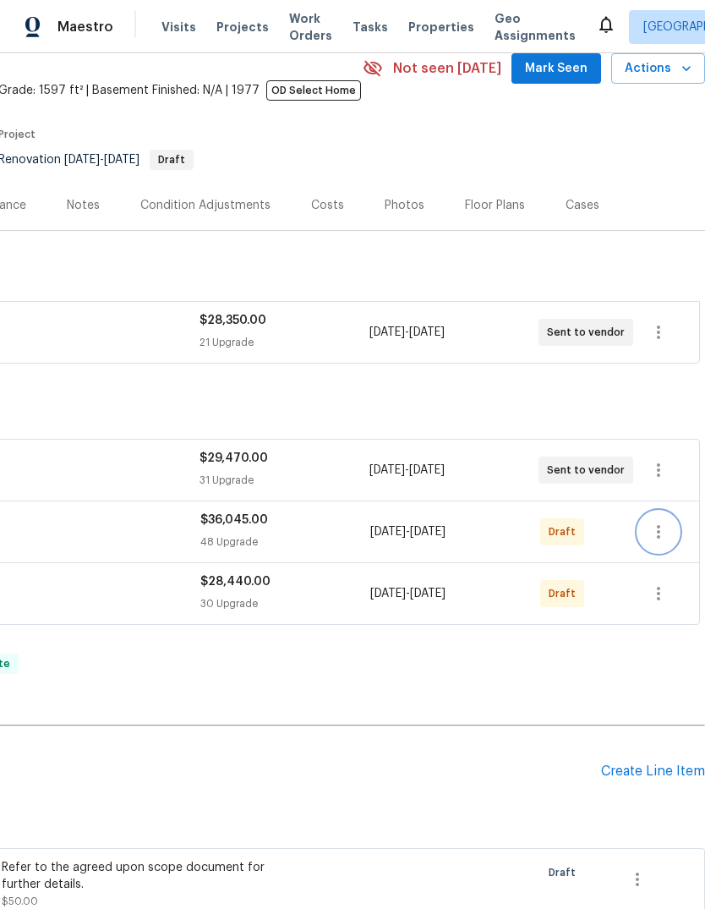
click at [658, 524] on icon "button" at bounding box center [659, 532] width 20 height 20
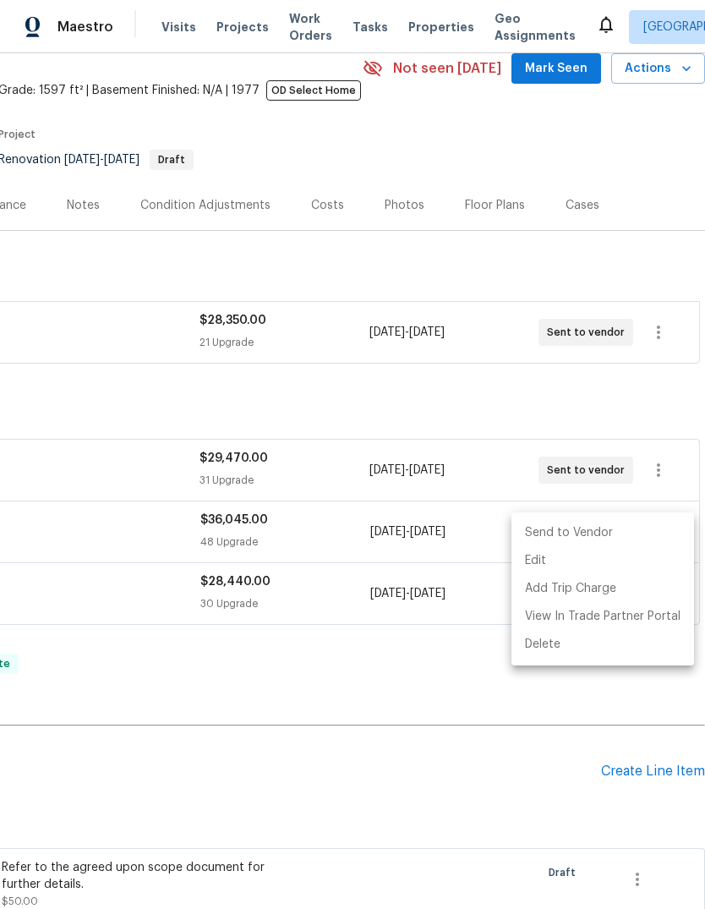
click at [630, 532] on li "Send to Vendor" at bounding box center [603, 533] width 183 height 28
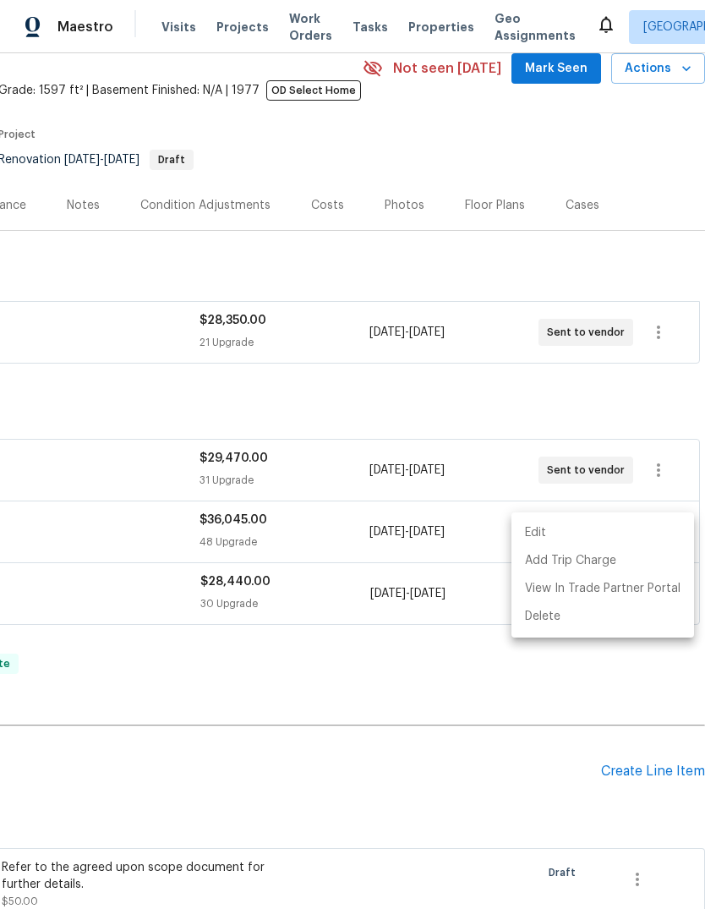
click at [602, 676] on div at bounding box center [352, 454] width 705 height 909
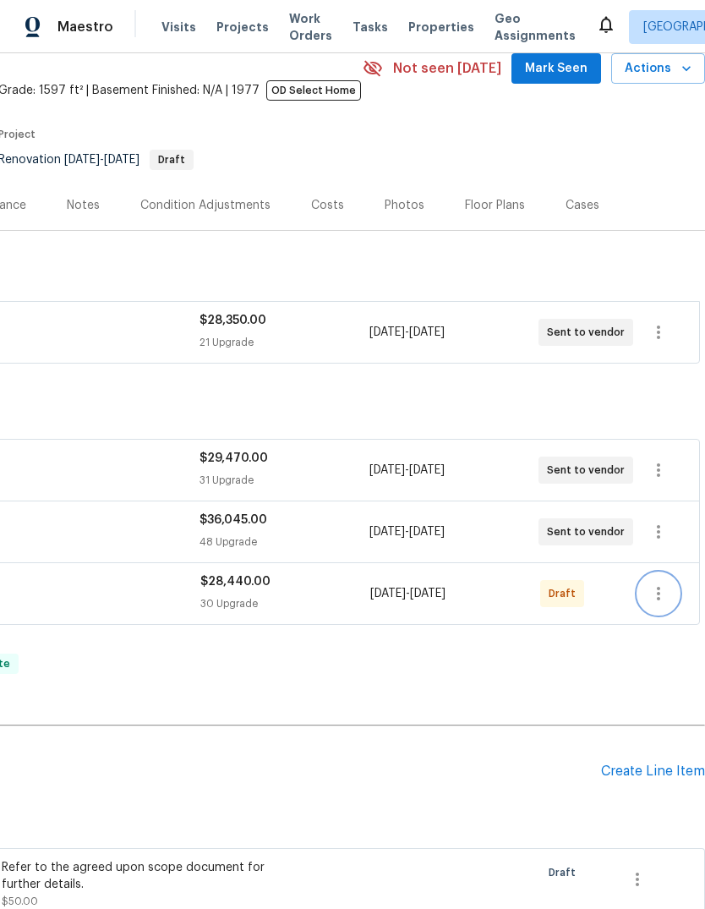
click at [660, 594] on icon "button" at bounding box center [659, 593] width 20 height 20
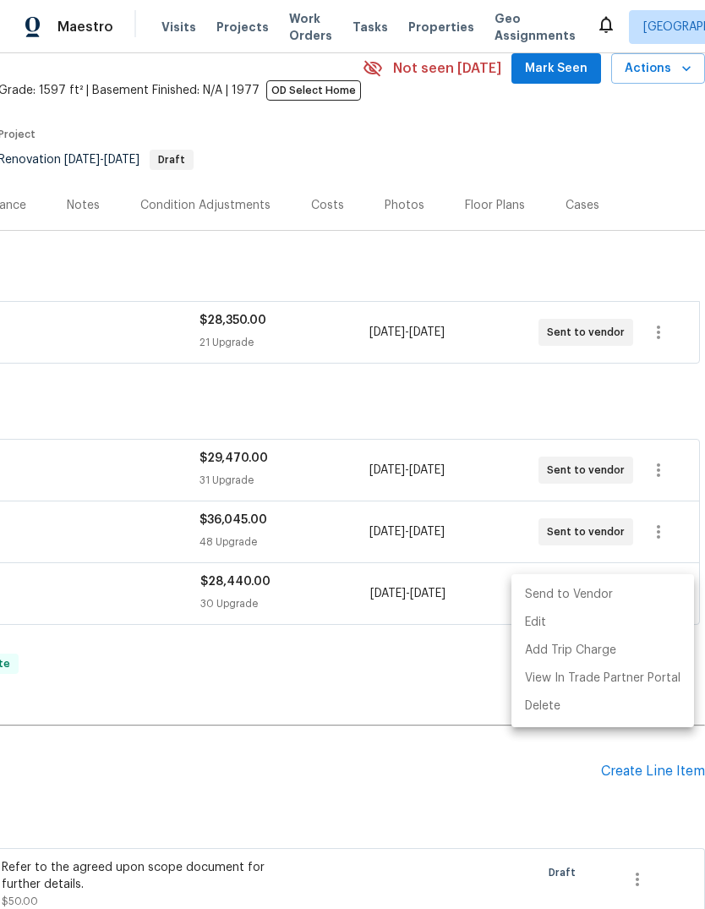
click at [633, 588] on li "Send to Vendor" at bounding box center [603, 595] width 183 height 28
click at [19, 204] on div at bounding box center [352, 454] width 705 height 909
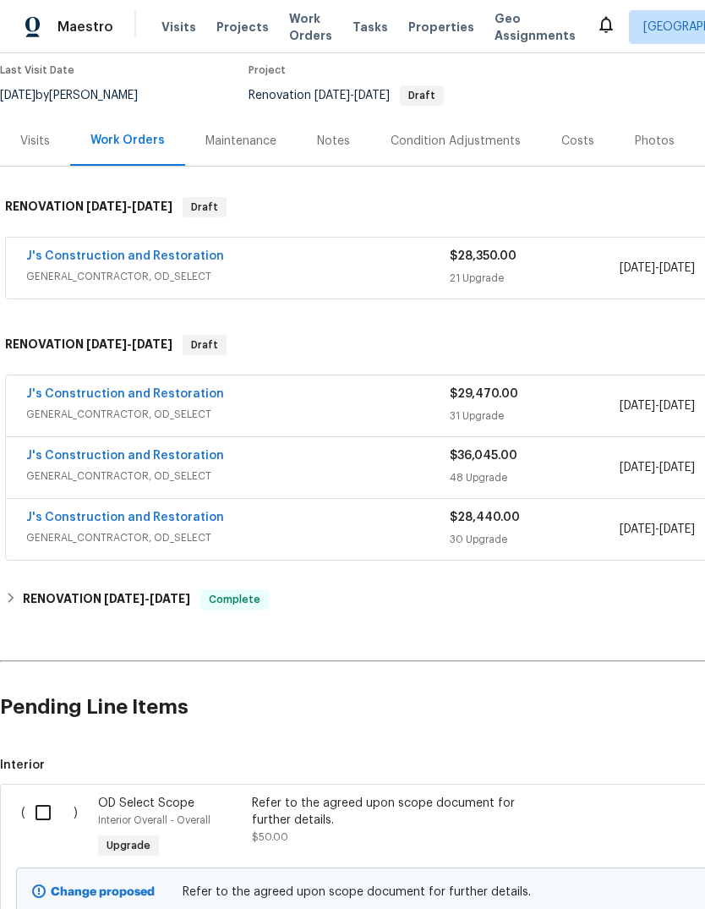
scroll to position [141, 0]
click at [64, 258] on link "J's Construction and Restoration" at bounding box center [125, 255] width 198 height 12
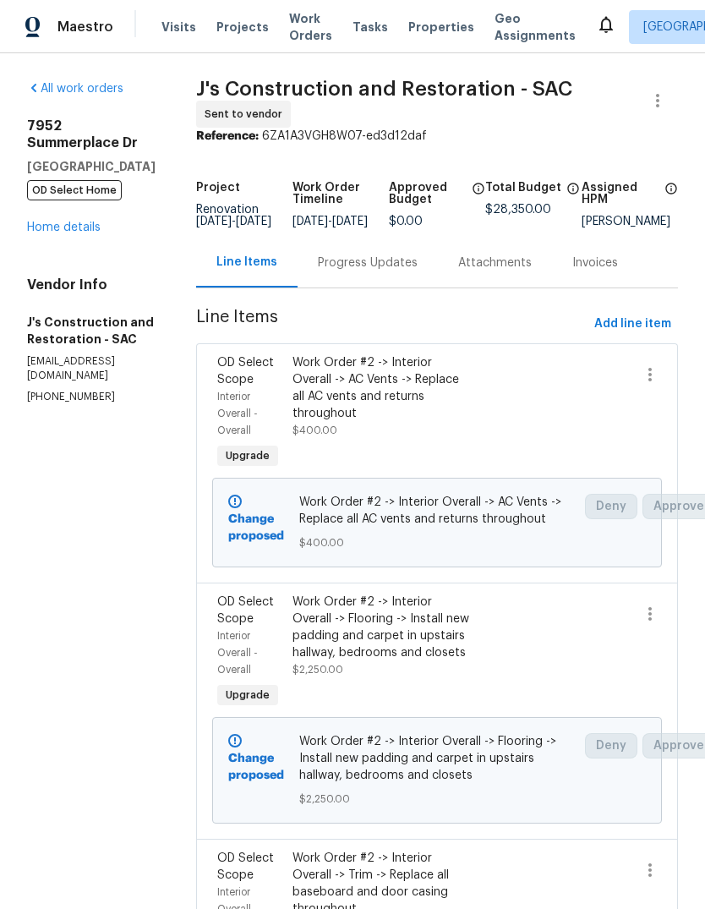
click at [416, 266] on div "Progress Updates" at bounding box center [368, 263] width 100 height 17
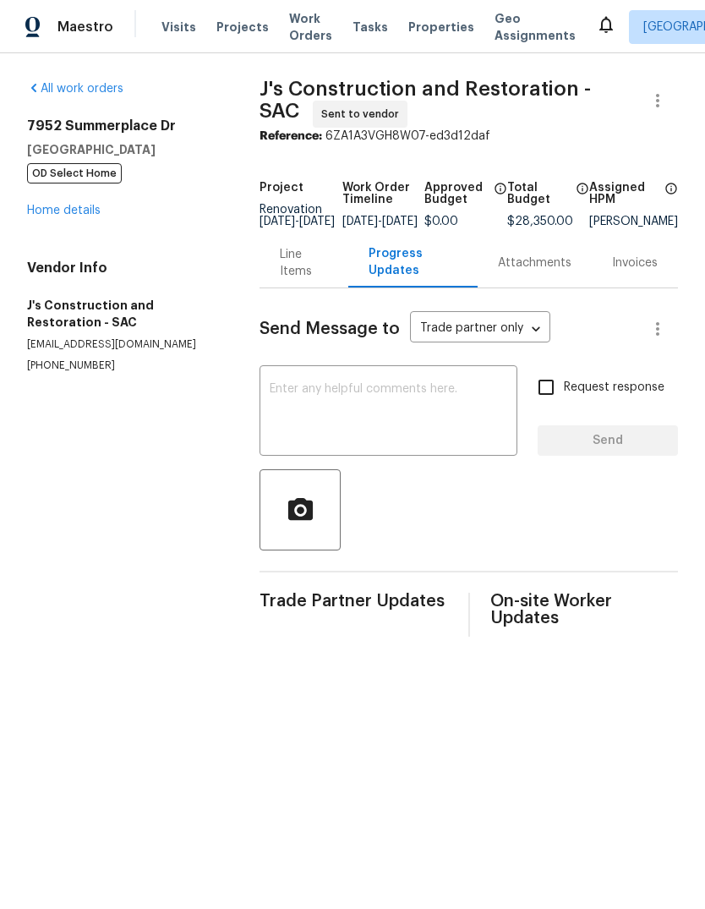
click at [293, 408] on textarea at bounding box center [389, 412] width 238 height 59
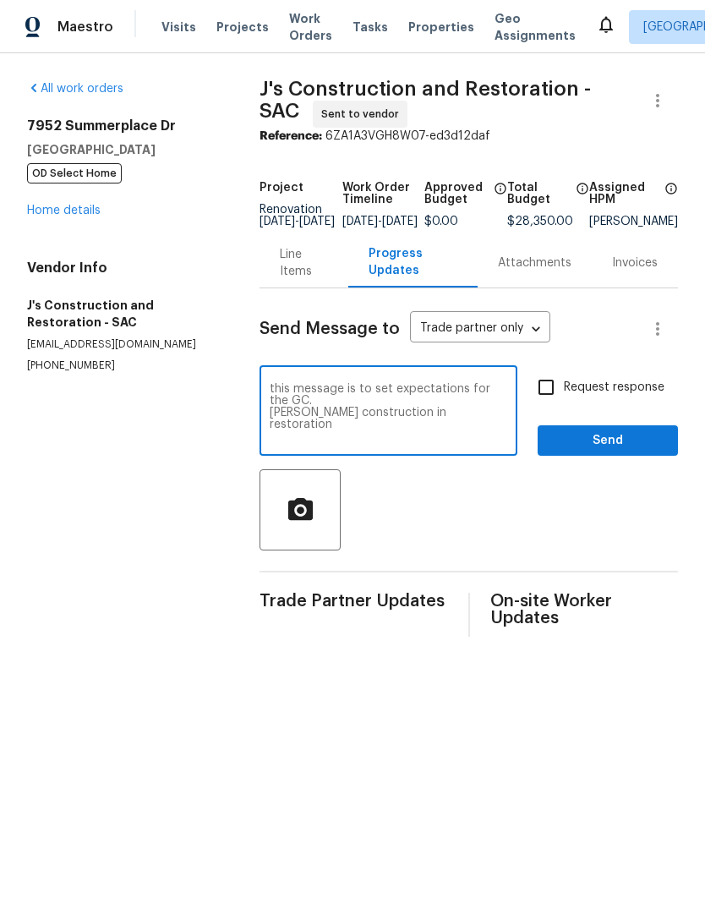
click at [384, 424] on textarea "this message is to set expectations for the GC. Jason construction in restorati…" at bounding box center [389, 412] width 238 height 59
click at [457, 435] on textarea "this message is to set expectations for the GC. Jason construction and restorat…" at bounding box center [389, 412] width 238 height 59
click at [284, 424] on textarea "this message is to set expectations for the GC. Jason construction and restorat…" at bounding box center [389, 412] width 238 height 59
click at [449, 433] on textarea "this message is to set expectations for the GC. J construction and restoration" at bounding box center [389, 412] width 238 height 59
click at [284, 397] on textarea at bounding box center [389, 412] width 238 height 59
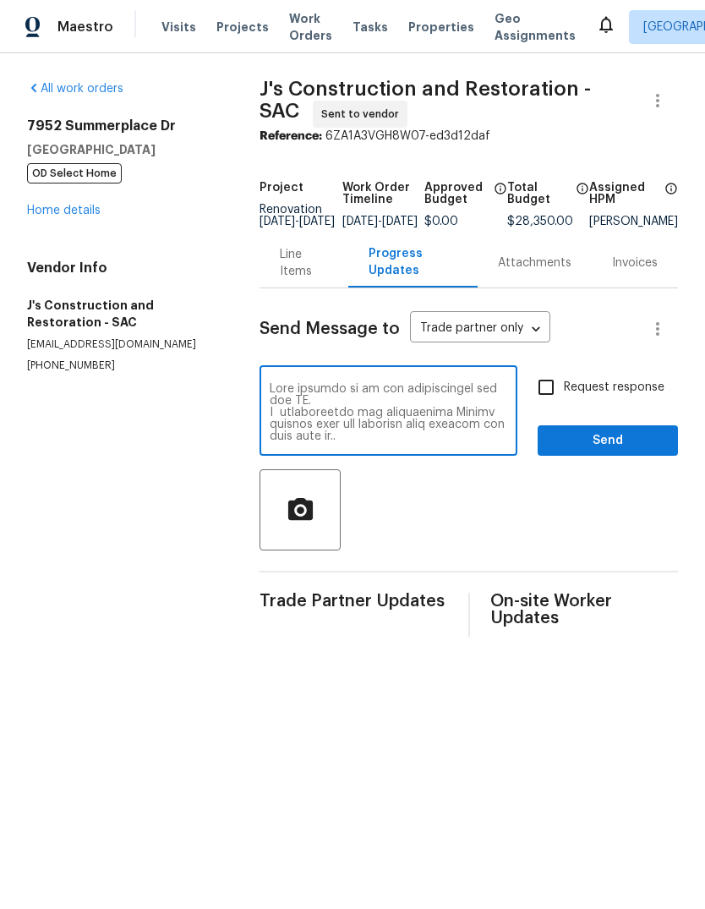
click at [335, 411] on textarea at bounding box center [389, 412] width 238 height 59
click at [304, 420] on textarea at bounding box center [389, 412] width 238 height 59
click at [459, 414] on textarea at bounding box center [389, 412] width 238 height 59
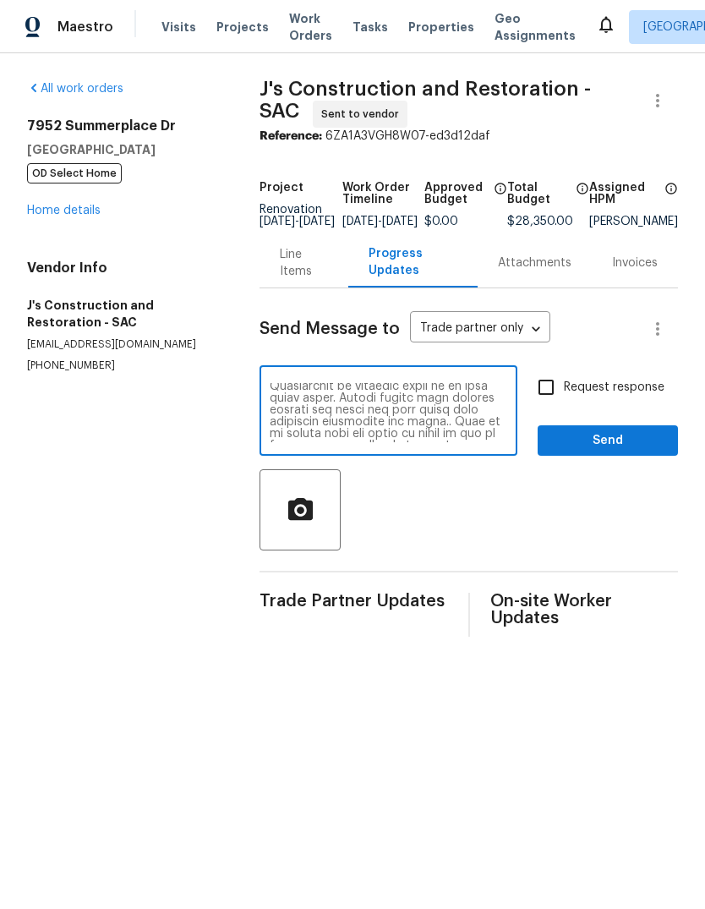
click at [486, 427] on textarea at bounding box center [389, 412] width 238 height 59
click at [460, 420] on textarea at bounding box center [389, 412] width 238 height 59
click at [484, 436] on textarea at bounding box center [389, 412] width 238 height 59
click at [420, 422] on textarea at bounding box center [389, 412] width 238 height 59
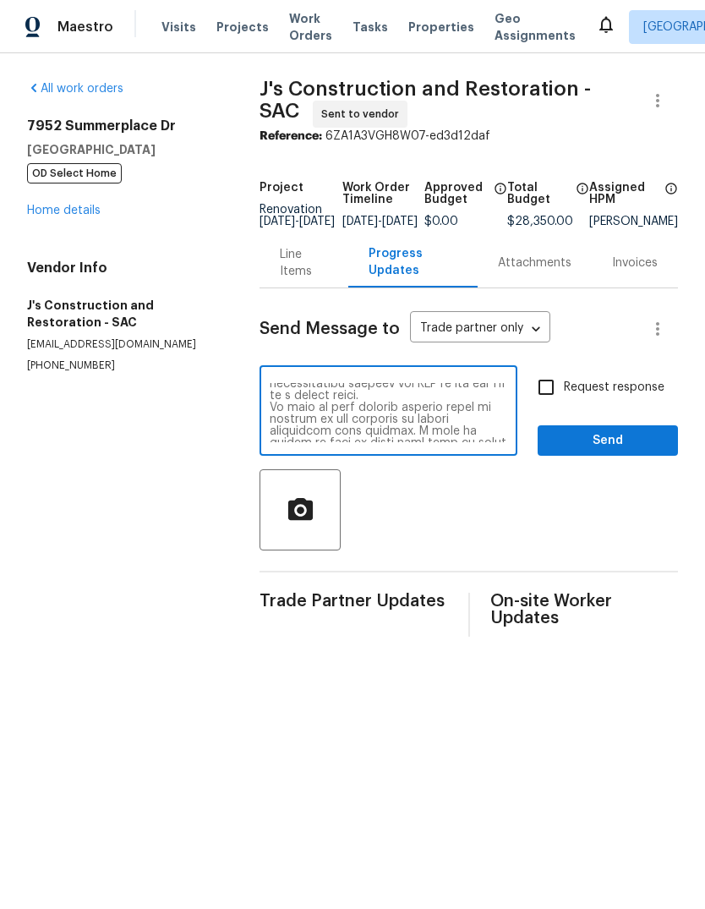
click at [470, 442] on textarea at bounding box center [389, 412] width 238 height 59
click at [486, 431] on textarea at bounding box center [389, 412] width 238 height 59
type textarea "This message is to set expectations for the GC on the above project. J construc…"
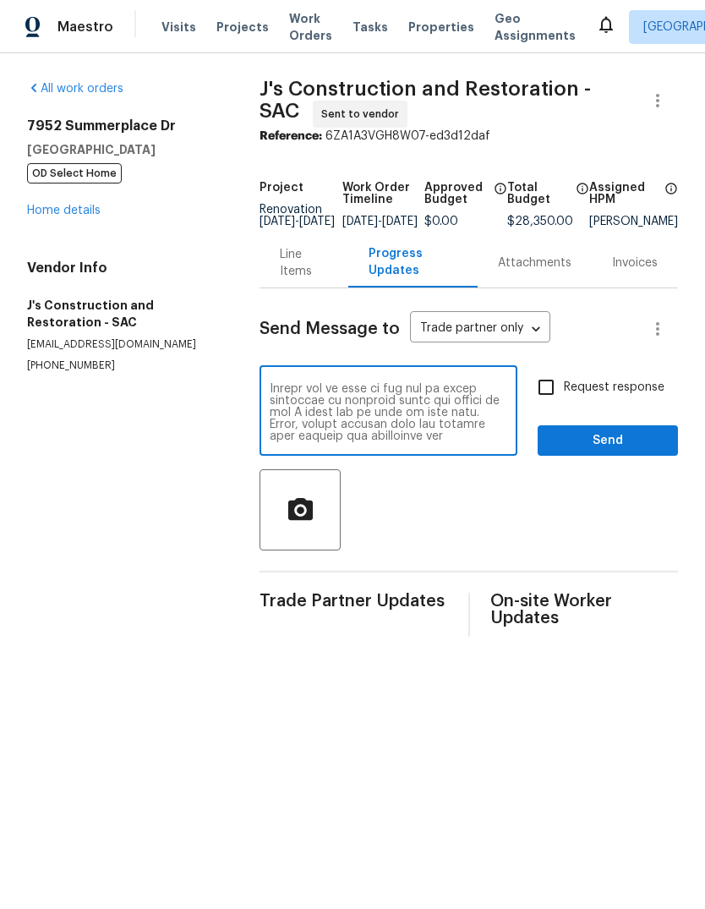
click at [556, 397] on input "Request response" at bounding box center [547, 388] width 36 height 36
checkbox input "true"
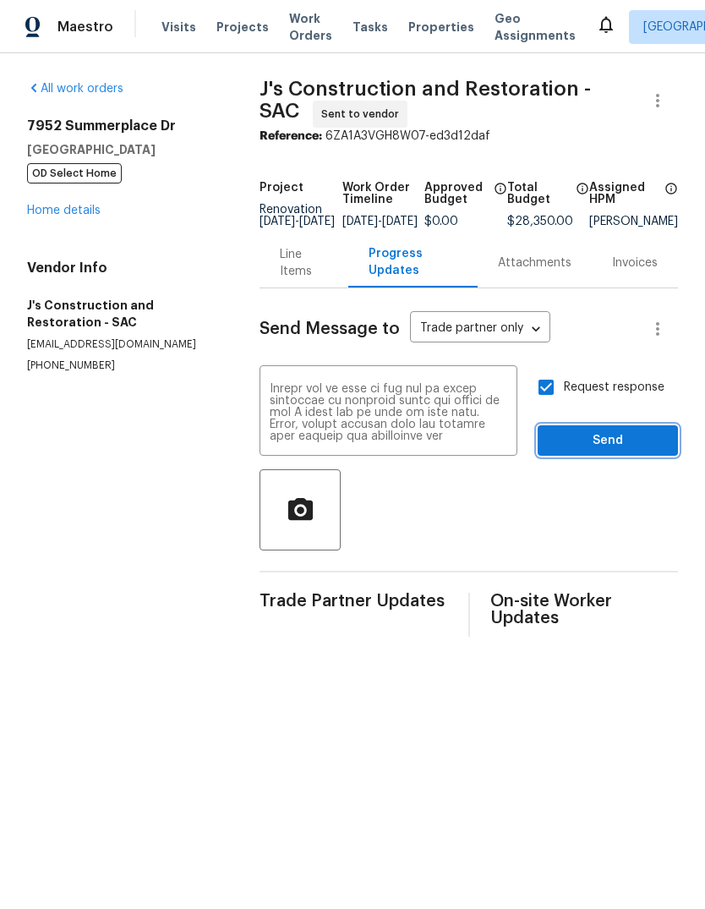
click at [610, 451] on span "Send" at bounding box center [607, 440] width 113 height 21
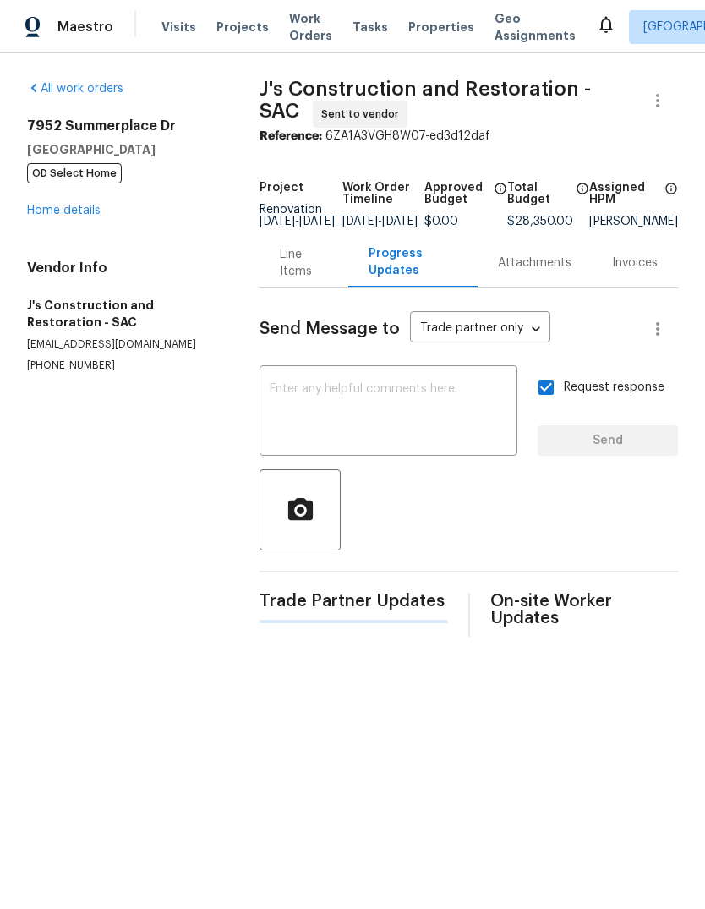
scroll to position [0, 0]
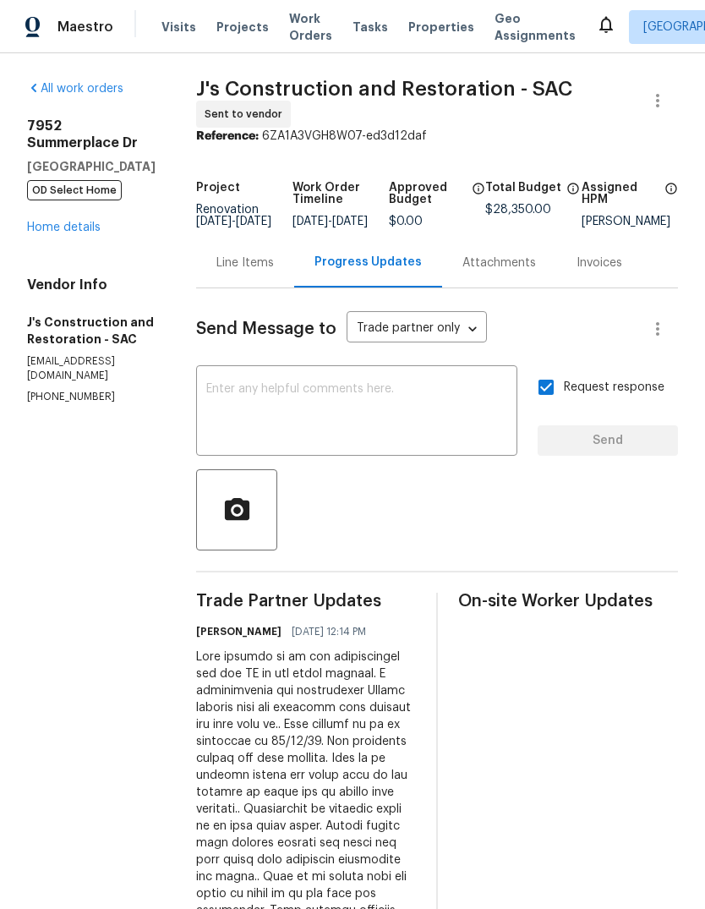
click at [47, 222] on link "Home details" at bounding box center [64, 228] width 74 height 12
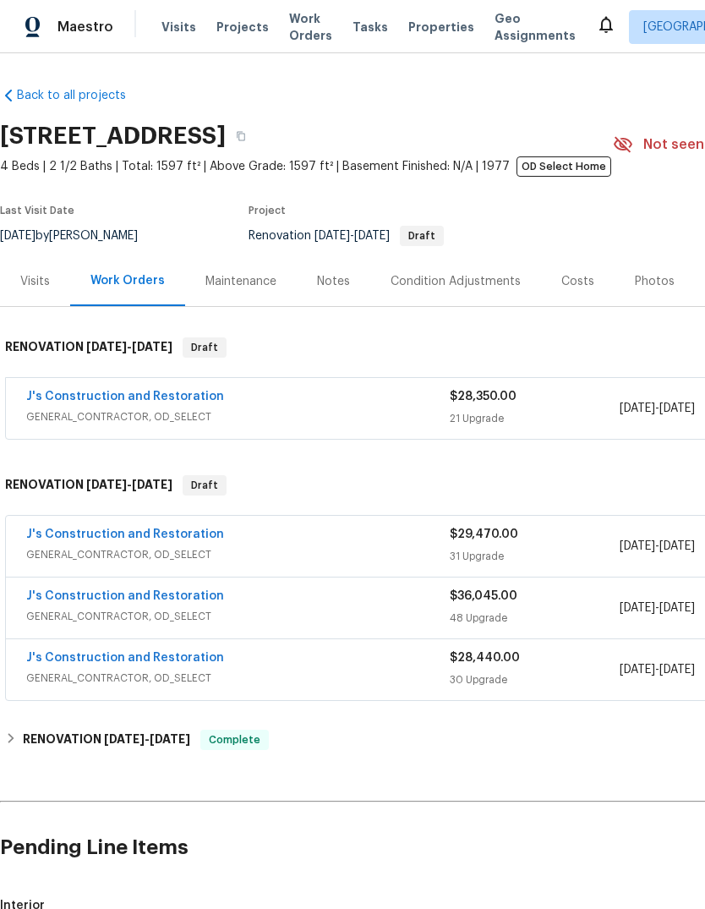
click at [339, 271] on div "Notes" at bounding box center [334, 281] width 74 height 50
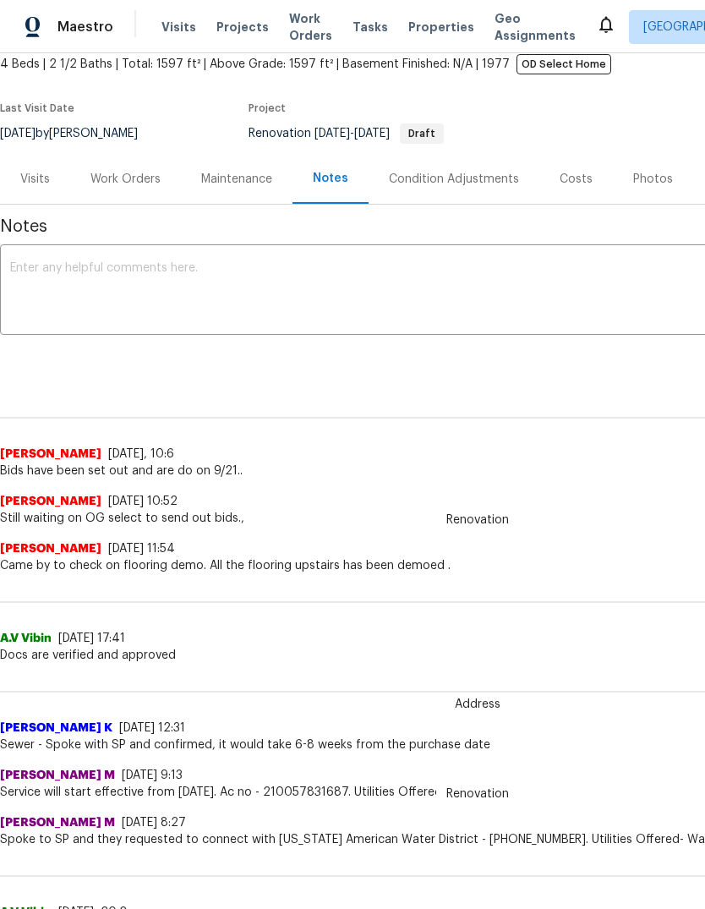
scroll to position [104, 0]
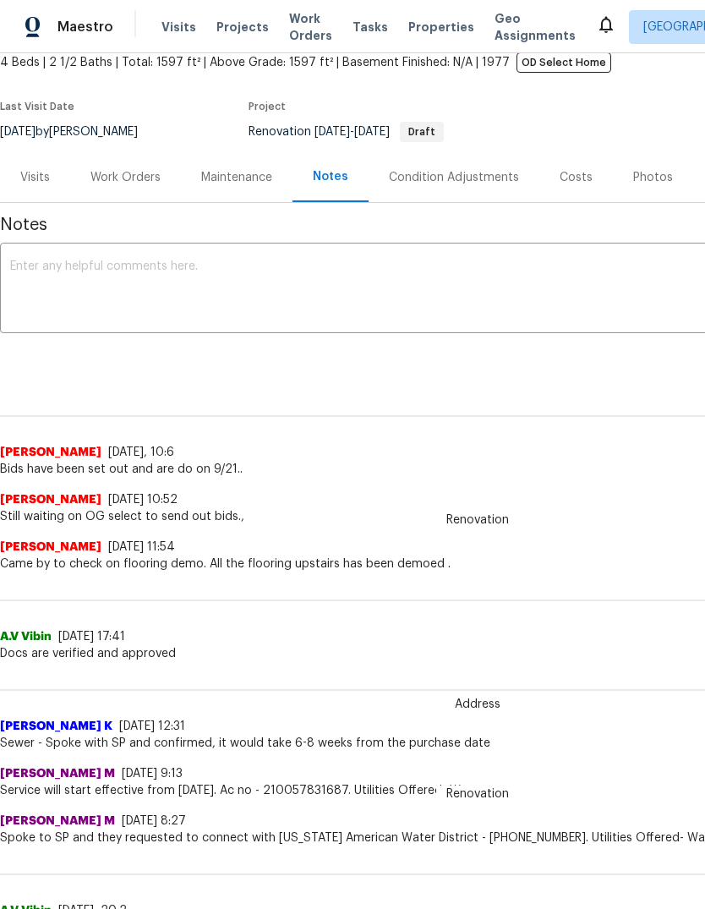
click at [35, 271] on textarea at bounding box center [477, 289] width 935 height 59
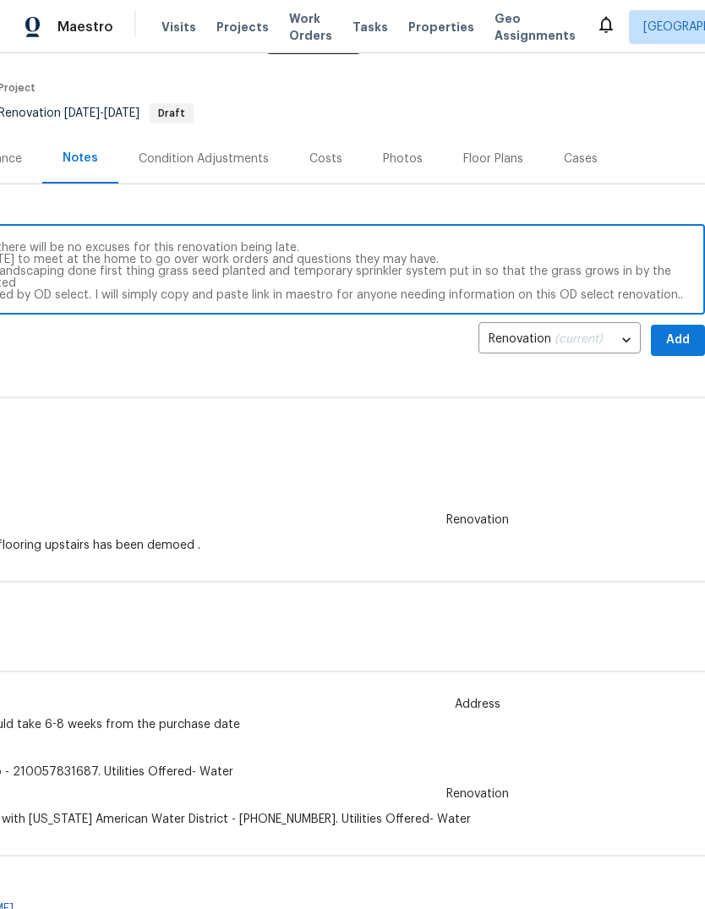
scroll to position [123, 250]
type textarea "Work orders have been sent out to the GC on this project. Please see message I …"
click at [681, 332] on span "Add" at bounding box center [678, 340] width 27 height 21
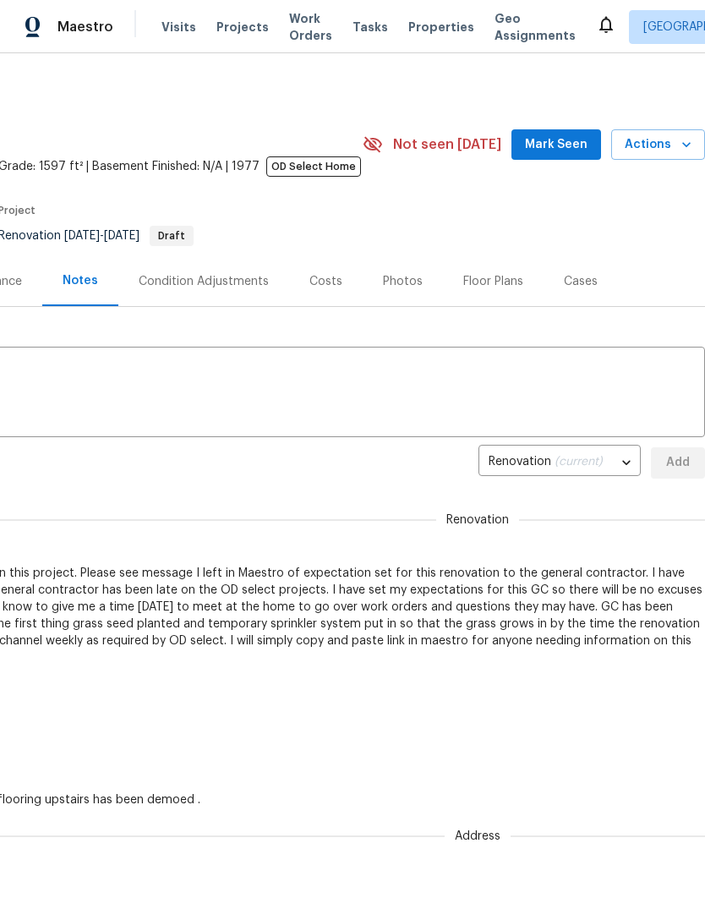
scroll to position [0, 250]
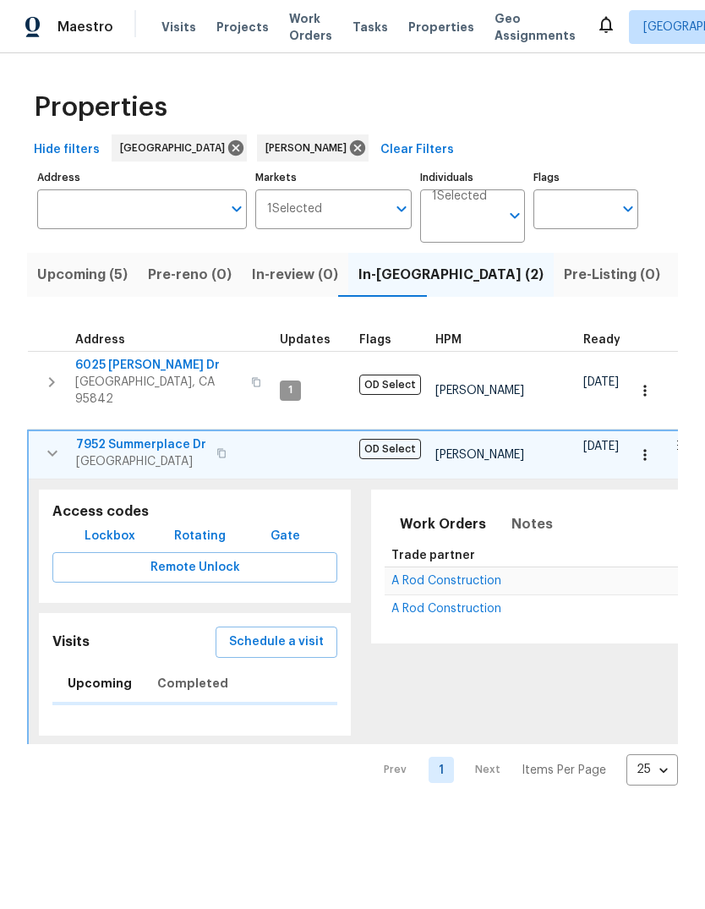
scroll to position [0, 4]
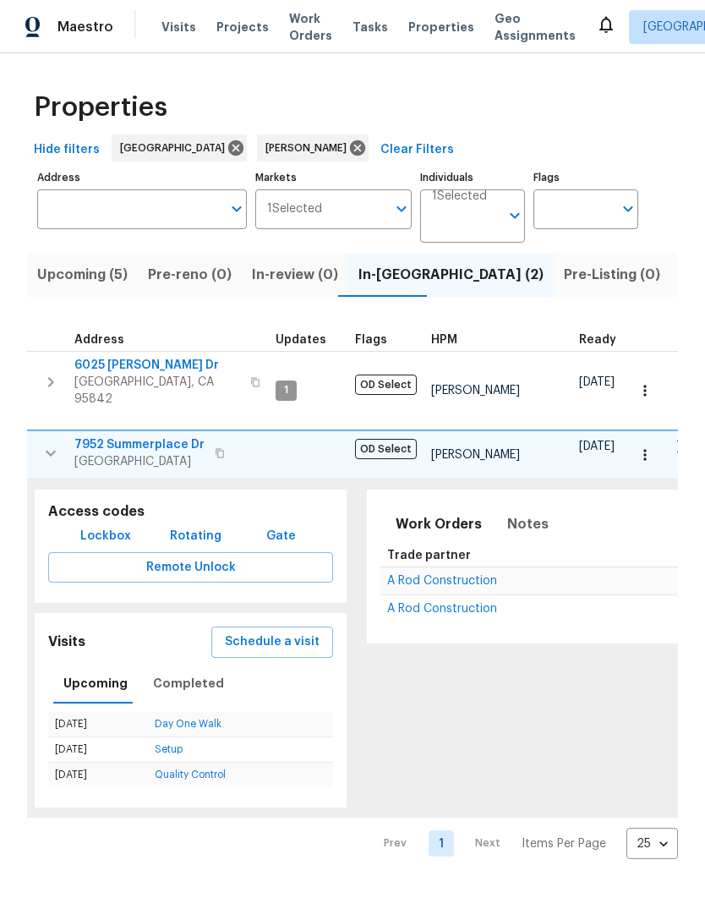
click at [266, 632] on span "Schedule a visit" at bounding box center [272, 642] width 95 height 21
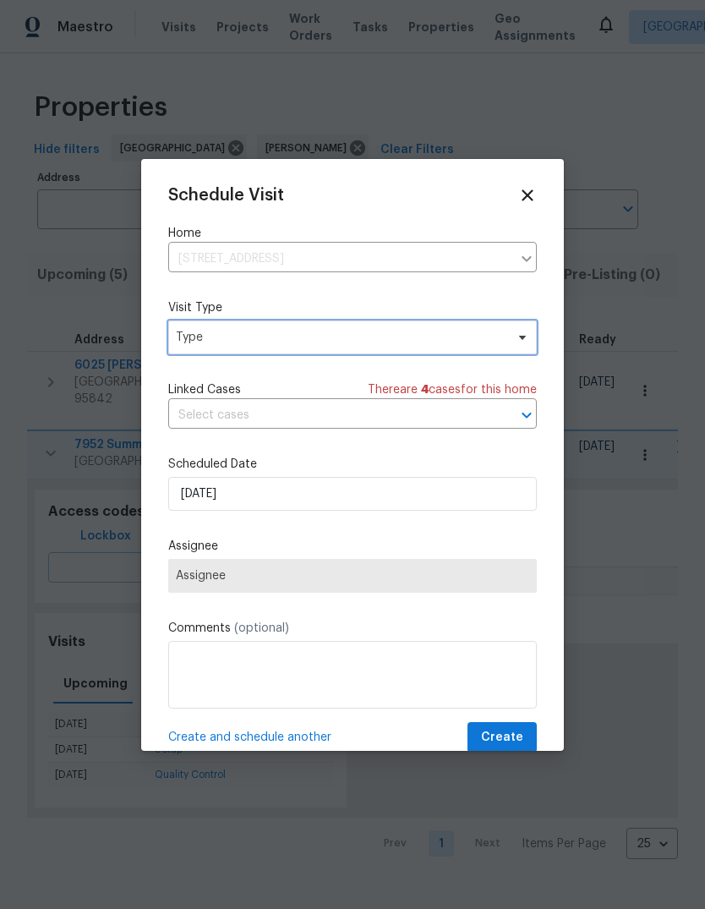
click at [305, 335] on span "Type" at bounding box center [340, 337] width 329 height 17
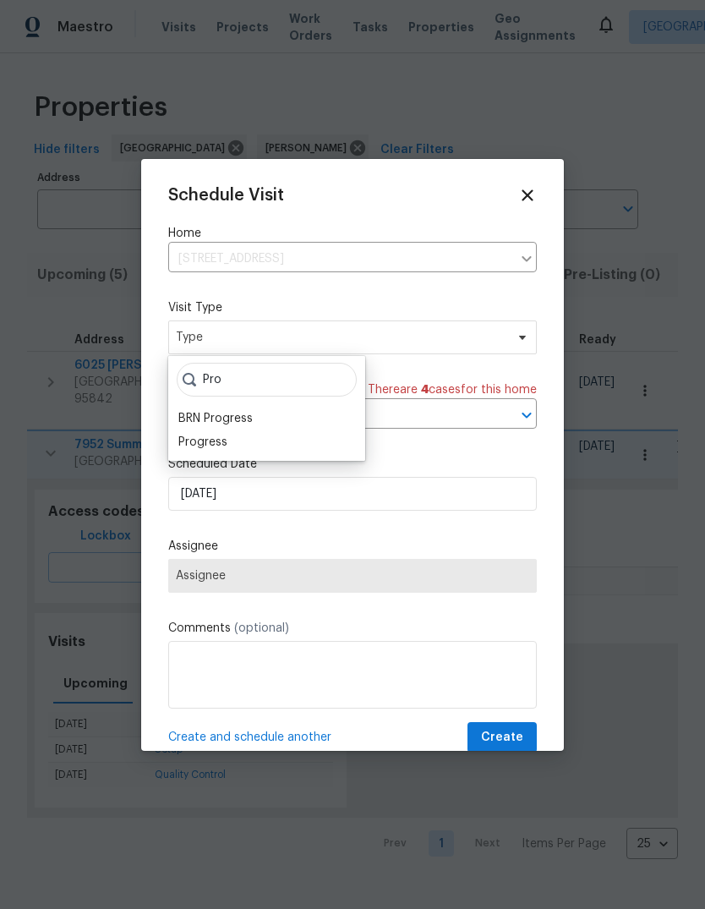
type input "Pro"
click at [225, 446] on div "Progress" at bounding box center [202, 442] width 49 height 17
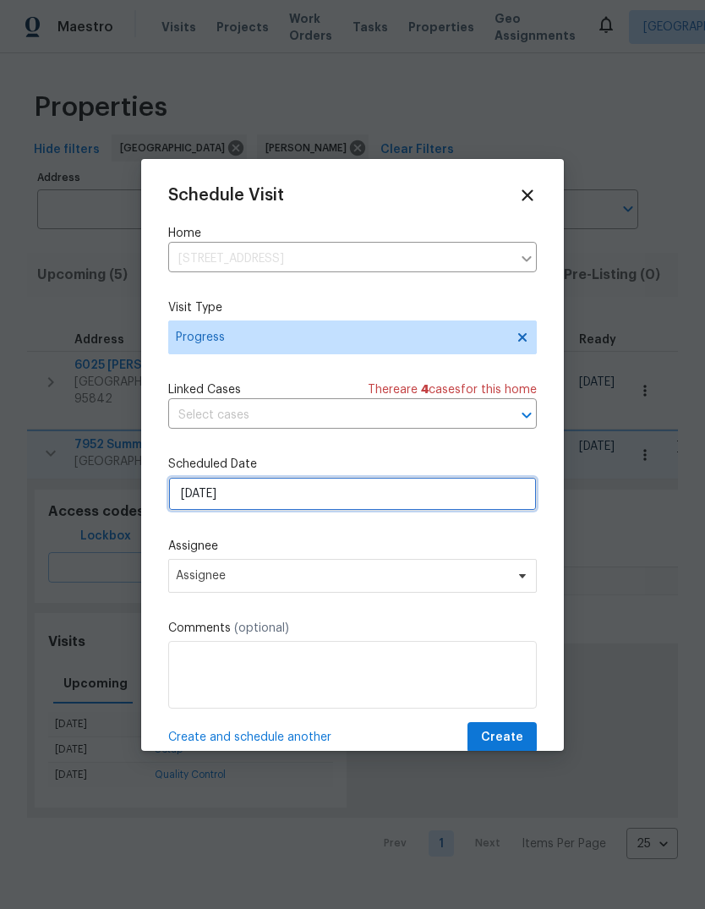
click at [310, 496] on input "[DATE]" at bounding box center [352, 494] width 369 height 34
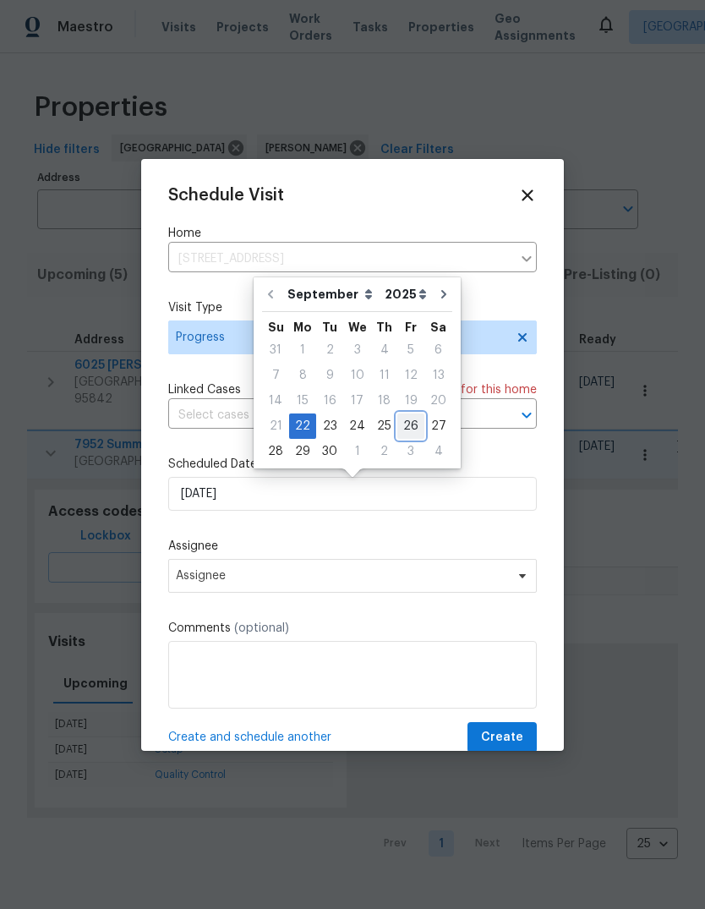
click at [400, 426] on div "26" at bounding box center [410, 426] width 27 height 24
type input "[DATE]"
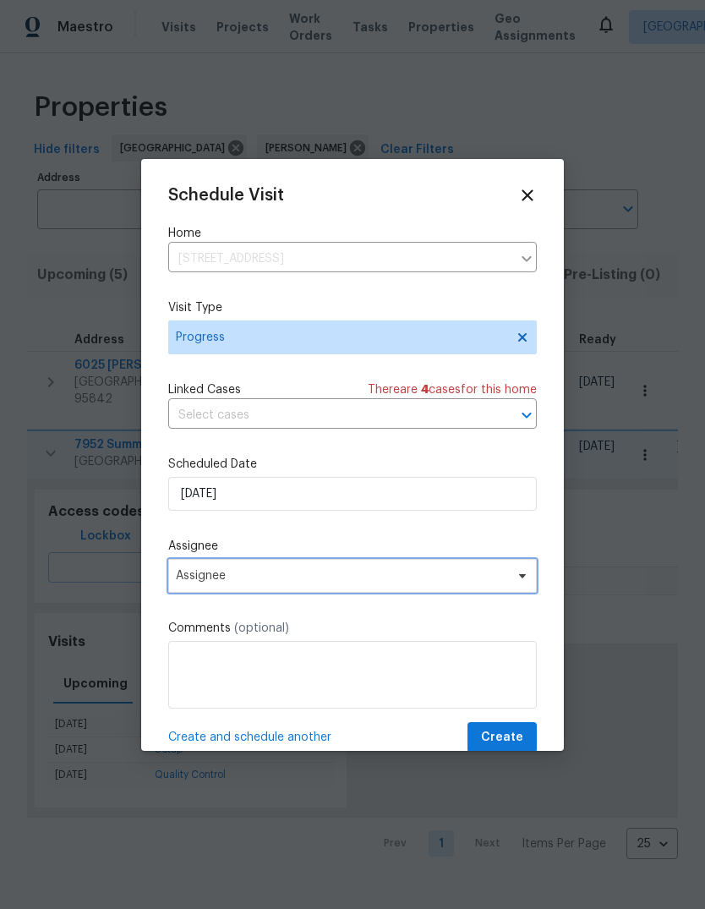
click at [478, 580] on span "Assignee" at bounding box center [341, 576] width 331 height 14
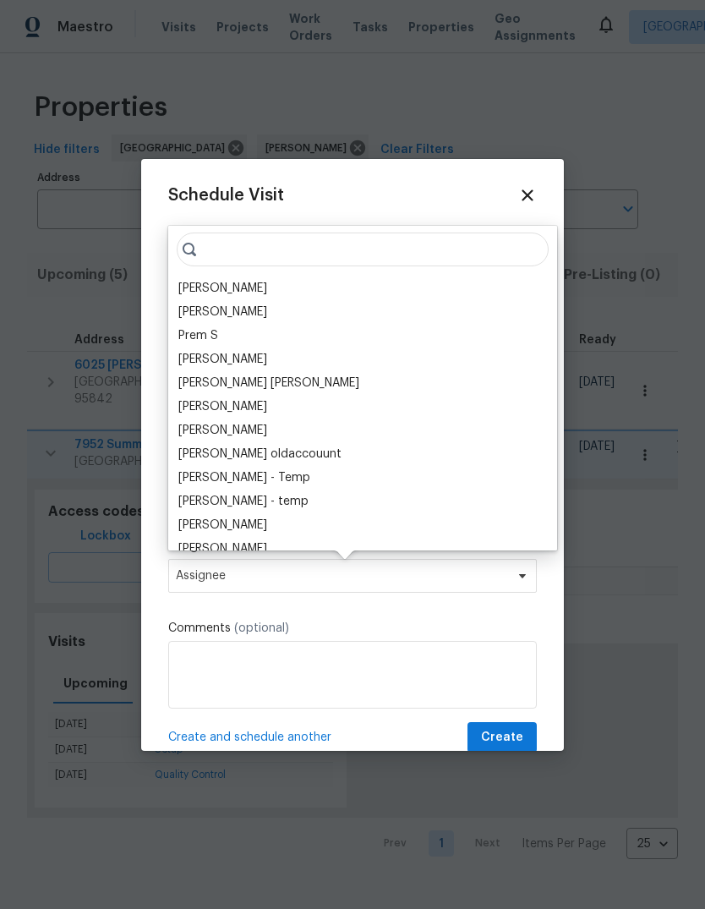
click at [295, 290] on div "[PERSON_NAME]" at bounding box center [362, 289] width 379 height 24
click at [189, 287] on div "[PERSON_NAME]" at bounding box center [222, 288] width 89 height 17
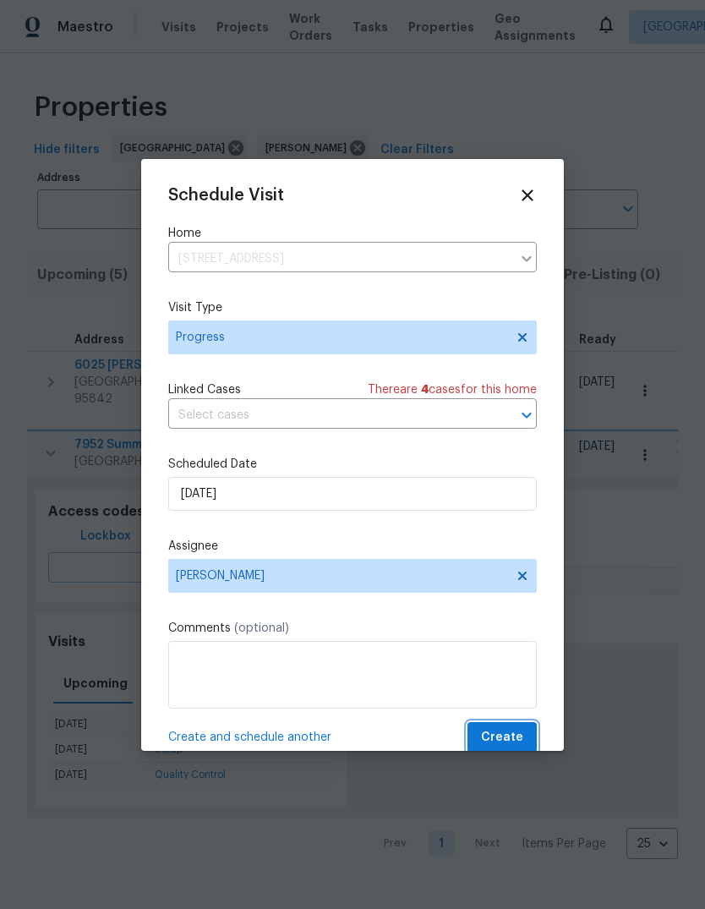
click at [517, 737] on span "Create" at bounding box center [502, 737] width 42 height 21
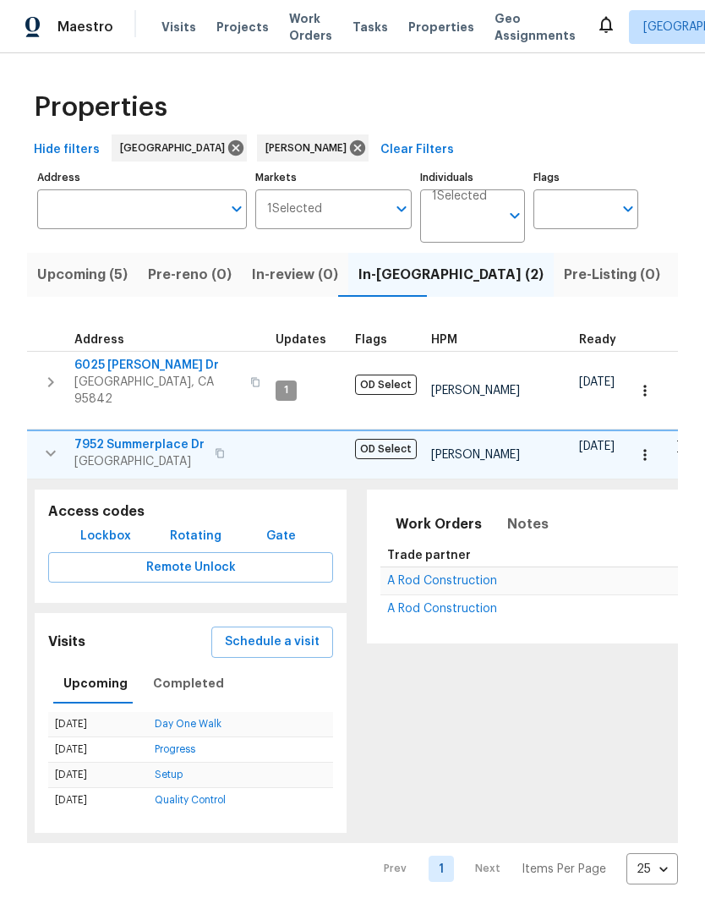
click at [41, 443] on icon "button" at bounding box center [51, 453] width 20 height 20
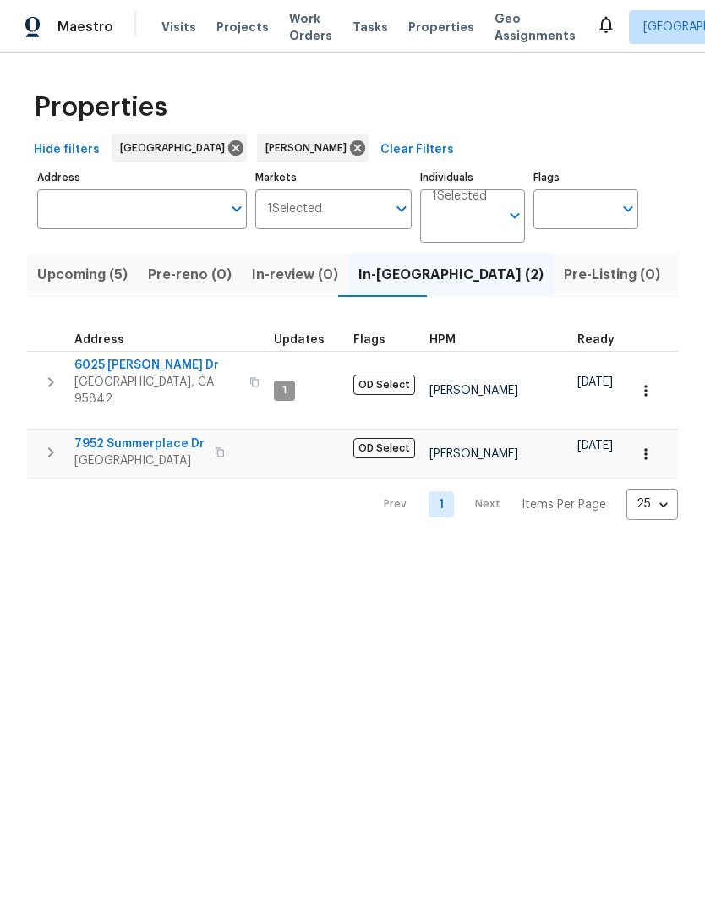
click at [34, 435] on button "button" at bounding box center [51, 452] width 34 height 34
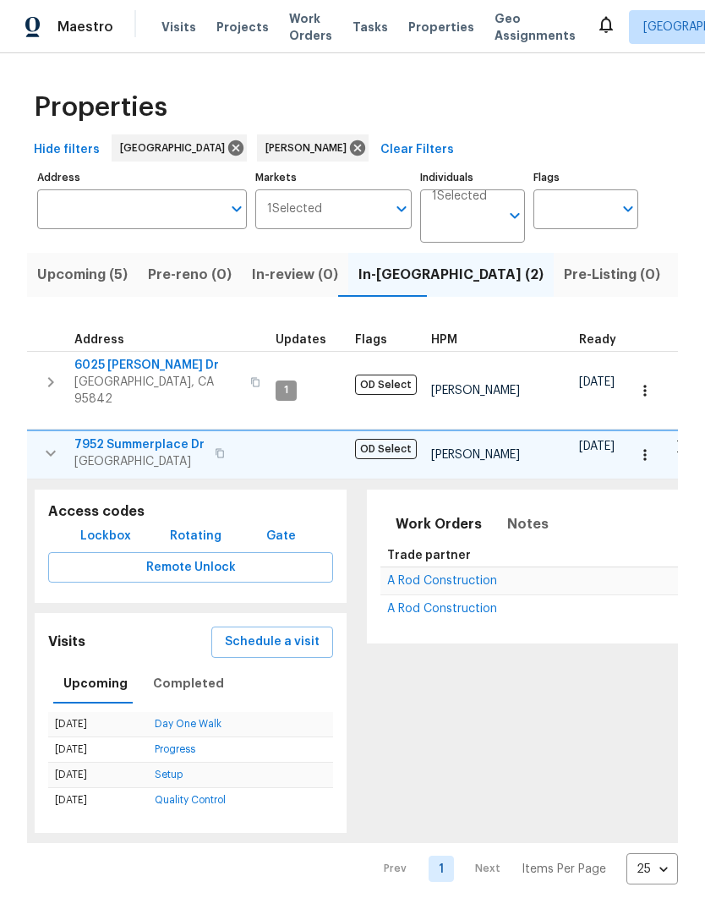
click at [285, 632] on span "Schedule a visit" at bounding box center [272, 642] width 95 height 21
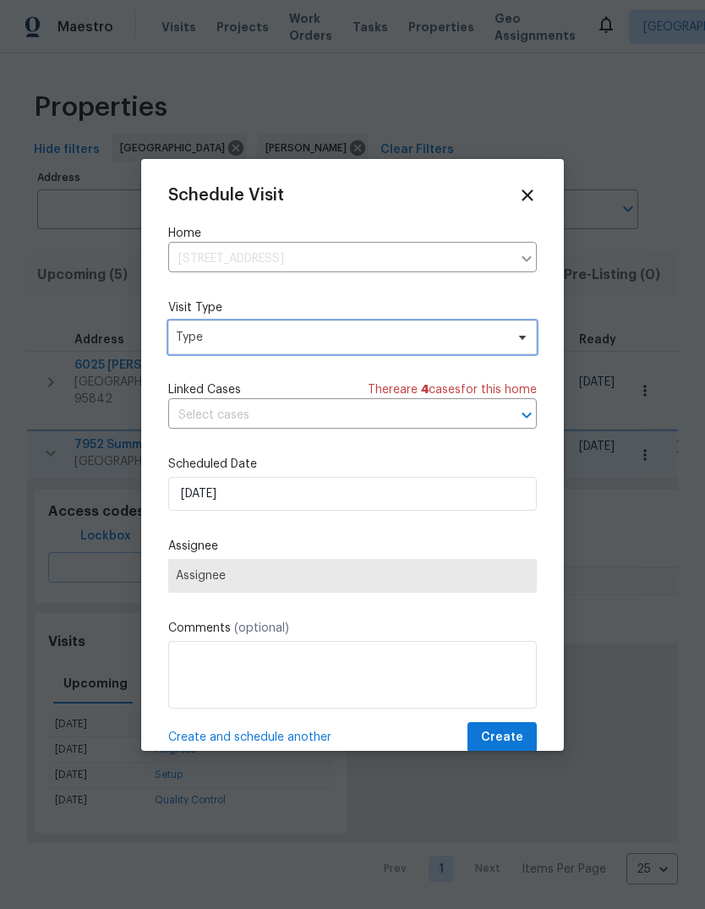
click at [362, 340] on span "Type" at bounding box center [340, 337] width 329 height 17
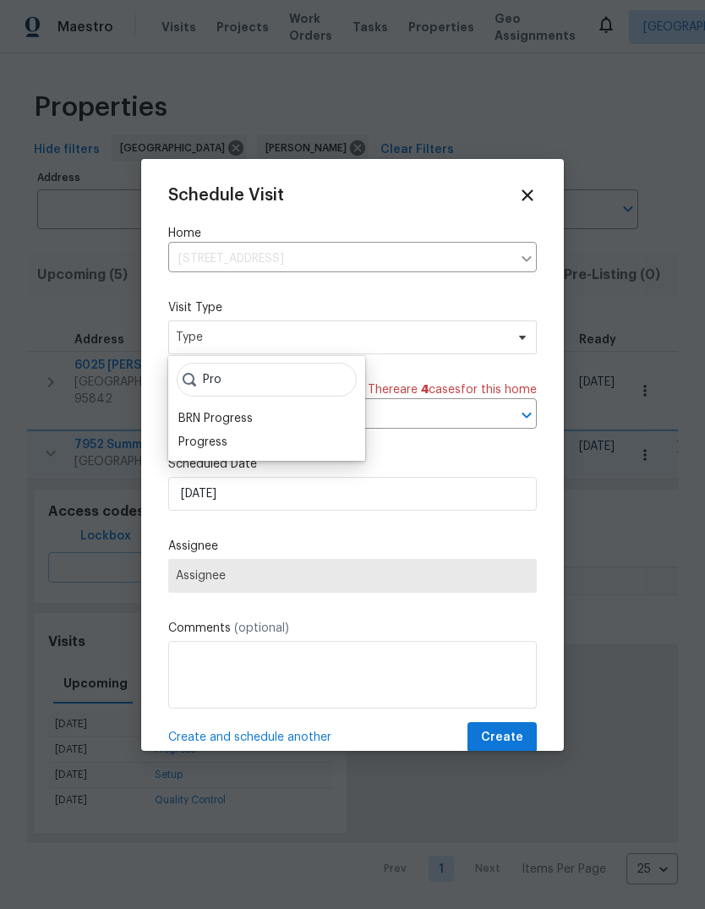
type input "Pro"
click at [226, 438] on div "Progress" at bounding box center [202, 442] width 49 height 17
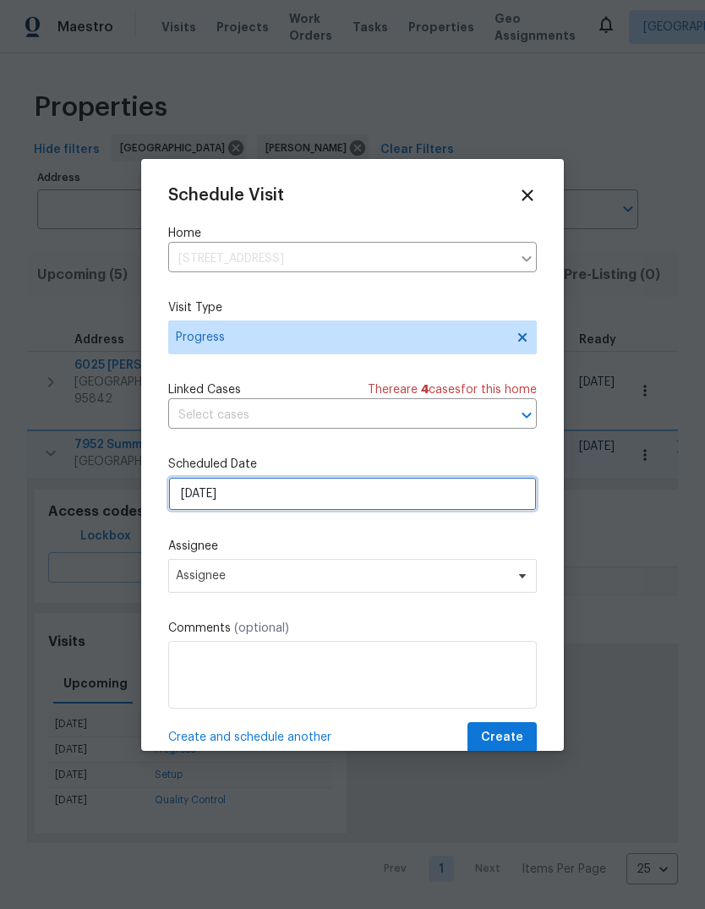
click at [392, 504] on input "[DATE]" at bounding box center [352, 494] width 369 height 34
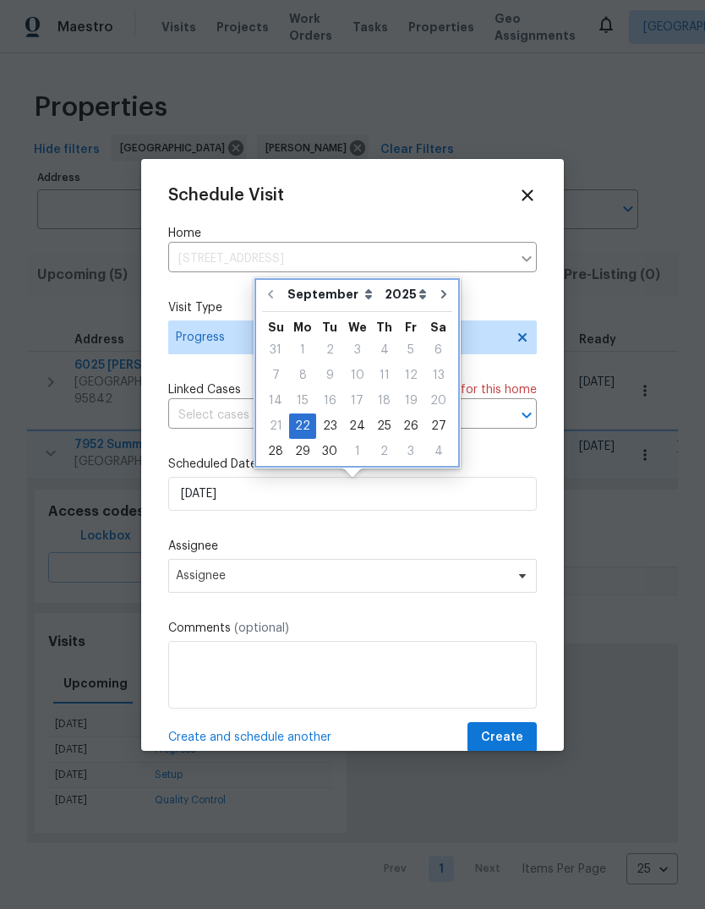
click at [441, 293] on icon "Go to next month" at bounding box center [443, 294] width 5 height 8
type input "[DATE]"
select select "9"
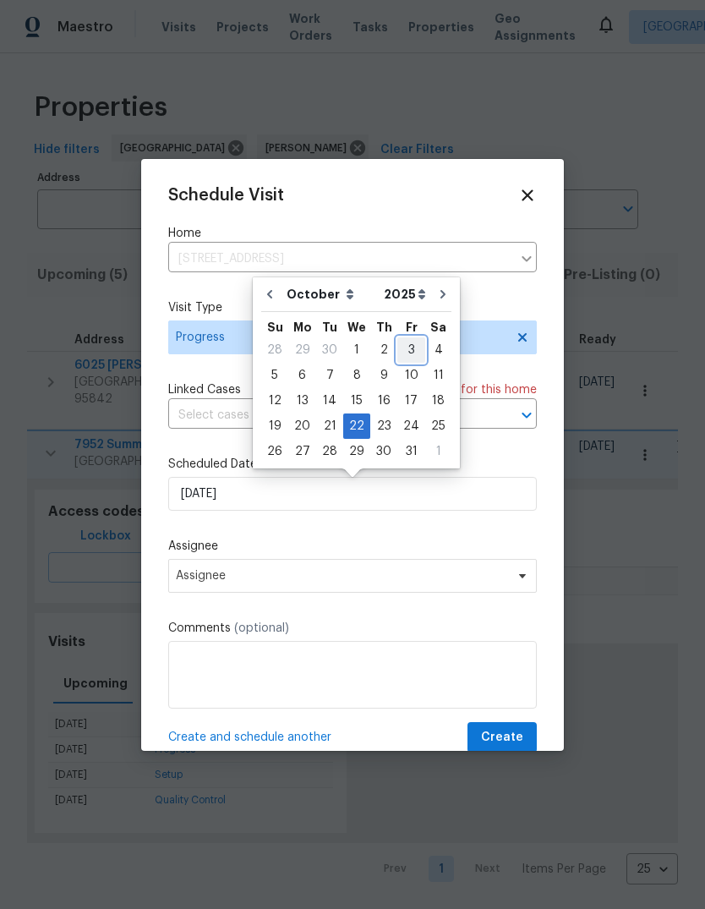
click at [408, 342] on div "3" at bounding box center [411, 350] width 28 height 24
type input "[DATE]"
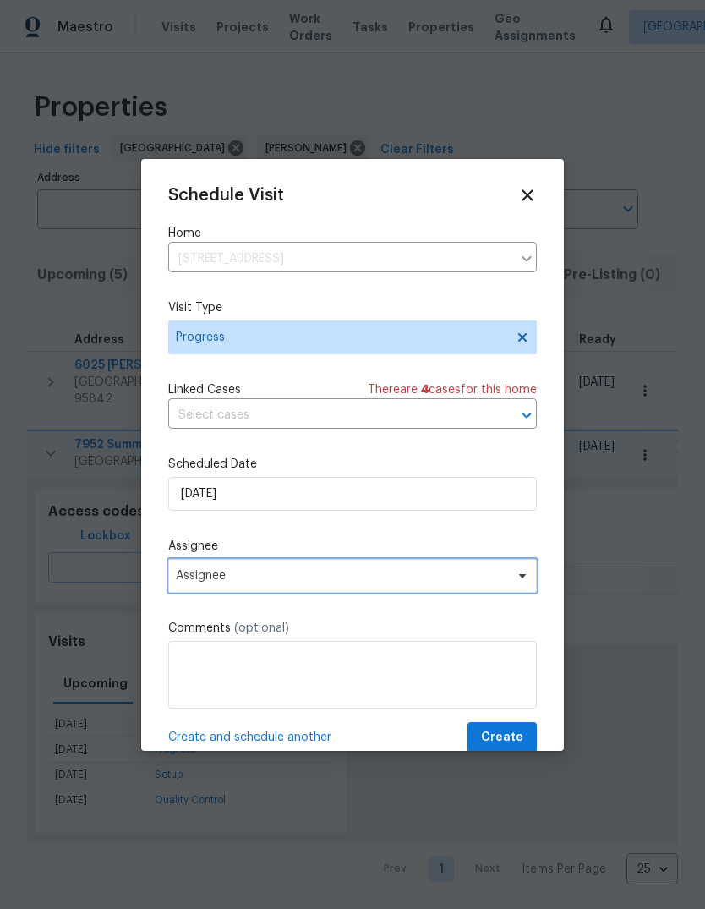
click at [523, 578] on icon at bounding box center [522, 575] width 7 height 4
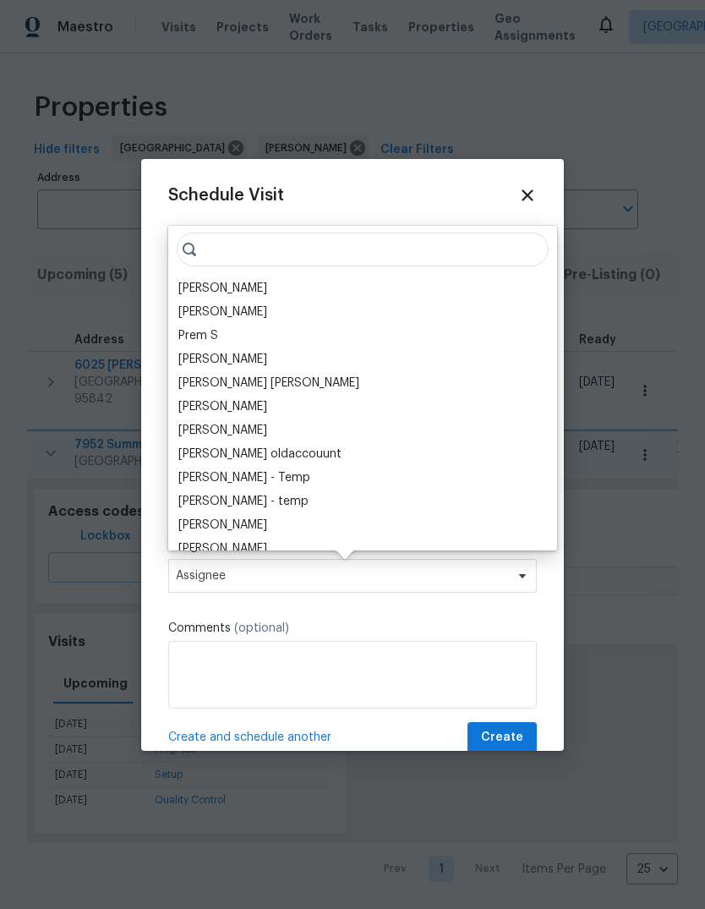
click at [286, 282] on div "[PERSON_NAME]" at bounding box center [362, 289] width 379 height 24
click at [192, 286] on div "[PERSON_NAME]" at bounding box center [222, 288] width 89 height 17
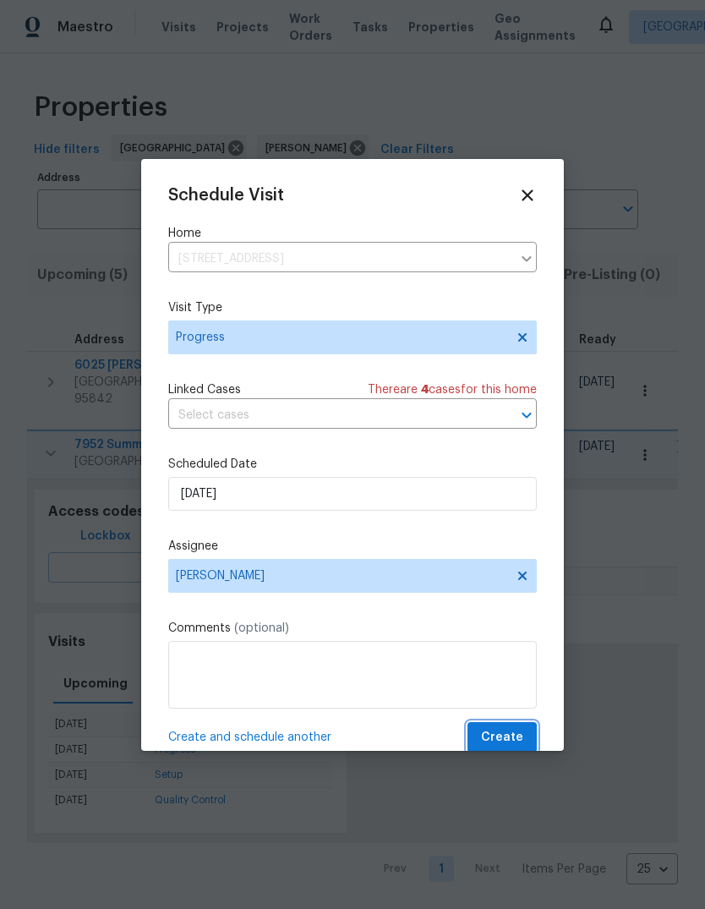
click at [518, 737] on span "Create" at bounding box center [502, 737] width 42 height 21
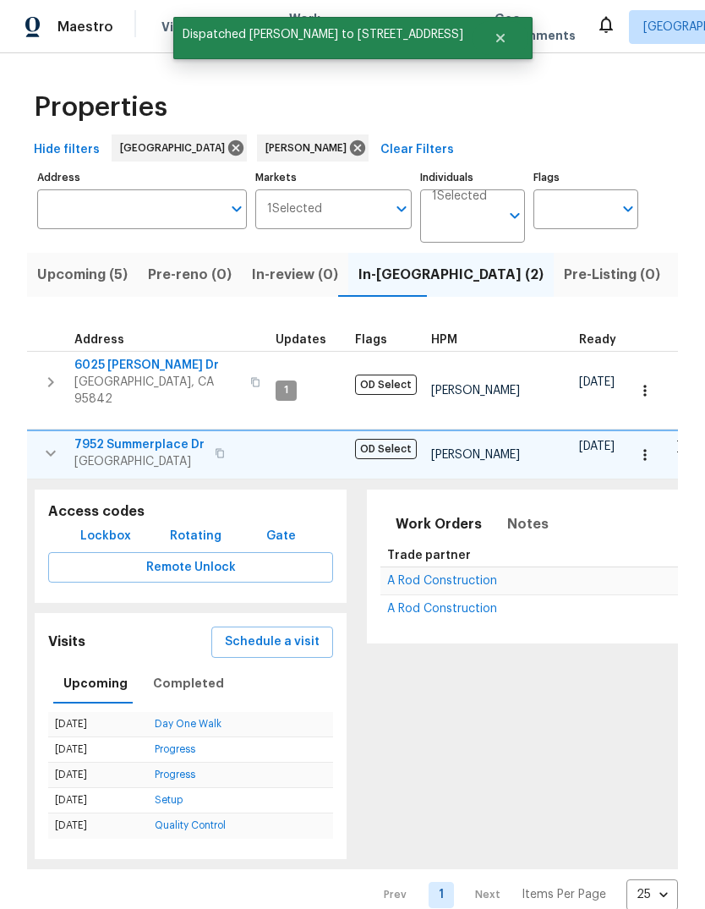
click at [293, 632] on span "Schedule a visit" at bounding box center [272, 642] width 95 height 21
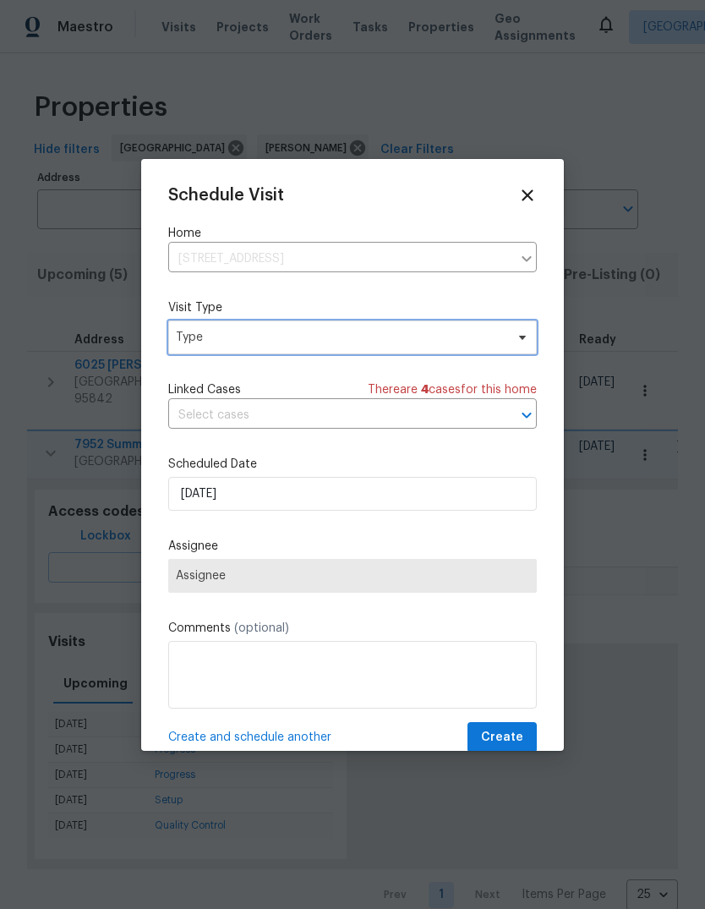
click at [475, 346] on span "Type" at bounding box center [340, 337] width 329 height 17
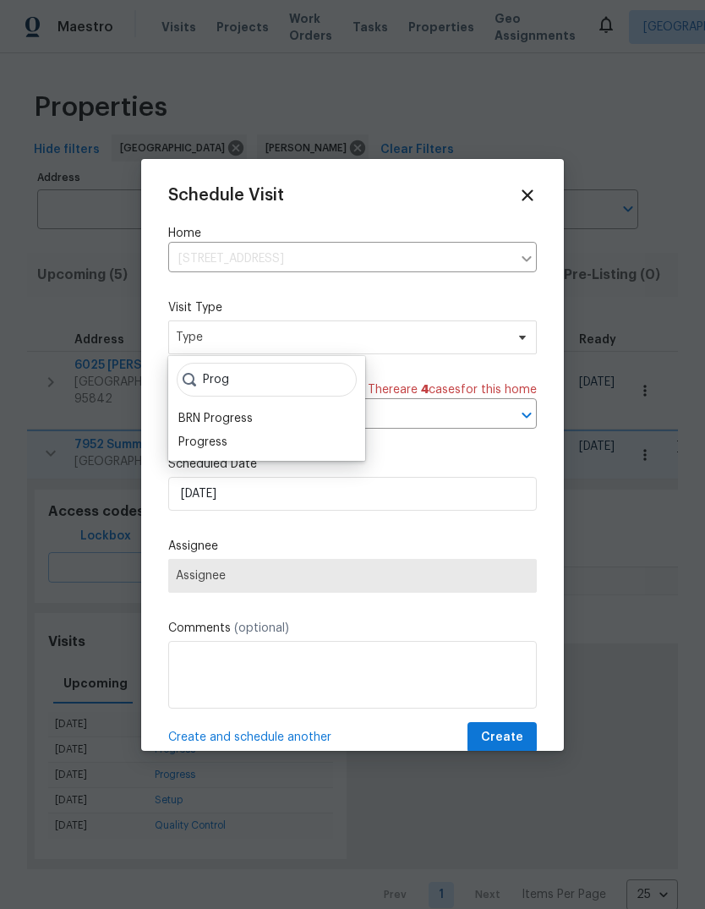
type input "Prog"
click at [226, 443] on div "Progress" at bounding box center [202, 442] width 49 height 17
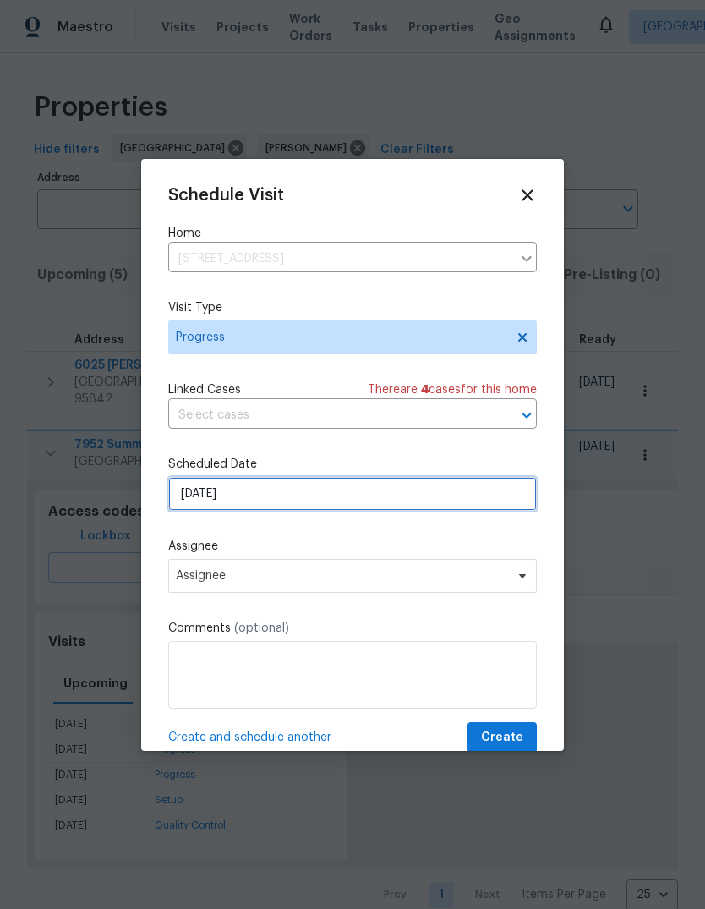
click at [495, 495] on input "[DATE]" at bounding box center [352, 494] width 369 height 34
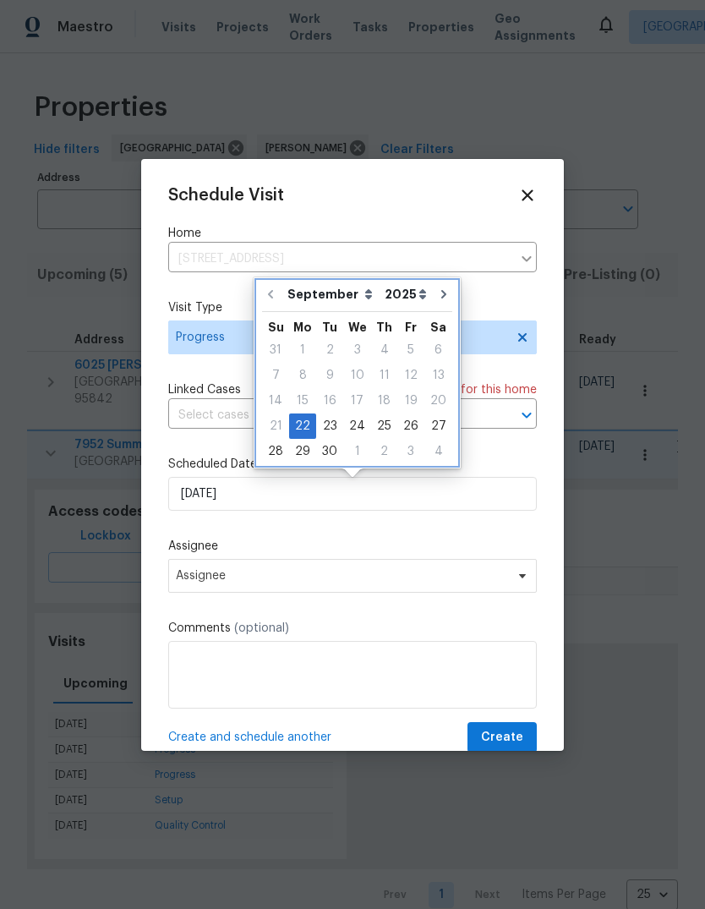
click at [437, 292] on icon "Go to next month" at bounding box center [444, 295] width 14 height 14
type input "[DATE]"
select select "9"
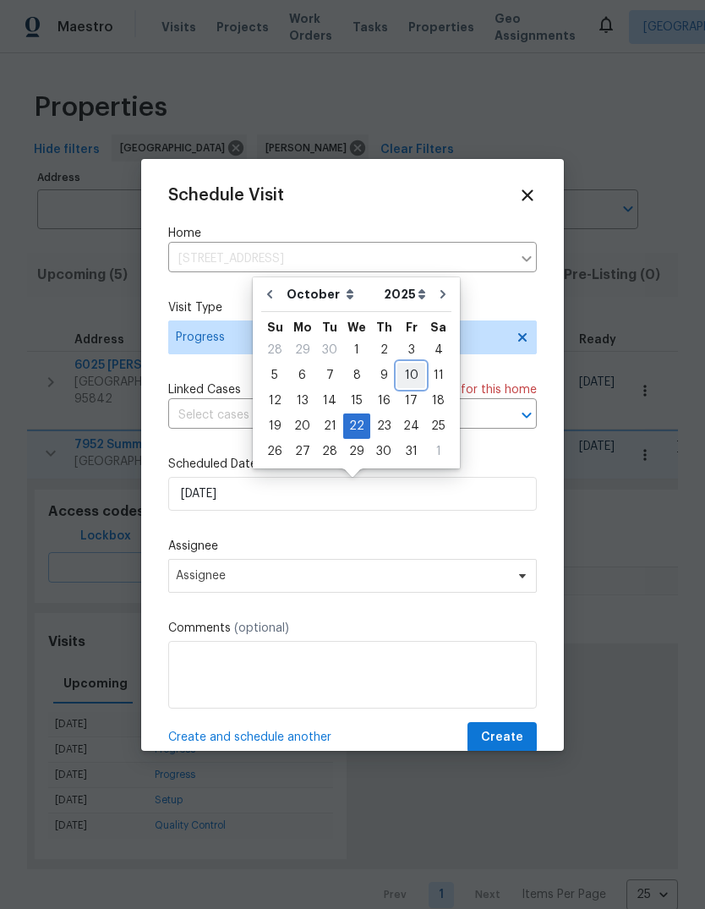
click at [414, 370] on div "10" at bounding box center [411, 376] width 28 height 24
type input "[DATE]"
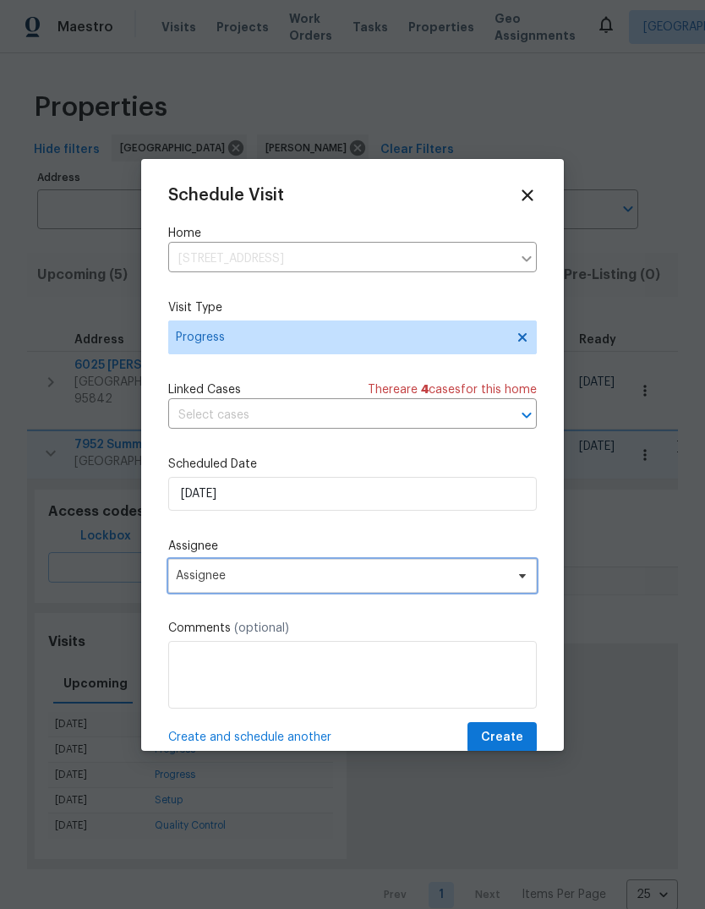
click at [486, 583] on span "Assignee" at bounding box center [341, 576] width 331 height 14
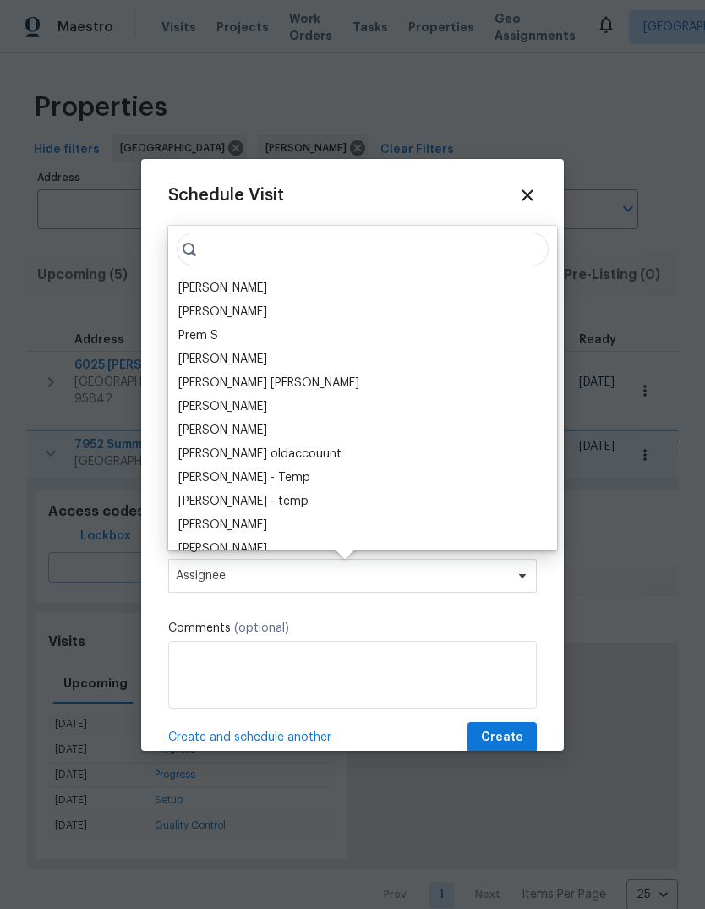
click at [283, 287] on div "[PERSON_NAME]" at bounding box center [362, 289] width 379 height 24
click at [521, 737] on span "Create" at bounding box center [502, 737] width 42 height 21
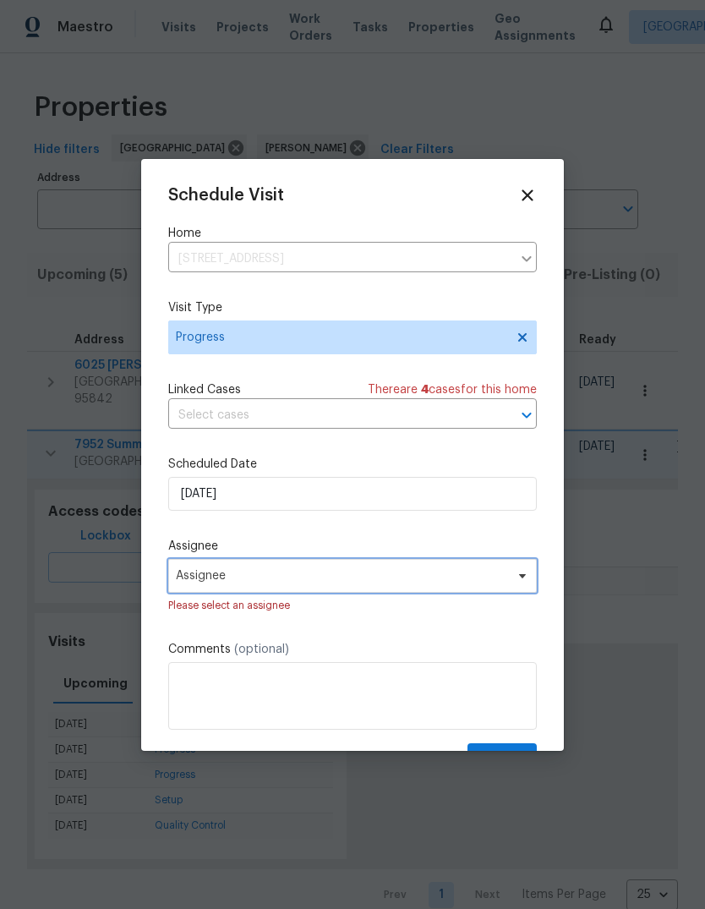
click at [501, 587] on span "Assignee" at bounding box center [352, 576] width 369 height 34
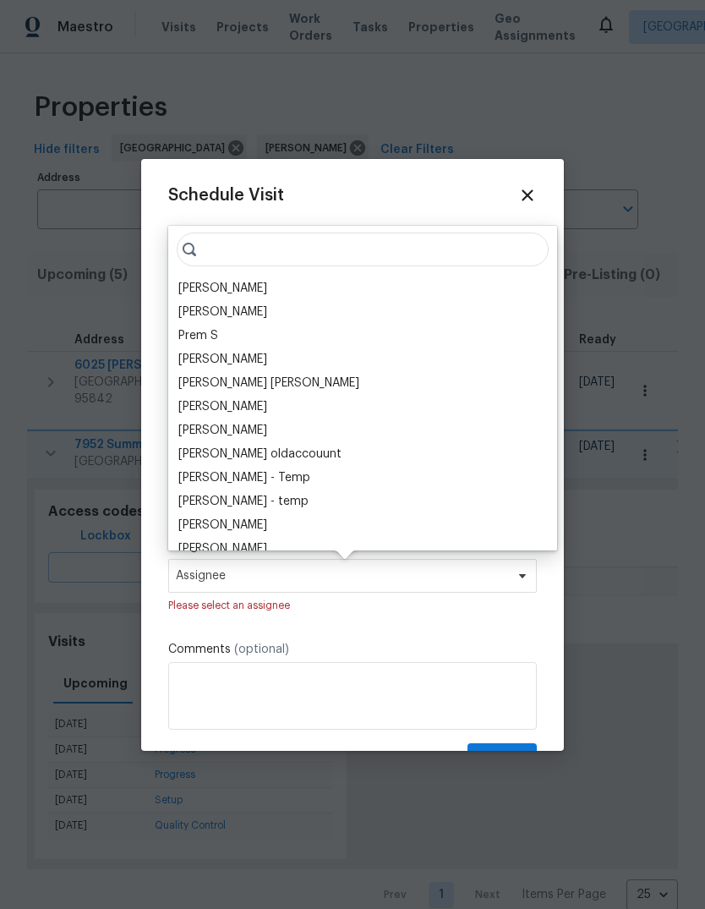
click at [267, 283] on div "[PERSON_NAME]" at bounding box center [222, 288] width 89 height 17
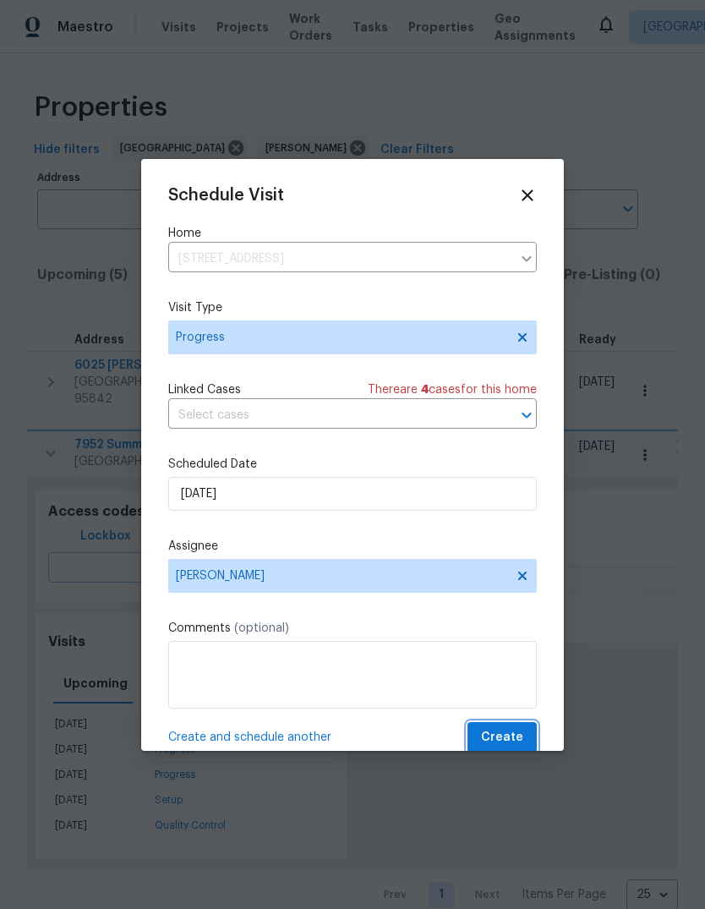
click at [524, 744] on button "Create" at bounding box center [502, 737] width 69 height 31
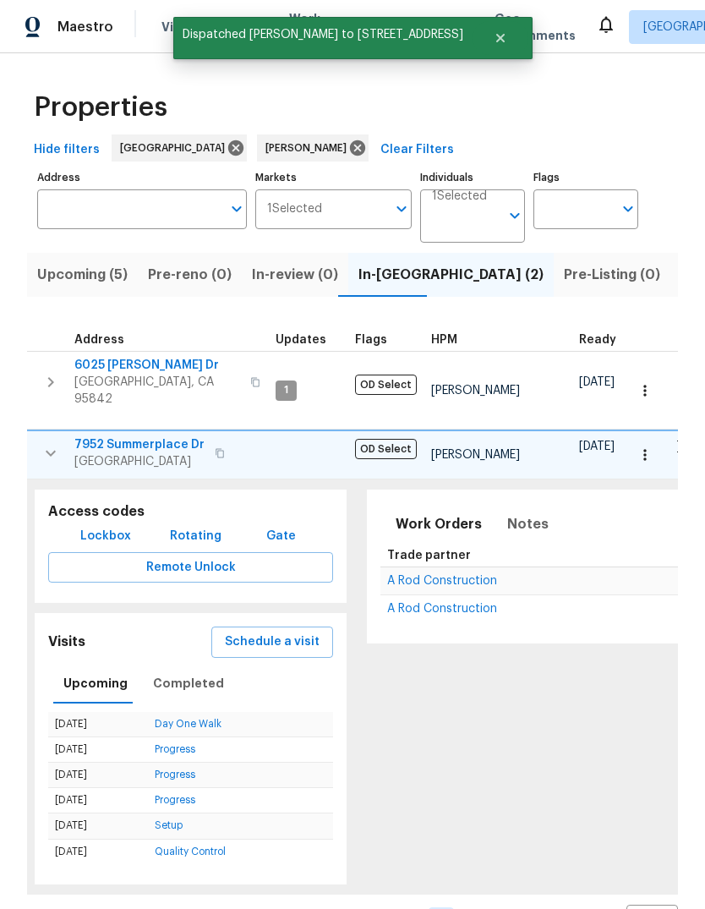
click at [299, 632] on span "Schedule a visit" at bounding box center [272, 642] width 95 height 21
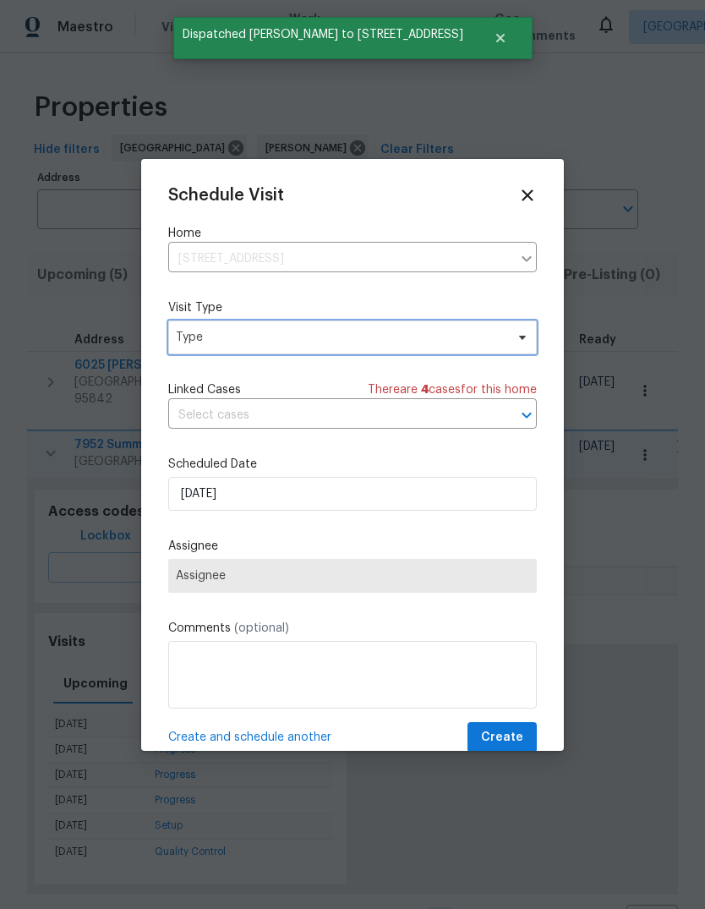
click at [374, 336] on span "Type" at bounding box center [340, 337] width 329 height 17
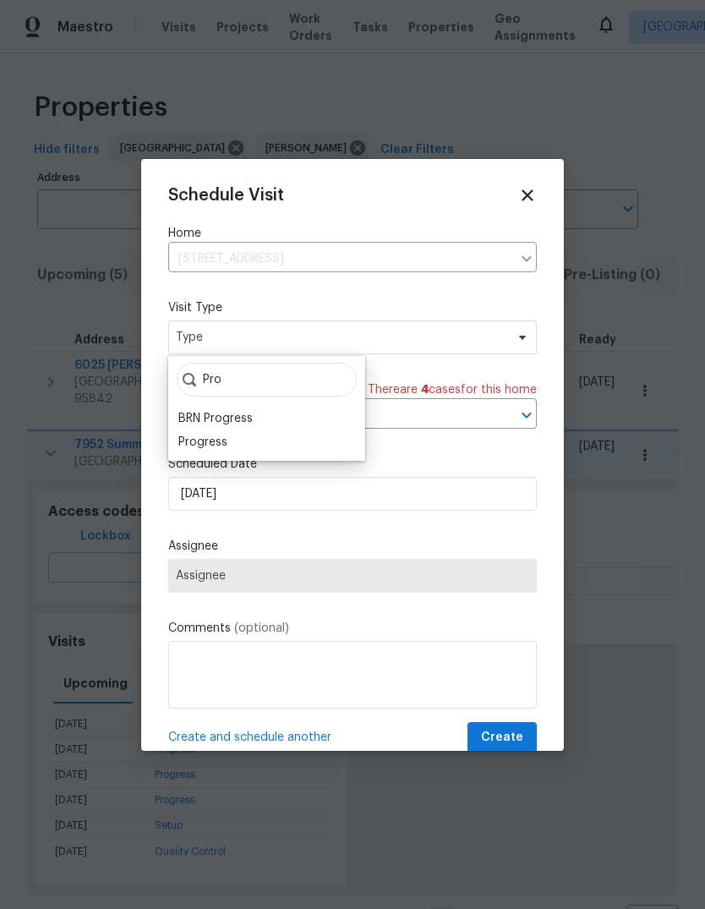
type input "Pro"
click at [226, 448] on div "Progress" at bounding box center [202, 442] width 49 height 17
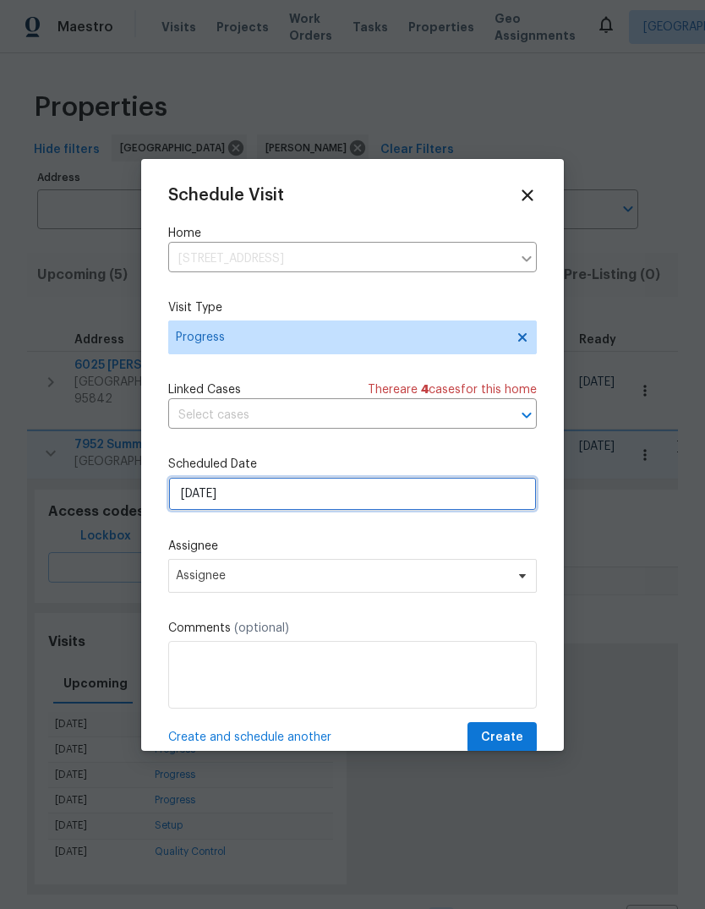
click at [509, 508] on input "[DATE]" at bounding box center [352, 494] width 369 height 34
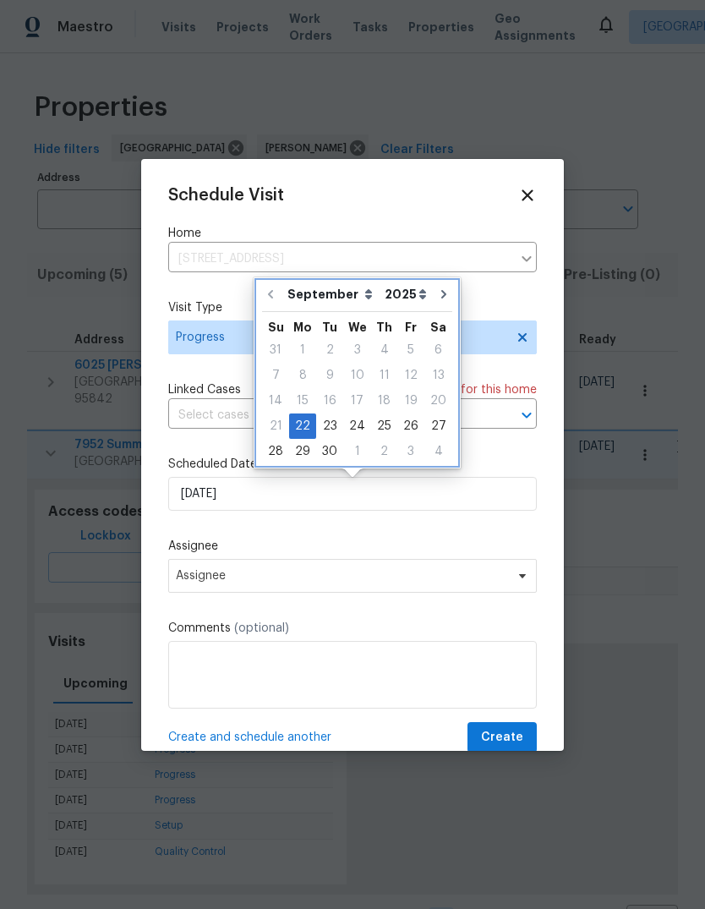
click at [438, 292] on icon "Go to next month" at bounding box center [444, 295] width 14 height 14
type input "[DATE]"
select select "9"
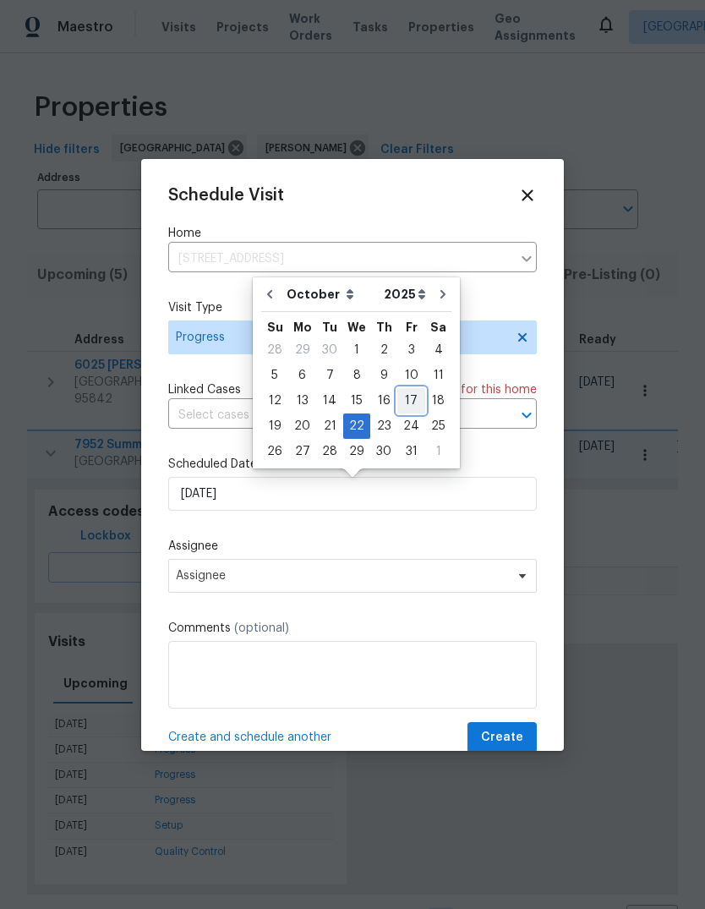
click at [406, 394] on div "17" at bounding box center [411, 401] width 28 height 24
type input "[DATE]"
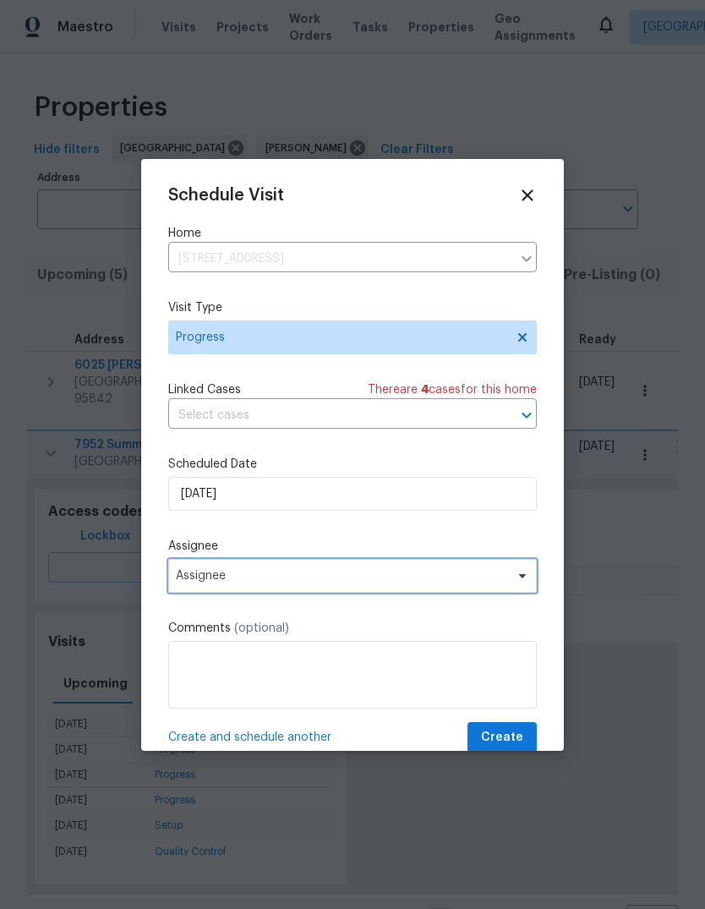
click at [522, 588] on span "Assignee" at bounding box center [352, 576] width 369 height 34
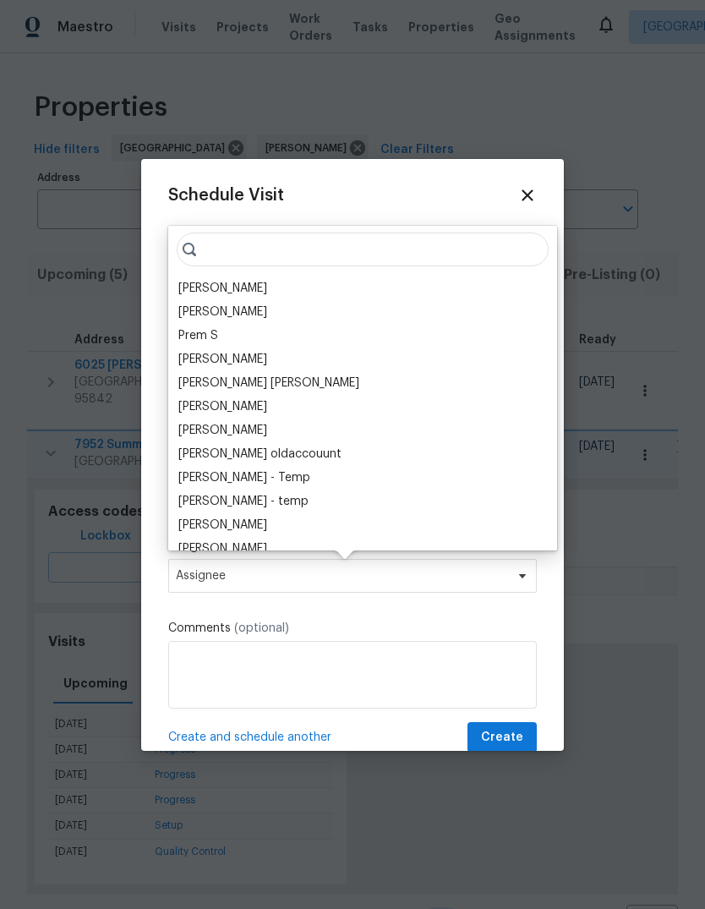
click at [267, 285] on div "[PERSON_NAME]" at bounding box center [222, 288] width 89 height 17
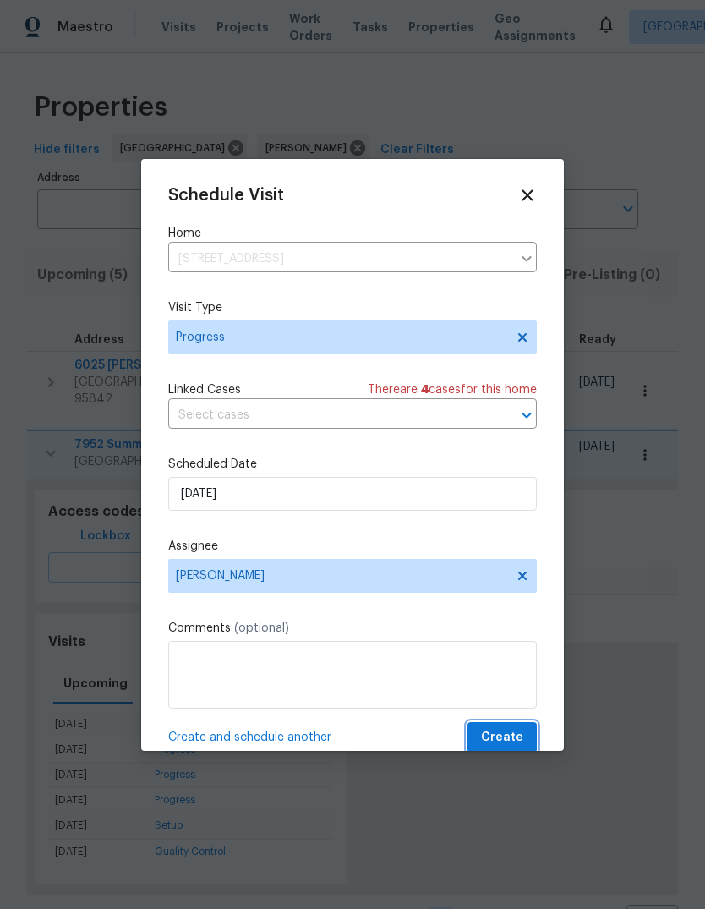
click at [512, 736] on span "Create" at bounding box center [502, 737] width 42 height 21
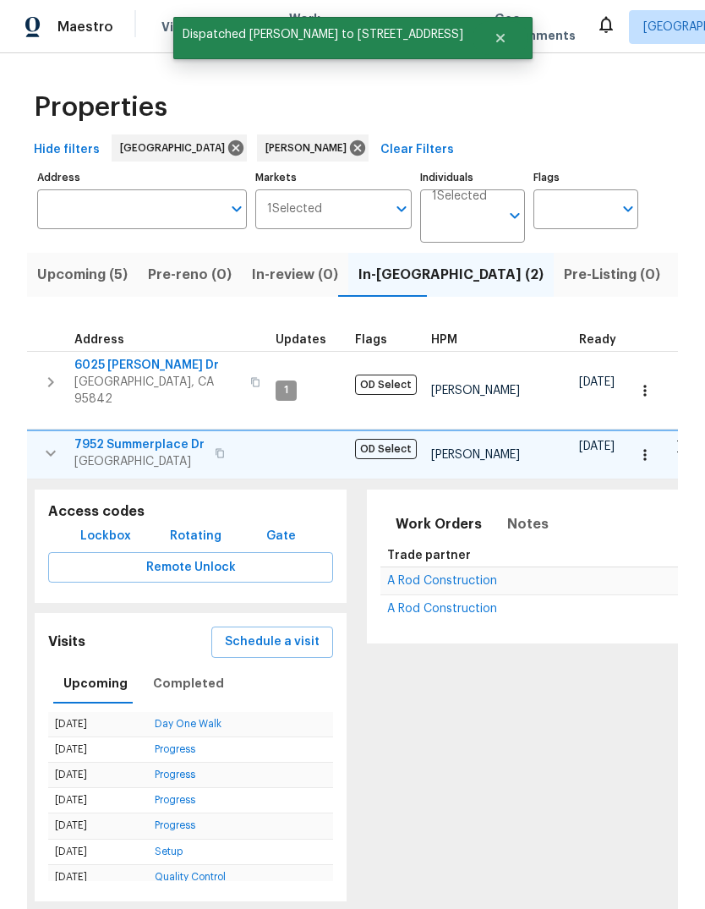
click at [292, 632] on span "Schedule a visit" at bounding box center [272, 642] width 95 height 21
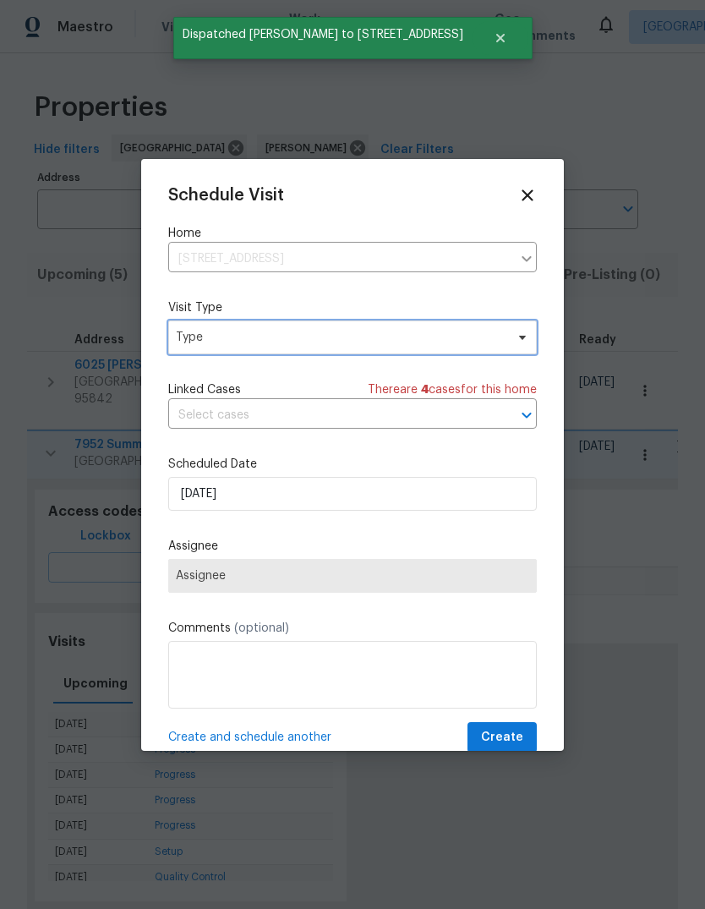
click at [472, 344] on span "Type" at bounding box center [340, 337] width 329 height 17
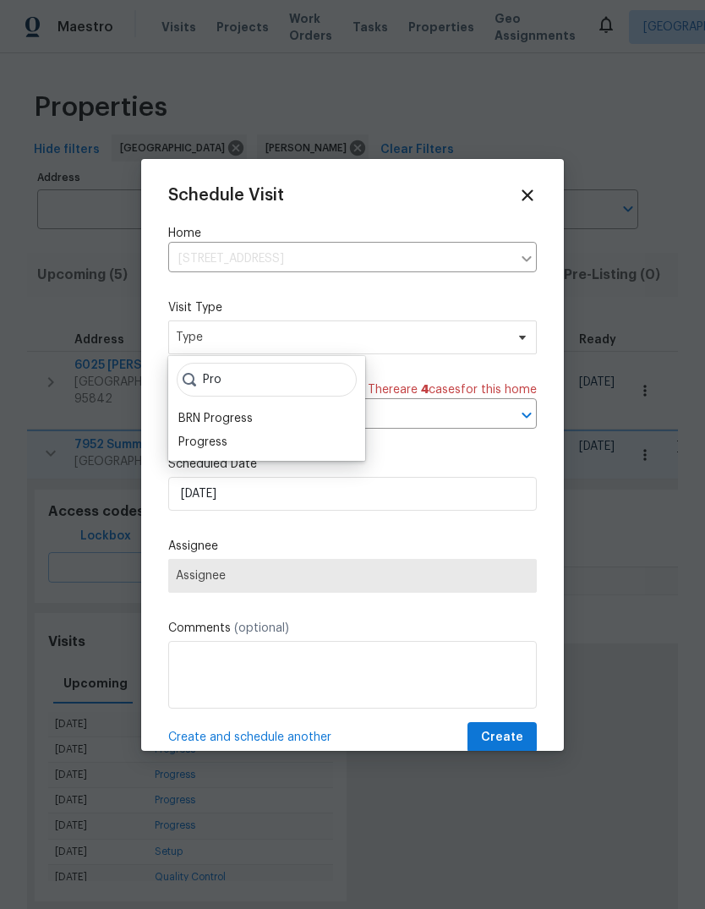
type input "Pro"
click at [226, 439] on div "Progress" at bounding box center [202, 442] width 49 height 17
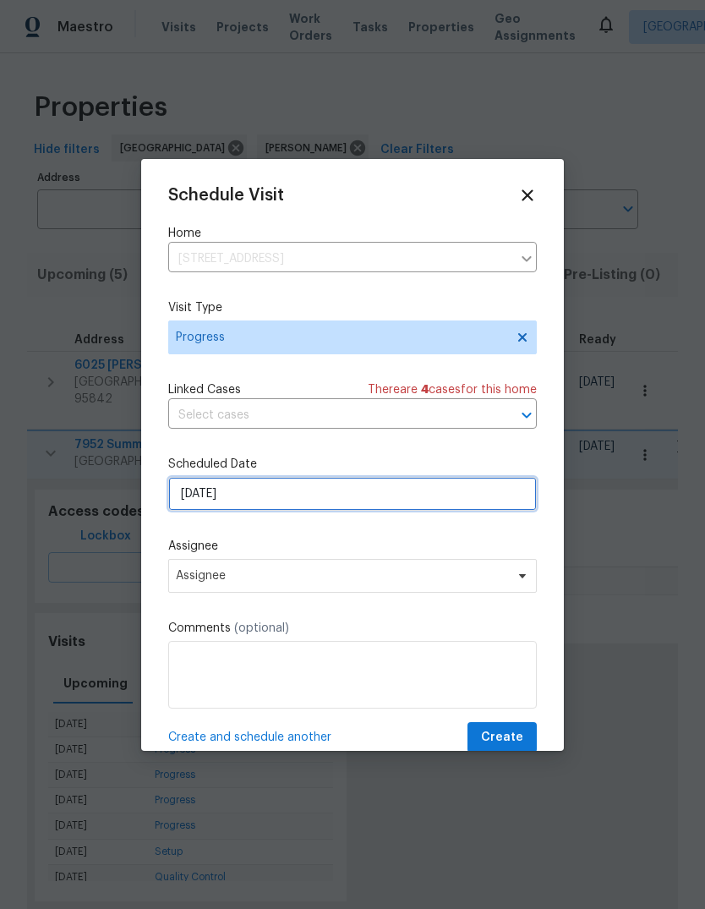
click at [510, 502] on input "[DATE]" at bounding box center [352, 494] width 369 height 34
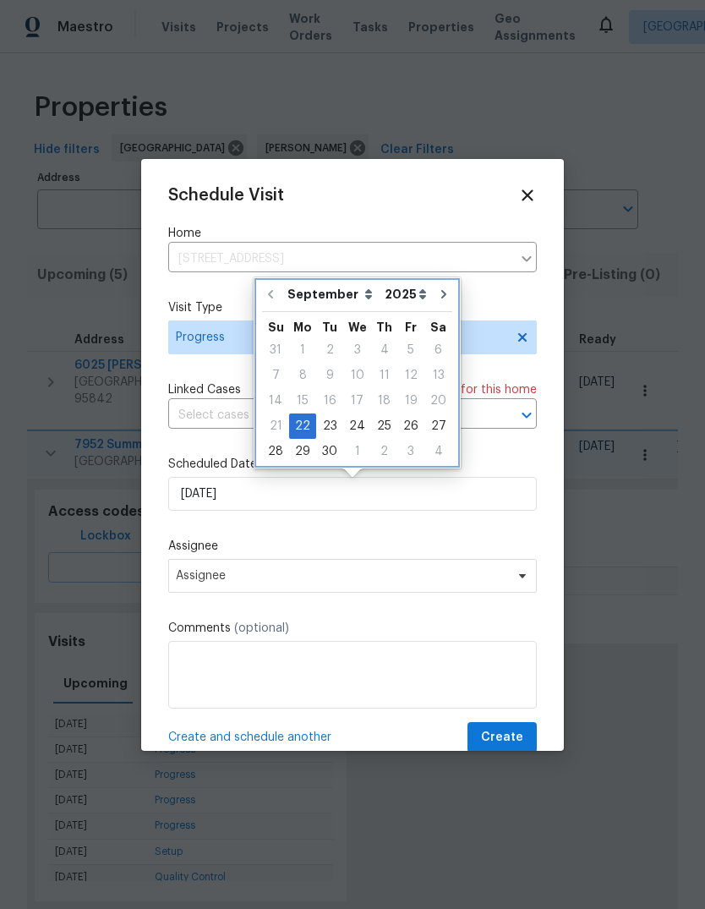
click at [437, 296] on icon "Go to next month" at bounding box center [444, 295] width 14 height 14
type input "[DATE]"
select select "9"
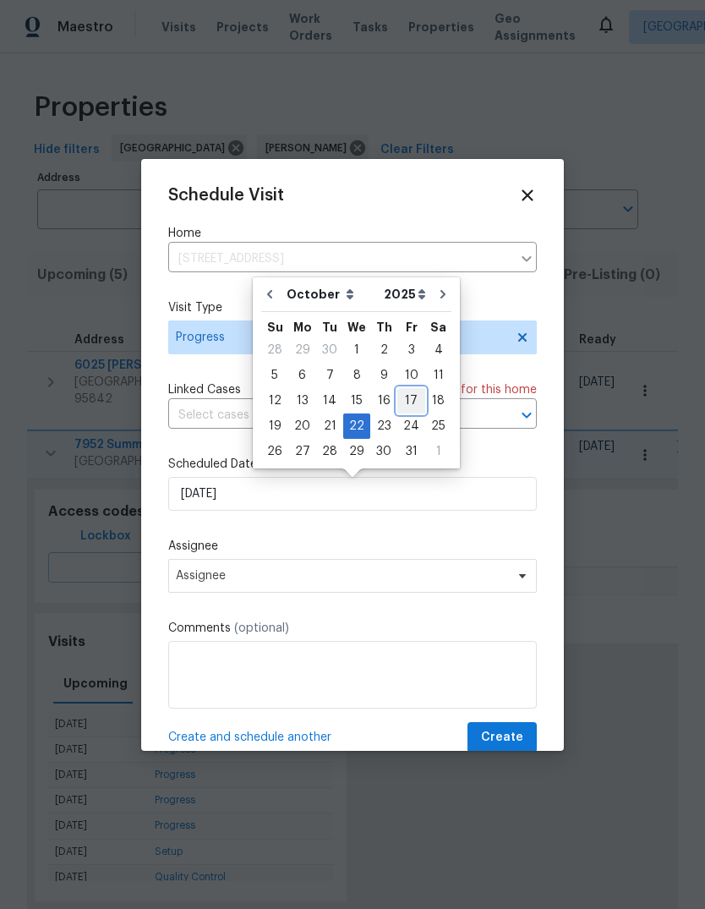
click at [411, 397] on div "17" at bounding box center [411, 401] width 28 height 24
type input "[DATE]"
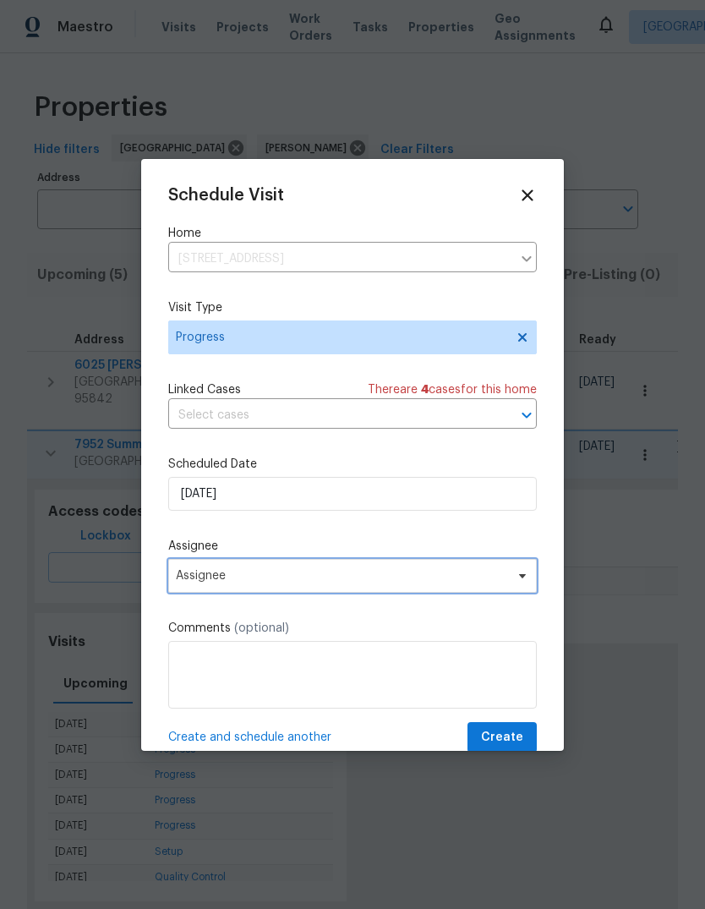
click at [511, 578] on span at bounding box center [520, 576] width 19 height 14
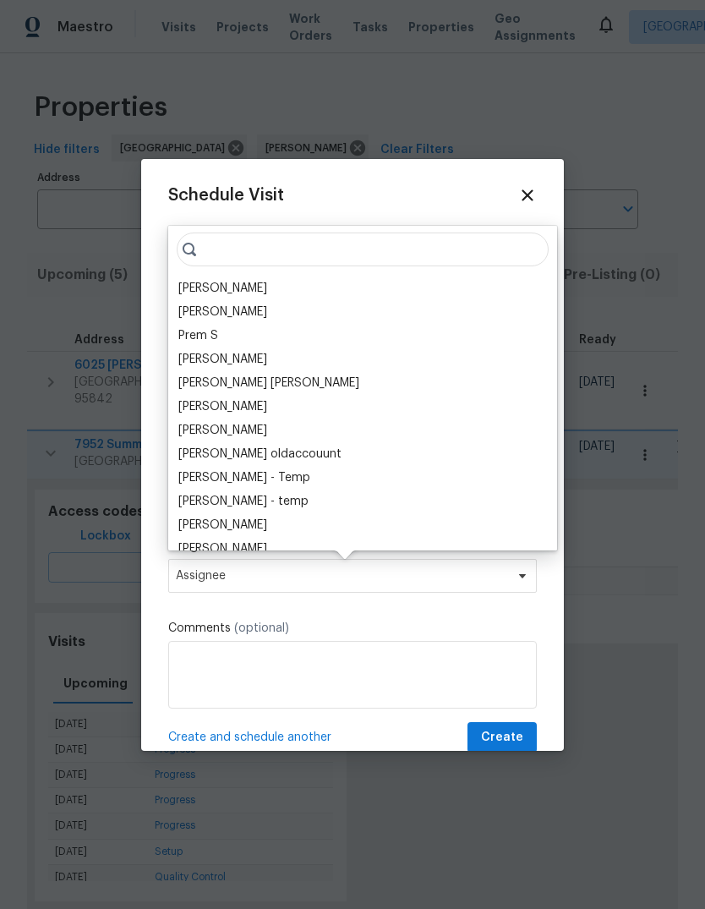
click at [267, 280] on div "[PERSON_NAME]" at bounding box center [222, 288] width 89 height 17
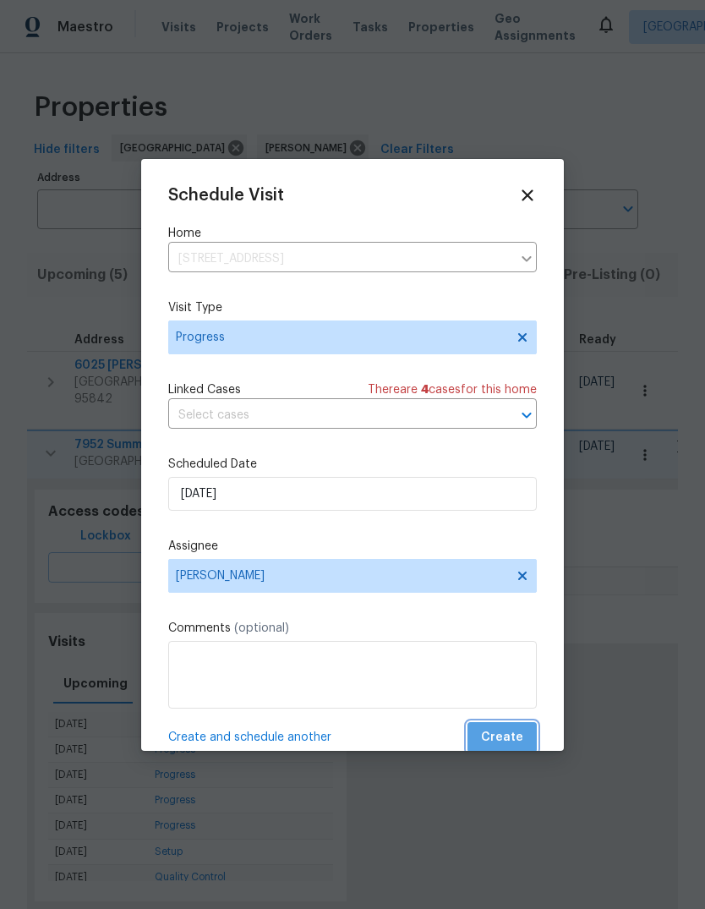
click at [514, 737] on span "Create" at bounding box center [502, 737] width 42 height 21
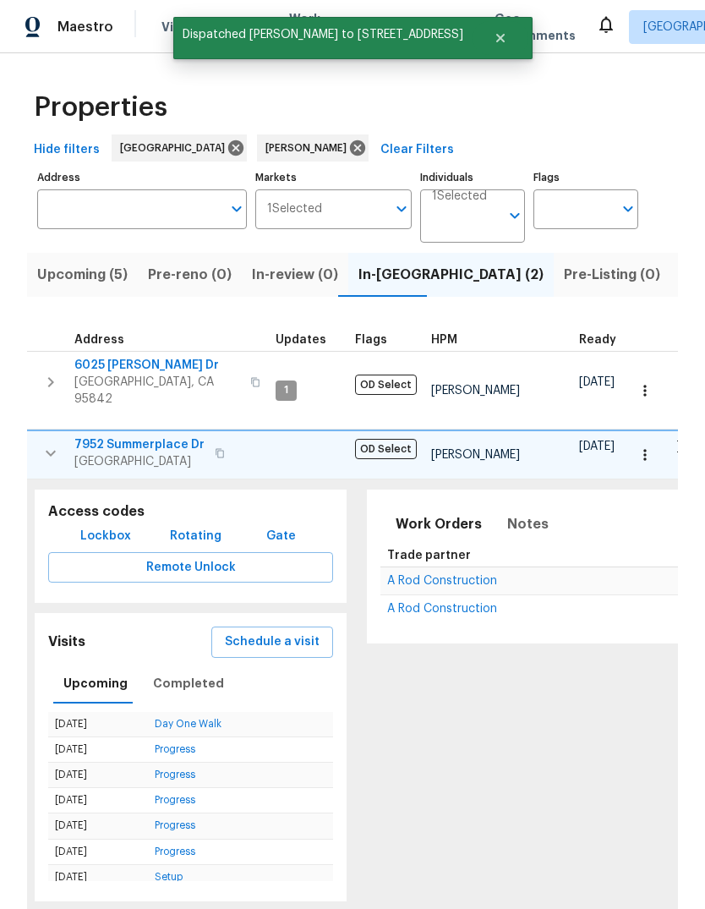
click at [291, 632] on span "Schedule a visit" at bounding box center [272, 642] width 95 height 21
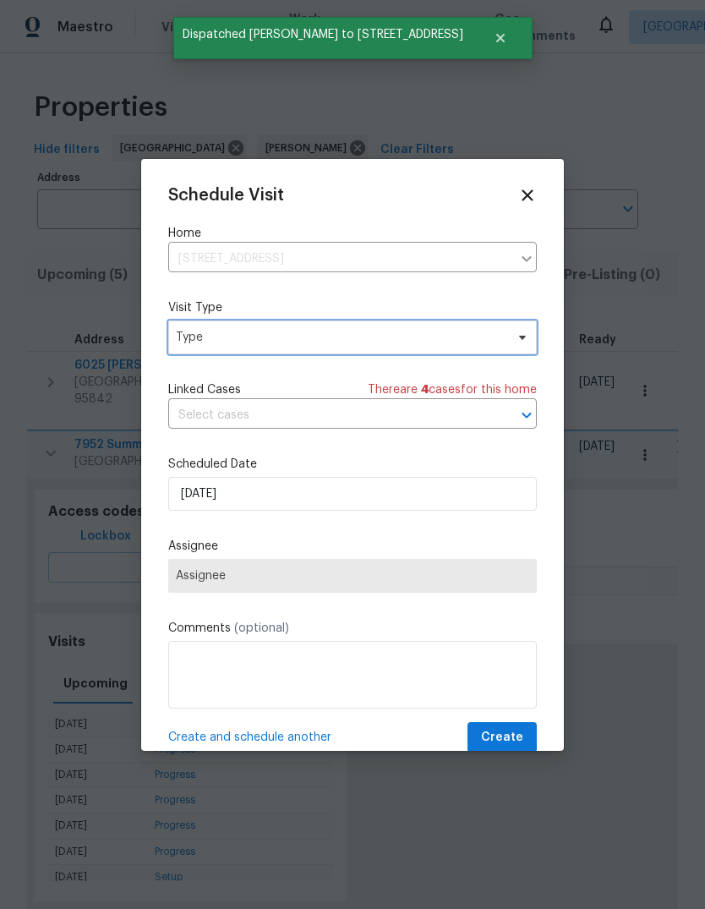
click at [512, 330] on span "Type" at bounding box center [352, 337] width 369 height 34
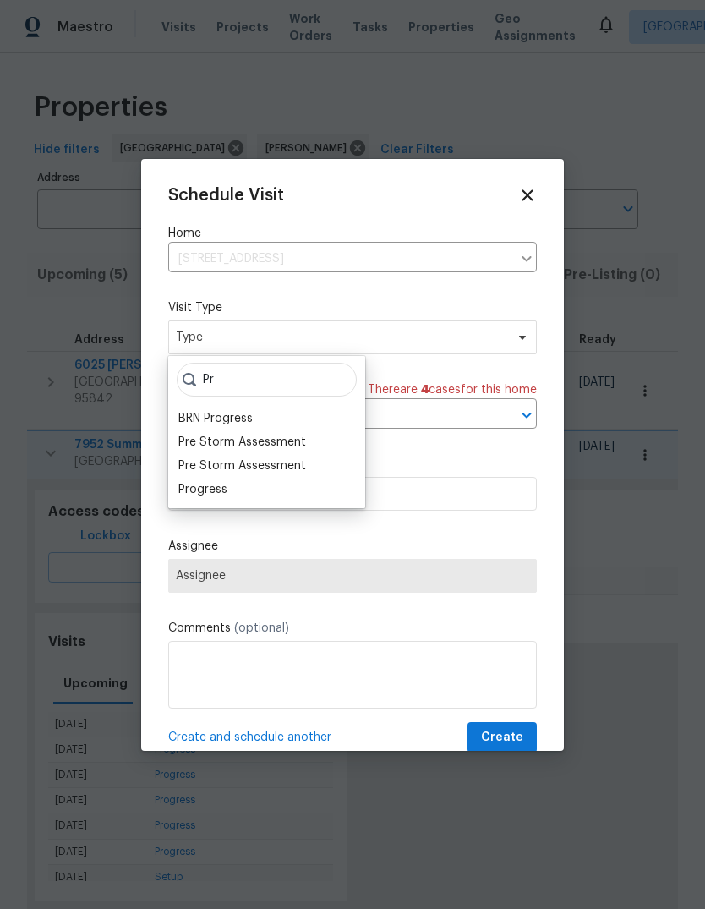
type input "Pr"
click at [225, 495] on div "Progress" at bounding box center [202, 489] width 49 height 17
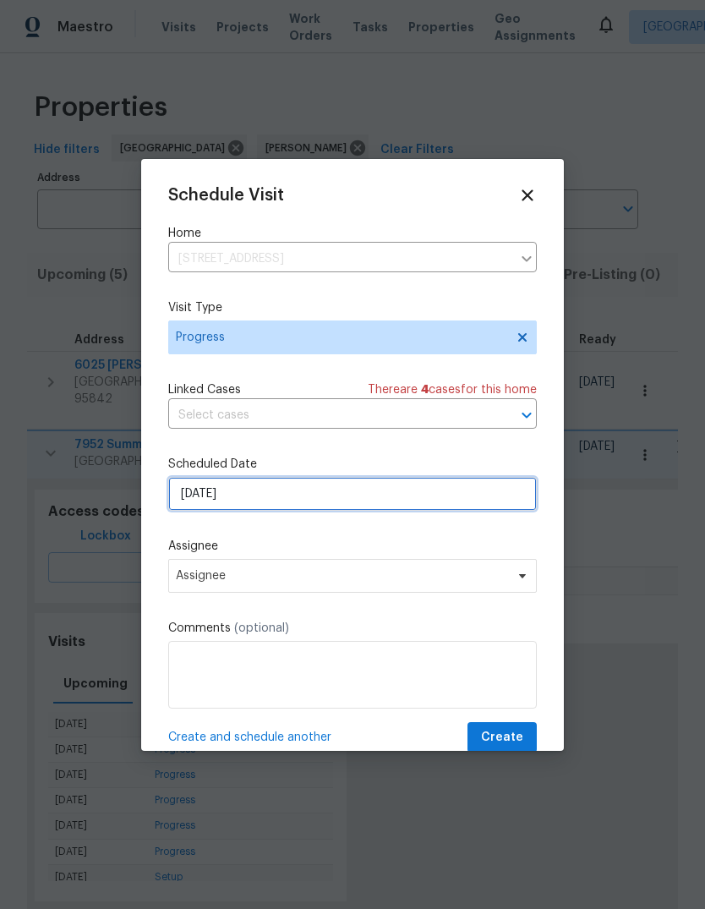
click at [466, 498] on input "[DATE]" at bounding box center [352, 494] width 369 height 34
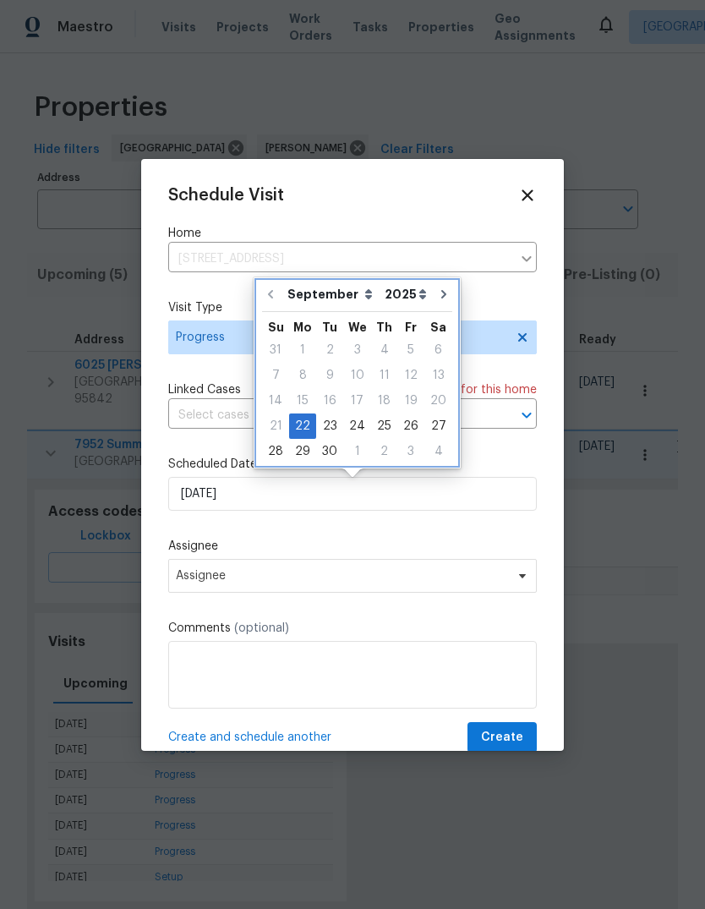
click at [437, 296] on icon "Go to next month" at bounding box center [444, 295] width 14 height 14
type input "[DATE]"
select select "9"
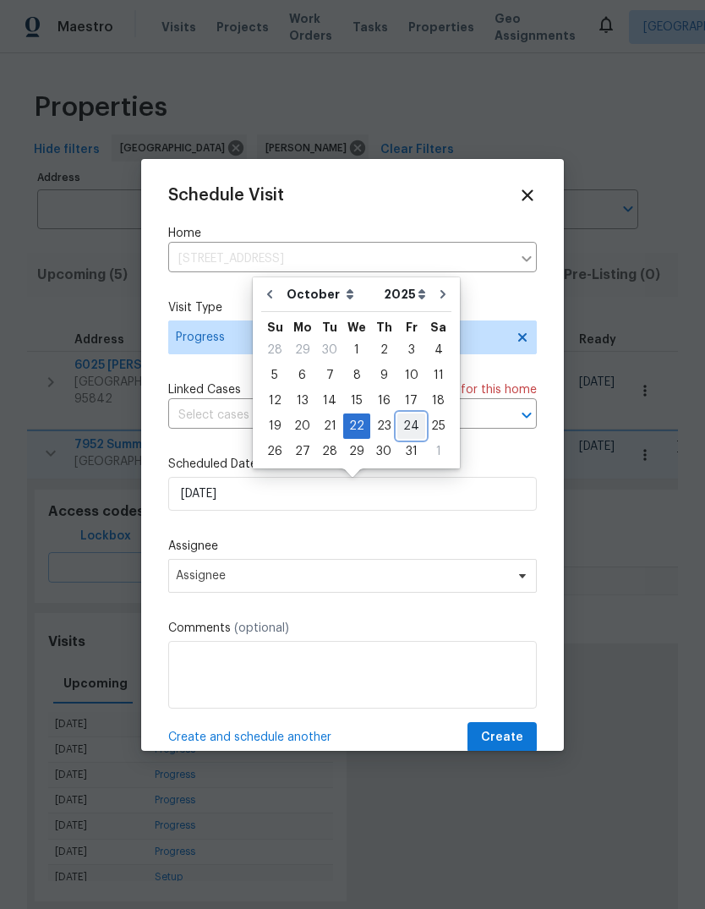
click at [416, 424] on div "24" at bounding box center [411, 426] width 28 height 24
type input "[DATE]"
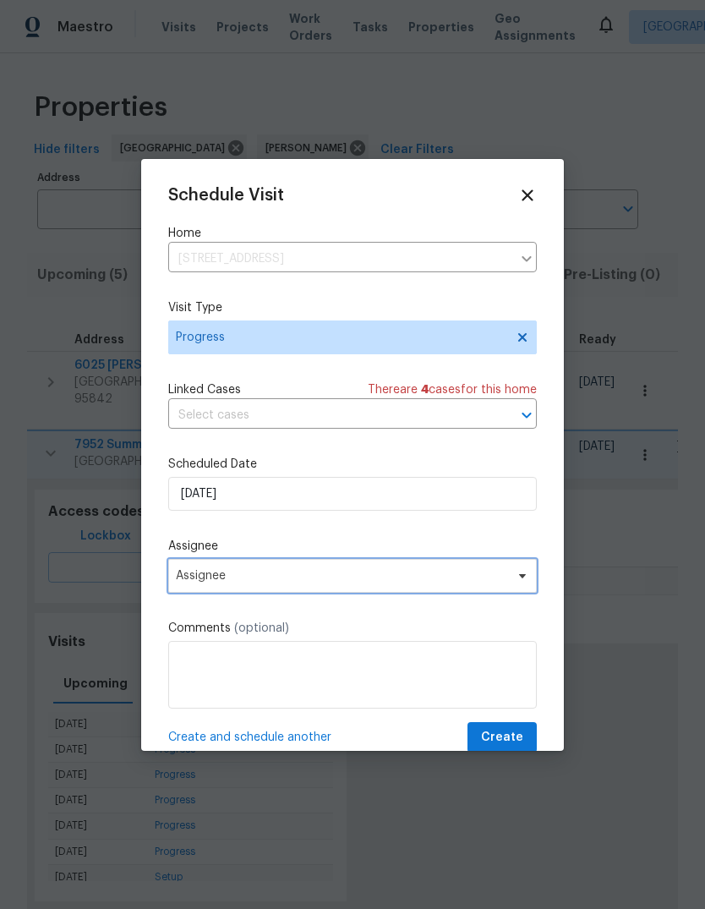
click at [496, 589] on span "Assignee" at bounding box center [352, 576] width 369 height 34
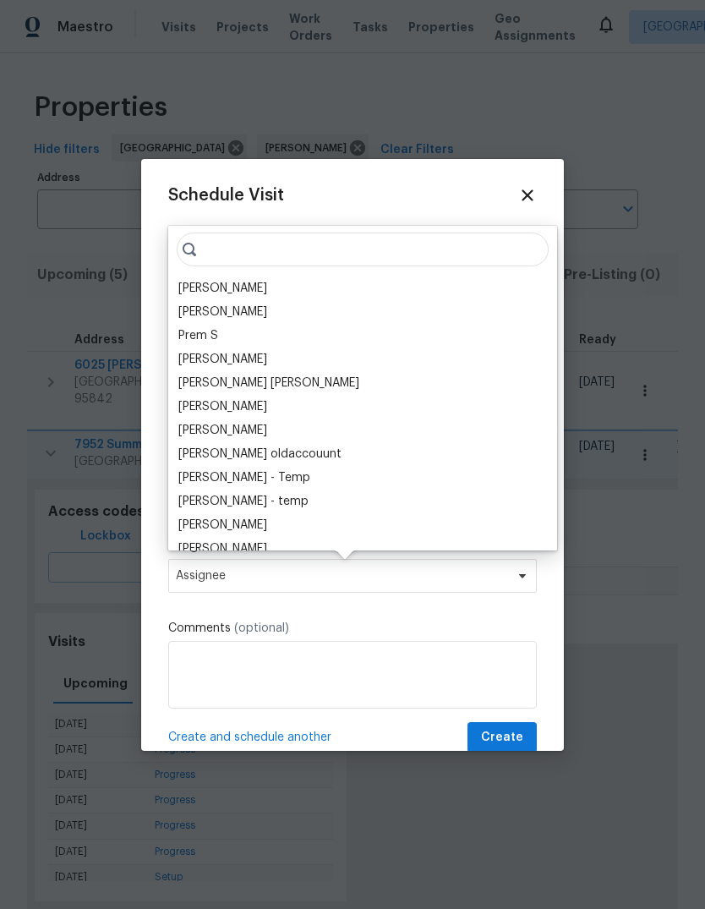
click at [285, 282] on div "[PERSON_NAME]" at bounding box center [362, 289] width 379 height 24
click at [194, 288] on div "[PERSON_NAME]" at bounding box center [222, 288] width 89 height 17
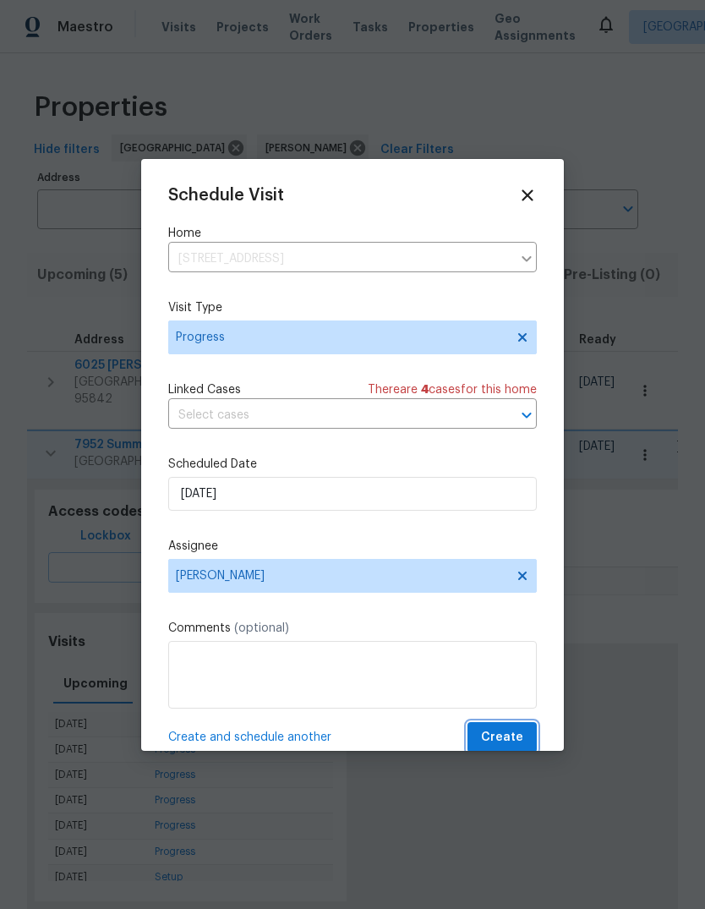
click at [517, 739] on span "Create" at bounding box center [502, 737] width 42 height 21
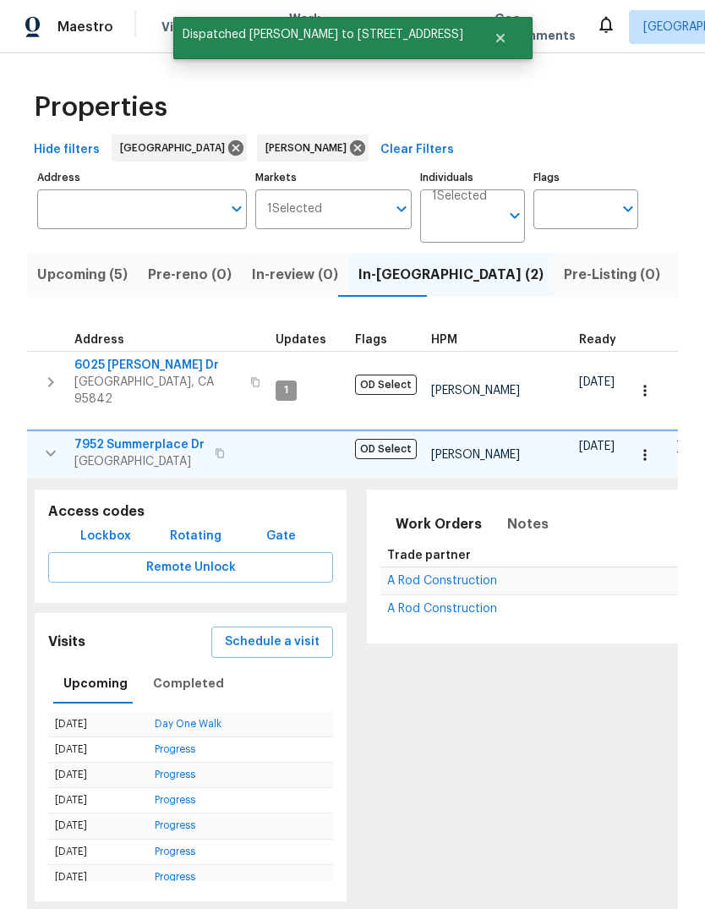
click at [285, 632] on span "Schedule a visit" at bounding box center [272, 642] width 95 height 21
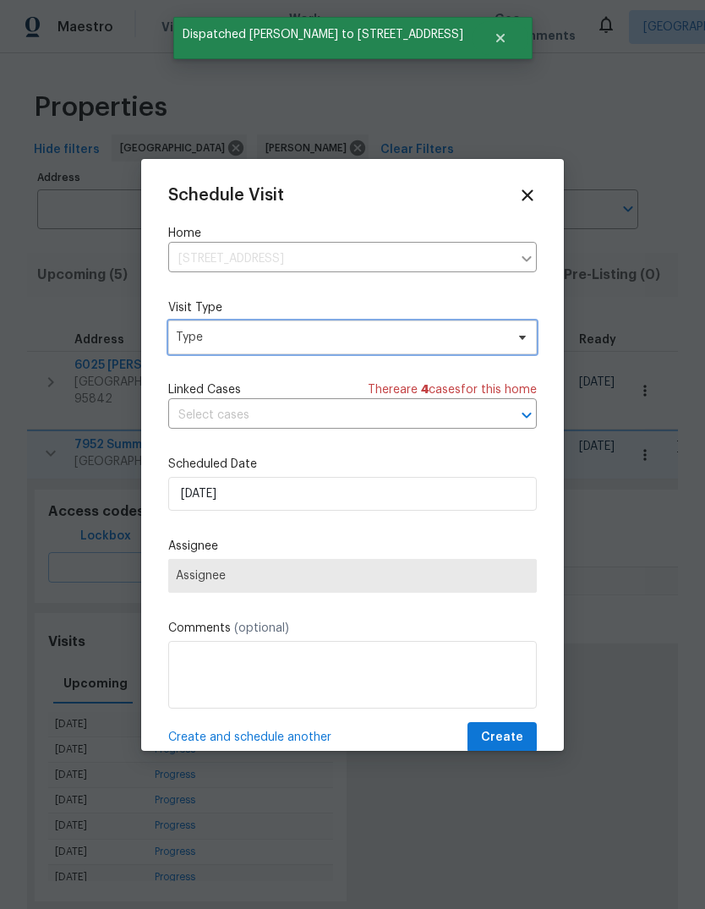
click at [413, 343] on span "Type" at bounding box center [340, 337] width 329 height 17
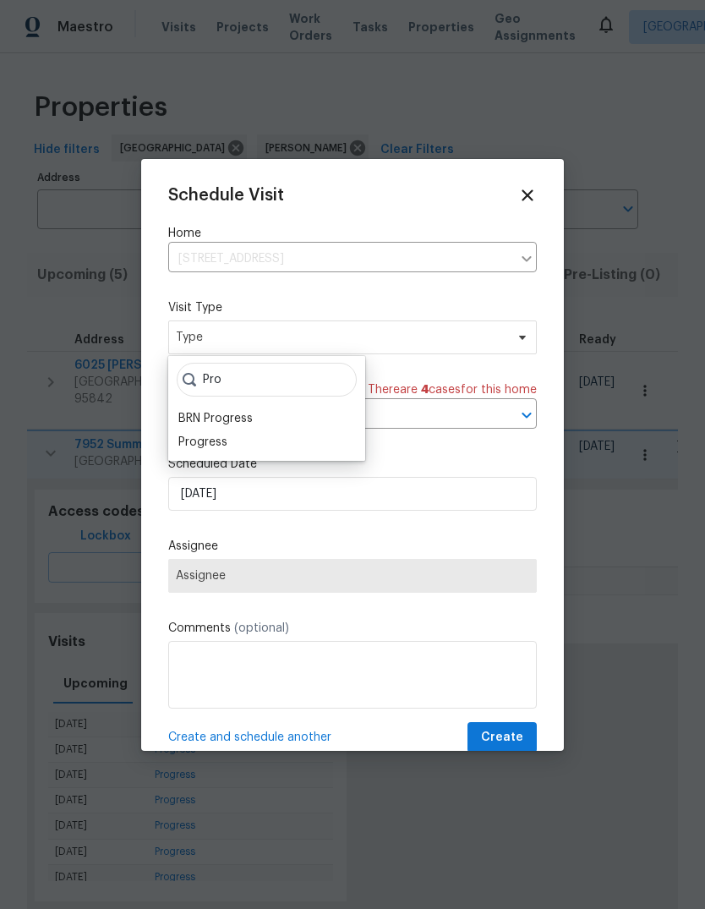
type input "Pro"
click at [226, 442] on div "Progress" at bounding box center [202, 442] width 49 height 17
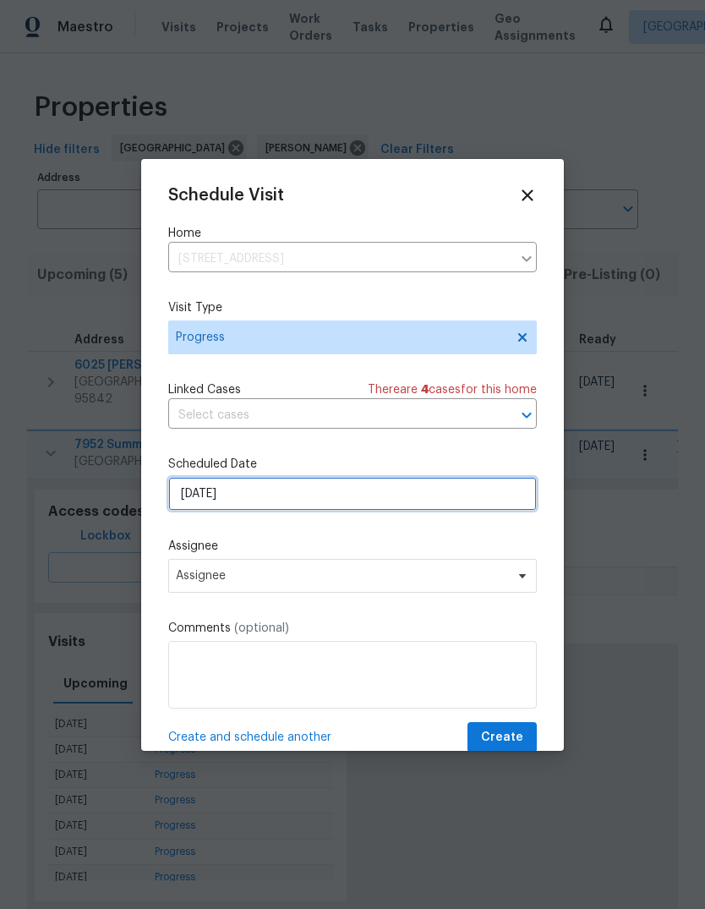
click at [520, 507] on input "[DATE]" at bounding box center [352, 494] width 369 height 34
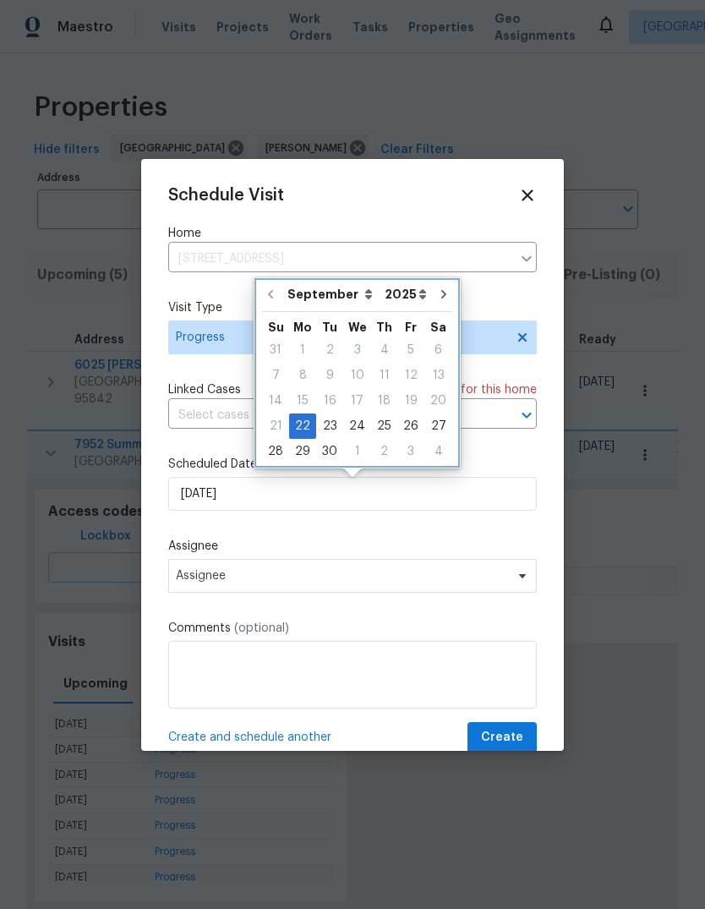
click at [440, 289] on icon "Go to next month" at bounding box center [444, 295] width 14 height 14
type input "[DATE]"
select select "9"
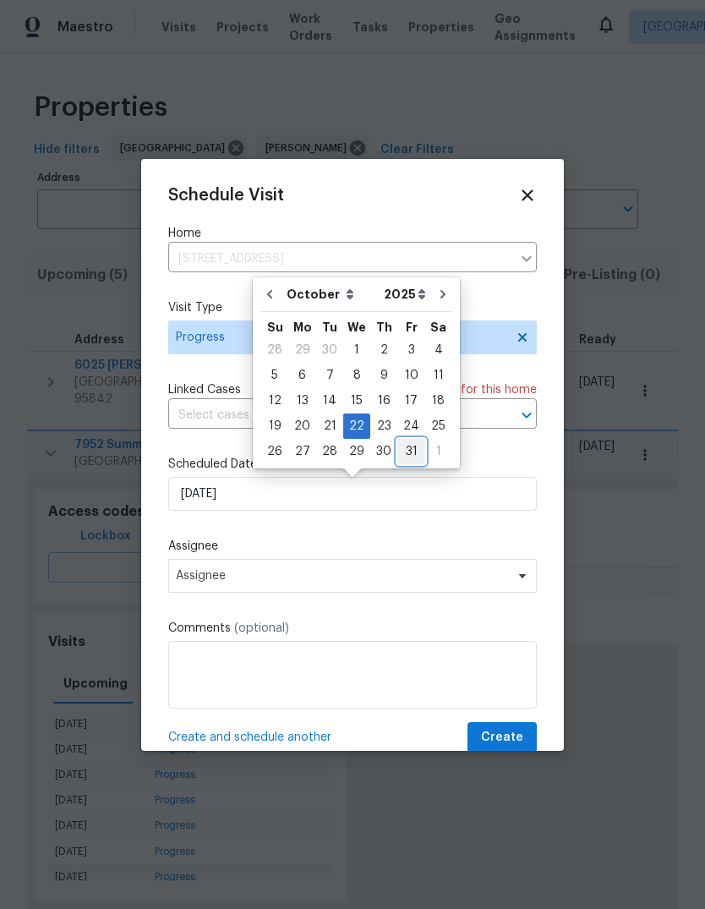
click at [407, 448] on div "31" at bounding box center [411, 452] width 28 height 24
type input "[DATE]"
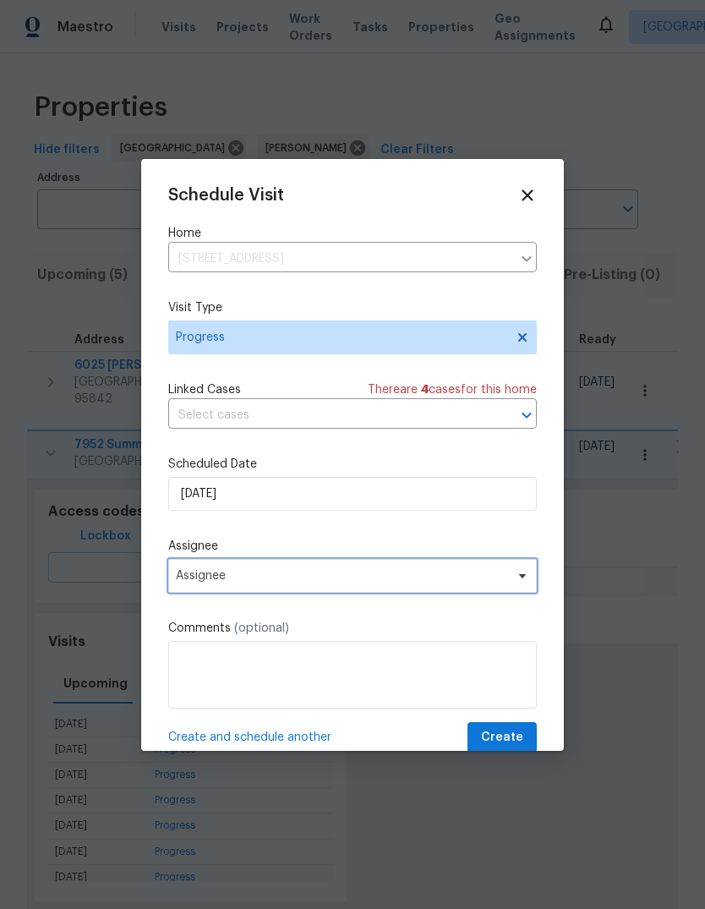
click at [500, 592] on span "Assignee" at bounding box center [352, 576] width 369 height 34
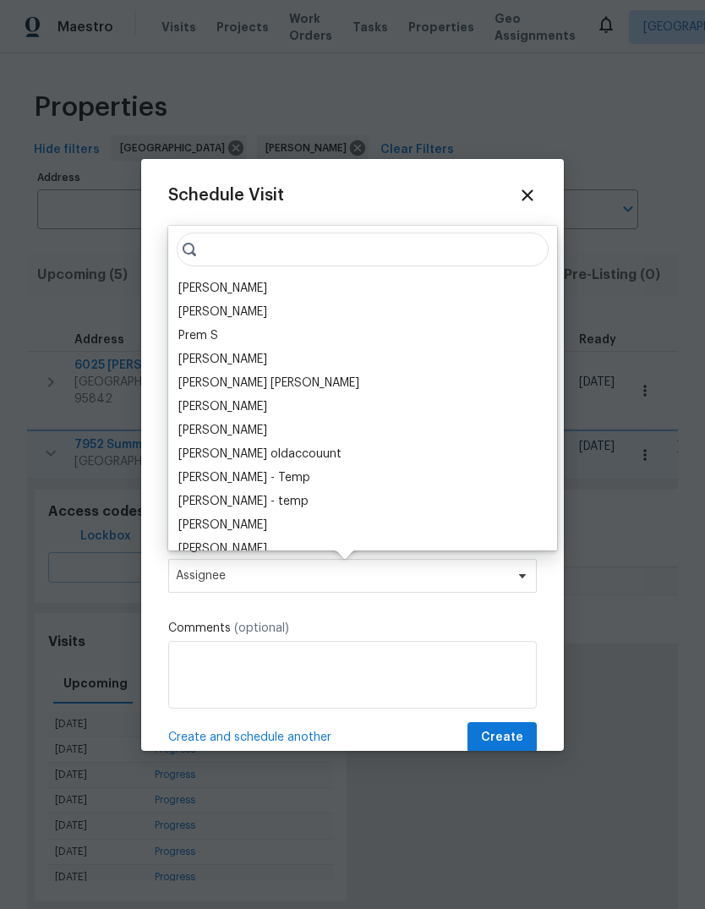
click at [284, 292] on div "[PERSON_NAME]" at bounding box center [362, 289] width 379 height 24
click at [190, 288] on div "[PERSON_NAME]" at bounding box center [222, 288] width 89 height 17
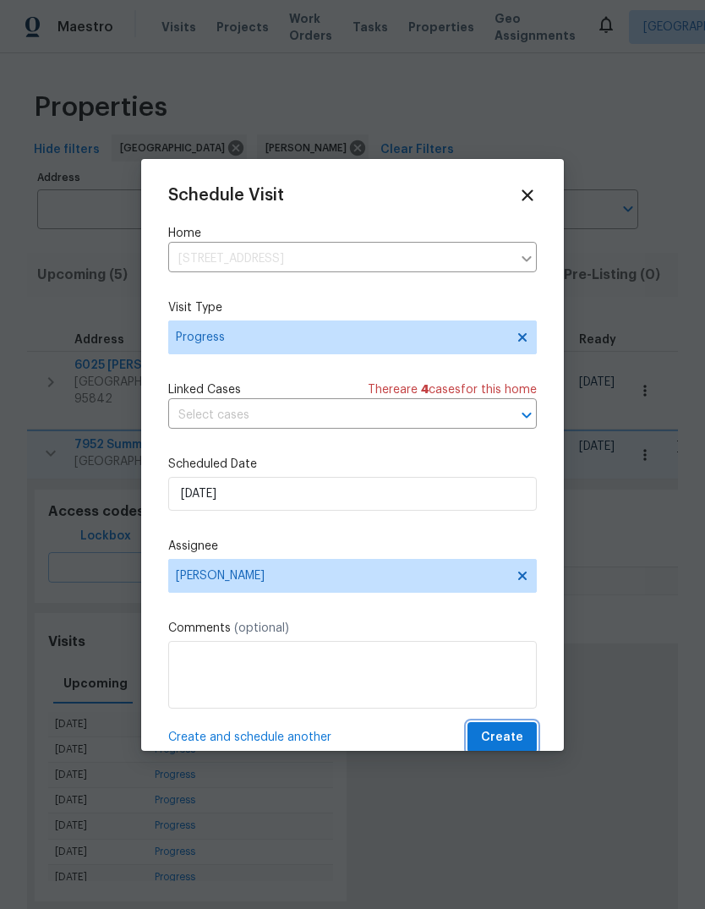
click at [517, 738] on span "Create" at bounding box center [502, 737] width 42 height 21
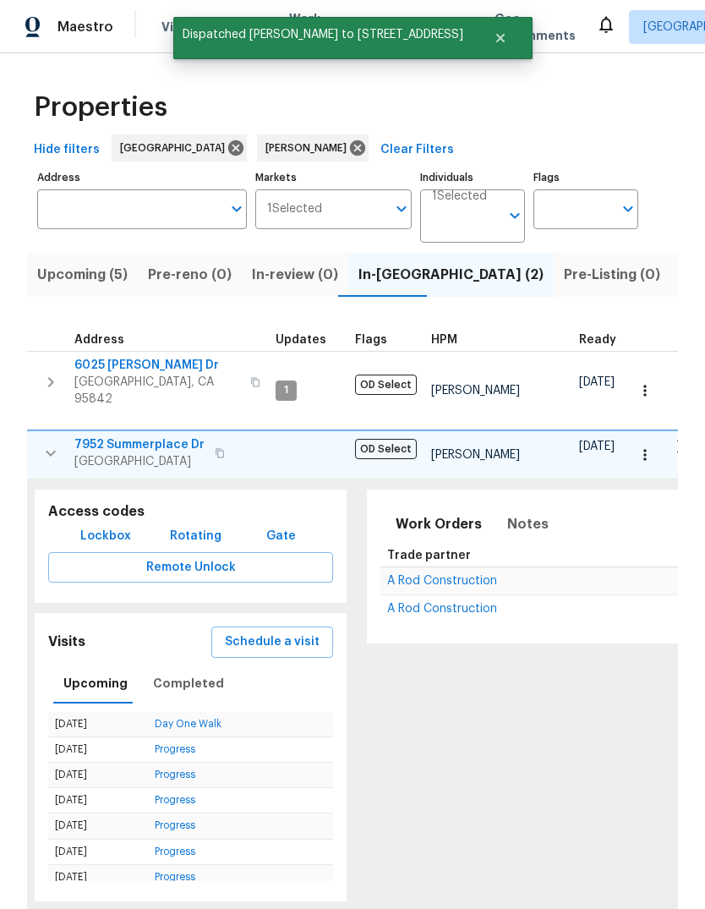
click at [305, 632] on span "Schedule a visit" at bounding box center [272, 642] width 95 height 21
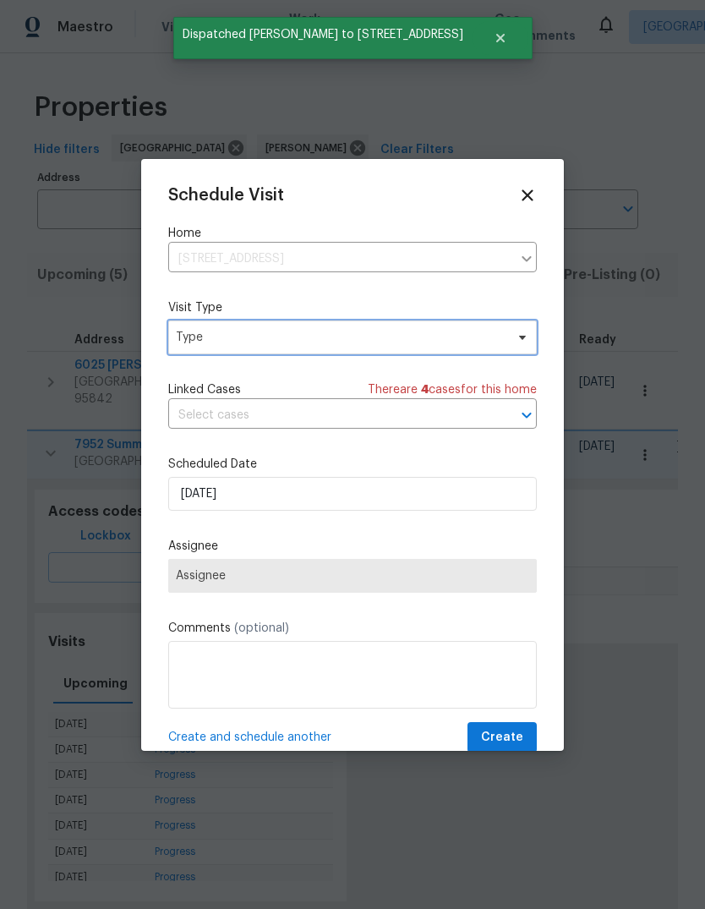
click at [523, 335] on icon at bounding box center [523, 338] width 14 height 14
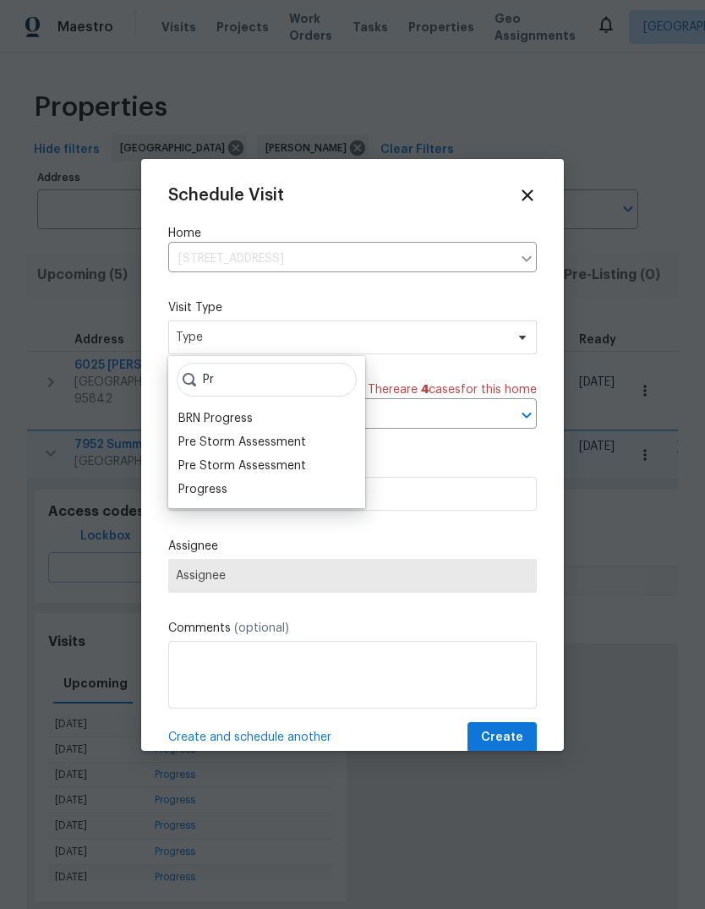
type input "Pr"
click at [223, 492] on div "Progress" at bounding box center [202, 489] width 49 height 17
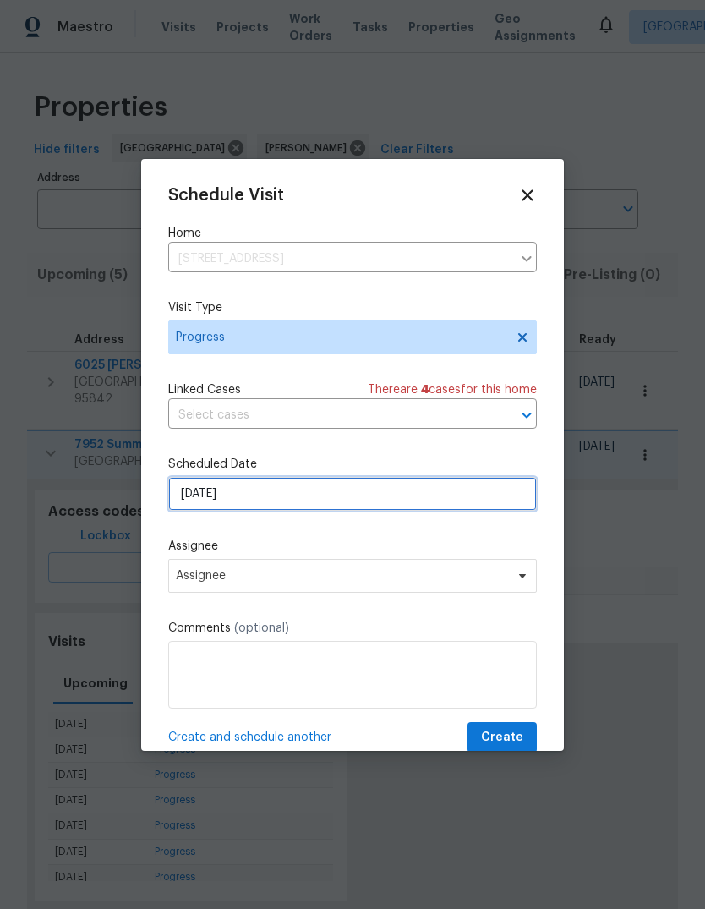
click at [509, 501] on input "[DATE]" at bounding box center [352, 494] width 369 height 34
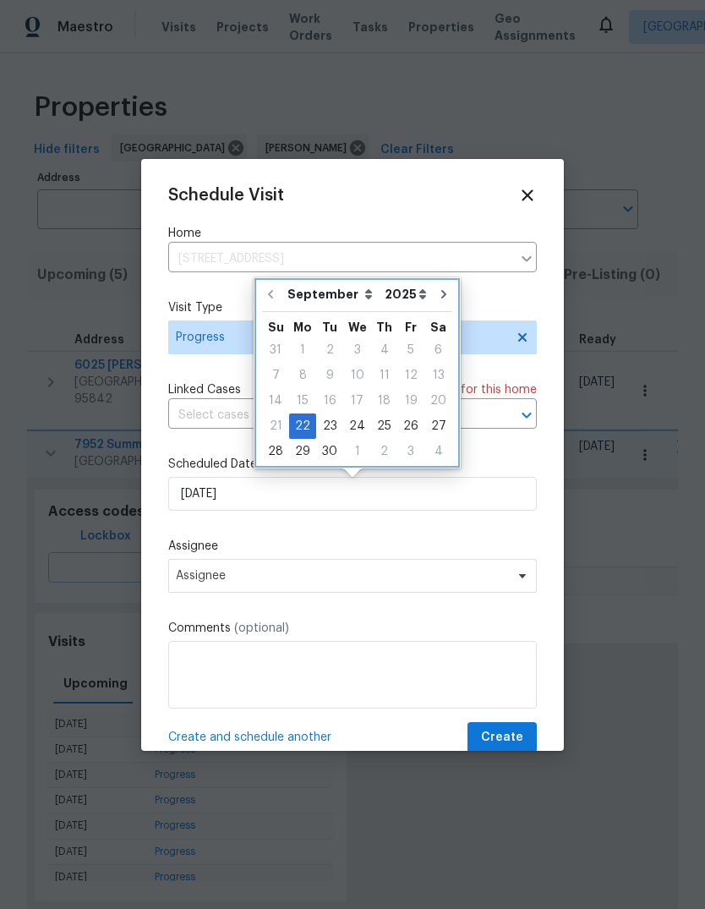
click at [441, 298] on icon "Go to next month" at bounding box center [444, 295] width 14 height 14
type input "[DATE]"
select select "9"
click at [438, 289] on icon "Go to next month" at bounding box center [443, 295] width 14 height 14
type input "[DATE]"
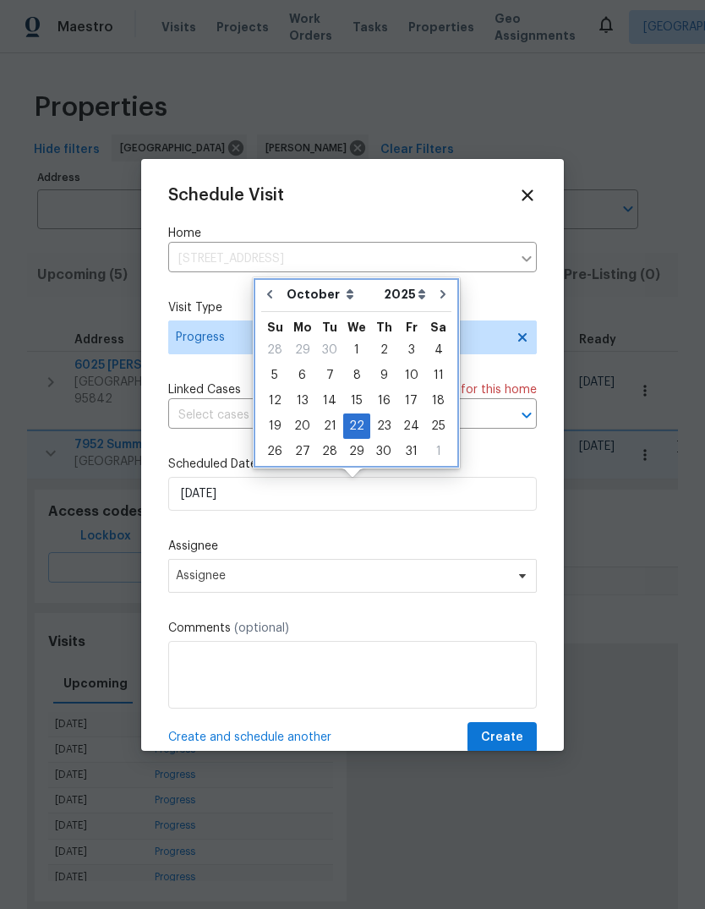
select select "10"
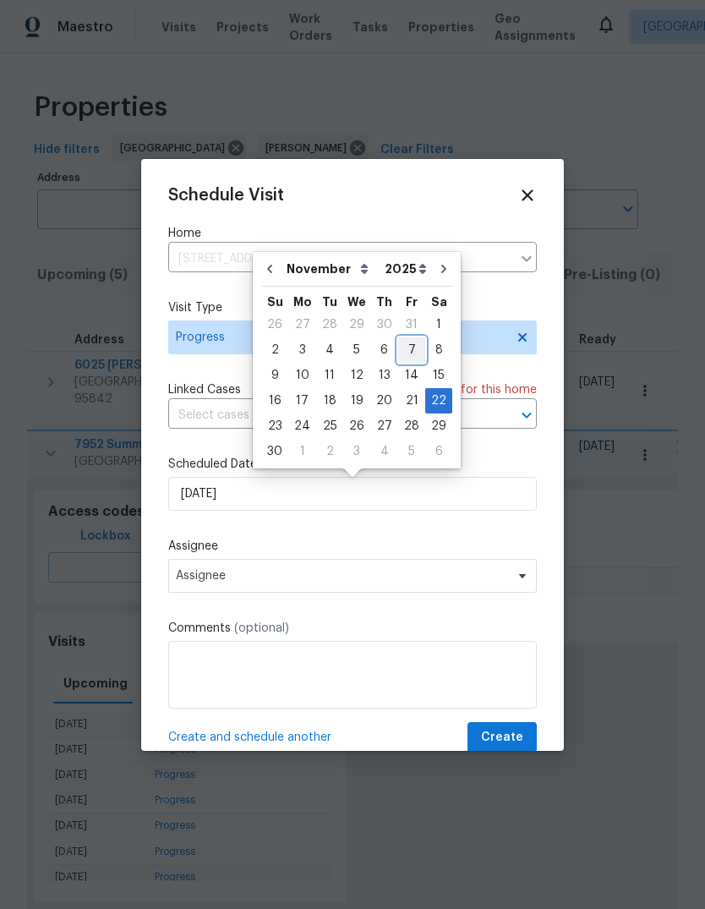
click at [411, 343] on div "7" at bounding box center [411, 350] width 27 height 24
type input "[DATE]"
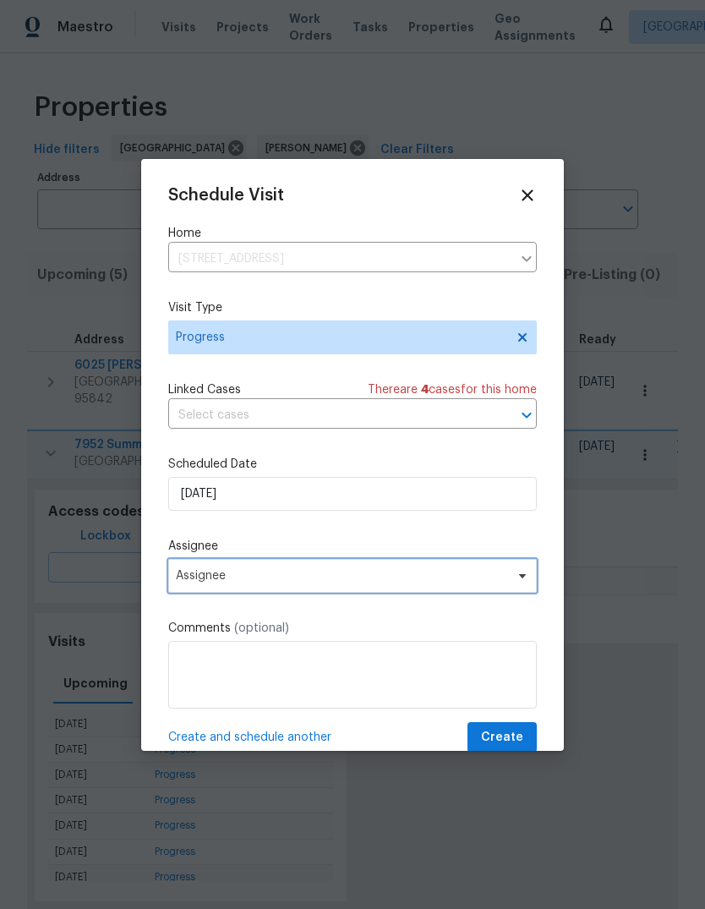
click at [481, 588] on span "Assignee" at bounding box center [352, 576] width 369 height 34
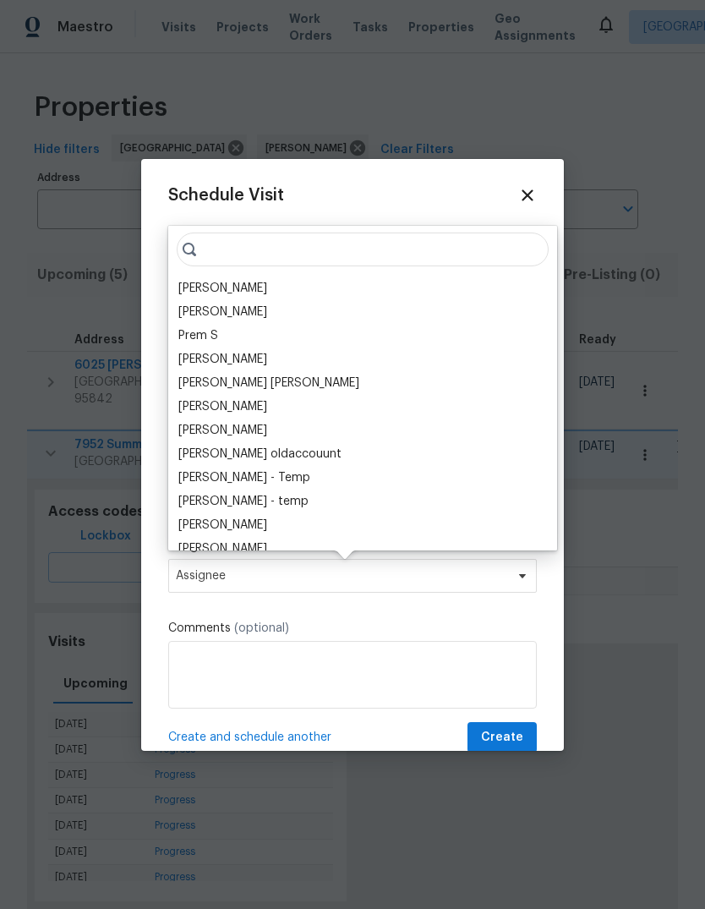
click at [289, 288] on div "[PERSON_NAME]" at bounding box center [362, 289] width 379 height 24
click at [201, 288] on div "[PERSON_NAME]" at bounding box center [222, 288] width 89 height 17
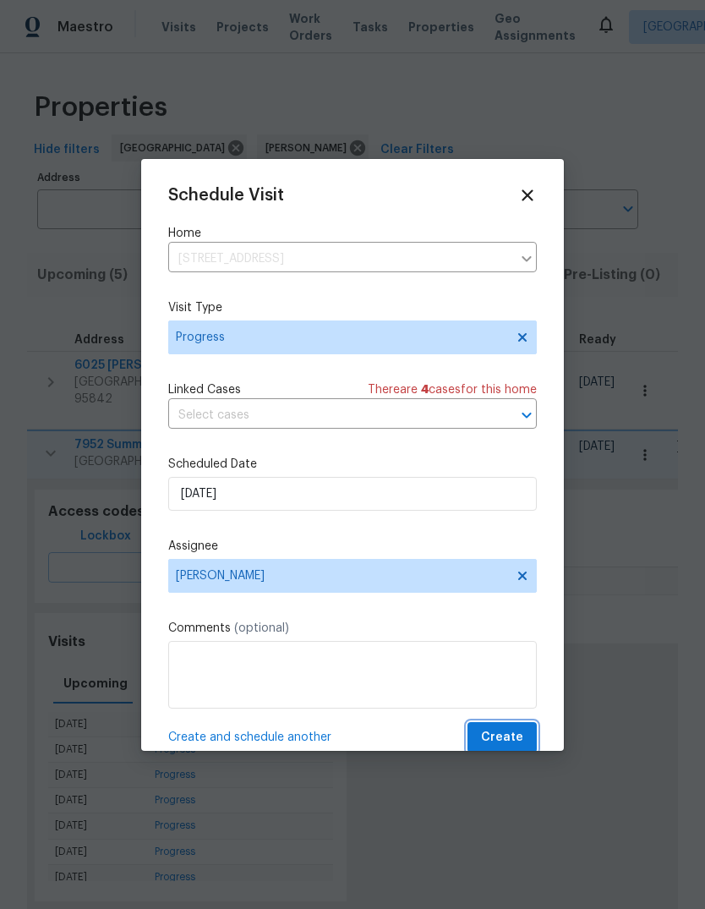
click at [514, 734] on span "Create" at bounding box center [502, 737] width 42 height 21
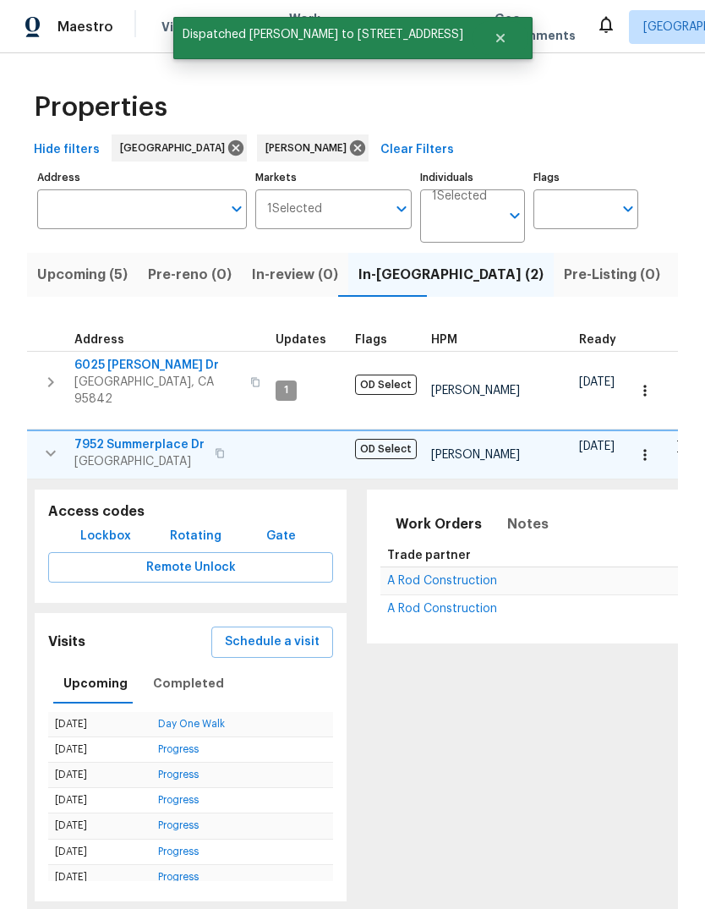
click at [283, 632] on span "Schedule a visit" at bounding box center [272, 642] width 95 height 21
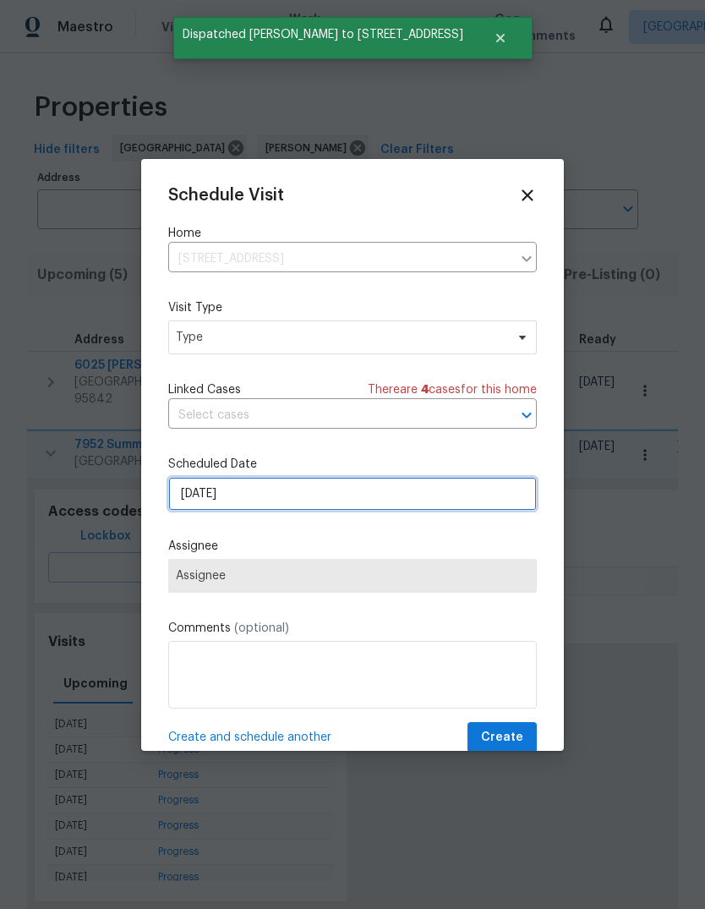
click at [520, 503] on input "[DATE]" at bounding box center [352, 494] width 369 height 34
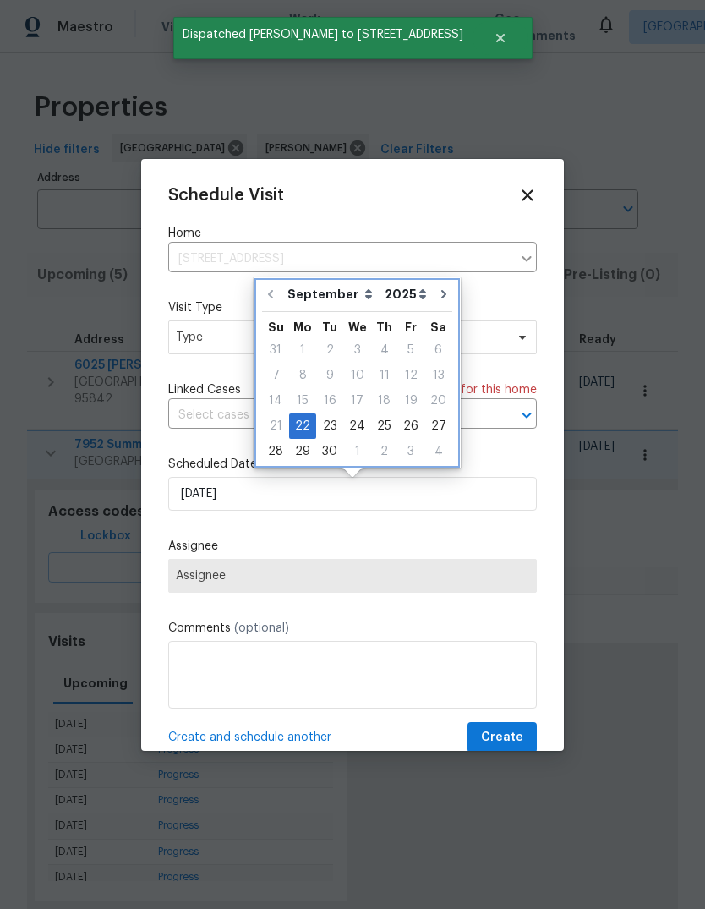
click at [438, 293] on icon "Go to next month" at bounding box center [444, 295] width 14 height 14
type input "[DATE]"
select select "9"
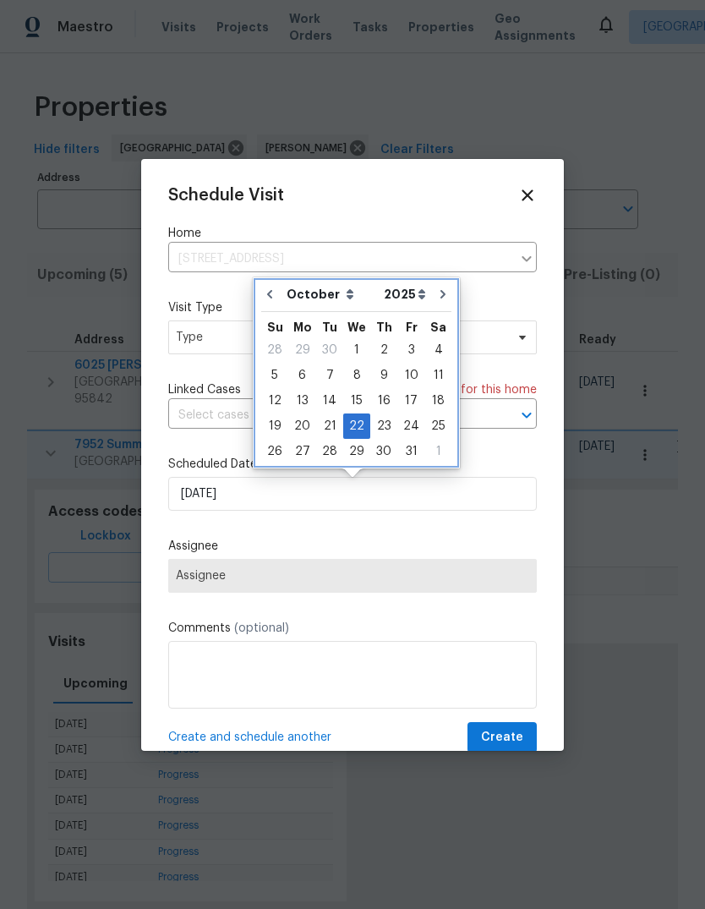
click at [442, 293] on button "Go to next month" at bounding box center [442, 294] width 25 height 34
type input "[DATE]"
select select "10"
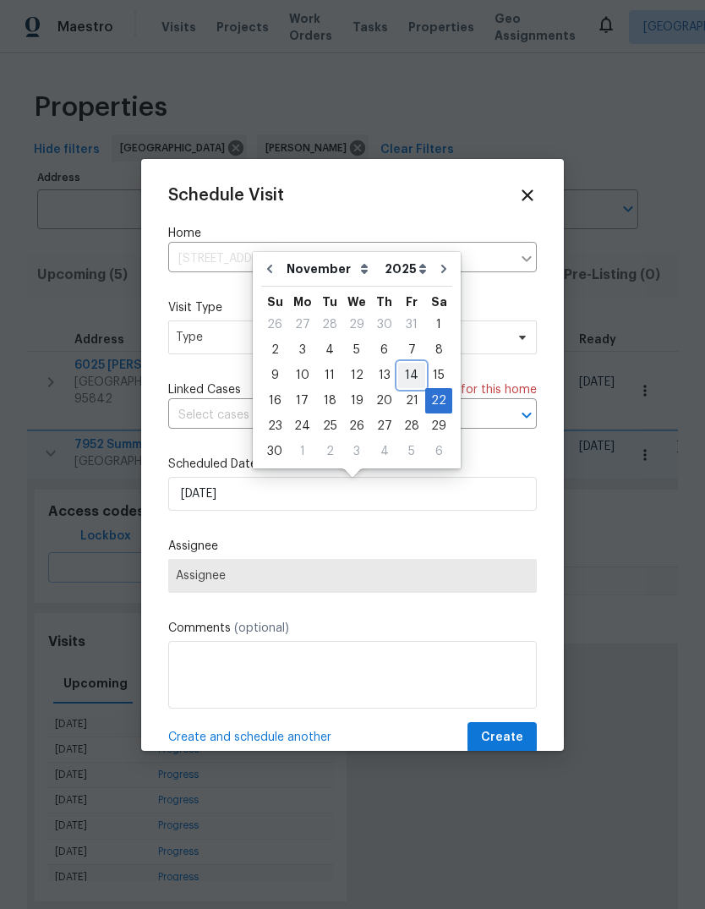
click at [408, 374] on div "14" at bounding box center [411, 376] width 27 height 24
type input "[DATE]"
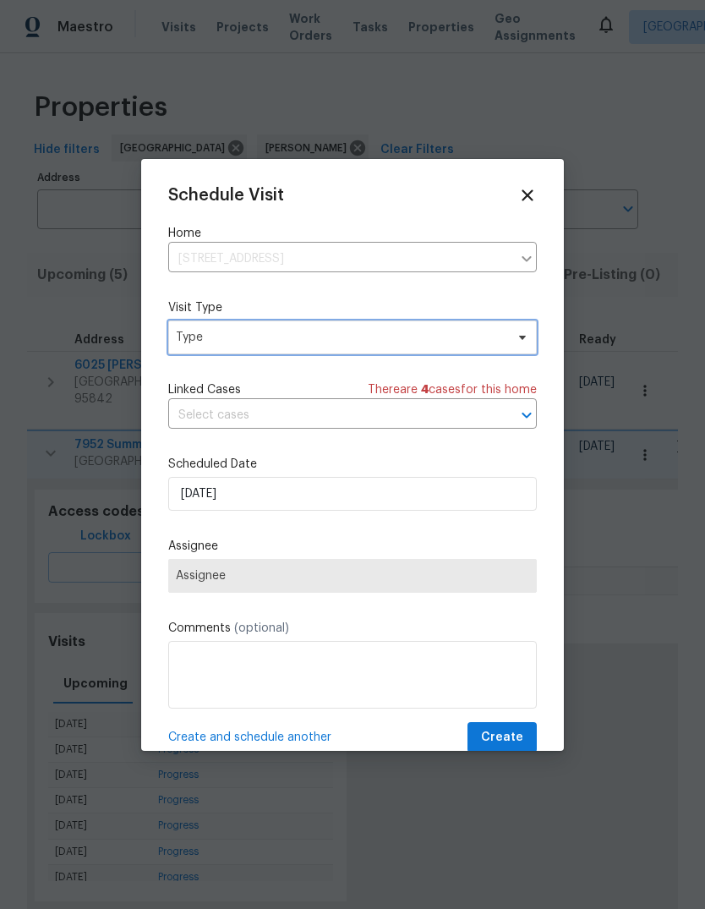
click at [457, 348] on span "Type" at bounding box center [352, 337] width 369 height 34
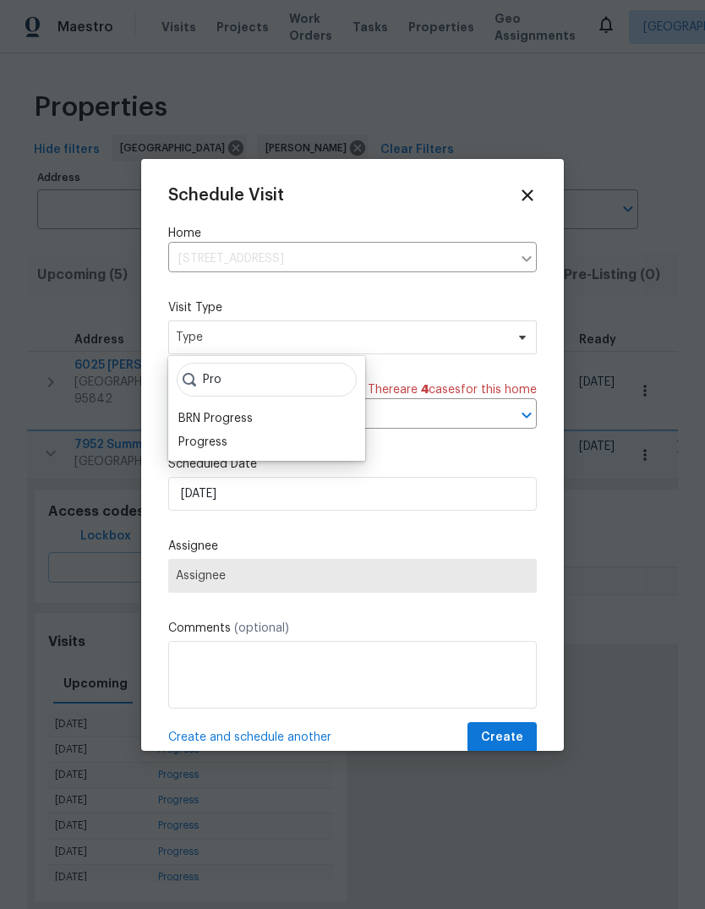
type input "Pro"
click at [244, 443] on div "Progress" at bounding box center [266, 442] width 187 height 24
click at [292, 441] on div "Progress" at bounding box center [266, 442] width 187 height 24
click at [174, 446] on div "Progress" at bounding box center [266, 442] width 187 height 24
click at [191, 443] on div "Progress" at bounding box center [202, 442] width 49 height 17
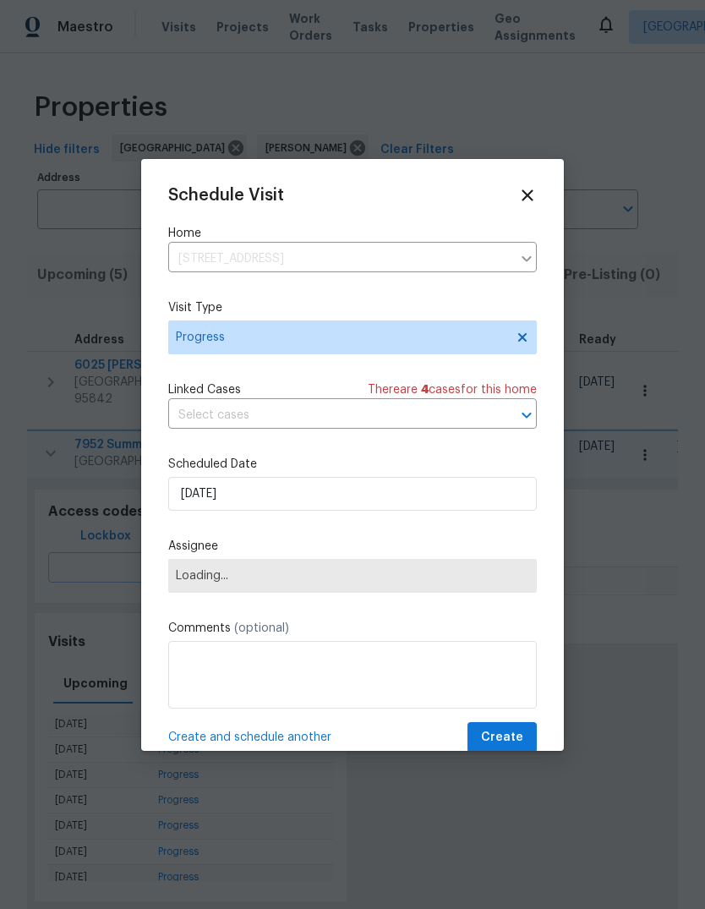
click at [387, 583] on span "Loading..." at bounding box center [352, 576] width 353 height 14
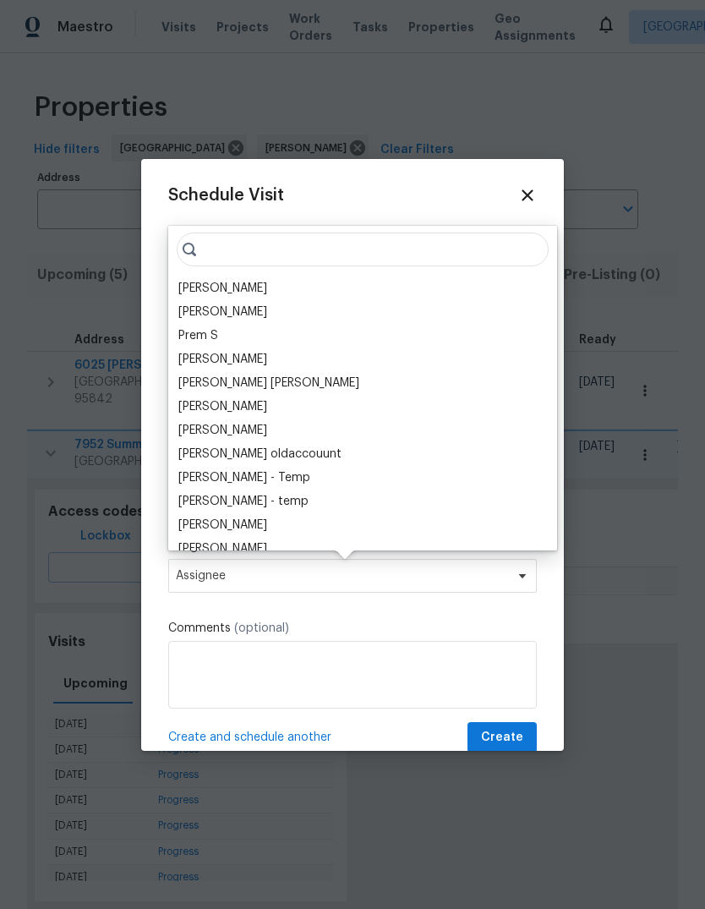
click at [288, 292] on div "[PERSON_NAME]" at bounding box center [362, 289] width 379 height 24
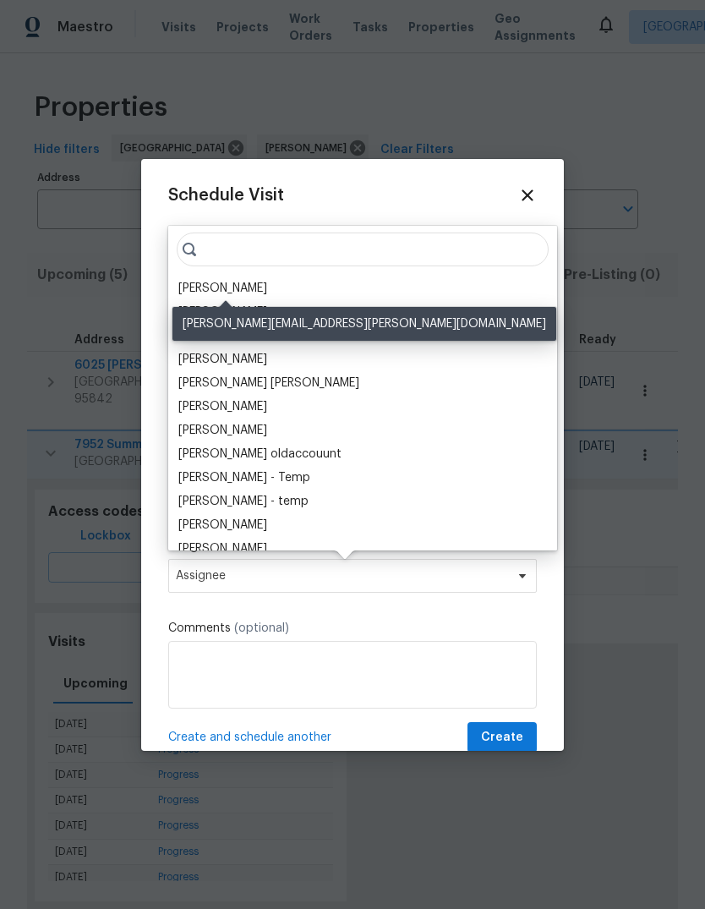
click at [189, 285] on div "[PERSON_NAME]" at bounding box center [222, 288] width 89 height 17
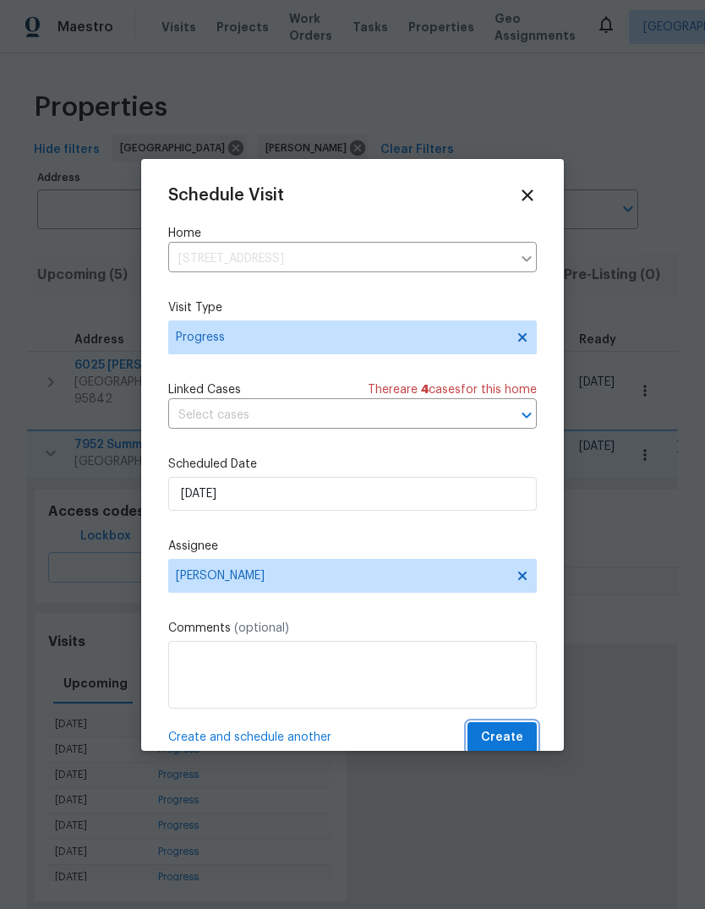
click at [523, 734] on button "Create" at bounding box center [502, 737] width 69 height 31
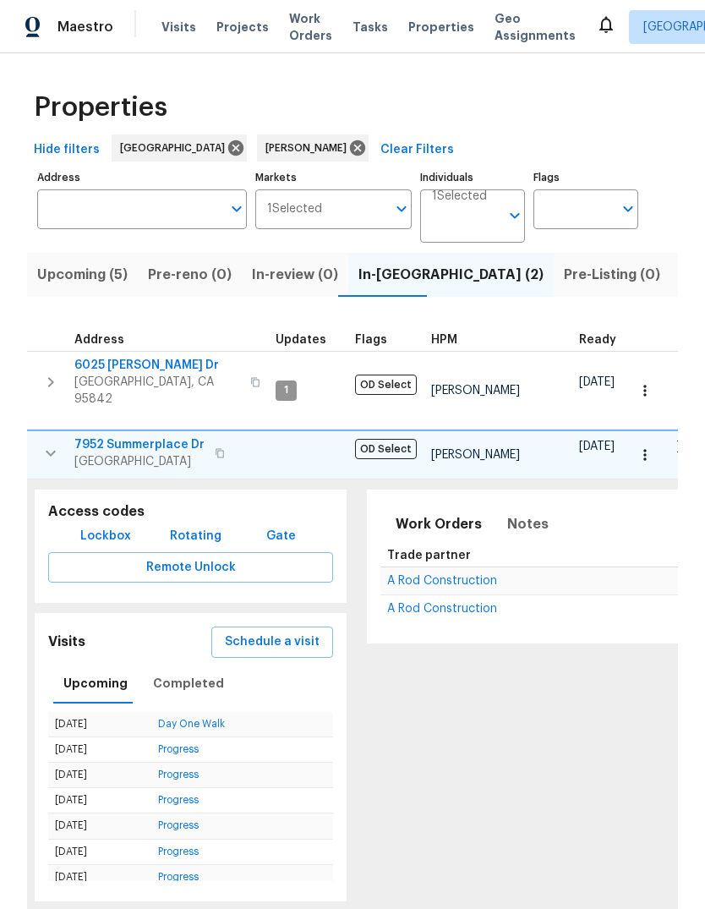
scroll to position [0, 0]
click at [288, 632] on span "Schedule a visit" at bounding box center [272, 642] width 95 height 21
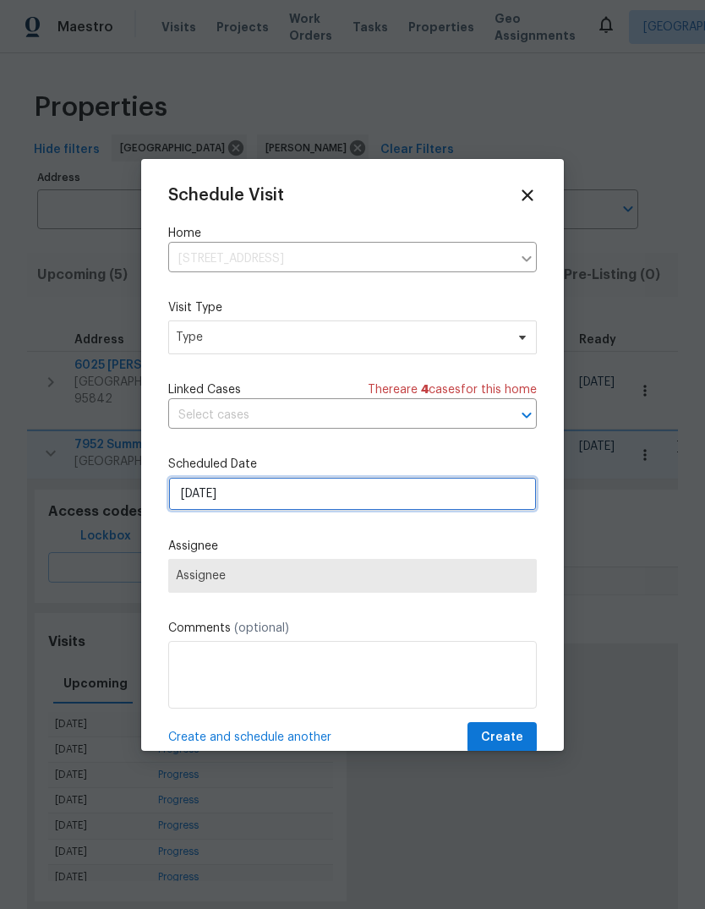
click at [506, 503] on input "[DATE]" at bounding box center [352, 494] width 369 height 34
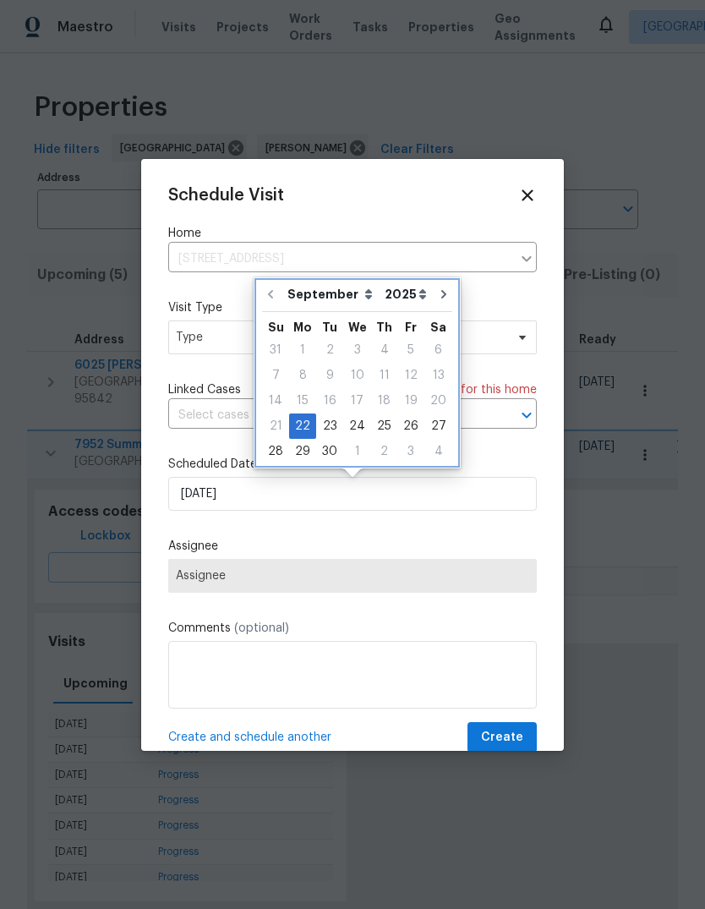
click at [441, 294] on icon "Go to next month" at bounding box center [443, 294] width 5 height 8
type input "[DATE]"
select select "9"
click at [442, 286] on button "Go to next month" at bounding box center [442, 294] width 25 height 34
type input "[DATE]"
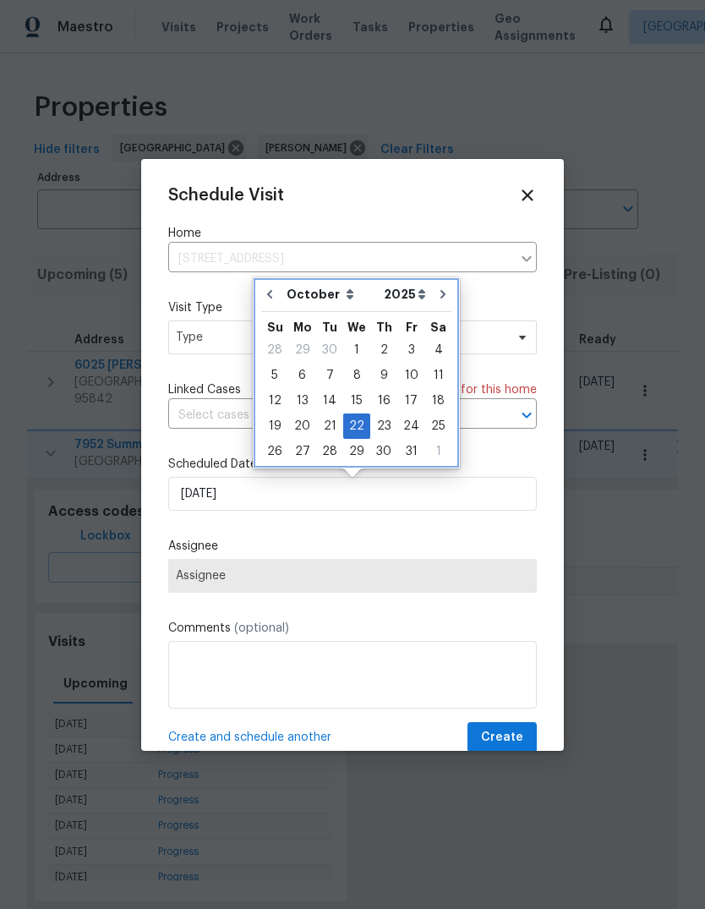
select select "10"
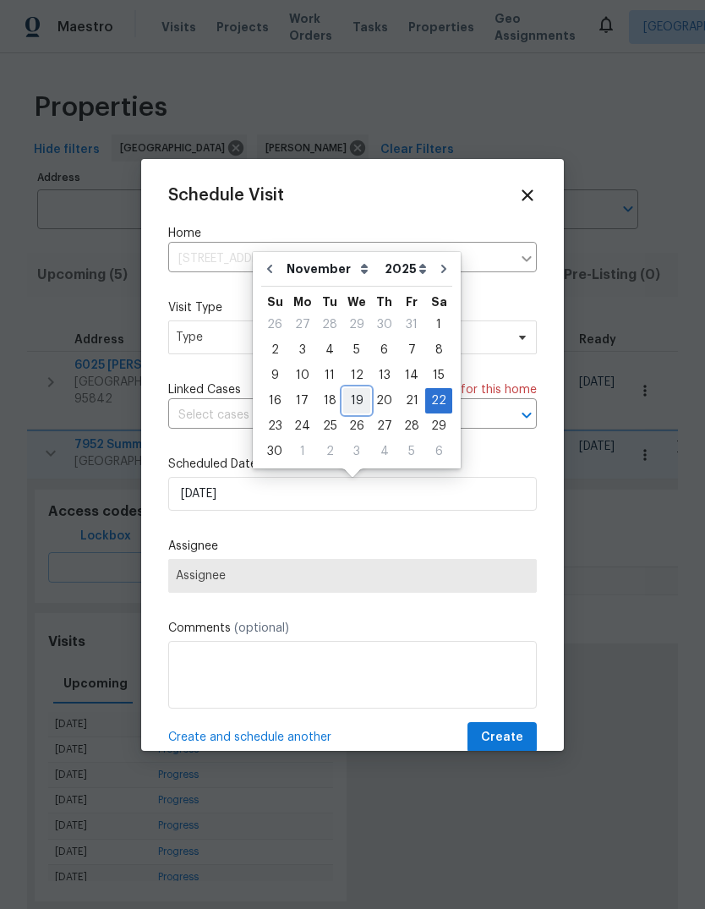
click at [355, 397] on div "19" at bounding box center [356, 401] width 27 height 24
type input "[DATE]"
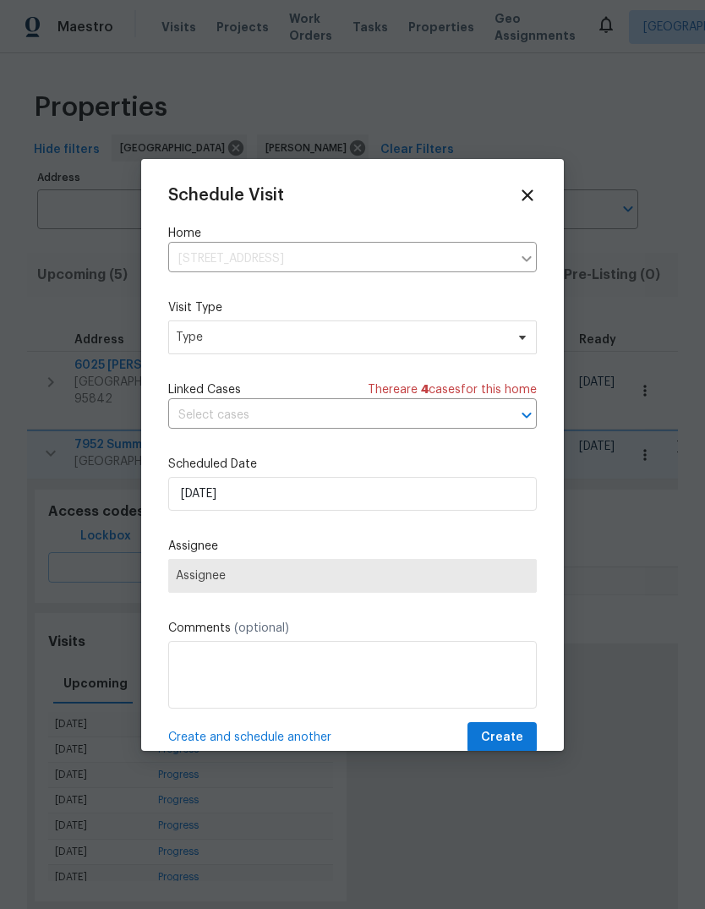
click at [382, 574] on span "Assignee" at bounding box center [352, 576] width 353 height 14
click at [370, 340] on span "Type" at bounding box center [340, 337] width 329 height 17
type input "Pro"
click at [226, 446] on div "Progress" at bounding box center [202, 442] width 49 height 17
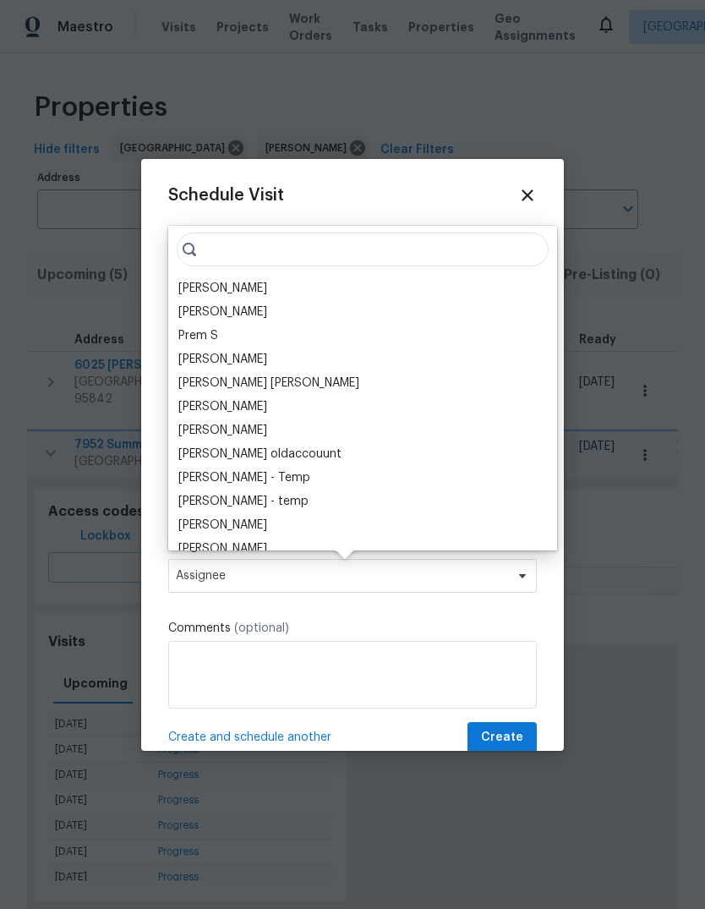
click at [291, 288] on div "[PERSON_NAME]" at bounding box center [362, 289] width 379 height 24
click at [202, 292] on div "[PERSON_NAME]" at bounding box center [222, 288] width 89 height 17
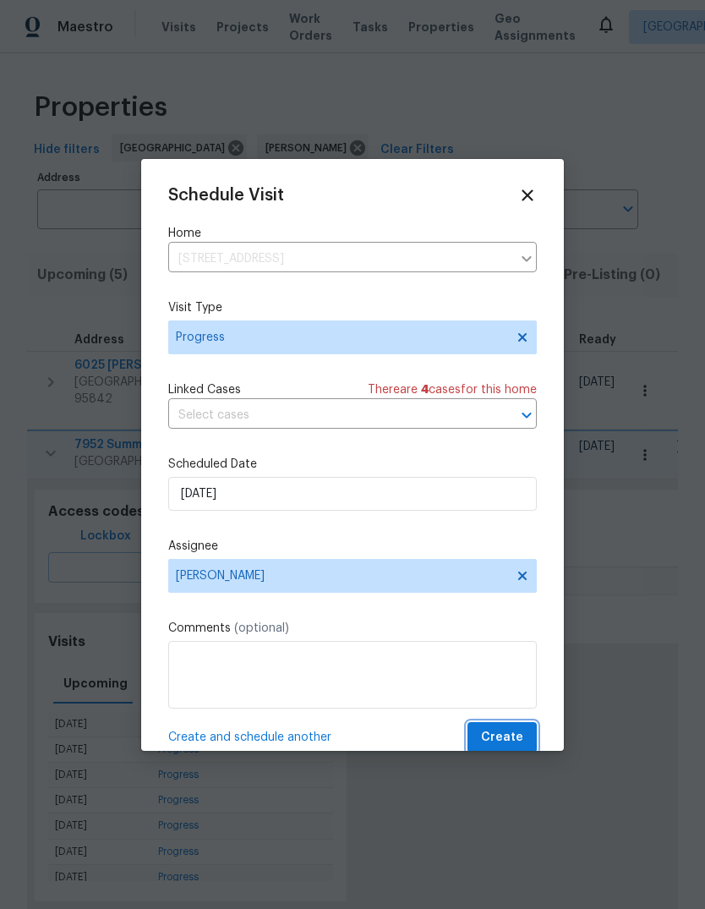
click at [518, 734] on span "Create" at bounding box center [502, 737] width 42 height 21
